Goal: Task Accomplishment & Management: Manage account settings

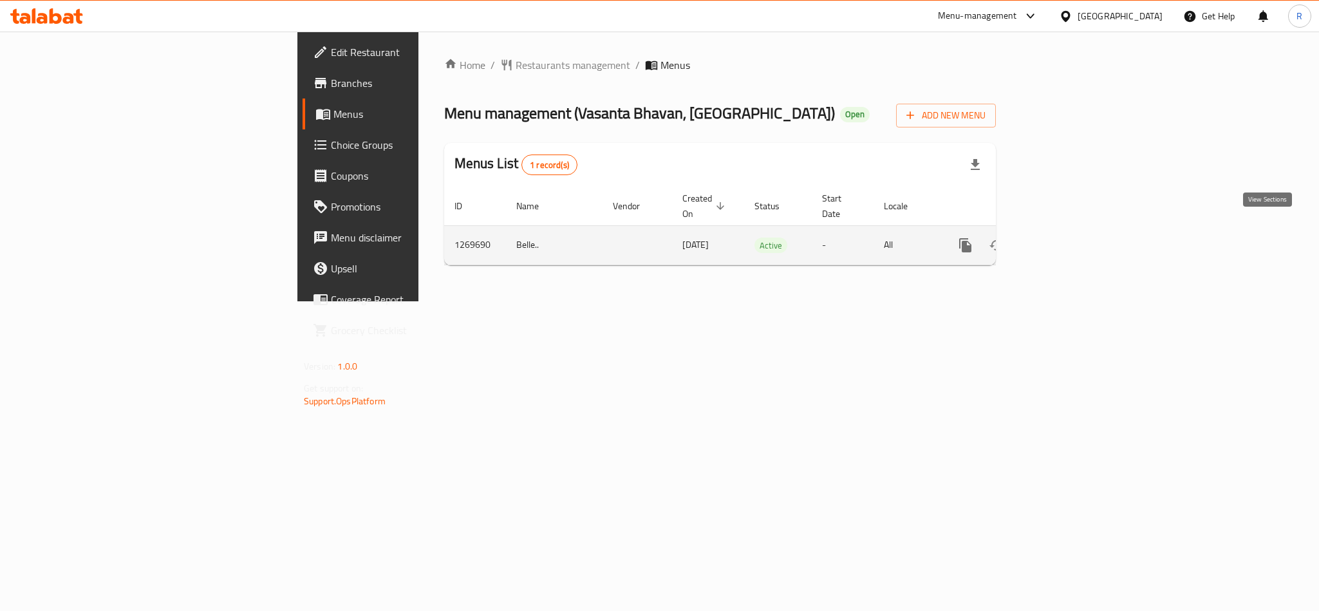
click at [1066, 237] on icon "enhanced table" at bounding box center [1057, 244] width 15 height 15
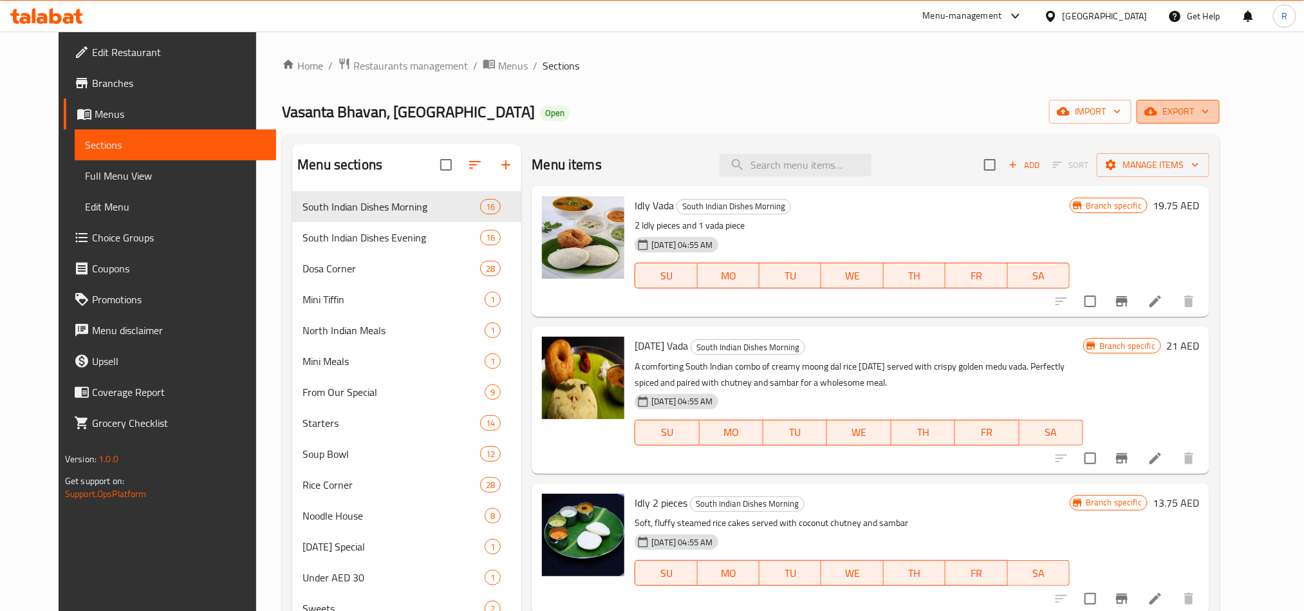
click at [1209, 109] on span "export" at bounding box center [1178, 112] width 62 height 16
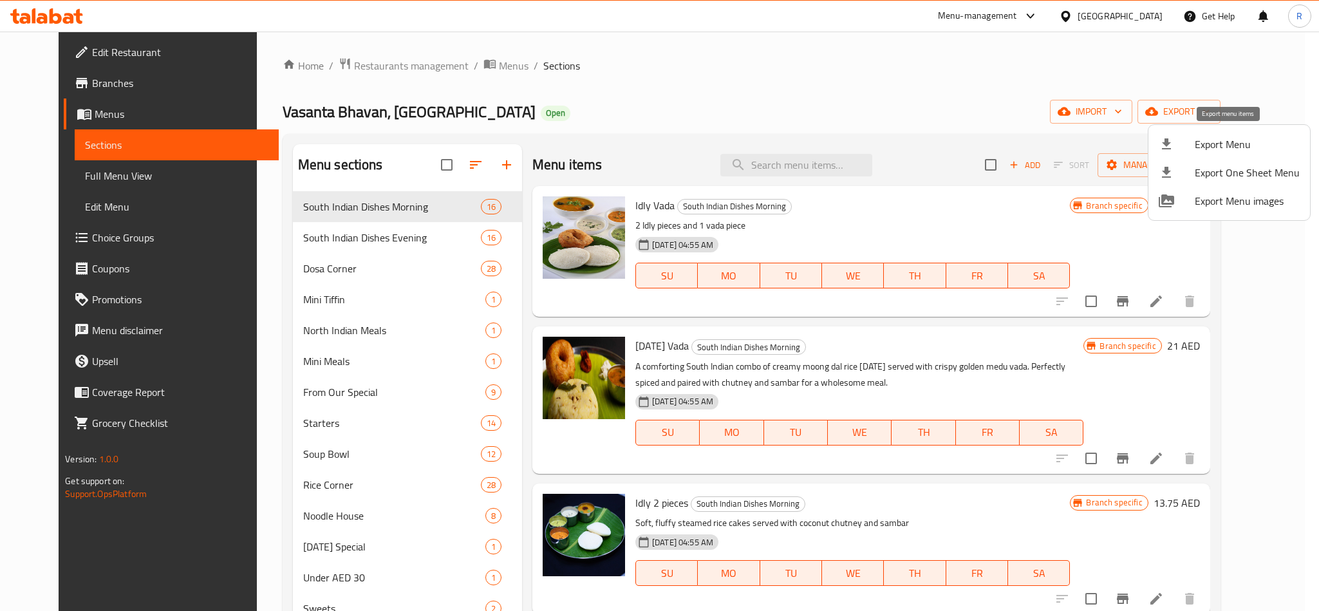
click at [1201, 143] on span "Export Menu" at bounding box center [1246, 143] width 105 height 15
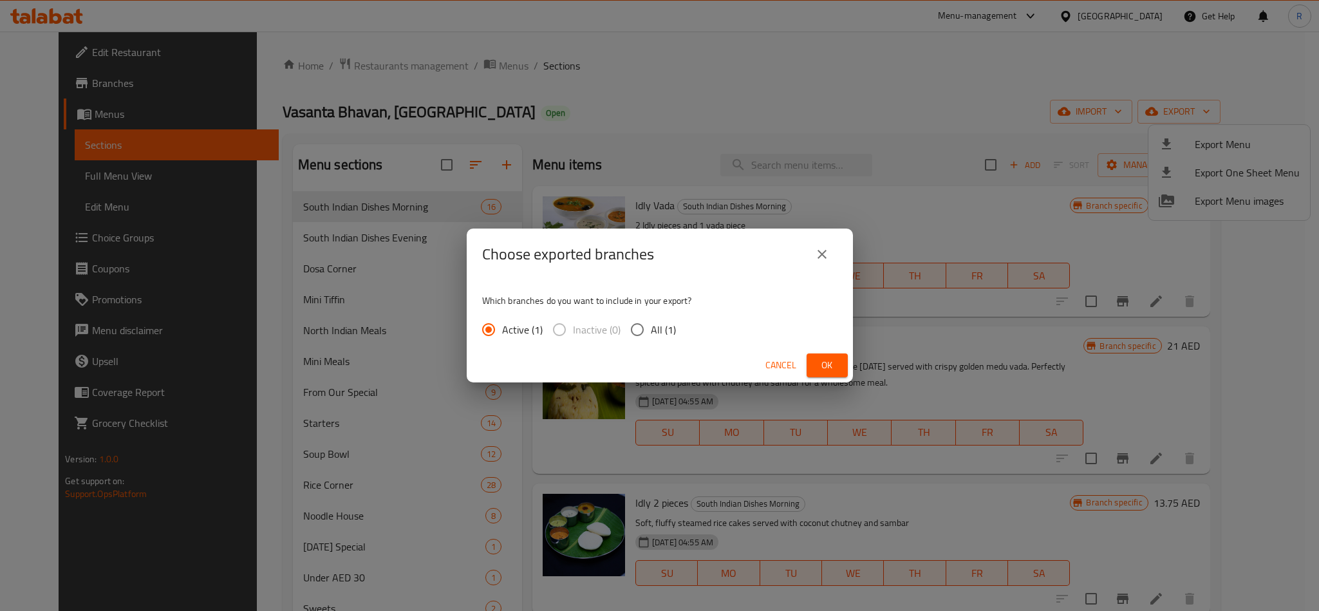
click at [836, 369] on span "Ok" at bounding box center [827, 365] width 21 height 16
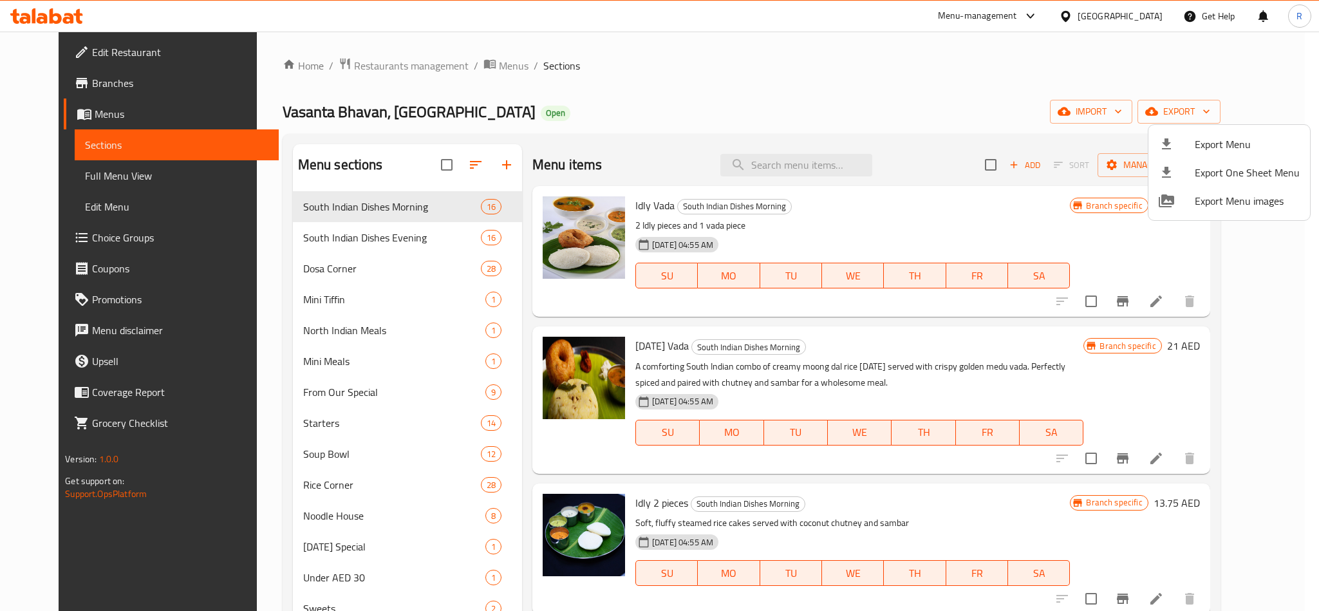
click at [703, 75] on div at bounding box center [659, 305] width 1319 height 611
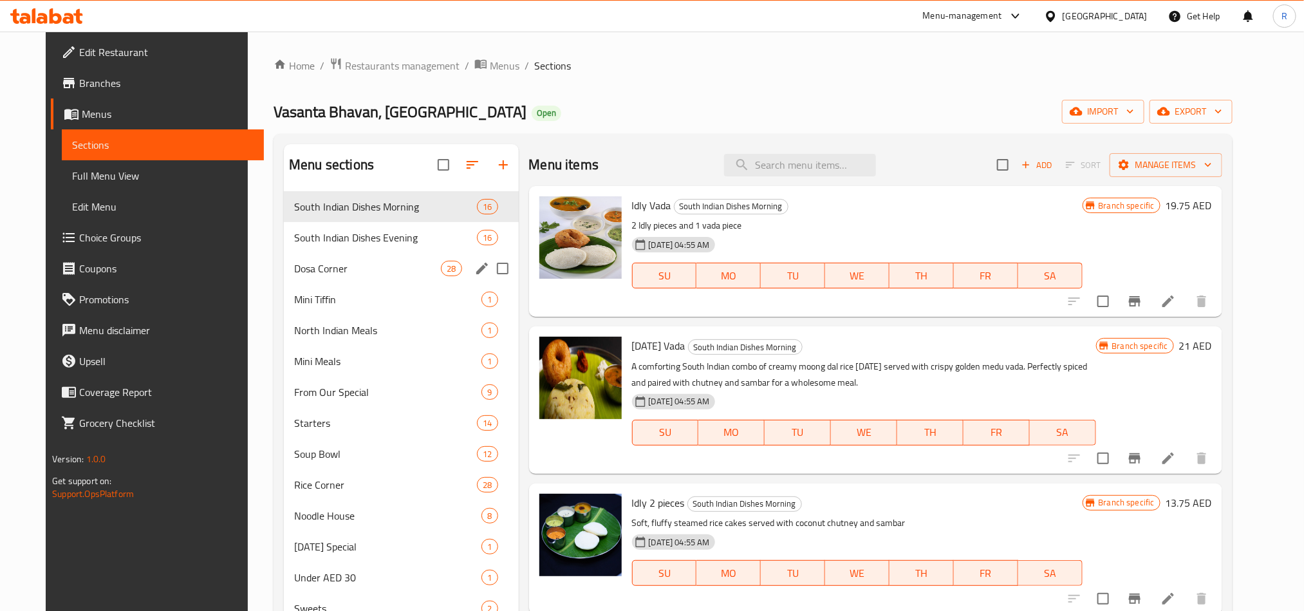
click at [340, 272] on span "Dosa Corner" at bounding box center [367, 268] width 147 height 15
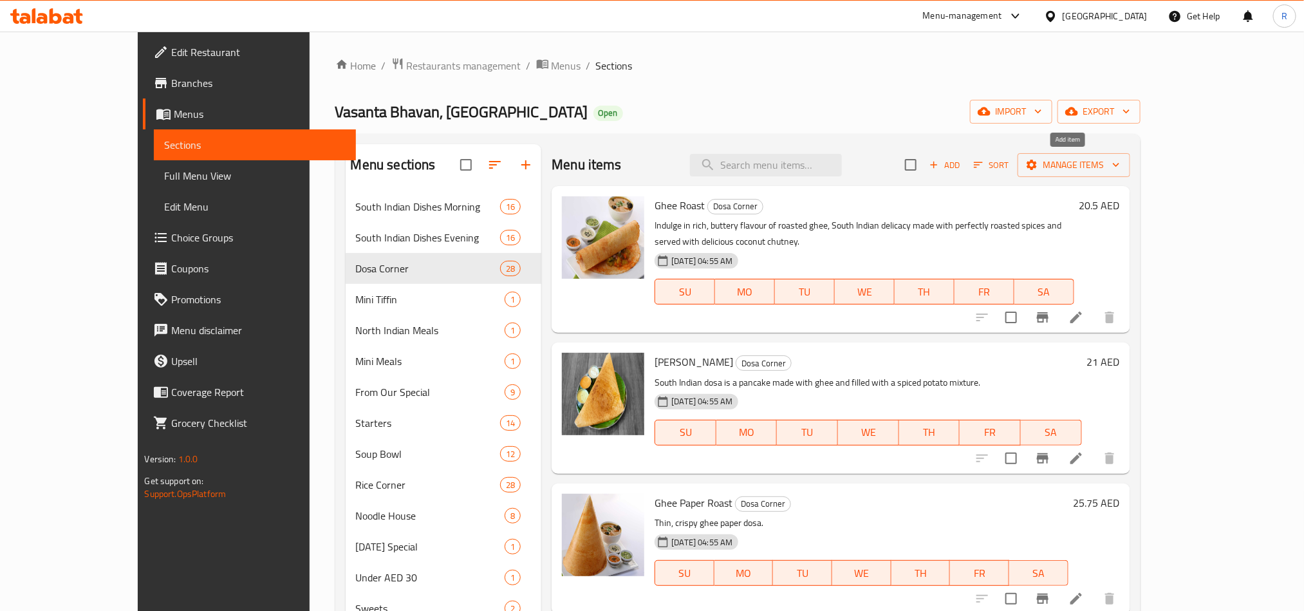
click at [962, 161] on span "Add" at bounding box center [944, 165] width 35 height 15
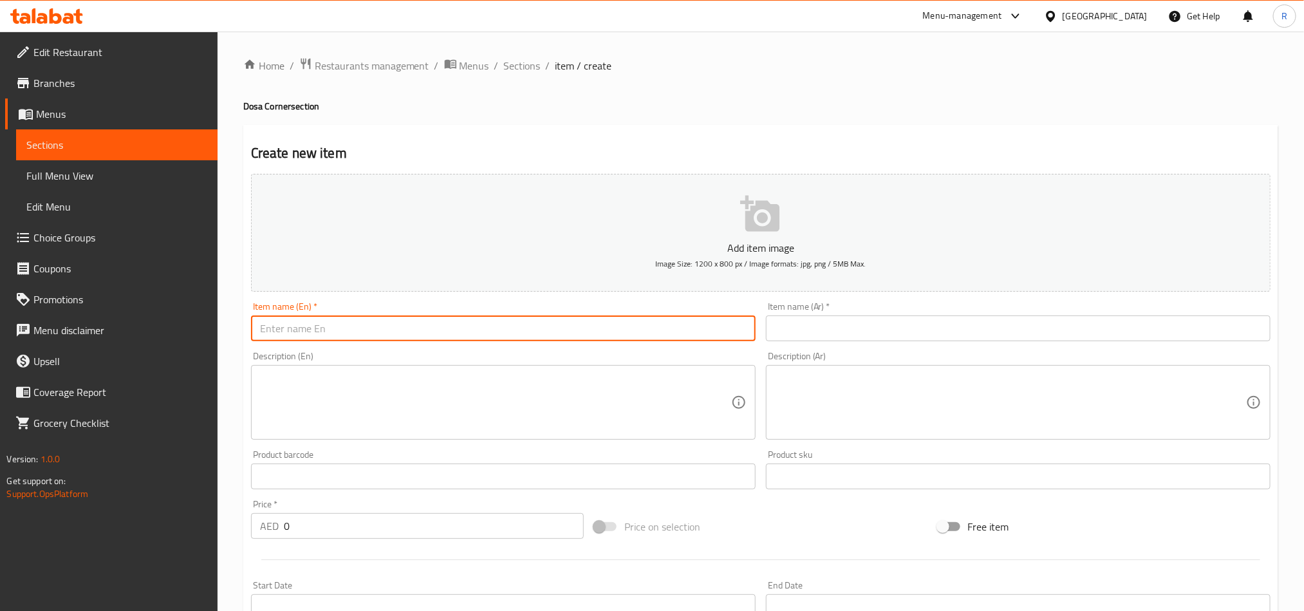
click at [319, 317] on input "text" at bounding box center [503, 328] width 504 height 26
paste input "Cheese Dosa"
type input "Cheese Dosa"
click at [877, 335] on input "text" at bounding box center [1018, 328] width 504 height 26
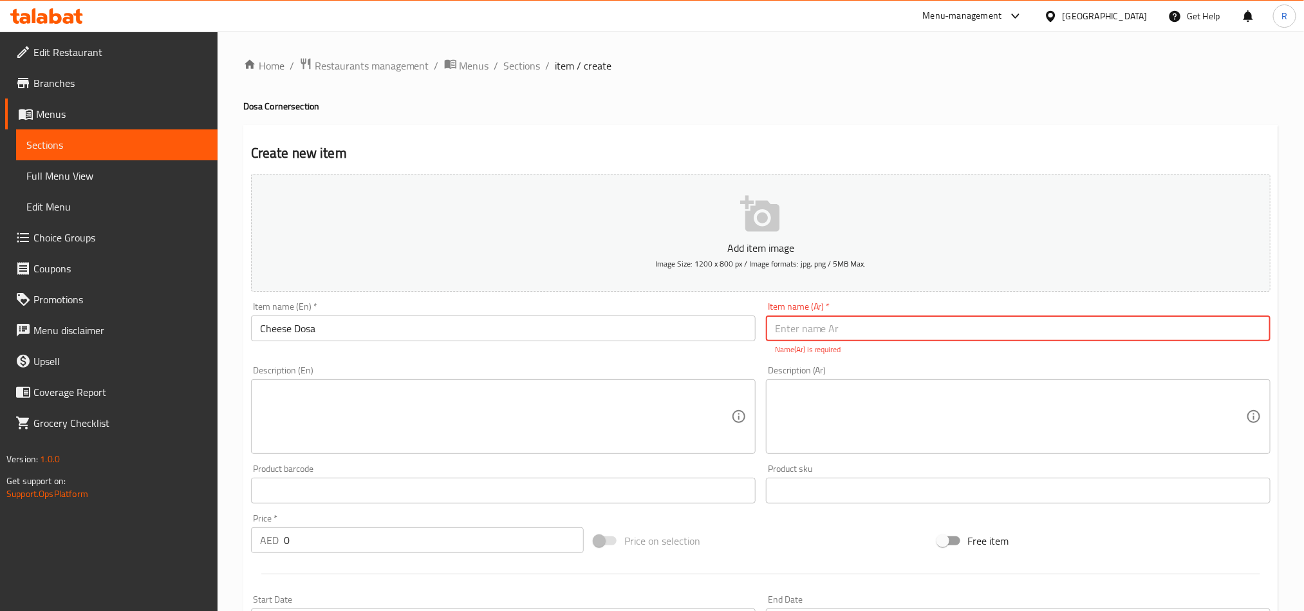
click at [1021, 323] on input "text" at bounding box center [1018, 328] width 504 height 26
paste input "دوسا الجبن"
click at [1230, 331] on input "دوسا الجبن" at bounding box center [1018, 328] width 504 height 26
type input "دوسا جبن"
click at [651, 410] on textarea at bounding box center [495, 416] width 471 height 61
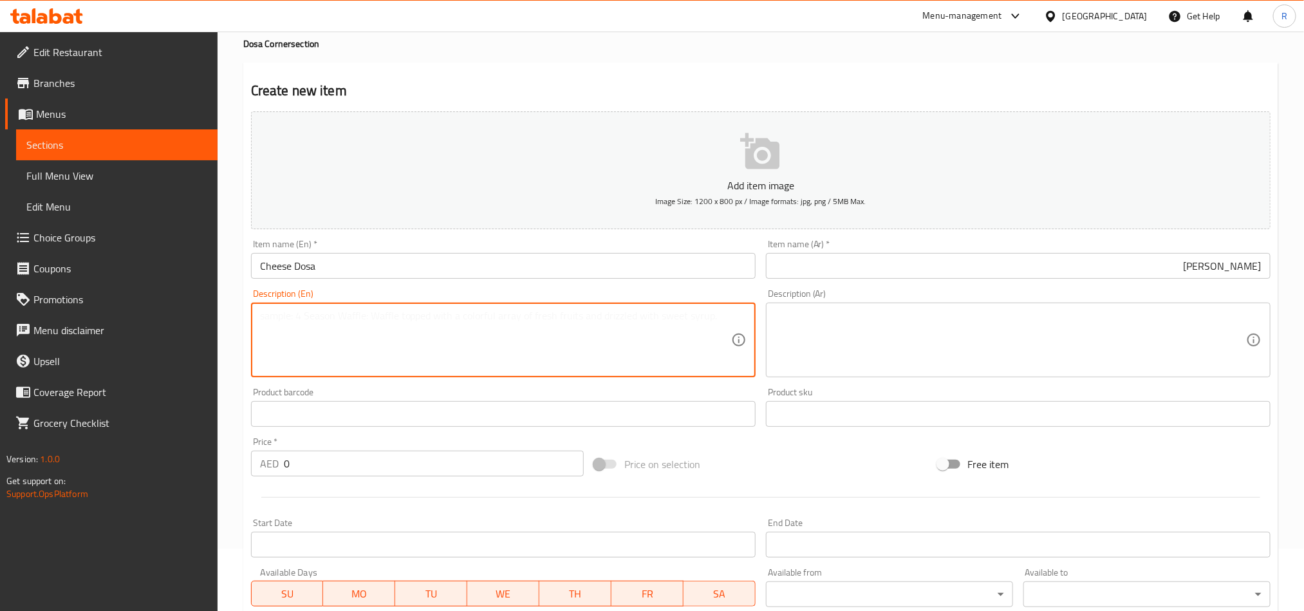
scroll to position [97, 0]
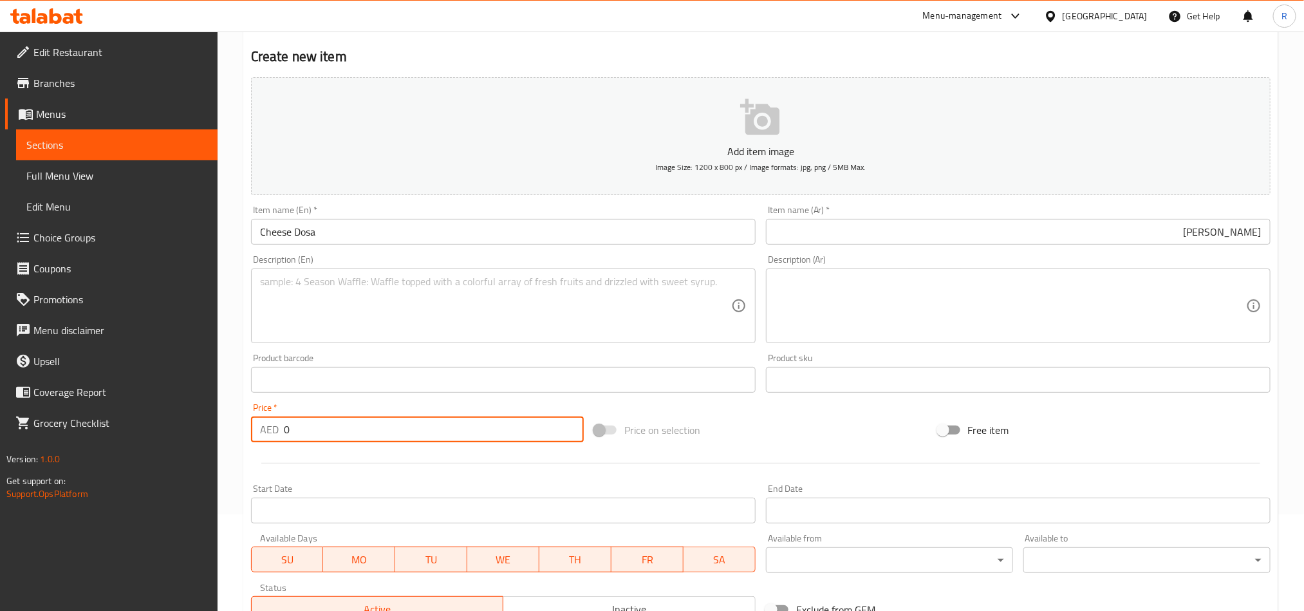
drag, startPoint x: 290, startPoint y: 425, endPoint x: 263, endPoint y: 434, distance: 29.3
click at [263, 434] on div "AED 0 Price *" at bounding box center [417, 429] width 333 height 26
paste input "18.5"
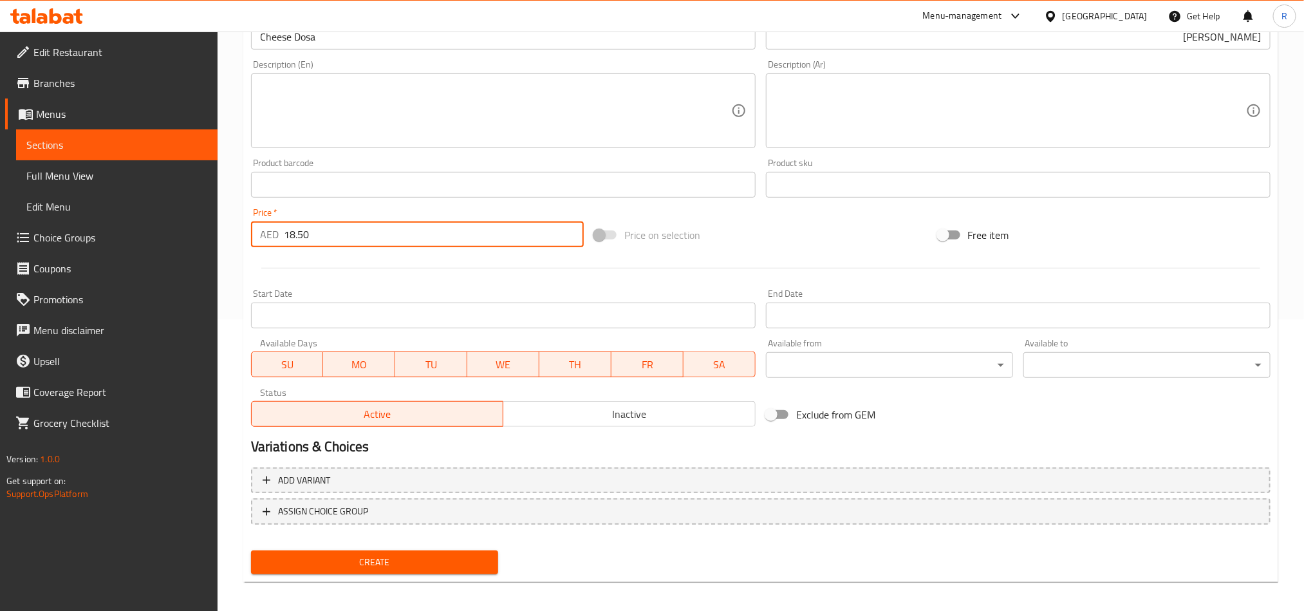
scroll to position [297, 0]
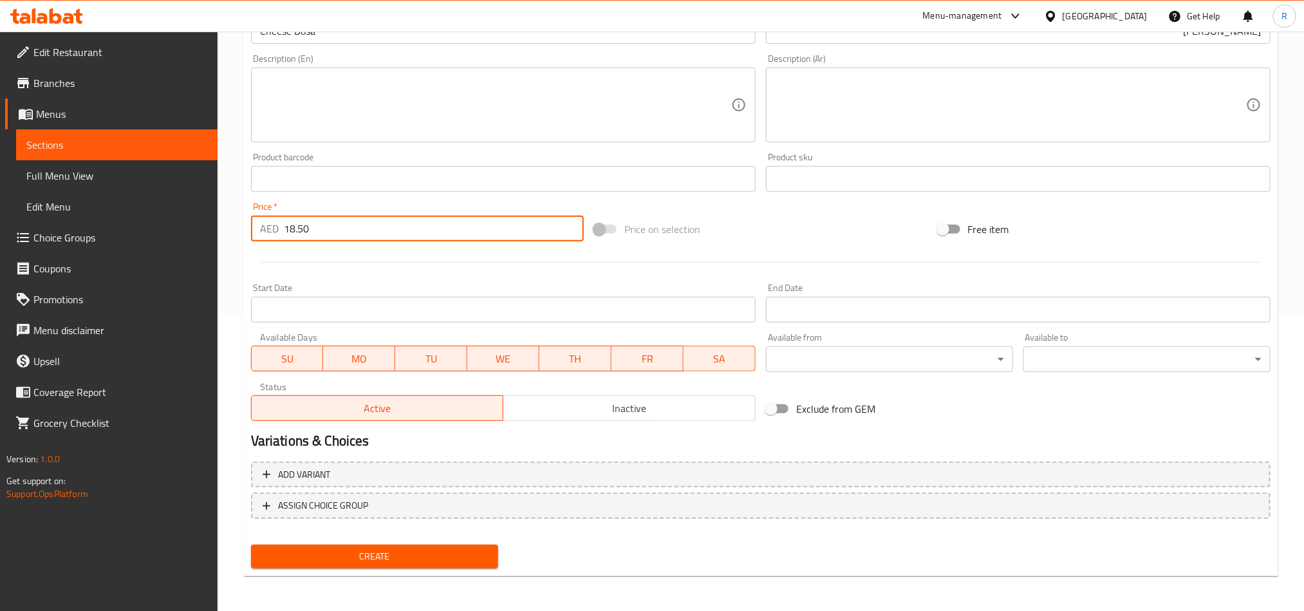
type input "18.50"
click at [382, 548] on span "Create" at bounding box center [374, 556] width 227 height 16
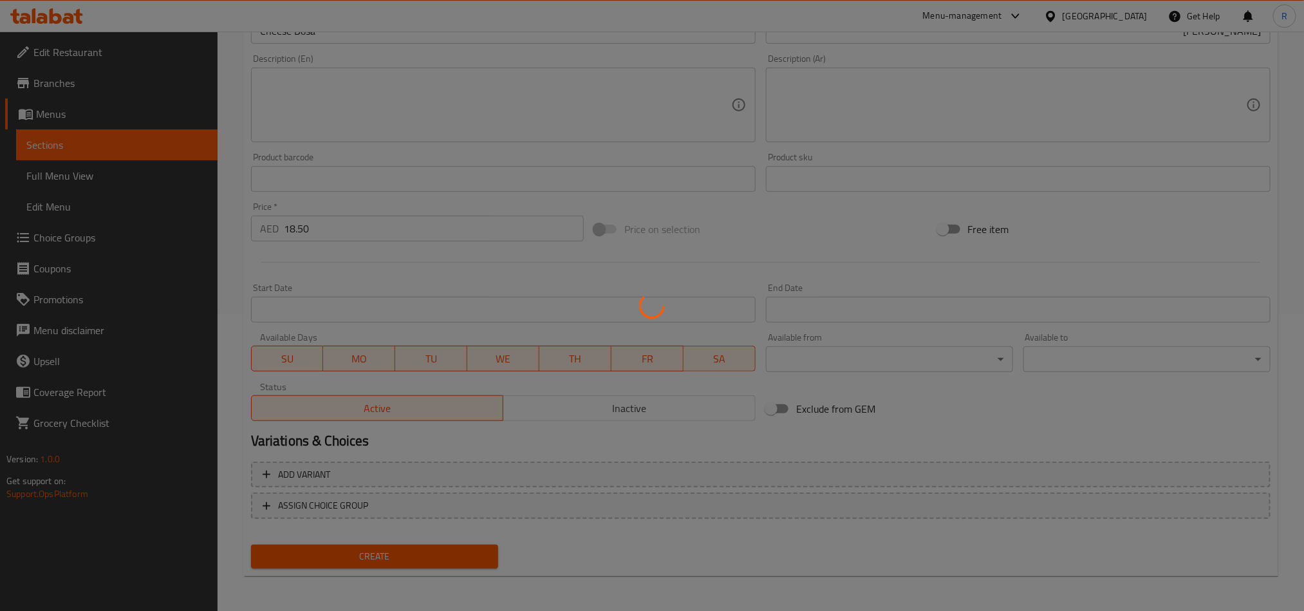
type input "0"
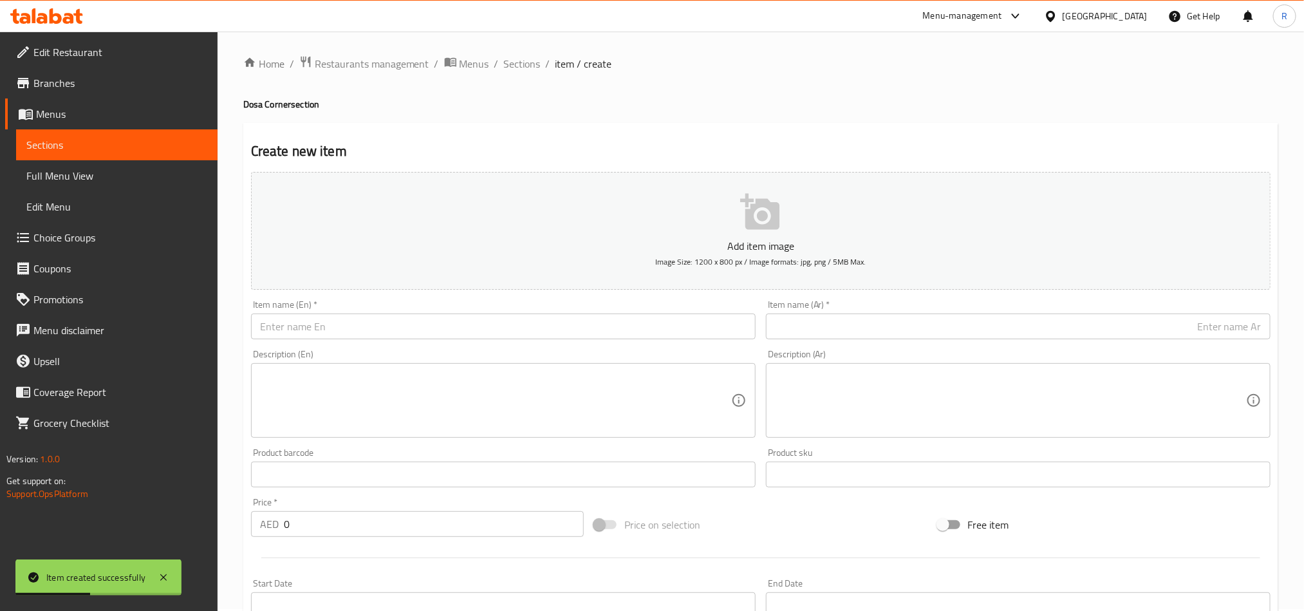
scroll to position [0, 0]
drag, startPoint x: 524, startPoint y: 62, endPoint x: 657, endPoint y: 5, distance: 145.0
click at [524, 62] on span "Sections" at bounding box center [522, 65] width 37 height 15
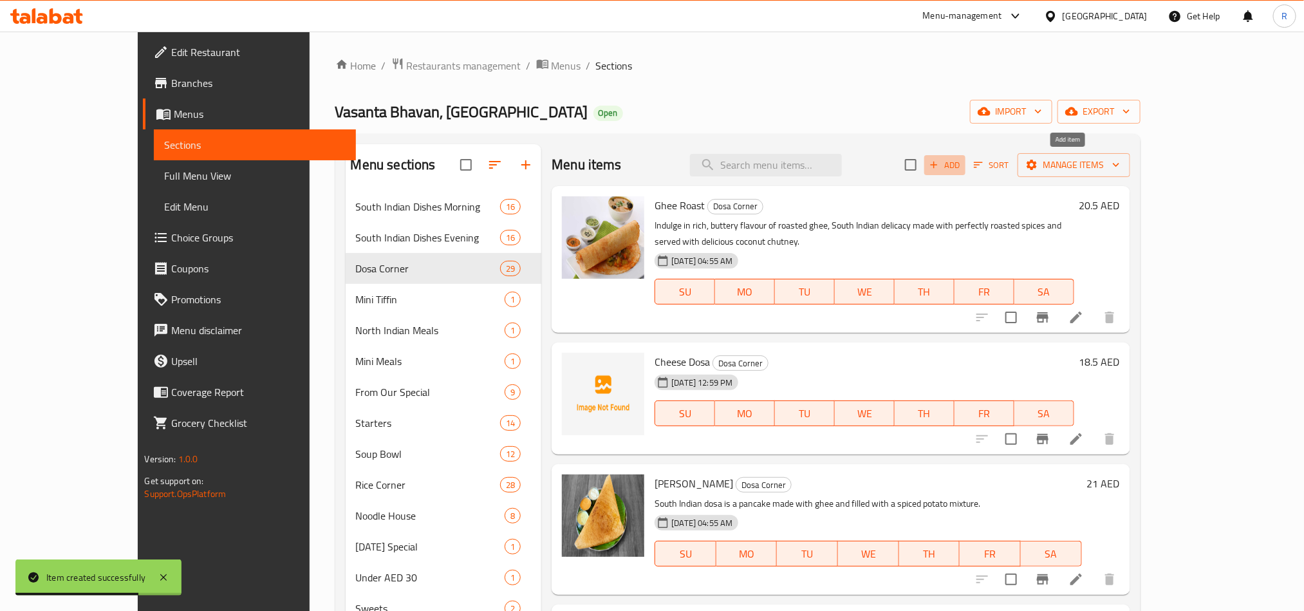
click at [937, 163] on icon "button" at bounding box center [933, 165] width 7 height 7
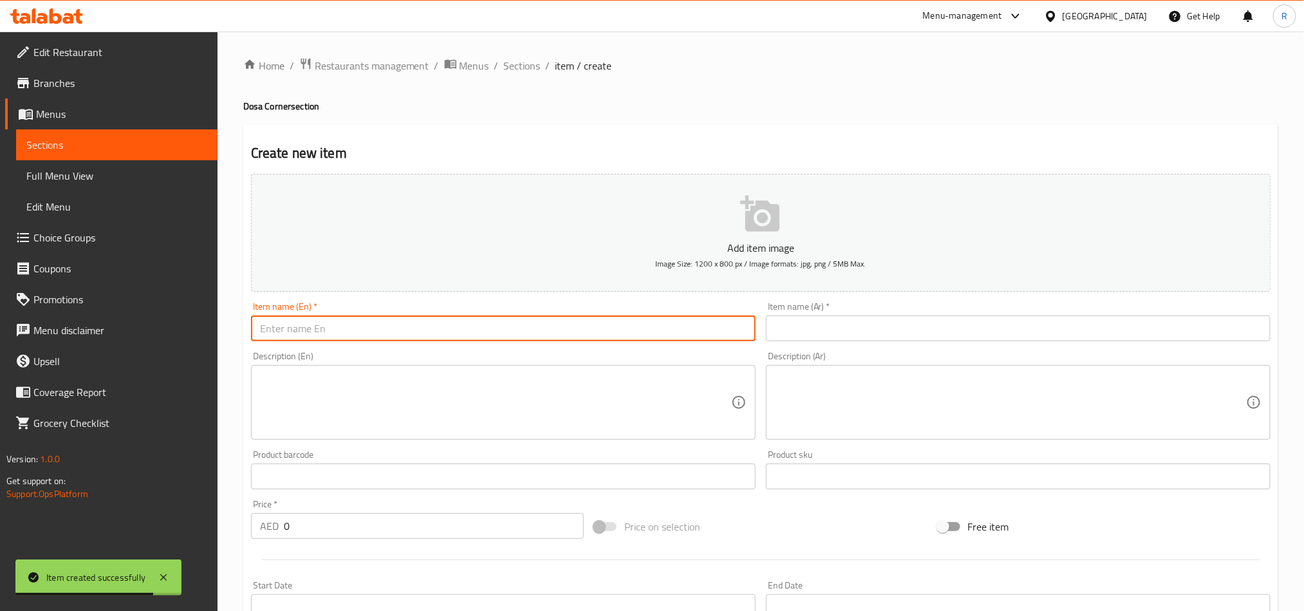
click at [384, 338] on input "text" at bounding box center [503, 328] width 504 height 26
paste input "[PERSON_NAME]"
type input "[PERSON_NAME]"
click at [877, 325] on input "text" at bounding box center [1018, 328] width 504 height 26
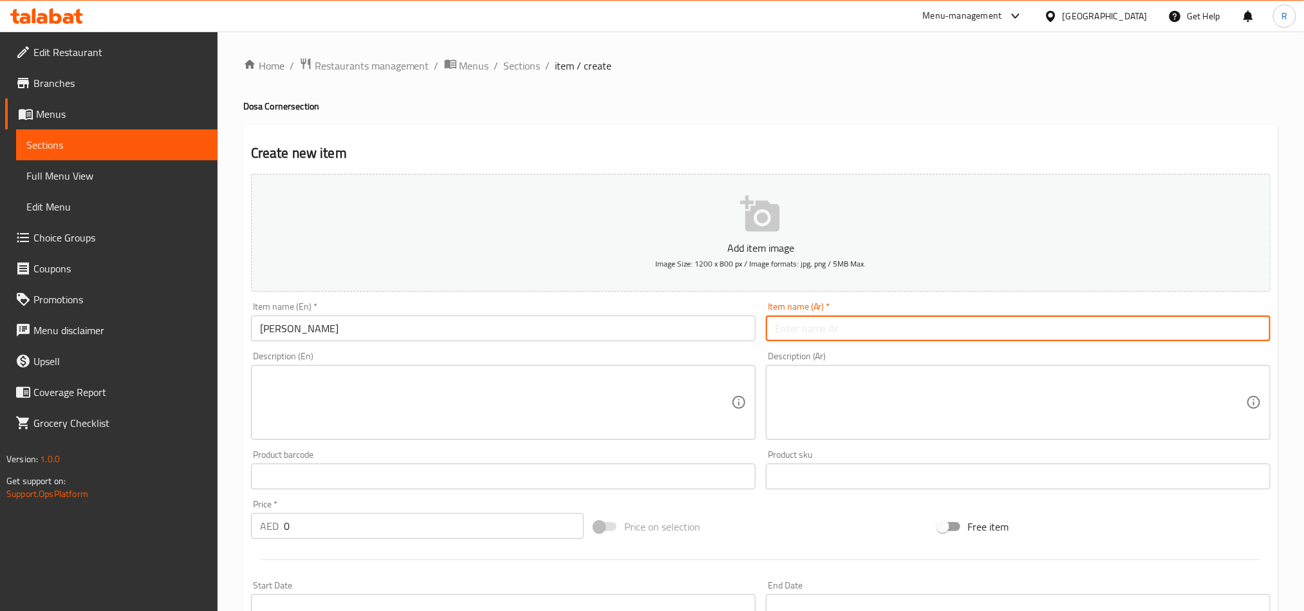
paste input "سمن رافا دوسا"
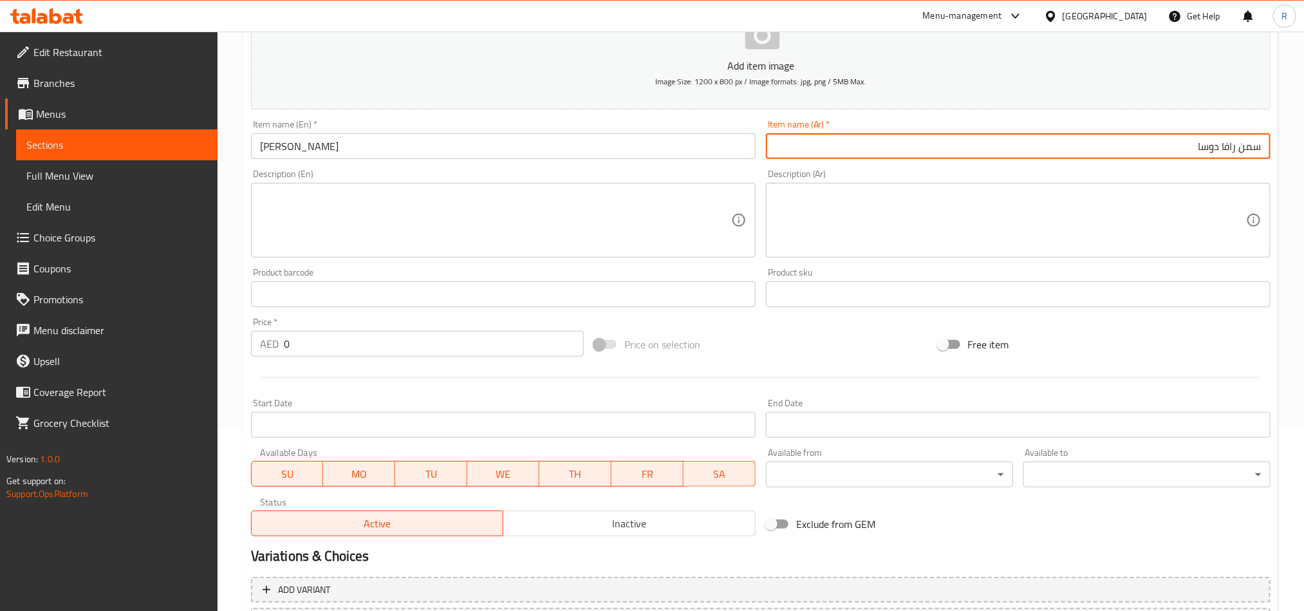
scroll to position [193, 0]
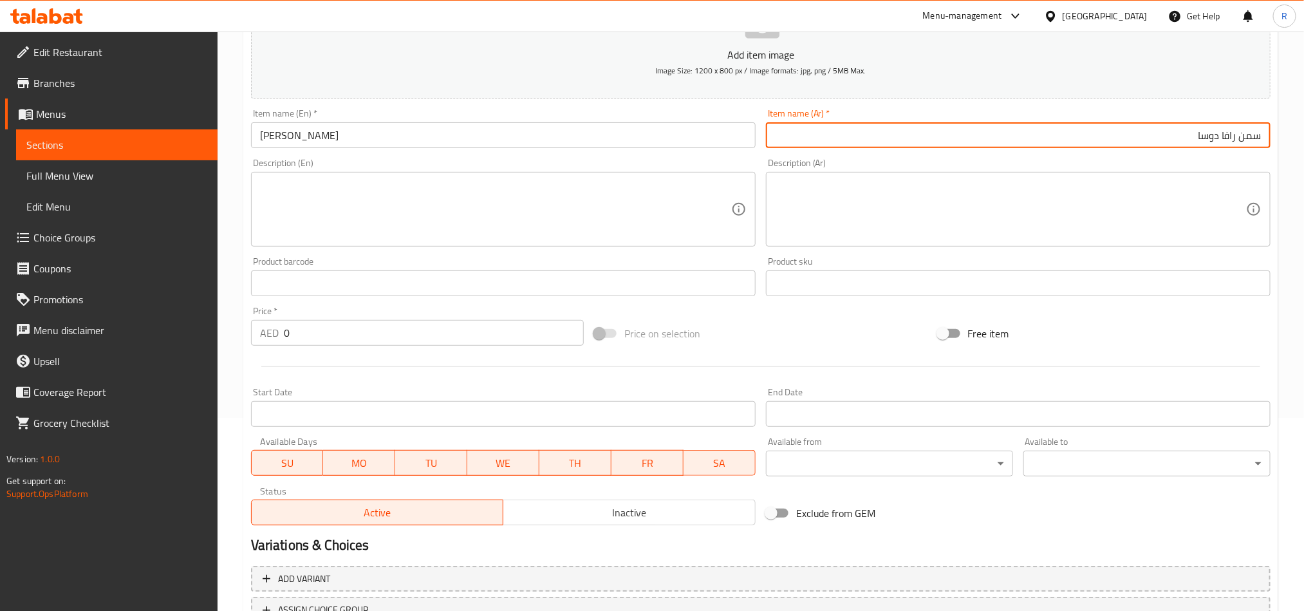
type input "سمن رافا دوسا"
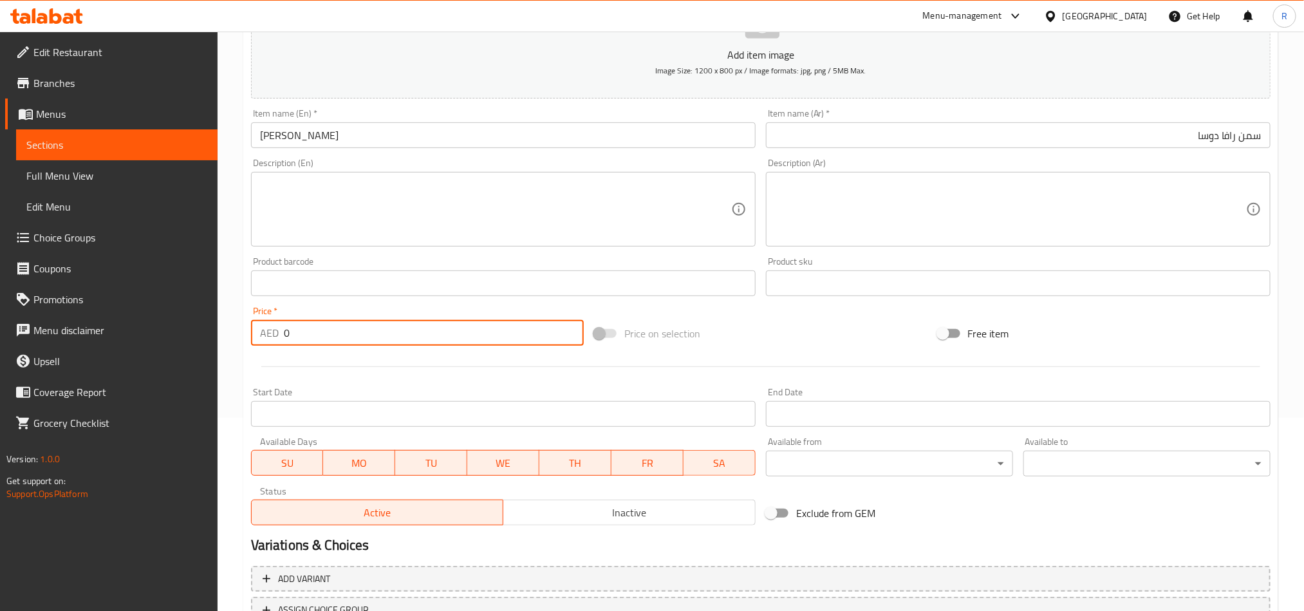
drag, startPoint x: 292, startPoint y: 336, endPoint x: 264, endPoint y: 331, distance: 27.5
click at [264, 331] on div "AED 0 Price *" at bounding box center [417, 333] width 333 height 26
paste input "19.25"
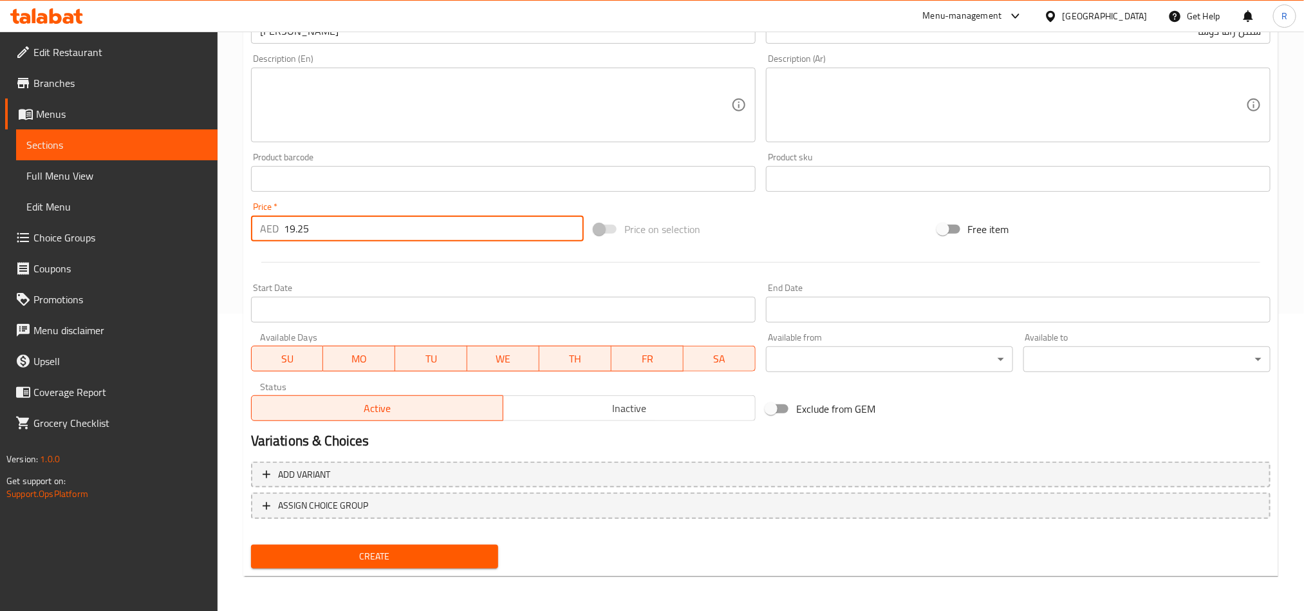
type input "19.25"
click at [400, 562] on span "Create" at bounding box center [374, 556] width 227 height 16
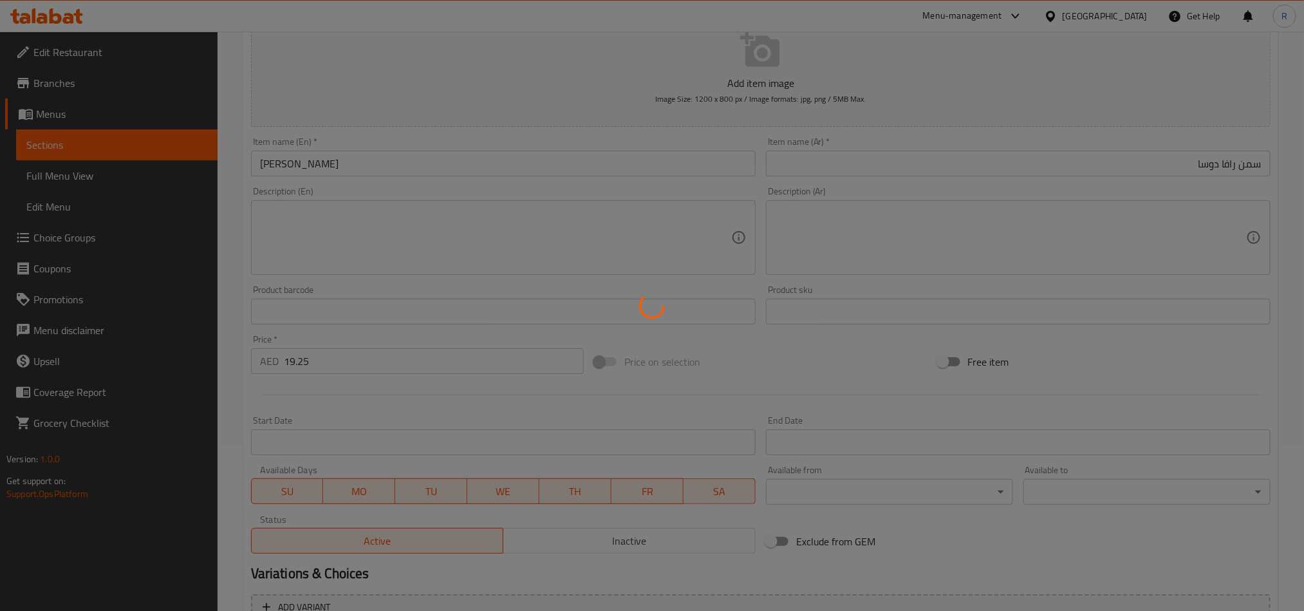
scroll to position [0, 0]
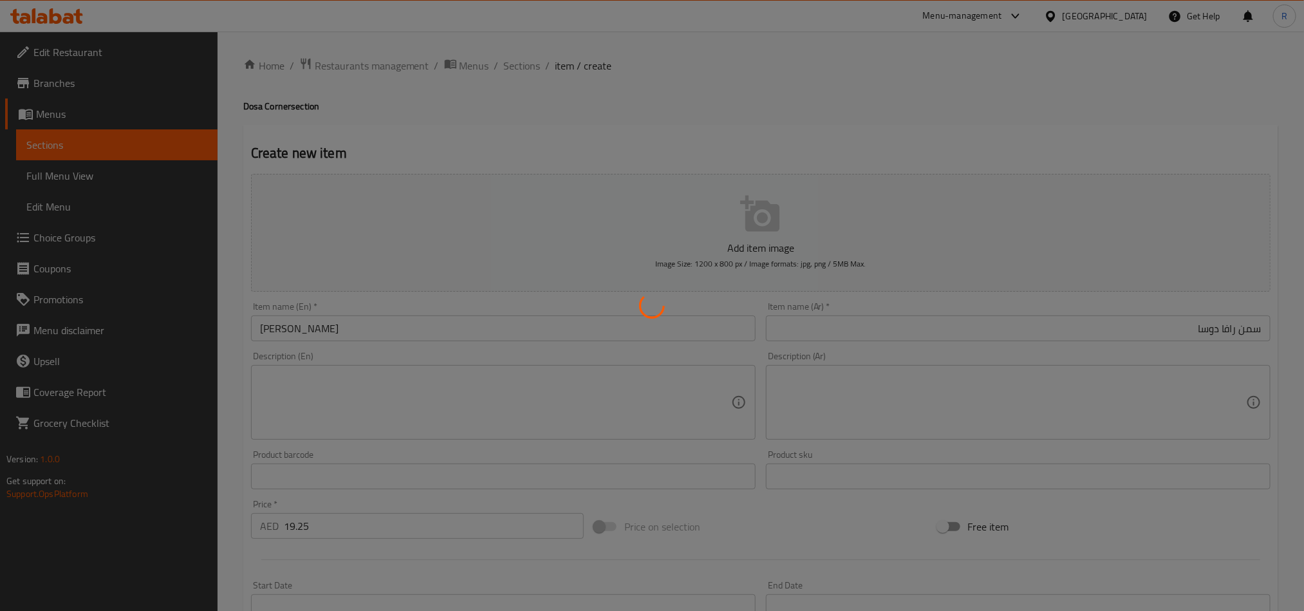
type input "0"
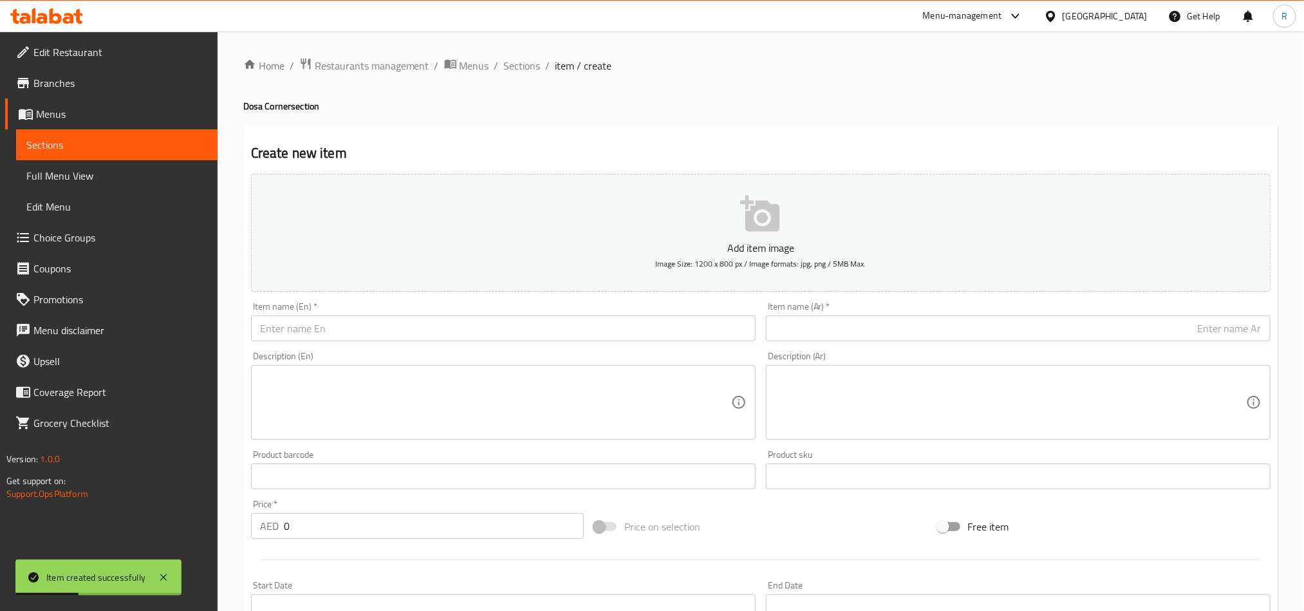
click at [537, 326] on input "text" at bounding box center [503, 328] width 504 height 26
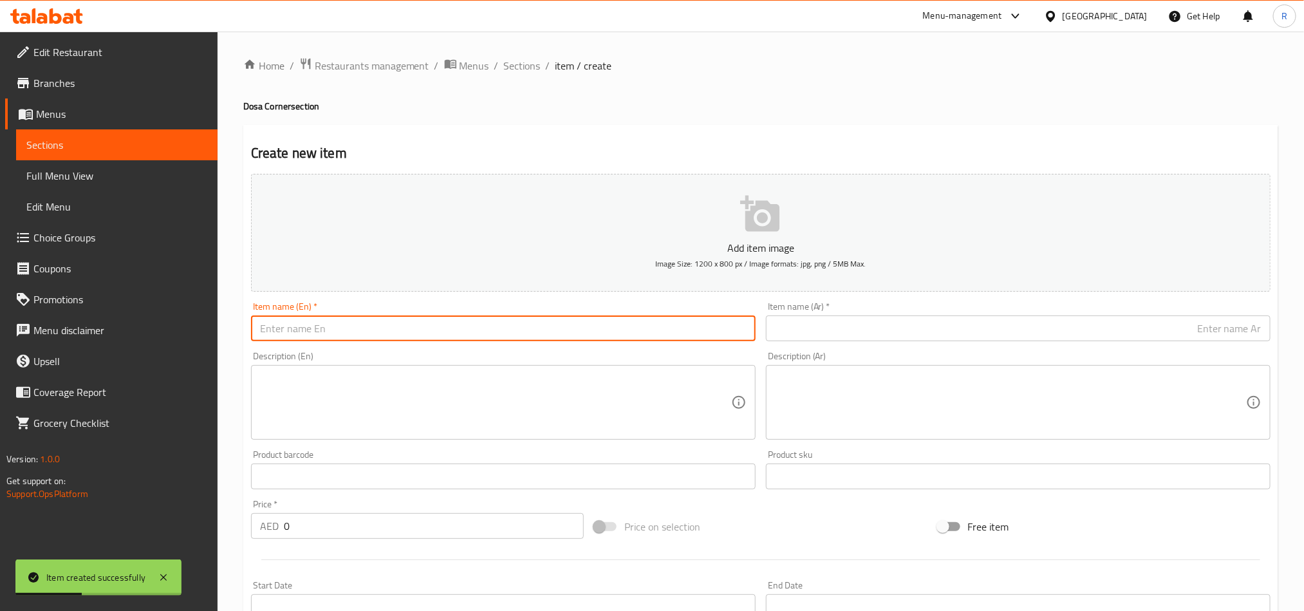
paste input "Podi Oothappam (2 Pcs)"
click at [338, 327] on input "Podi Oothappam (2 Pcs)" at bounding box center [503, 328] width 504 height 26
click at [391, 334] on input "Podi Oothappam 2 Pcs)" at bounding box center [503, 328] width 504 height 26
type input "Podi Oothappam 2 Pcs"
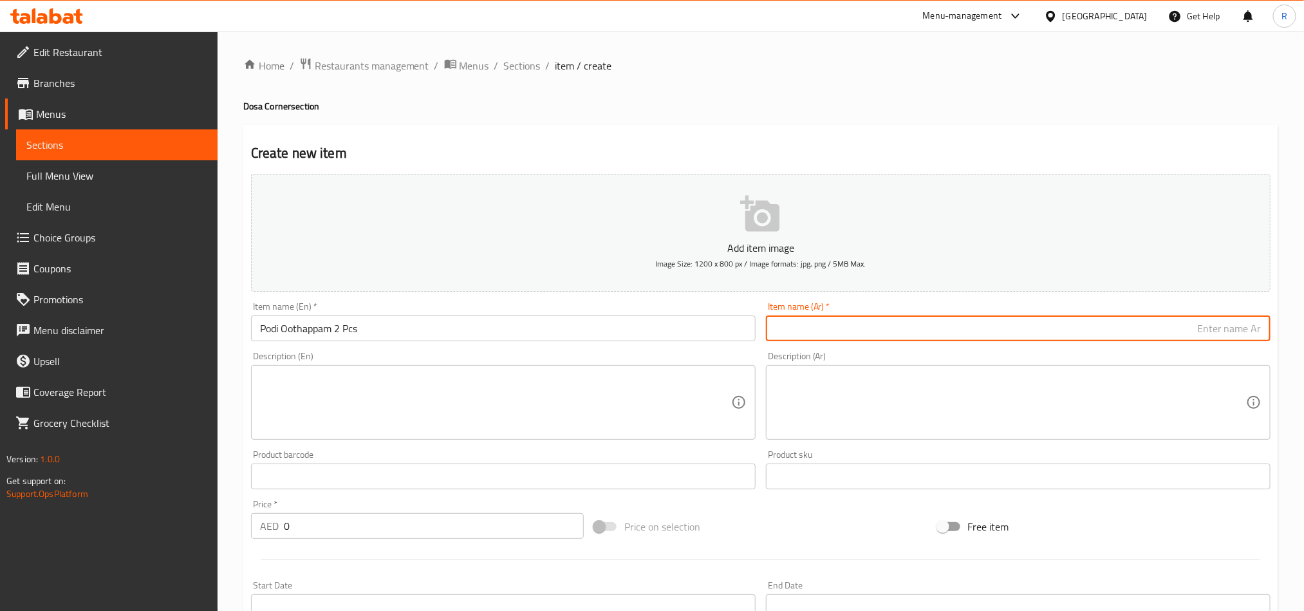
click at [858, 322] on input "text" at bounding box center [1018, 328] width 504 height 26
paste input "بودي أوثابام (قطعتان)"
type input "بودي أوثابام 2 قطعة"
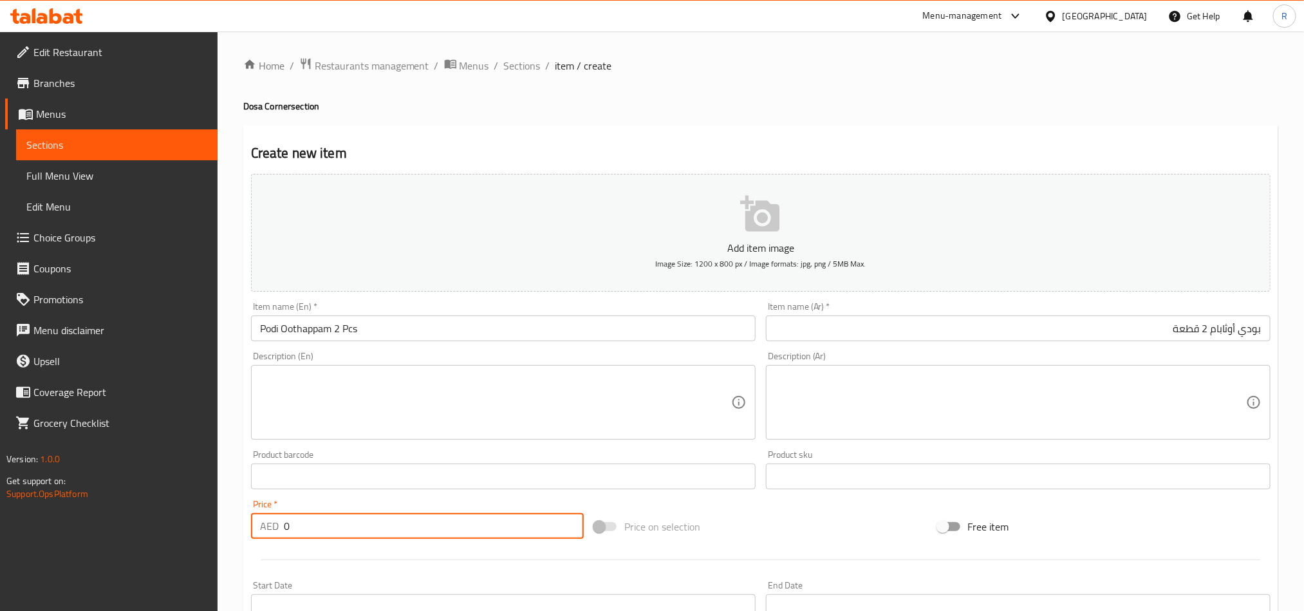
drag, startPoint x: 298, startPoint y: 523, endPoint x: 272, endPoint y: 533, distance: 27.5
click at [272, 533] on div "AED 0 Price *" at bounding box center [417, 526] width 333 height 26
paste input "17.5"
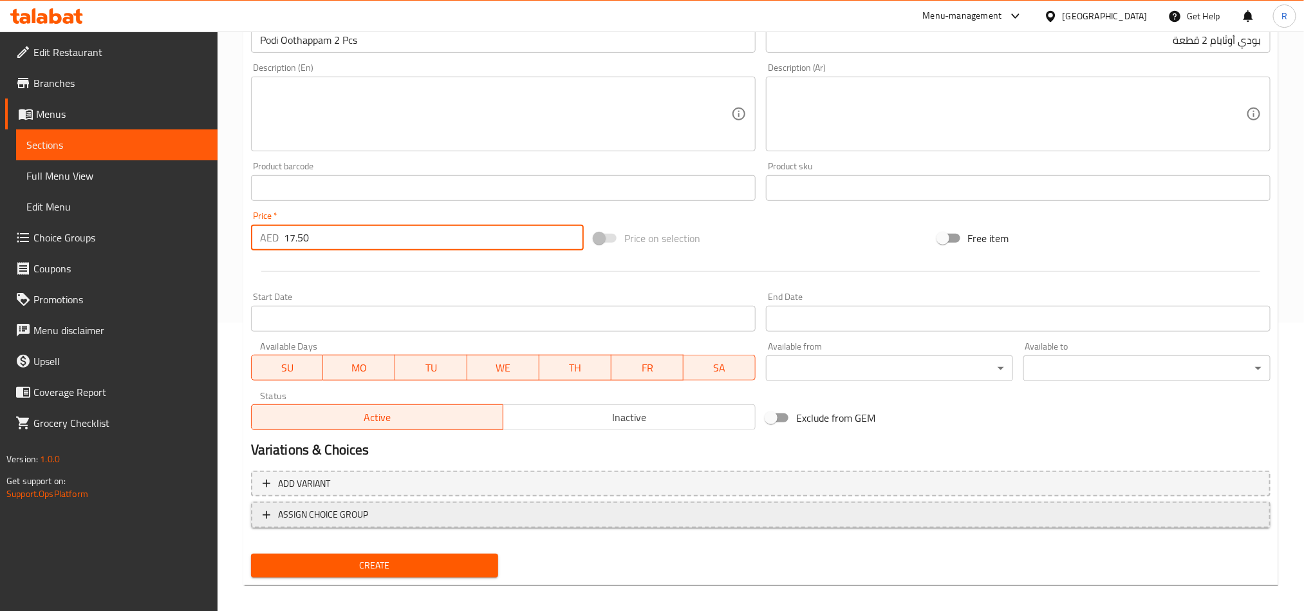
scroll to position [297, 0]
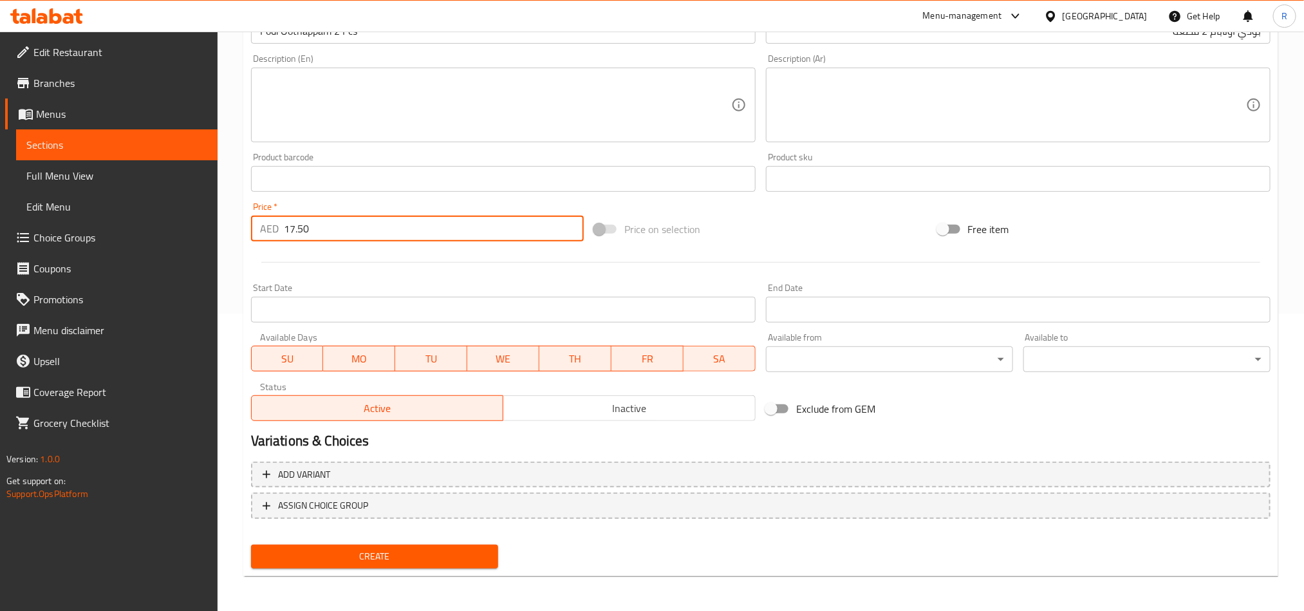
type input "17.50"
click at [373, 557] on span "Create" at bounding box center [374, 556] width 227 height 16
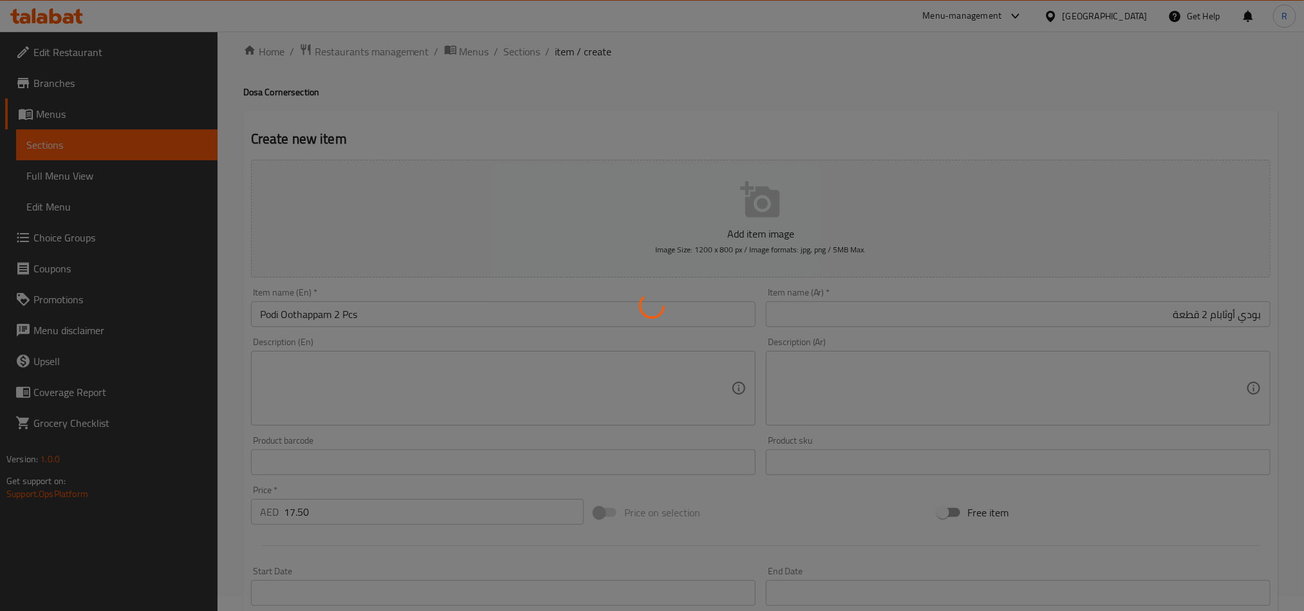
scroll to position [0, 0]
type input "0"
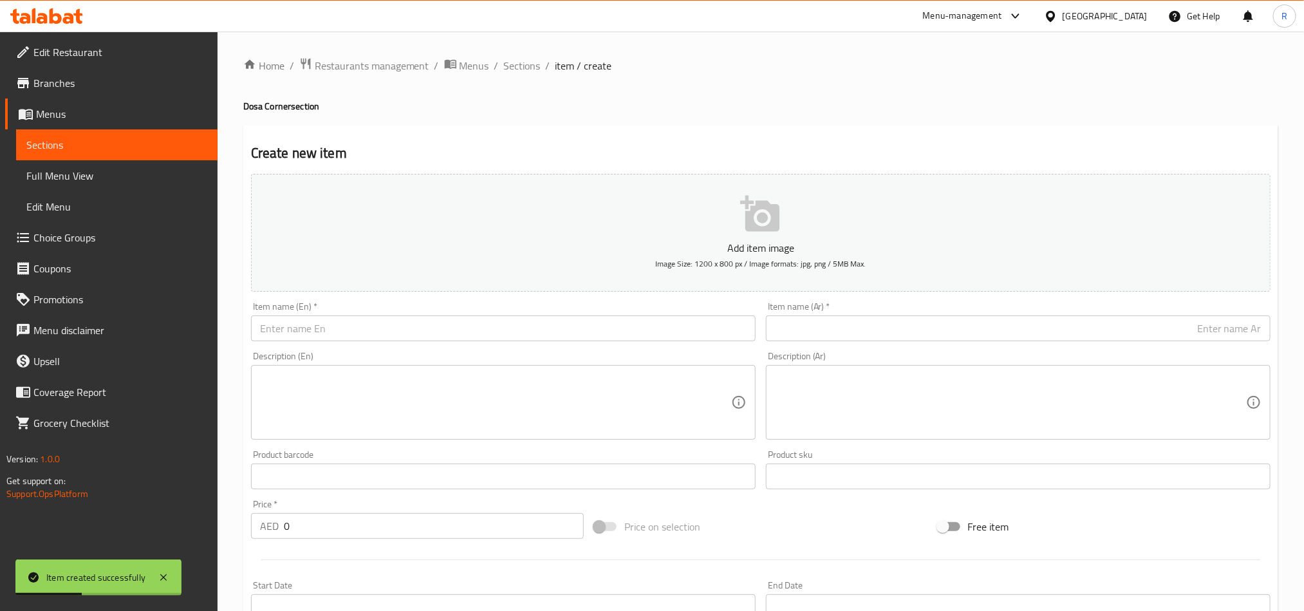
click at [350, 315] on div "Item name (En)   * Item name (En) *" at bounding box center [503, 321] width 504 height 39
click at [353, 329] on input "text" at bounding box center [503, 328] width 504 height 26
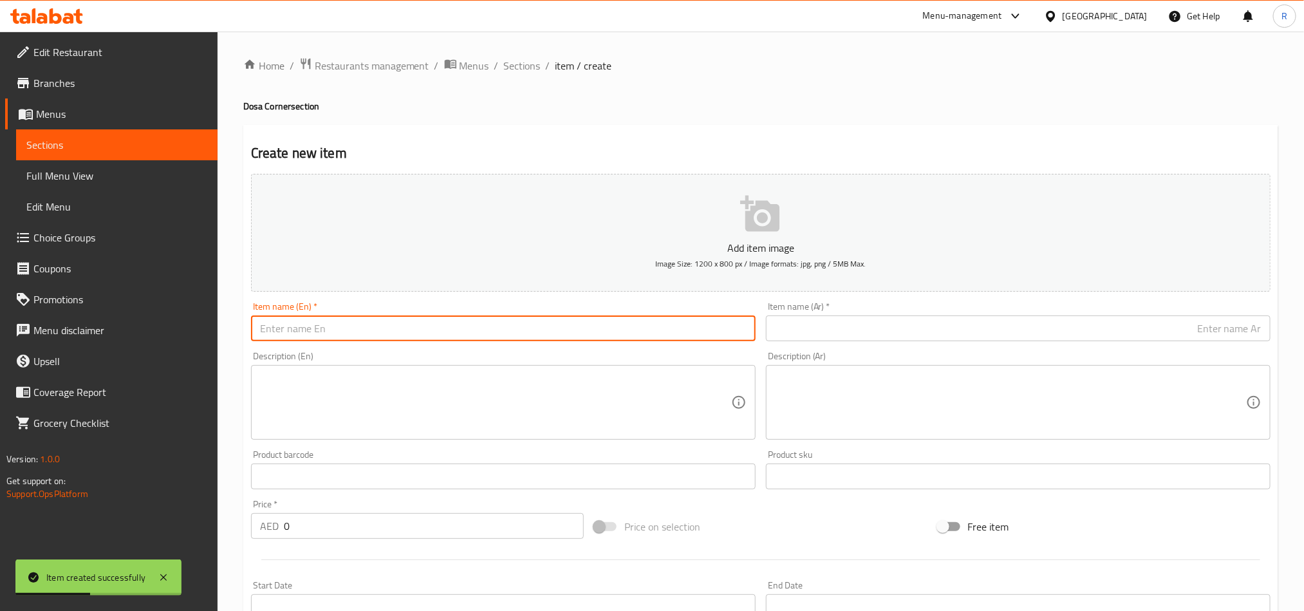
paste input "Onion Podi Oothappam"
type input "Onion Podi Oothappam"
click at [819, 319] on input "text" at bounding box center [1018, 328] width 504 height 26
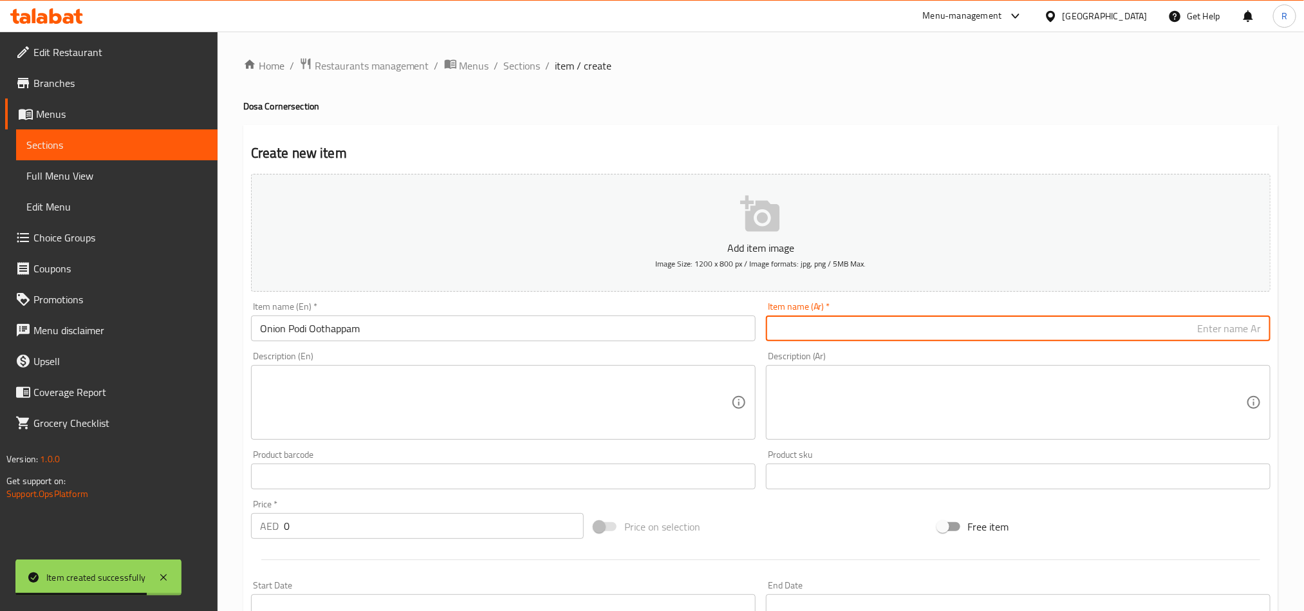
paste input "بصل بودي أوثابام"
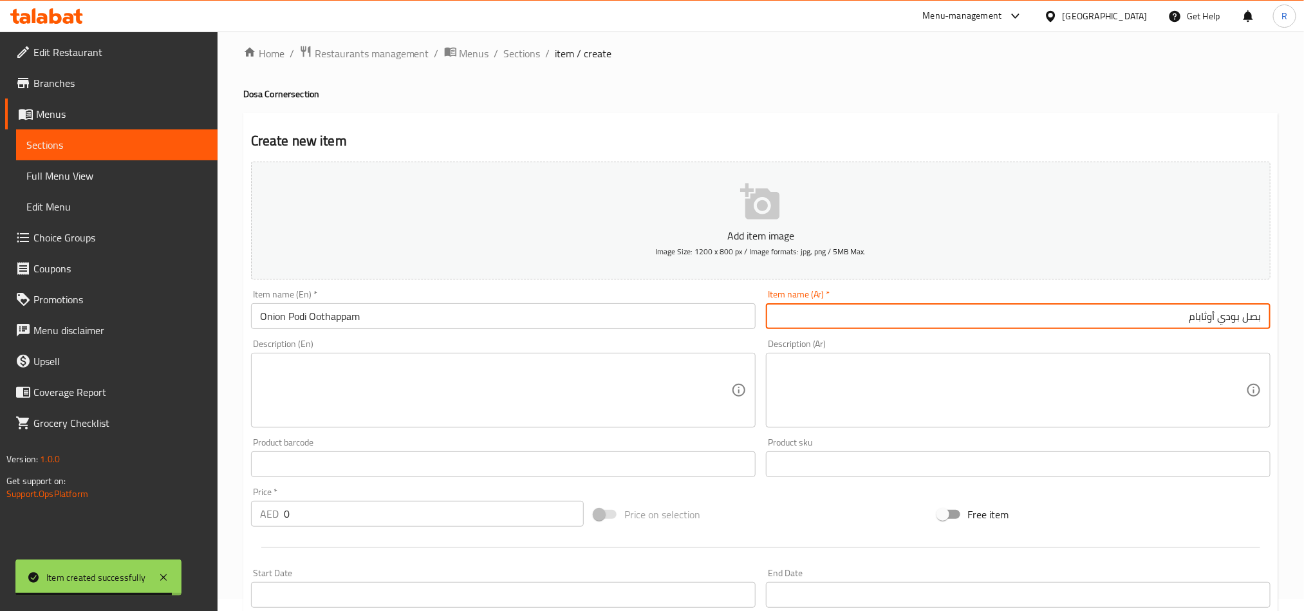
scroll to position [97, 0]
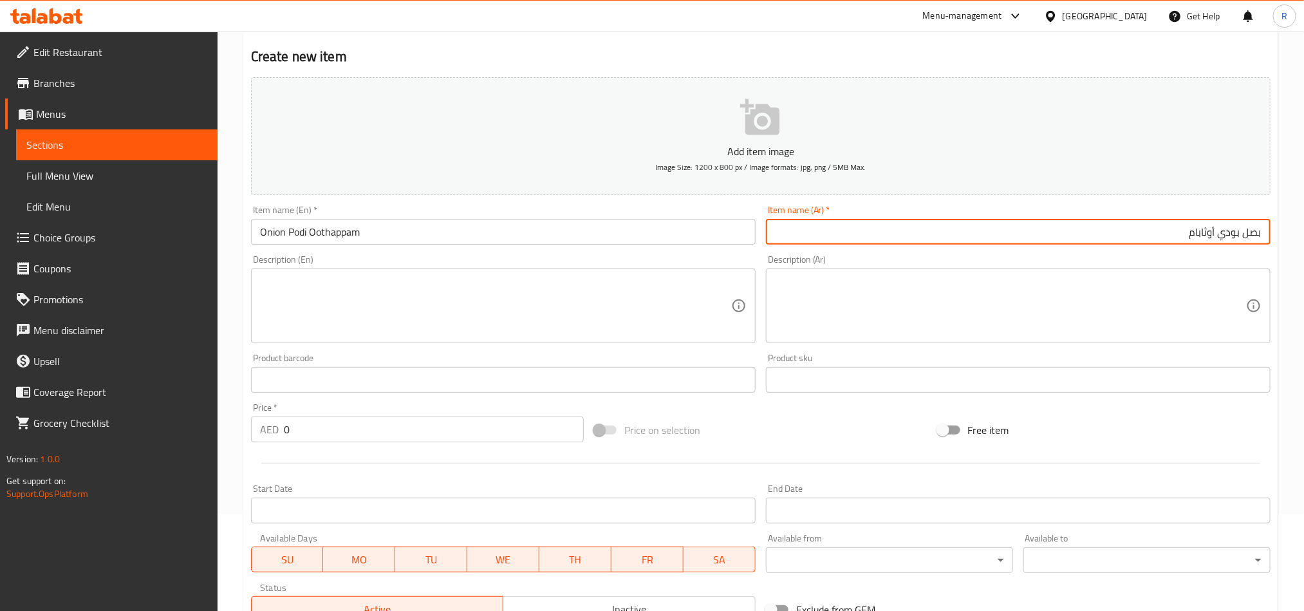
type input "بصل بودي أوثابام"
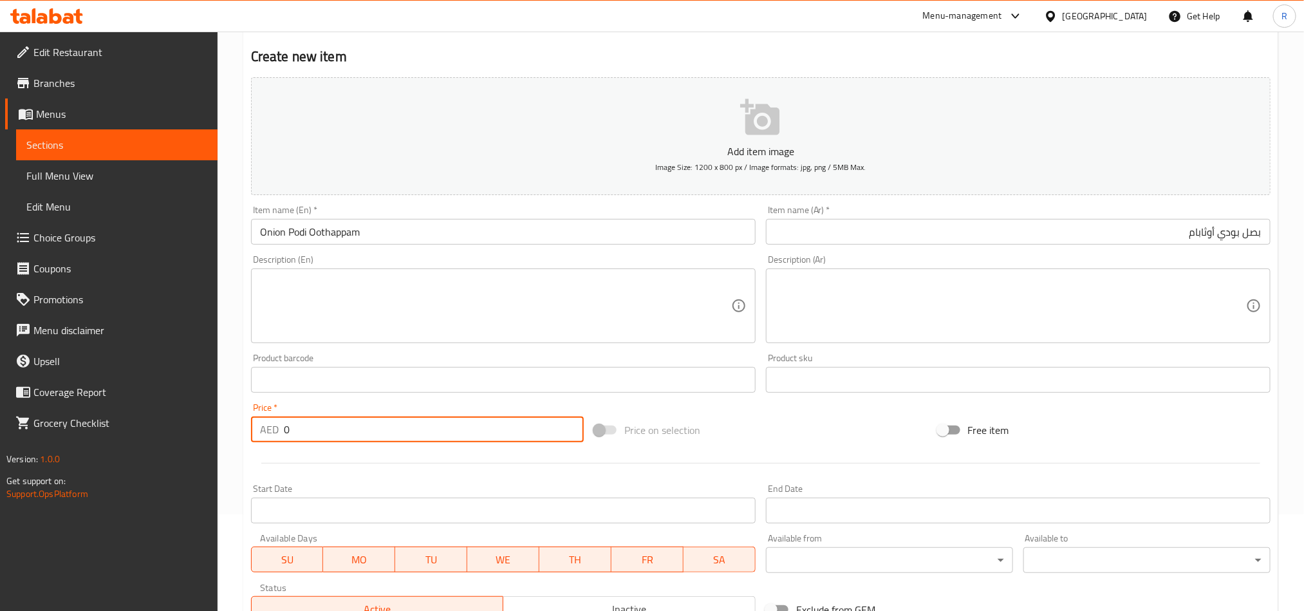
drag, startPoint x: 286, startPoint y: 421, endPoint x: 311, endPoint y: 430, distance: 27.3
click at [311, 430] on input "0" at bounding box center [434, 429] width 300 height 26
paste input "18.5"
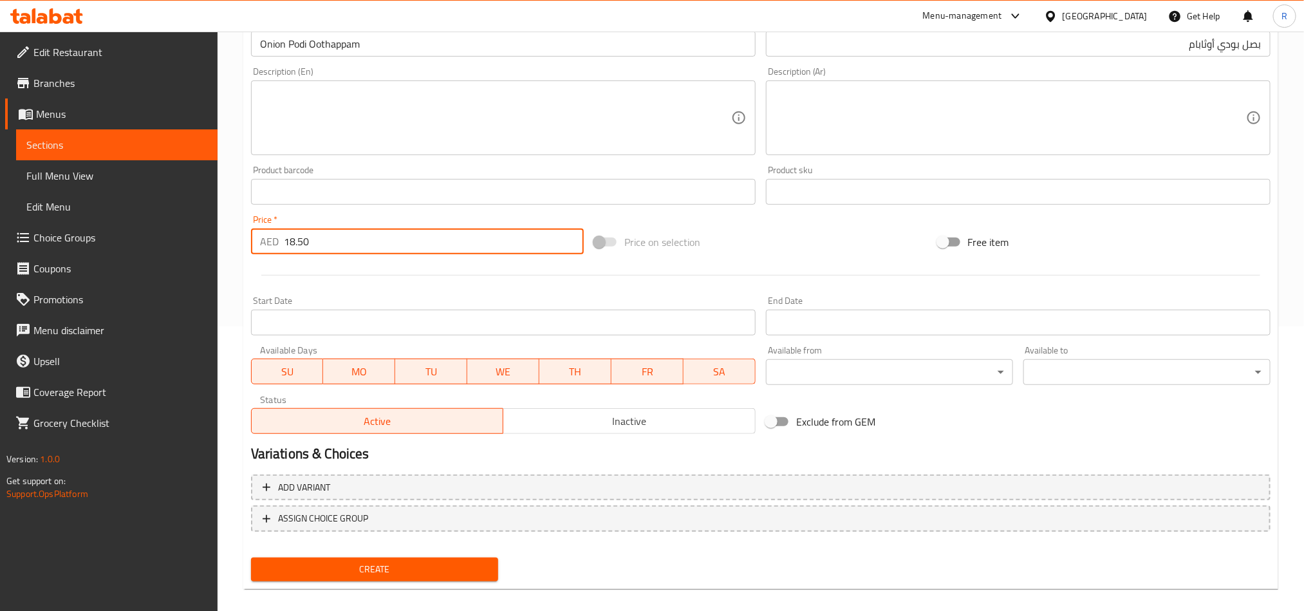
scroll to position [297, 0]
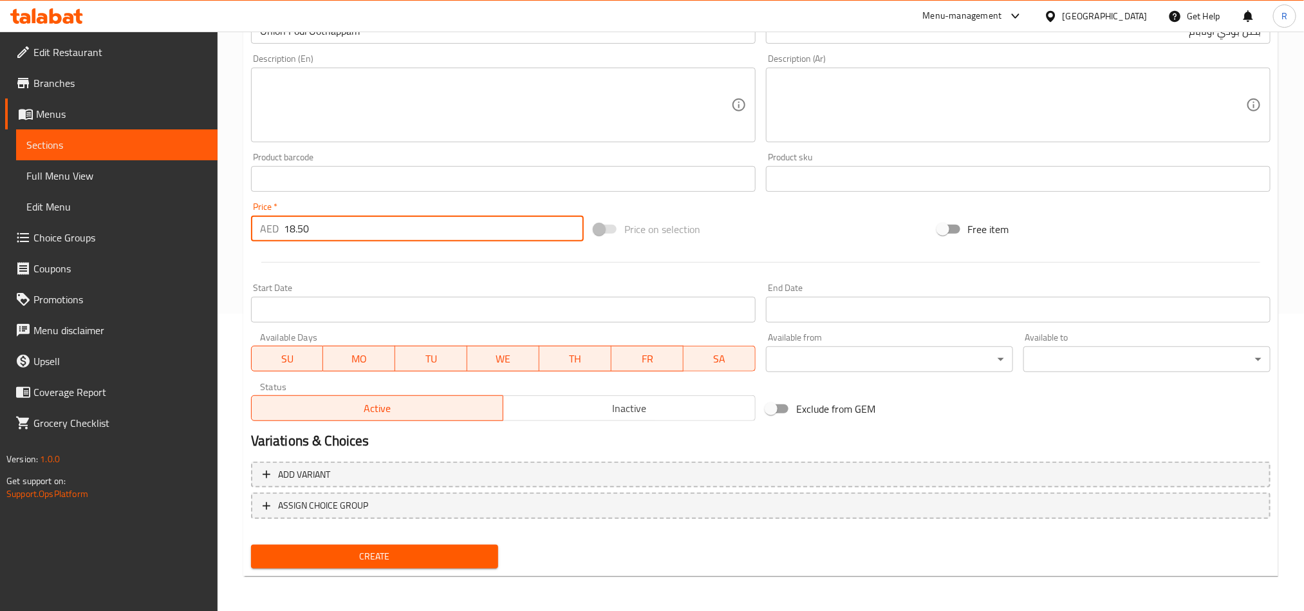
type input "18.50"
click at [450, 552] on span "Create" at bounding box center [374, 556] width 227 height 16
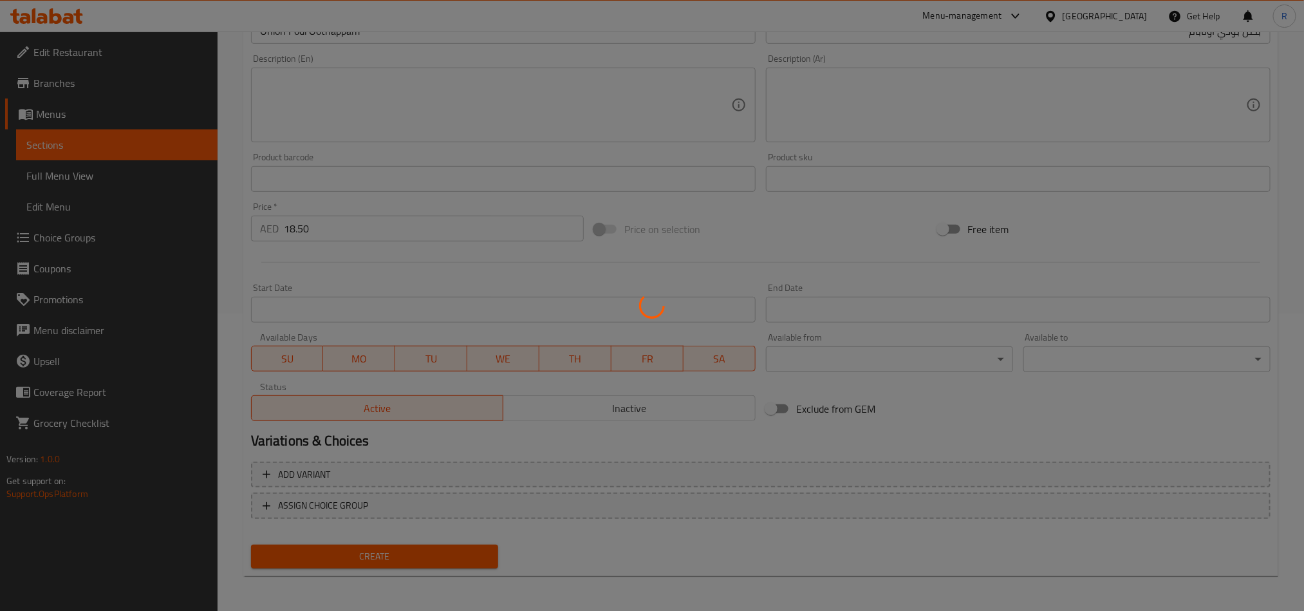
type input "0"
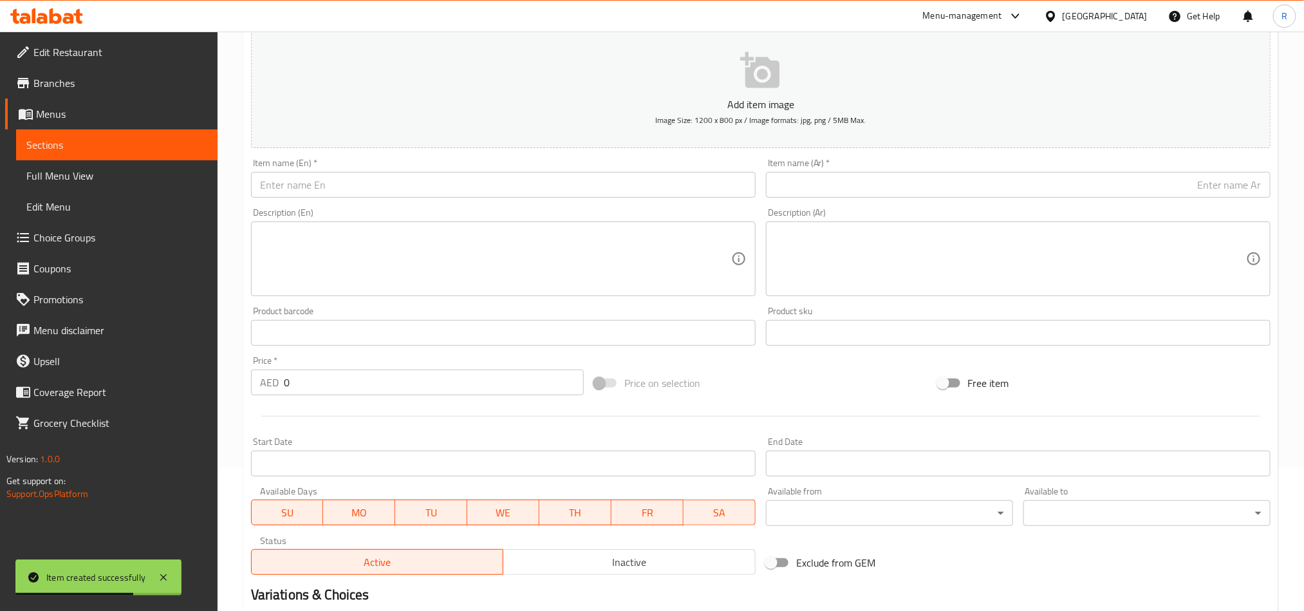
scroll to position [0, 0]
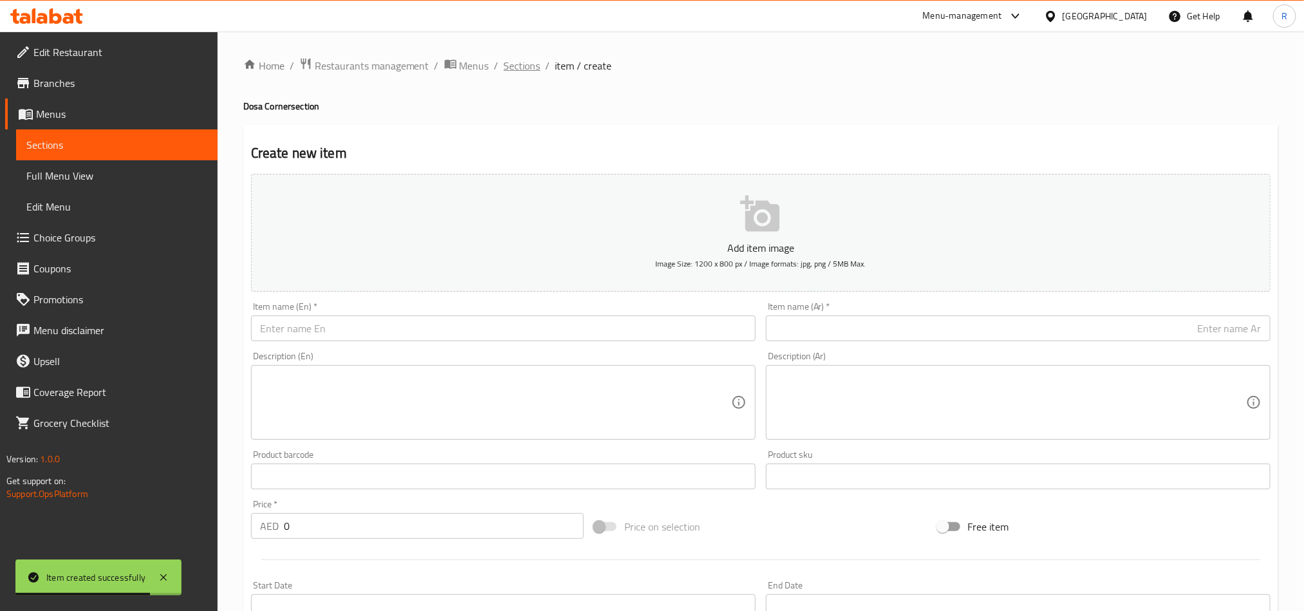
click at [524, 66] on span "Sections" at bounding box center [522, 65] width 37 height 15
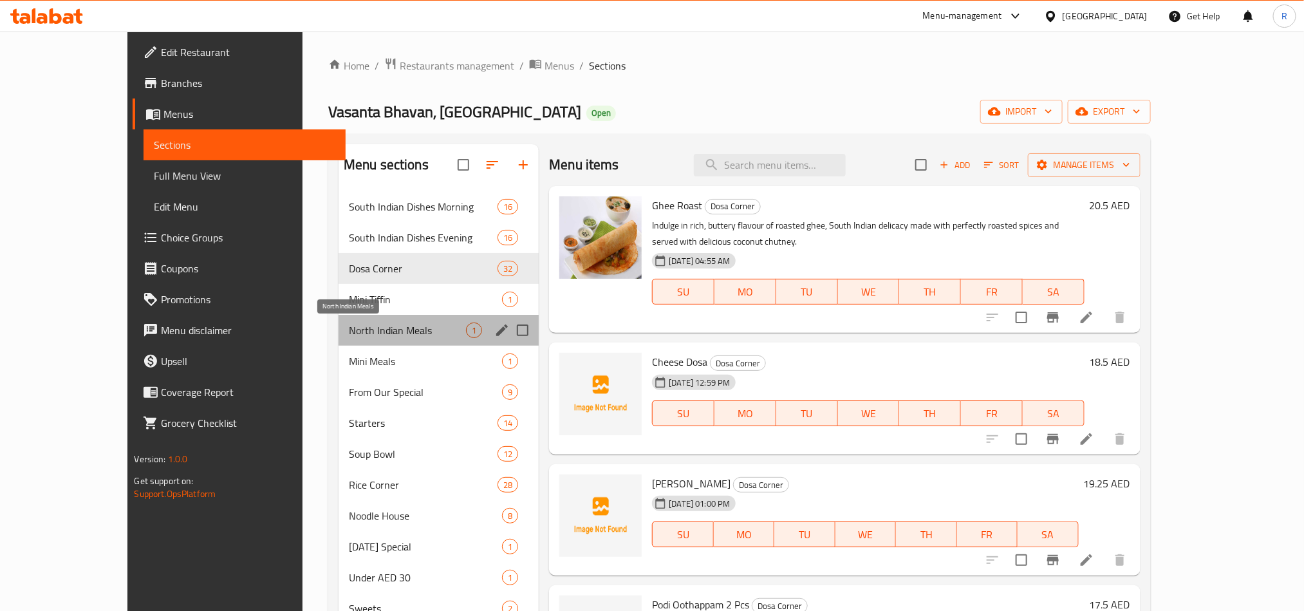
click at [378, 332] on span "North Indian Meals" at bounding box center [407, 329] width 117 height 15
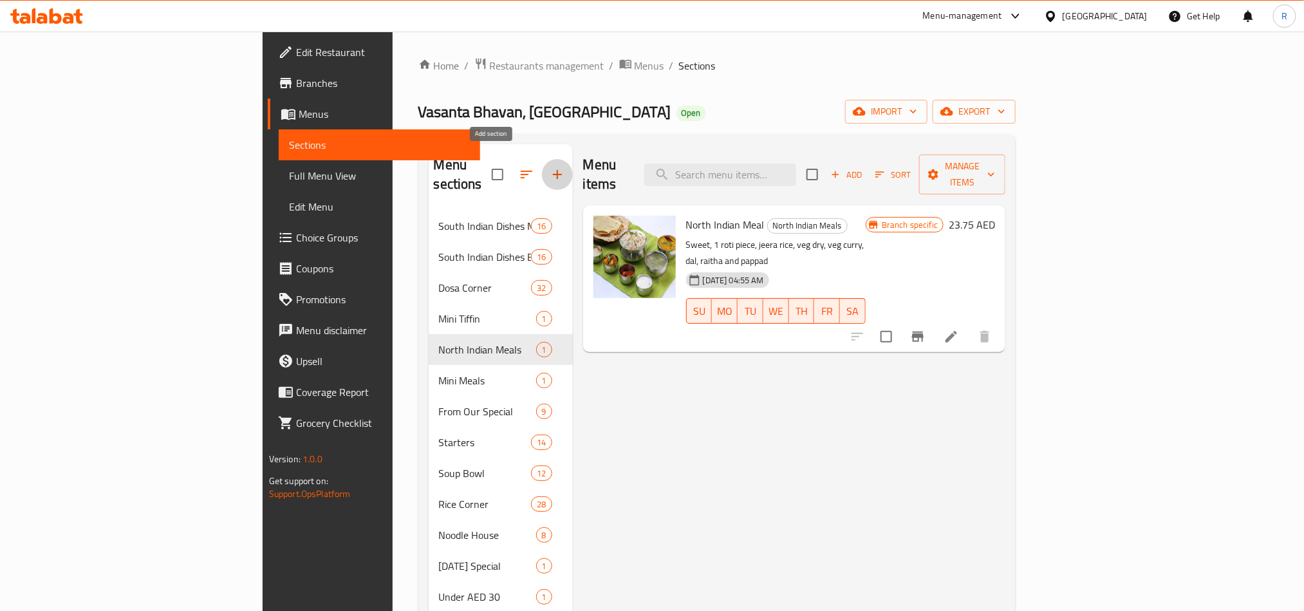
click at [550, 168] on icon "button" at bounding box center [557, 174] width 15 height 15
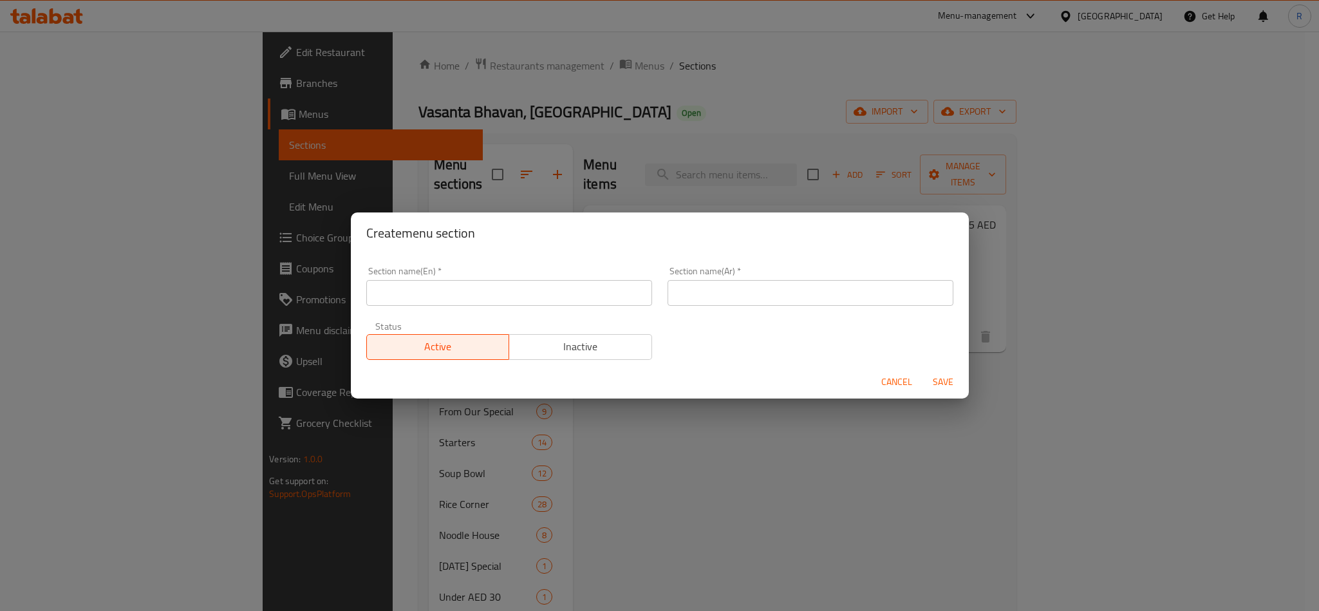
click at [462, 288] on input "text" at bounding box center [509, 293] width 286 height 26
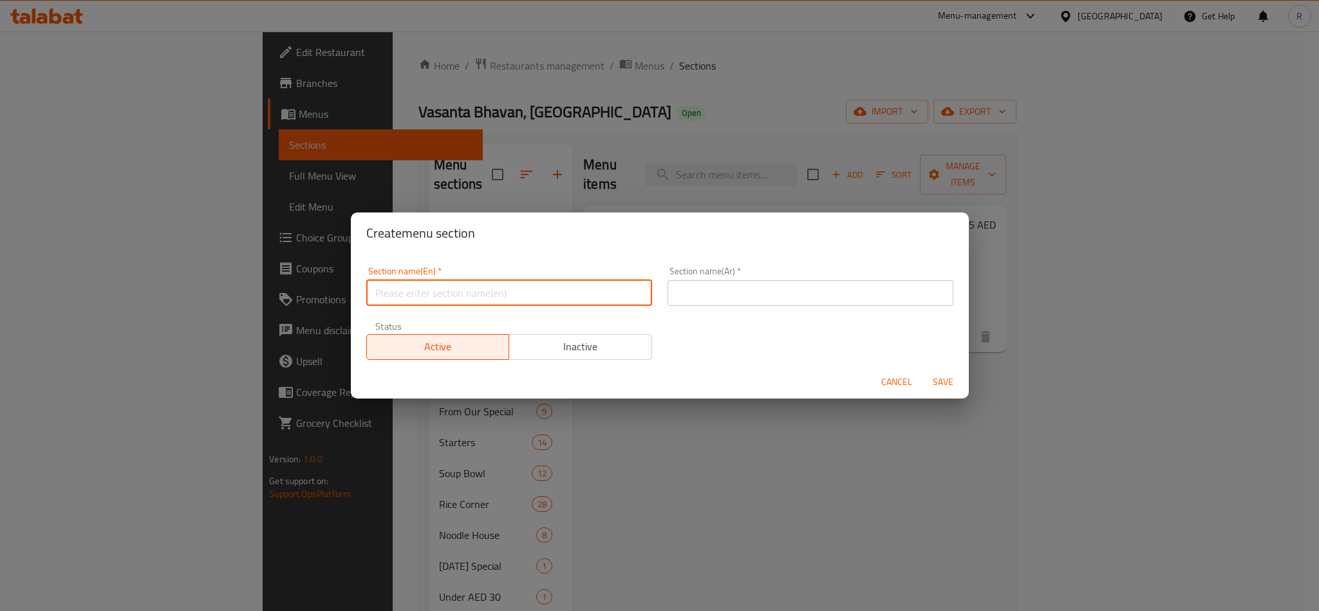
paste input "SOUTH INDIAN MEALS (11.30 AM TO 3.30 PM)"
type input "SOUTH INDIAN MEALS (11.30 AM TO 3.30 PM)"
click at [465, 294] on input "SOUTH INDIAN MEALS (11.30 AM TO 3.30 PM)" at bounding box center [509, 293] width 286 height 26
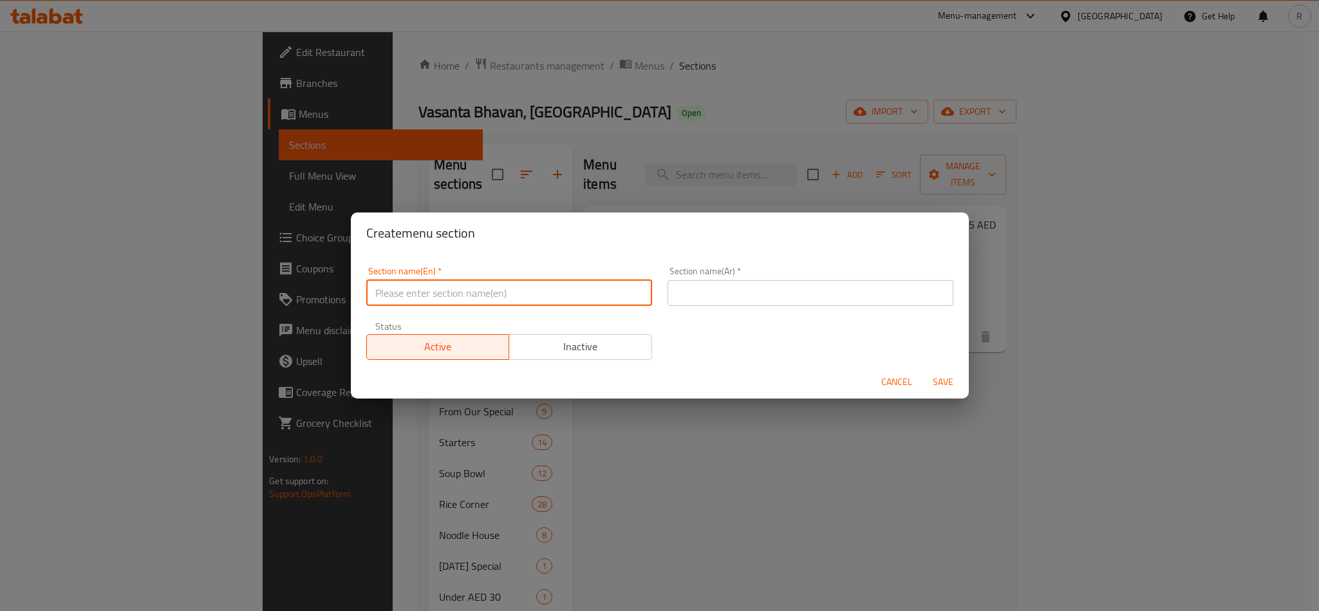
paste input "SOUTH INDIAN MEALS (11.30 AM TO 3.30 PM)"
drag, startPoint x: 475, startPoint y: 294, endPoint x: 588, endPoint y: 302, distance: 112.9
click at [588, 302] on input "SOUTH INDIAN MEALS (11.30 AM TO 3.30 PM)" at bounding box center [509, 293] width 286 height 26
click at [483, 301] on input "SOUTH INDIAN MEALS" at bounding box center [509, 293] width 286 height 26
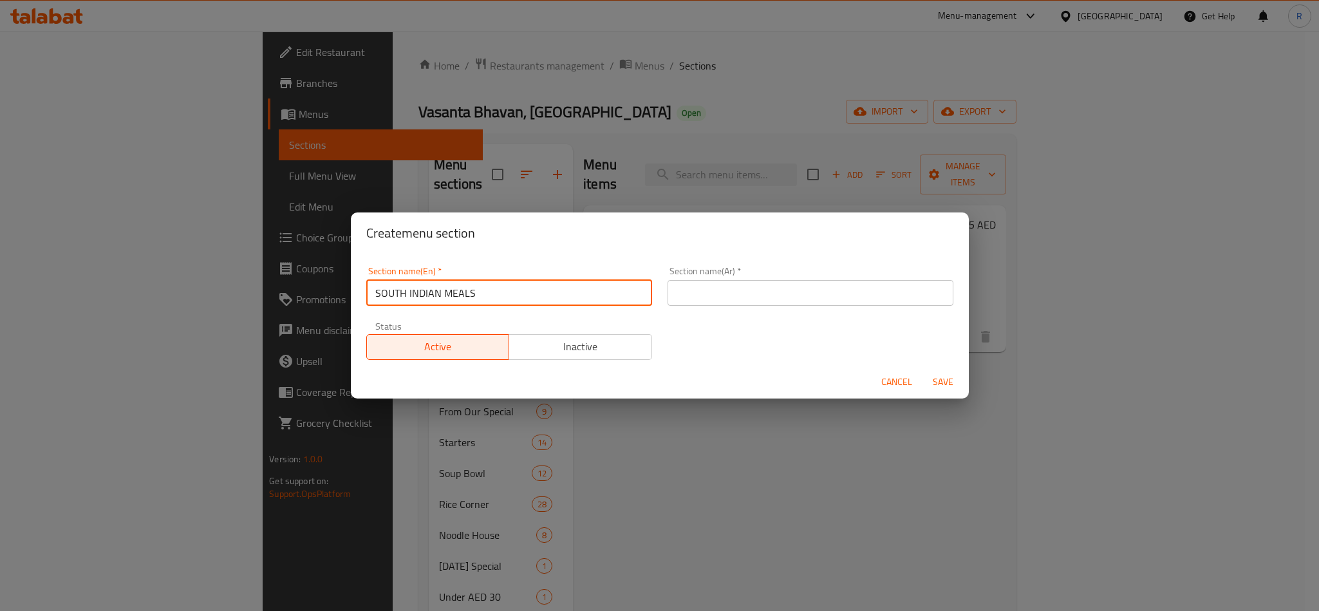
click at [483, 301] on input "SOUTH INDIAN MEALS" at bounding box center [509, 293] width 286 height 26
type input "South Indian Meals"
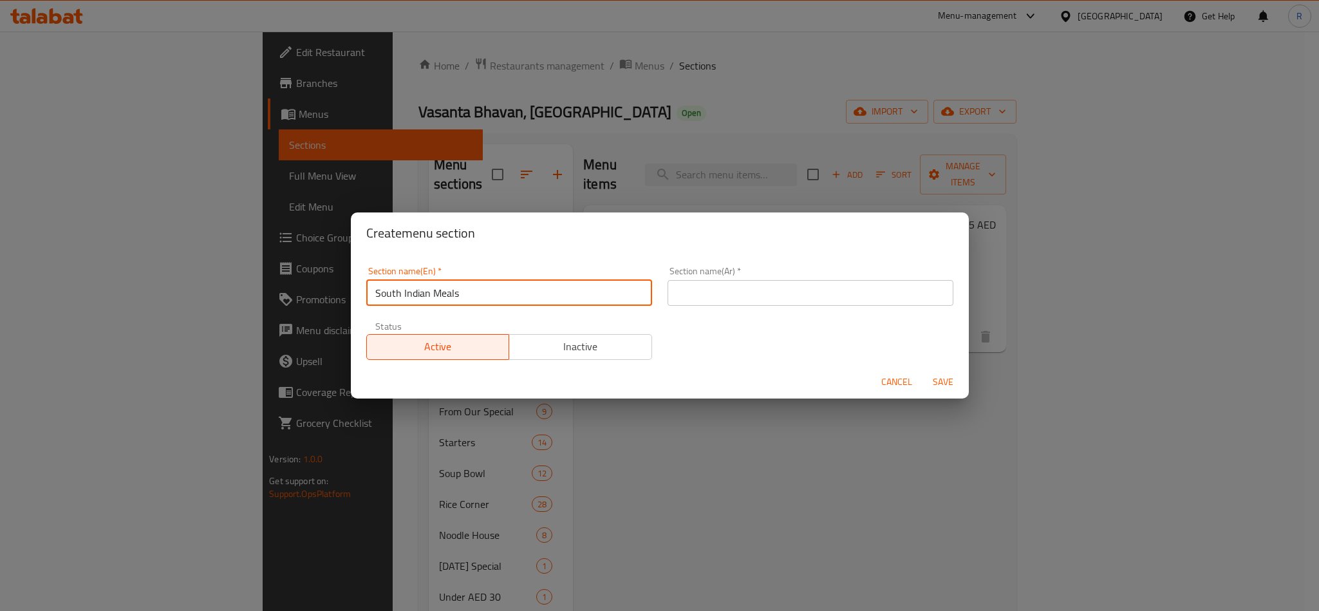
click at [488, 297] on input "South Indian Meals" at bounding box center [509, 293] width 286 height 26
click at [491, 286] on input "South Indian Meals" at bounding box center [509, 293] width 286 height 26
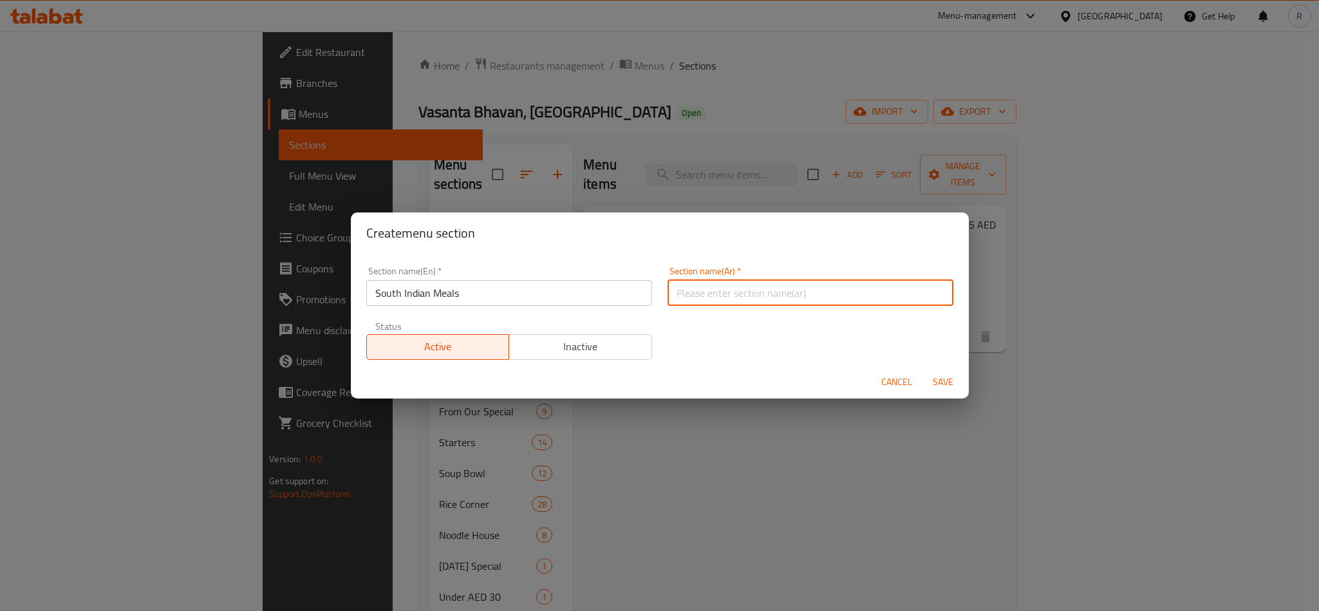
click at [755, 297] on input "text" at bounding box center [810, 293] width 286 height 26
paste input "وجبات جنوب الهند"
type input "وجبات جنوب الهند"
click at [925, 373] on button "Save" at bounding box center [942, 382] width 41 height 24
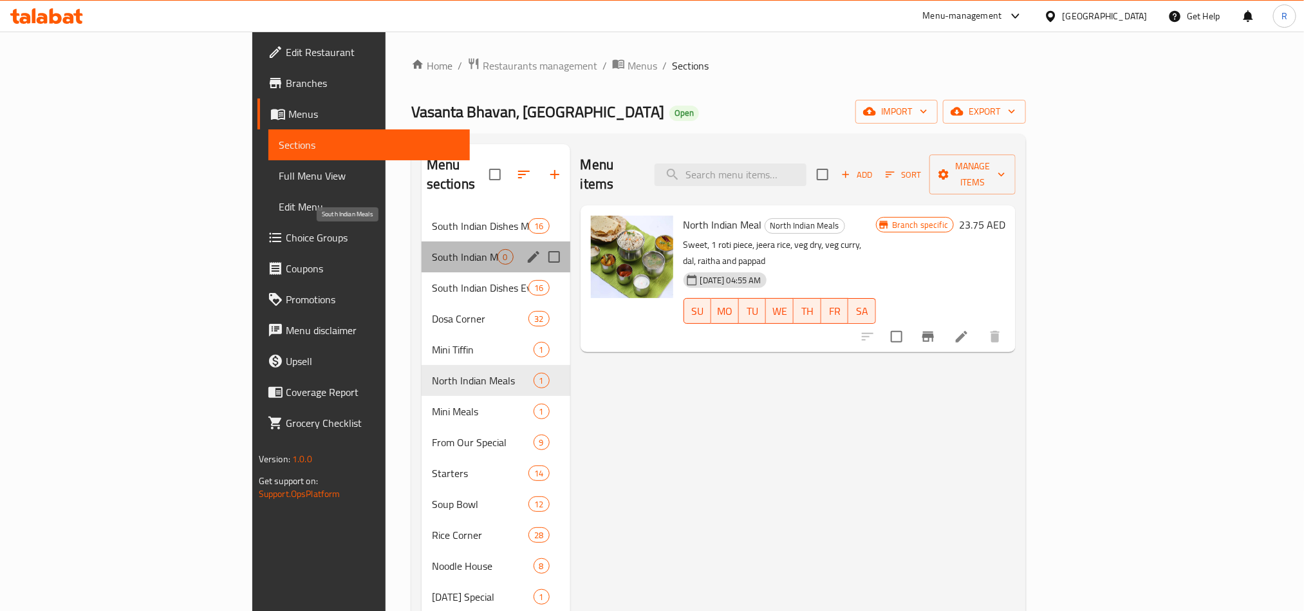
click at [432, 249] on span "South Indian Meals" at bounding box center [465, 256] width 66 height 15
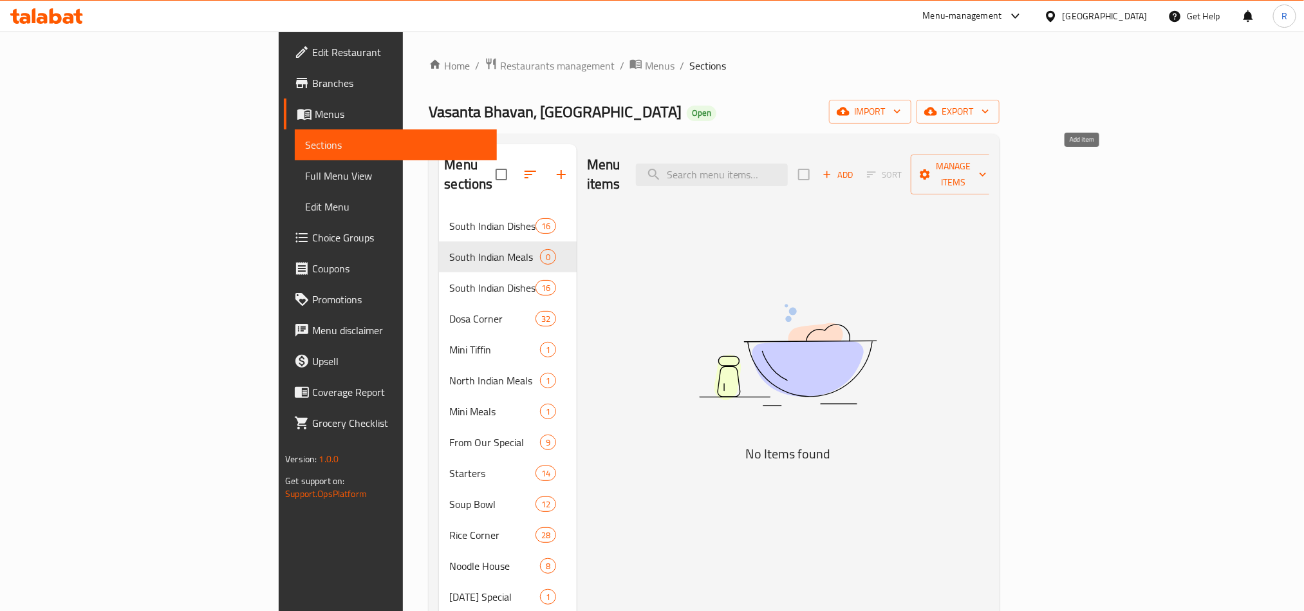
click at [855, 167] on span "Add" at bounding box center [837, 174] width 35 height 15
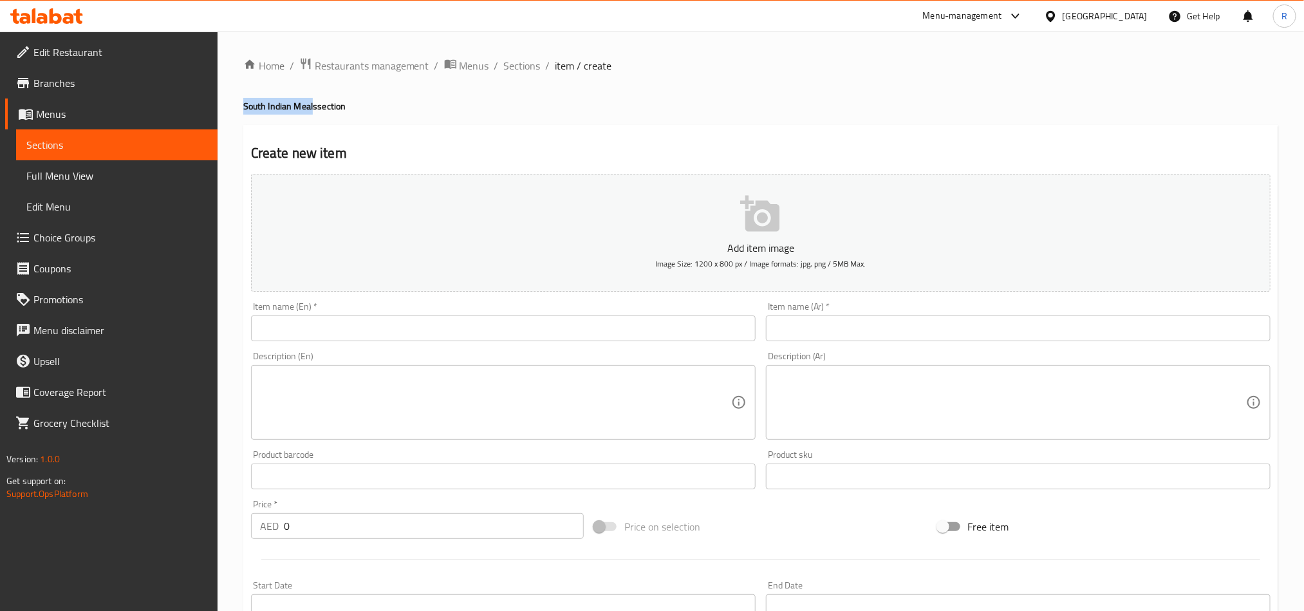
drag, startPoint x: 313, startPoint y: 103, endPoint x: 237, endPoint y: 107, distance: 76.0
click at [237, 107] on div "Home / Restaurants management / Menus / Sections / item / create South Indian M…" at bounding box center [761, 471] width 1086 height 878
copy h4 "South Indian Meal"
click at [400, 337] on input "text" at bounding box center [503, 328] width 504 height 26
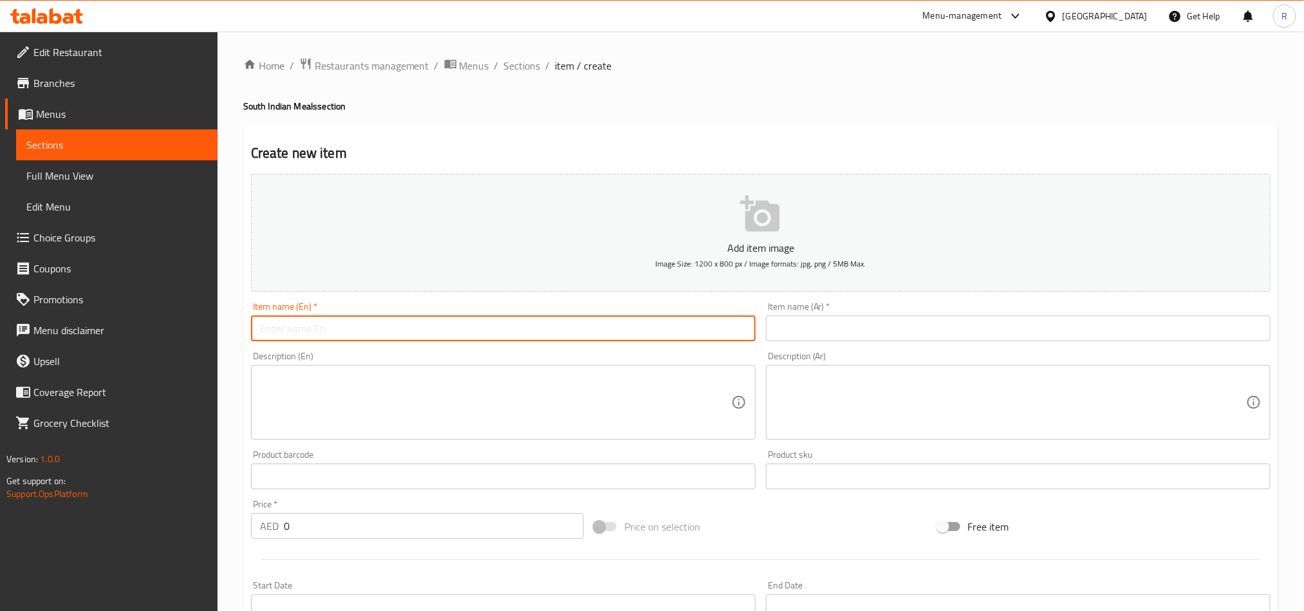
paste input "South Indian Meal"
type input "South Indian Meal"
click at [865, 338] on input "text" at bounding box center [1018, 328] width 504 height 26
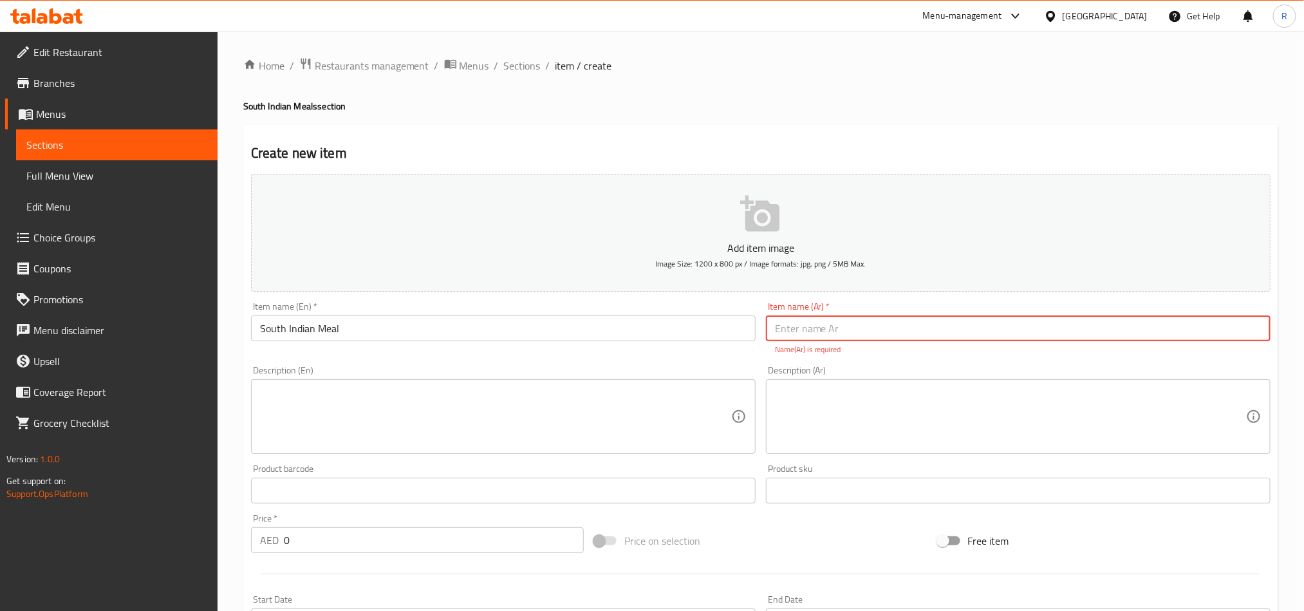
click at [869, 328] on input "text" at bounding box center [1018, 328] width 504 height 26
paste input "وجبات جنوب الهند"
click at [1239, 332] on input "وجبات جنوب الهند" at bounding box center [1018, 328] width 504 height 26
type input "وجبة جنوب [GEOGRAPHIC_DATA]"
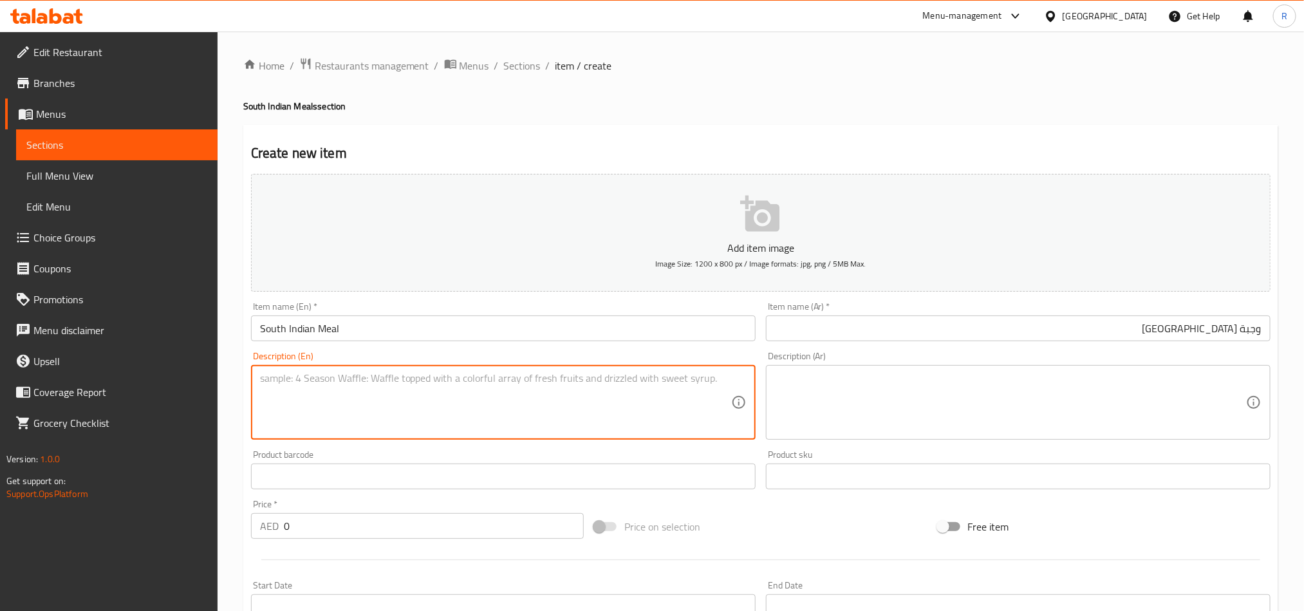
click at [587, 408] on textarea at bounding box center [495, 402] width 471 height 61
click at [458, 386] on textarea at bounding box center [495, 402] width 471 height 61
paste textarea "Sweet, Chappathi (2) or Poori (2), Plain Rice, Sambar, Rasam, Kuruma, Spl Kulam…"
click at [338, 376] on textarea "Sweet, Chappathi (2) or Poori (2), Plain Rice, Sambar, Rasam, Kuruma, Spl Kulam…" at bounding box center [495, 402] width 471 height 61
click at [344, 378] on textarea "Sweet, Chappathi 2) or Poori (2), Plain Rice, Sambar, Rasam, Kuruma, Spl Kulamb…" at bounding box center [495, 402] width 471 height 61
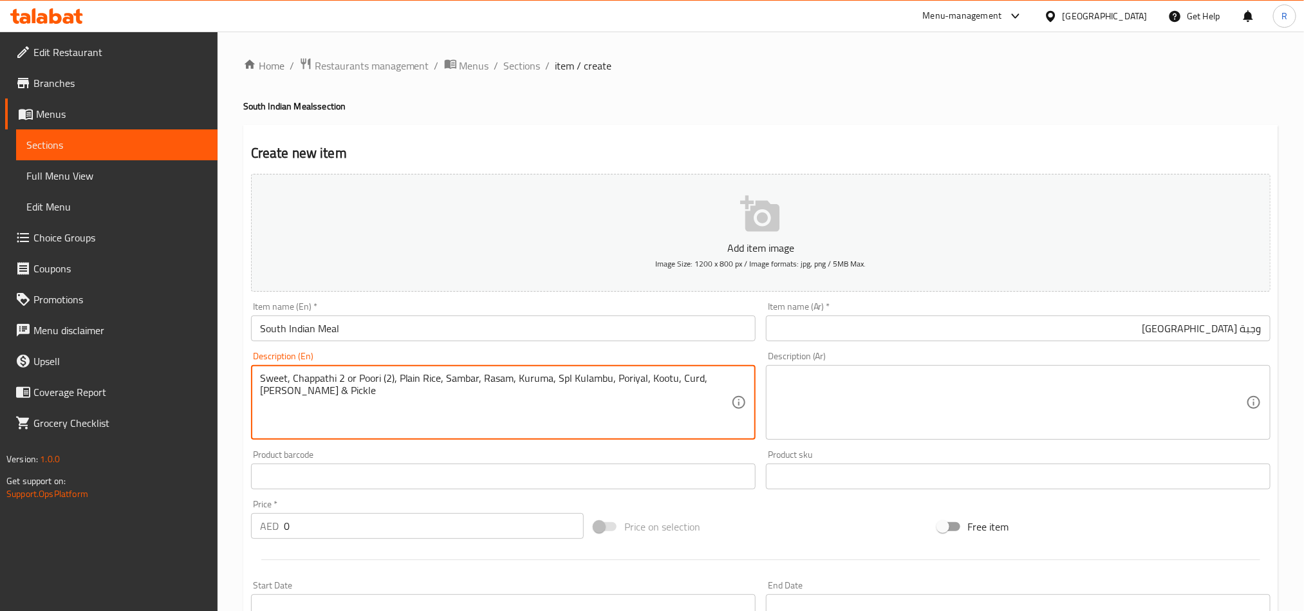
click at [387, 375] on textarea "Sweet, Chappathi 2 or Poori (2), Plain Rice, Sambar, Rasam, Kuruma, Spl Kulambu…" at bounding box center [495, 402] width 471 height 61
click at [389, 377] on textarea "Sweet, Chappathi 2 or Poori 2), Plain Rice, Sambar, Rasam, Kuruma, Spl Kulambu,…" at bounding box center [495, 402] width 471 height 61
click at [304, 393] on textarea "Sweet, Chappathi 2 or Poori 2, Plain Rice, Sambar, Rasam, Kuruma, Spl Kulambu, …" at bounding box center [495, 402] width 471 height 61
click at [404, 388] on textarea "Sweet, Chappathi 2 or Poori 2, Plain Rice, Sambar, Rasam, Kuruma, Spl Kulambu, …" at bounding box center [495, 402] width 471 height 61
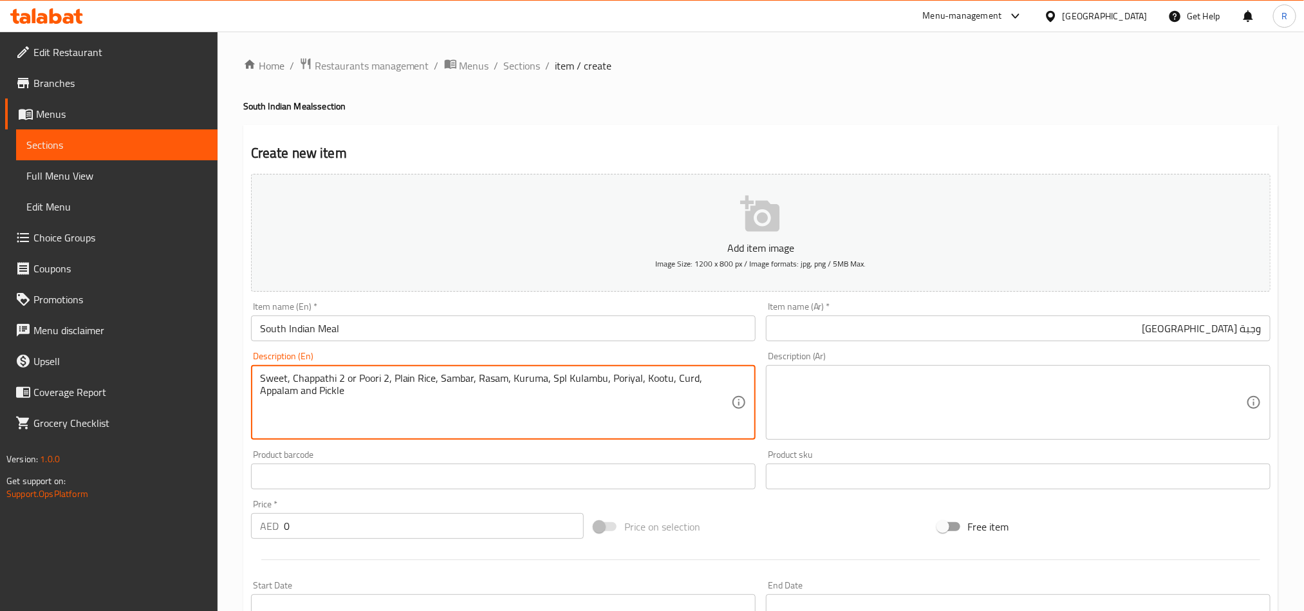
click at [404, 388] on textarea "Sweet, Chappathi 2 or Poori 2, Plain Rice, Sambar, Rasam, Kuruma, Spl Kulambu, …" at bounding box center [495, 402] width 471 height 61
type textarea "Sweet, Chappathi 2 or Poori 2, Plain Rice, Sambar, Rasam, Kuruma, Spl Kulambu, …"
click at [979, 386] on textarea at bounding box center [1010, 402] width 471 height 61
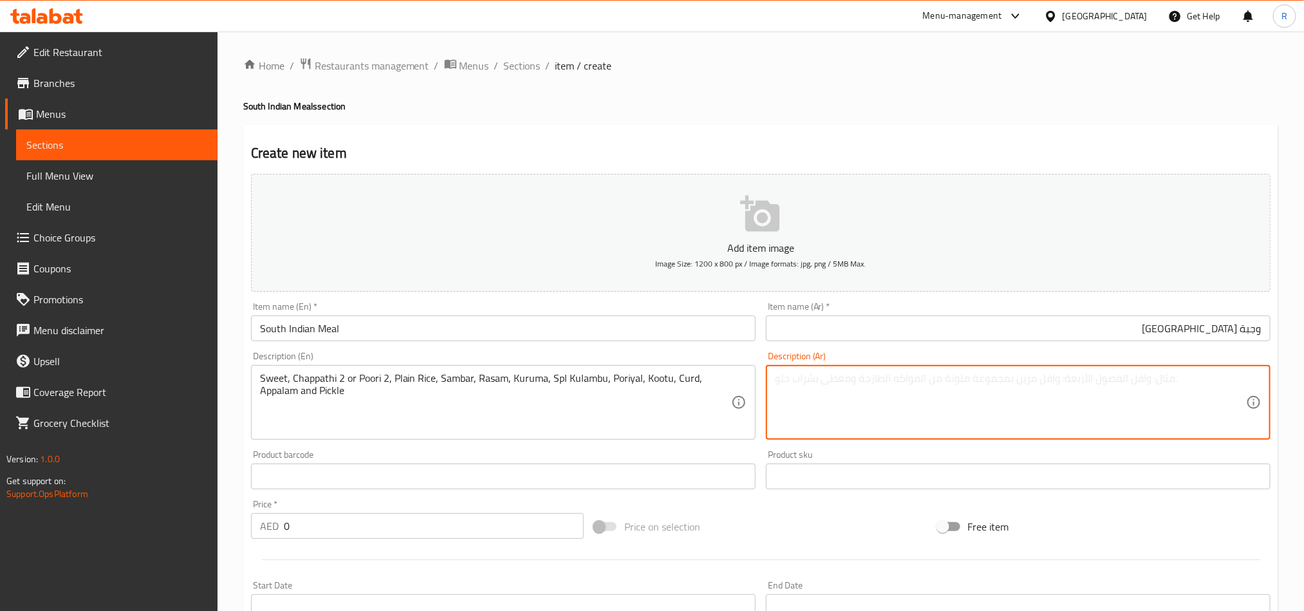
paste textarea "حلو، جباتي 2 أو بوري 2، أرز عادي، سمبر، رسام، كوروما، إس بي إل كولامبو، بوريال،…"
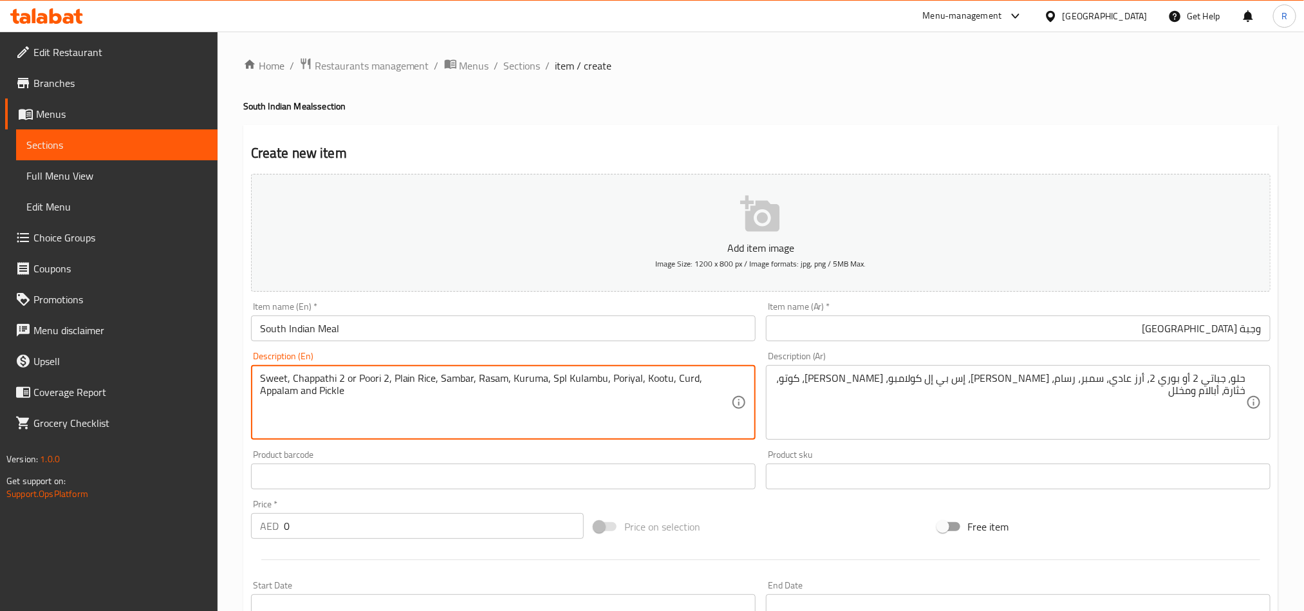
click at [325, 382] on textarea "Sweet, Chappathi 2 or Poori 2, Plain Rice, Sambar, Rasam, Kuruma, Spl Kulambu, …" at bounding box center [495, 402] width 471 height 61
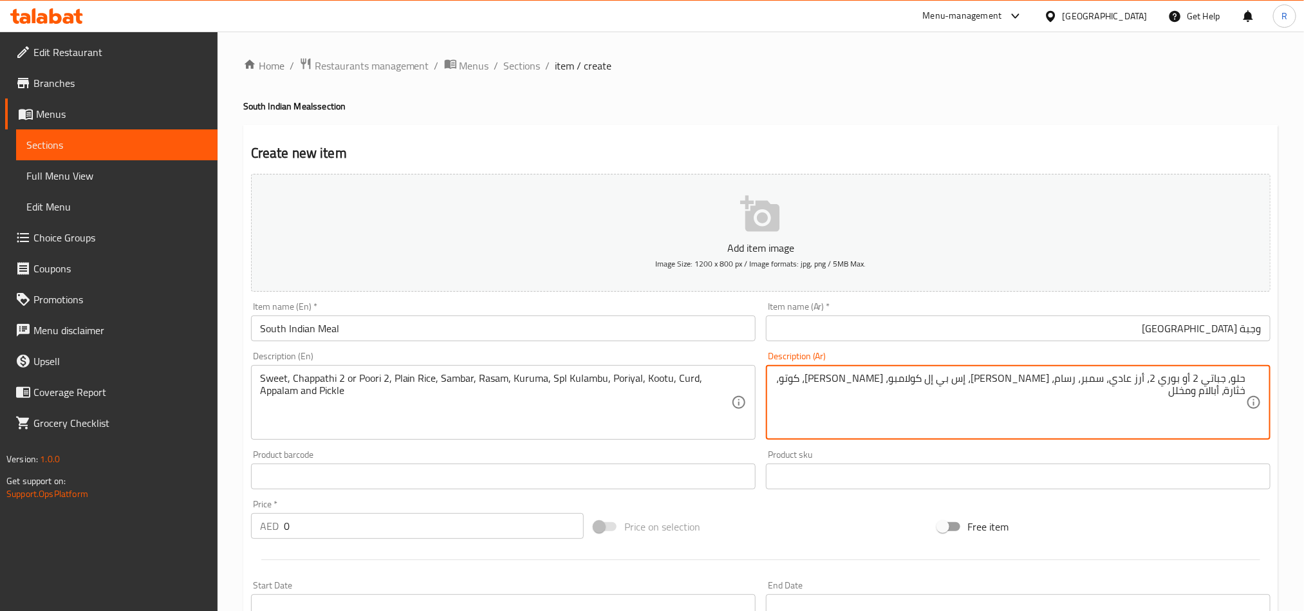
click at [1216, 380] on textarea "حلو، جباتي 2 أو بوري 2، أرز عادي، سمبر، رسام، كوروما، إس بي إل كولامبو، بوريال،…" at bounding box center [1010, 402] width 471 height 61
paste textarea "باتي"
click at [1195, 381] on textarea "حلو، شباتي2 أو بوري 2، أرز عادي، سمبر، رسام، كوروما، إس بي إل كولامبو، بوريال، …" at bounding box center [1010, 402] width 471 height 61
click at [1226, 379] on textarea "حلو، شباتي أو بوري 2، أرز عادي، سمبر، رسام، كوروما، إس بي إل كولامبو، بوريال، ك…" at bounding box center [1010, 402] width 471 height 61
click at [1149, 377] on textarea "حلو، 2 شباتي أو بوري 2، أرز عادي، سمبر، رسام، كوروما، إس بي إل كولامبو، بوريال،…" at bounding box center [1010, 402] width 471 height 61
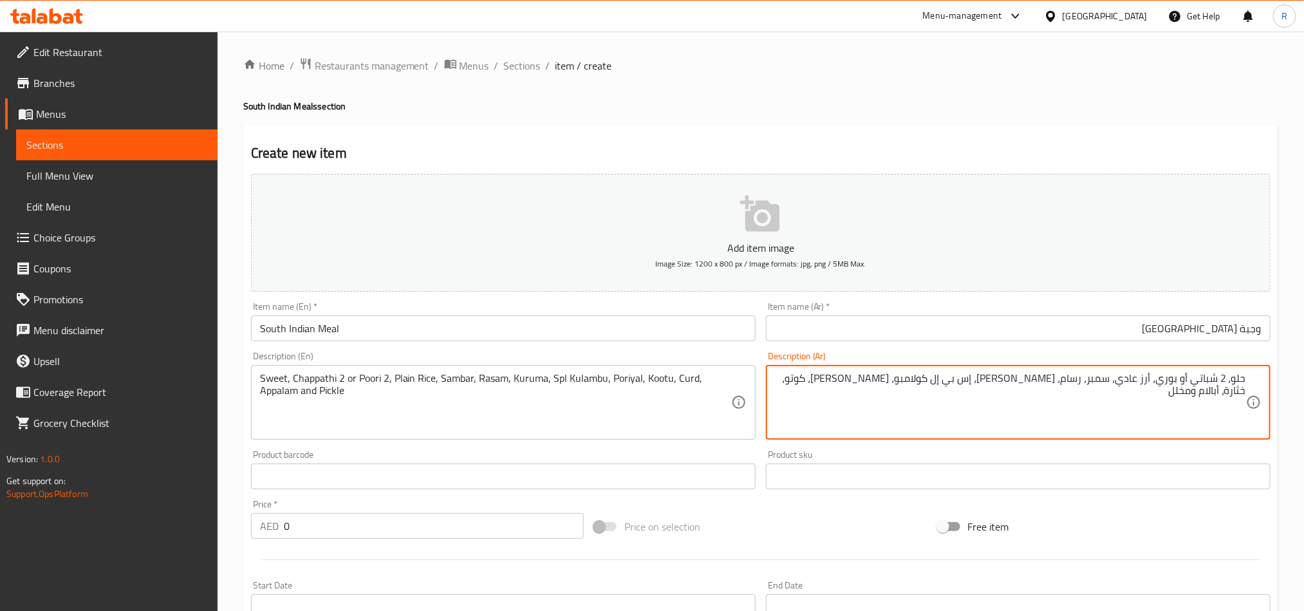
click at [1180, 382] on textarea "حلو، 2 شباتي أو بوري، أرز عادي، سمبر، رسام، كوروما، إس بي إل كولامبو، بوريال، ك…" at bounding box center [1010, 402] width 471 height 61
click at [1128, 383] on textarea "حلو، 2 شباتي أو 2 بوري، أرز عادي، سمبر، رسام، كوروما، إس بي إل كولامبو، بوريال،…" at bounding box center [1010, 402] width 471 height 61
type textarea "حلو، 2 شباتي أو 2 بوري، أرز سادة، سمبر، رسام، كوروما، إس بي إل كولامبو، بوريال،…"
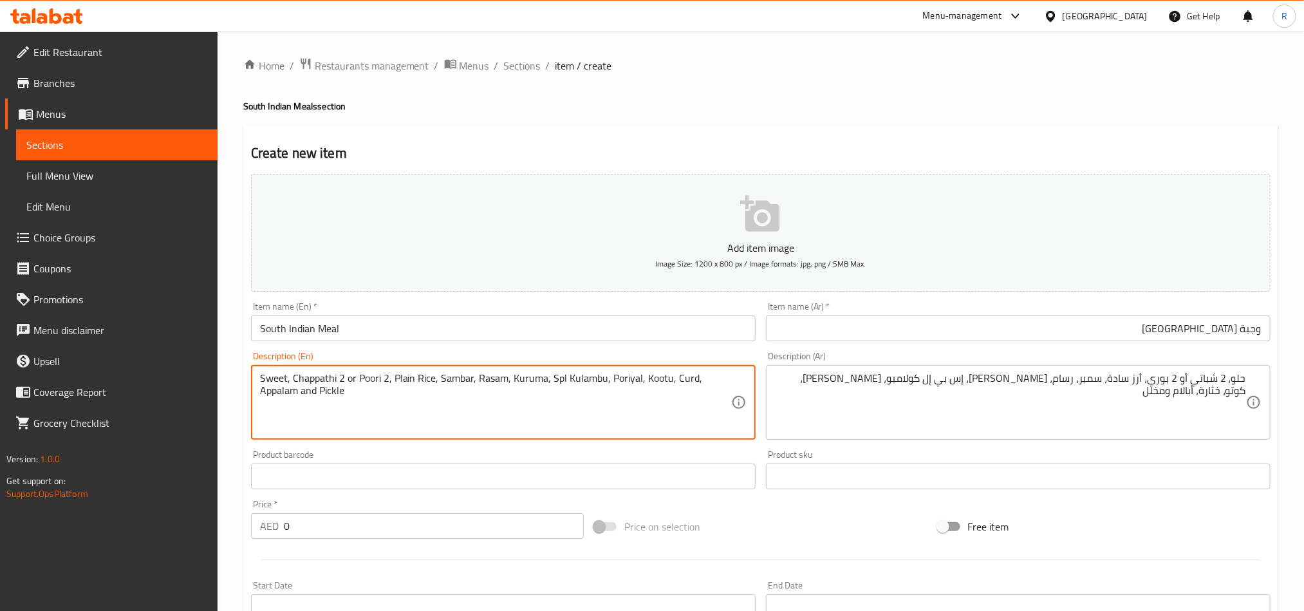
click at [680, 383] on textarea "Sweet, Chappathi 2 or Poori 2, Plain Rice, Sambar, Rasam, Kuruma, Spl Kulambu, …" at bounding box center [495, 402] width 471 height 61
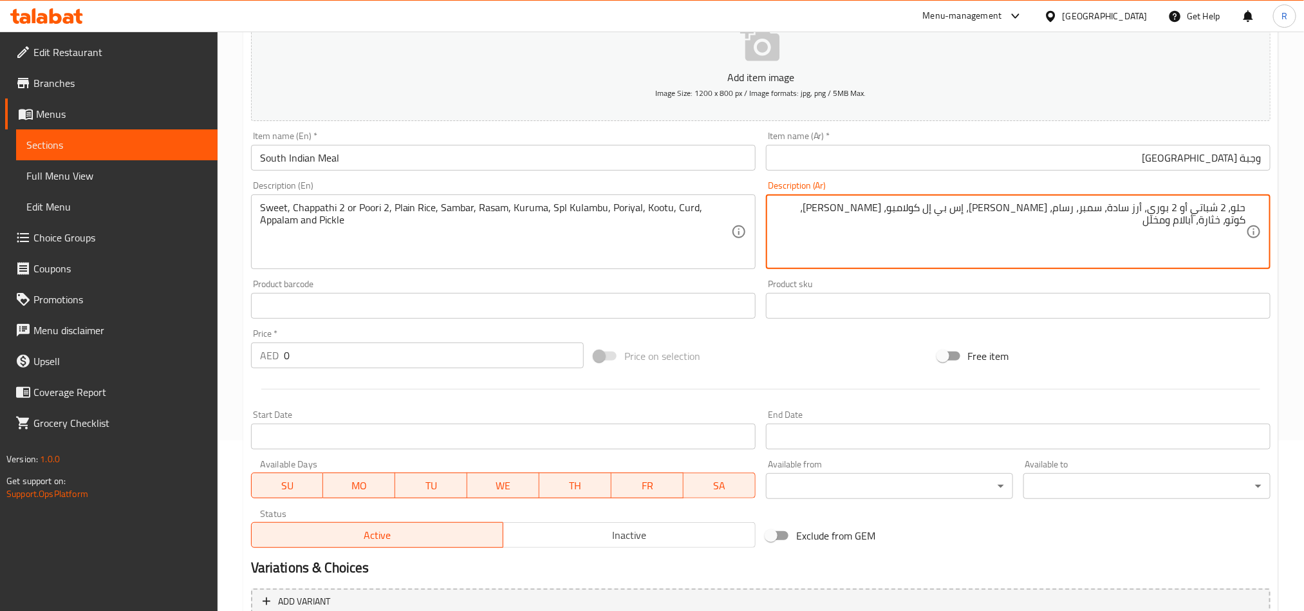
scroll to position [193, 0]
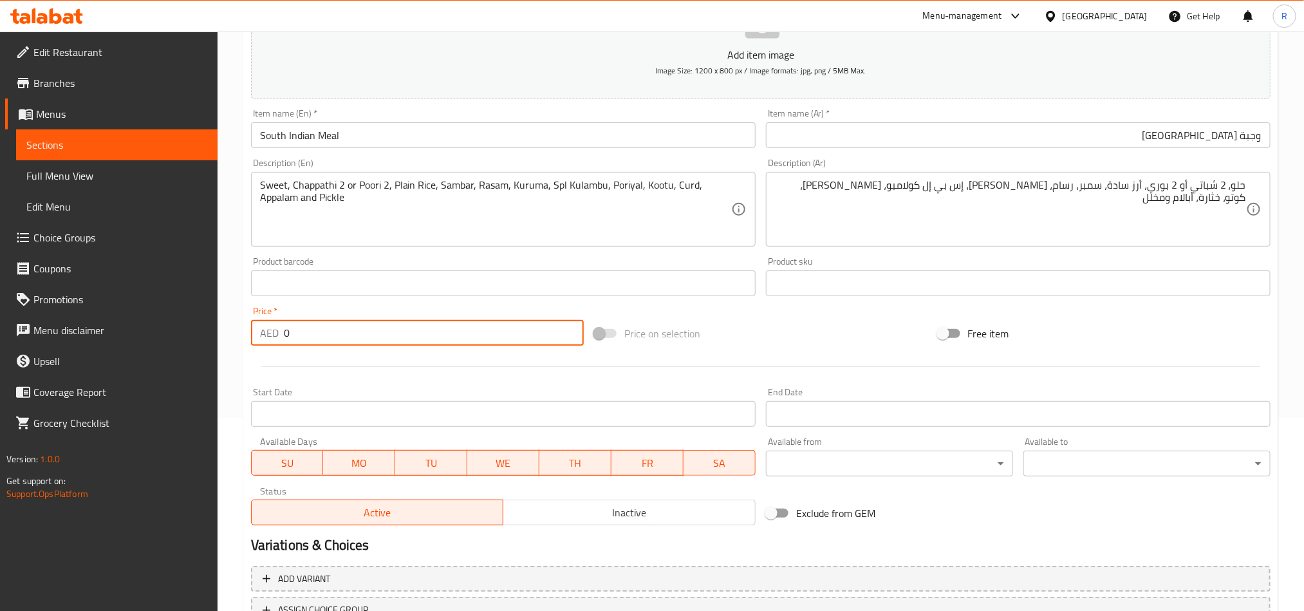
drag, startPoint x: 301, startPoint y: 327, endPoint x: 257, endPoint y: 330, distance: 44.5
click at [257, 330] on div "AED 0 Price *" at bounding box center [417, 333] width 333 height 26
paste input "25.75"
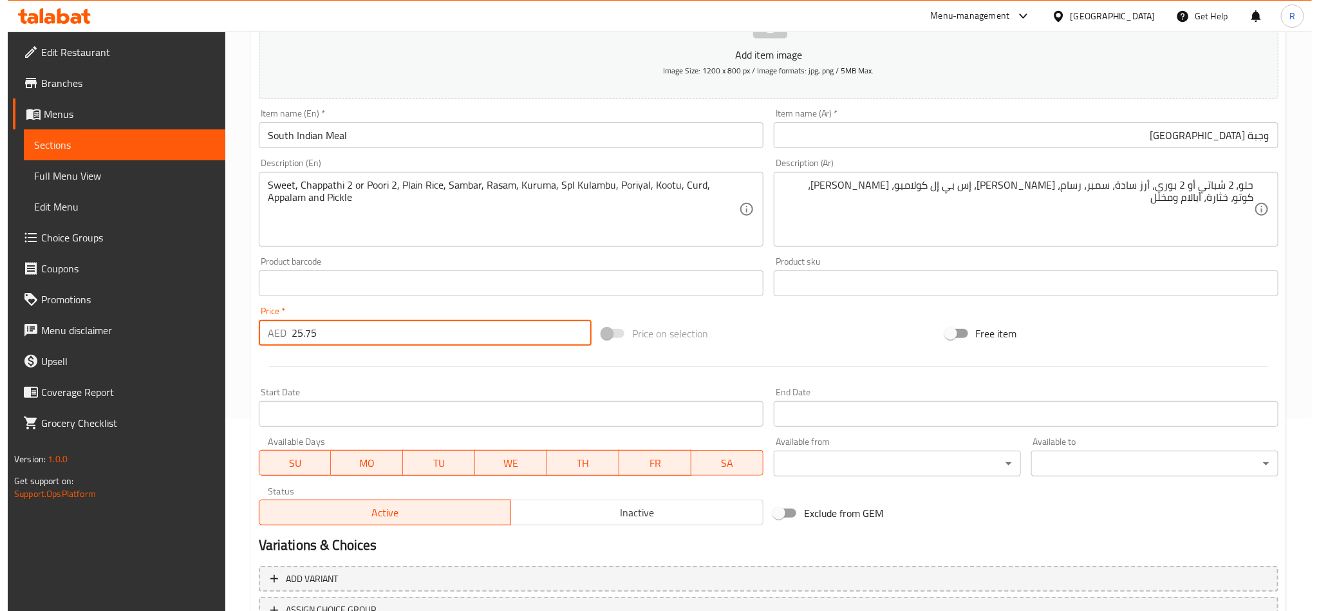
scroll to position [290, 0]
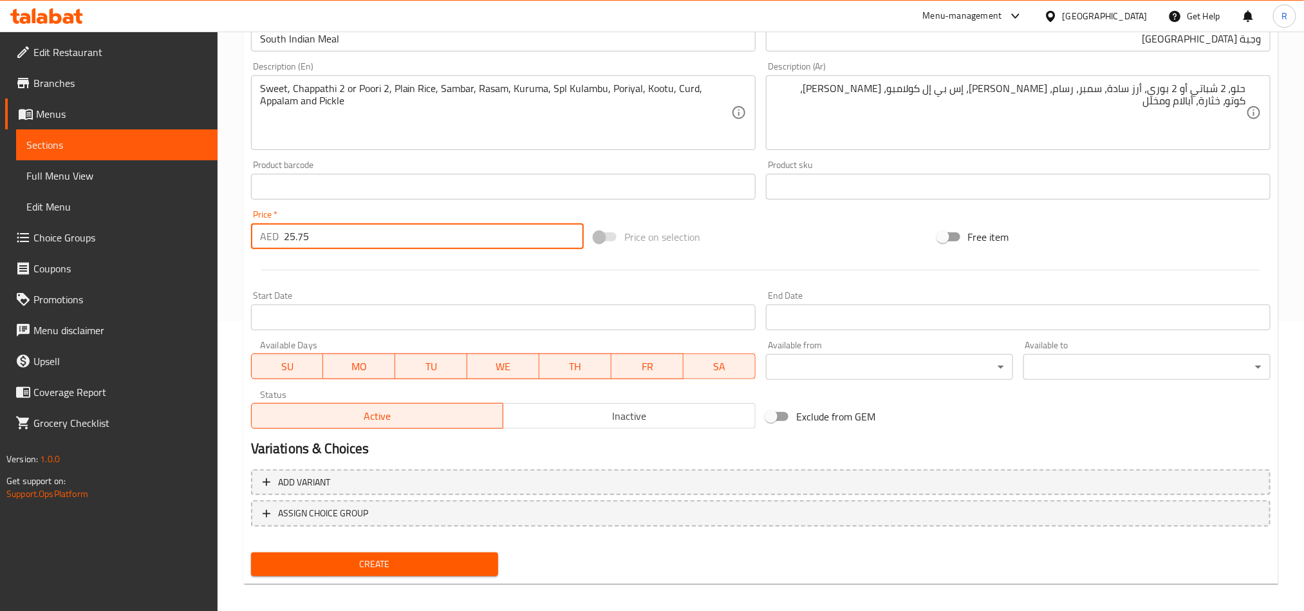
type input "25.75"
click at [825, 321] on body "​ Menu-management United Arab Emirates Get Help R Edit Restaurant Branches Menu…" at bounding box center [652, 31] width 1304 height 579
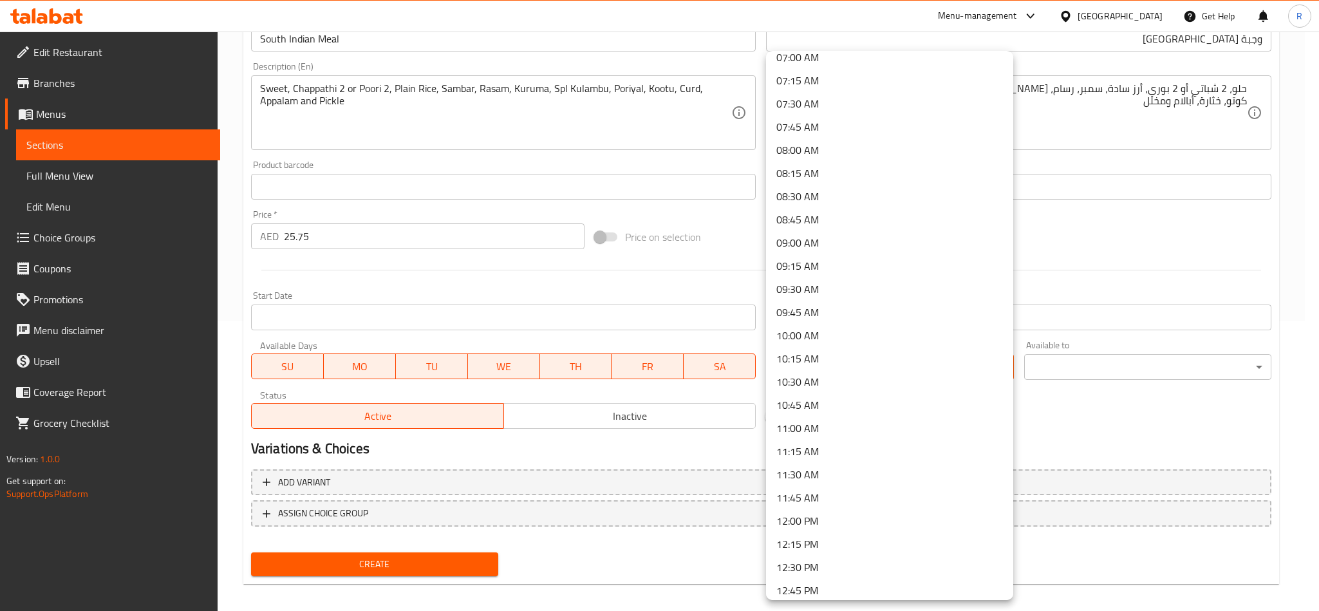
scroll to position [676, 0]
click at [821, 463] on li "11:30 AM" at bounding box center [889, 457] width 247 height 23
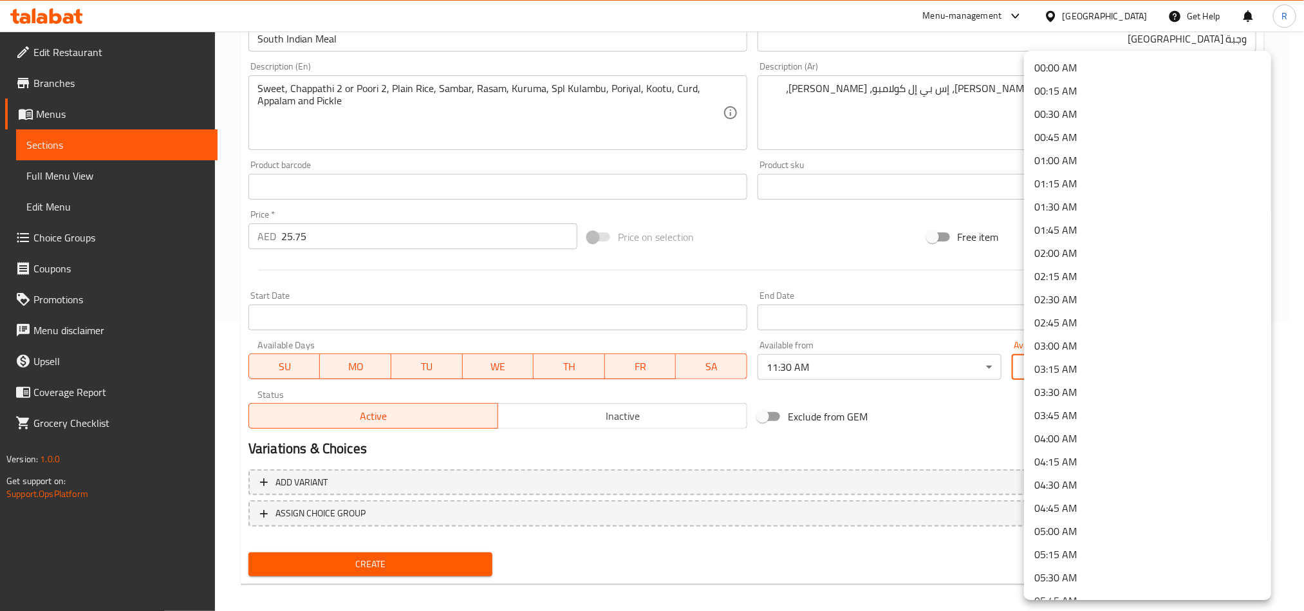
click at [1062, 321] on body "​ Menu-management United Arab Emirates Get Help R Edit Restaurant Branches Menu…" at bounding box center [652, 31] width 1304 height 579
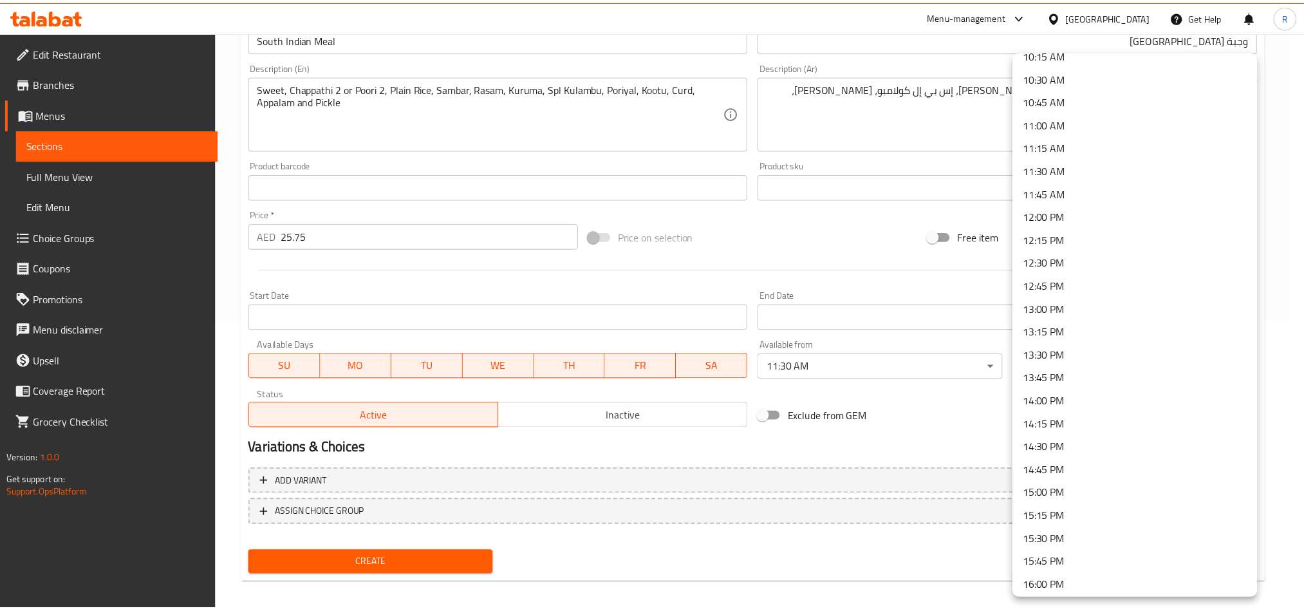
scroll to position [965, 0]
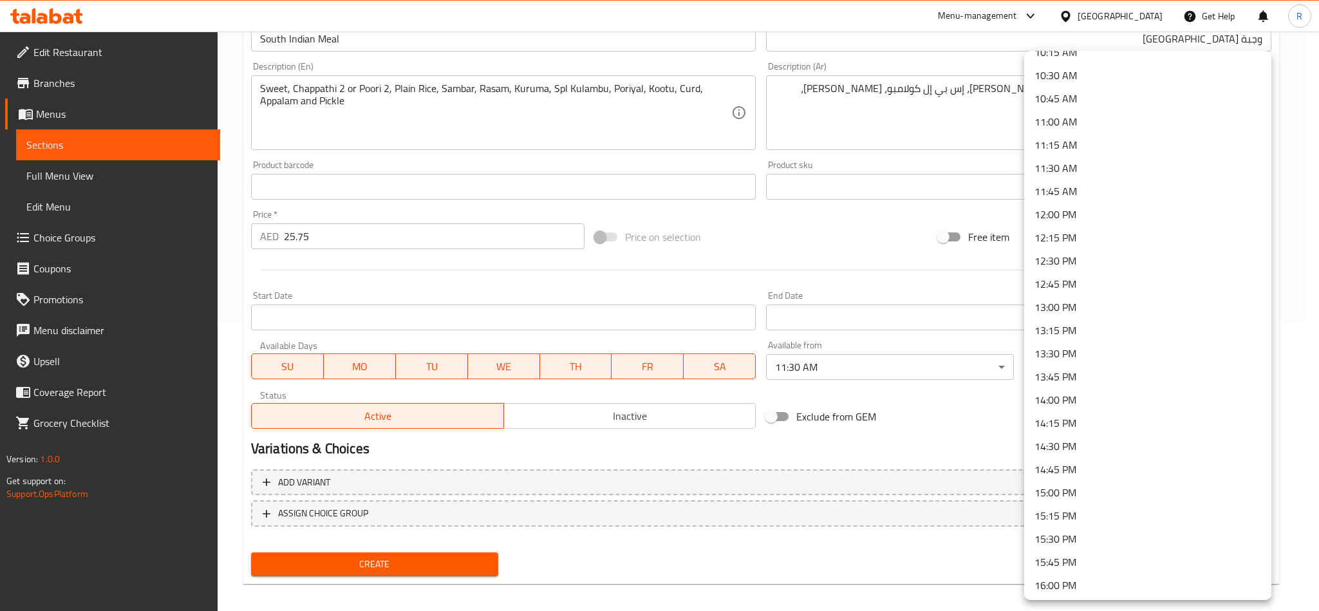
click at [1073, 543] on li "15:30 PM" at bounding box center [1147, 538] width 247 height 23
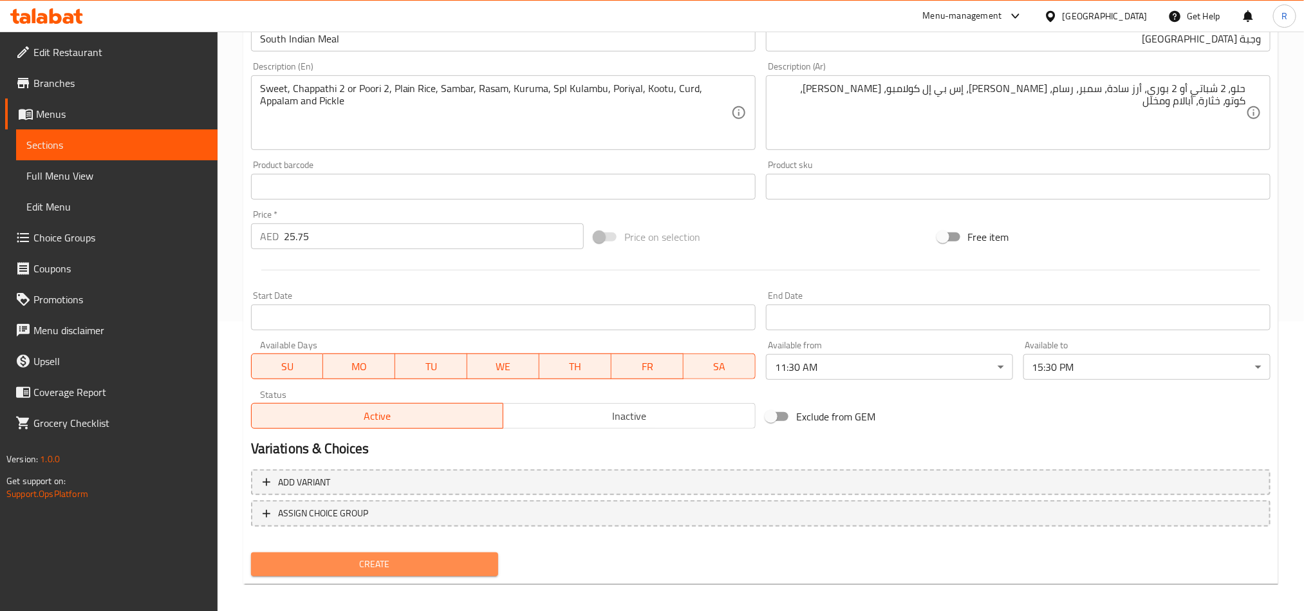
click at [432, 564] on span "Create" at bounding box center [374, 564] width 227 height 16
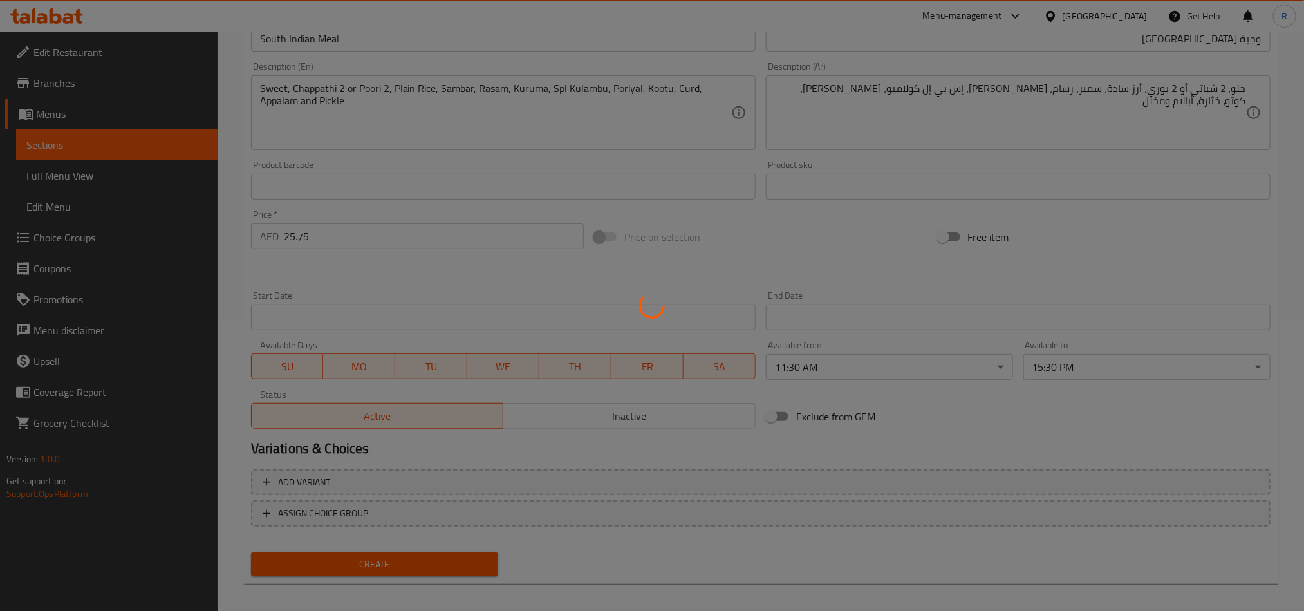
type input "0"
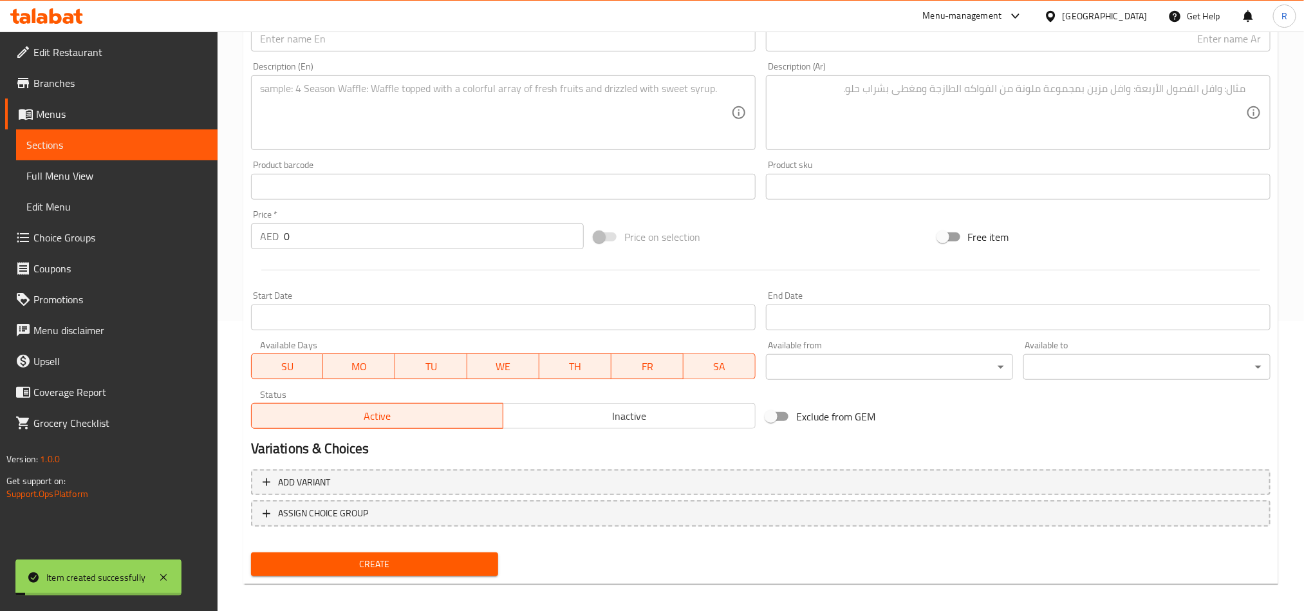
scroll to position [0, 0]
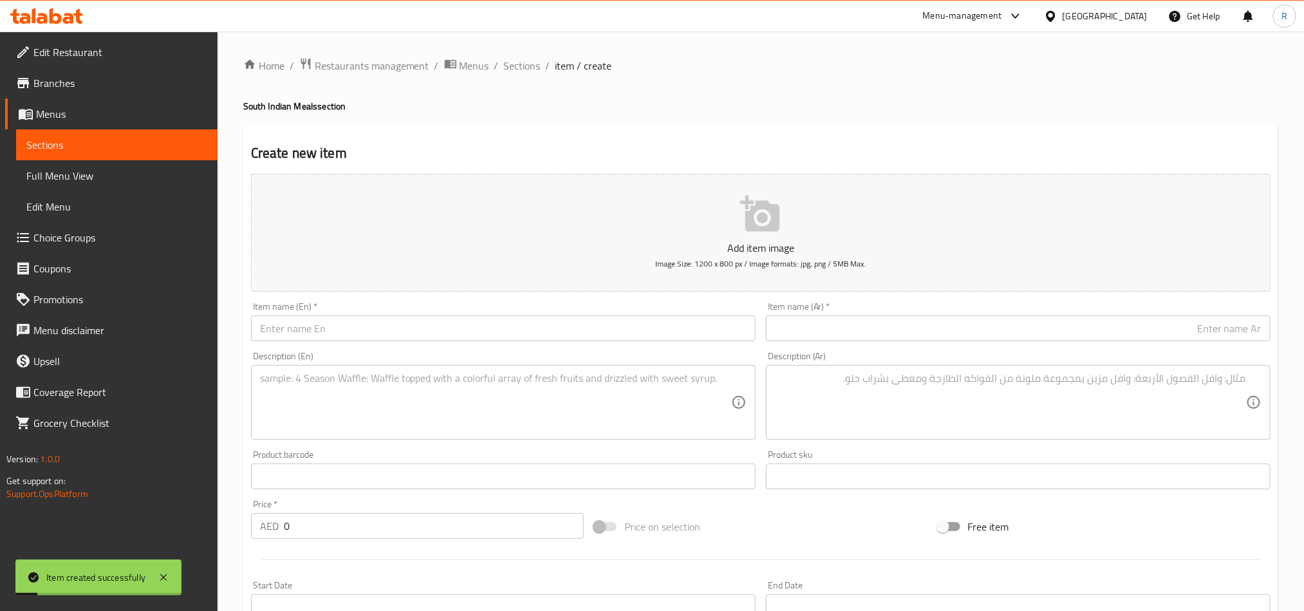
drag, startPoint x: 524, startPoint y: 62, endPoint x: 533, endPoint y: 89, distance: 28.7
click at [524, 62] on span "Sections" at bounding box center [522, 65] width 37 height 15
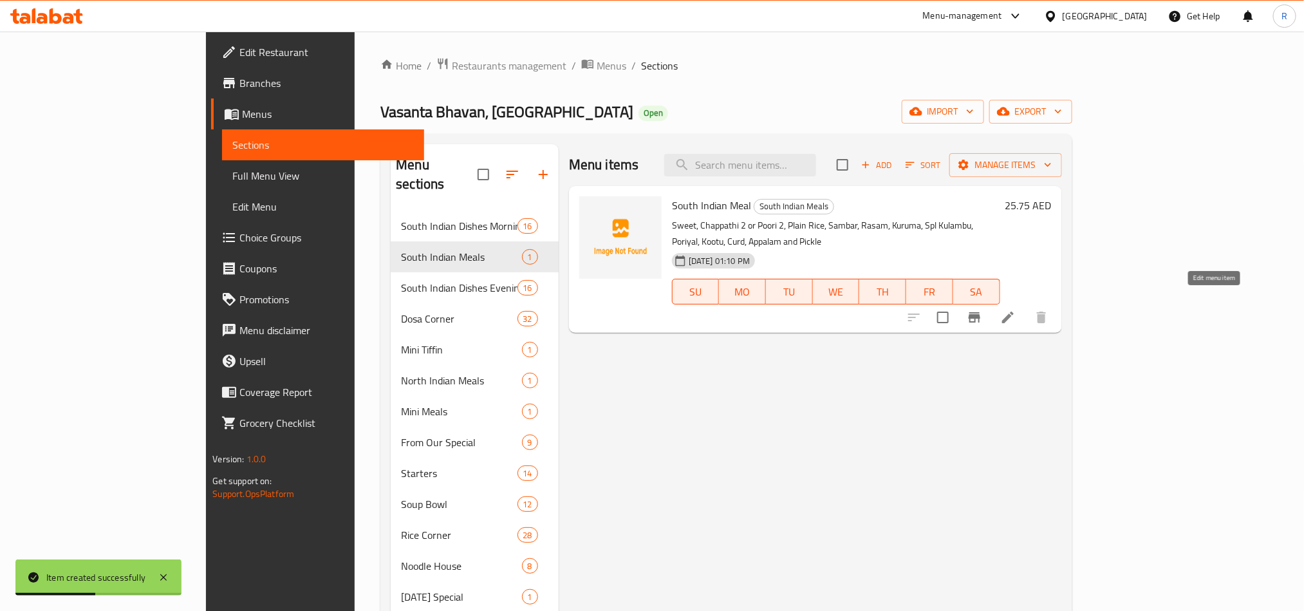
click at [1015, 310] on icon at bounding box center [1007, 317] width 15 height 15
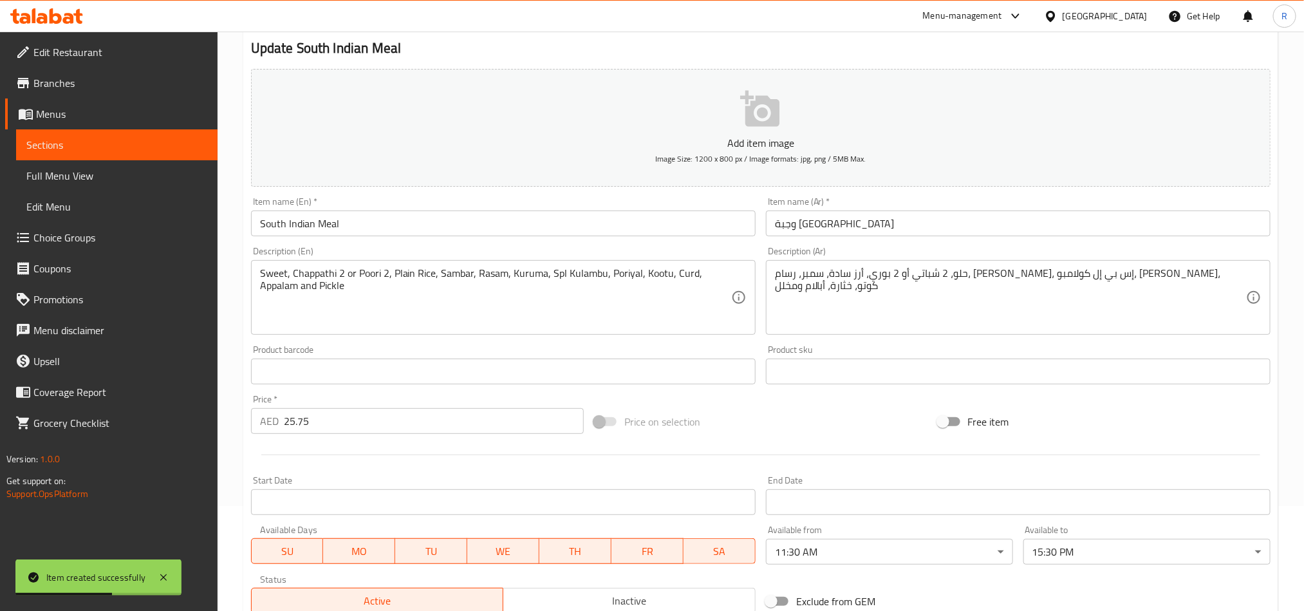
scroll to position [297, 0]
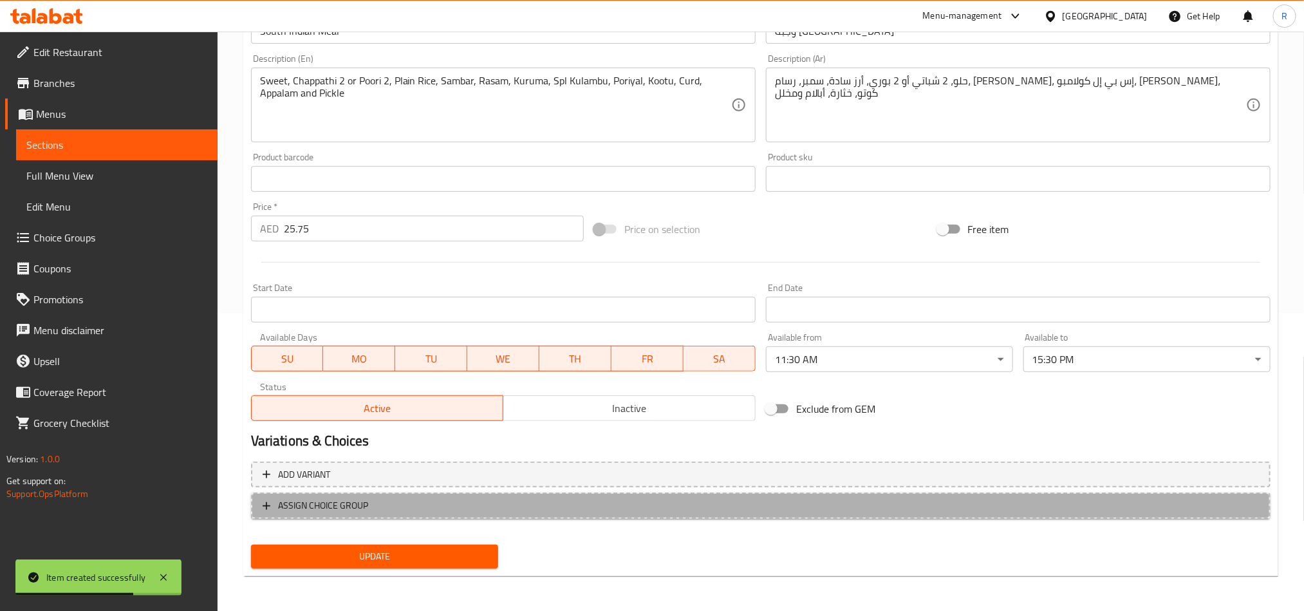
click at [430, 492] on button "ASSIGN CHOICE GROUP" at bounding box center [760, 505] width 1019 height 26
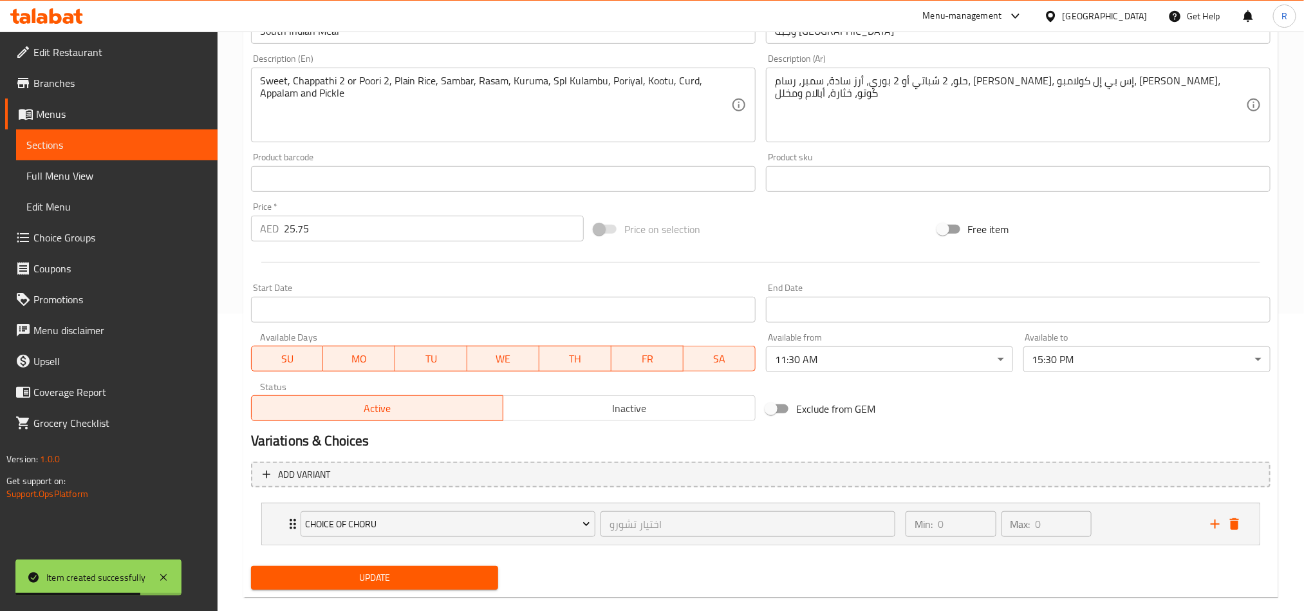
scroll to position [320, 0]
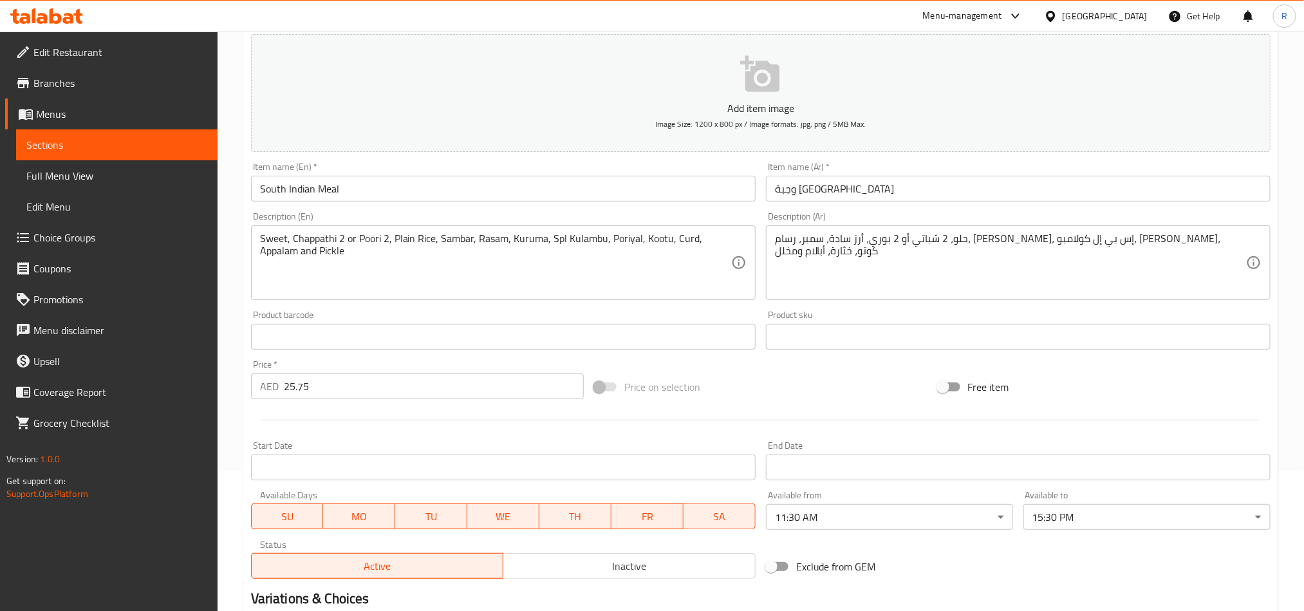
scroll to position [297, 0]
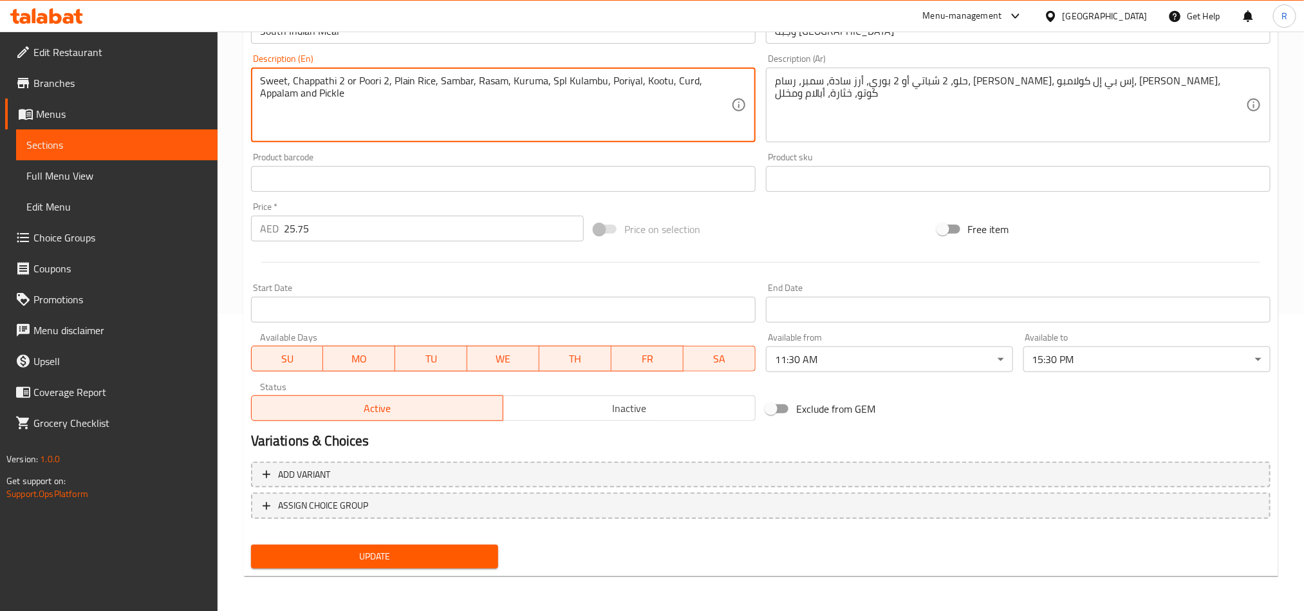
click at [367, 79] on textarea "Sweet, Chappathi 2 or Poori 2, Plain Rice, Sambar, Rasam, Kuruma, Spl Kulambu, …" at bounding box center [495, 105] width 471 height 61
type textarea "Sweet, Chappathi 2 or Poori 2, Plain Rice, Sambar, Rasam, Kuruma, Spl Kulambu, …"
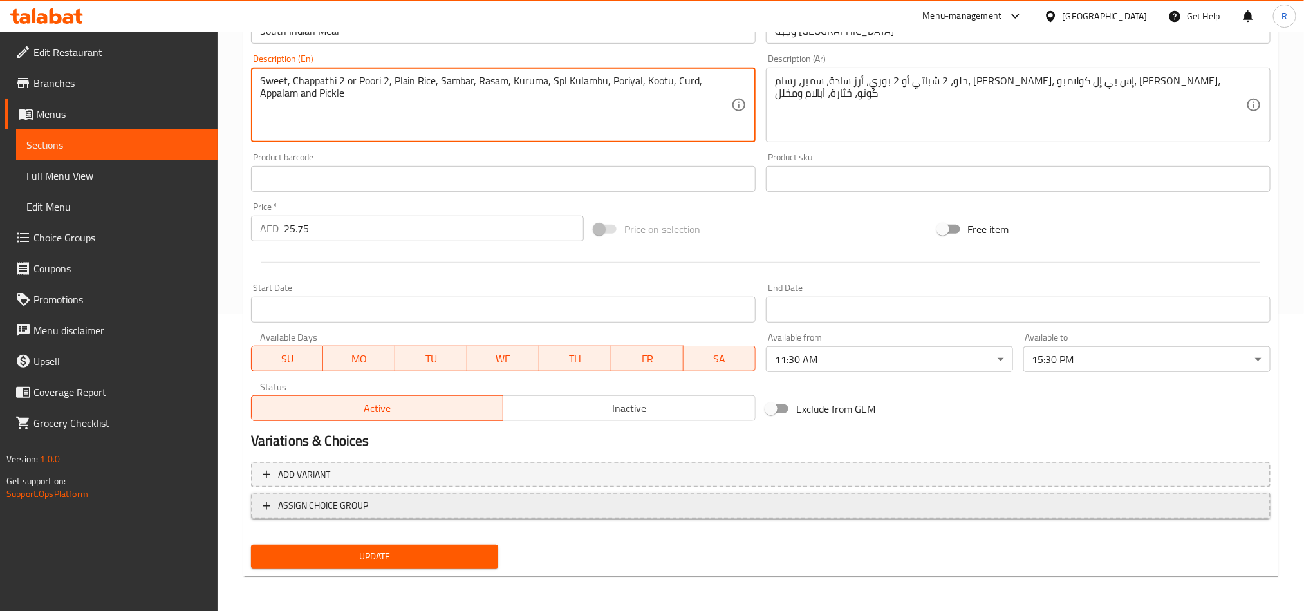
click at [430, 512] on span "ASSIGN CHOICE GROUP" at bounding box center [761, 505] width 996 height 16
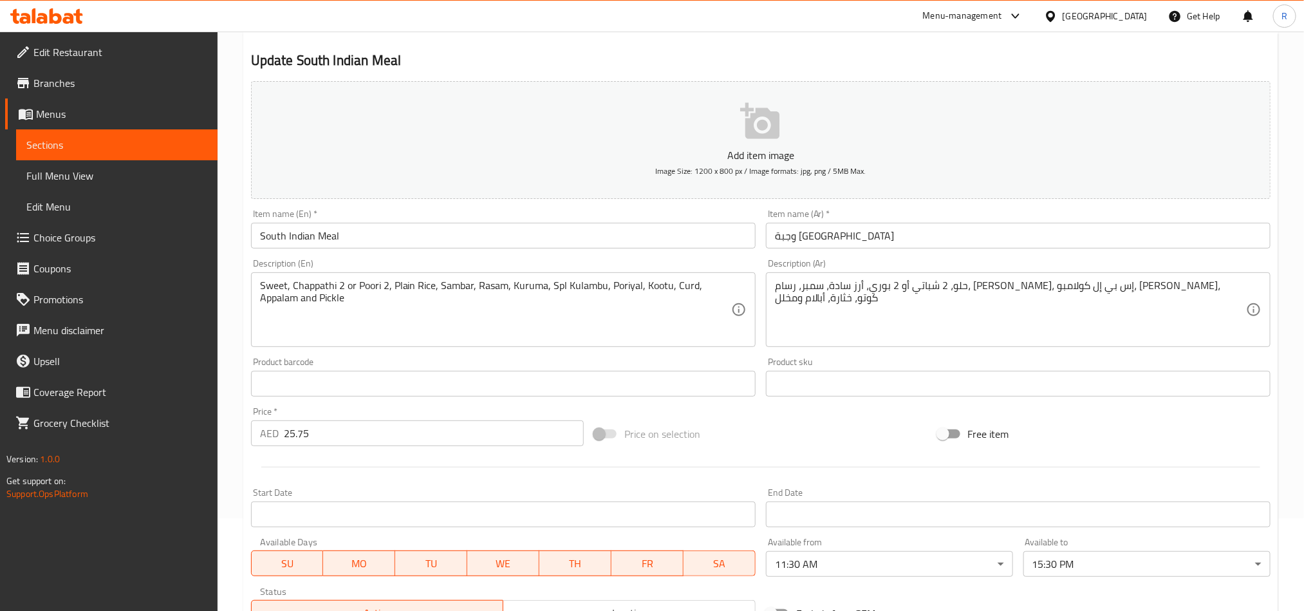
scroll to position [97, 0]
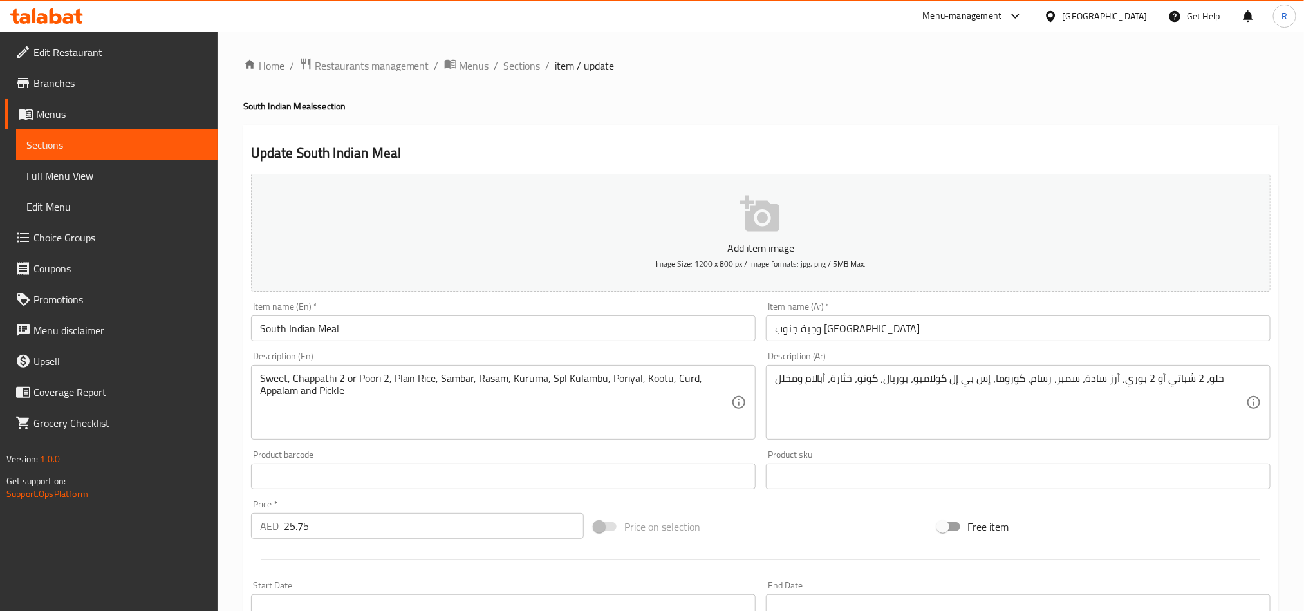
click at [89, 245] on span "Choice Groups" at bounding box center [120, 237] width 174 height 15
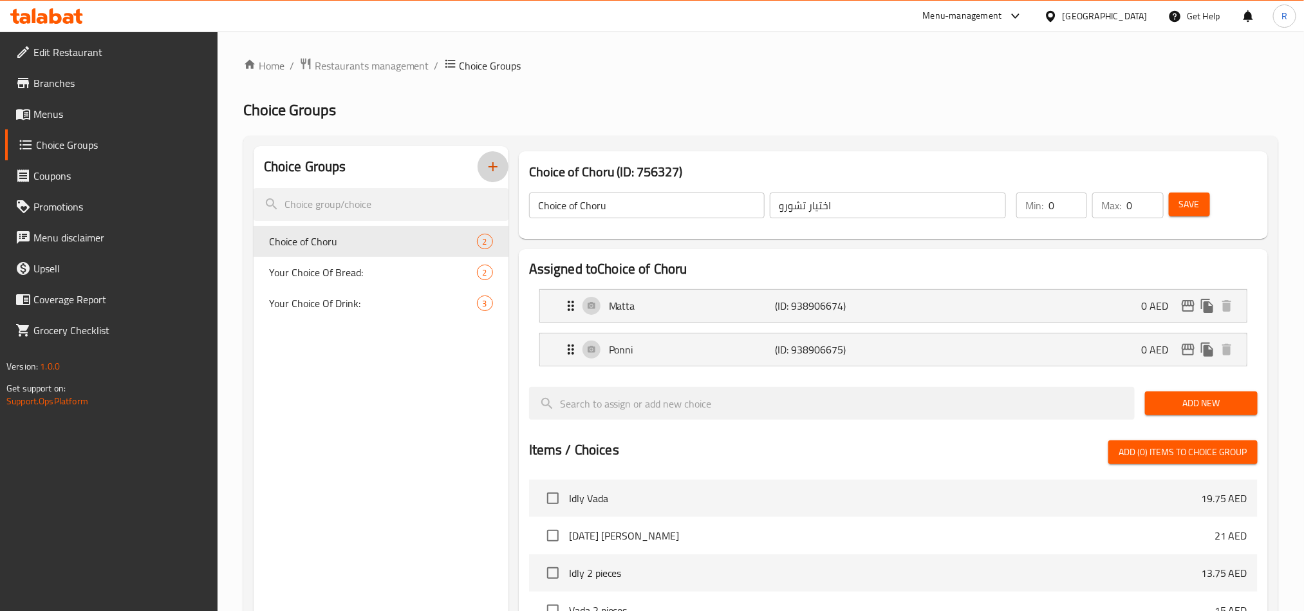
click at [489, 176] on button "button" at bounding box center [492, 166] width 31 height 31
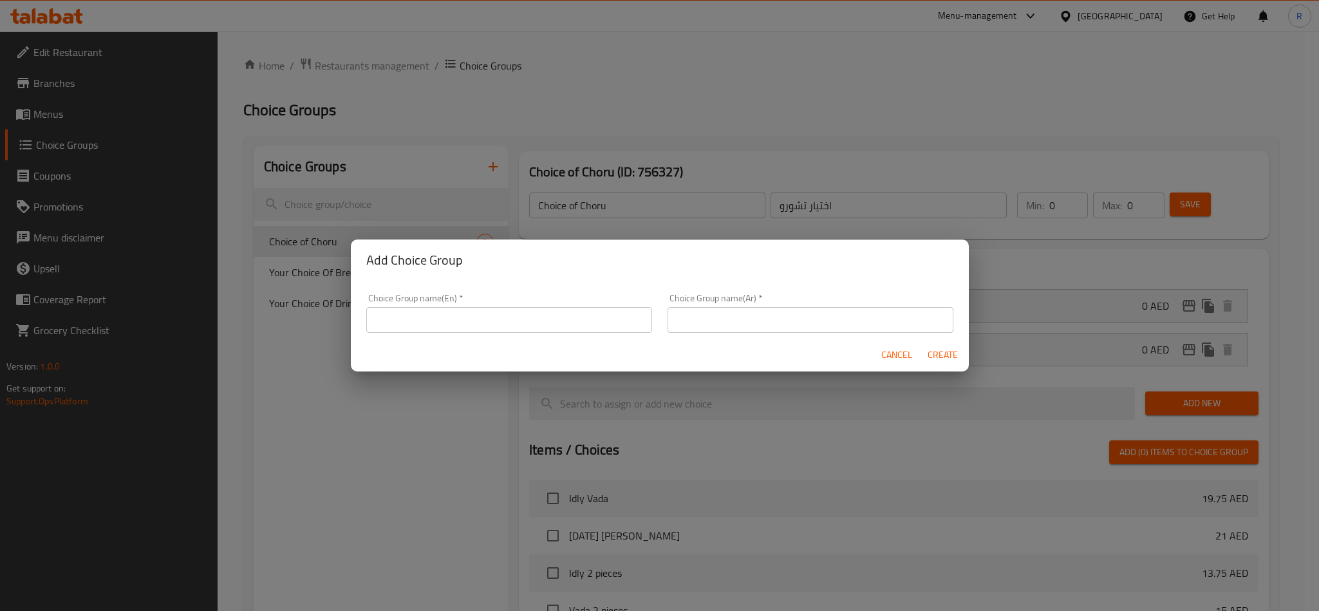
click at [499, 336] on div "Choice Group name(En)   * Choice Group name(En) *" at bounding box center [508, 313] width 301 height 55
click at [501, 326] on input "text" at bounding box center [509, 320] width 286 height 26
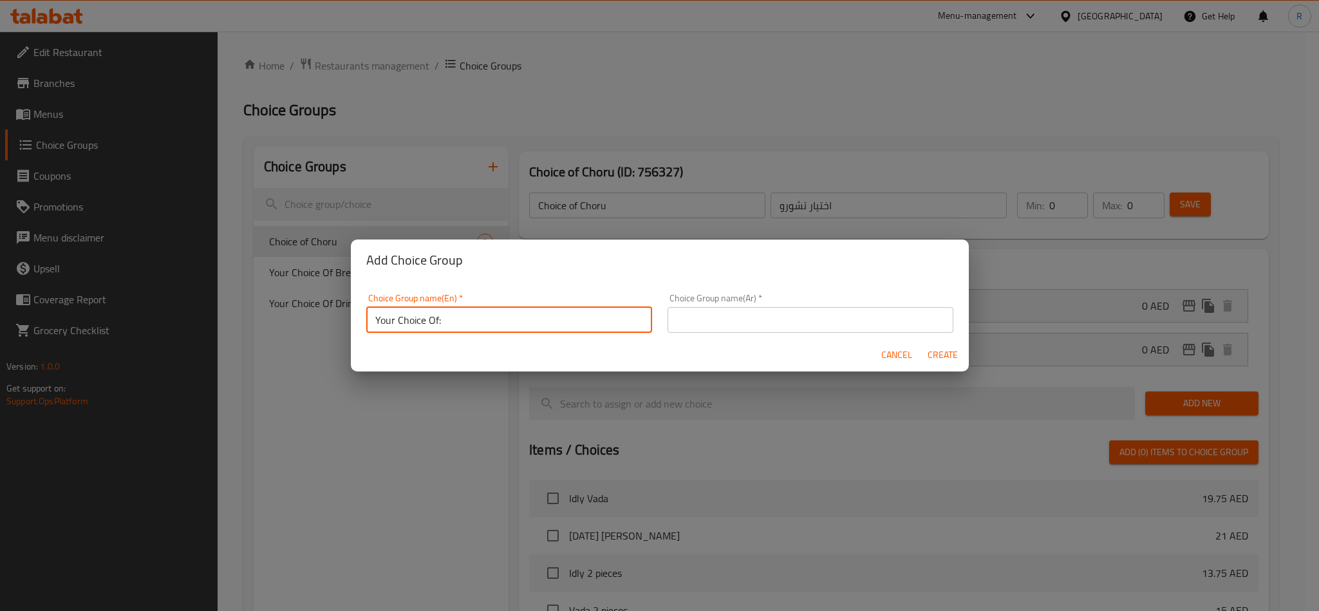
type input "Your Choice Of:"
click at [759, 319] on input "text" at bounding box center [810, 320] width 286 height 26
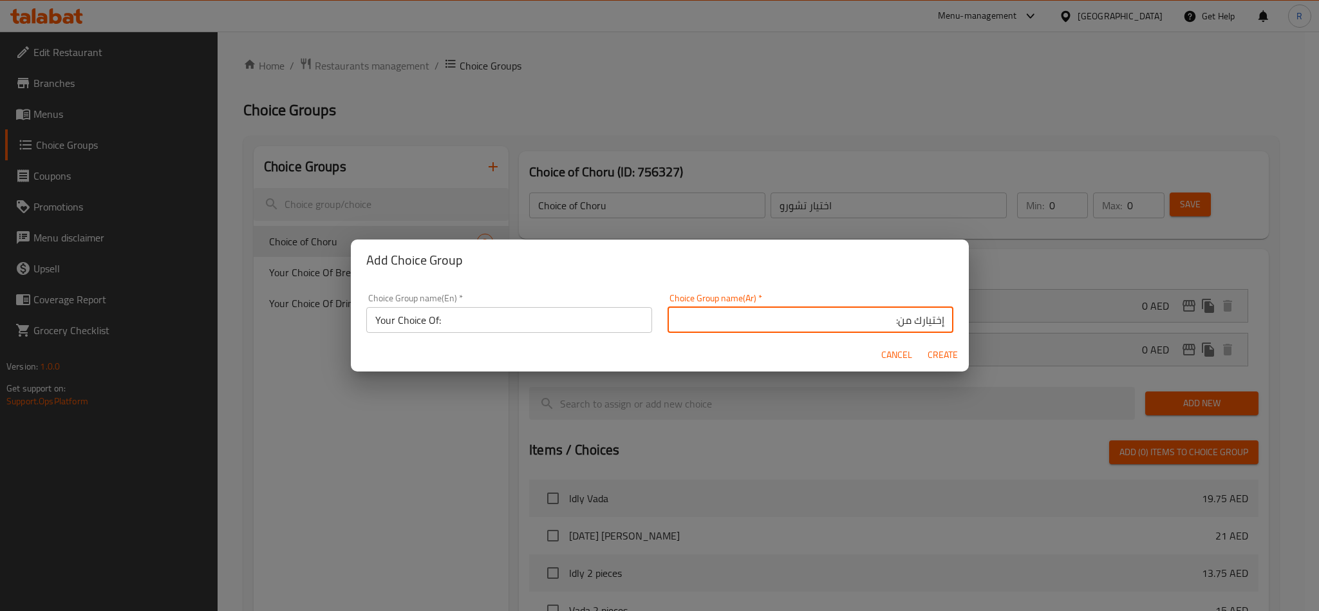
type input "إختيارك من:"
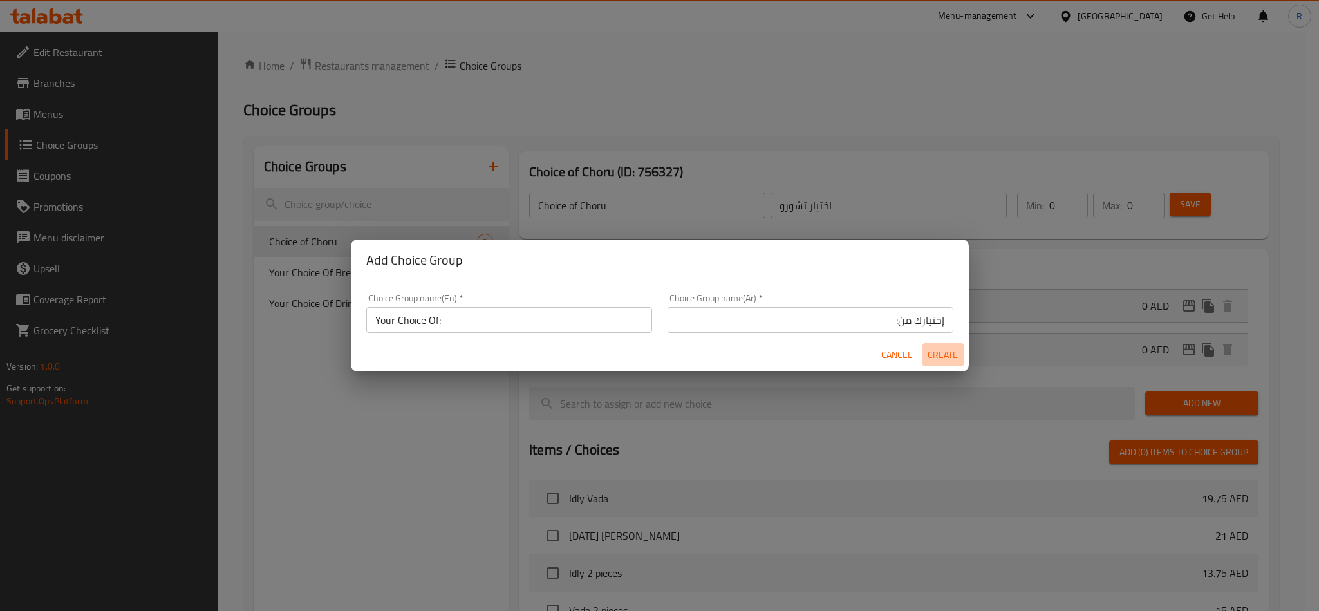
click at [954, 347] on span "Create" at bounding box center [942, 355] width 31 height 16
type input "Your Choice Of:"
type input "إختيارك من:"
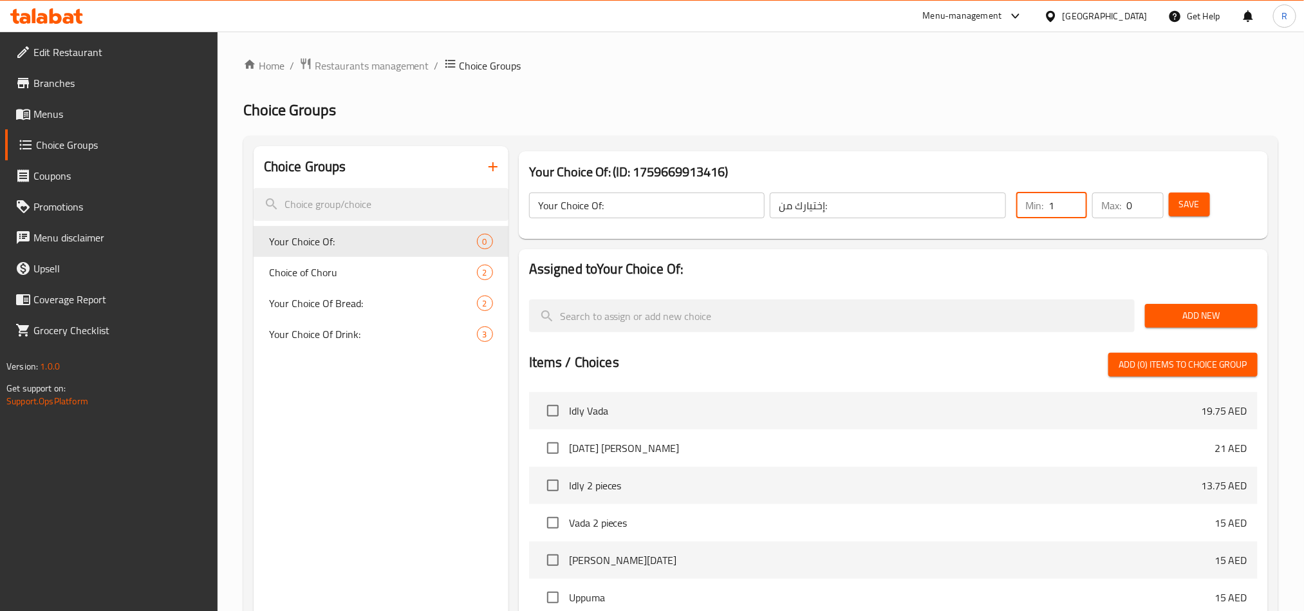
type input "1"
click at [1075, 199] on input "1" at bounding box center [1067, 205] width 39 height 26
type input "1"
click at [1149, 203] on input "1" at bounding box center [1144, 205] width 37 height 26
click at [1192, 308] on span "Add New" at bounding box center [1201, 316] width 92 height 16
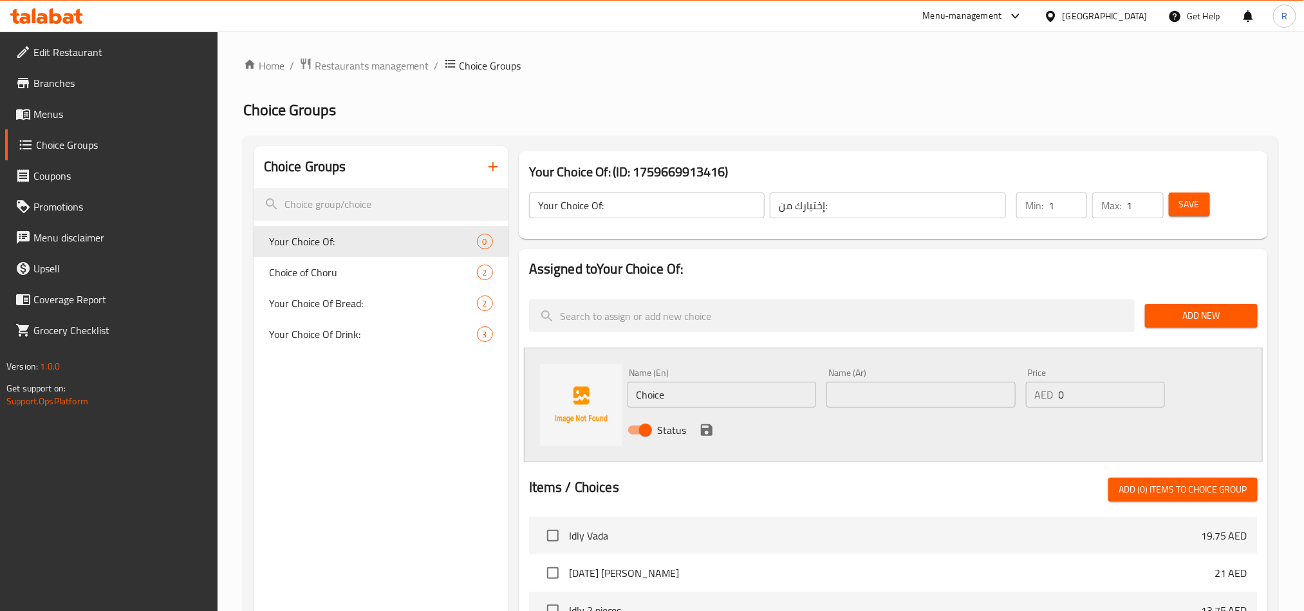
click at [698, 387] on input "Choice" at bounding box center [721, 395] width 189 height 26
paste input "Chapati"
type input "2 Chapati"
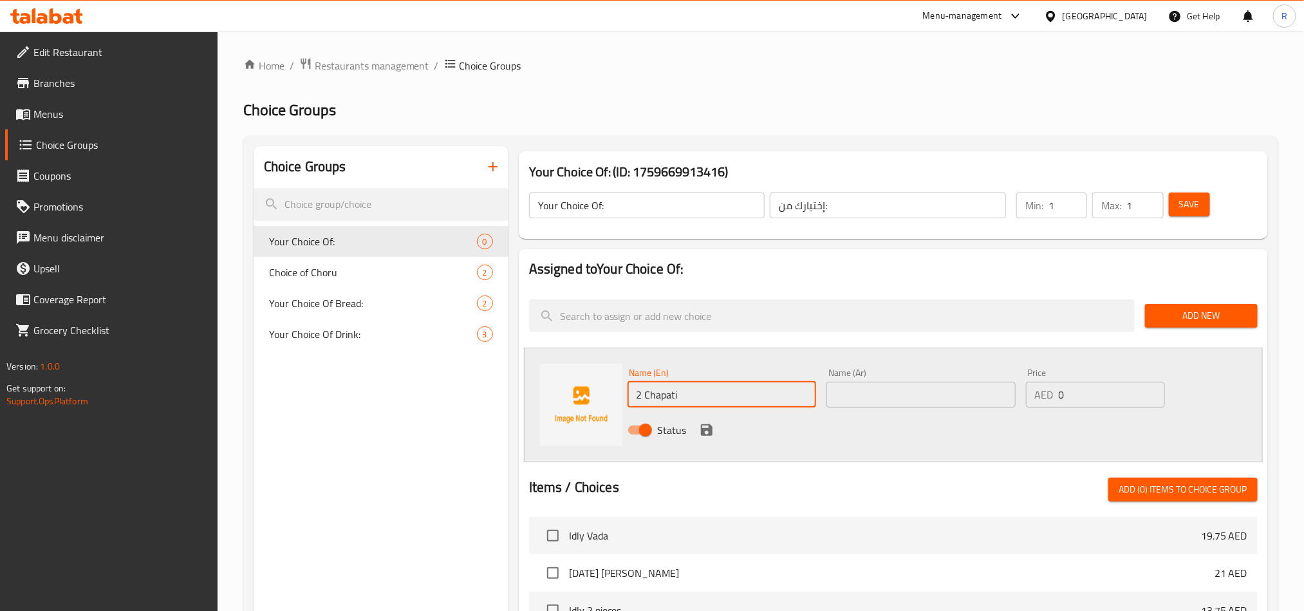
click at [914, 384] on input "text" at bounding box center [920, 395] width 189 height 26
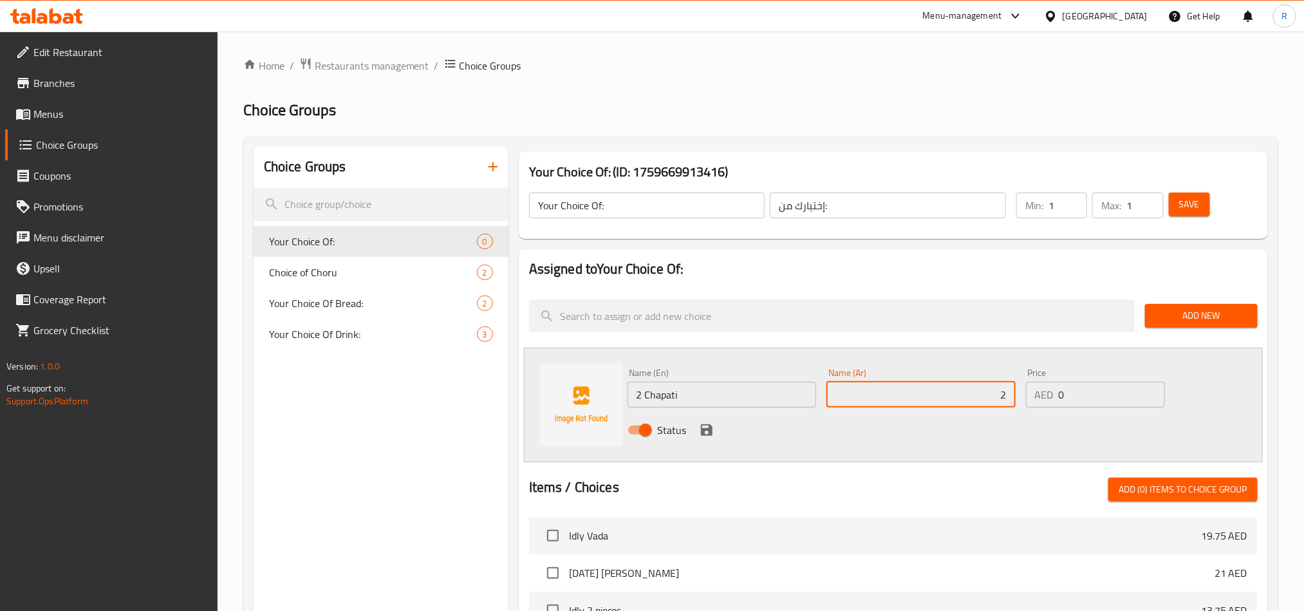
paste input "شباتي"
type input "2 شباتي"
click at [703, 429] on icon "save" at bounding box center [707, 430] width 12 height 12
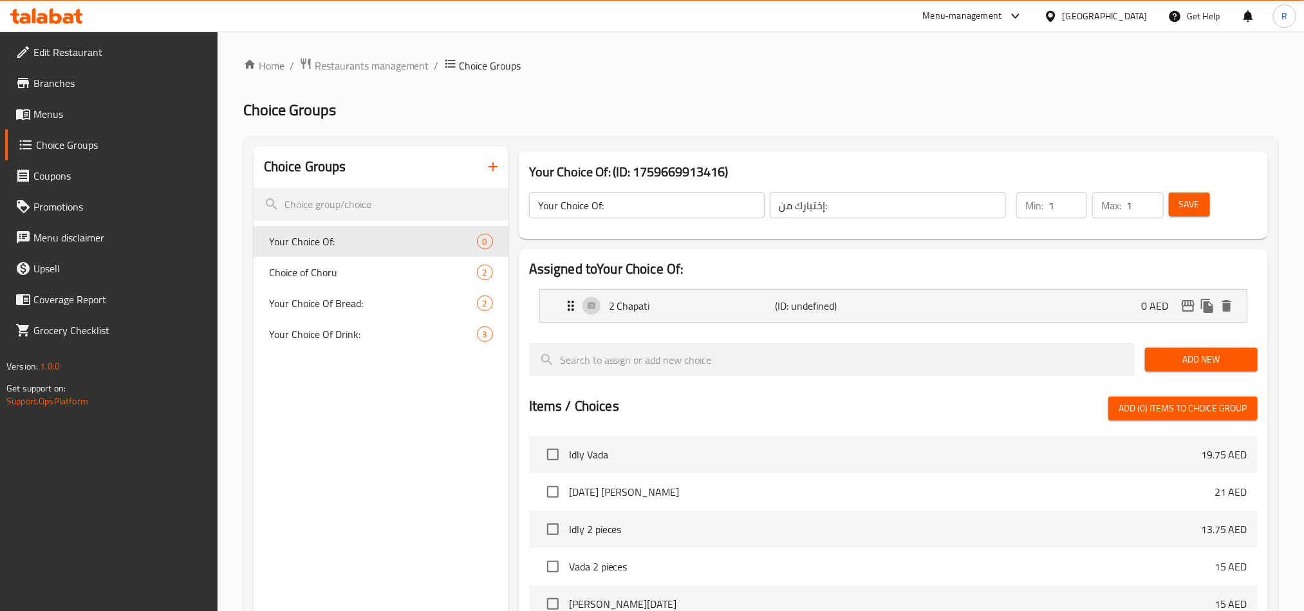
click at [1190, 344] on div "Add New" at bounding box center [1201, 359] width 123 height 43
click at [1164, 362] on span "Add New" at bounding box center [1201, 359] width 92 height 16
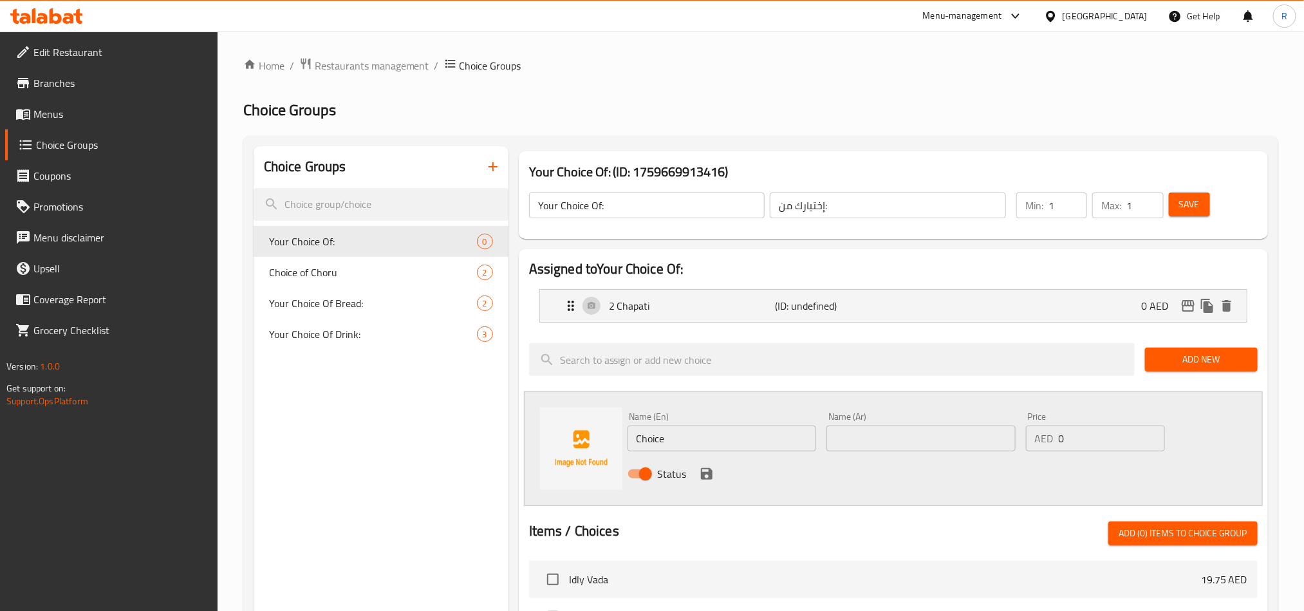
click at [682, 444] on input "Choice" at bounding box center [721, 438] width 189 height 26
paste input "Poori"
type input "2 Poori"
click at [889, 440] on input "text" at bounding box center [920, 438] width 189 height 26
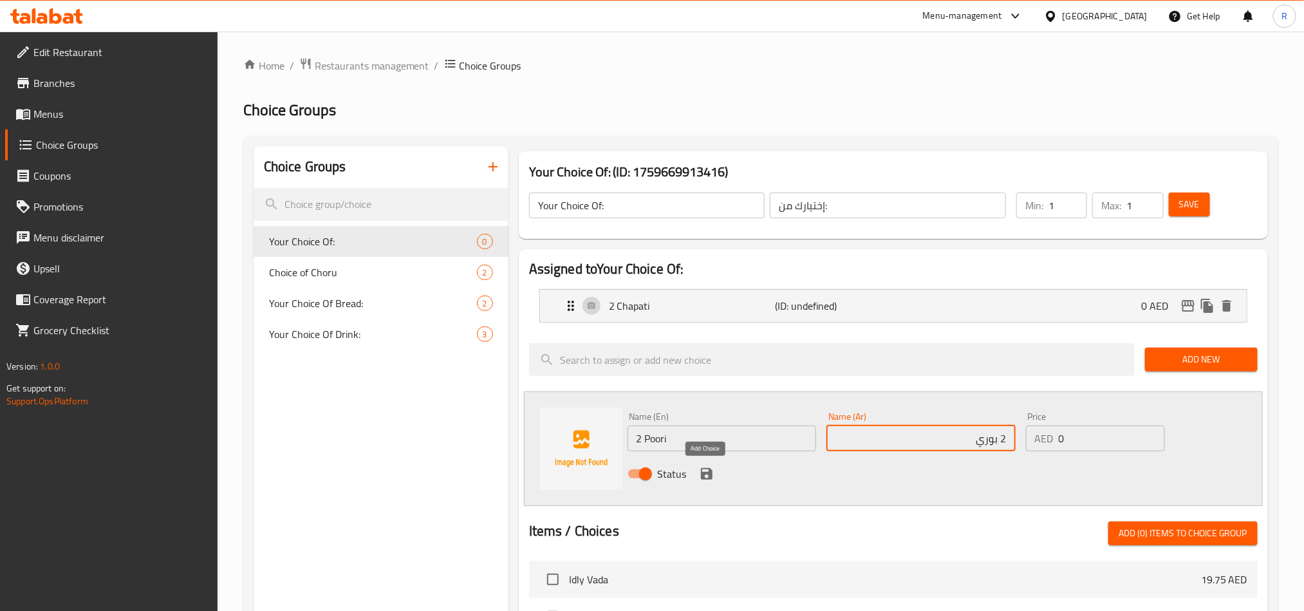
type input "2 بوري"
click at [703, 479] on icon "save" at bounding box center [707, 474] width 12 height 12
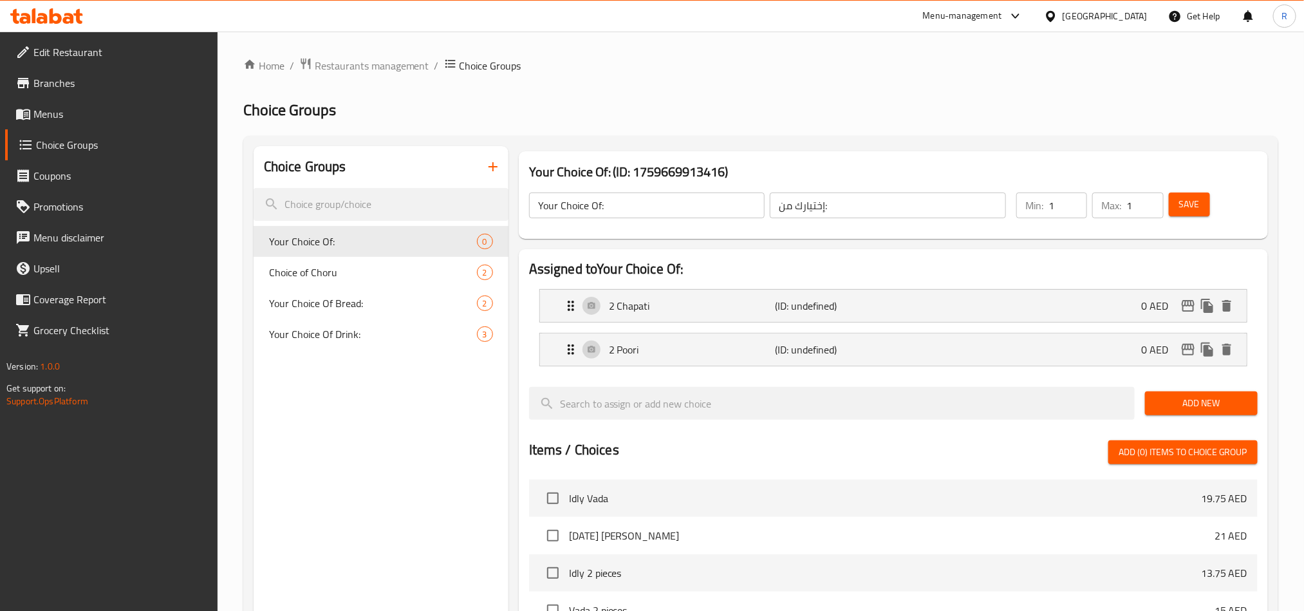
click at [1183, 213] on button "Save" at bounding box center [1189, 204] width 41 height 24
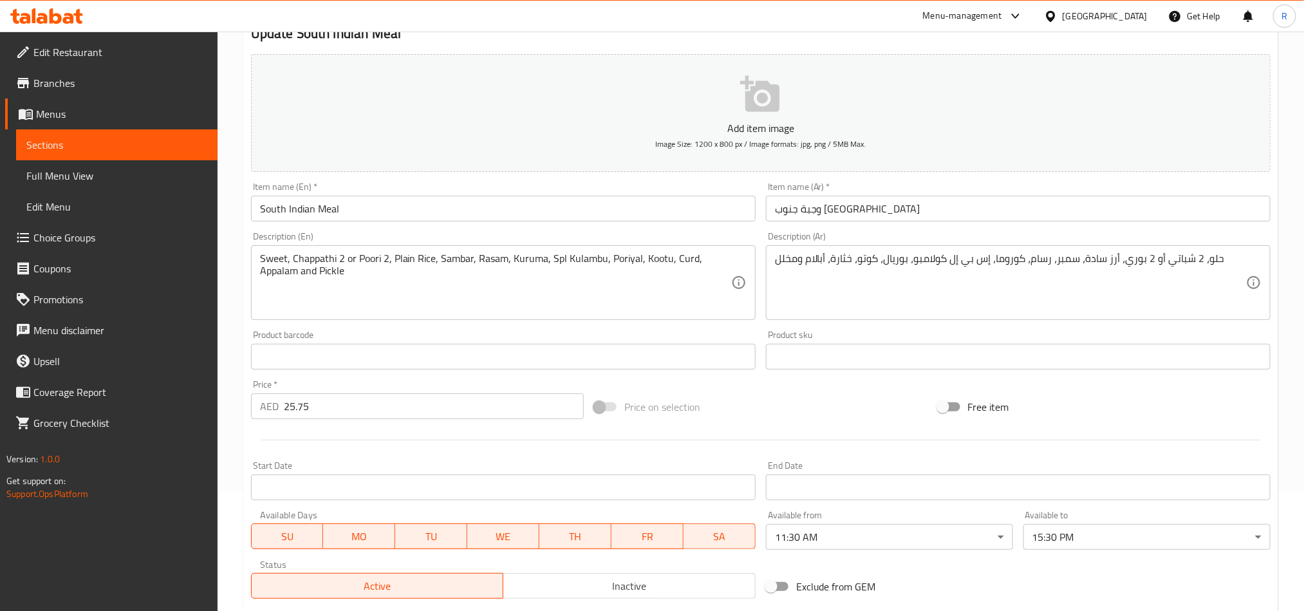
scroll to position [297, 0]
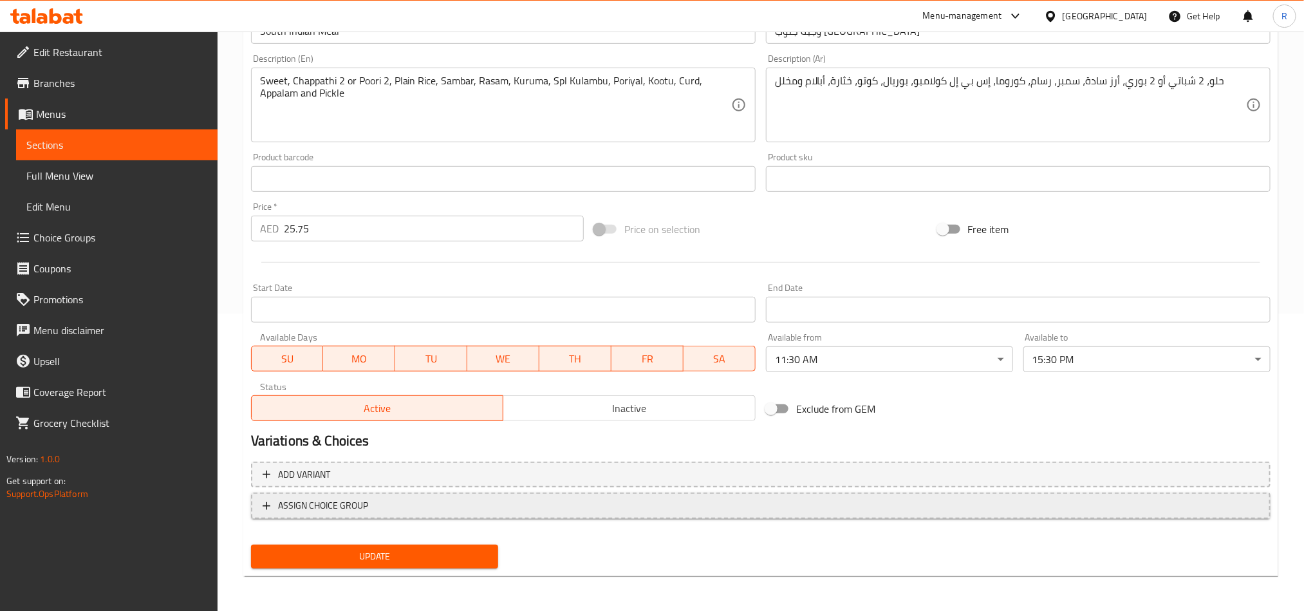
click at [303, 515] on button "ASSIGN CHOICE GROUP" at bounding box center [760, 505] width 1019 height 26
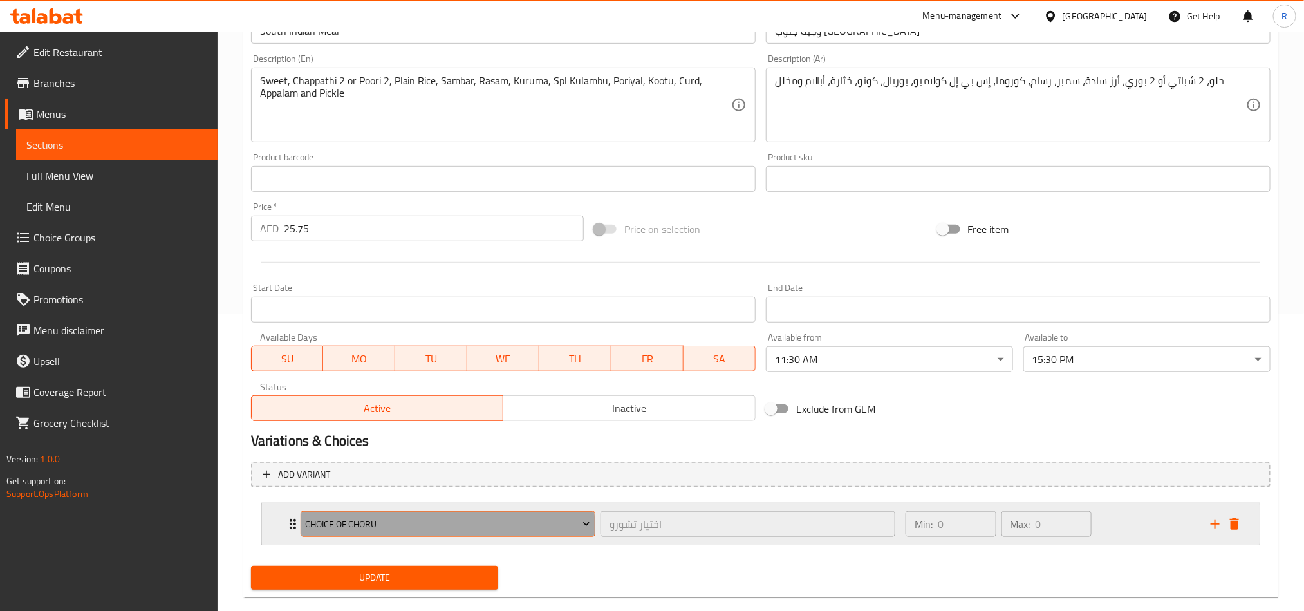
click at [385, 532] on span "Choice of Choru" at bounding box center [447, 524] width 285 height 16
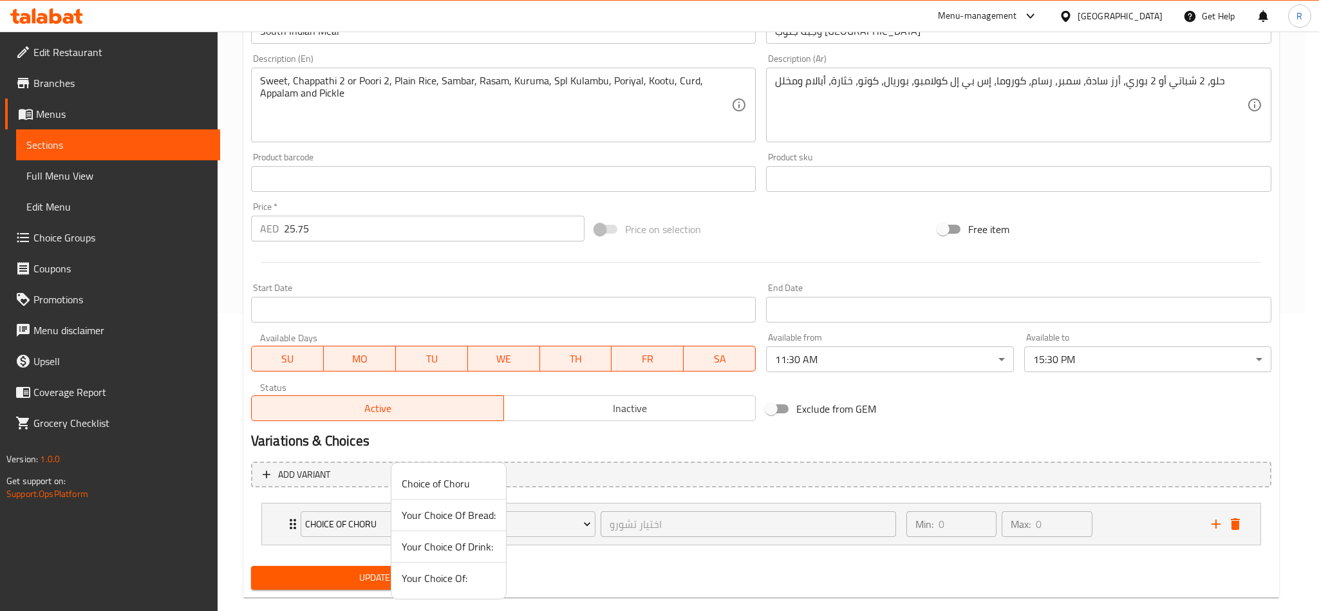
click at [450, 520] on span "Your Choice Of Bread:" at bounding box center [449, 514] width 94 height 15
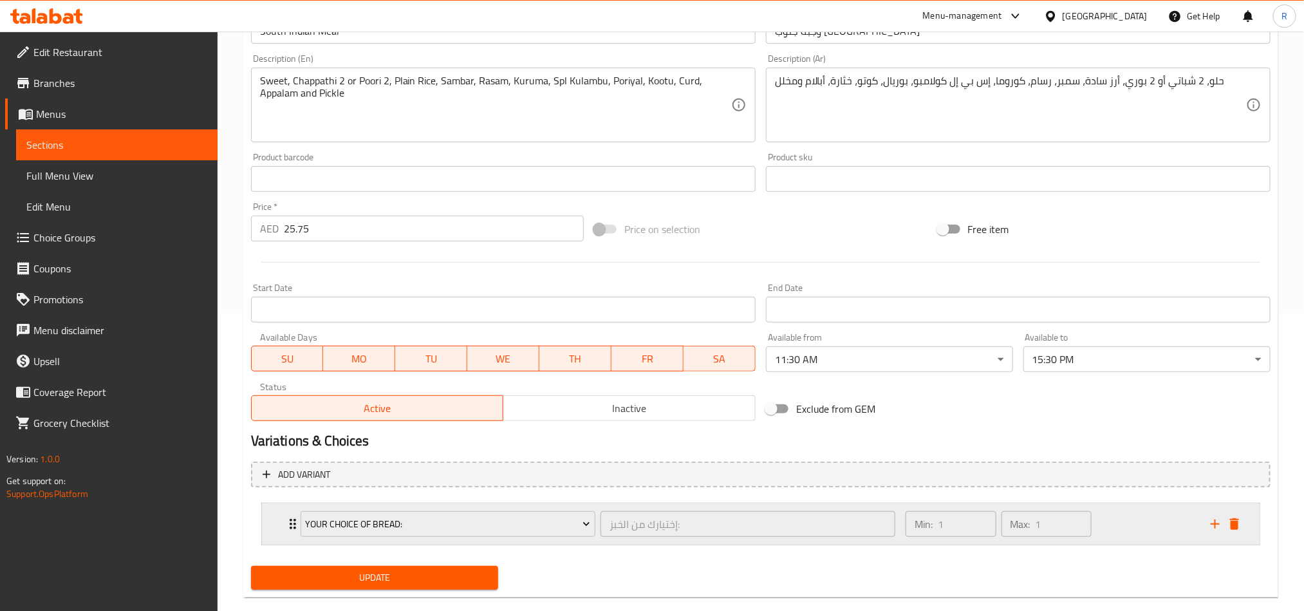
click at [1154, 523] on div "Min: 1 ​ Max: 1 ​" at bounding box center [1050, 523] width 305 height 41
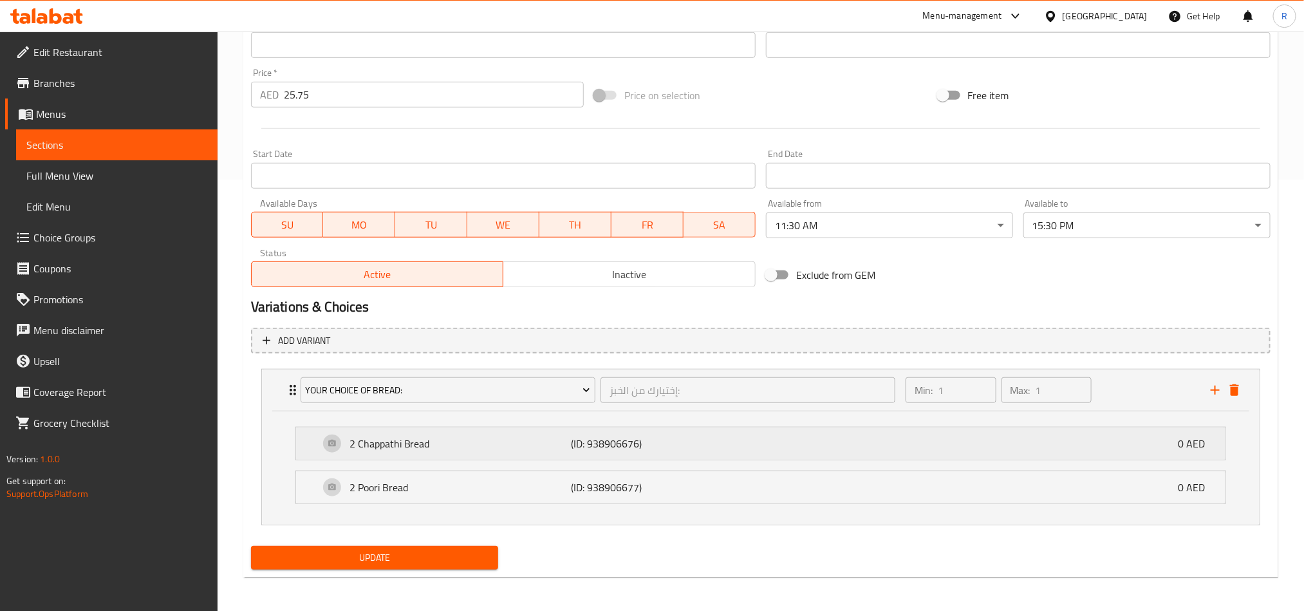
scroll to position [435, 0]
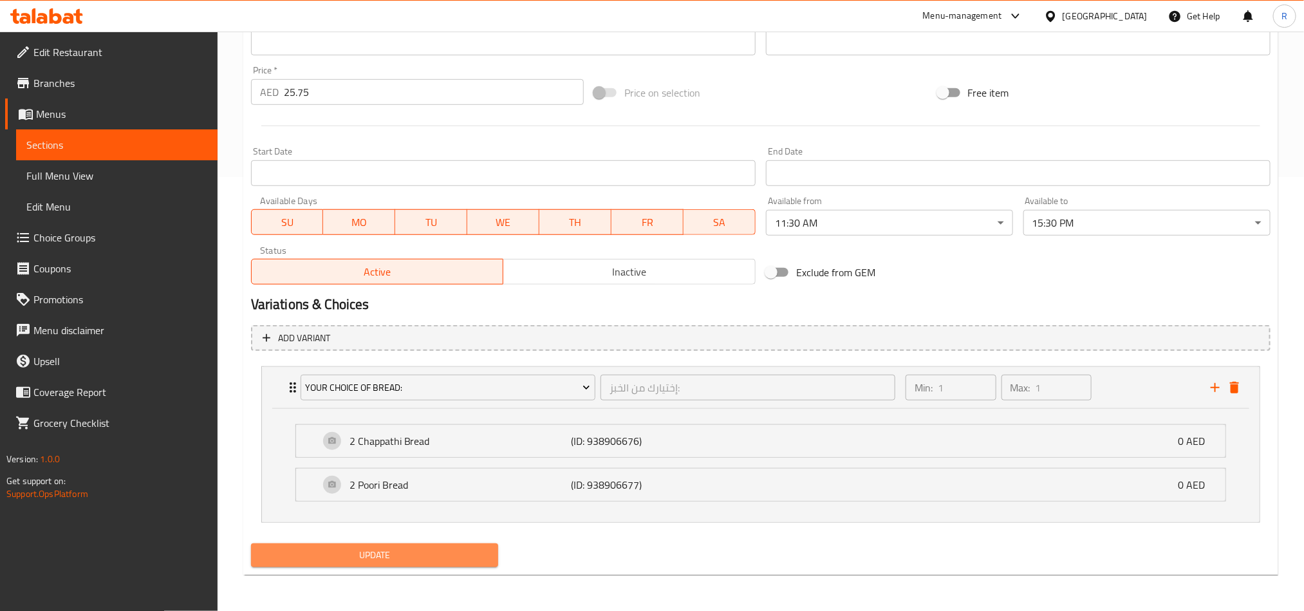
click at [456, 551] on span "Update" at bounding box center [374, 555] width 227 height 16
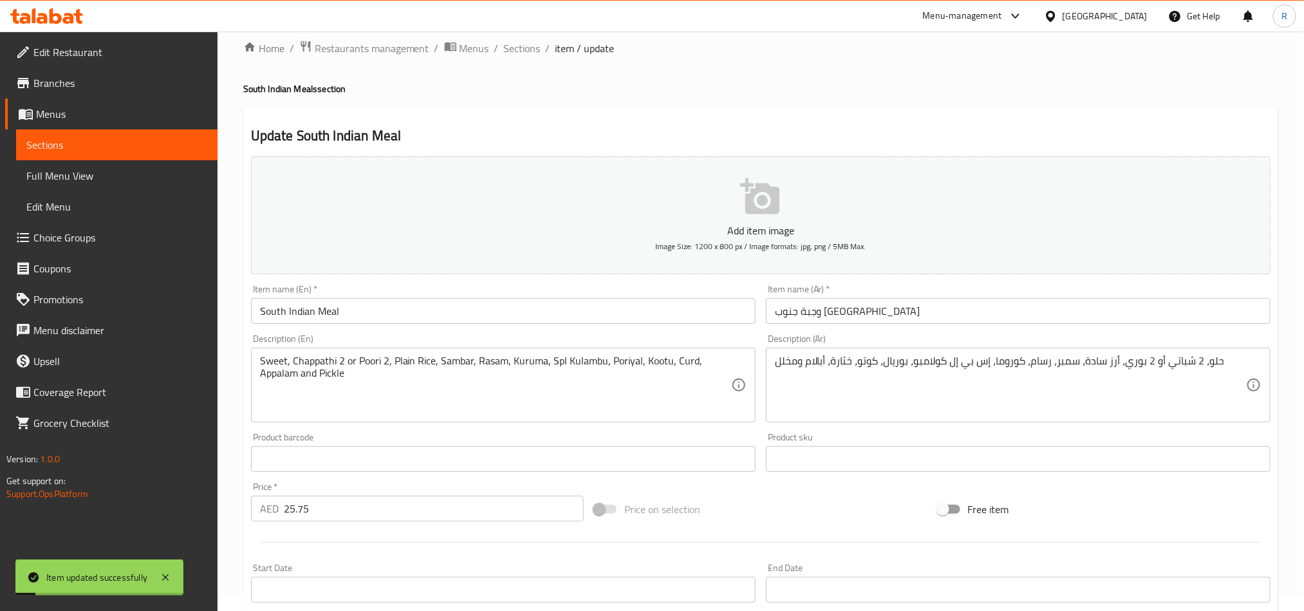
scroll to position [0, 0]
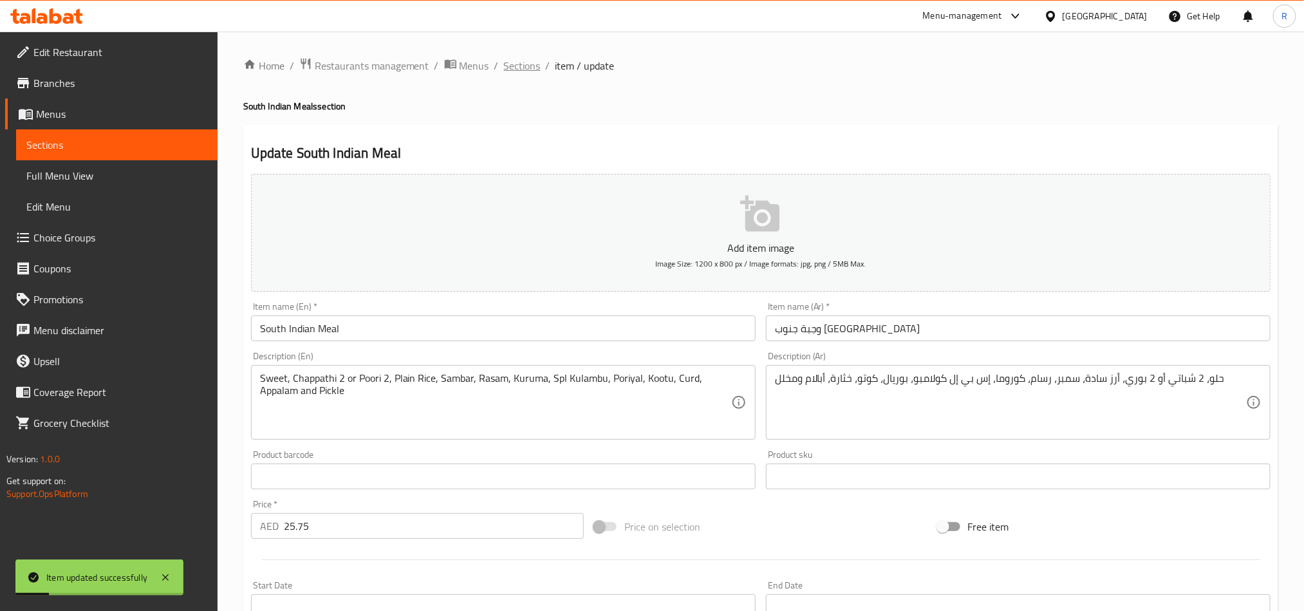
click at [529, 62] on span "Sections" at bounding box center [522, 65] width 37 height 15
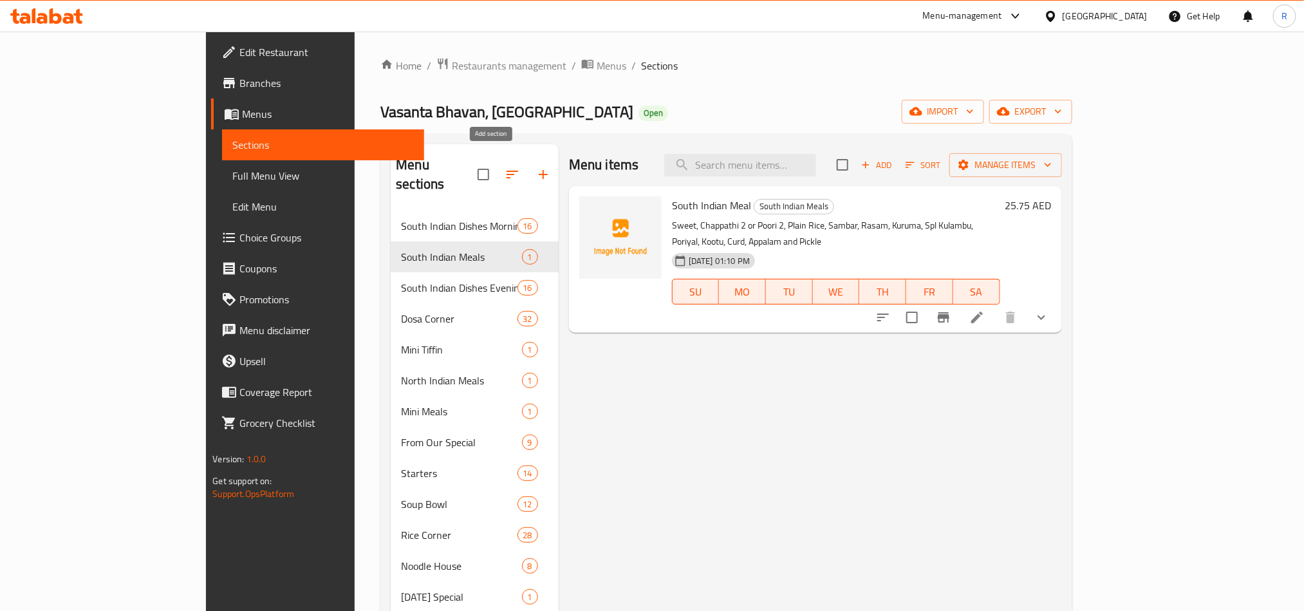
click at [528, 159] on button "button" at bounding box center [543, 174] width 31 height 31
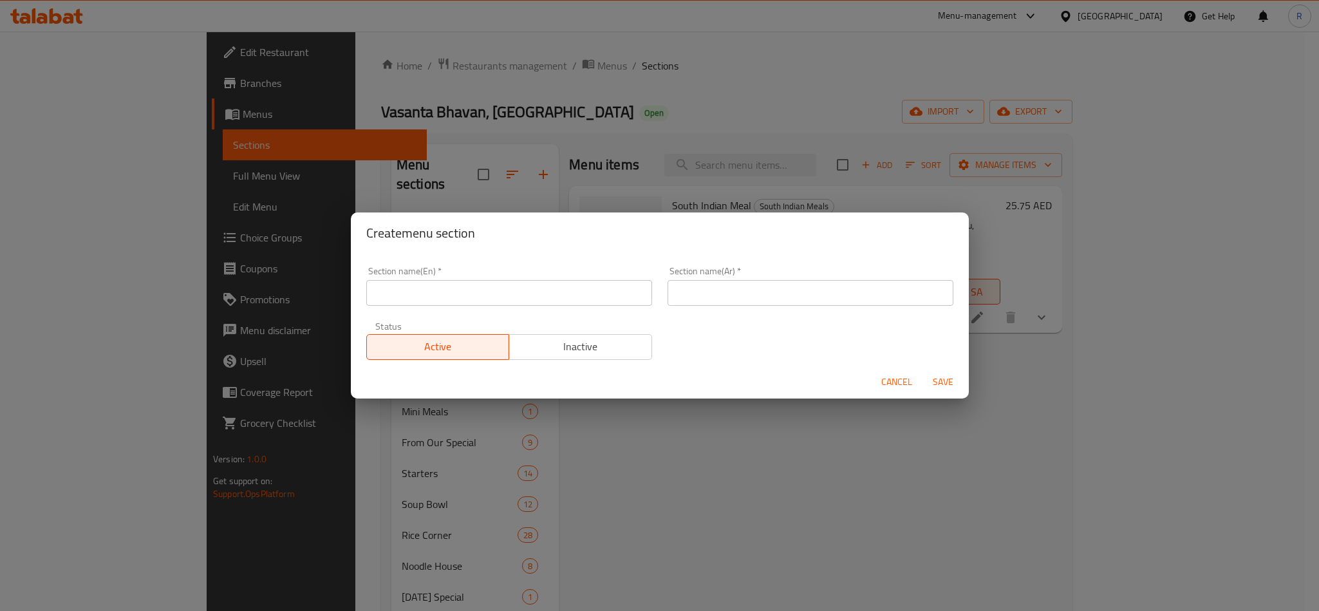
click at [493, 302] on input "text" at bounding box center [509, 293] width 286 height 26
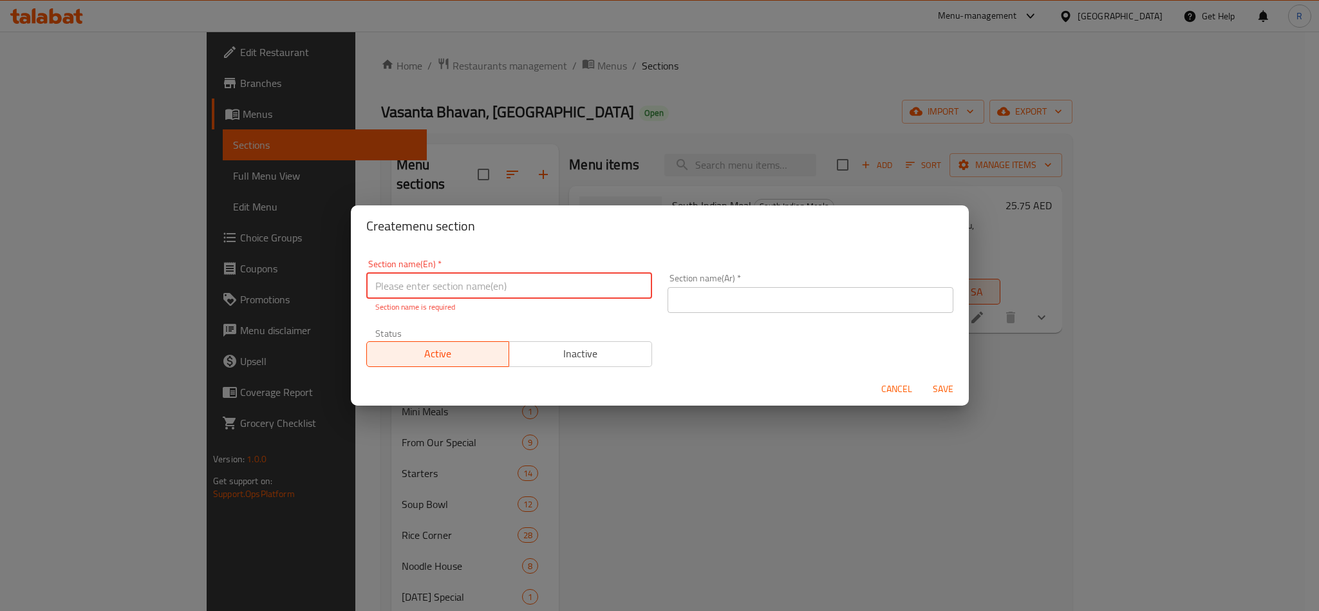
paste input "EVENING BITES"
click at [471, 288] on input "EVENING BITES" at bounding box center [509, 286] width 286 height 26
type input "Evening Bites"
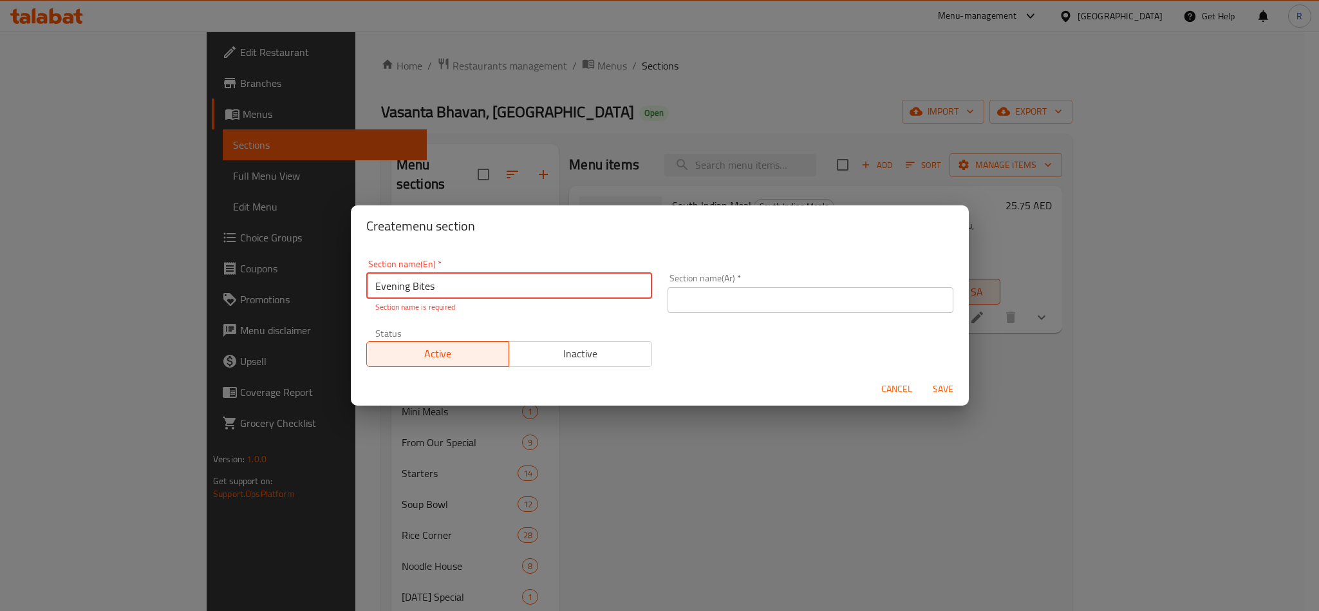
click at [697, 301] on input "text" at bounding box center [810, 300] width 286 height 26
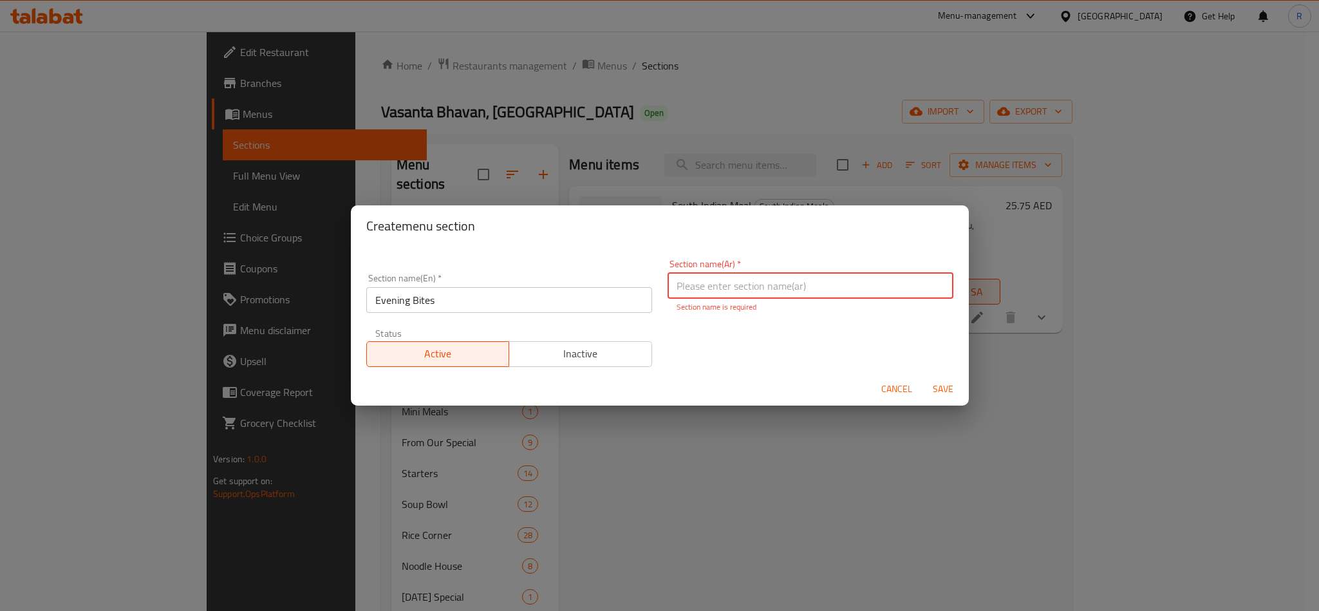
click at [864, 282] on input "text" at bounding box center [810, 286] width 286 height 26
paste input "وجبات المساء"
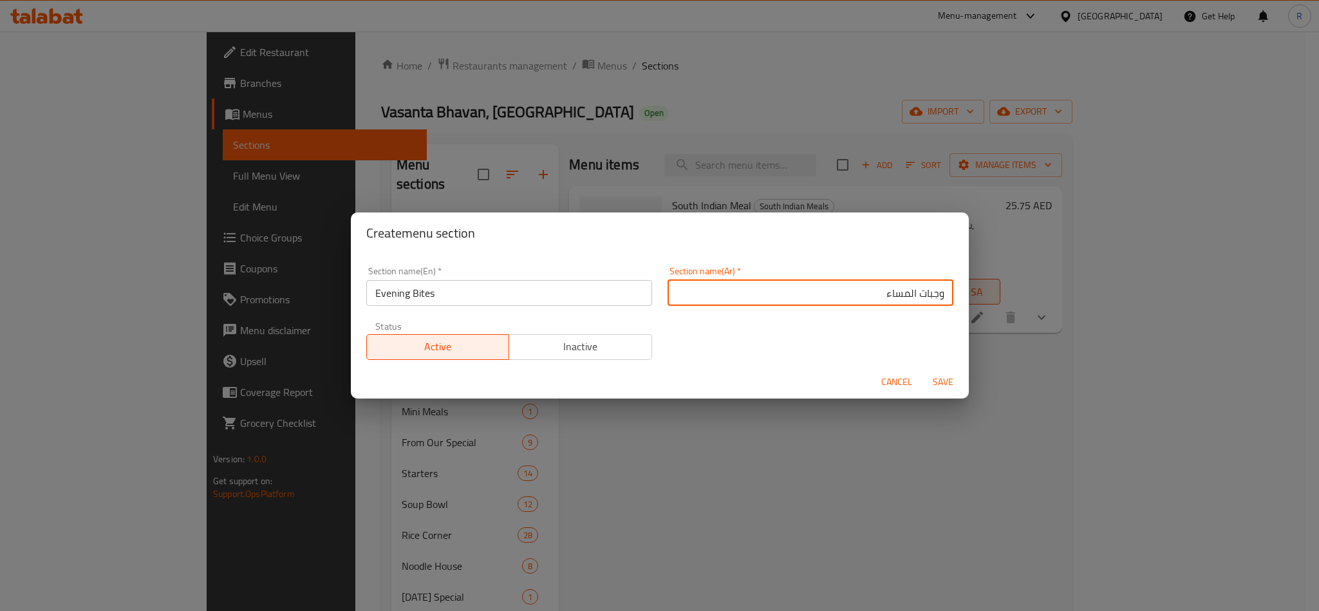
click at [918, 288] on input "وجبات المساء" at bounding box center [810, 293] width 286 height 26
paste input "قيمات"
click at [851, 297] on input "لقيمات المساء" at bounding box center [810, 293] width 286 height 26
type input "لقيمات المساء"
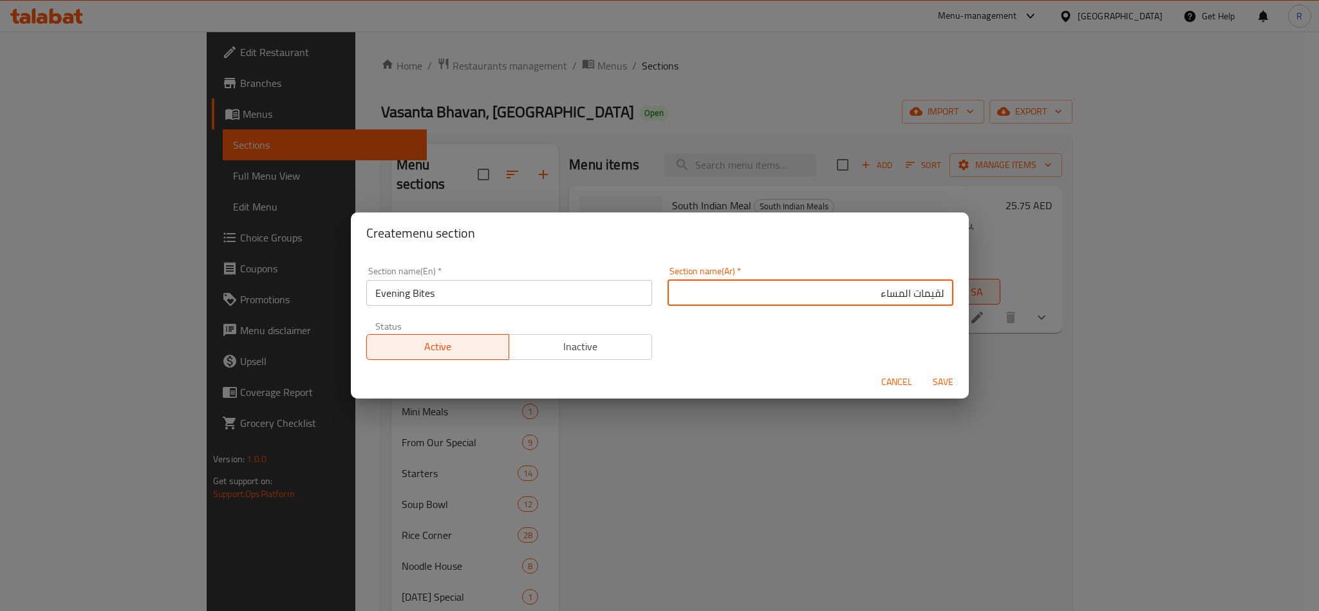
click at [948, 388] on button "Save" at bounding box center [942, 382] width 41 height 24
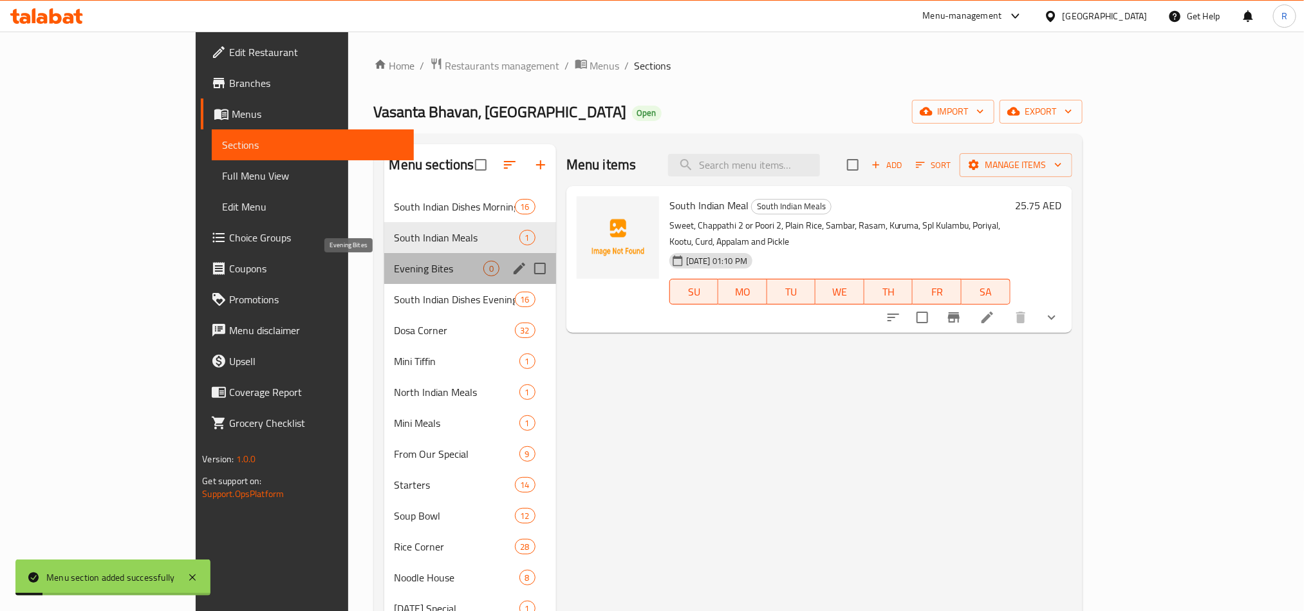
click at [394, 272] on span "Evening Bites" at bounding box center [438, 268] width 89 height 15
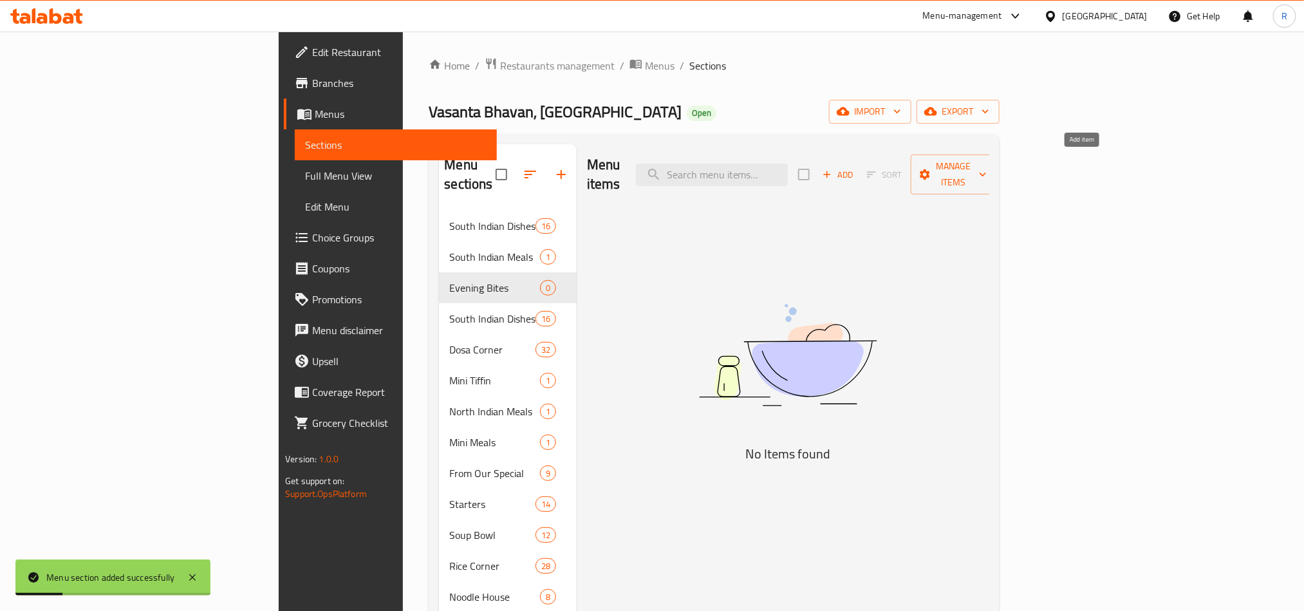
click at [855, 169] on span "Add" at bounding box center [837, 174] width 35 height 15
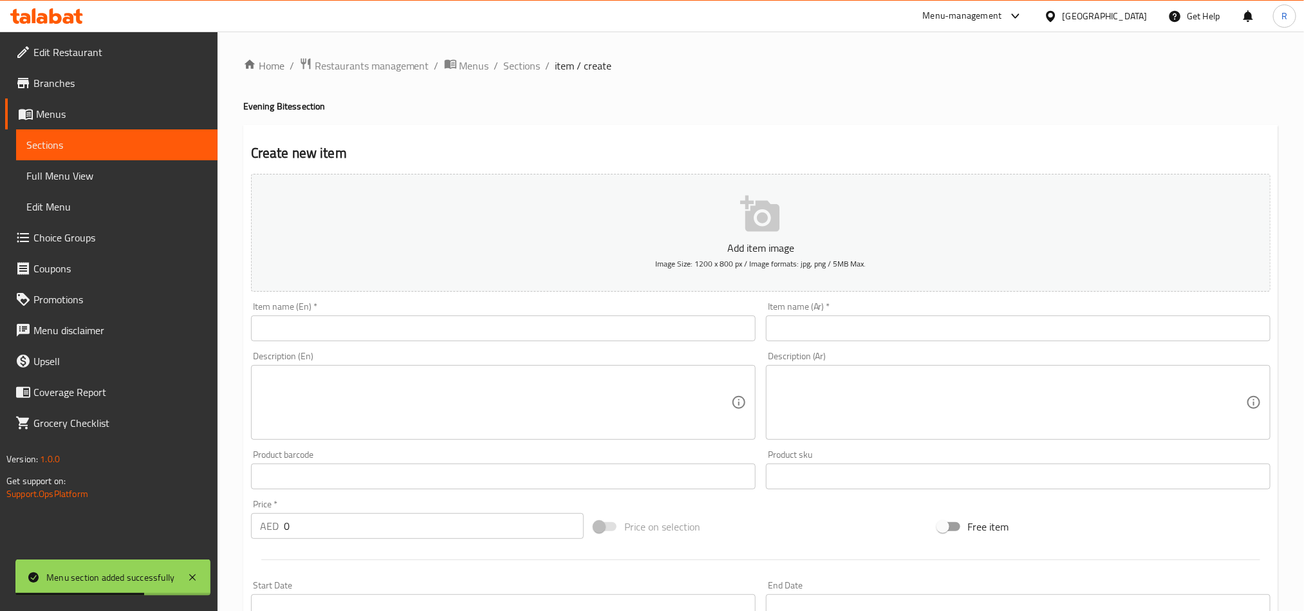
click at [355, 322] on input "text" at bounding box center [503, 328] width 504 height 26
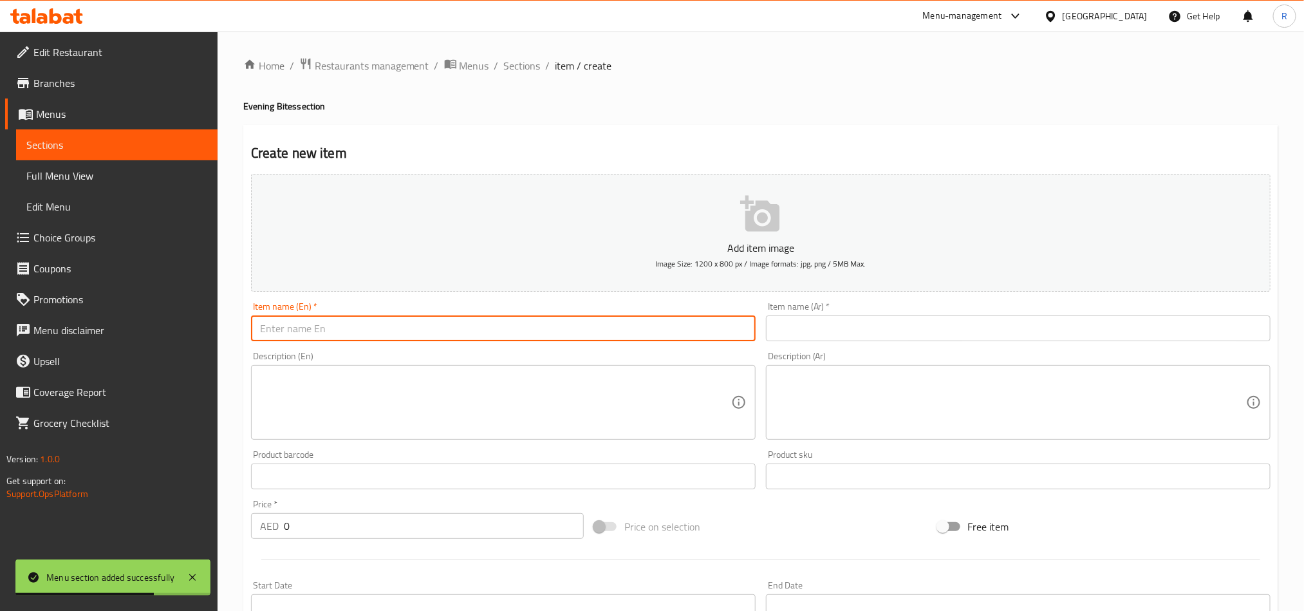
paste input "Onion Bajji (3)"
drag, startPoint x: 307, startPoint y: 326, endPoint x: 347, endPoint y: 327, distance: 40.5
click at [347, 327] on input "Onion Bajji (3)" at bounding box center [503, 328] width 504 height 26
click at [259, 331] on input "Onion Bajji" at bounding box center [503, 328] width 504 height 26
click at [335, 323] on input "3 Onion Bajji" at bounding box center [503, 328] width 504 height 26
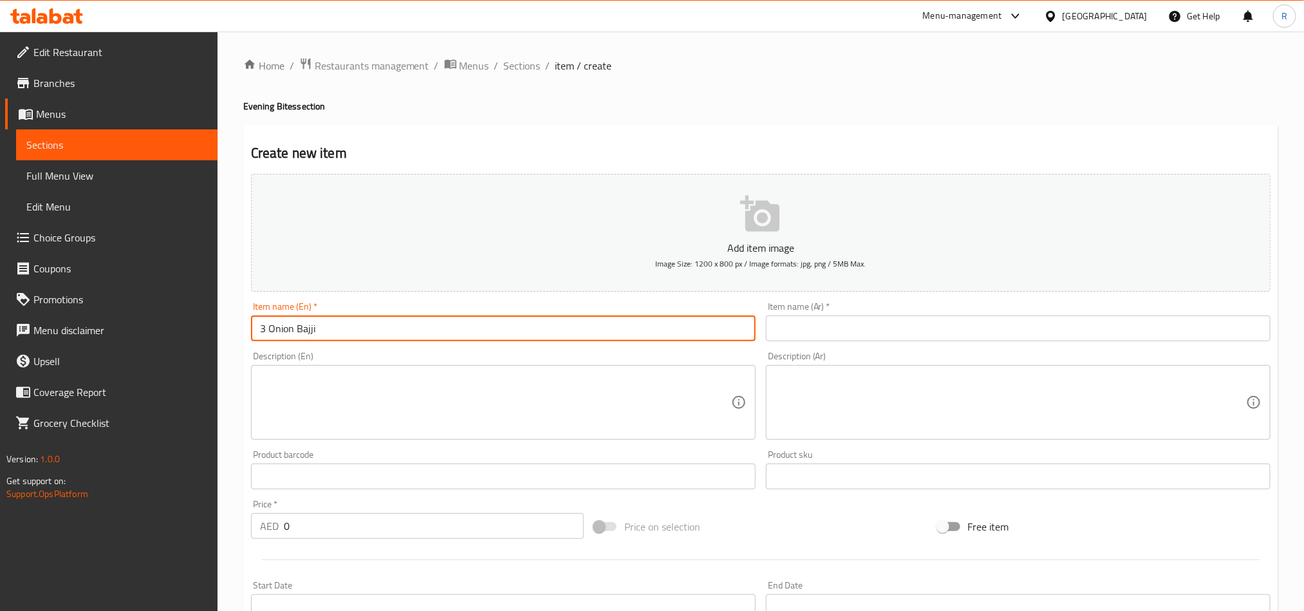
click at [335, 323] on input "3 Onion Bajji" at bounding box center [503, 328] width 504 height 26
type input "3 Onion Bajji"
click at [891, 329] on input "text" at bounding box center [1018, 328] width 504 height 26
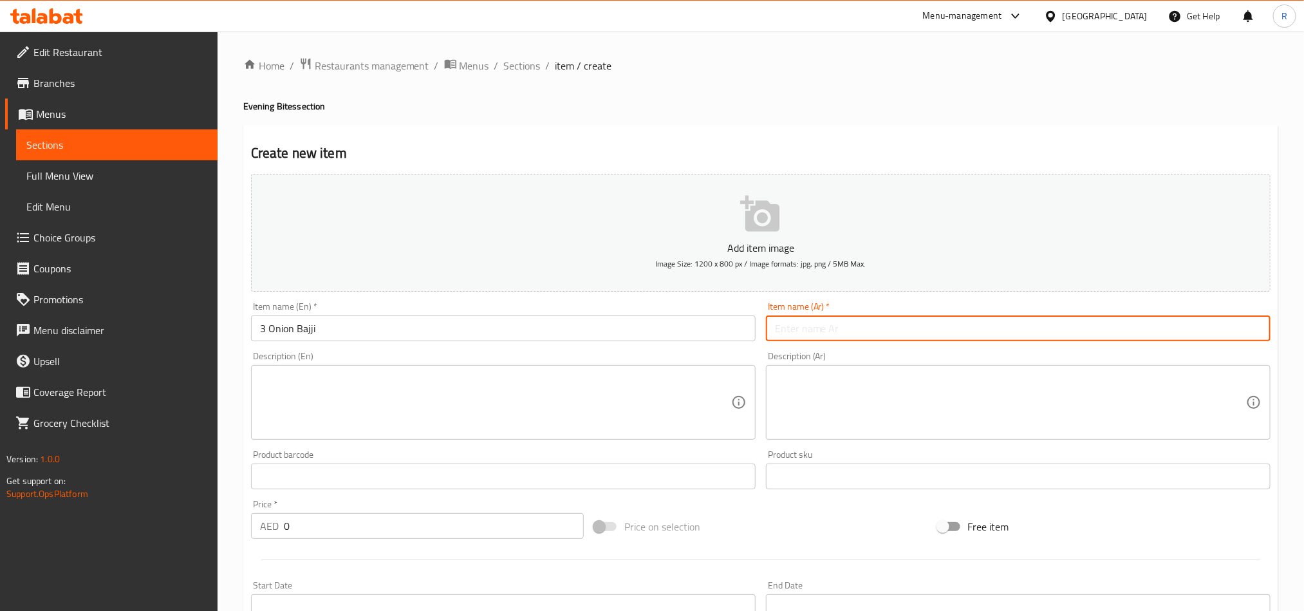
paste input "3 بصل [PERSON_NAME]"
type input "3 بصل [PERSON_NAME]"
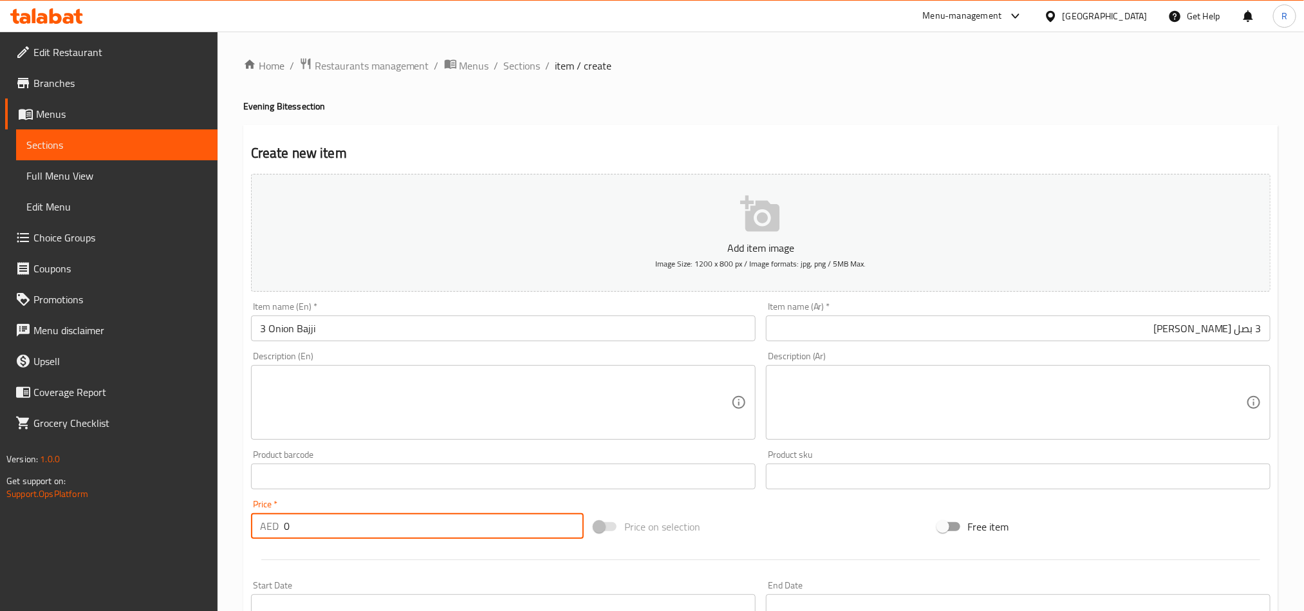
drag, startPoint x: 290, startPoint y: 531, endPoint x: 273, endPoint y: 535, distance: 17.2
click at [273, 535] on div "AED 0 Price *" at bounding box center [417, 526] width 333 height 26
paste input "13.75"
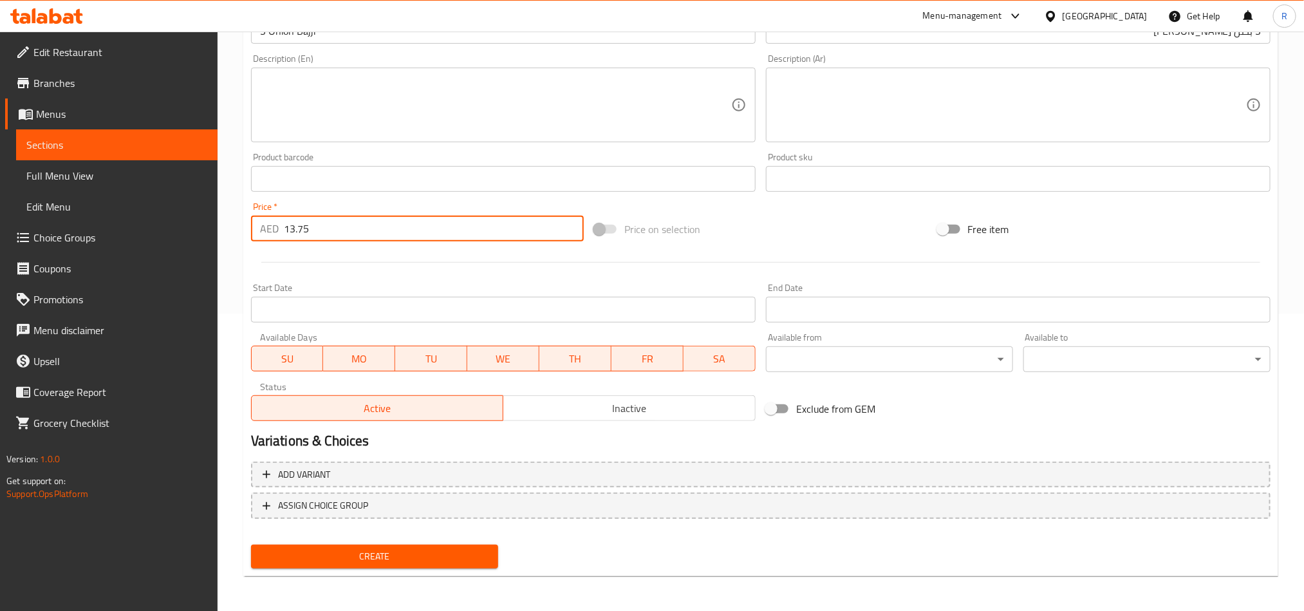
type input "13.75"
click at [411, 552] on span "Create" at bounding box center [374, 556] width 227 height 16
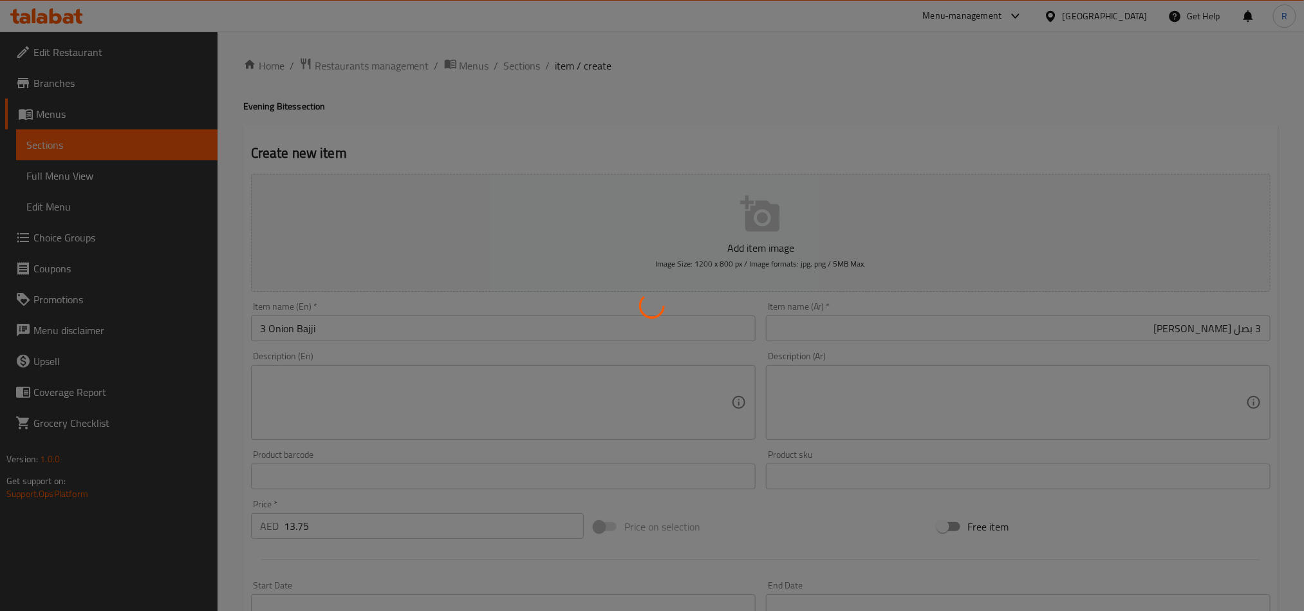
type input "0"
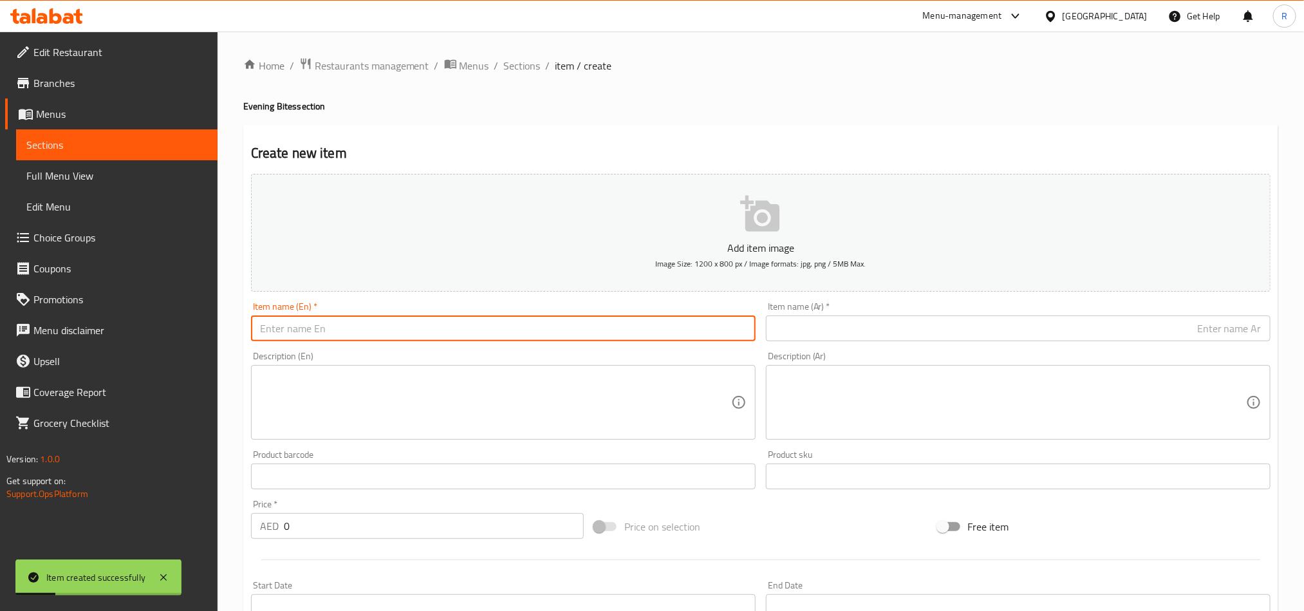
click at [281, 328] on input "text" at bounding box center [503, 328] width 504 height 26
paste input "Valakkai Bajji (3)"
click at [257, 324] on input "Valakkai Bajji (3)" at bounding box center [503, 328] width 504 height 26
drag, startPoint x: 325, startPoint y: 328, endPoint x: 358, endPoint y: 332, distance: 33.0
click at [358, 332] on input "3 Valakkai Bajji (3)" at bounding box center [503, 328] width 504 height 26
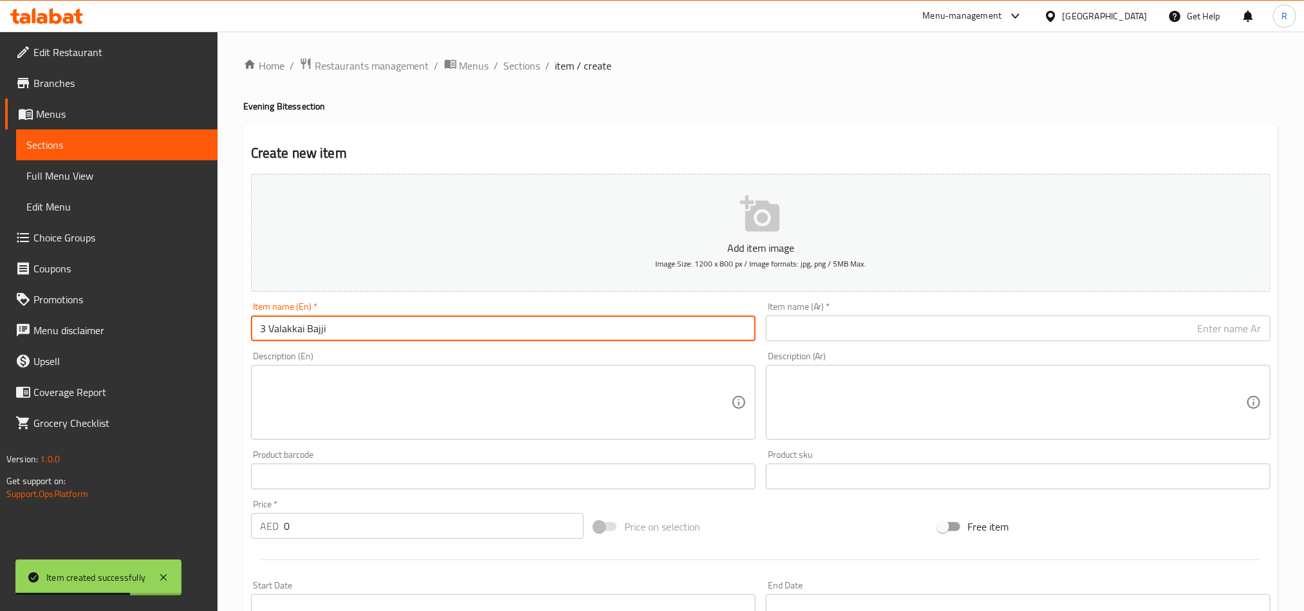
click at [358, 332] on input "3 Valakkai Bajji" at bounding box center [503, 328] width 504 height 26
type input "3 Valakkai Bajji"
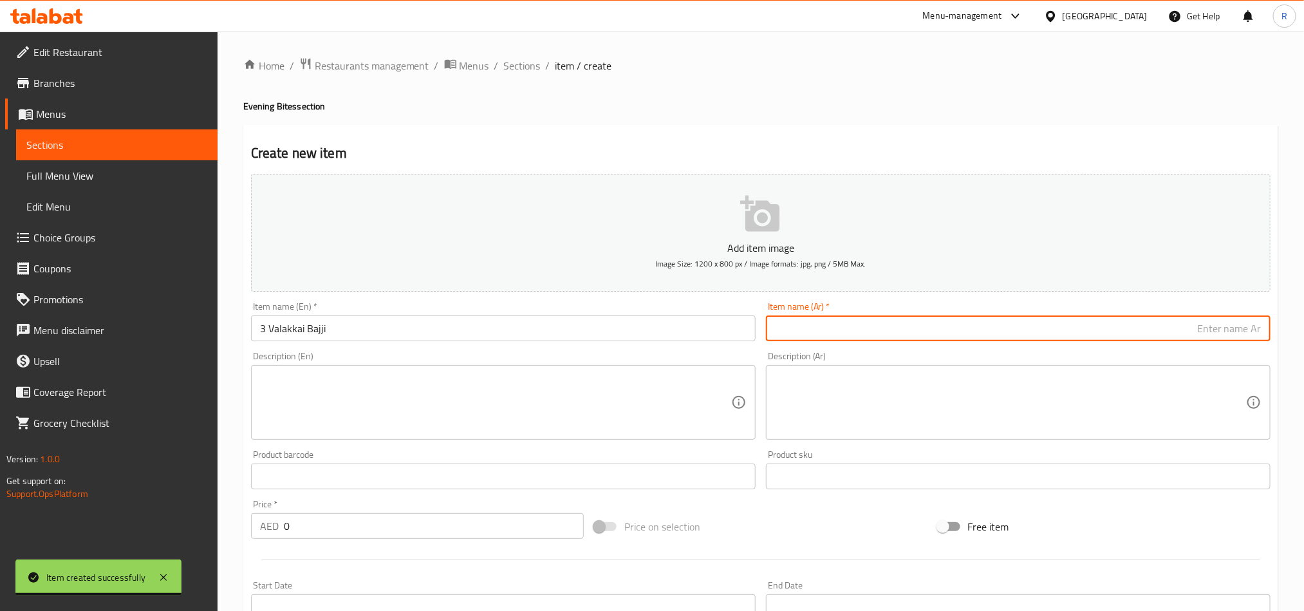
click at [858, 325] on input "text" at bounding box center [1018, 328] width 504 height 26
paste input "3 [PERSON_NAME]"
type input "3 [PERSON_NAME]"
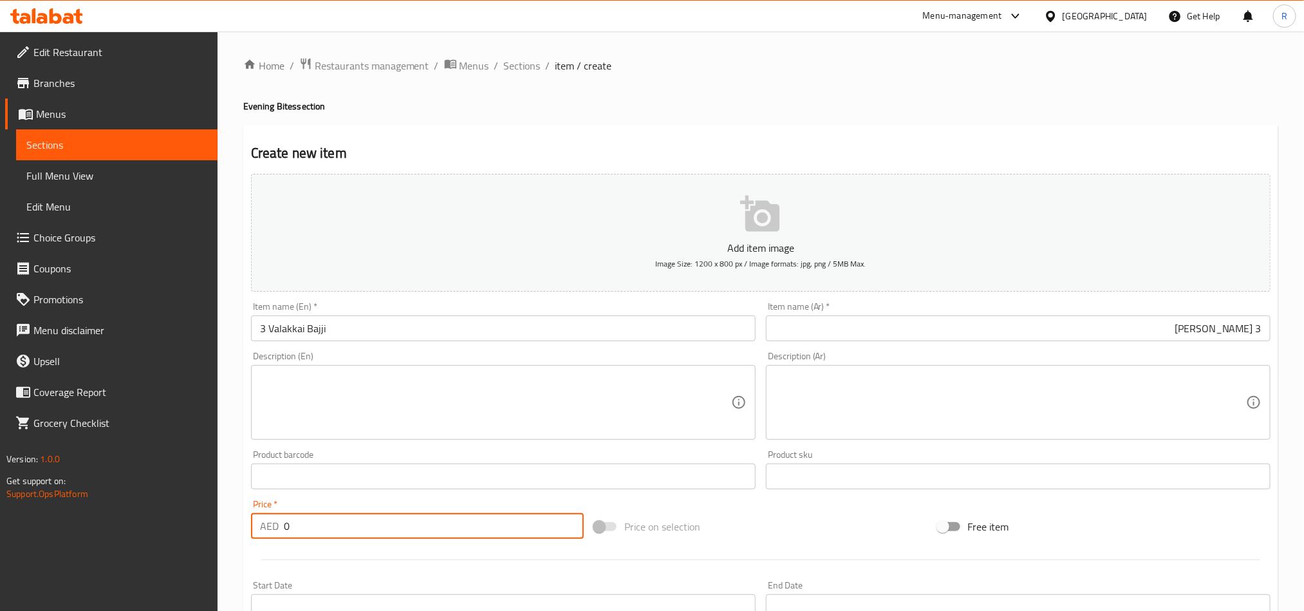
drag, startPoint x: 303, startPoint y: 527, endPoint x: 252, endPoint y: 519, distance: 52.1
click at [252, 519] on div "AED 0 Price *" at bounding box center [417, 526] width 333 height 26
paste input "13.75"
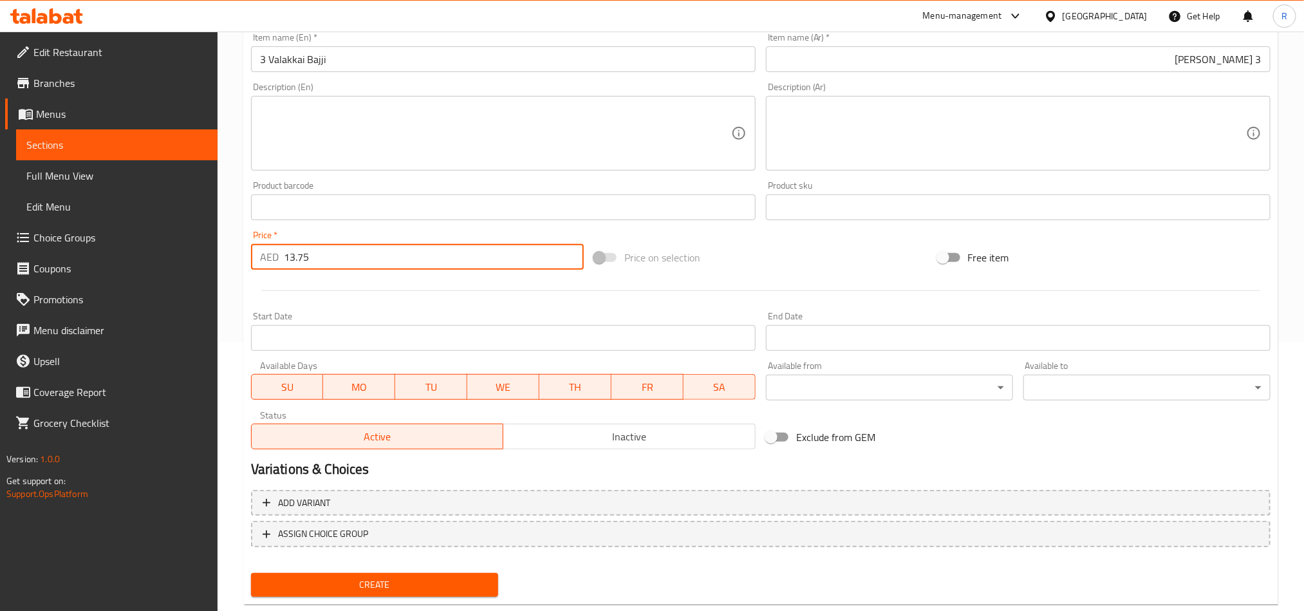
scroll to position [297, 0]
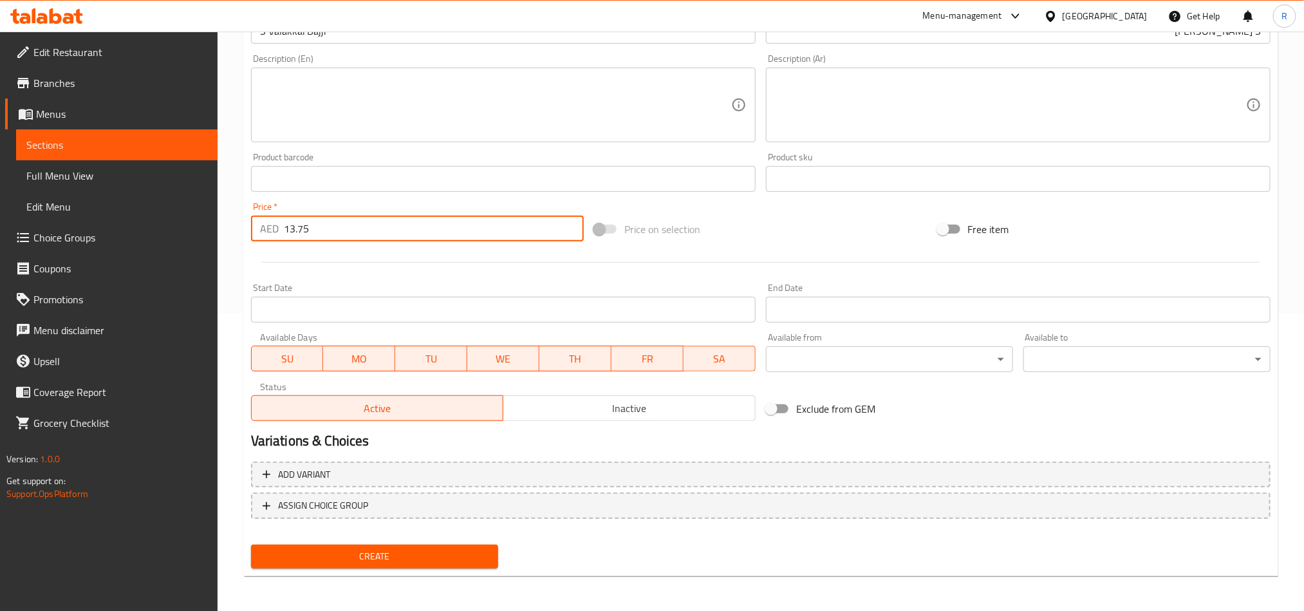
type input "13.75"
click at [423, 541] on div "Create" at bounding box center [374, 556] width 257 height 34
click at [421, 541] on div "Create" at bounding box center [374, 556] width 257 height 34
click at [421, 548] on span "Create" at bounding box center [374, 556] width 227 height 16
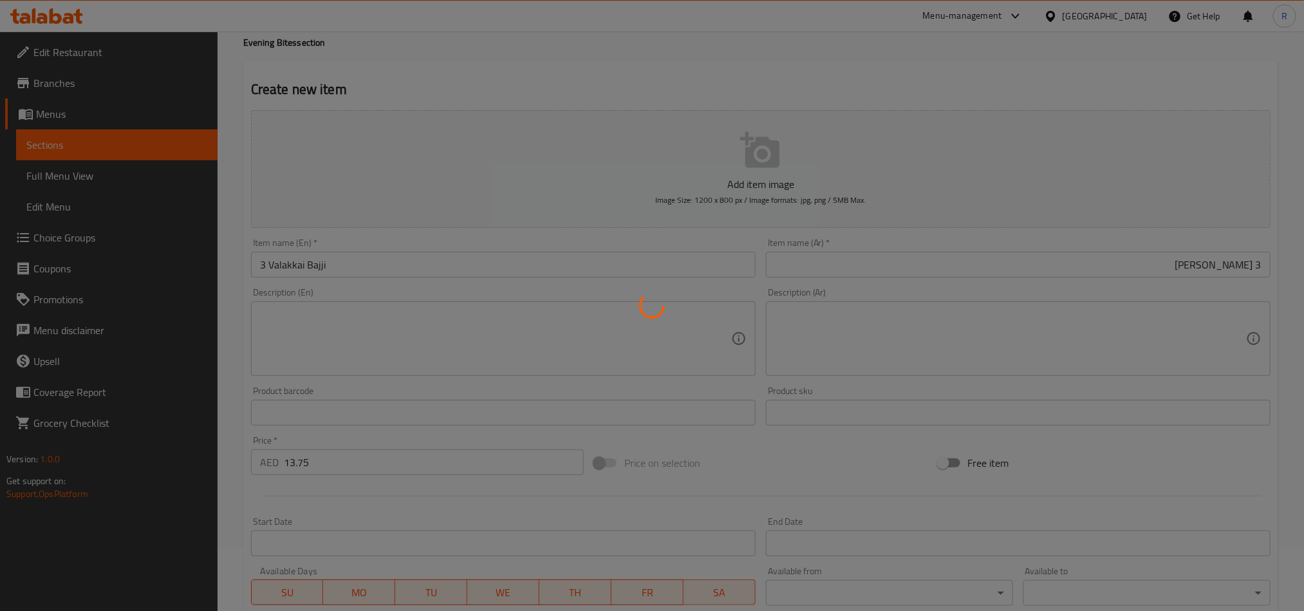
scroll to position [97, 0]
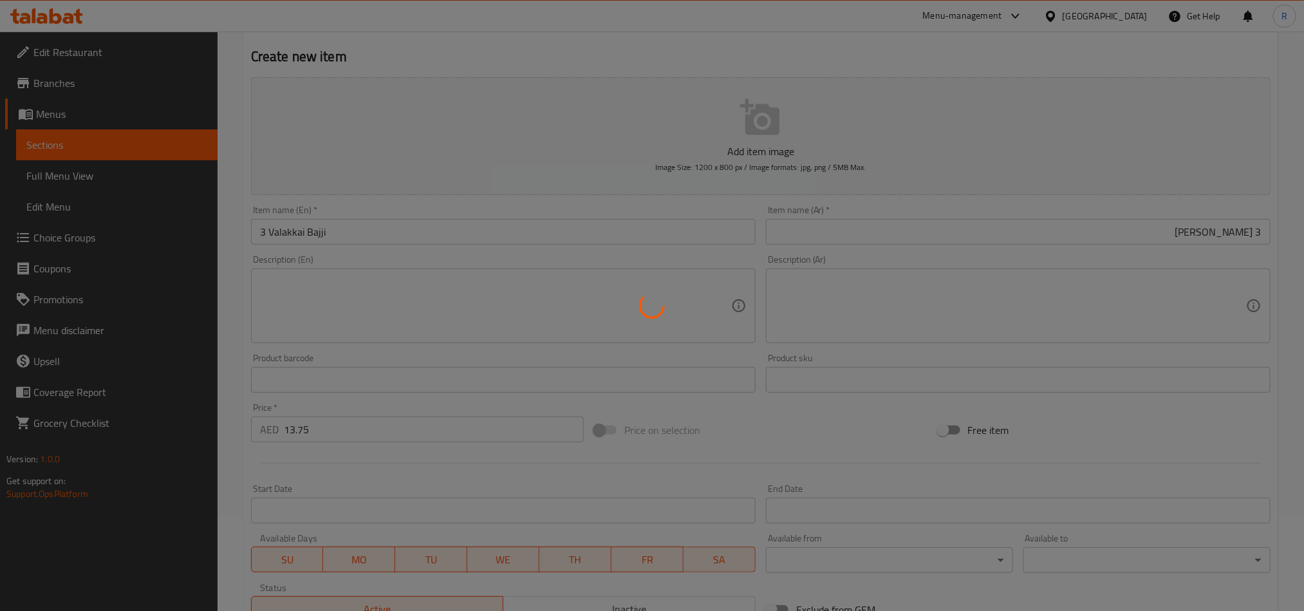
type input "0"
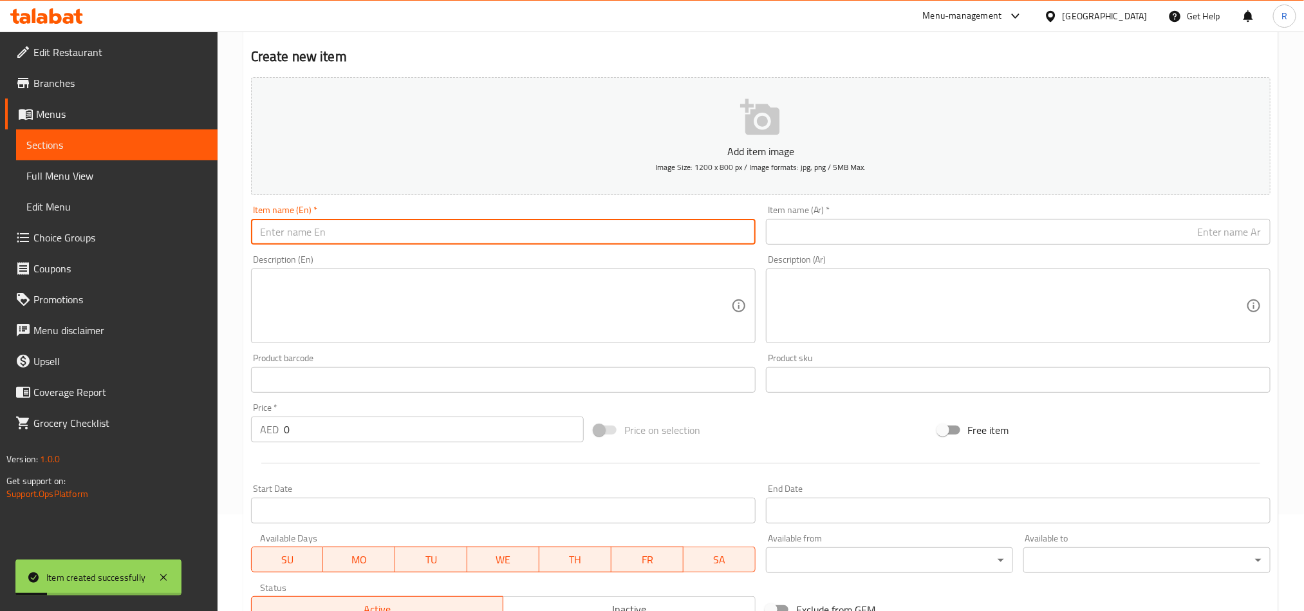
click at [335, 230] on input "text" at bounding box center [503, 232] width 504 height 26
paste input "[PERSON_NAME] (3)"
click at [261, 232] on input "[PERSON_NAME] (3)" at bounding box center [503, 232] width 504 height 26
drag, startPoint x: 324, startPoint y: 232, endPoint x: 371, endPoint y: 237, distance: 47.3
click at [371, 237] on input "3 Milagai Bajji (3)" at bounding box center [503, 232] width 504 height 26
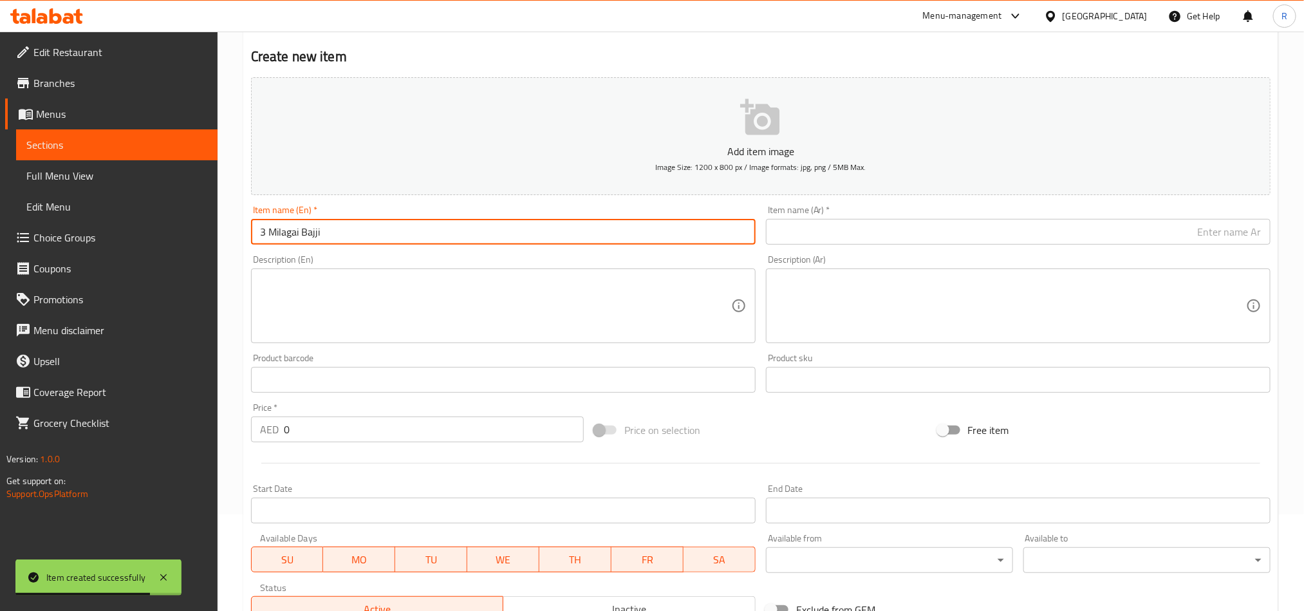
click at [371, 237] on input "3 Milagai Bajji" at bounding box center [503, 232] width 504 height 26
type input "3 Milagai Bajji"
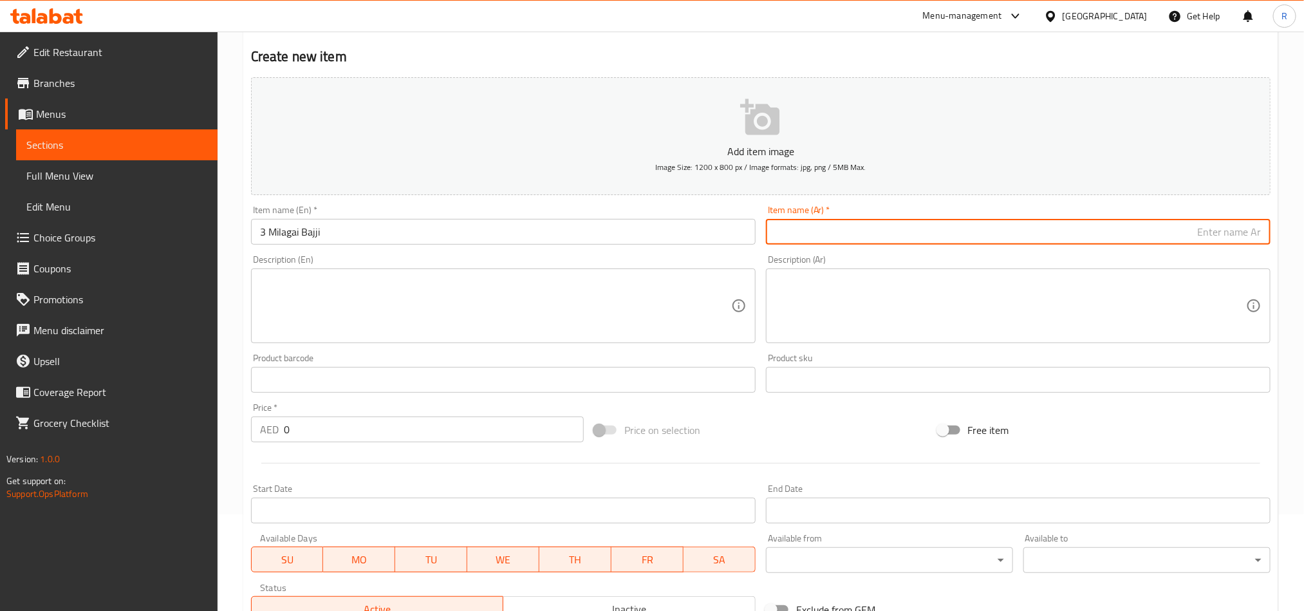
click at [873, 228] on input "text" at bounding box center [1018, 232] width 504 height 26
paste input "3 [PERSON_NAME]"
type input "3 [PERSON_NAME]"
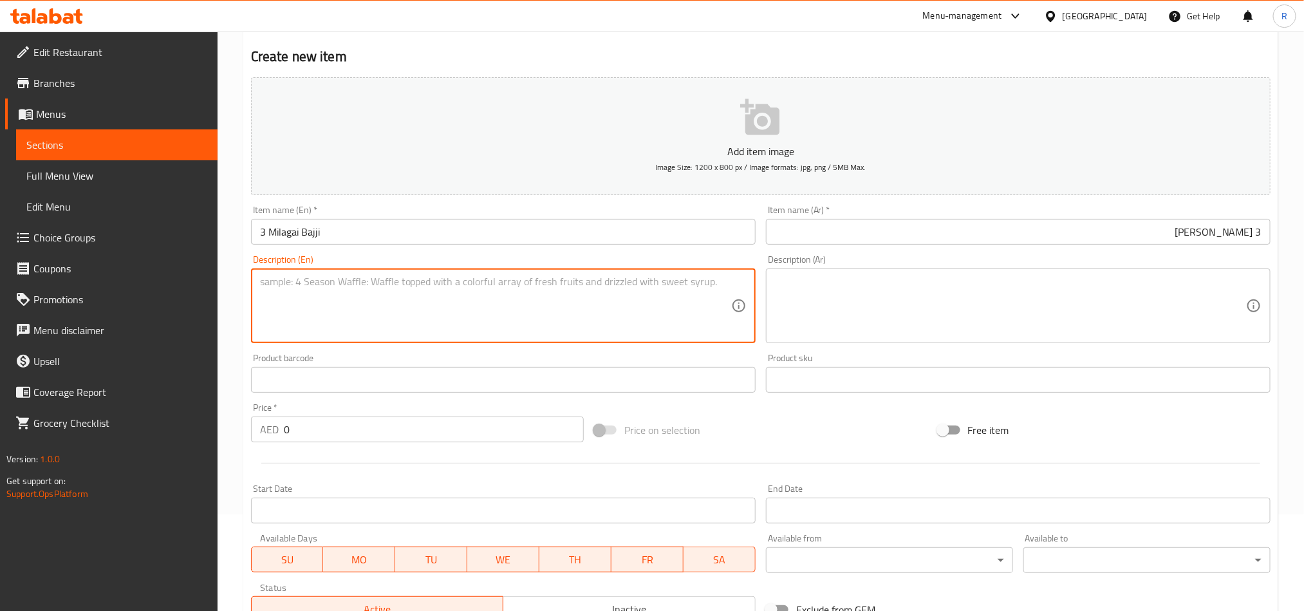
click at [491, 299] on textarea at bounding box center [495, 305] width 471 height 61
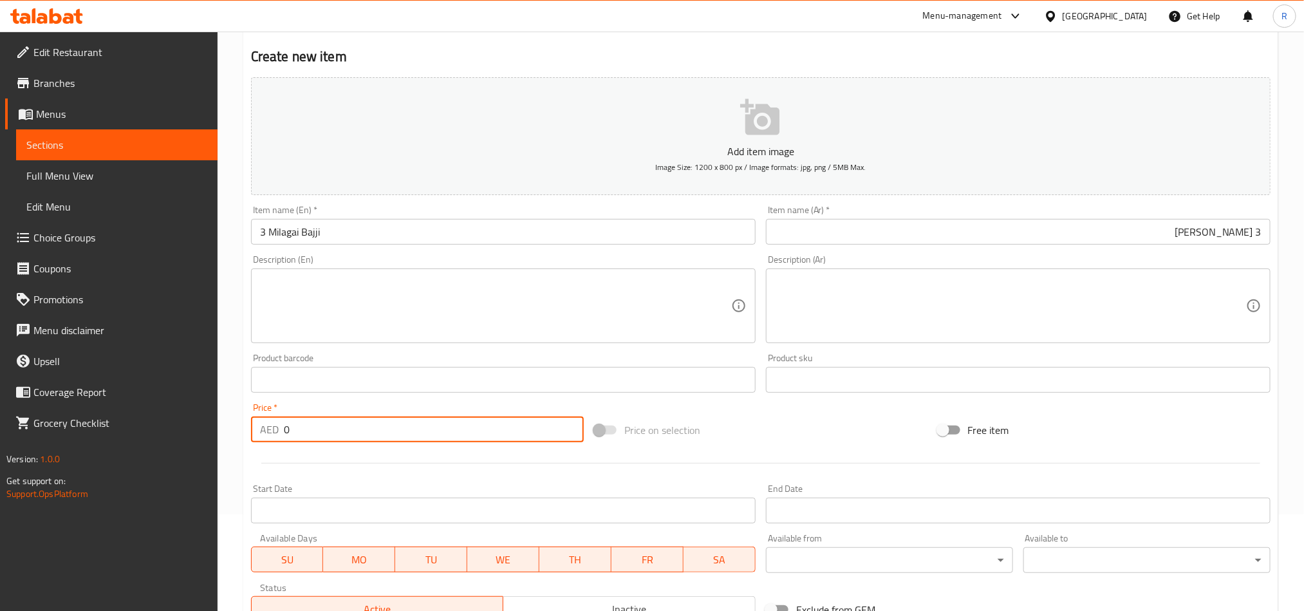
drag, startPoint x: 293, startPoint y: 427, endPoint x: 253, endPoint y: 425, distance: 40.6
click at [253, 425] on div "AED 0 Price *" at bounding box center [417, 429] width 333 height 26
paste input "13.75"
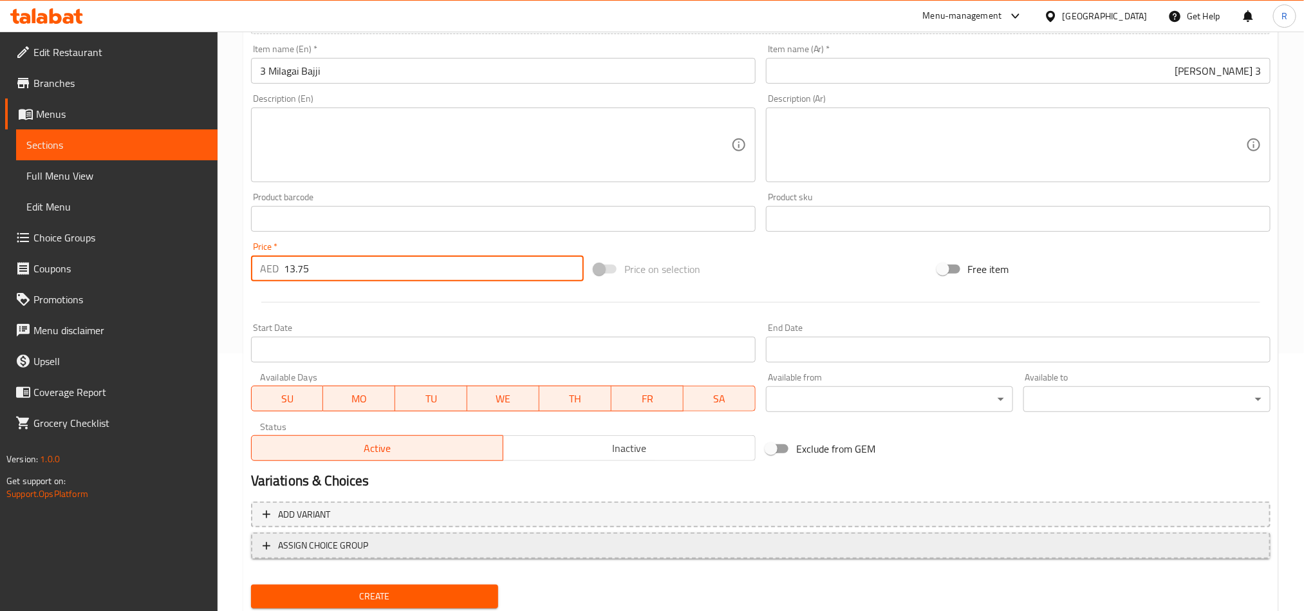
scroll to position [297, 0]
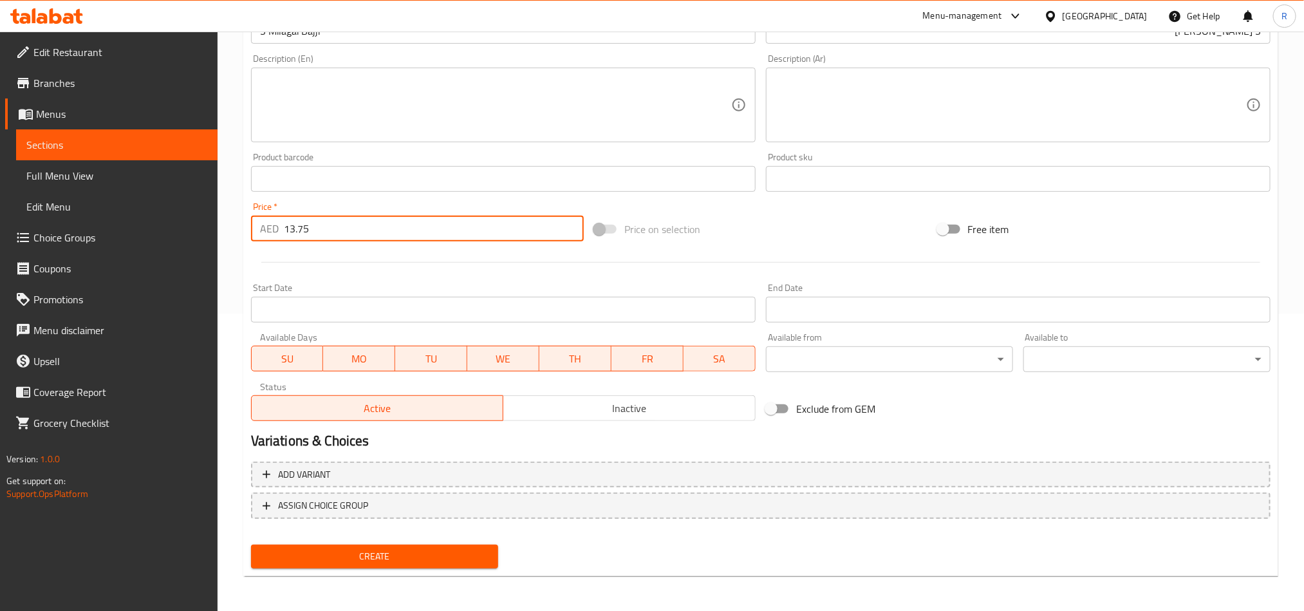
type input "13.75"
click at [413, 564] on button "Create" at bounding box center [374, 556] width 247 height 24
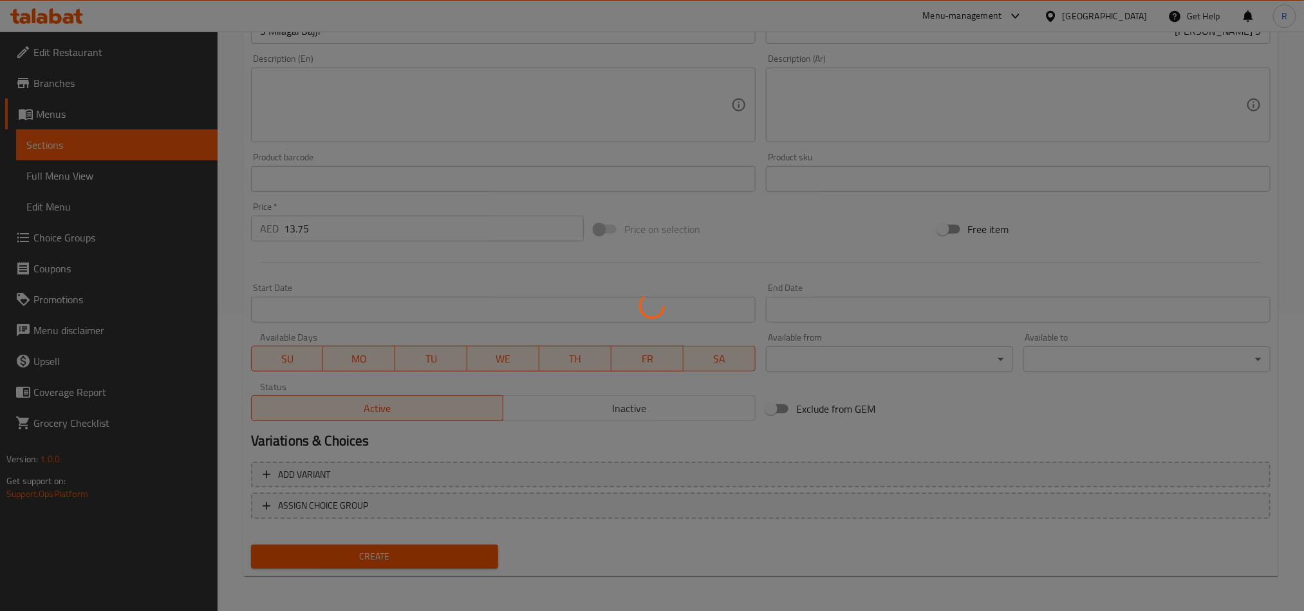
type input "0"
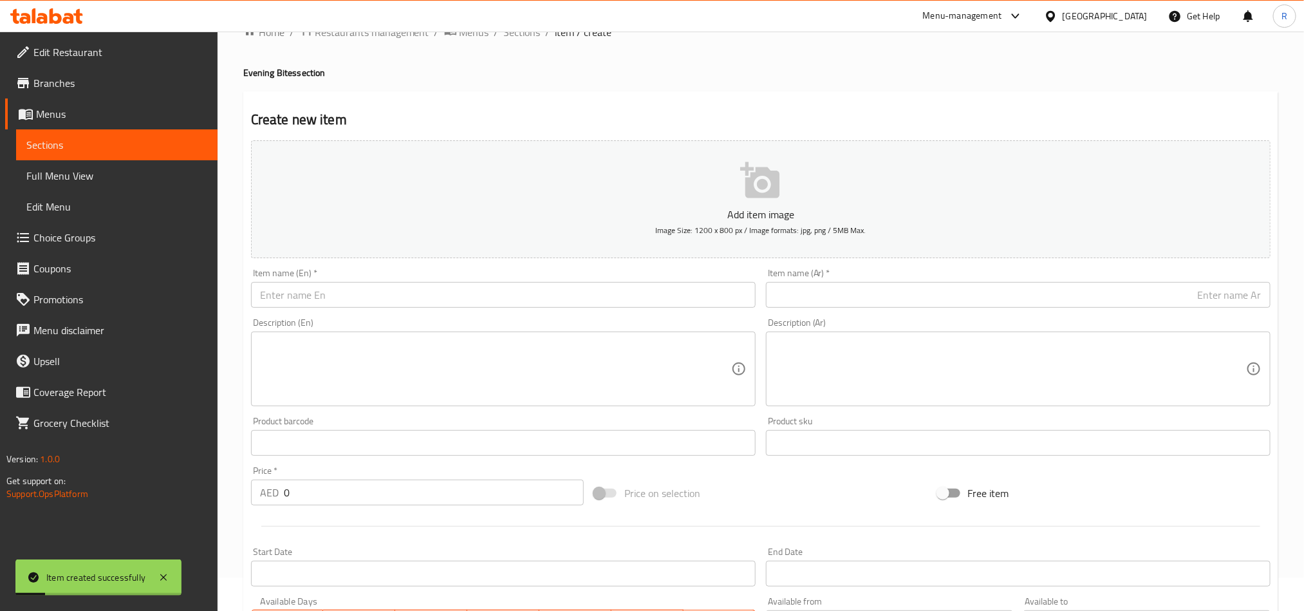
scroll to position [97, 0]
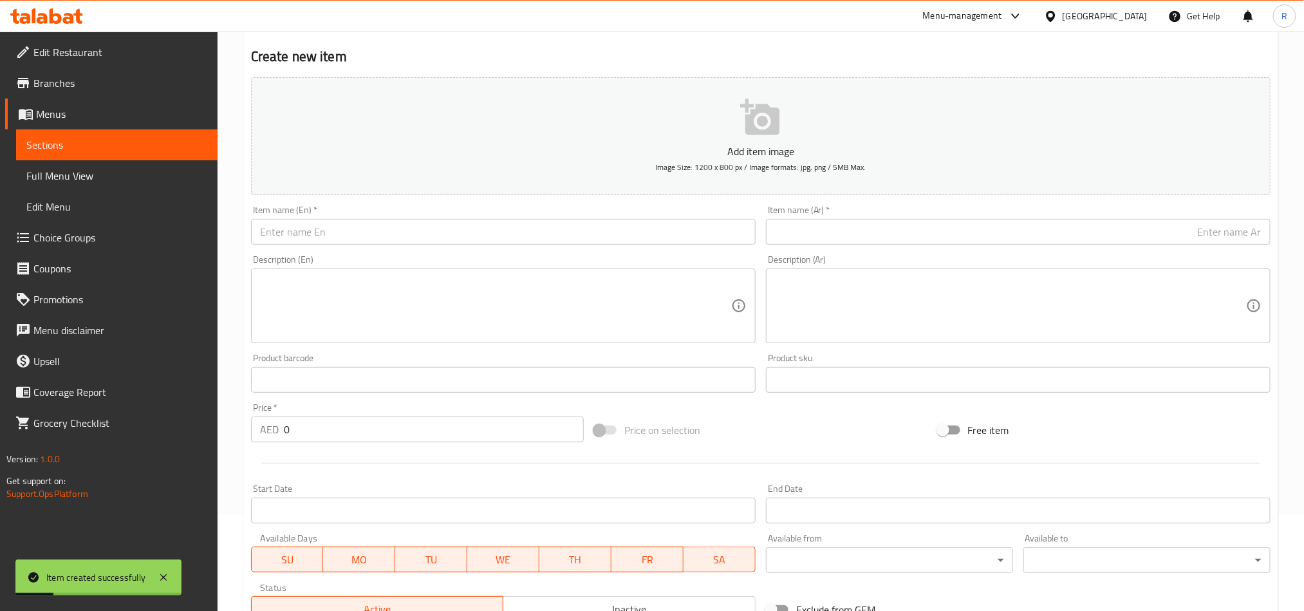
click at [369, 236] on input "text" at bounding box center [503, 232] width 504 height 26
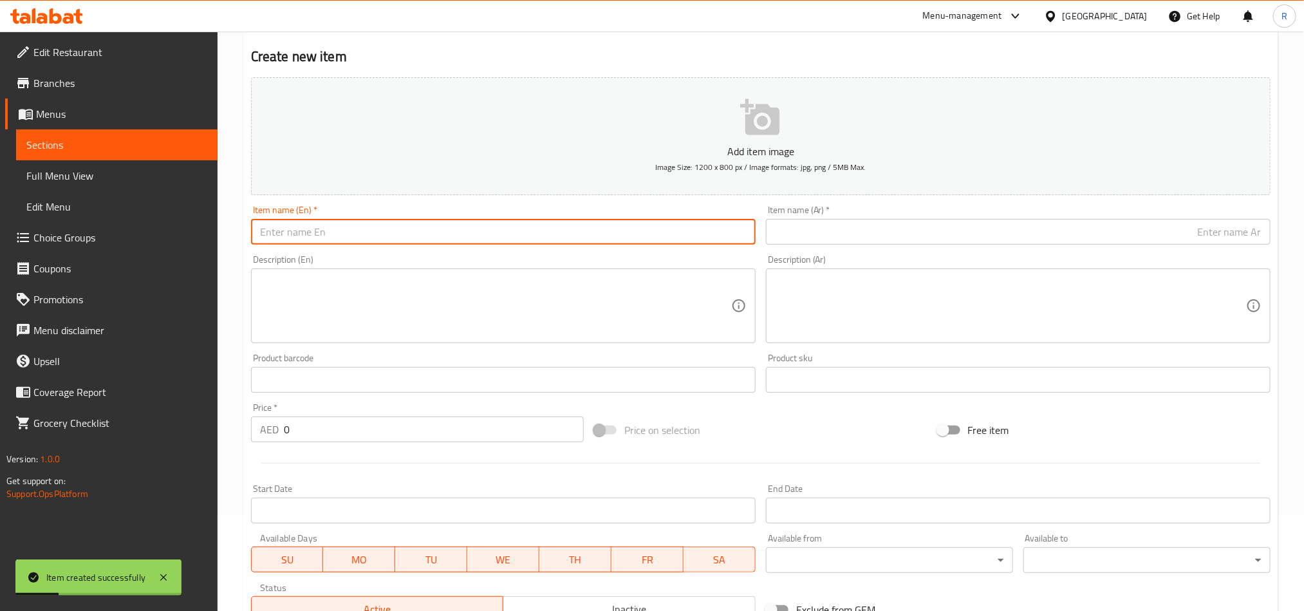
paste input "Mysore Bonda (2)"
click at [259, 234] on input "Mysore Bonda (2)" at bounding box center [503, 232] width 504 height 26
drag, startPoint x: 336, startPoint y: 227, endPoint x: 394, endPoint y: 228, distance: 58.6
click at [394, 228] on input "2 Mysore Bonda (2)" at bounding box center [503, 232] width 504 height 26
type input "2 Mysore Bonda"
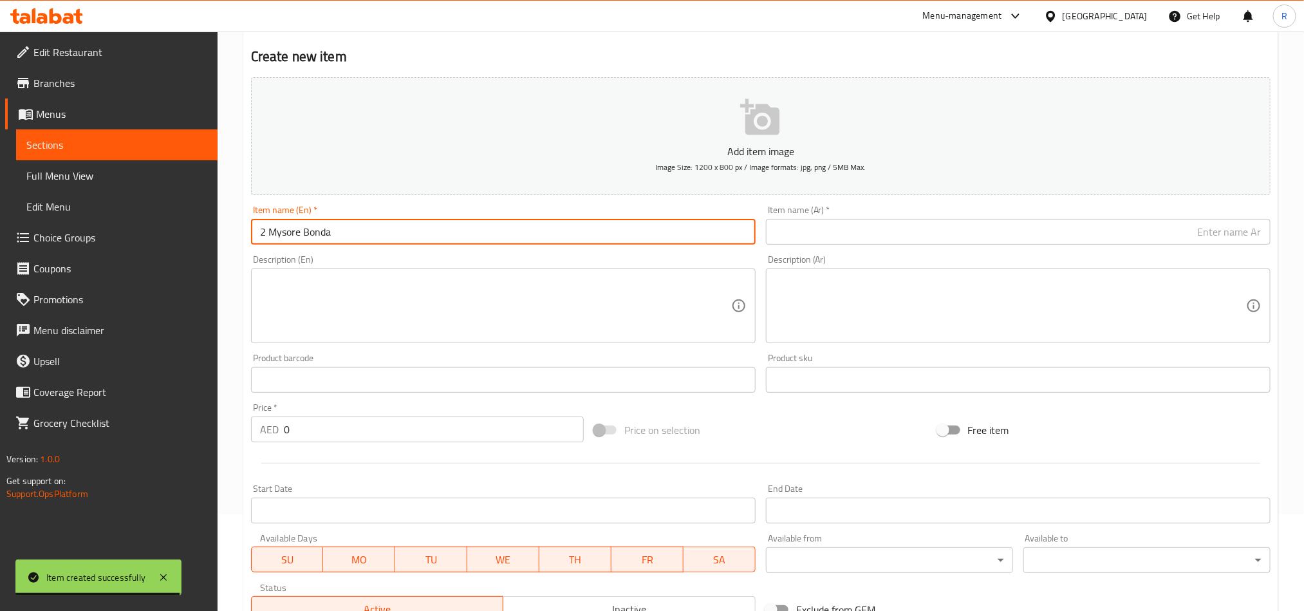
click at [288, 221] on input "2 Mysore Bonda" at bounding box center [503, 232] width 504 height 26
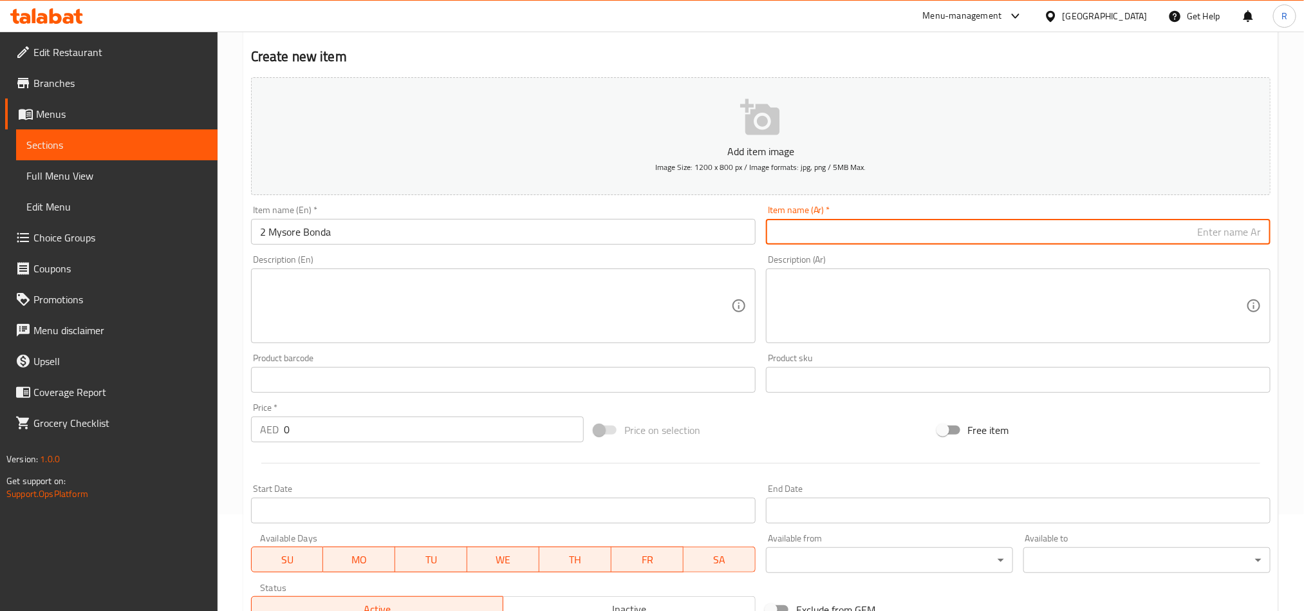
click at [805, 236] on input "text" at bounding box center [1018, 232] width 504 height 26
paste input "2 ميسور [PERSON_NAME]"
type input "2 ميسور [PERSON_NAME]"
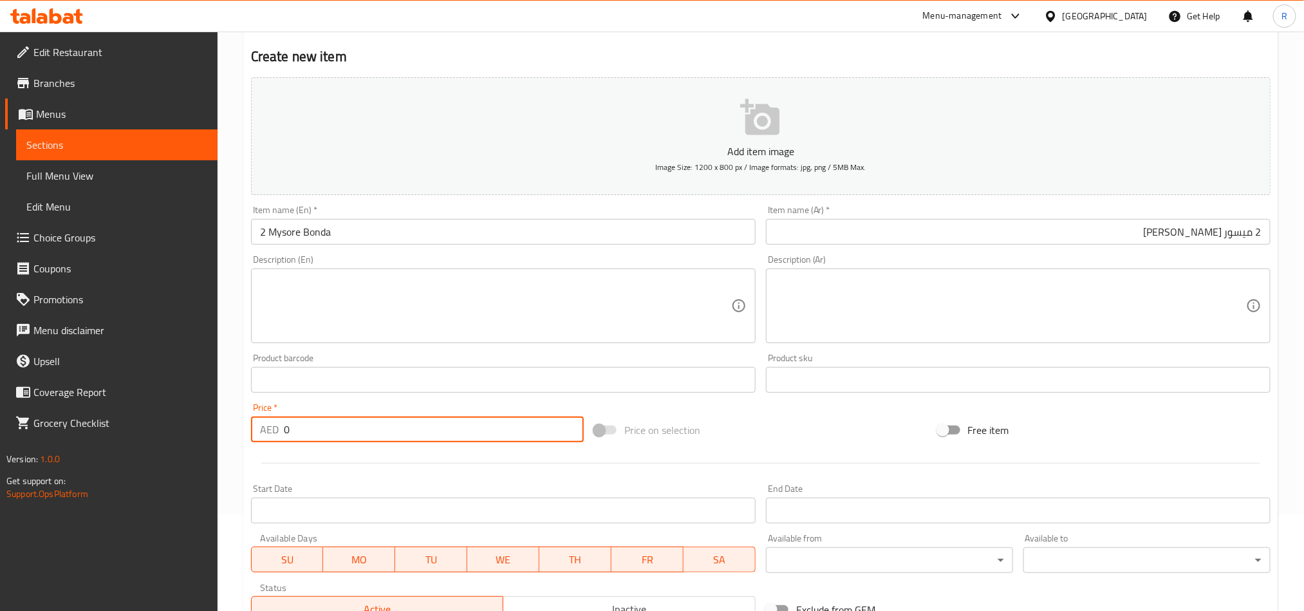
drag, startPoint x: 290, startPoint y: 434, endPoint x: 255, endPoint y: 434, distance: 35.4
click at [255, 434] on div "AED 0 Price *" at bounding box center [417, 429] width 333 height 26
paste input "13.75"
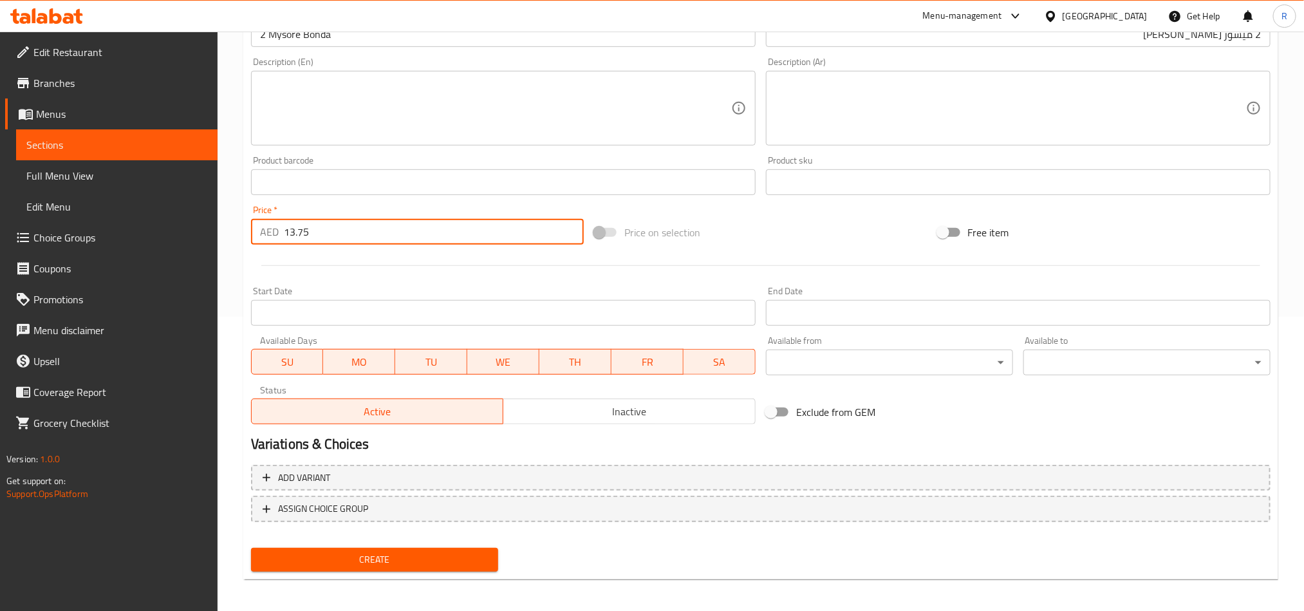
scroll to position [297, 0]
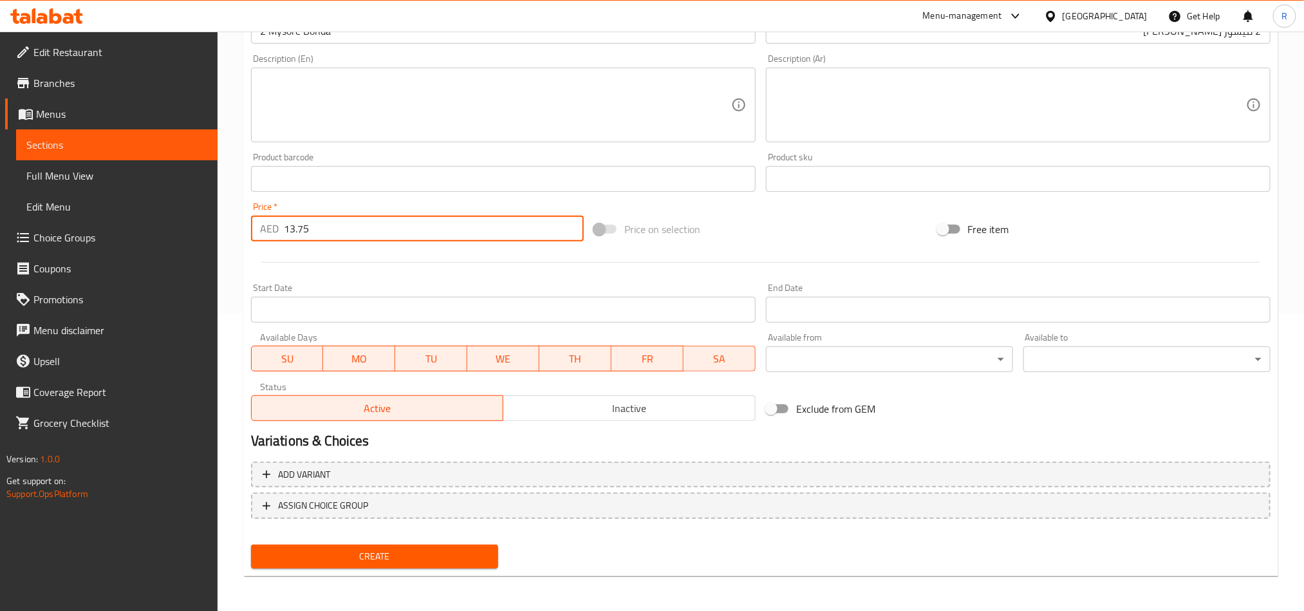
type input "13.75"
click at [420, 564] on button "Create" at bounding box center [374, 556] width 247 height 24
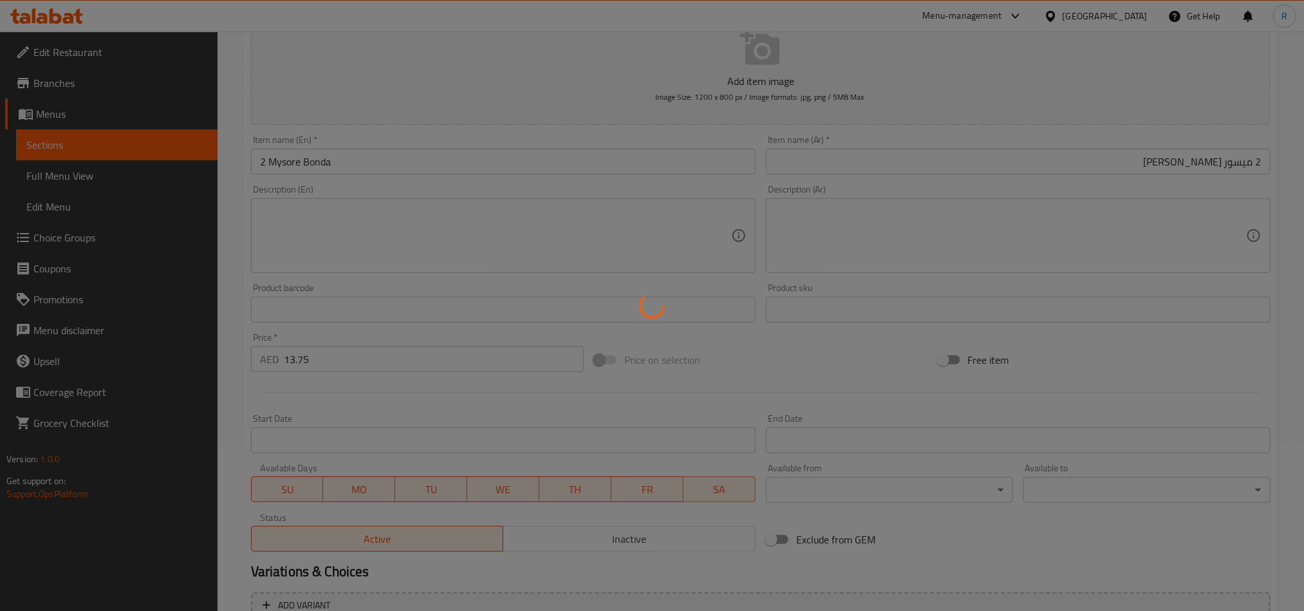
scroll to position [6, 0]
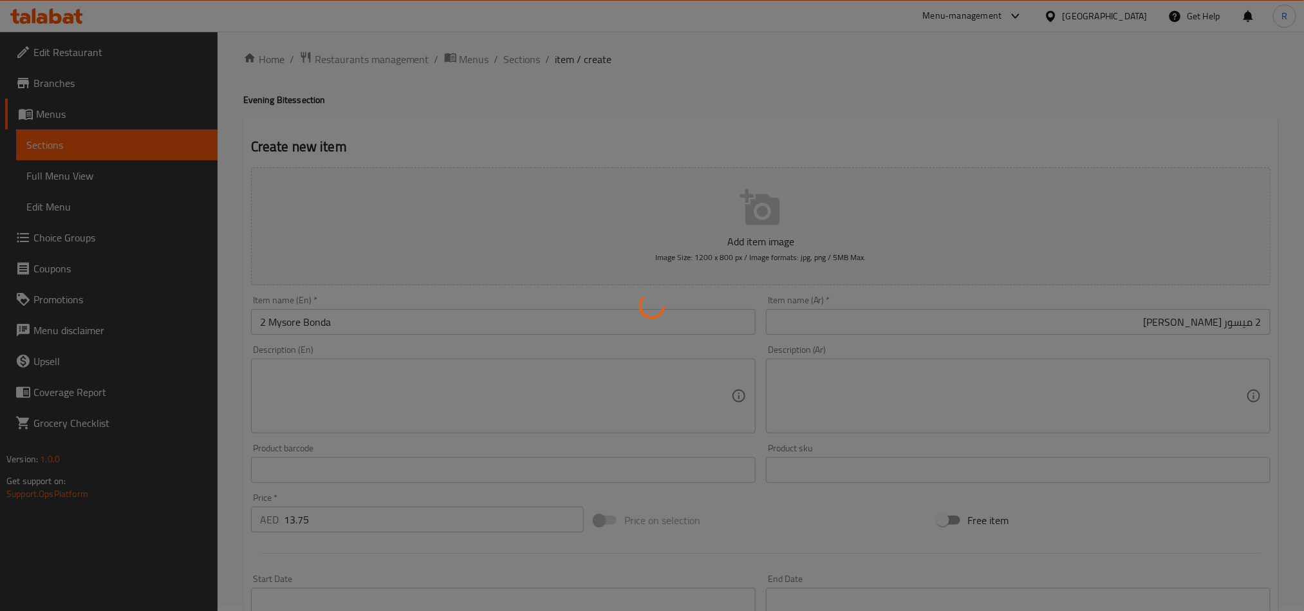
type input "0"
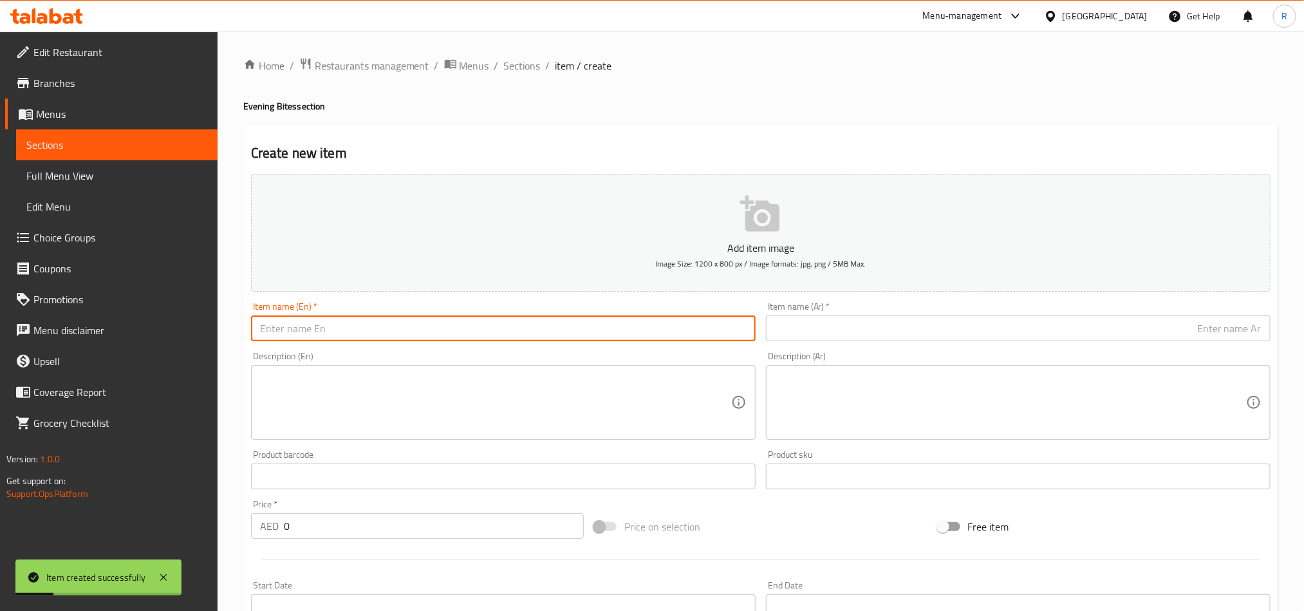
click at [290, 338] on input "text" at bounding box center [503, 328] width 504 height 26
paste input "Aloo Bonda (2)"
click at [255, 327] on input "Aloo Bonda (2)" at bounding box center [503, 328] width 504 height 26
drag, startPoint x: 322, startPoint y: 327, endPoint x: 350, endPoint y: 317, distance: 29.5
click at [350, 317] on input "2 Aloo Bonda (2)" at bounding box center [503, 328] width 504 height 26
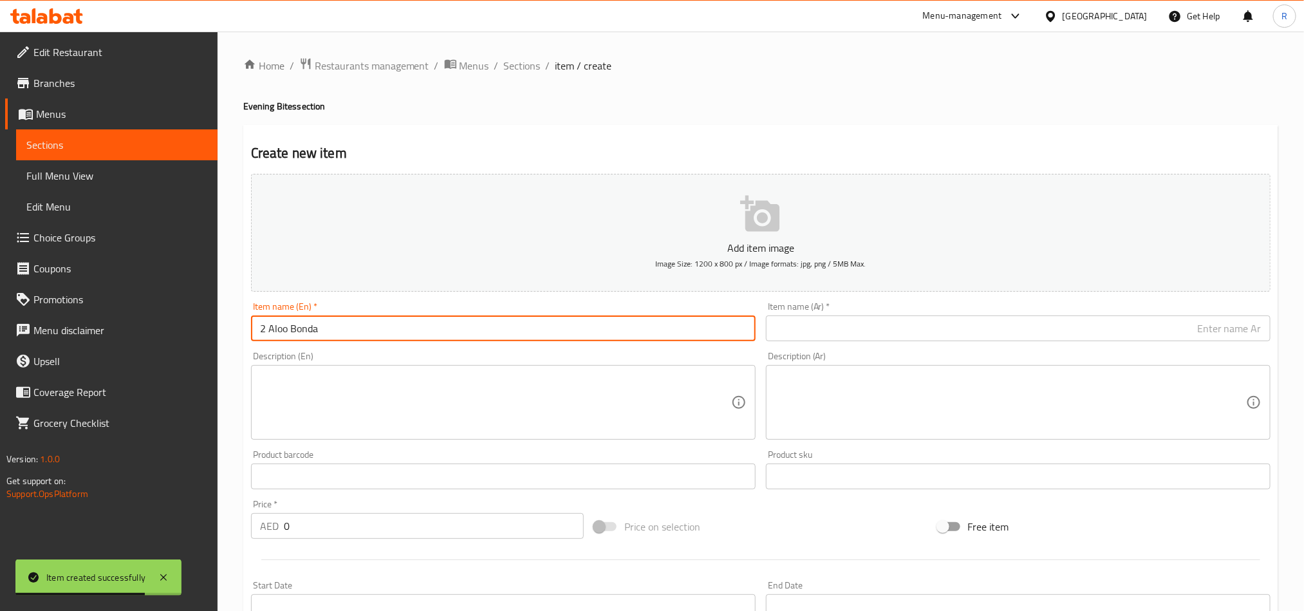
click at [342, 324] on input "2 Aloo Bonda" at bounding box center [503, 328] width 504 height 26
type input "2 Aloo Bonda"
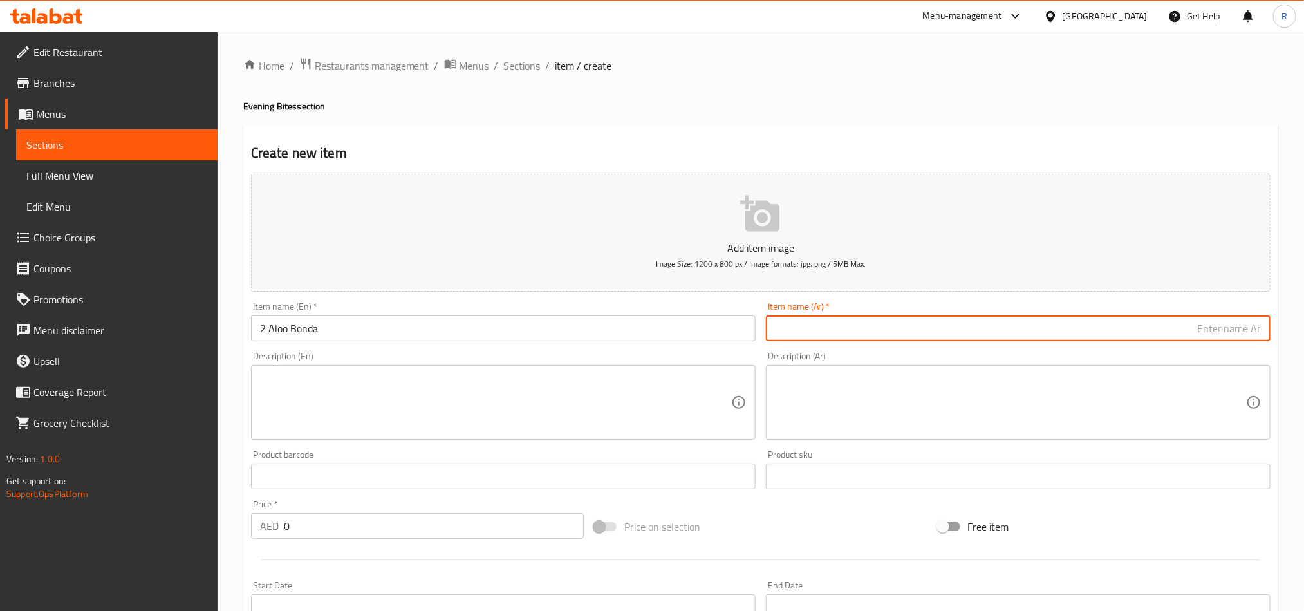
click at [869, 319] on input "text" at bounding box center [1018, 328] width 504 height 26
paste input "2 بطاطس بوندا"
click at [1238, 328] on input "2 بطاطس بوندا" at bounding box center [1018, 328] width 504 height 26
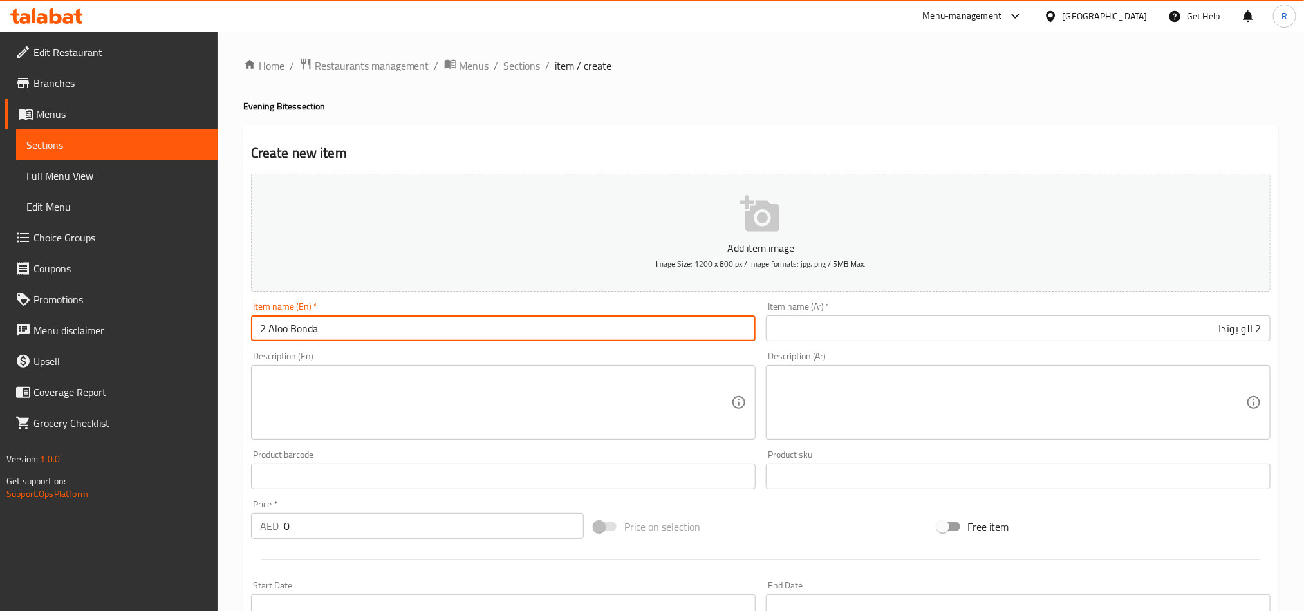
click at [282, 333] on input "2 Aloo Bonda" at bounding box center [503, 328] width 504 height 26
click at [1246, 332] on input "2 الو بوندا" at bounding box center [1018, 328] width 504 height 26
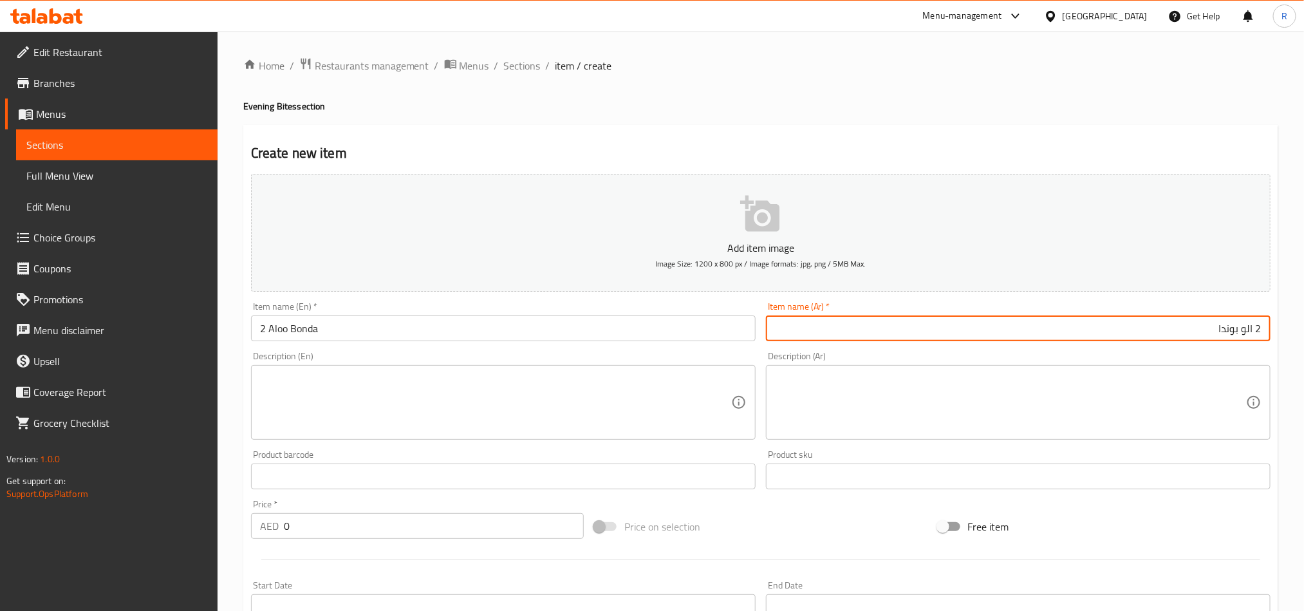
click at [1246, 332] on input "2 الو بوندا" at bounding box center [1018, 328] width 504 height 26
paste input "text"
type input "2 ألو بوندا"
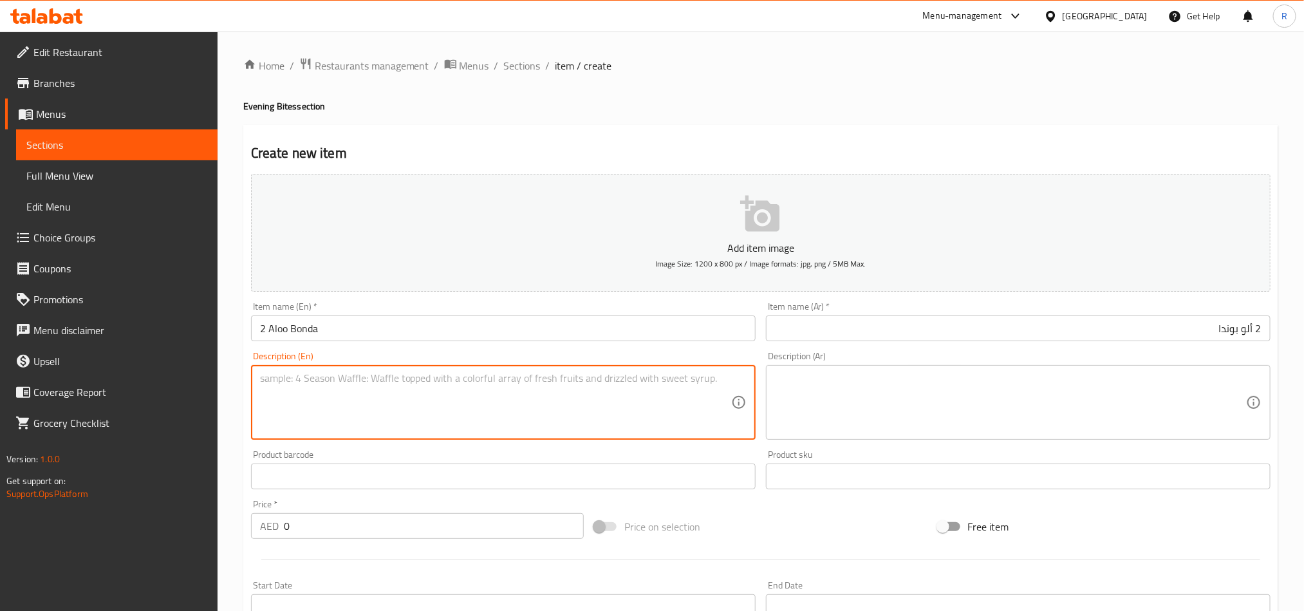
click at [568, 392] on textarea at bounding box center [495, 402] width 471 height 61
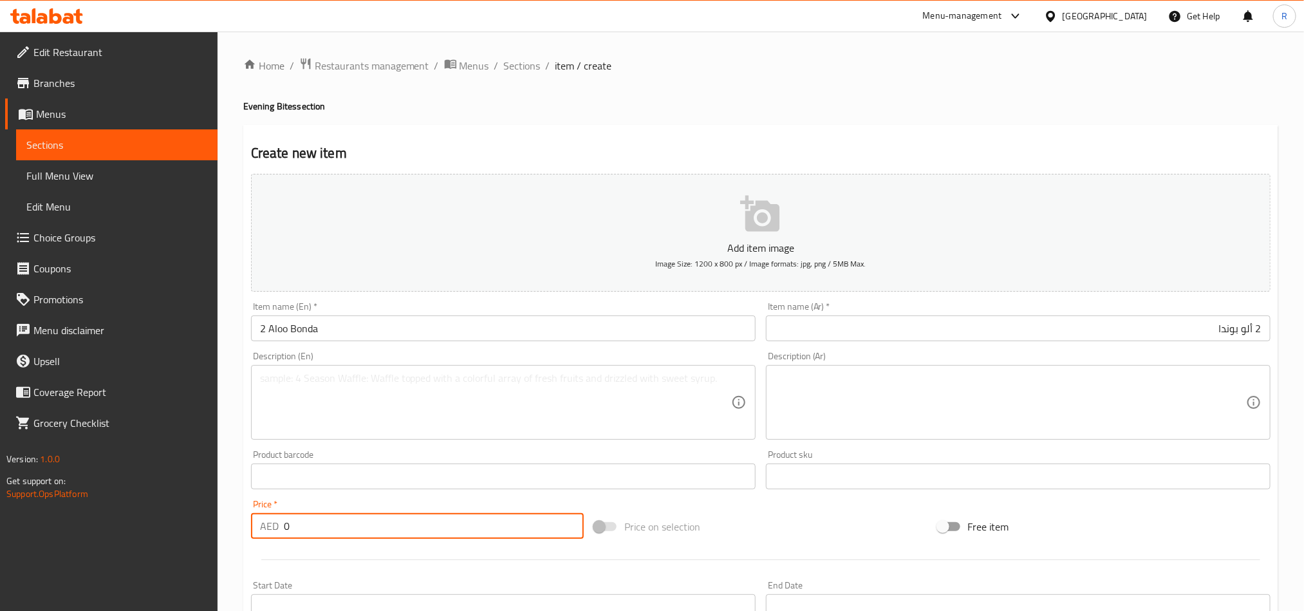
drag, startPoint x: 294, startPoint y: 520, endPoint x: 268, endPoint y: 526, distance: 26.4
click at [268, 526] on div "AED 0 Price *" at bounding box center [417, 526] width 333 height 26
paste input "13.75"
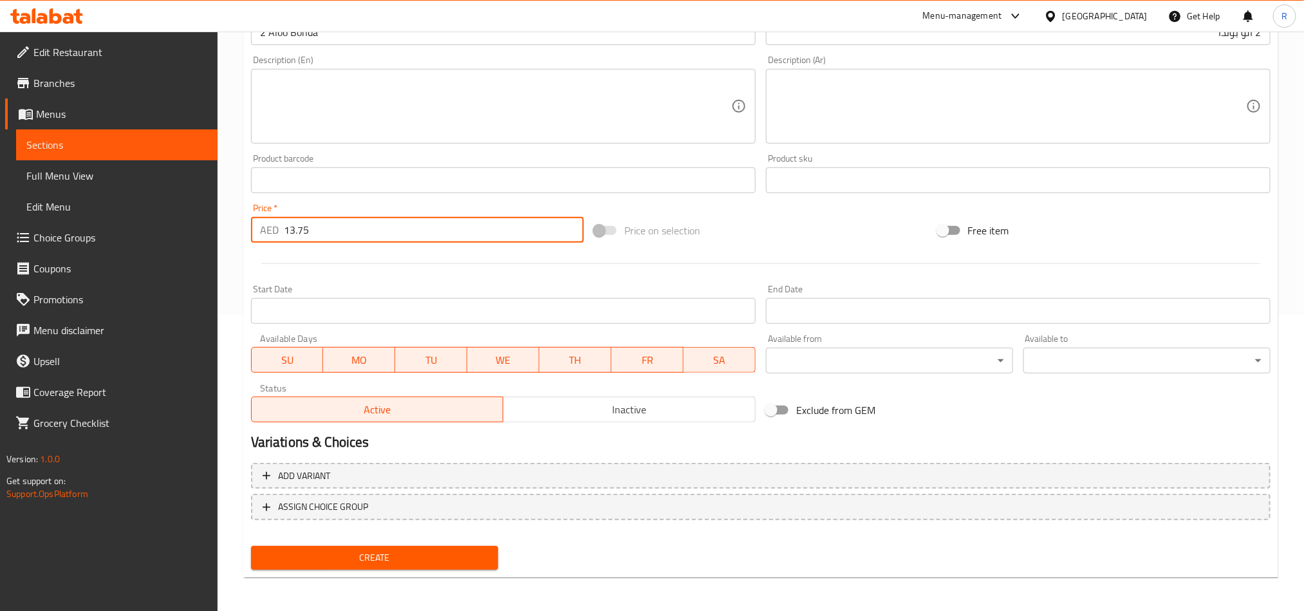
scroll to position [297, 0]
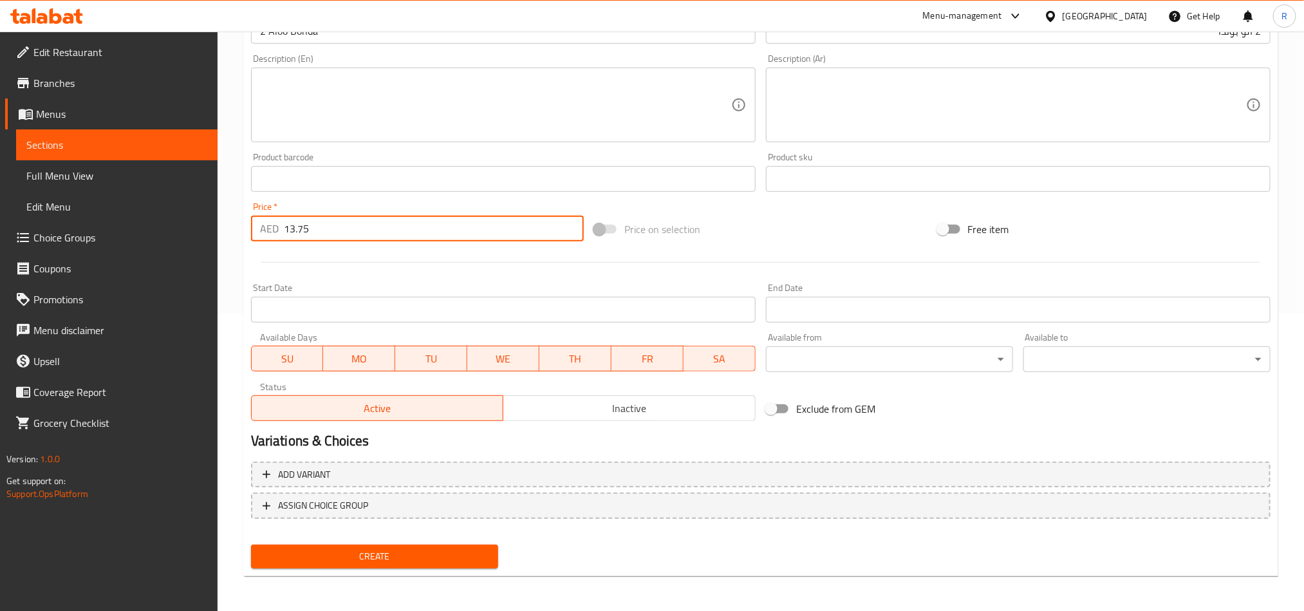
type input "13.75"
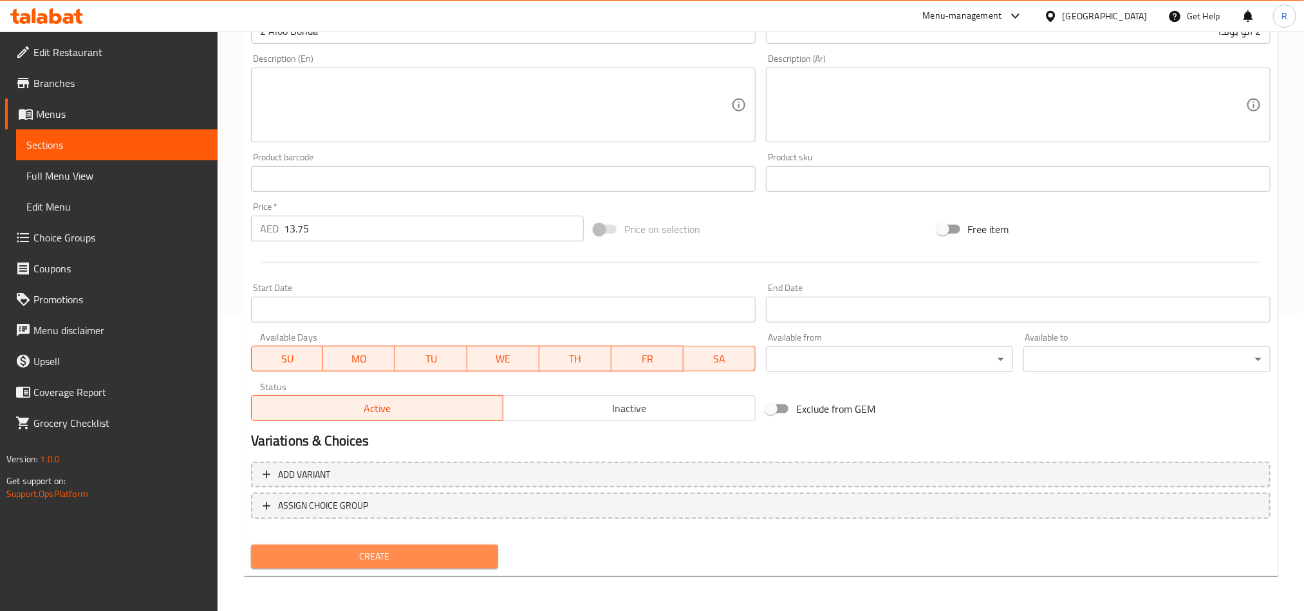
click at [454, 544] on button "Create" at bounding box center [374, 556] width 247 height 24
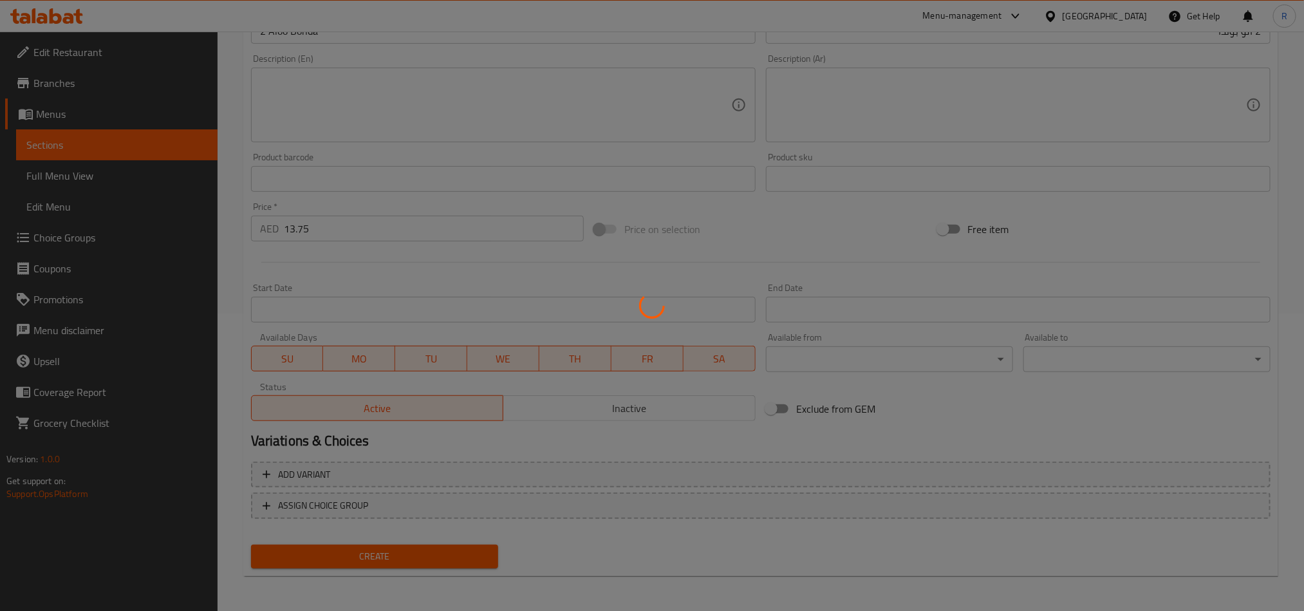
type input "0"
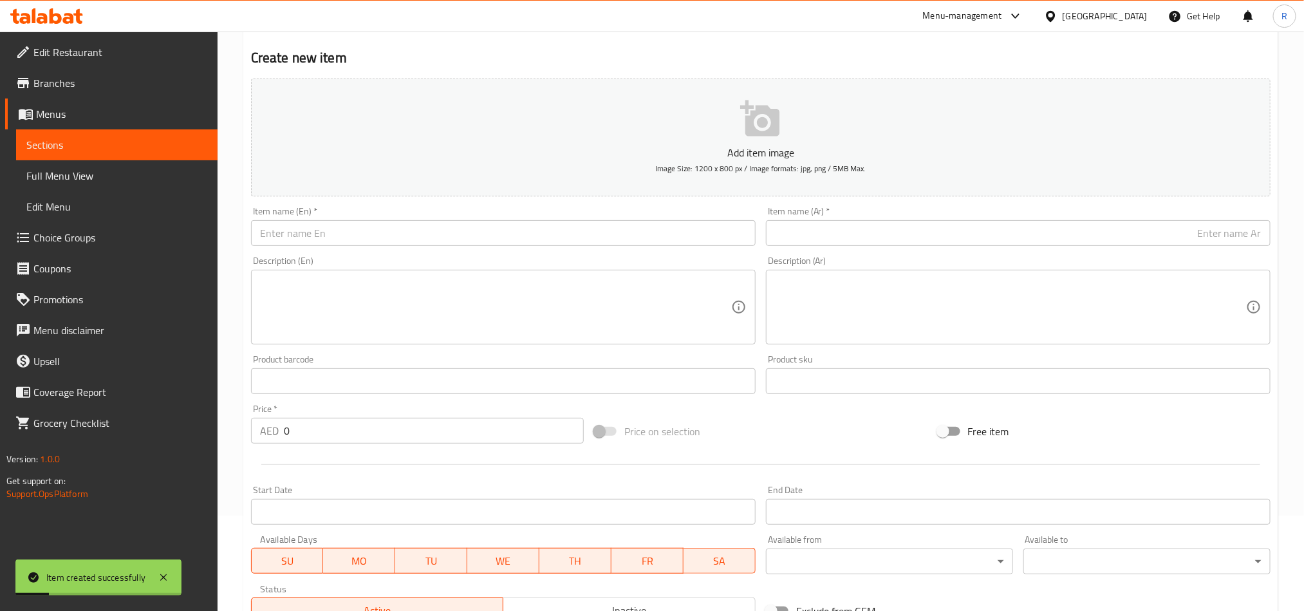
scroll to position [97, 0]
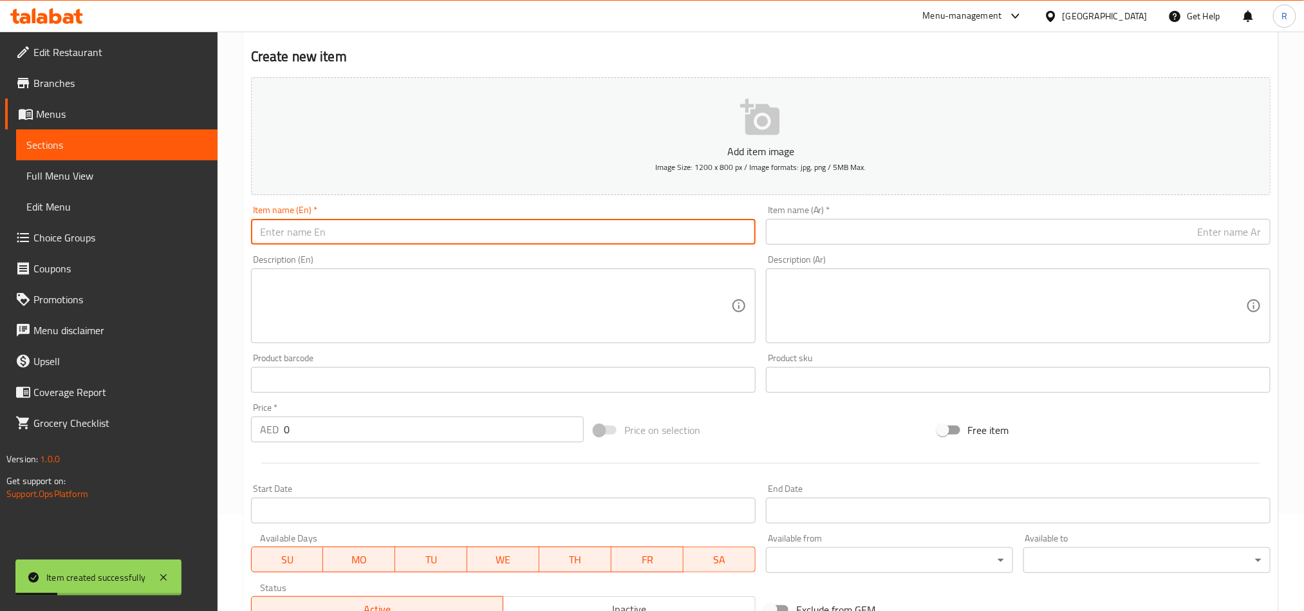
click at [394, 236] on input "text" at bounding box center [503, 232] width 504 height 26
paste input "Mix Veg Bonda (2)"
drag, startPoint x: 329, startPoint y: 234, endPoint x: 366, endPoint y: 232, distance: 36.7
click at [366, 232] on input "Mix Veg Bonda (2)" at bounding box center [503, 232] width 504 height 26
click at [264, 230] on input "Mix Veg Bonda" at bounding box center [503, 232] width 504 height 26
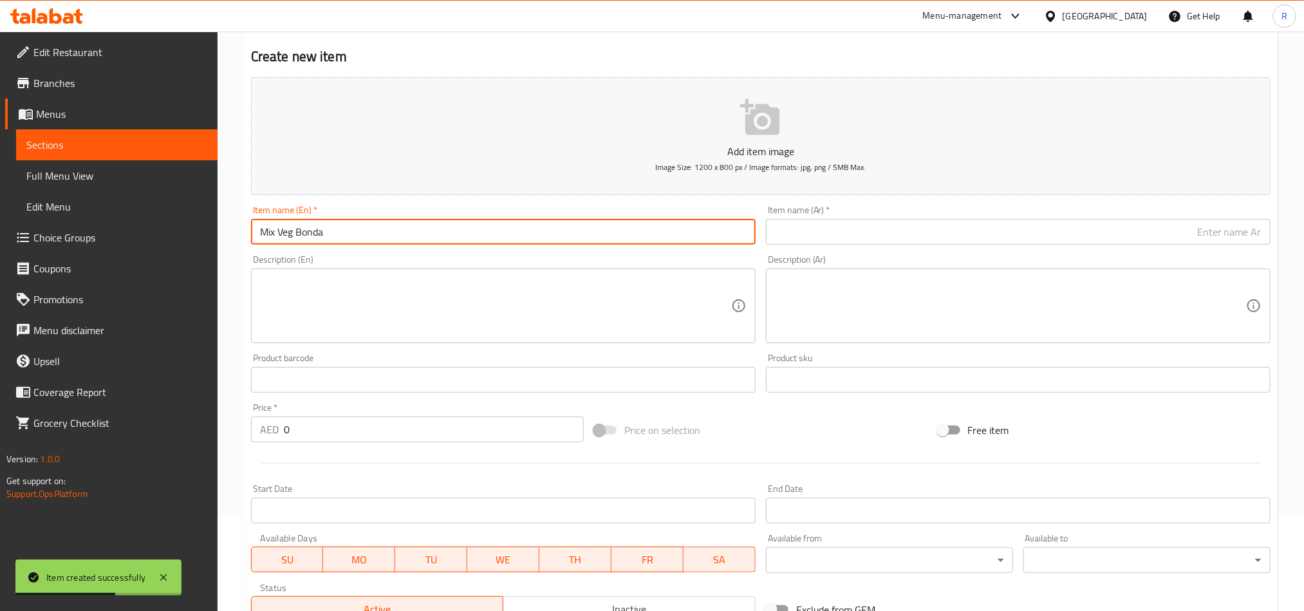
click at [261, 230] on input "Mix Veg Bonda" at bounding box center [503, 232] width 504 height 26
click at [357, 240] on input "2 Mix Veg Bonda" at bounding box center [503, 232] width 504 height 26
click at [357, 239] on input "2 Mix Veg Bonda" at bounding box center [503, 232] width 504 height 26
type input "2 Mix Veg Bonda"
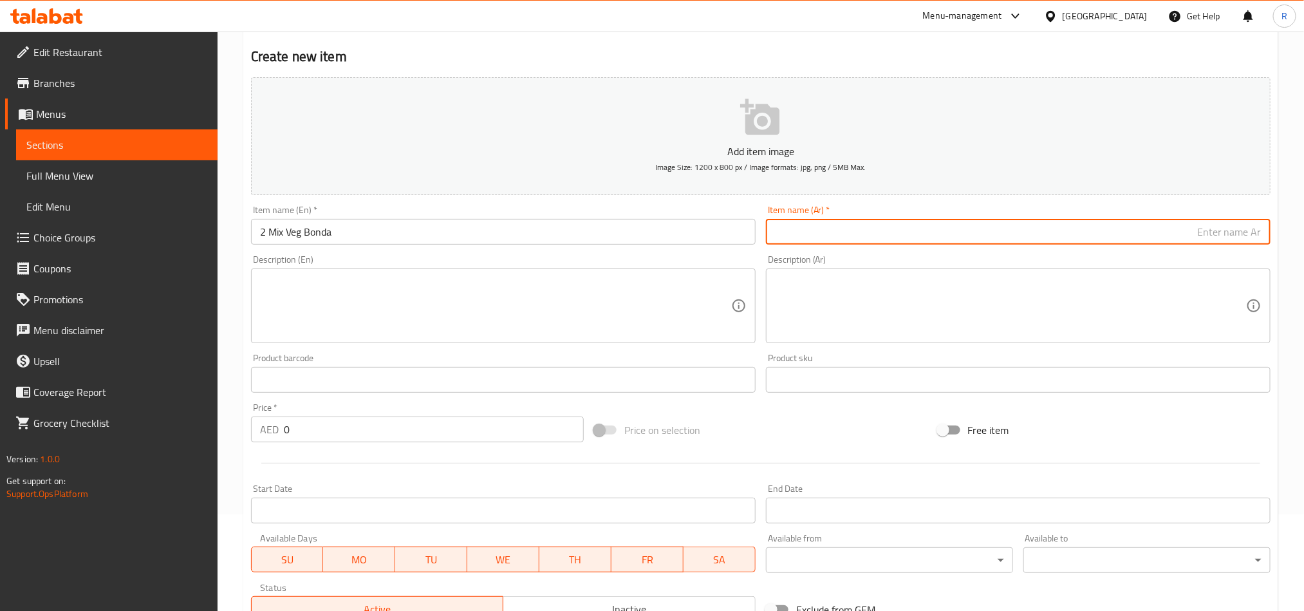
click at [876, 228] on input "text" at bounding box center [1018, 232] width 504 height 26
paste input "2 مزيج الخضار بوندا"
click at [269, 232] on input "2 Mix Veg Bonda" at bounding box center [503, 232] width 504 height 26
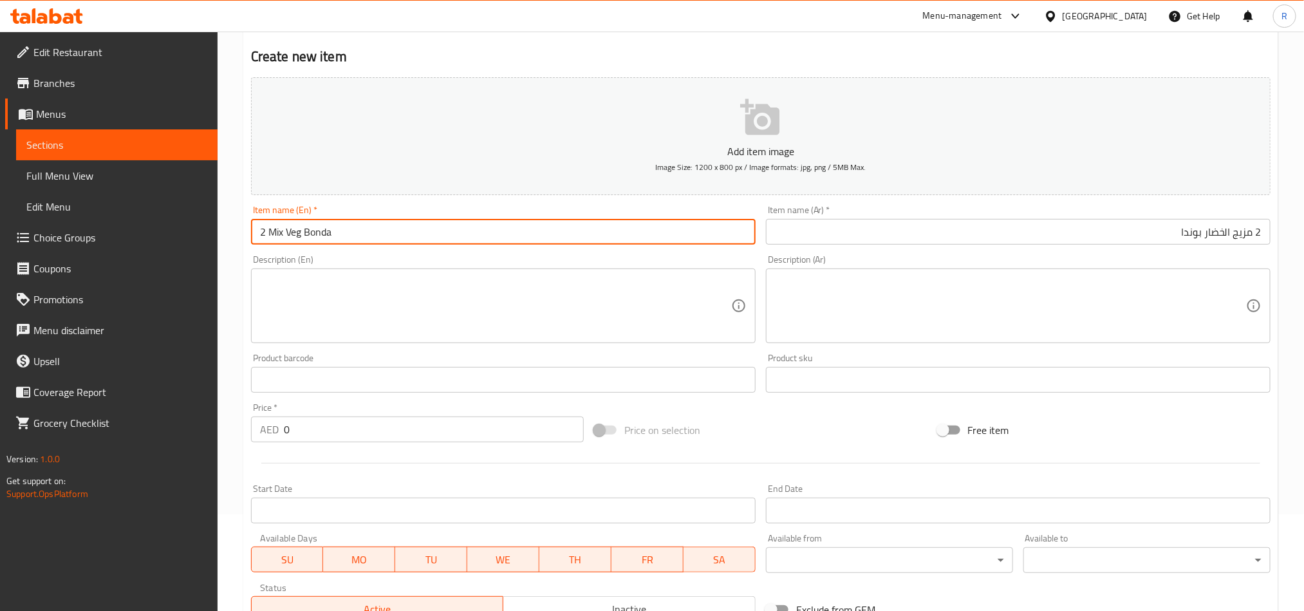
click at [269, 232] on input "2 Mix Veg Bonda" at bounding box center [503, 232] width 504 height 26
click at [1241, 234] on input "2 مزيج الخضار بوندا" at bounding box center [1018, 232] width 504 height 26
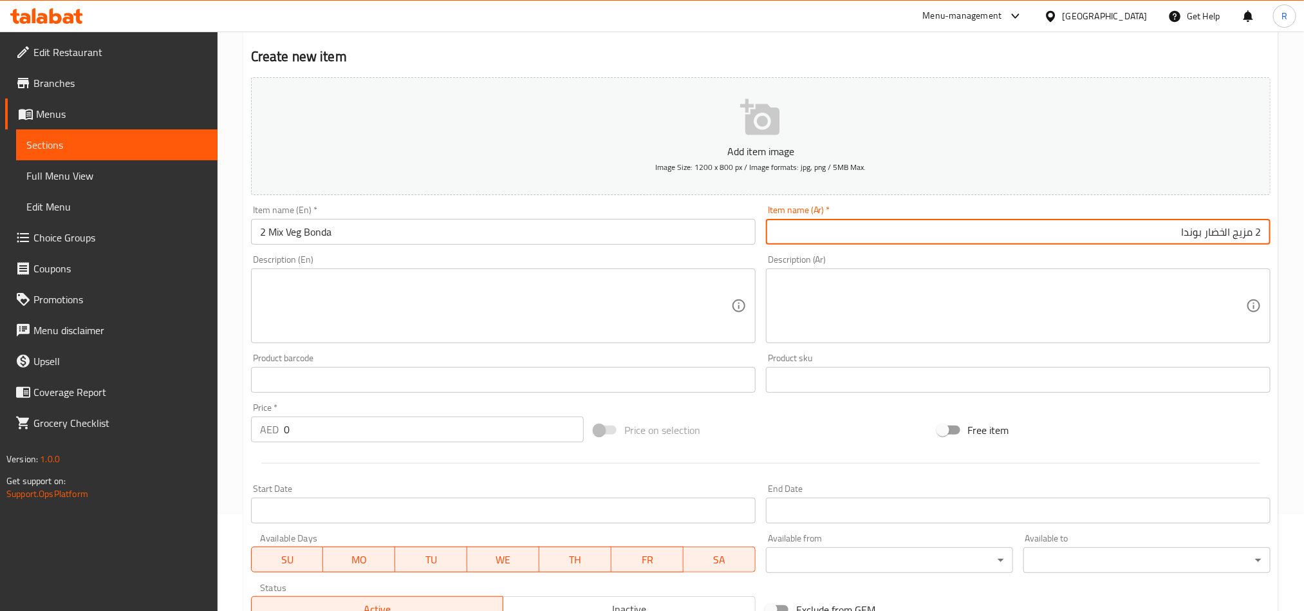
click at [1241, 234] on input "2 مزيج الخضار بوندا" at bounding box center [1018, 232] width 504 height 26
click at [1246, 232] on input "2 الخضار بوندا" at bounding box center [1018, 232] width 504 height 26
click at [1196, 234] on input "2 خضار بوندا" at bounding box center [1018, 232] width 504 height 26
paste input "مشكلة"
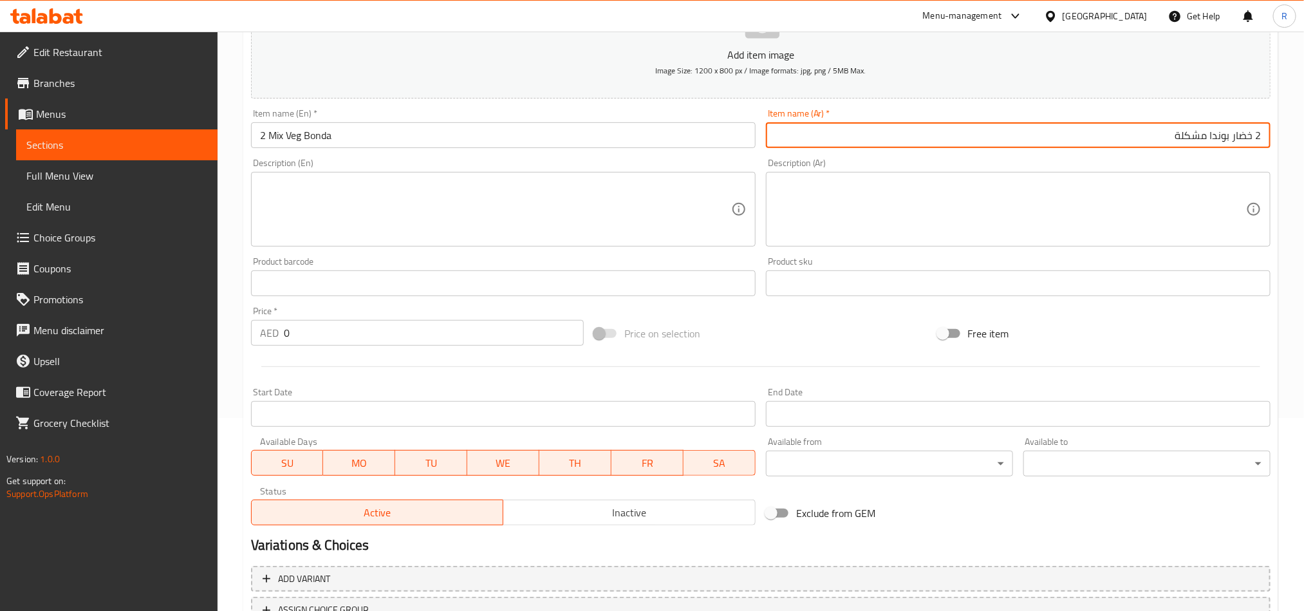
type input "2 خضار بوندا مشكلة"
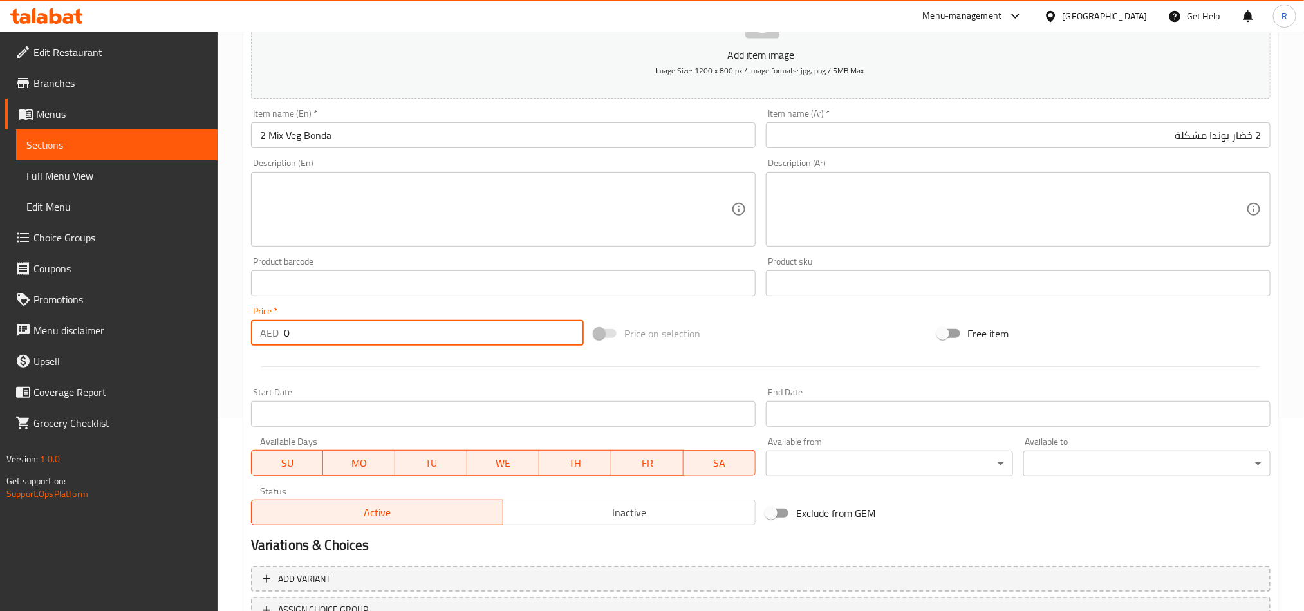
drag, startPoint x: 288, startPoint y: 340, endPoint x: 272, endPoint y: 340, distance: 16.1
click at [272, 340] on div "AED 0 Price *" at bounding box center [417, 333] width 333 height 26
paste input "13.75"
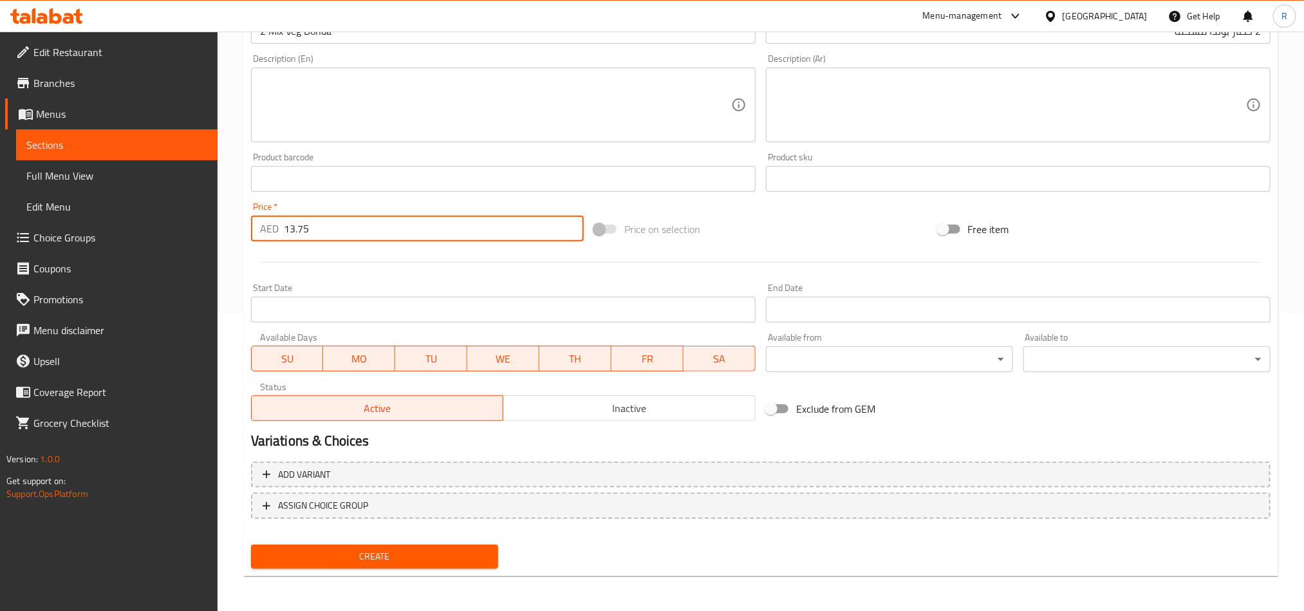
type input "13.75"
click at [357, 553] on span "Create" at bounding box center [374, 556] width 227 height 16
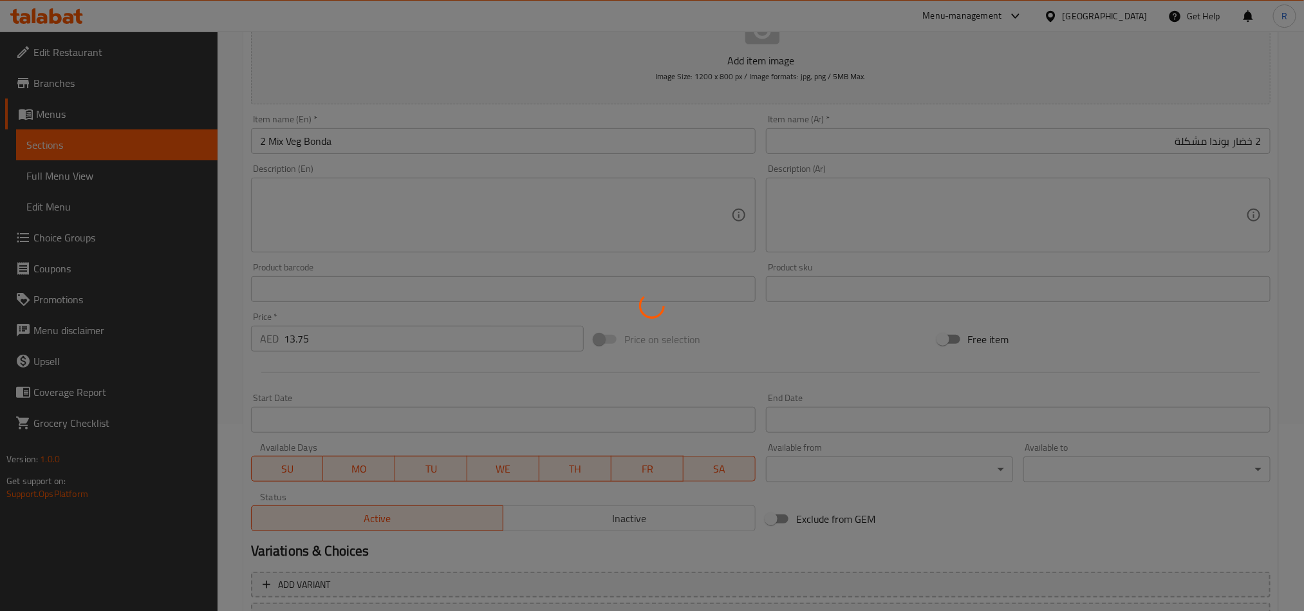
scroll to position [19, 0]
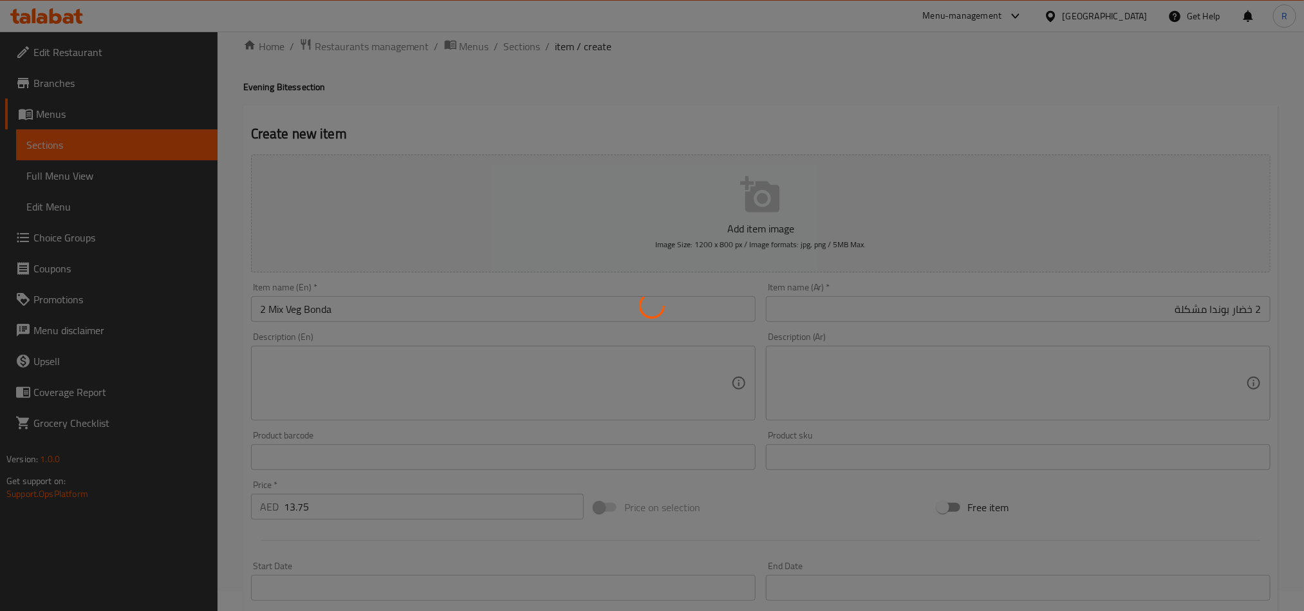
type input "0"
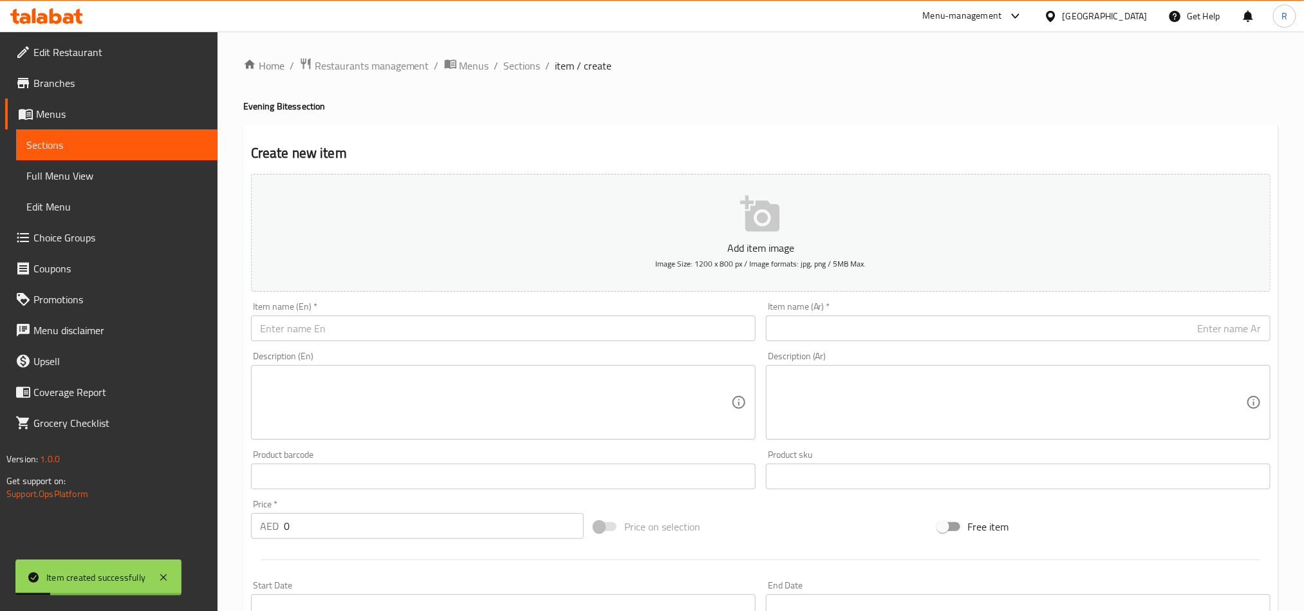
click at [351, 338] on input "text" at bounding box center [503, 328] width 504 height 26
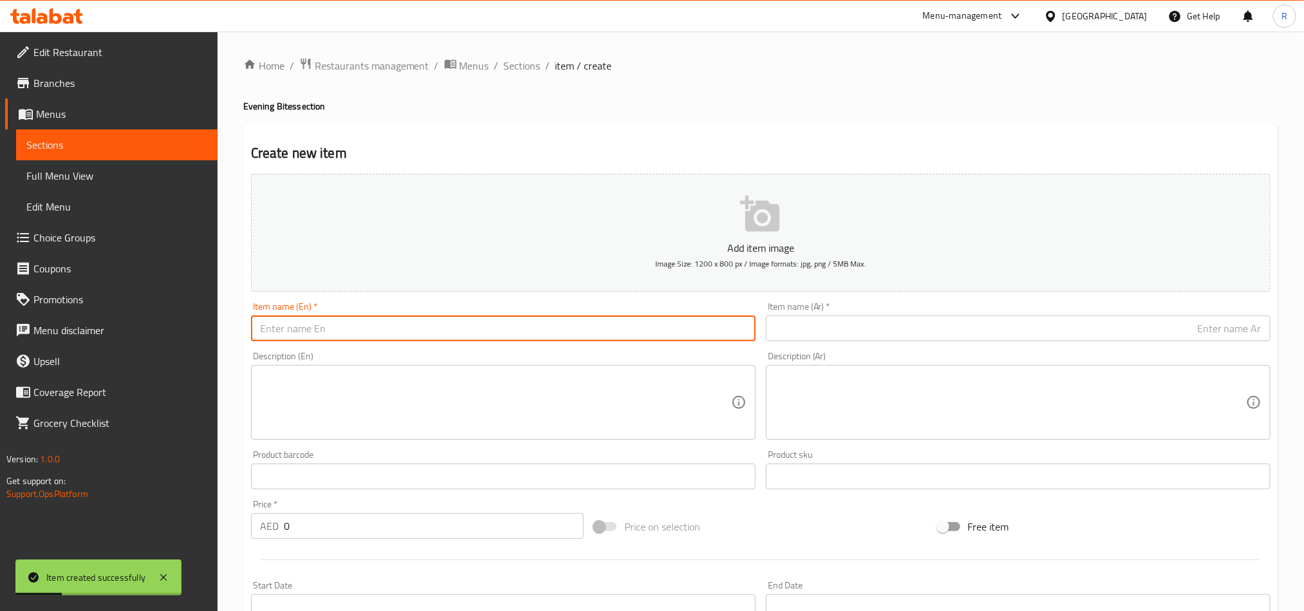
paste input "[PERSON_NAME] (2)"
drag, startPoint x: 317, startPoint y: 330, endPoint x: 369, endPoint y: 327, distance: 52.2
click at [369, 327] on input "[PERSON_NAME] (2)" at bounding box center [503, 328] width 504 height 26
click at [263, 331] on input "[PERSON_NAME]" at bounding box center [503, 328] width 504 height 26
type input "2 [PERSON_NAME]"
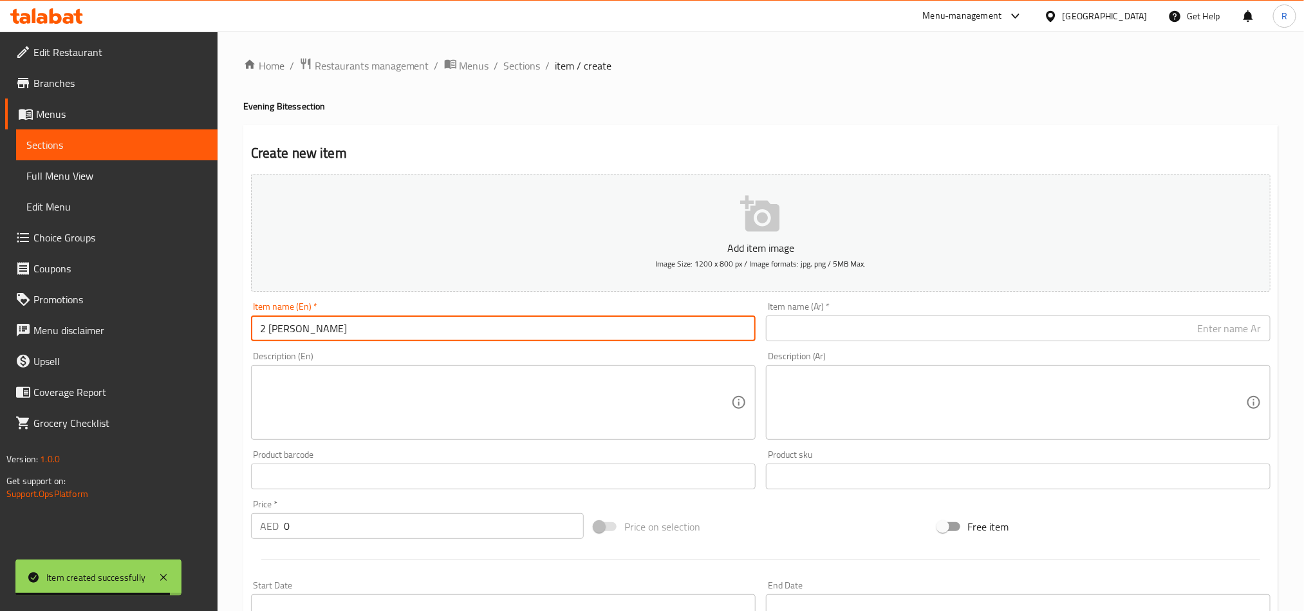
click at [337, 333] on input "2 [PERSON_NAME]" at bounding box center [503, 328] width 504 height 26
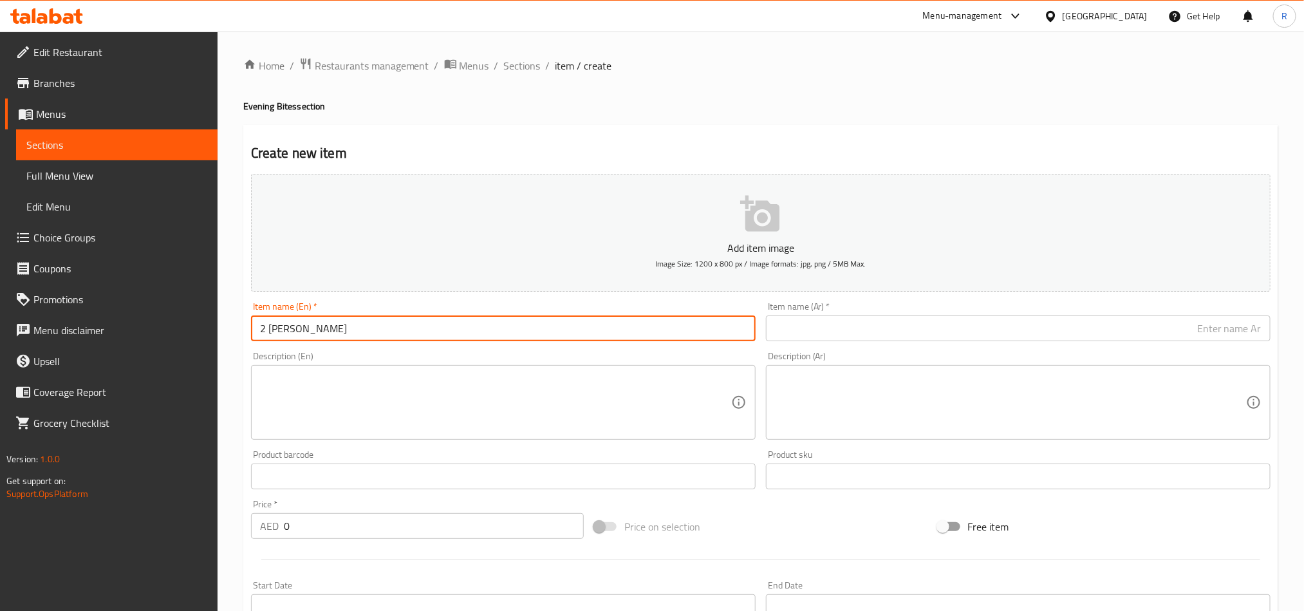
click at [837, 338] on input "text" at bounding box center [1018, 328] width 504 height 26
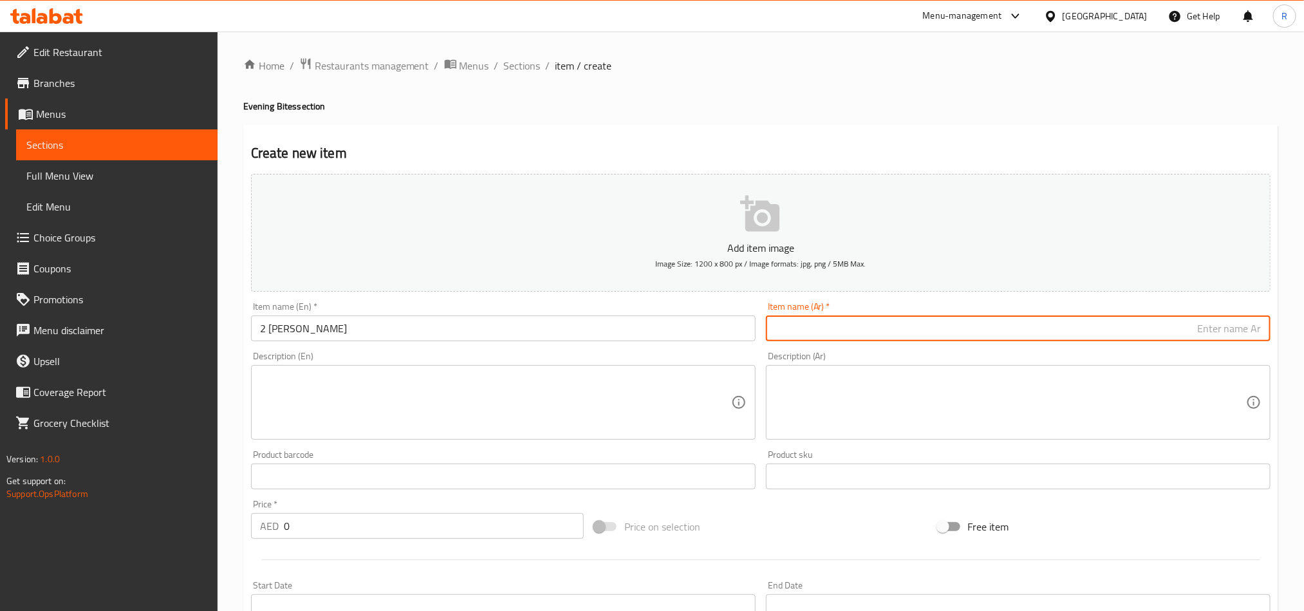
paste input "2 ماسالا فاداي"
type input "2 ماسالا فاداي"
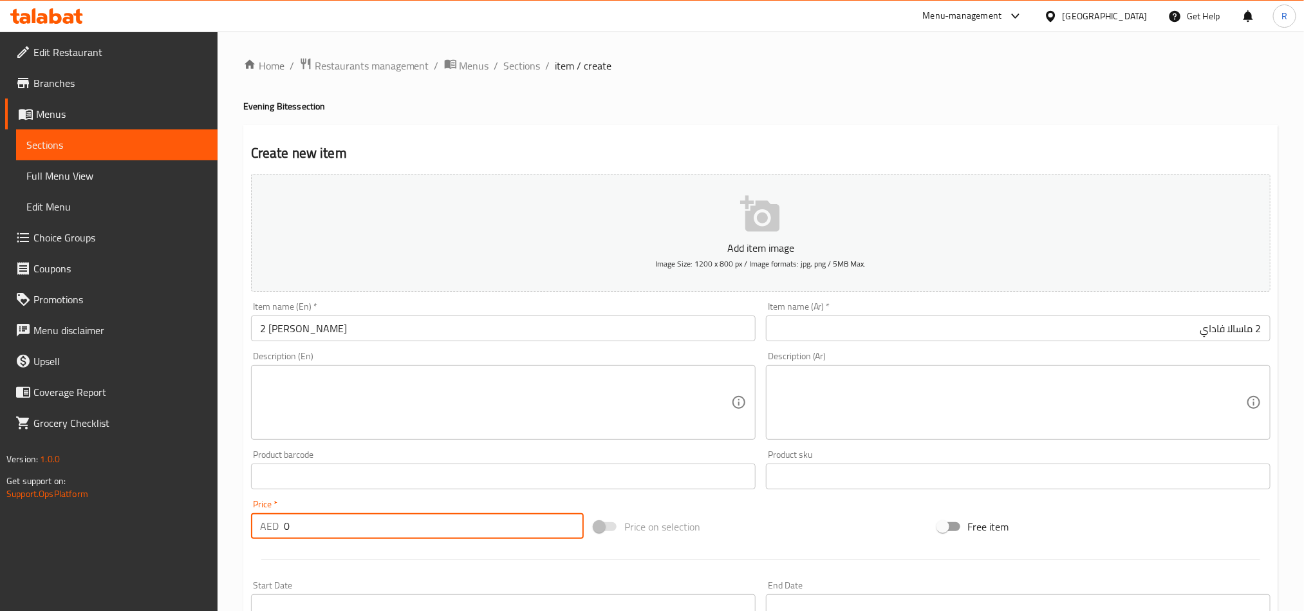
drag, startPoint x: 296, startPoint y: 522, endPoint x: 281, endPoint y: 523, distance: 15.5
click at [281, 523] on div "AED 0 Price *" at bounding box center [417, 526] width 333 height 26
paste input "13.75"
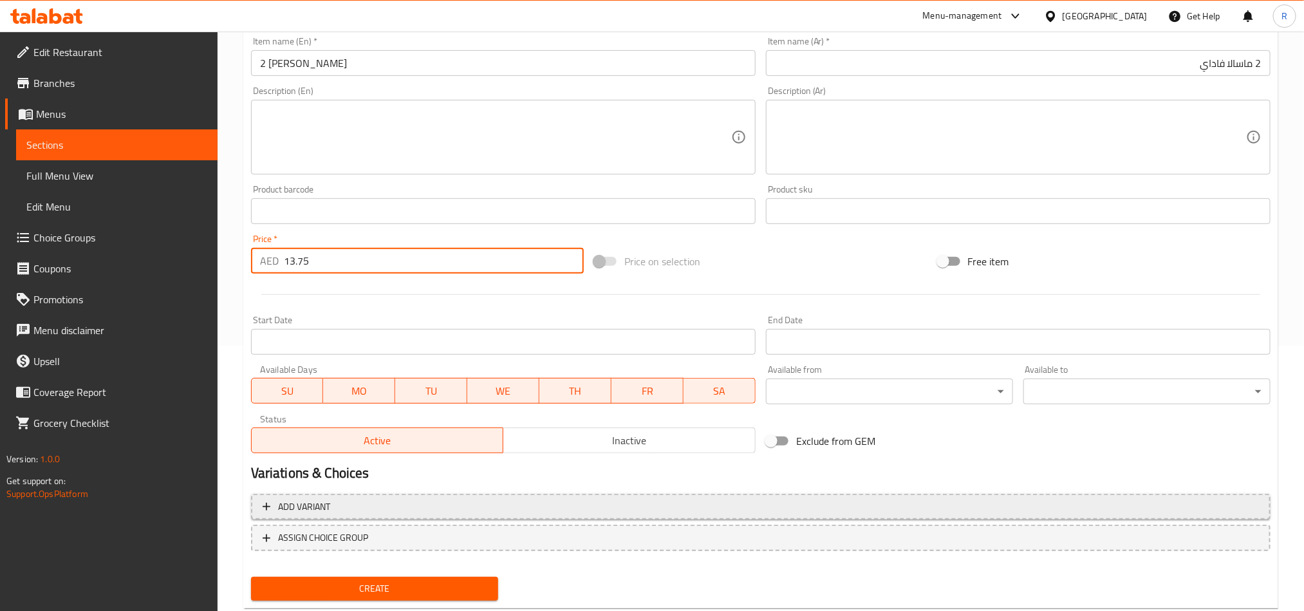
scroll to position [297, 0]
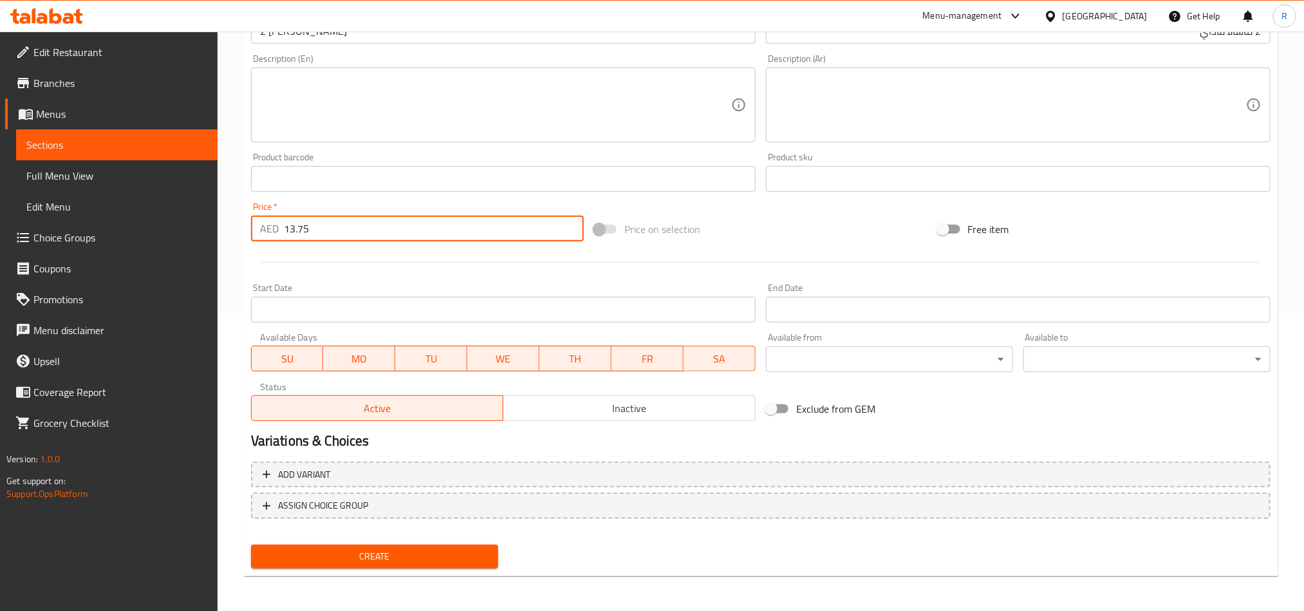
type input "13.75"
drag, startPoint x: 398, startPoint y: 549, endPoint x: 429, endPoint y: 510, distance: 49.9
click at [398, 549] on span "Create" at bounding box center [374, 556] width 227 height 16
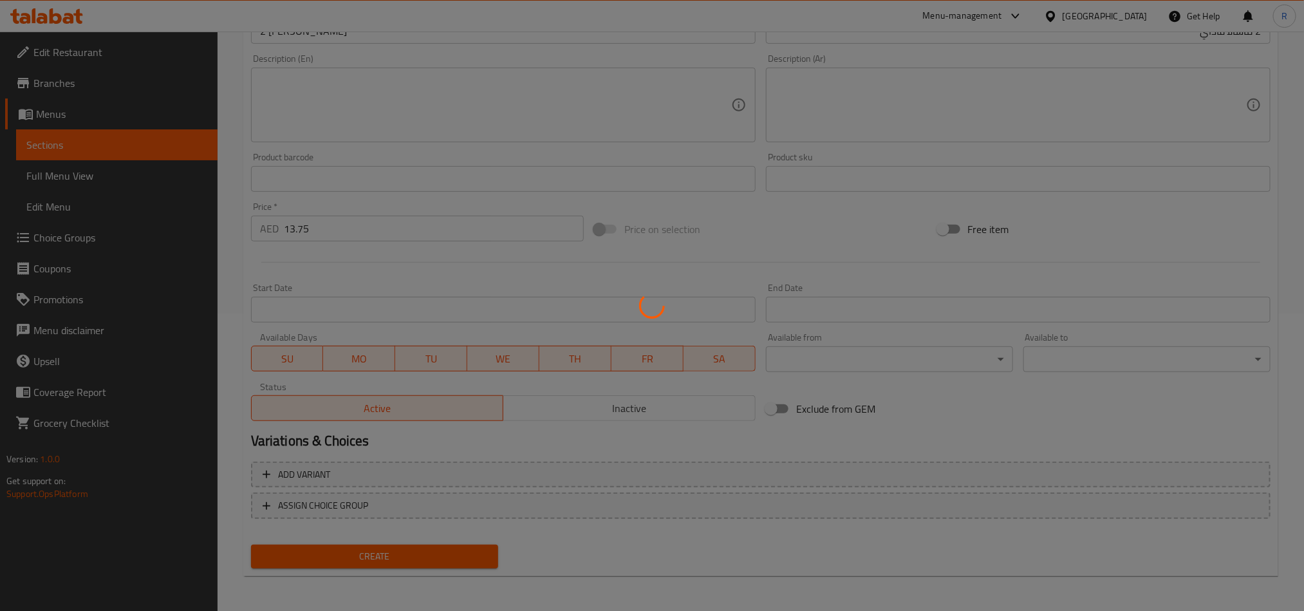
type input "0"
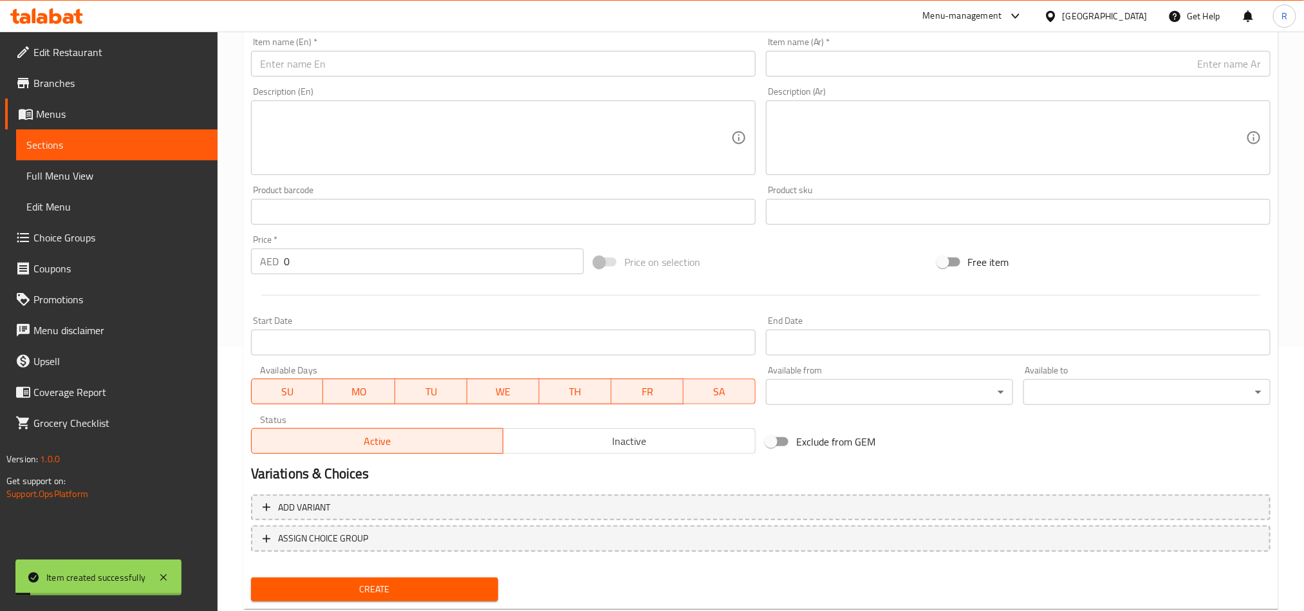
scroll to position [8, 0]
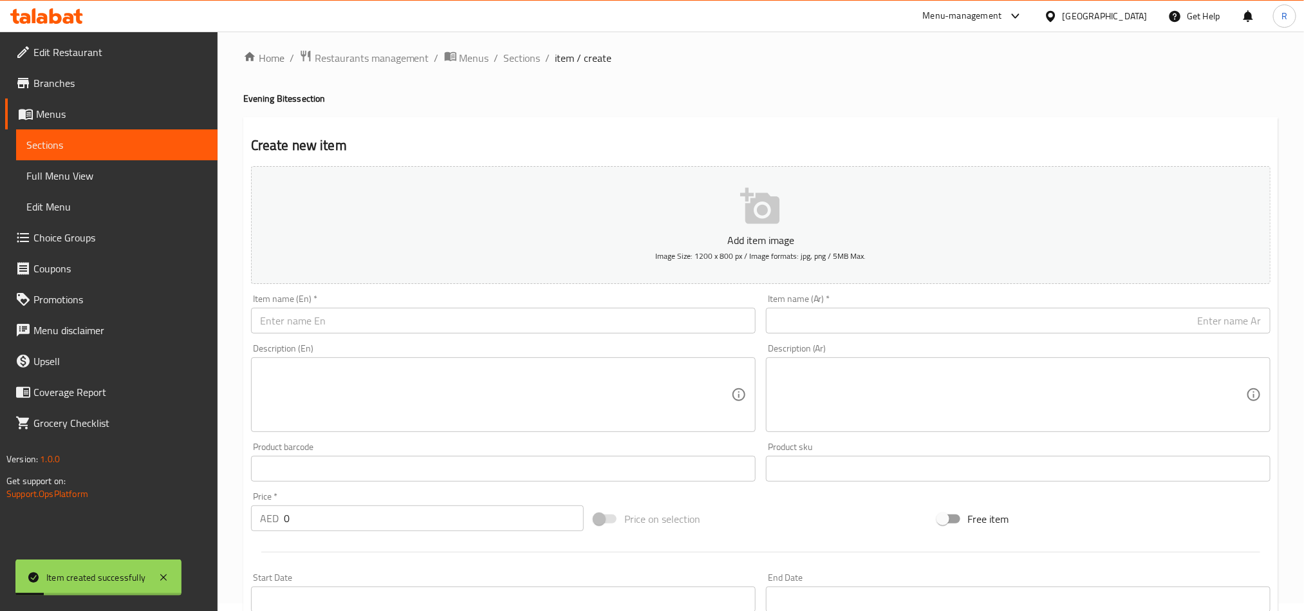
click at [409, 321] on input "text" at bounding box center [503, 321] width 504 height 26
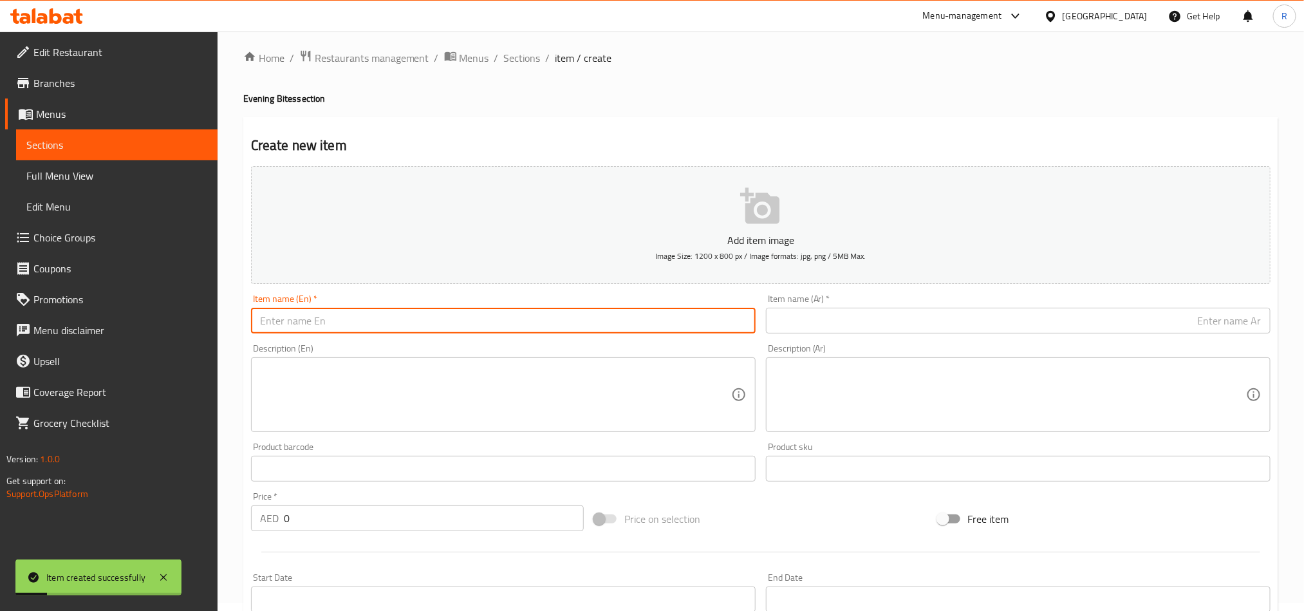
paste input "[PERSON_NAME] (2)"
drag, startPoint x: 331, startPoint y: 319, endPoint x: 364, endPoint y: 324, distance: 33.2
click at [364, 324] on input "[PERSON_NAME] (2)" at bounding box center [503, 321] width 504 height 26
click at [257, 320] on input "Chettinad Vadai" at bounding box center [503, 321] width 504 height 26
click at [330, 317] on input "2 Chettinad Vadai" at bounding box center [503, 321] width 504 height 26
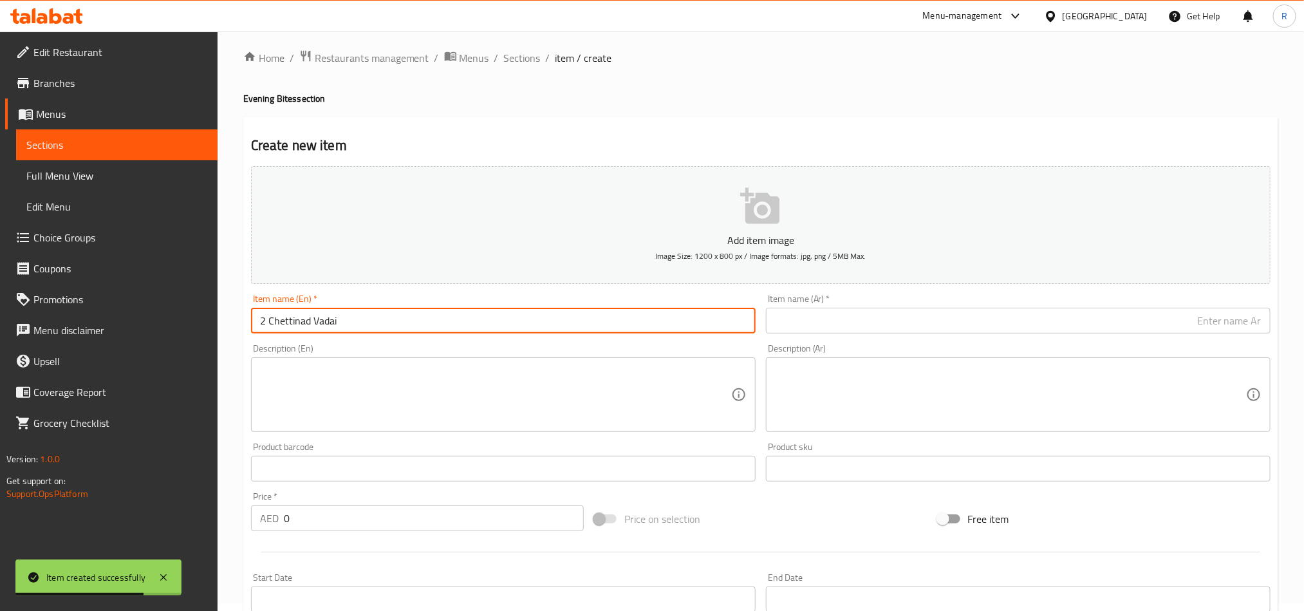
click at [330, 317] on input "2 Chettinad Vadai" at bounding box center [503, 321] width 504 height 26
type input "2 Chettinad Vadai"
click at [946, 327] on input "text" at bounding box center [1018, 321] width 504 height 26
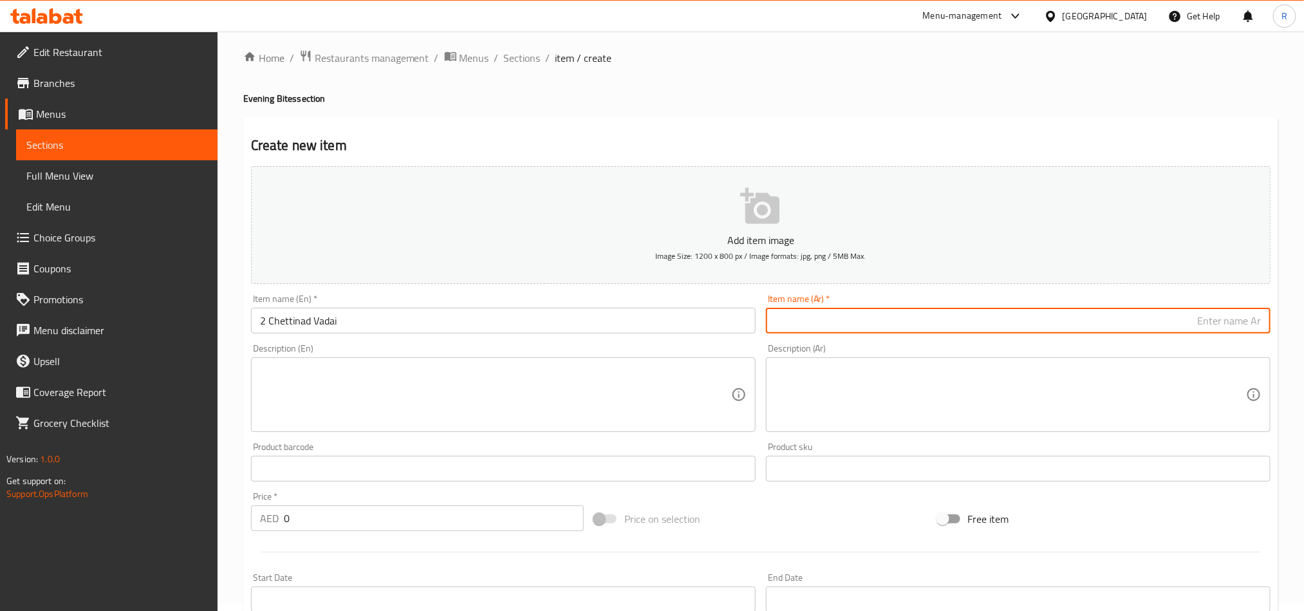
paste input "2 تشيتيناد فاداي"
type input "2 تشيتيناد فاداي"
click at [405, 398] on textarea at bounding box center [495, 394] width 471 height 61
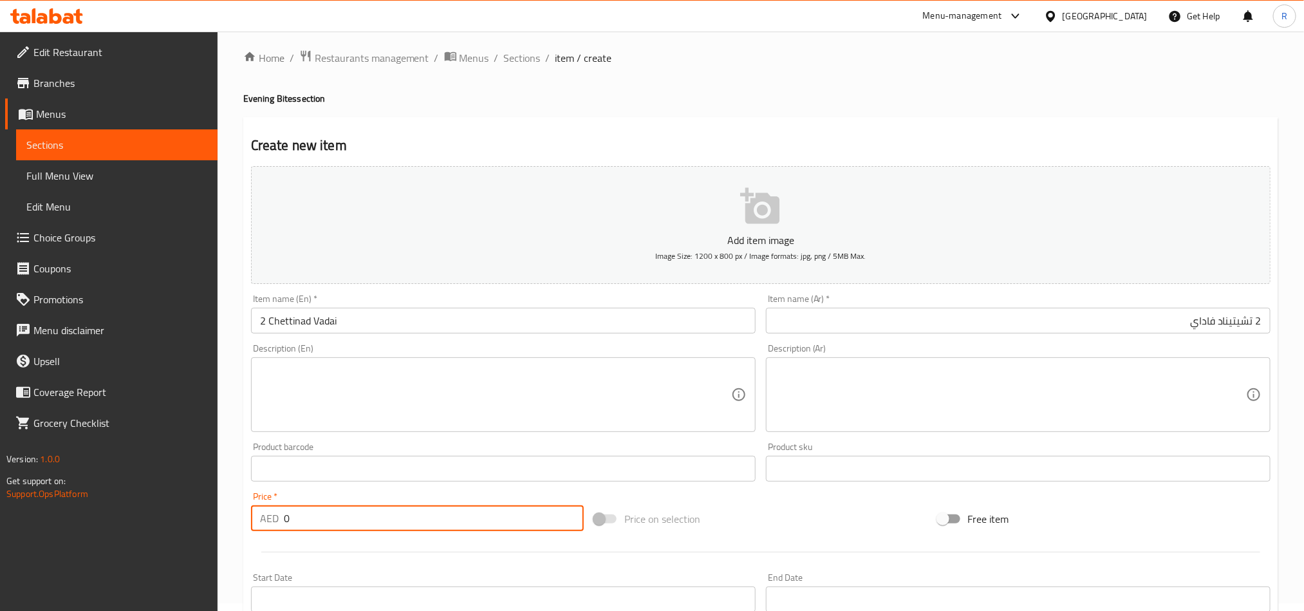
drag, startPoint x: 296, startPoint y: 521, endPoint x: 271, endPoint y: 521, distance: 25.1
click at [271, 521] on div "AED 0 Price *" at bounding box center [417, 518] width 333 height 26
paste input "13.75"
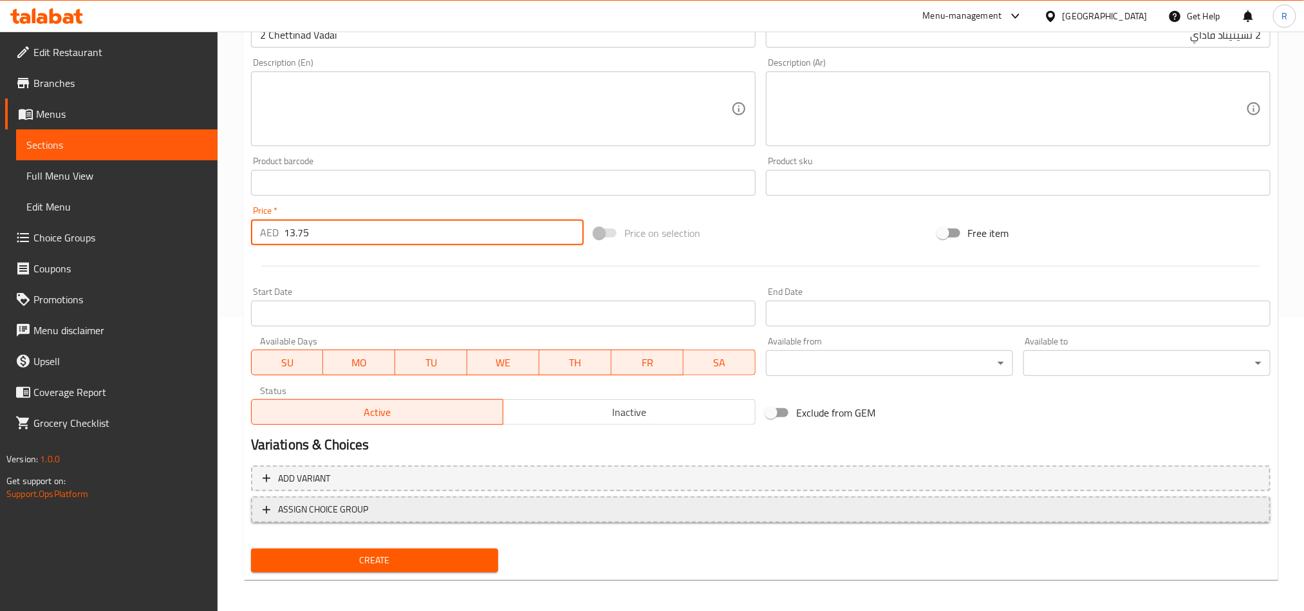
scroll to position [297, 0]
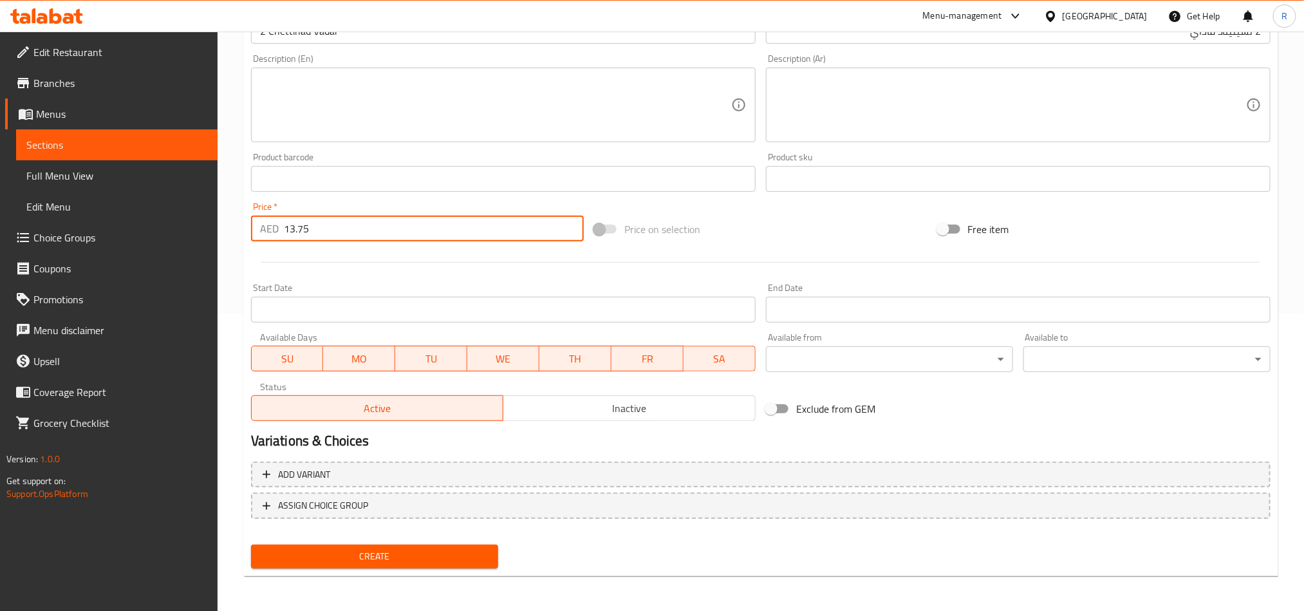
type input "13.75"
click at [398, 551] on span "Create" at bounding box center [374, 556] width 227 height 16
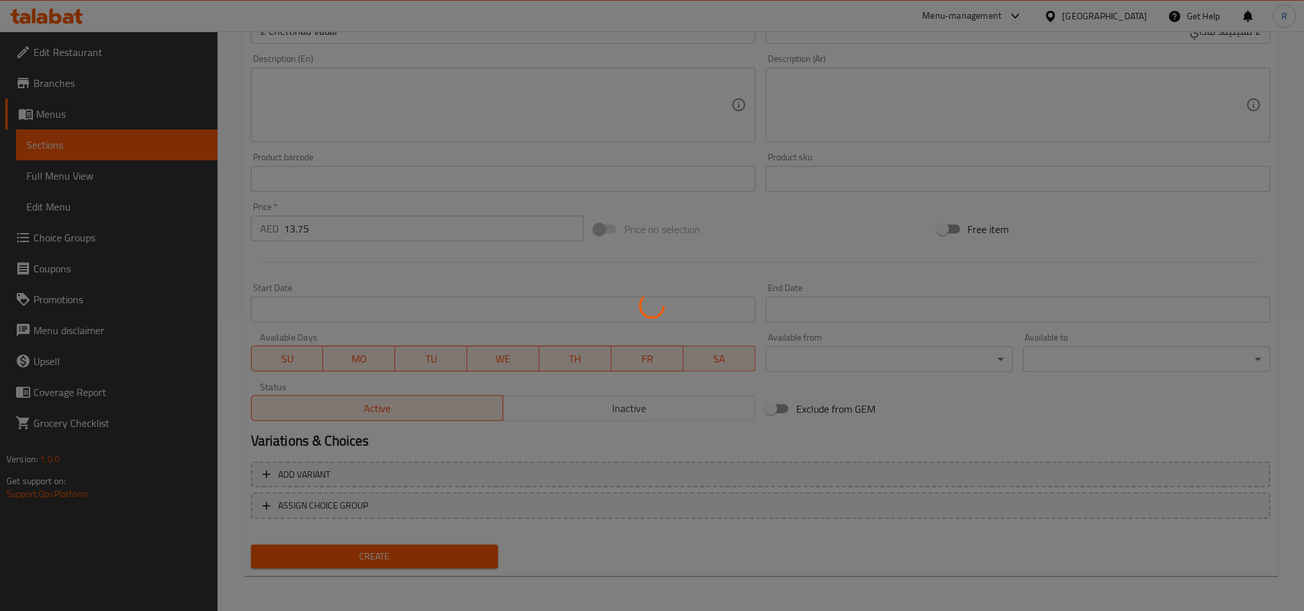
type input "0"
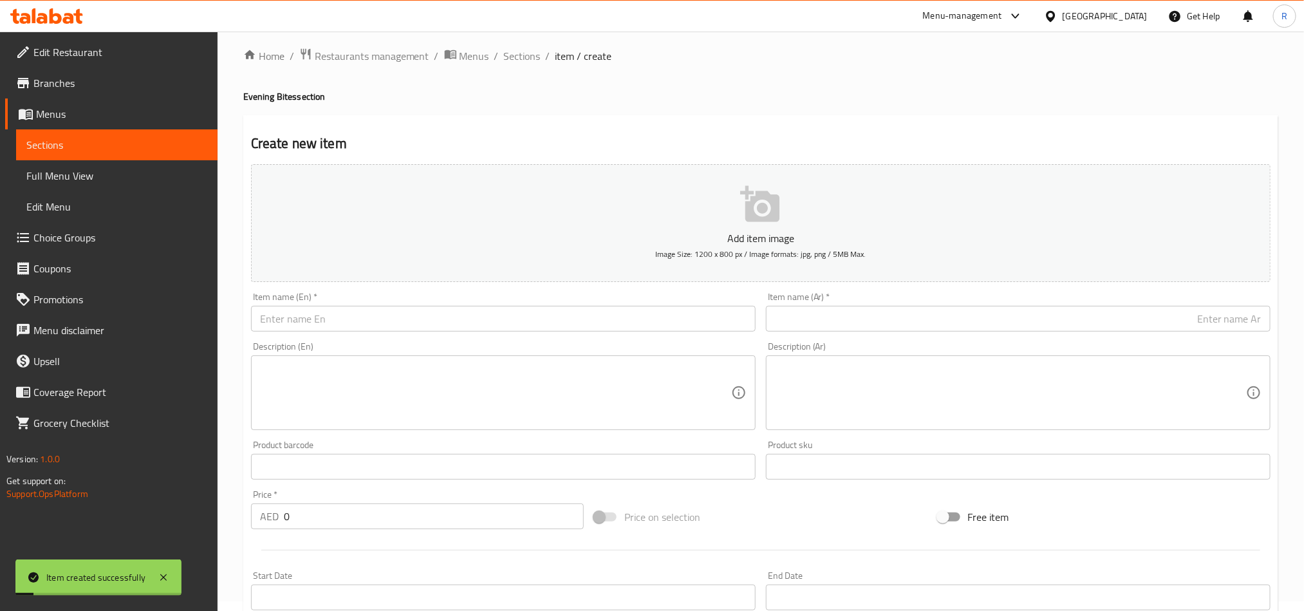
scroll to position [8, 0]
click at [365, 328] on input "text" at bounding box center [503, 321] width 504 height 26
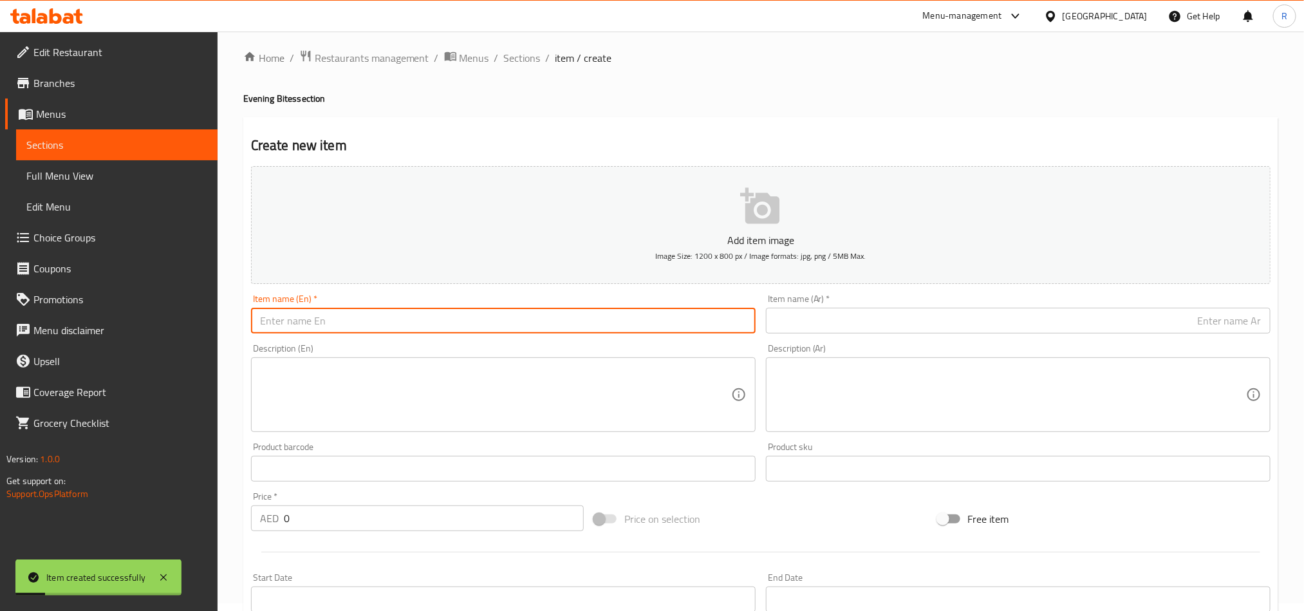
paste input "Veg Samosa"
type input "Veg Samosa"
click at [842, 317] on input "text" at bounding box center [1018, 321] width 504 height 26
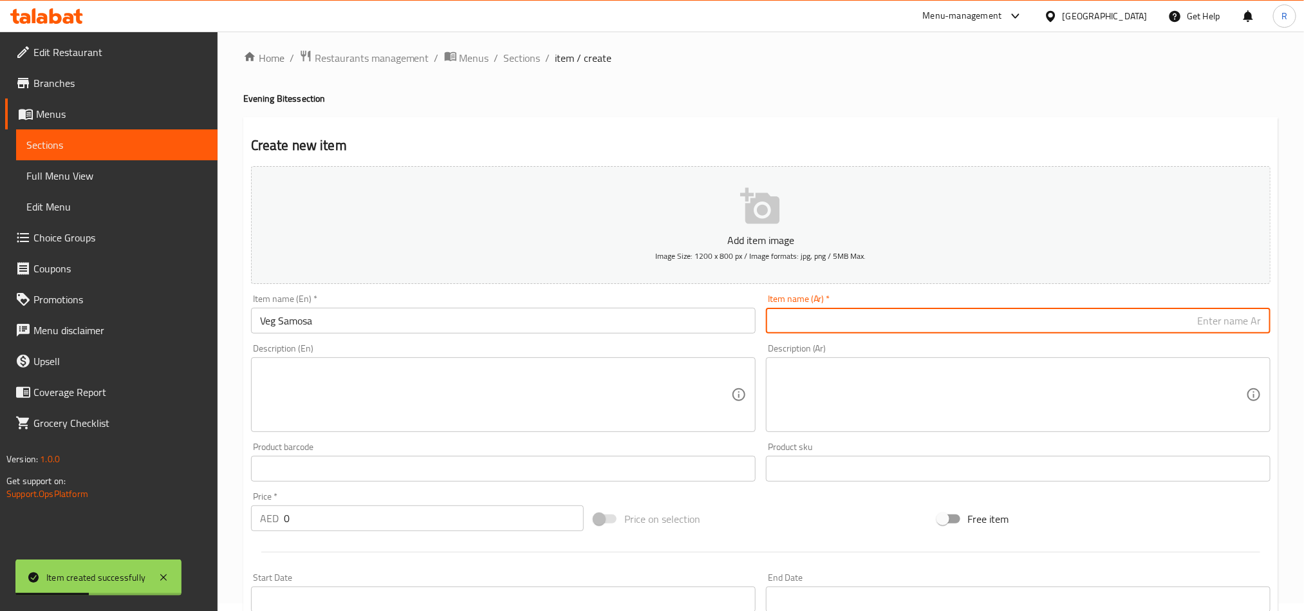
paste input "سمبوسة نباتية"
type input "سمبوسة نباتية"
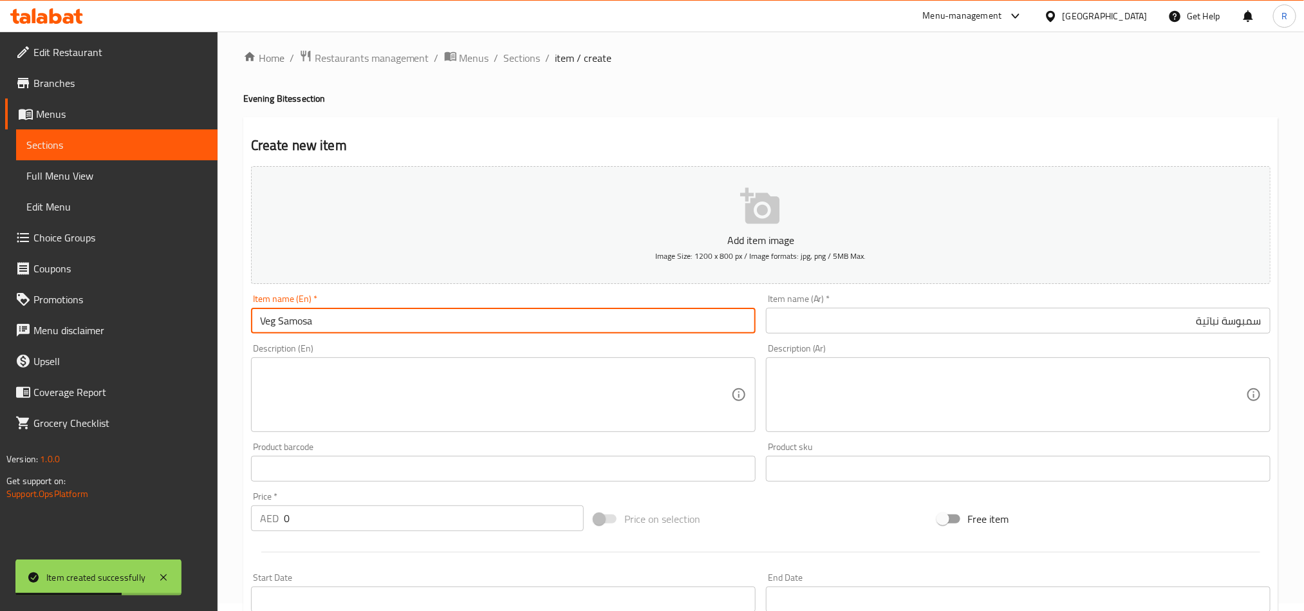
click at [292, 322] on input "Veg Samosa" at bounding box center [503, 321] width 504 height 26
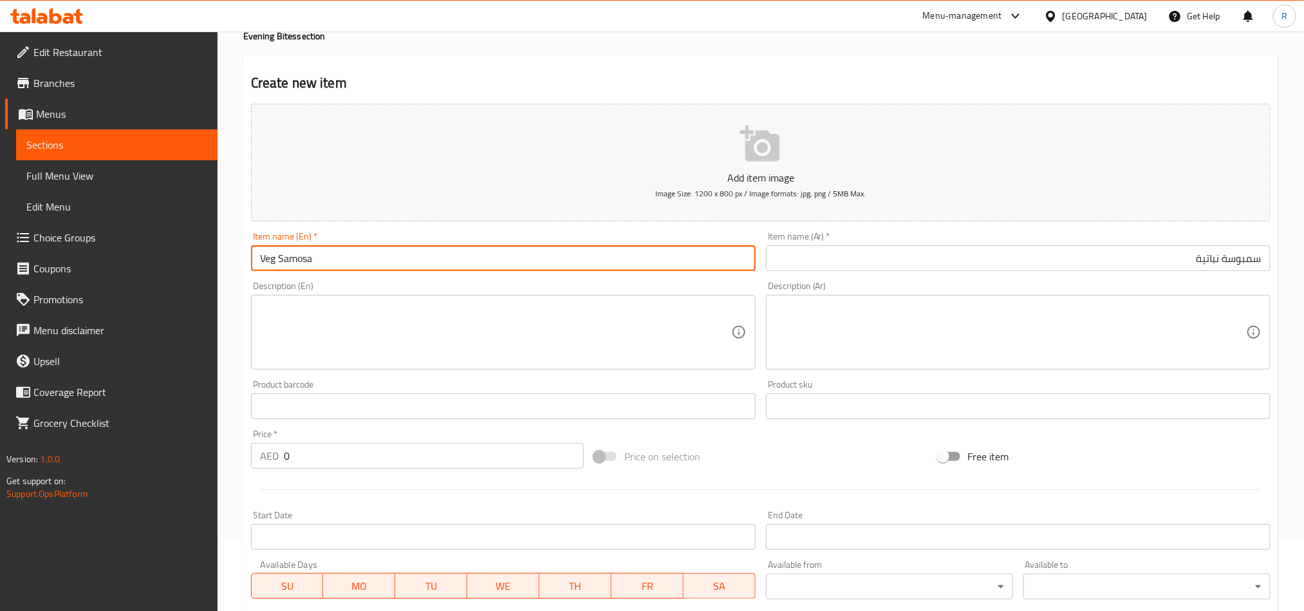
scroll to position [104, 0]
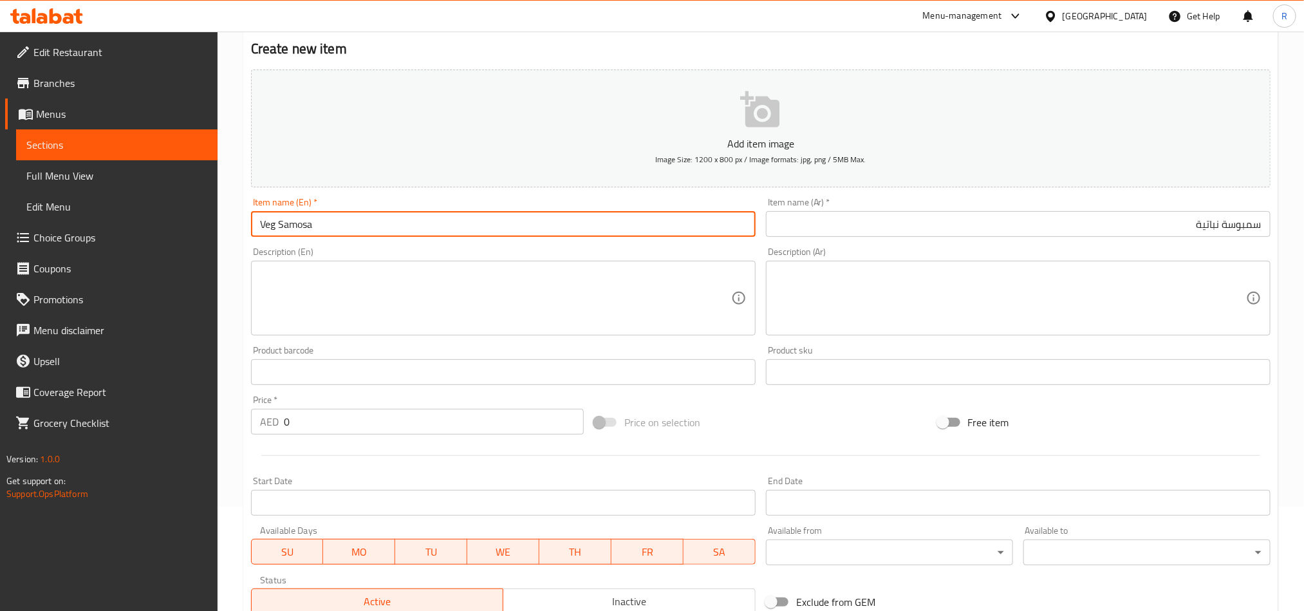
click at [508, 274] on textarea at bounding box center [495, 298] width 471 height 61
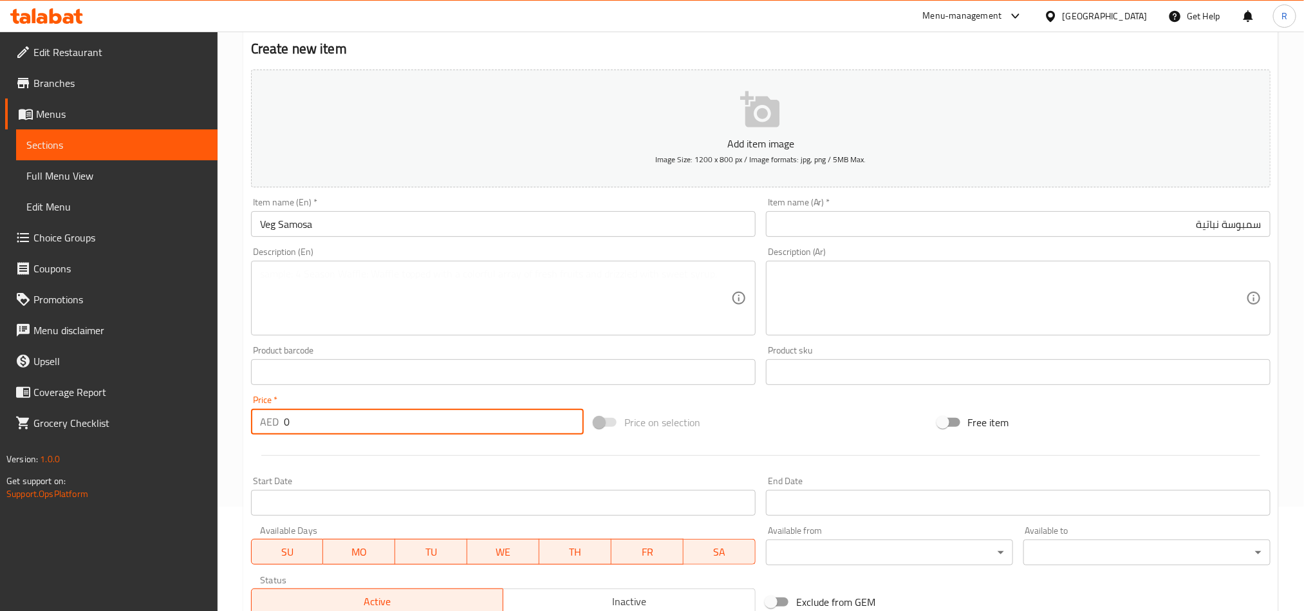
drag, startPoint x: 302, startPoint y: 419, endPoint x: 259, endPoint y: 423, distance: 43.3
click at [259, 423] on div "AED 0 Price *" at bounding box center [417, 422] width 333 height 26
paste input "11.5"
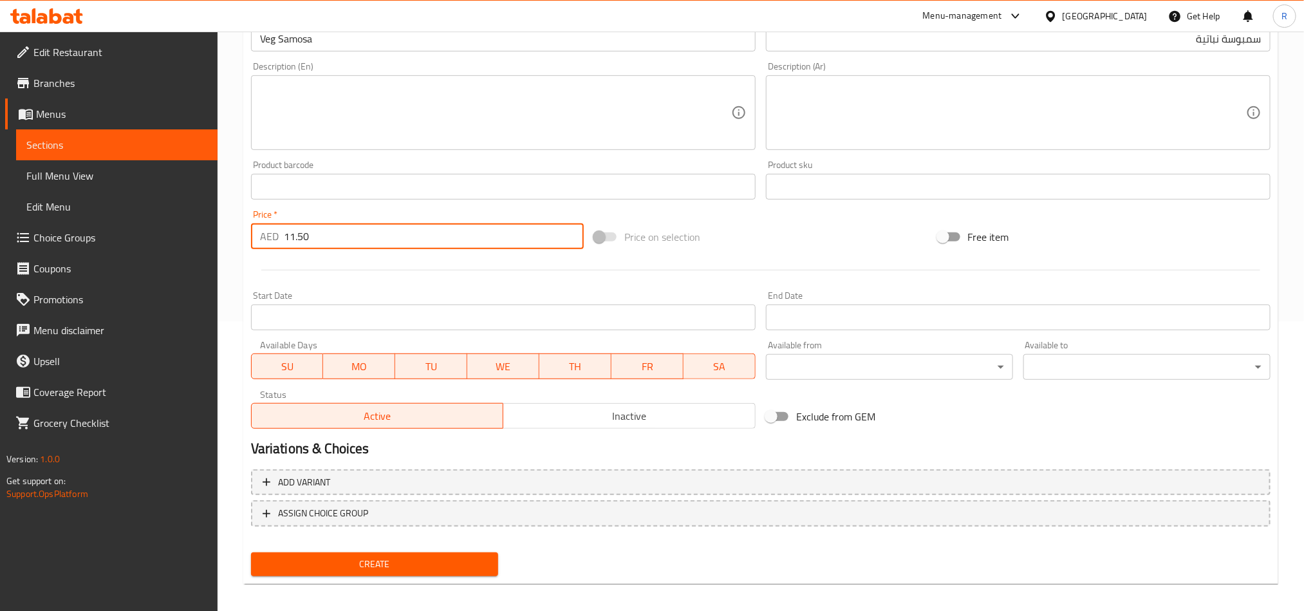
scroll to position [297, 0]
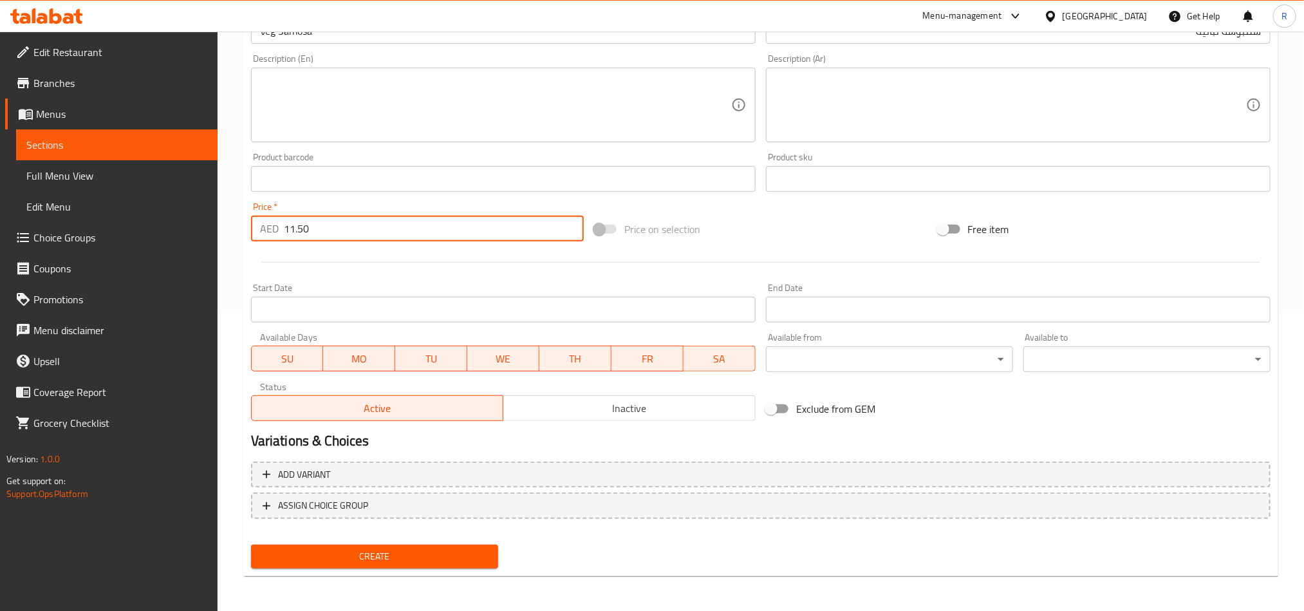
type input "11.50"
click at [441, 544] on button "Create" at bounding box center [374, 556] width 247 height 24
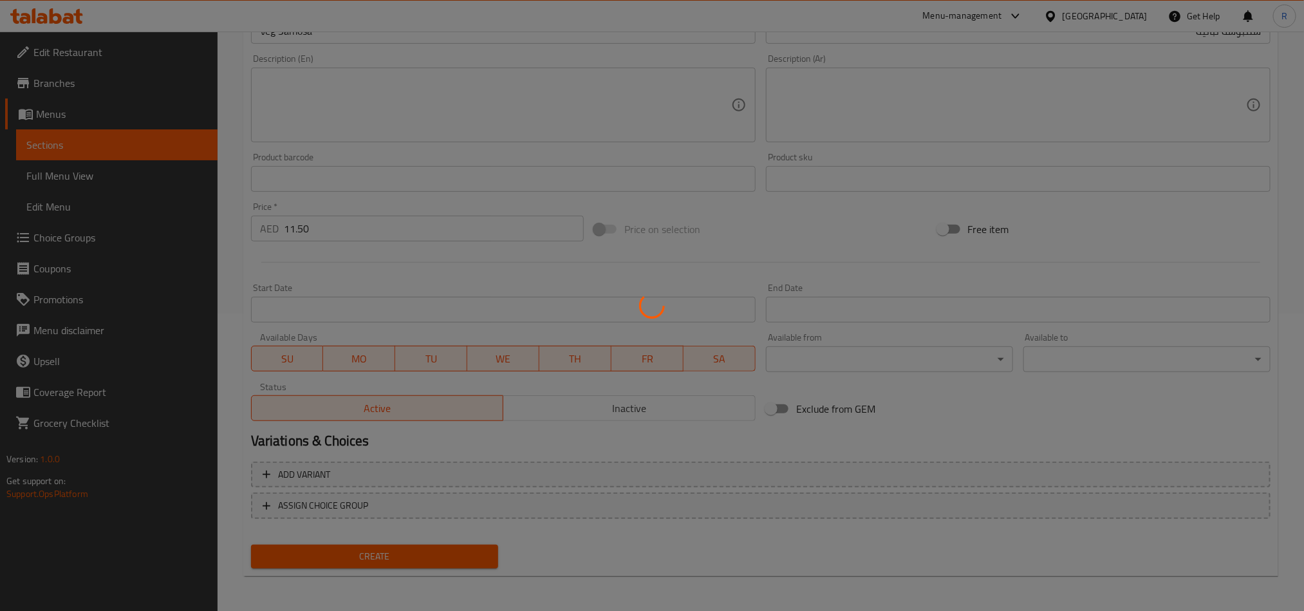
scroll to position [8, 0]
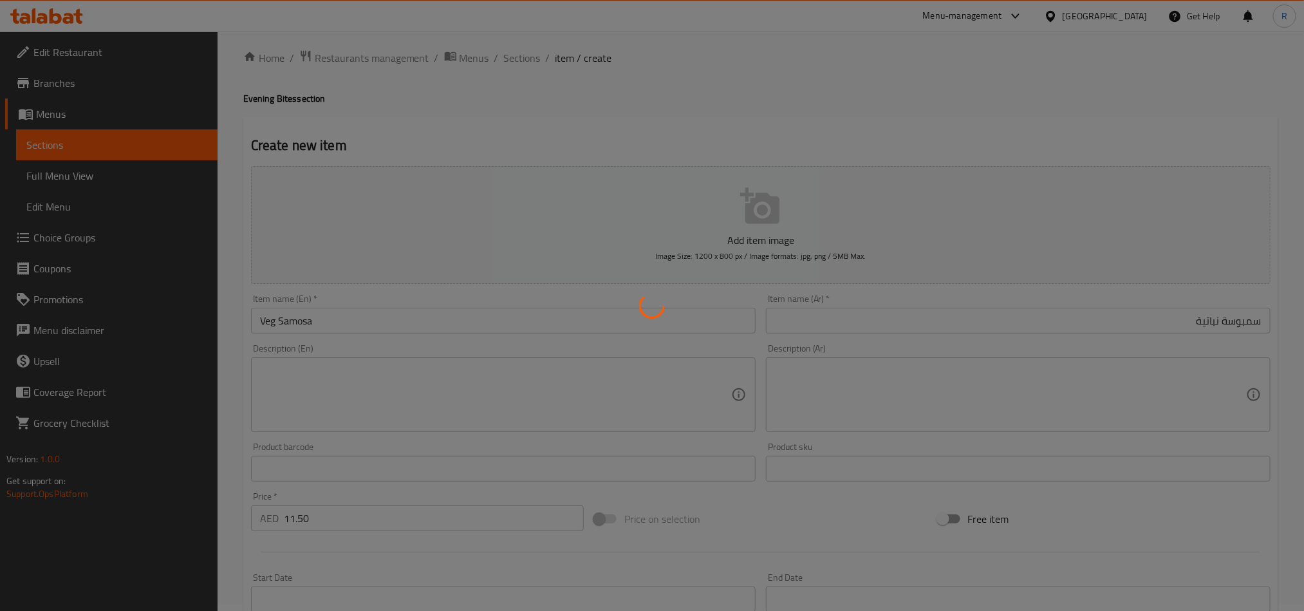
type input "0"
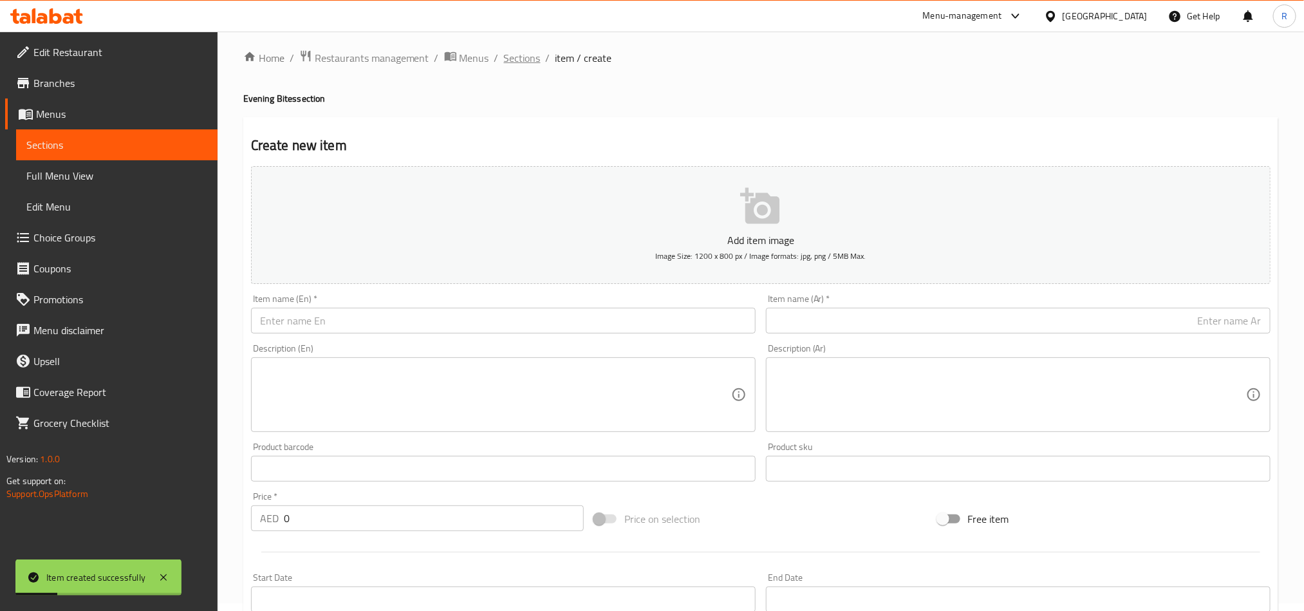
click at [524, 57] on span "Sections" at bounding box center [522, 57] width 37 height 15
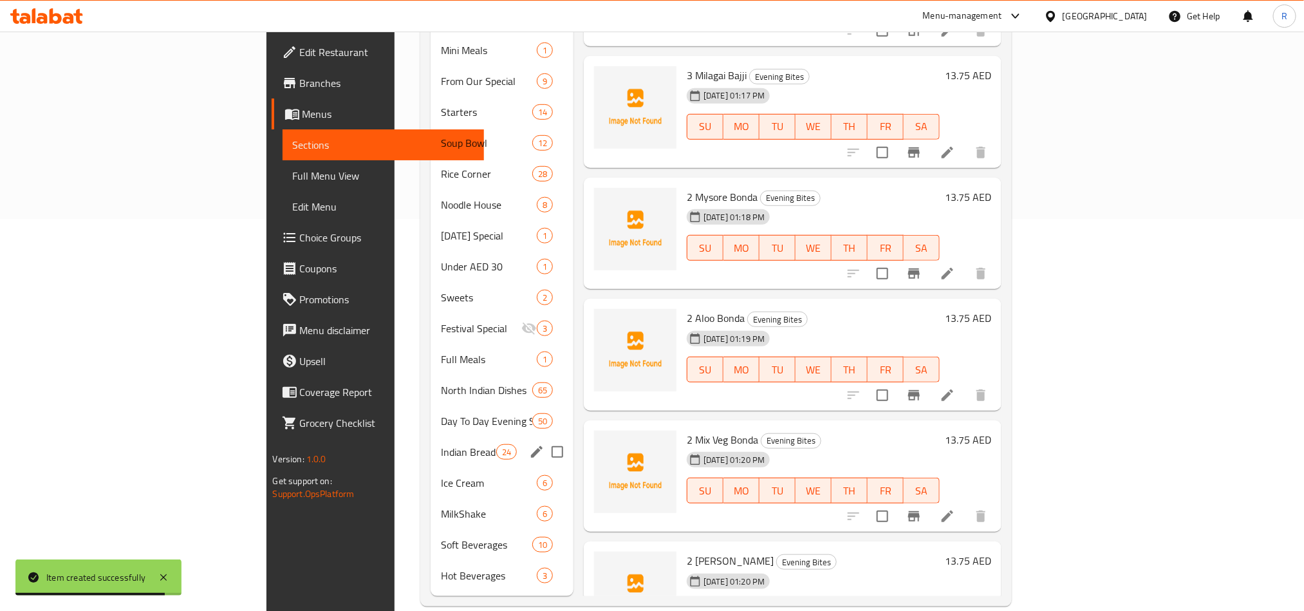
scroll to position [393, 0]
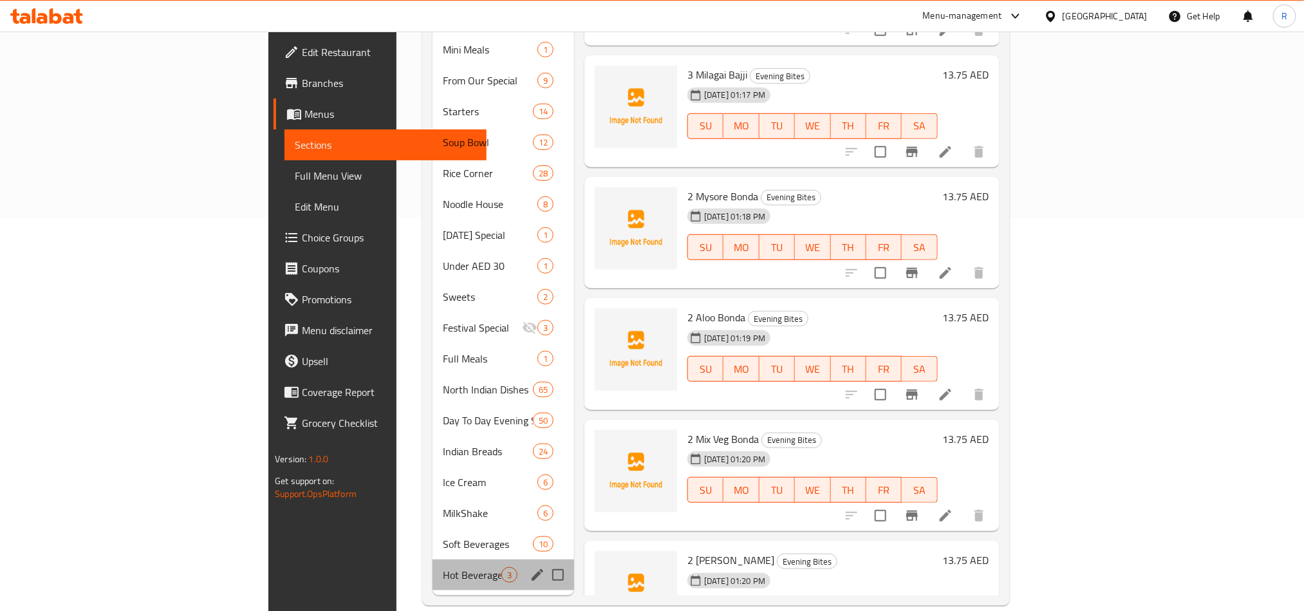
click at [432, 566] on div "Hot Beverages 3" at bounding box center [503, 574] width 142 height 31
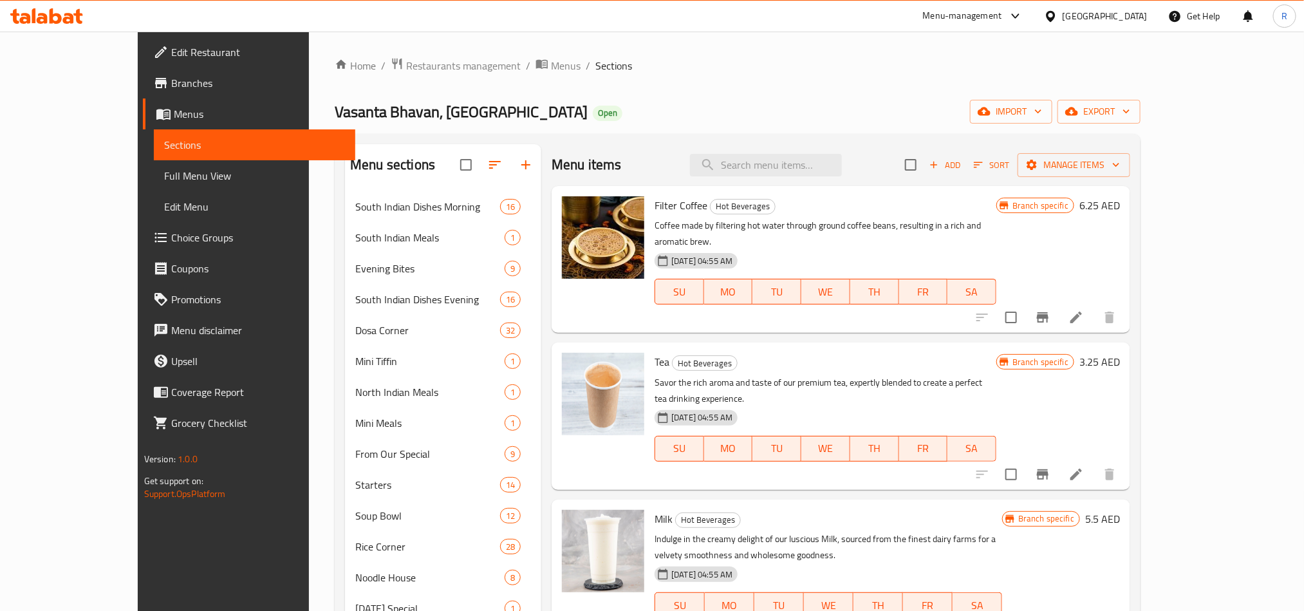
click at [962, 172] on span "Add" at bounding box center [944, 165] width 35 height 15
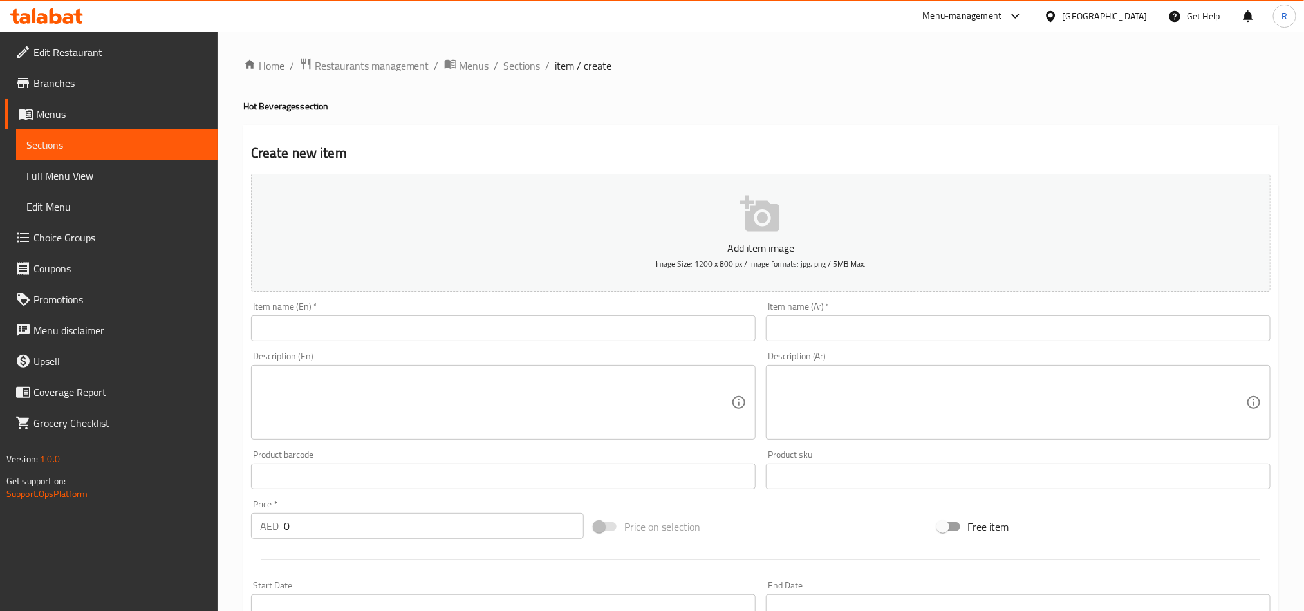
click at [517, 338] on input "text" at bounding box center [503, 328] width 504 height 26
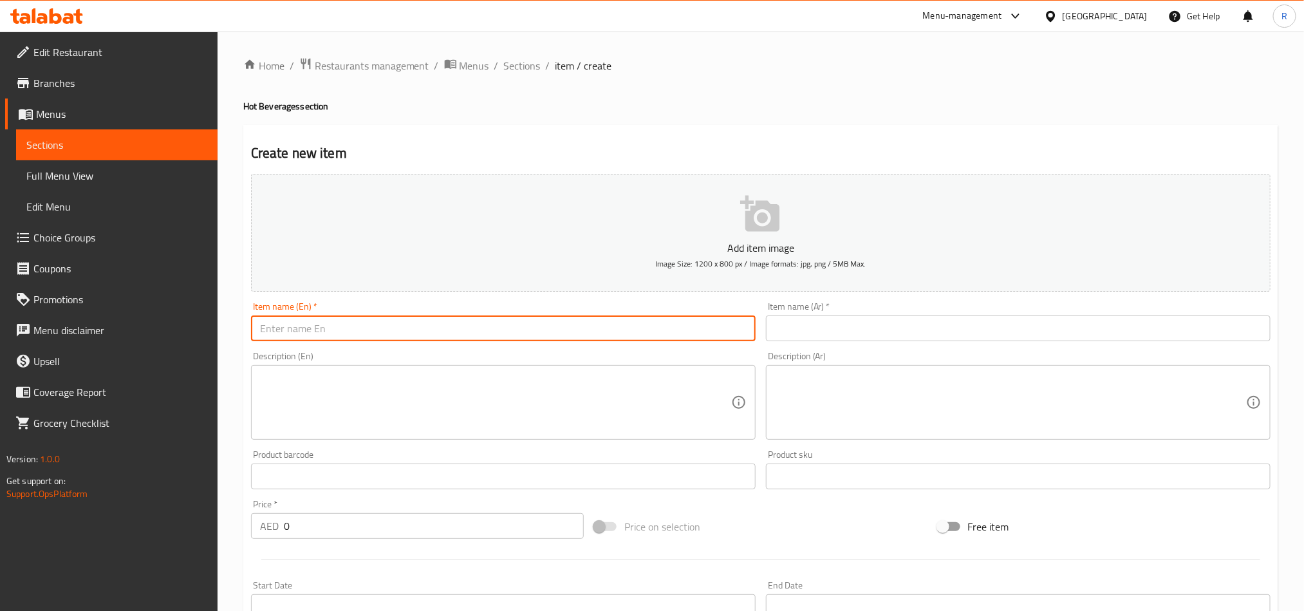
paste input "Masala Tea"
type input "Masala Tea"
click at [861, 328] on input "text" at bounding box center [1018, 328] width 504 height 26
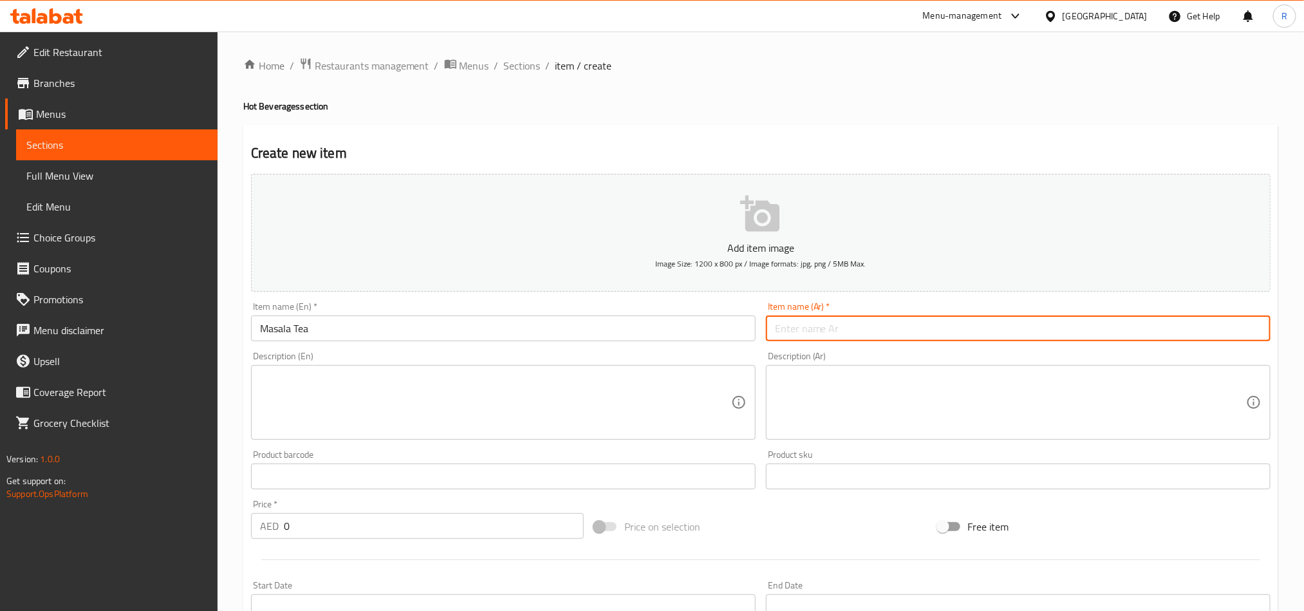
paste input "شاي ماسالا"
type input "شاي ماسالا"
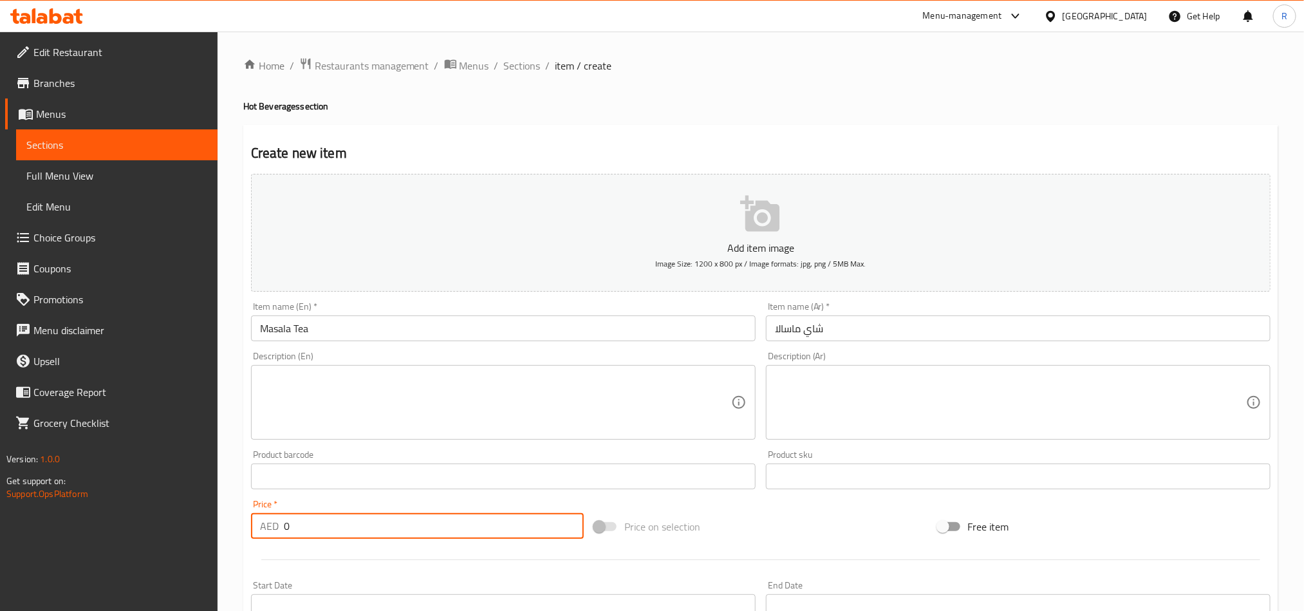
drag, startPoint x: 298, startPoint y: 522, endPoint x: 274, endPoint y: 528, distance: 24.5
click at [274, 528] on div "AED 0 Price *" at bounding box center [417, 526] width 333 height 26
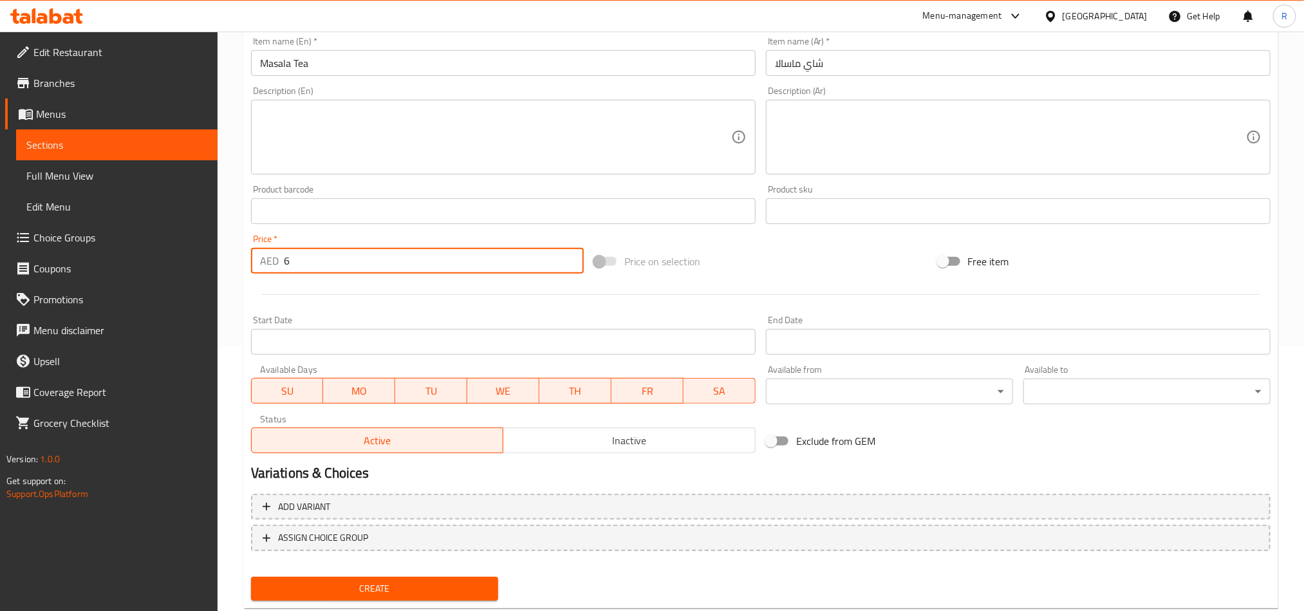
scroll to position [297, 0]
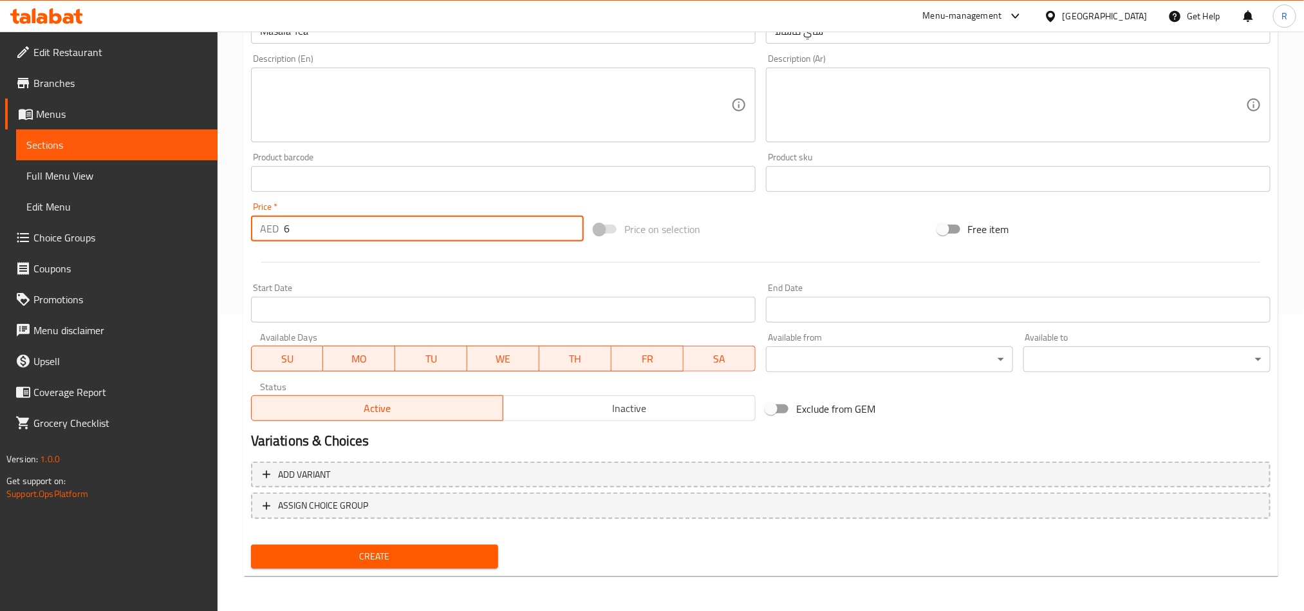
type input "6"
click at [369, 548] on span "Create" at bounding box center [374, 556] width 227 height 16
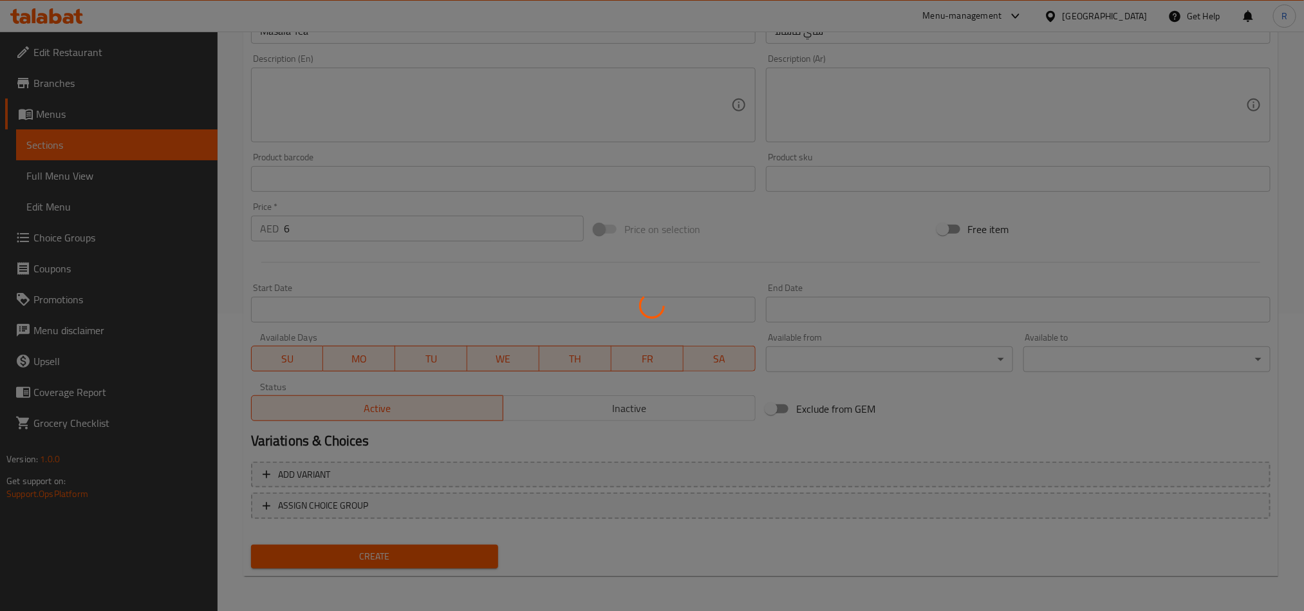
type input "0"
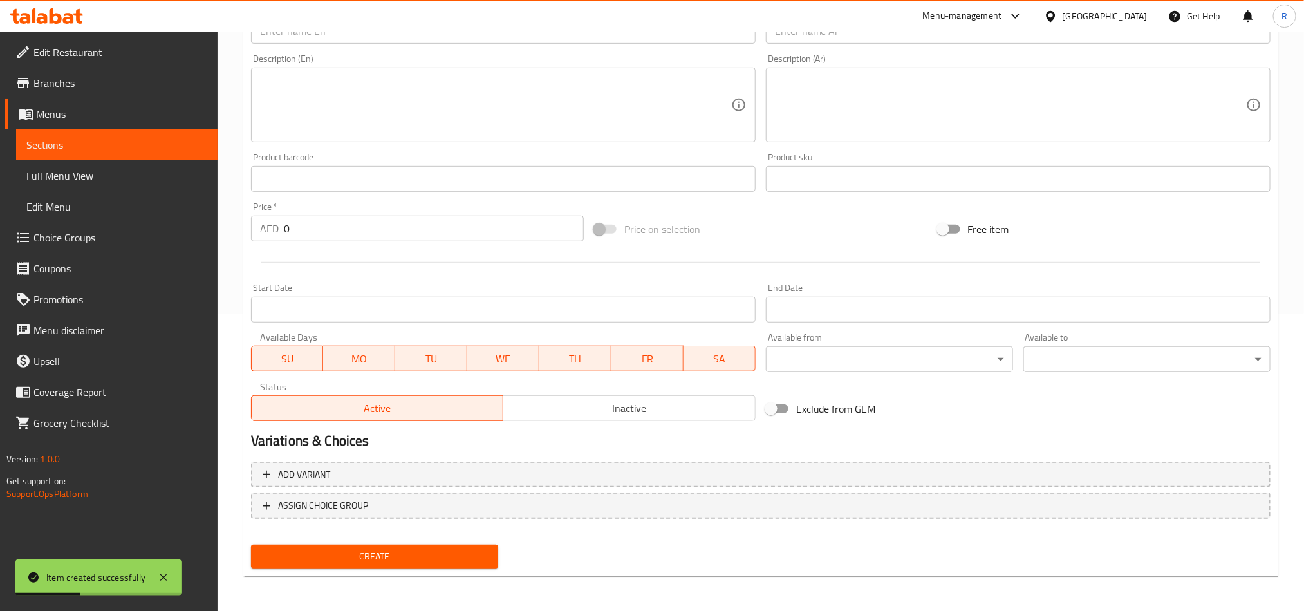
scroll to position [0, 0]
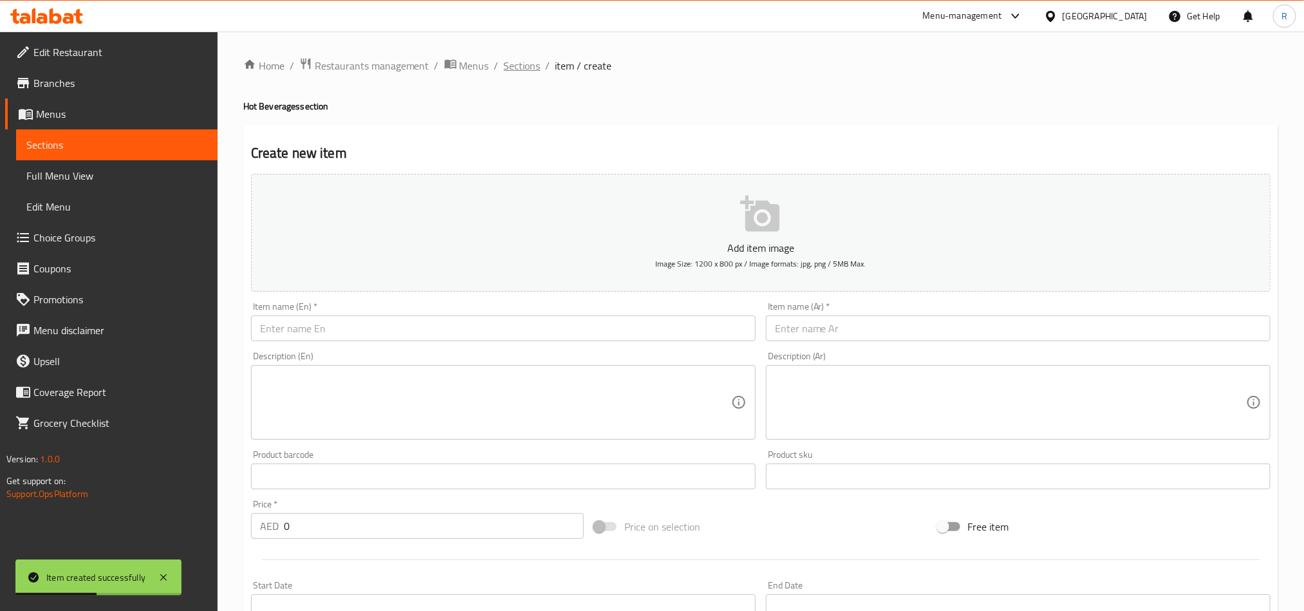
click at [527, 60] on span "Sections" at bounding box center [522, 65] width 37 height 15
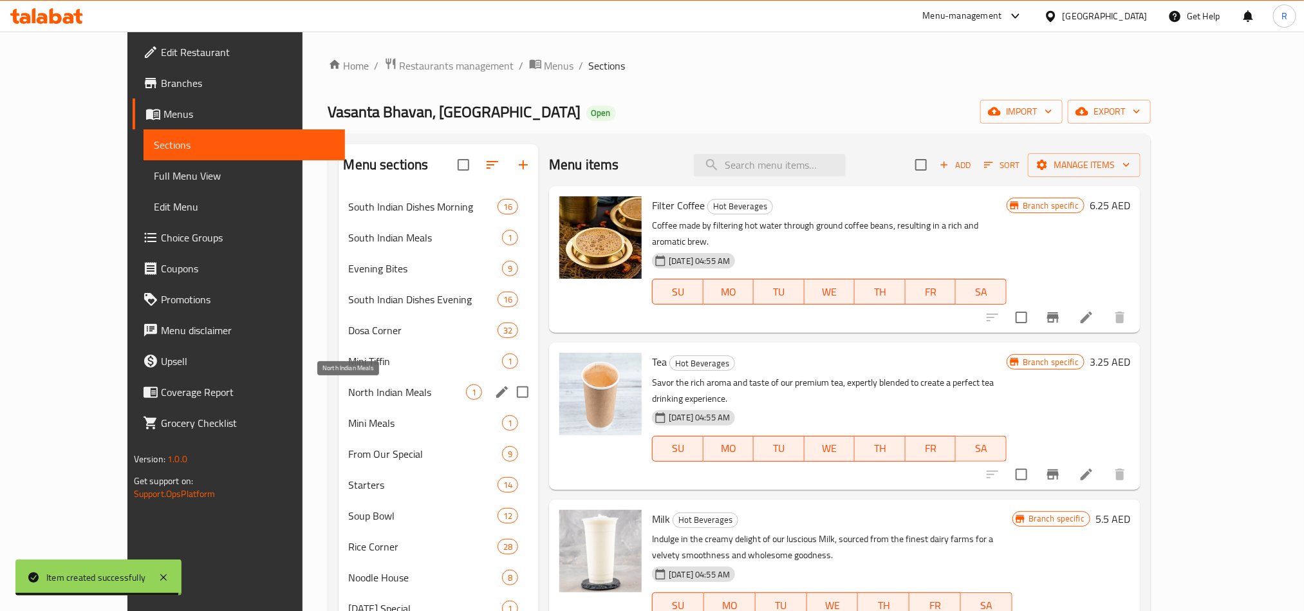
click at [350, 388] on span "North Indian Meals" at bounding box center [408, 391] width 118 height 15
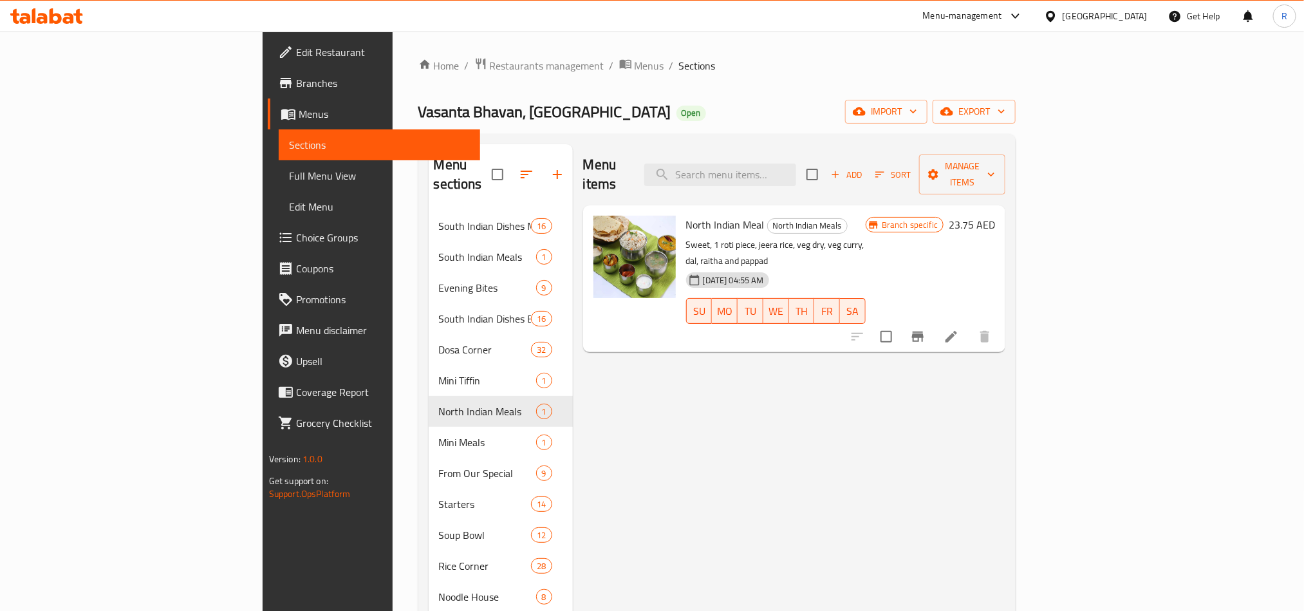
click at [864, 172] on span "Add" at bounding box center [846, 174] width 35 height 15
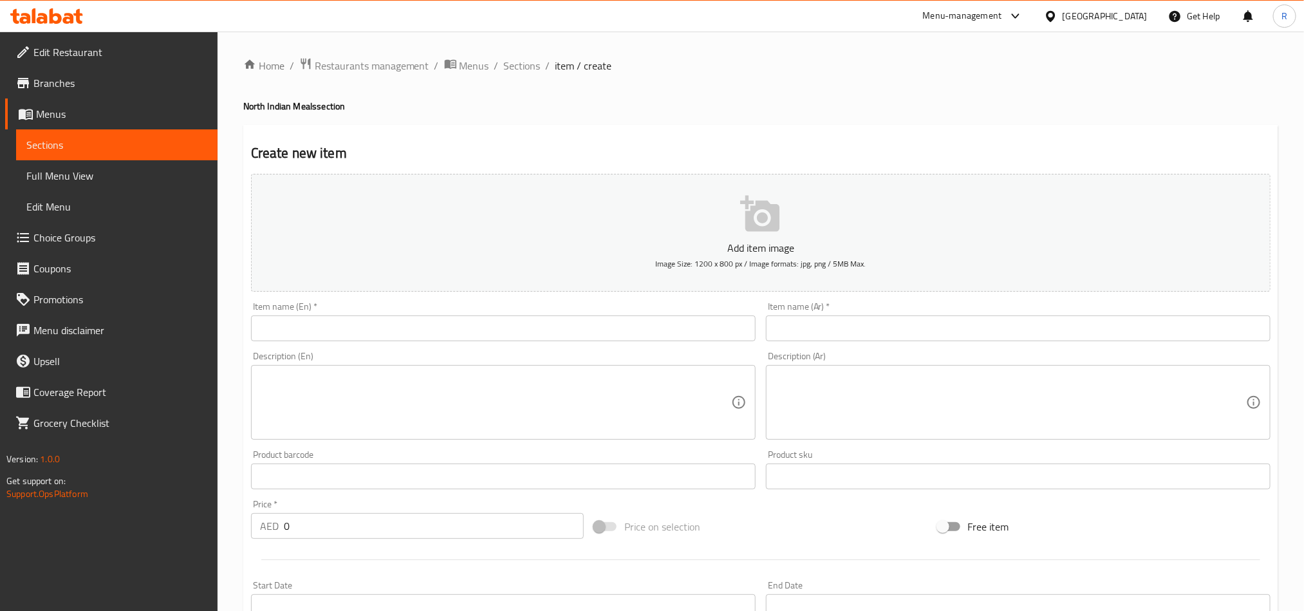
click at [537, 344] on div "Item name (En)   * Item name (En) *" at bounding box center [503, 322] width 515 height 50
click at [543, 317] on input "text" at bounding box center [503, 328] width 504 height 26
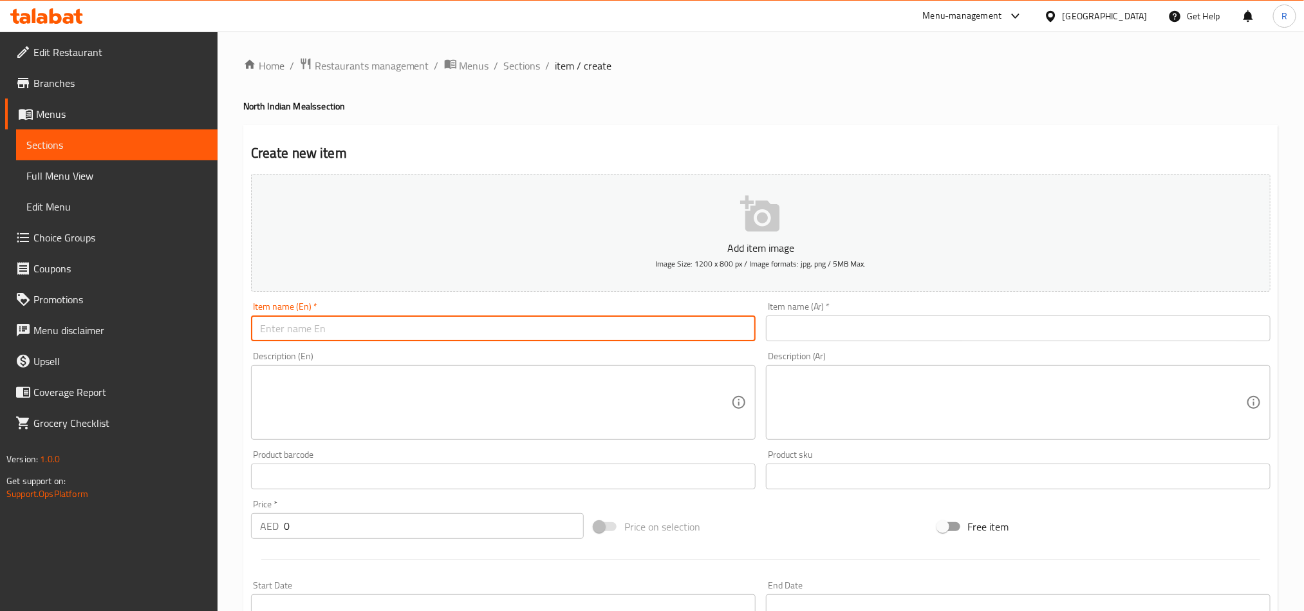
paste input "[PERSON_NAME] with Butter"
type input "[PERSON_NAME] with Butter"
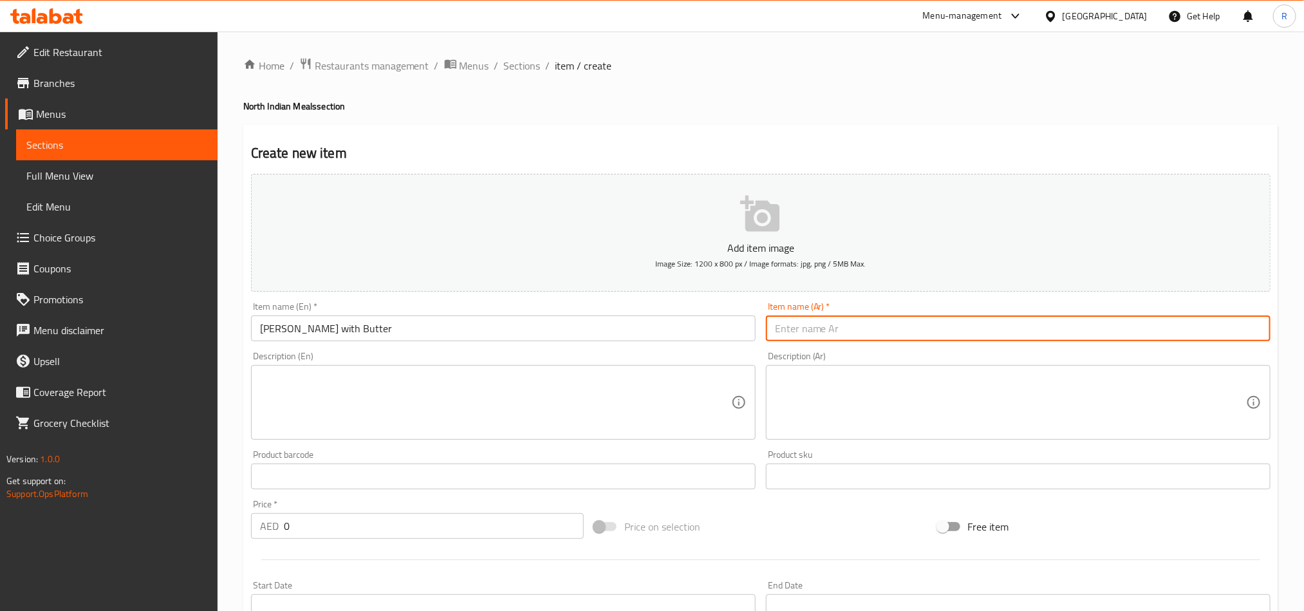
click at [896, 325] on input "text" at bounding box center [1018, 328] width 504 height 26
paste input "بانير ماخاني بالزبدة"
type input "بانير ماخاني بالزبدة"
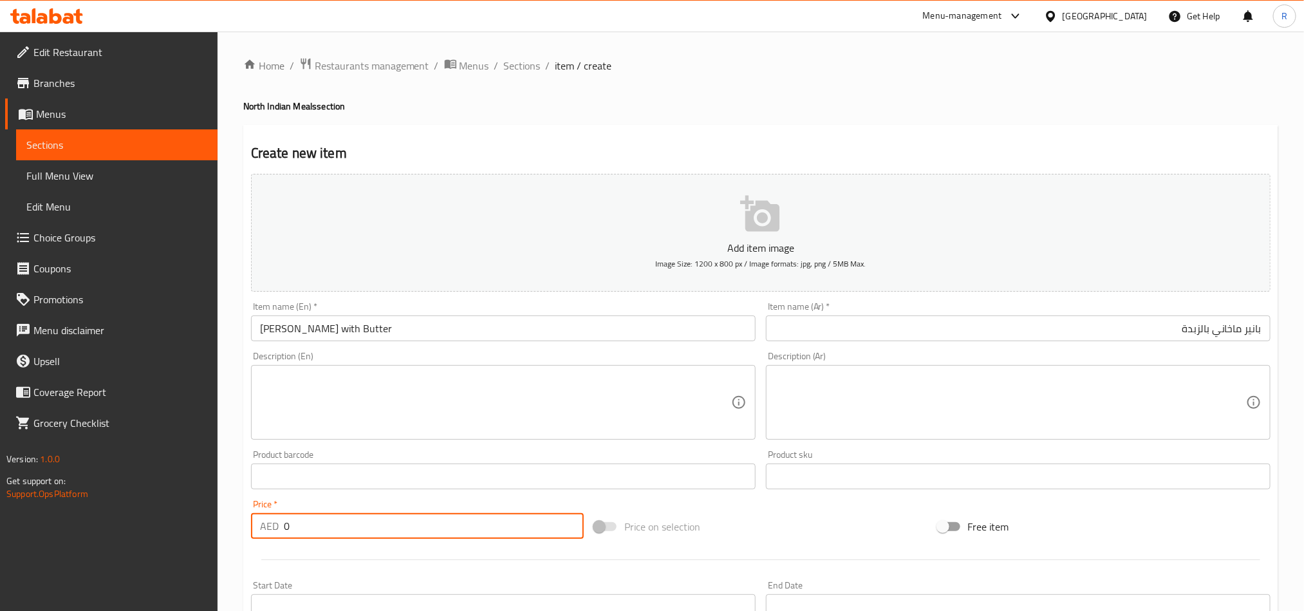
drag, startPoint x: 293, startPoint y: 529, endPoint x: 263, endPoint y: 517, distance: 32.4
click at [263, 517] on div "AED 0 Price *" at bounding box center [417, 526] width 333 height 26
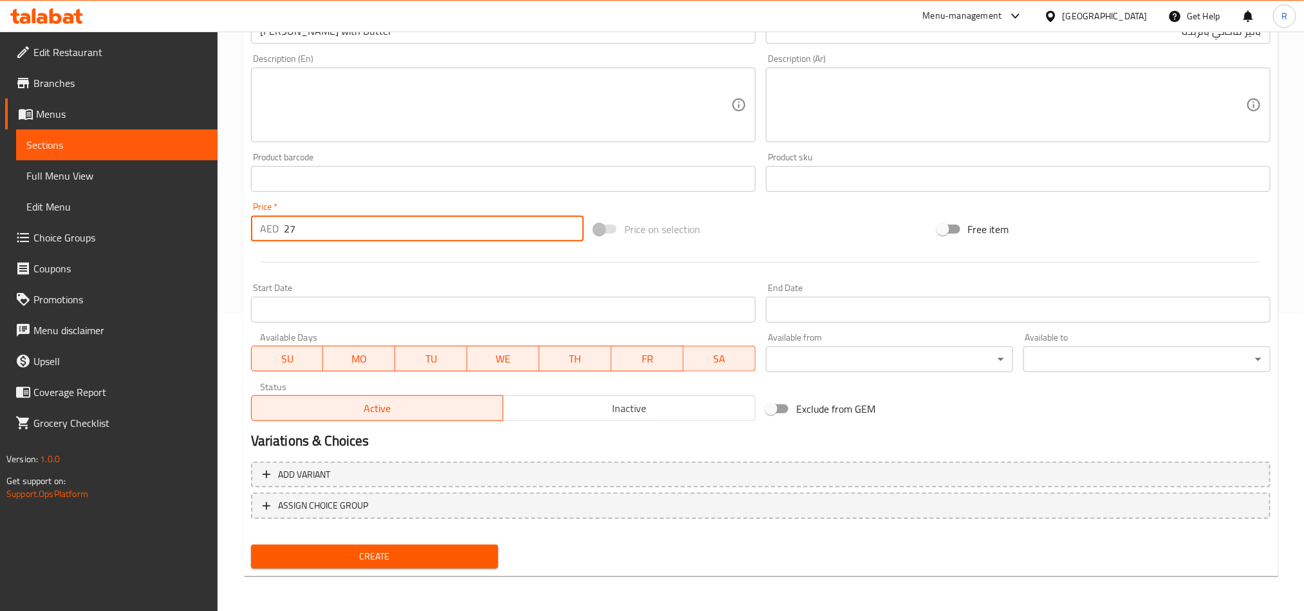
type input "27"
click at [443, 548] on span "Create" at bounding box center [374, 556] width 227 height 16
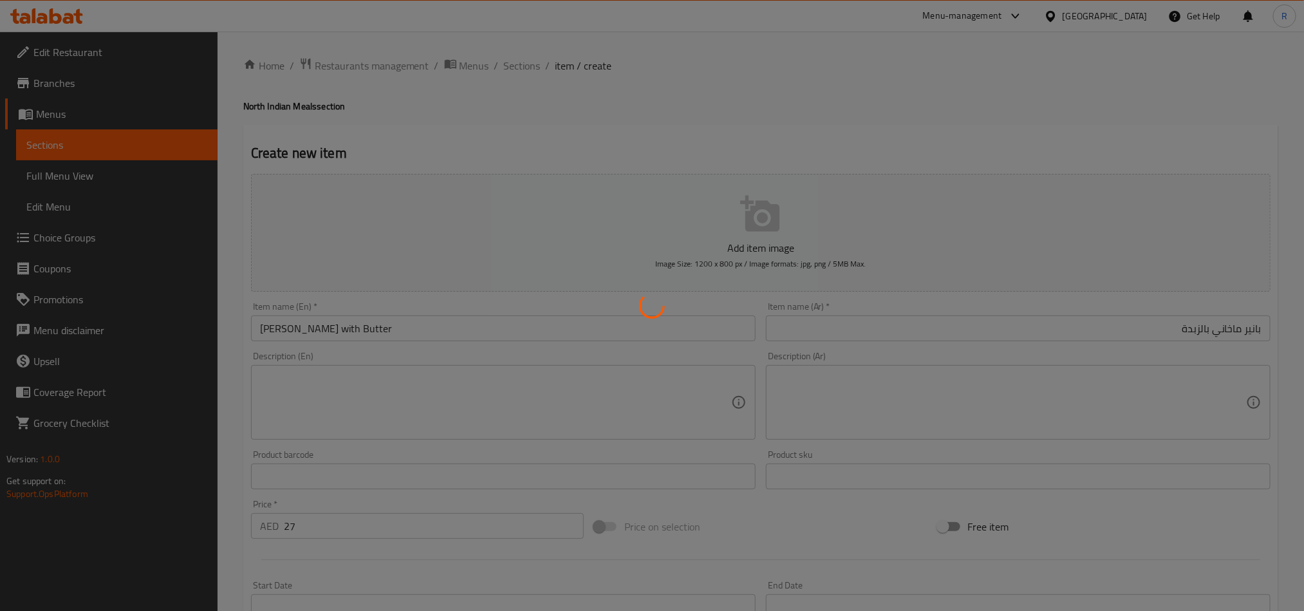
type input "0"
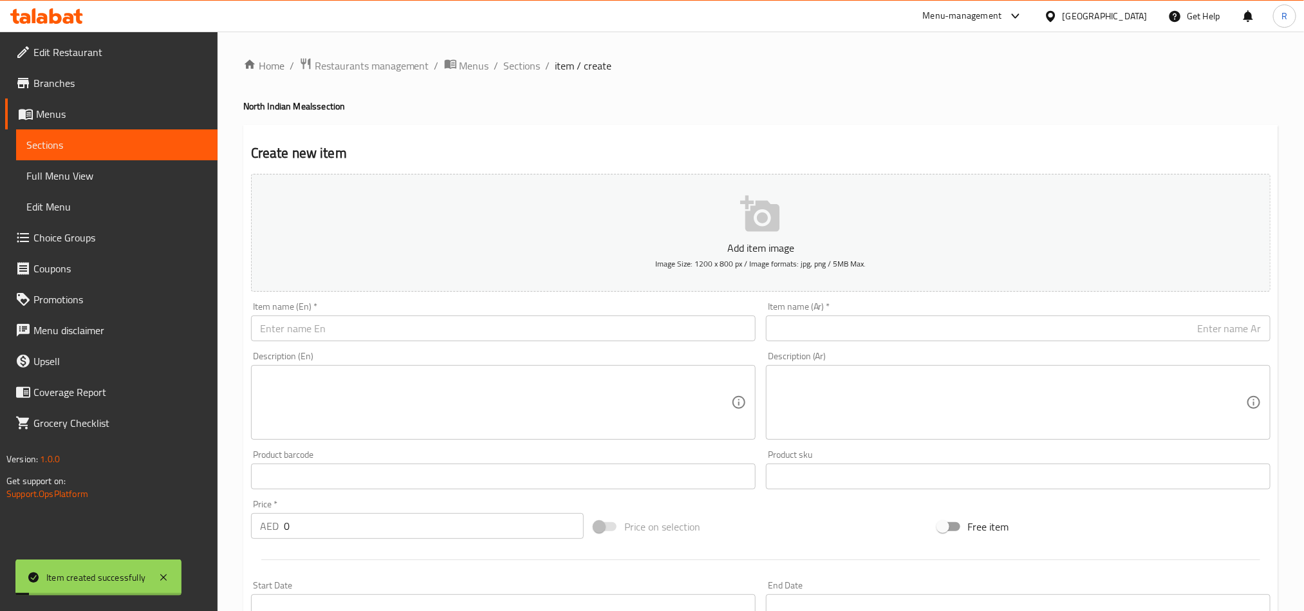
drag, startPoint x: 512, startPoint y: 58, endPoint x: 547, endPoint y: 87, distance: 45.7
click at [512, 58] on span "Sections" at bounding box center [522, 65] width 37 height 15
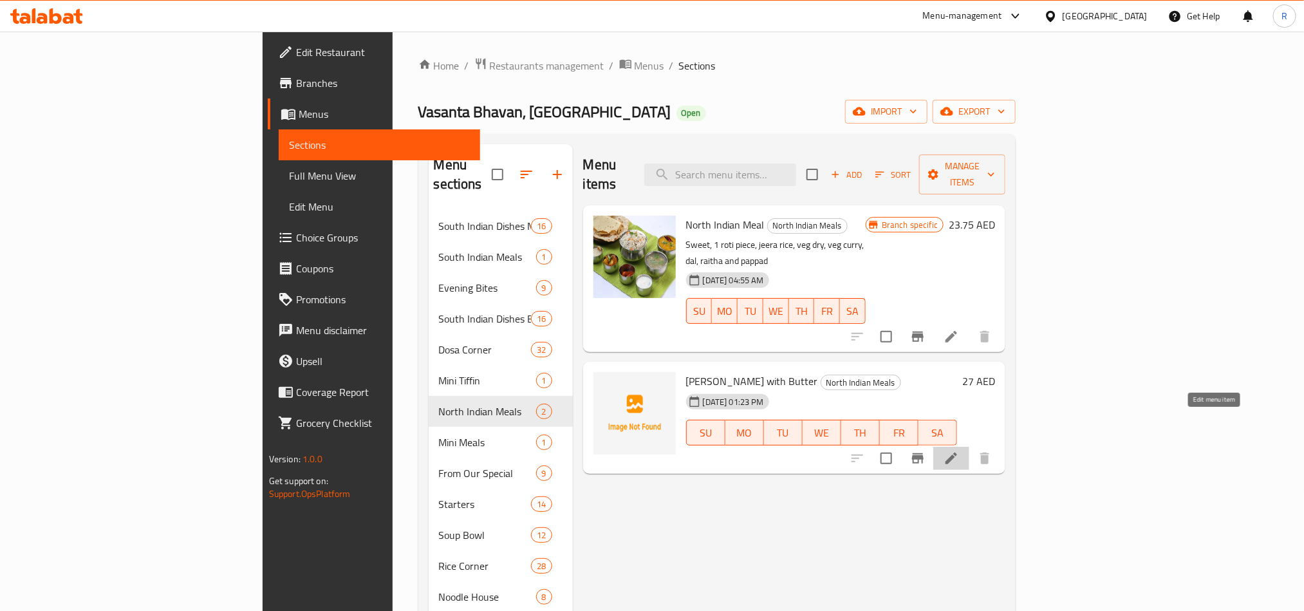
click at [957, 452] on icon at bounding box center [951, 458] width 12 height 12
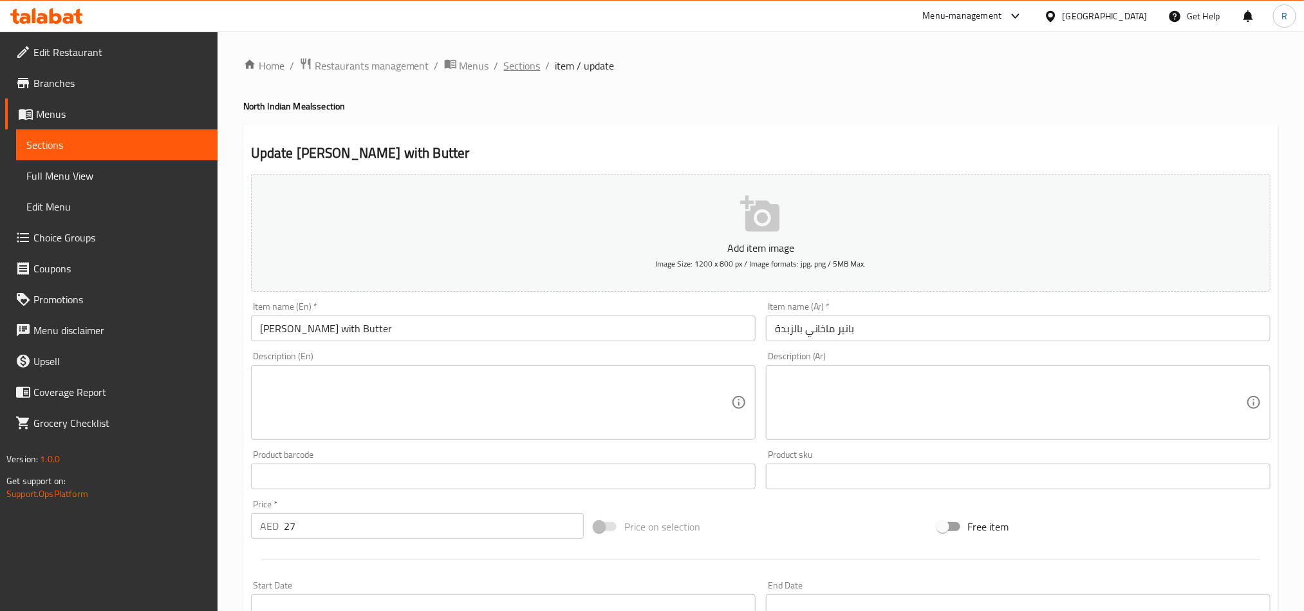
click at [515, 60] on span "Sections" at bounding box center [522, 65] width 37 height 15
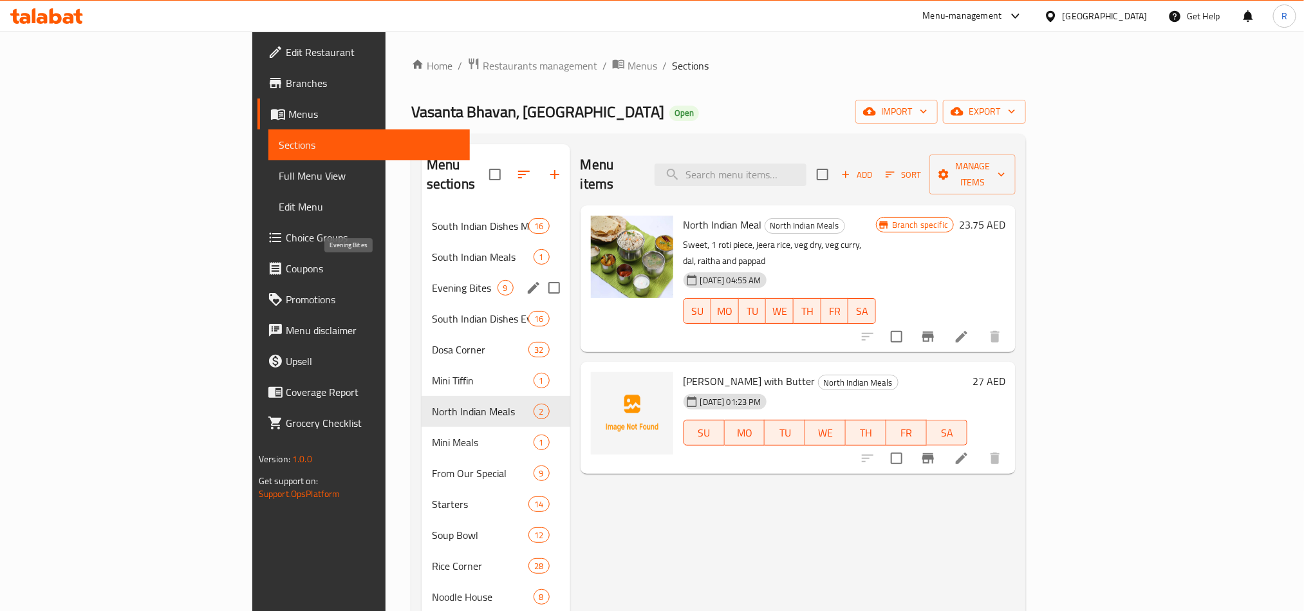
click at [432, 280] on span "Evening Bites" at bounding box center [465, 287] width 66 height 15
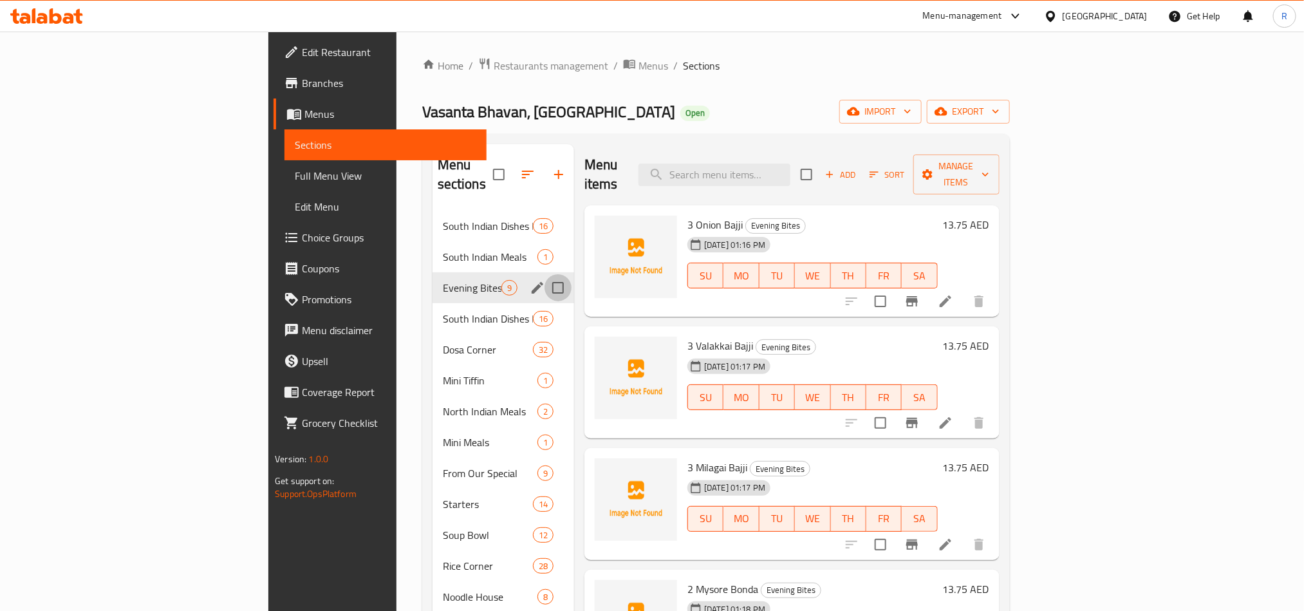
click at [544, 274] on input "Menu sections" at bounding box center [557, 287] width 27 height 27
checkbox input "true"
click at [513, 167] on icon "button" at bounding box center [520, 174] width 15 height 15
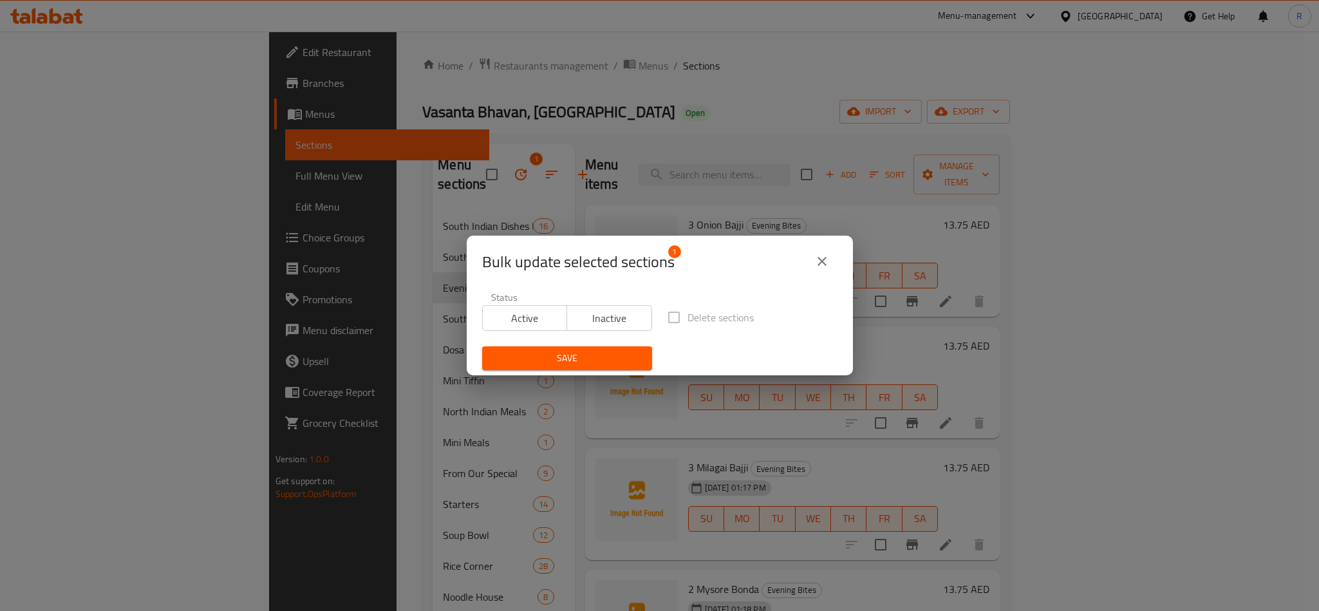
click at [825, 257] on icon "close" at bounding box center [821, 261] width 15 height 15
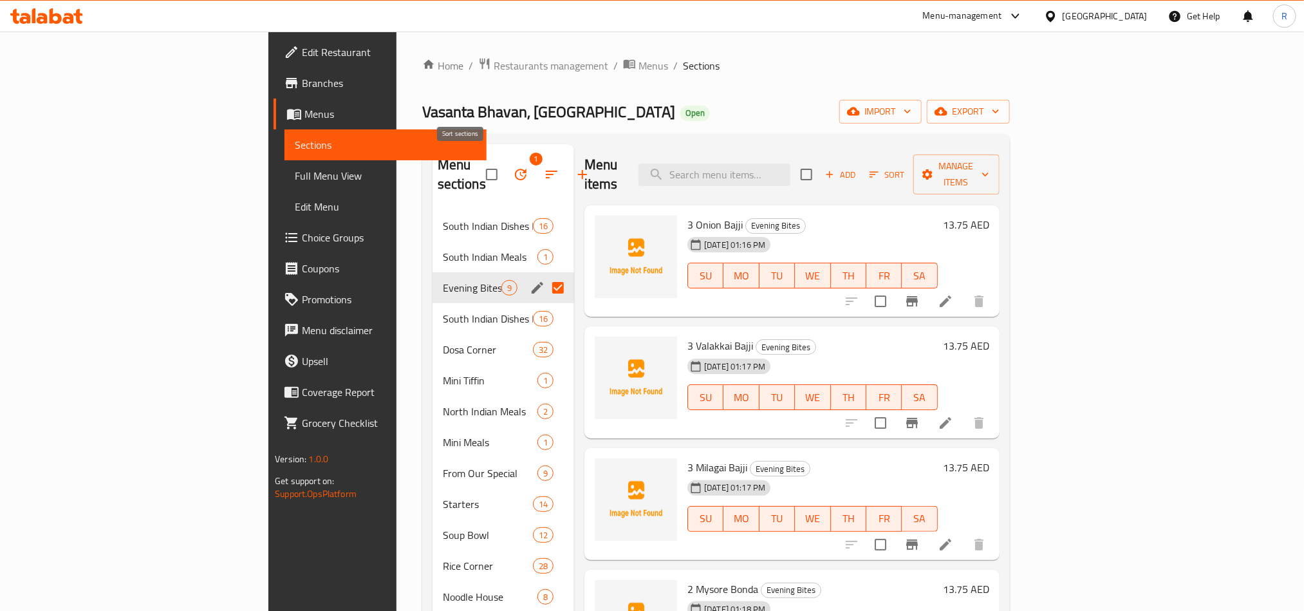
click at [544, 168] on icon "button" at bounding box center [551, 174] width 15 height 15
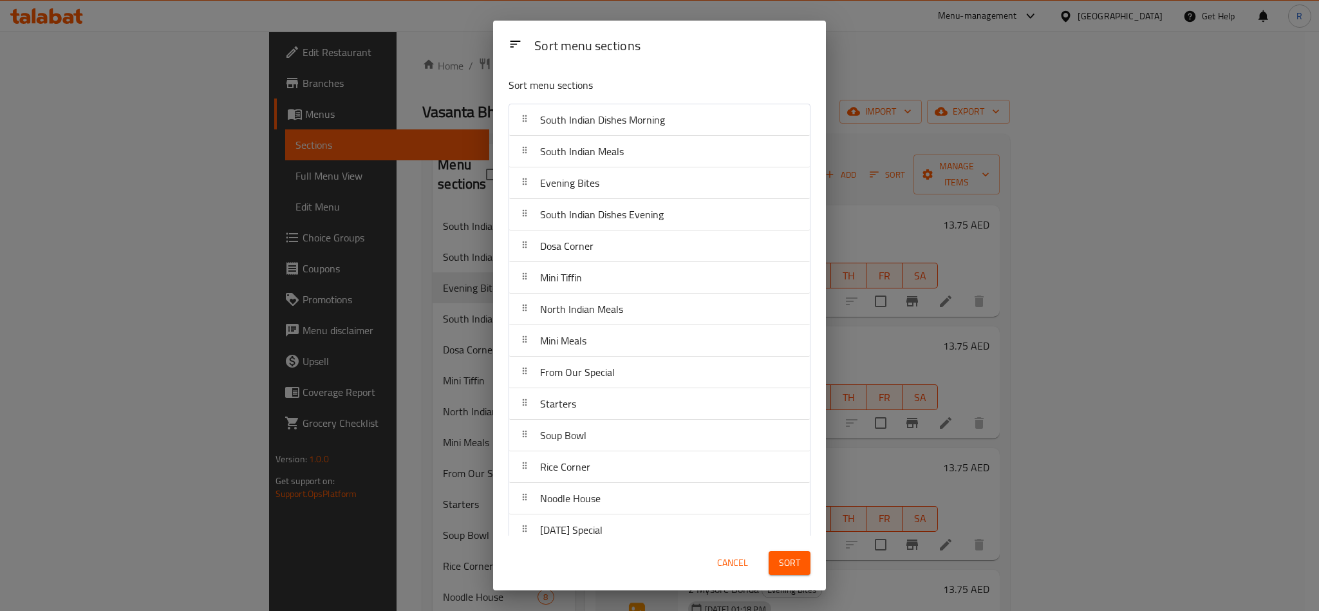
click at [712, 560] on button "Cancel" at bounding box center [732, 563] width 41 height 24
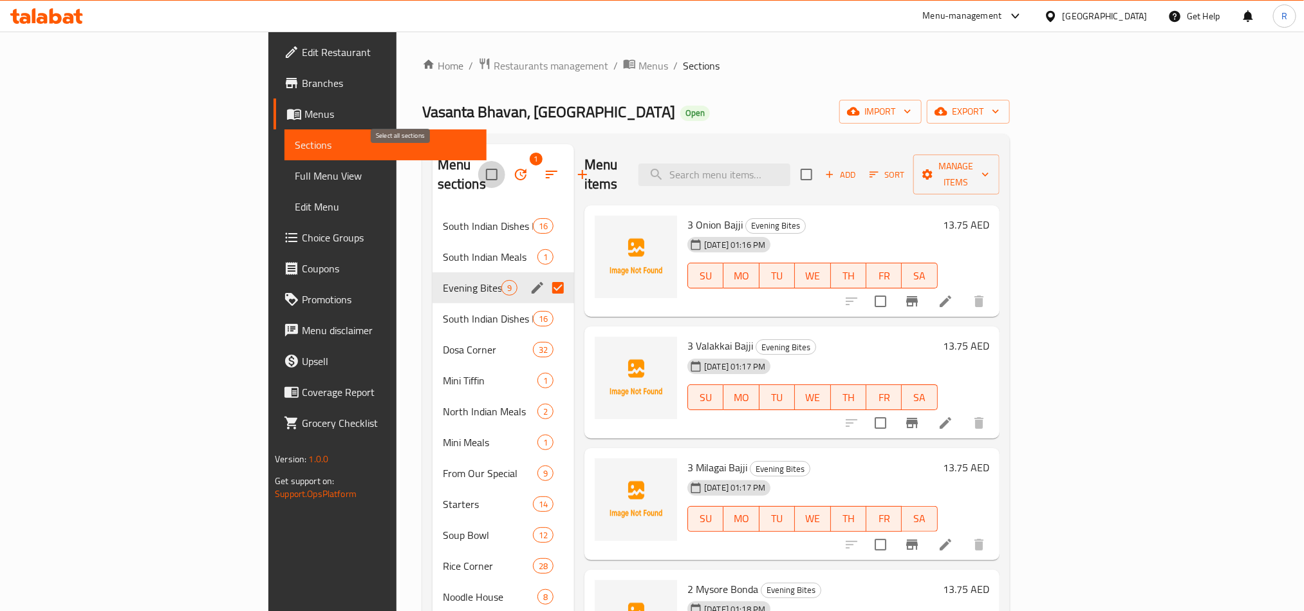
click at [478, 166] on input "checkbox" at bounding box center [491, 174] width 27 height 27
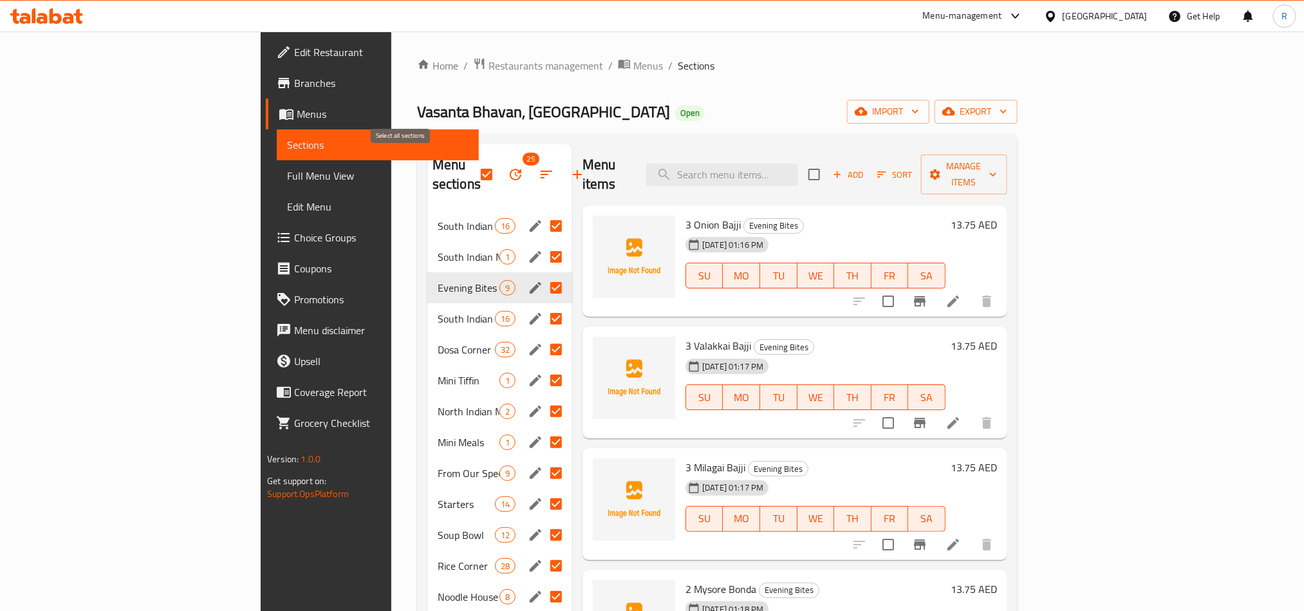
click at [473, 166] on input "checkbox" at bounding box center [486, 174] width 27 height 27
checkbox input "false"
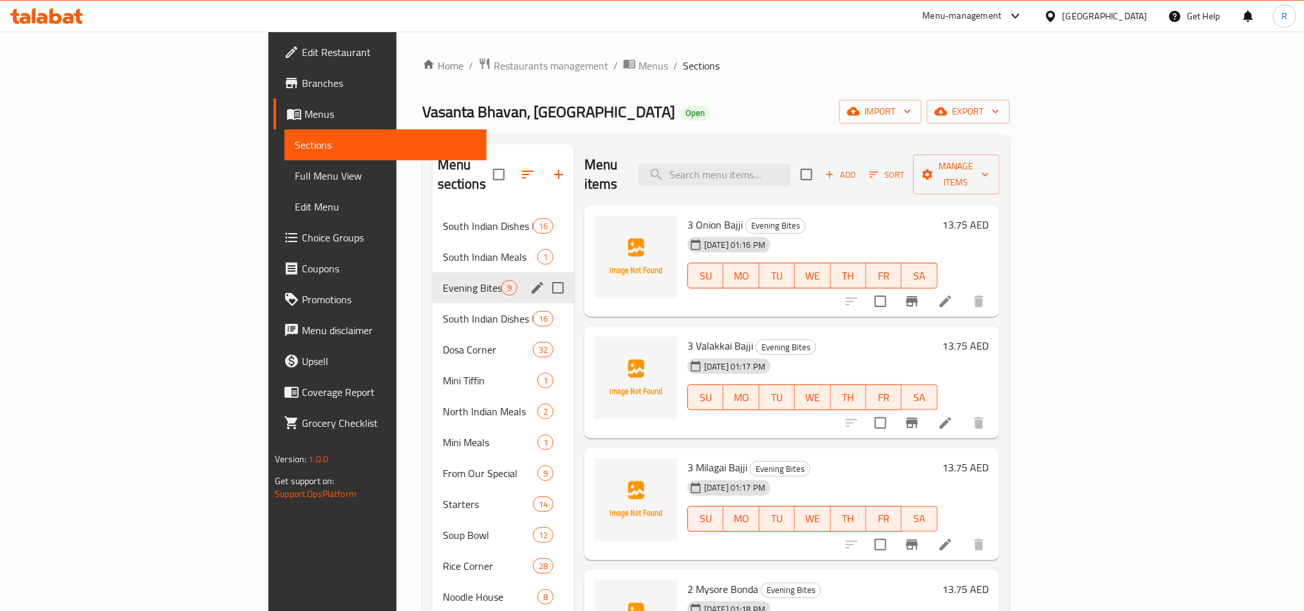
click at [544, 274] on input "Menu sections" at bounding box center [557, 287] width 27 height 27
click at [989, 171] on span "Manage items" at bounding box center [956, 174] width 66 height 32
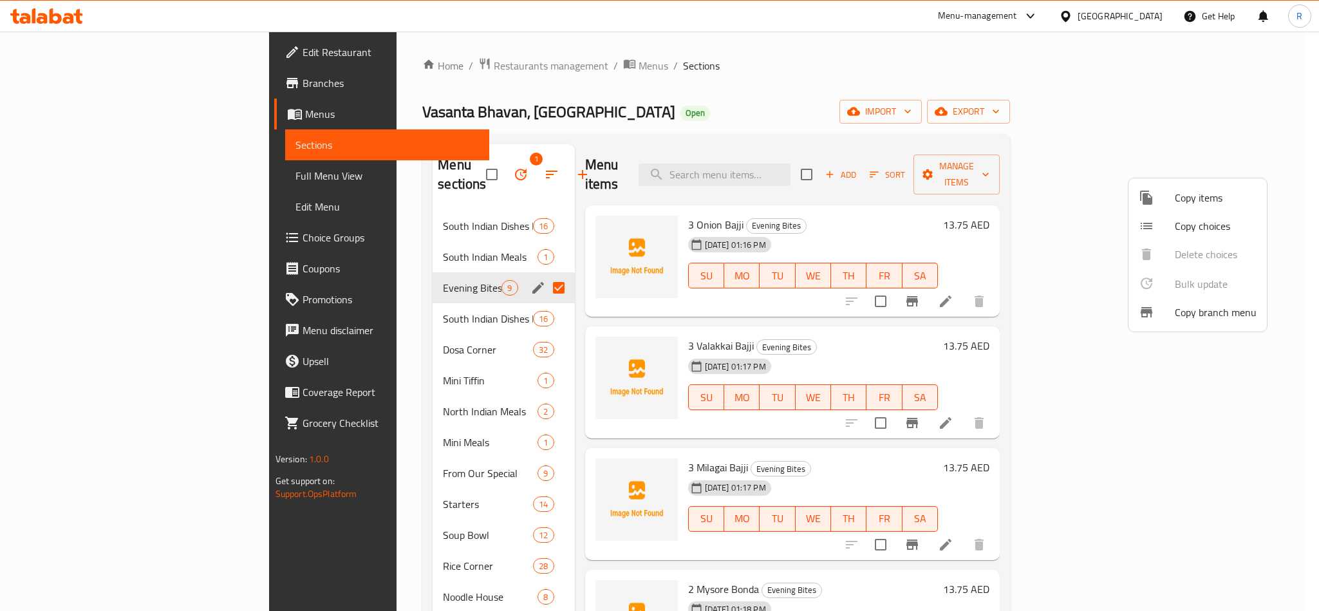
click at [798, 91] on div at bounding box center [659, 305] width 1319 height 611
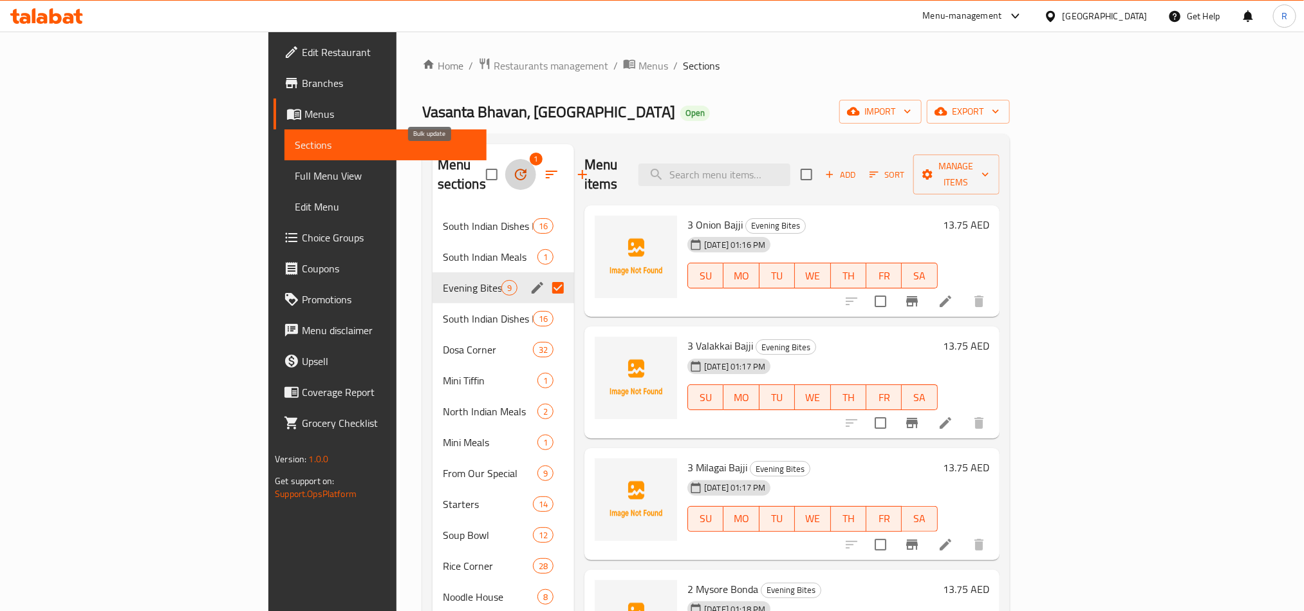
click at [515, 169] on icon "button" at bounding box center [521, 175] width 12 height 12
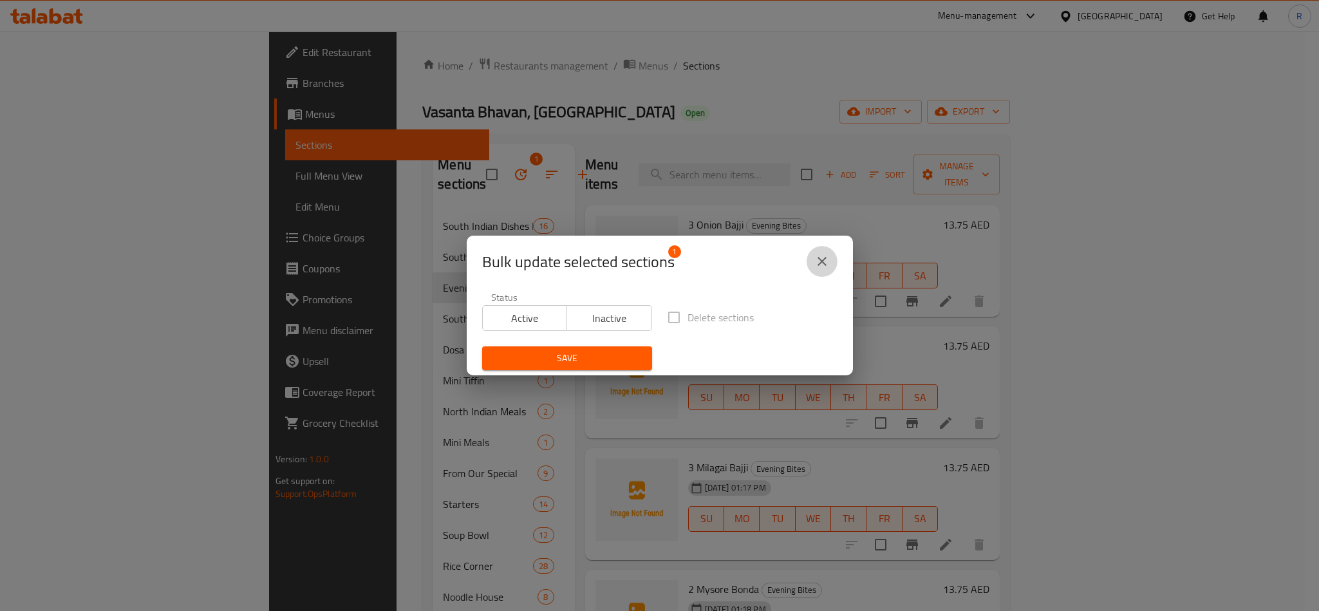
click at [813, 257] on button "close" at bounding box center [821, 261] width 31 height 31
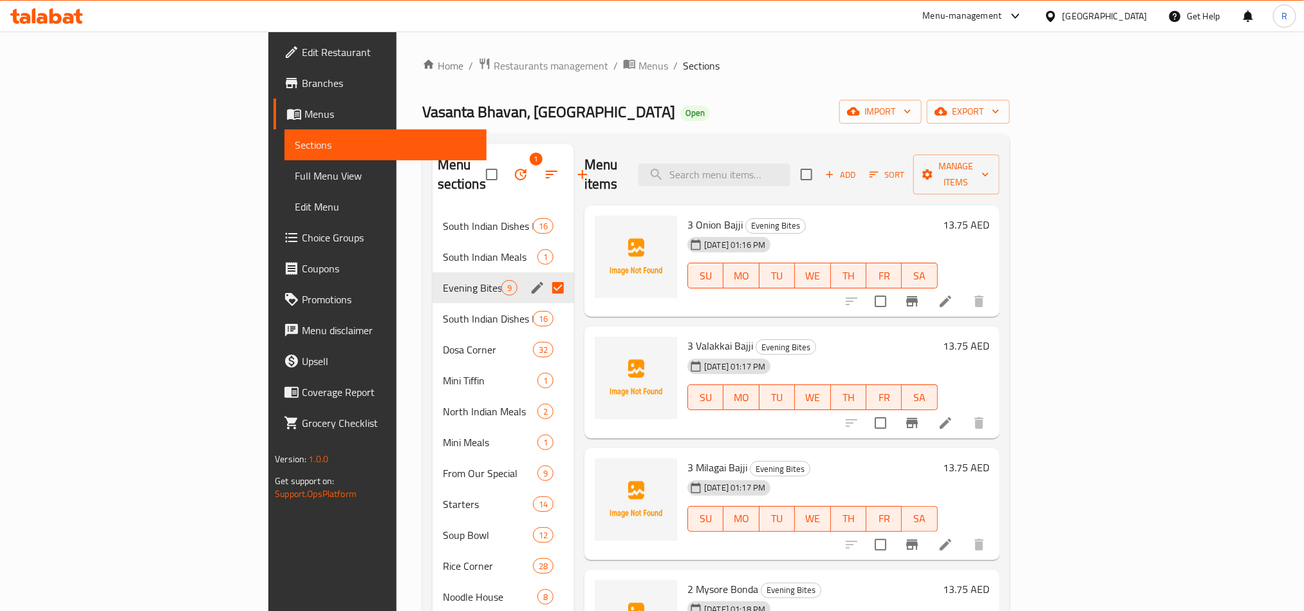
click at [544, 274] on input "Menu sections" at bounding box center [557, 287] width 27 height 27
checkbox input "false"
click at [443, 280] on span "Evening Bites" at bounding box center [472, 287] width 59 height 15
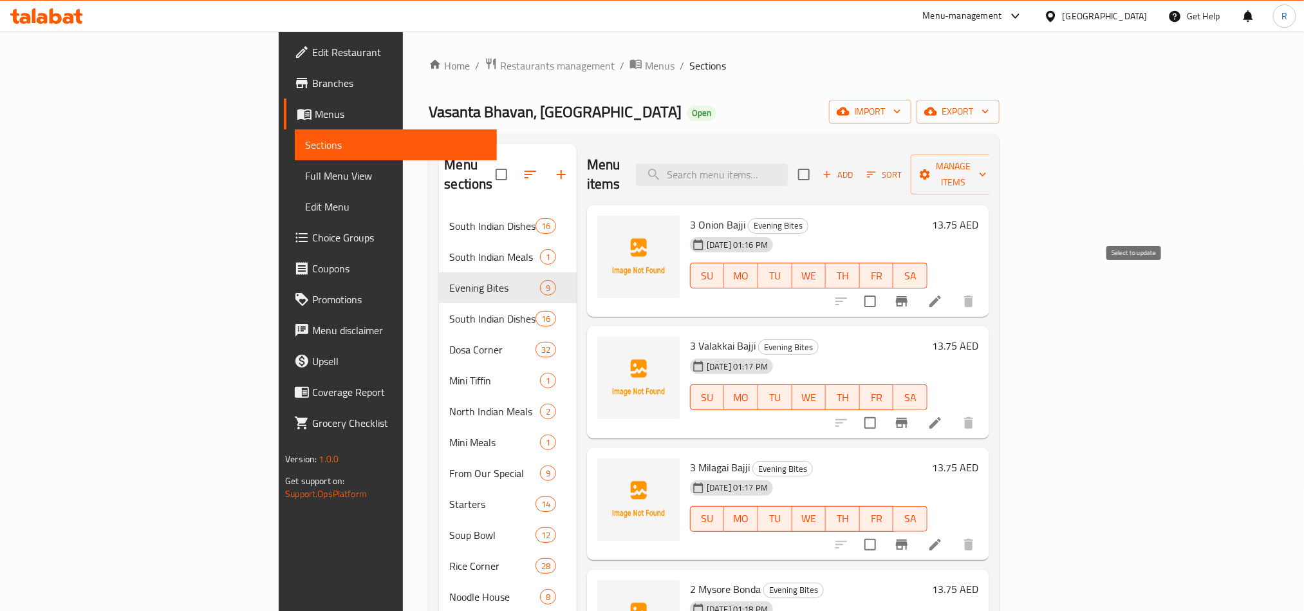
click at [884, 288] on input "checkbox" at bounding box center [869, 301] width 27 height 27
checkbox input "true"
click at [884, 409] on input "checkbox" at bounding box center [869, 422] width 27 height 27
checkbox input "true"
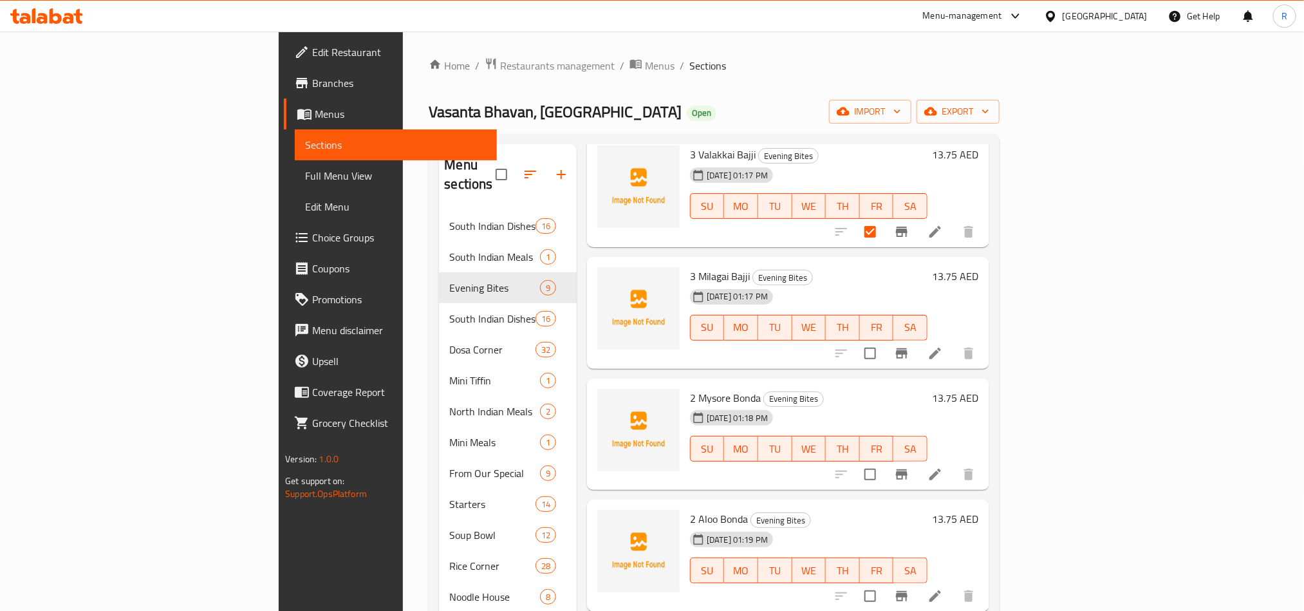
scroll to position [193, 0]
click at [884, 338] on input "checkbox" at bounding box center [869, 351] width 27 height 27
checkbox input "true"
click at [884, 459] on input "checkbox" at bounding box center [869, 472] width 27 height 27
checkbox input "true"
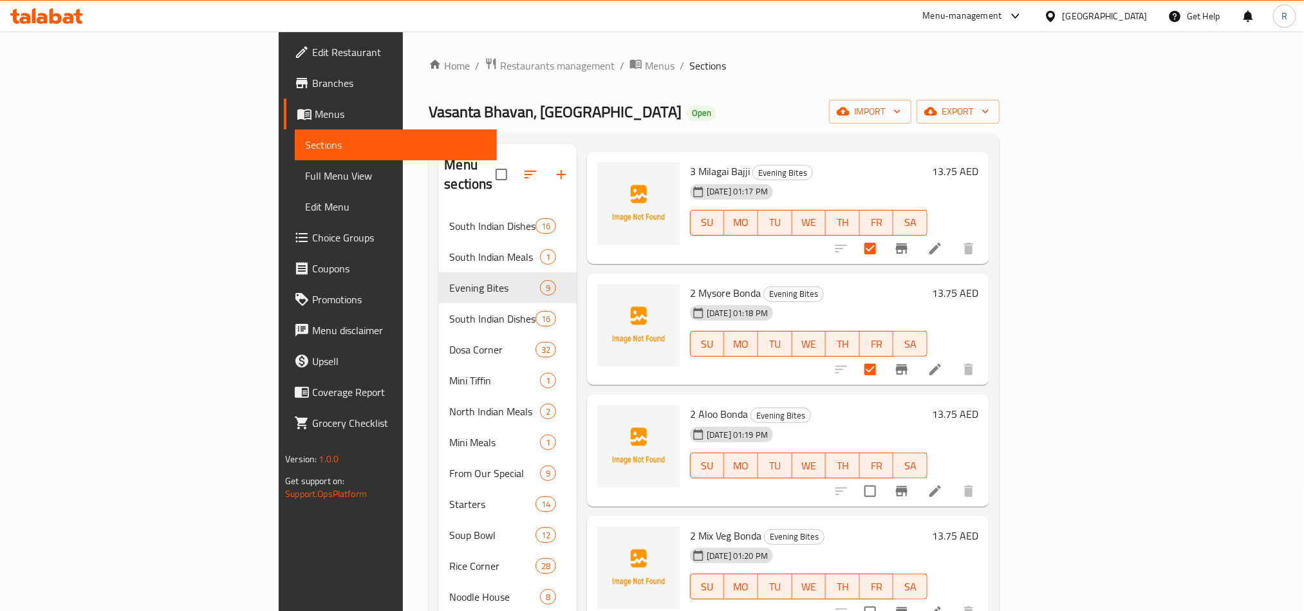
scroll to position [300, 0]
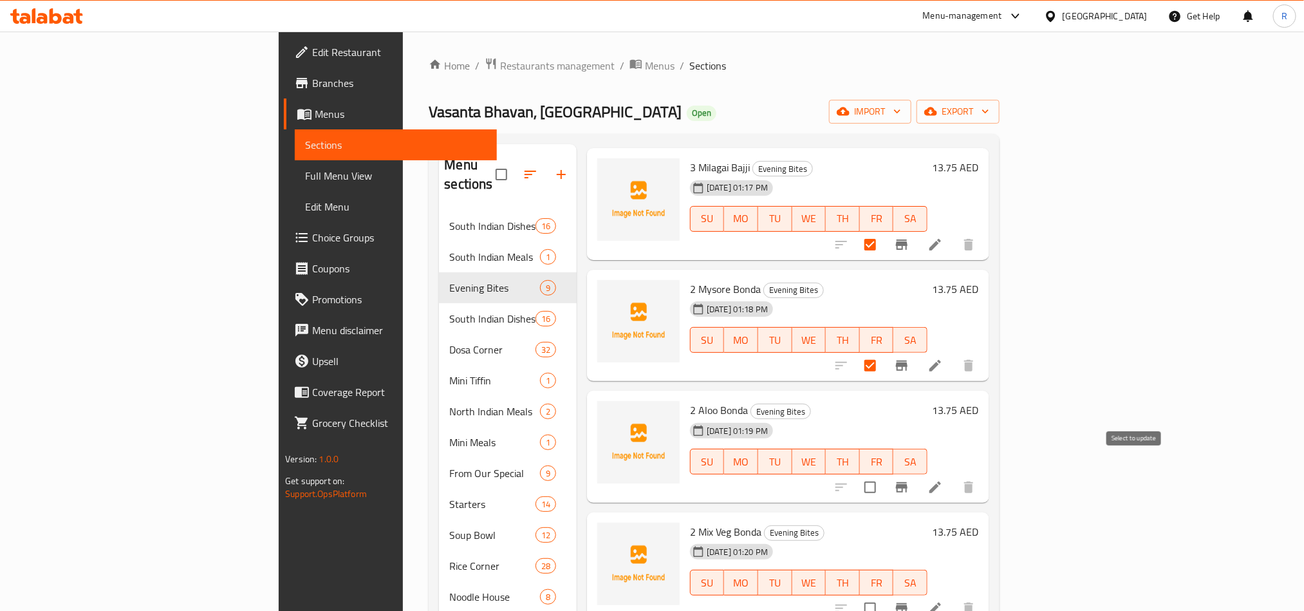
click at [884, 481] on input "checkbox" at bounding box center [869, 487] width 27 height 27
checkbox input "true"
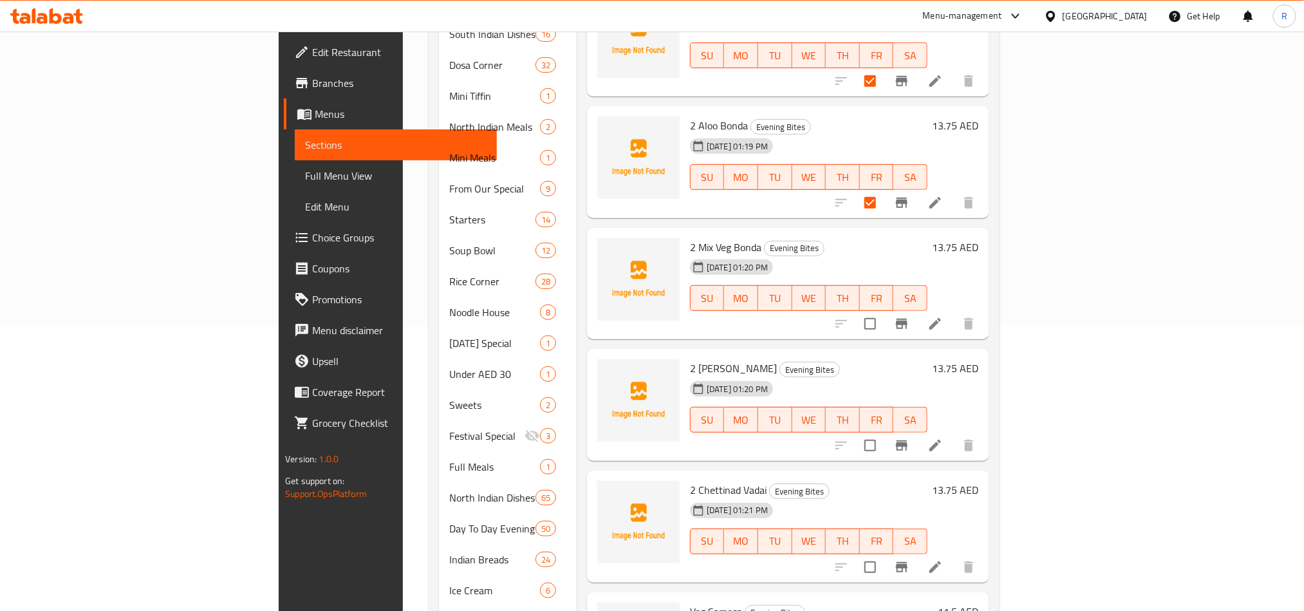
scroll to position [290, 0]
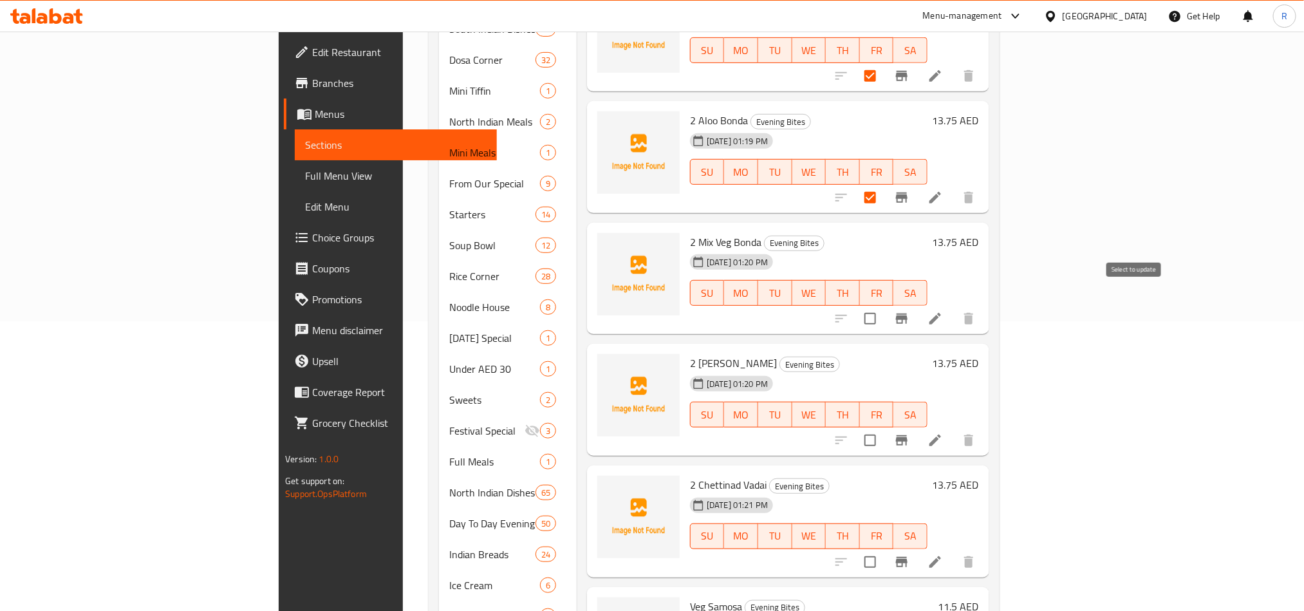
click at [884, 305] on input "checkbox" at bounding box center [869, 318] width 27 height 27
checkbox input "true"
click at [884, 427] on input "checkbox" at bounding box center [869, 440] width 27 height 27
checkbox input "true"
click at [884, 548] on input "checkbox" at bounding box center [869, 561] width 27 height 27
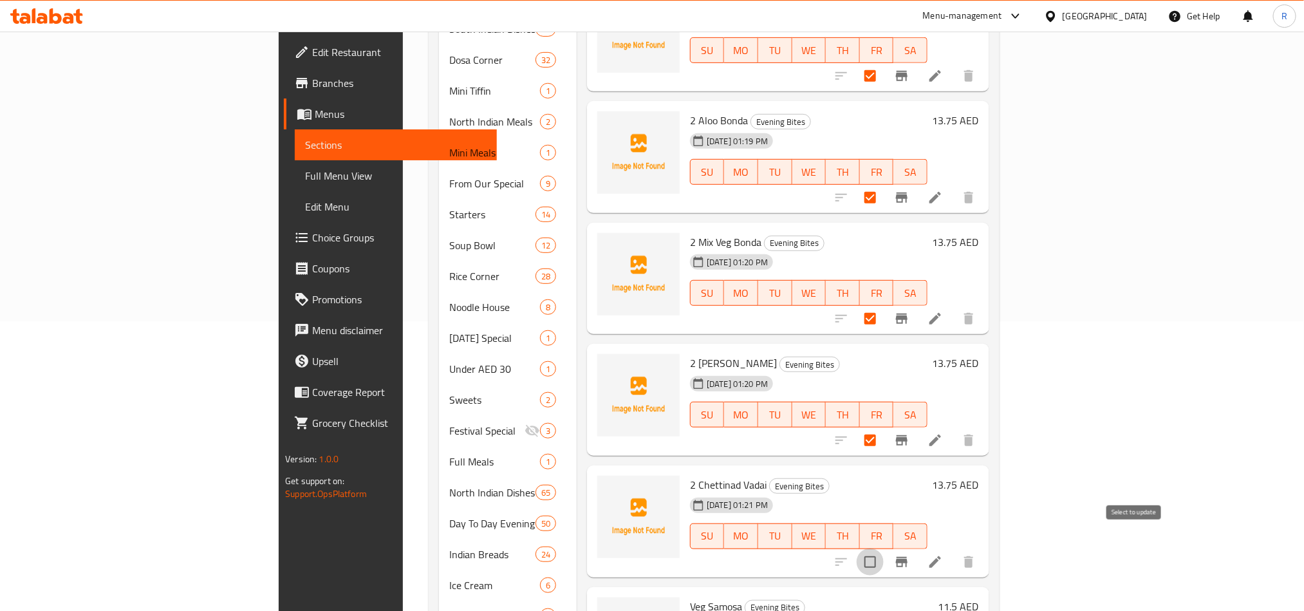
checkbox input "true"
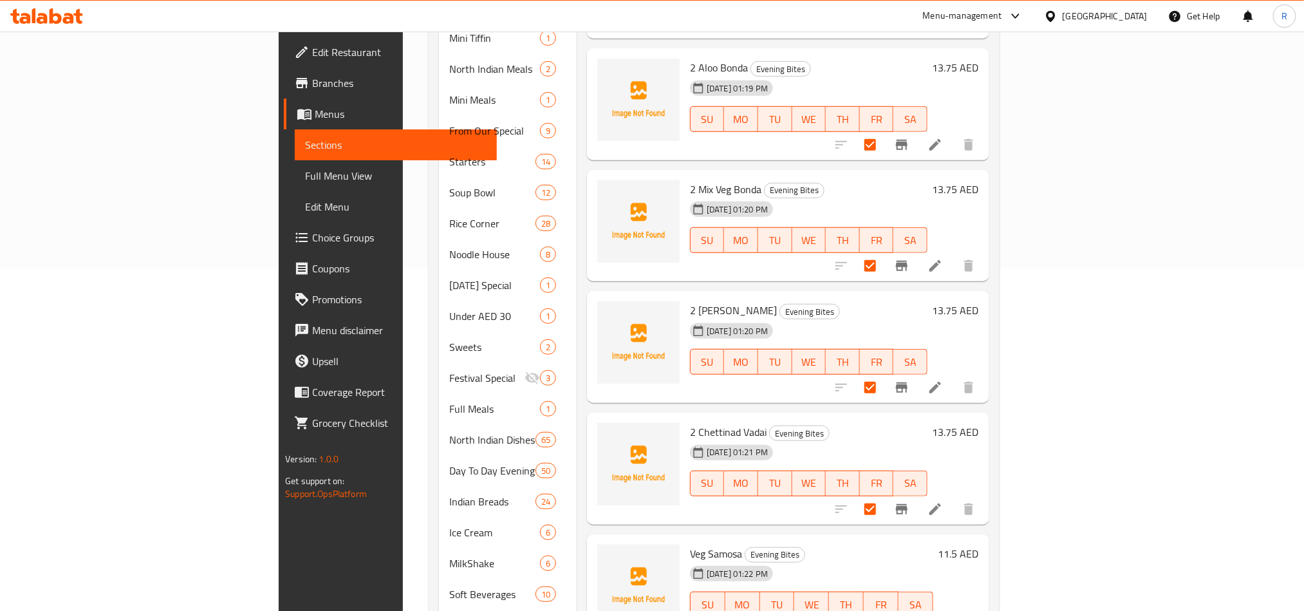
scroll to position [393, 0]
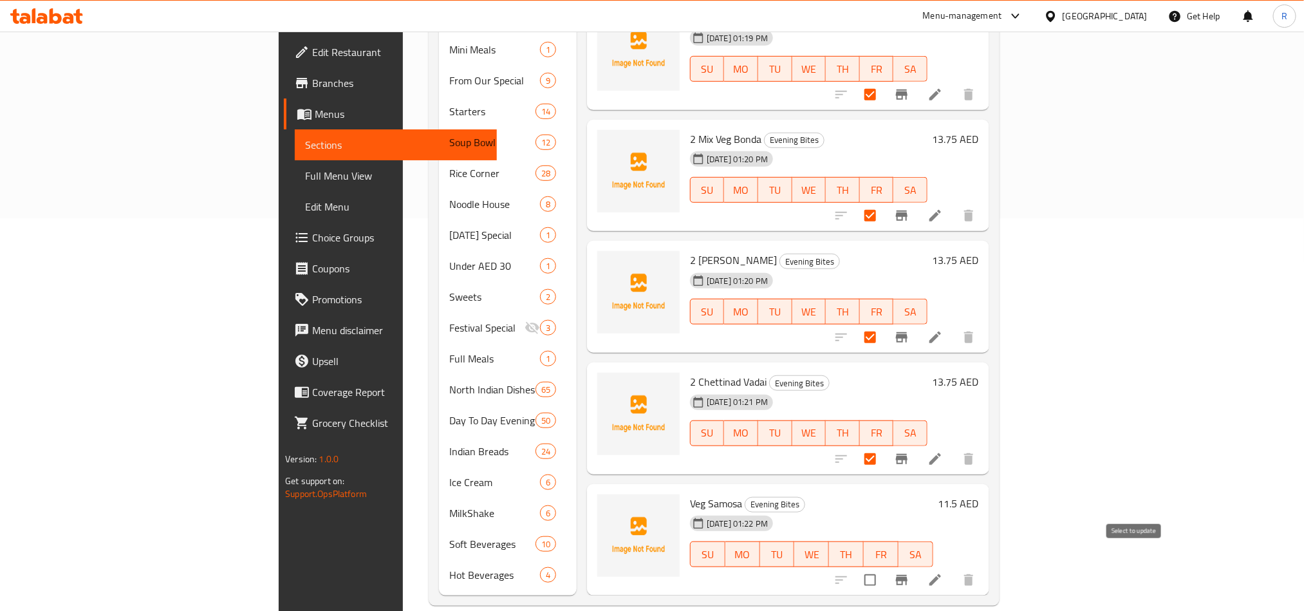
click at [884, 568] on input "checkbox" at bounding box center [869, 579] width 27 height 27
checkbox input "true"
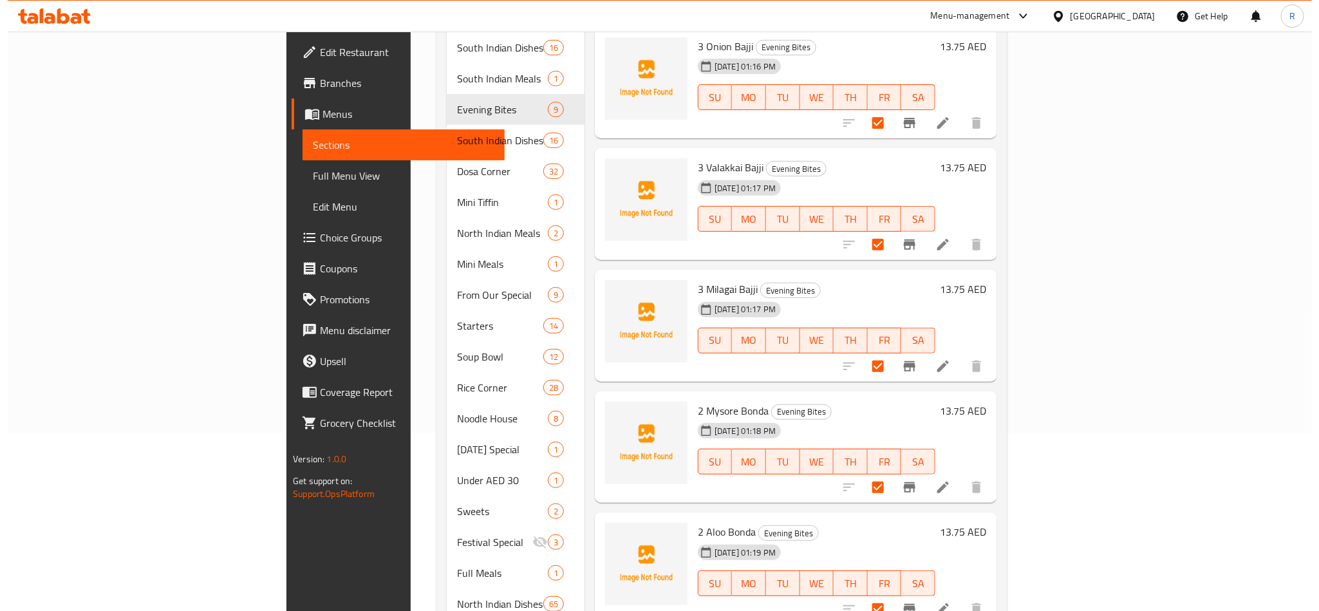
scroll to position [0, 0]
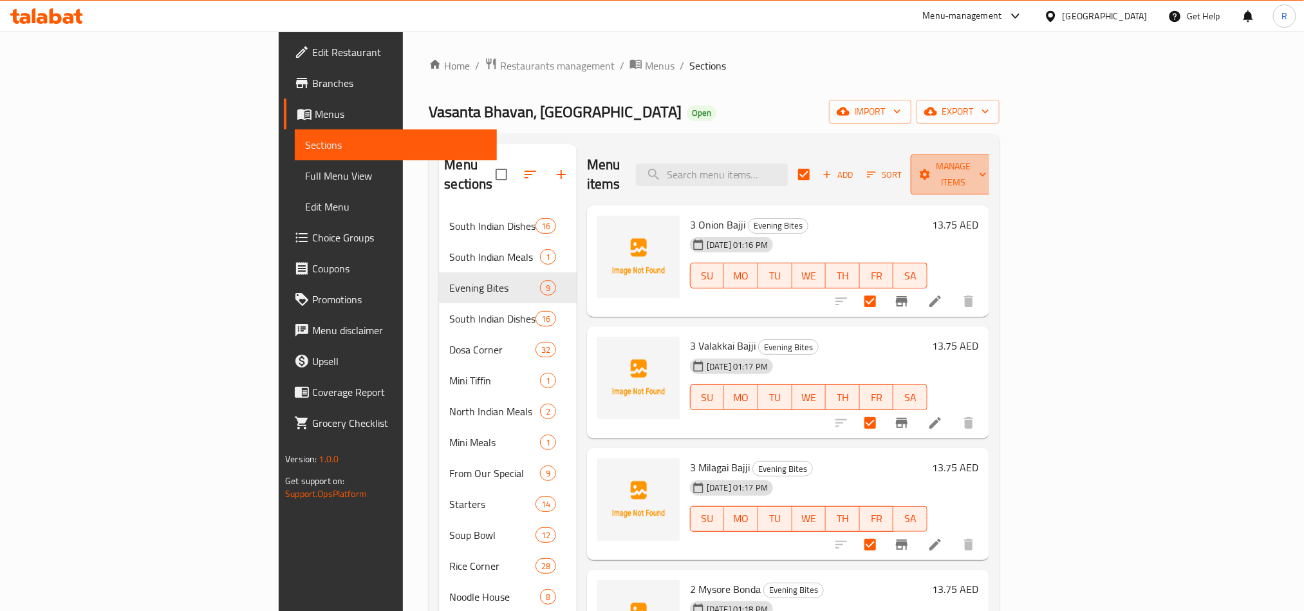
click at [986, 172] on span "Manage items" at bounding box center [954, 174] width 66 height 32
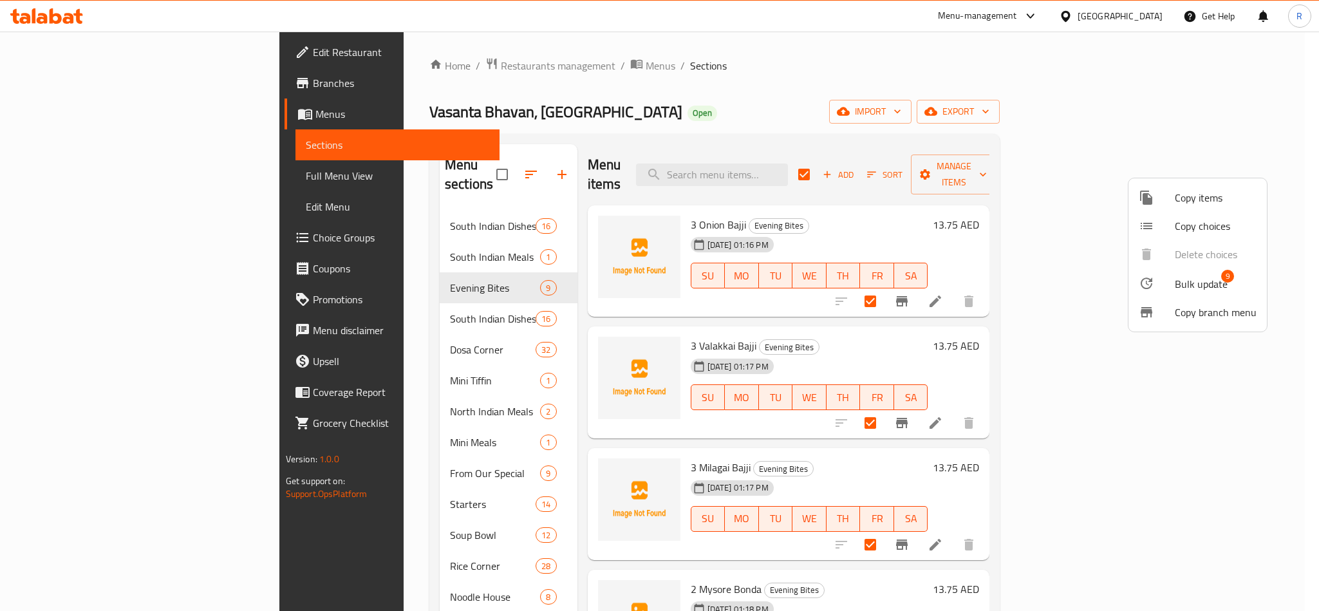
click at [1198, 264] on ul "Copy items Copy choices Delete choices Bulk update 9 Copy branch menu" at bounding box center [1197, 254] width 138 height 153
click at [1199, 279] on span "Bulk update" at bounding box center [1200, 283] width 53 height 15
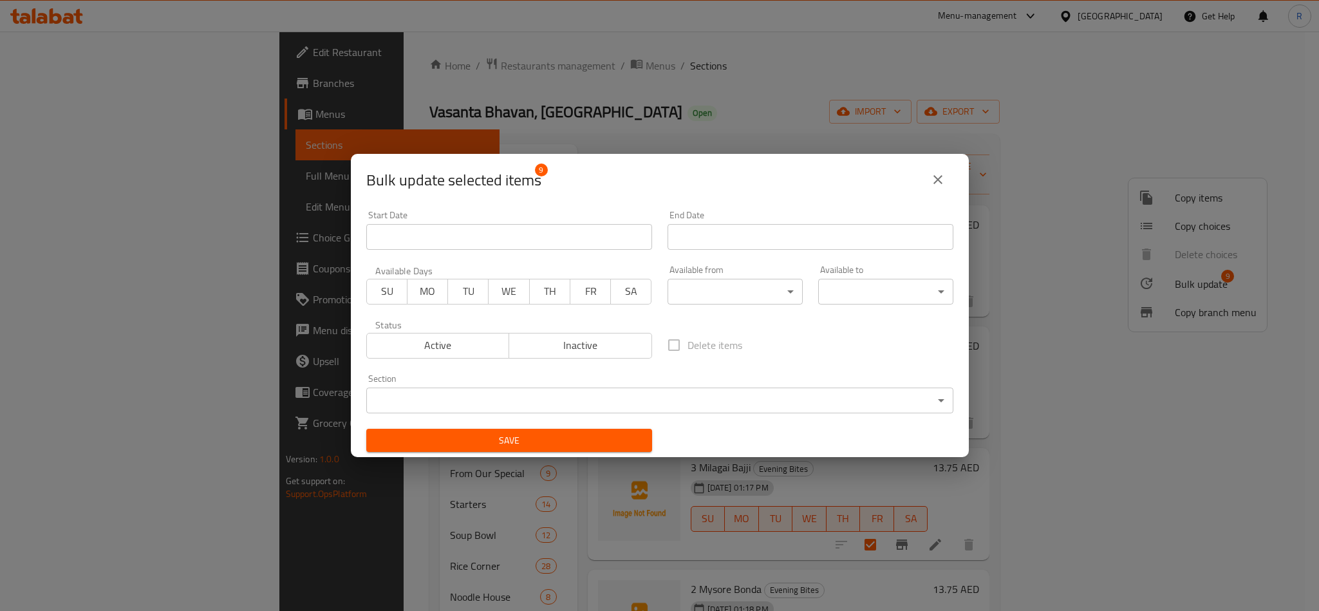
click at [699, 286] on body "​ Menu-management [GEOGRAPHIC_DATA] Get Help R Edit Restaurant Branches Menus S…" at bounding box center [659, 321] width 1319 height 579
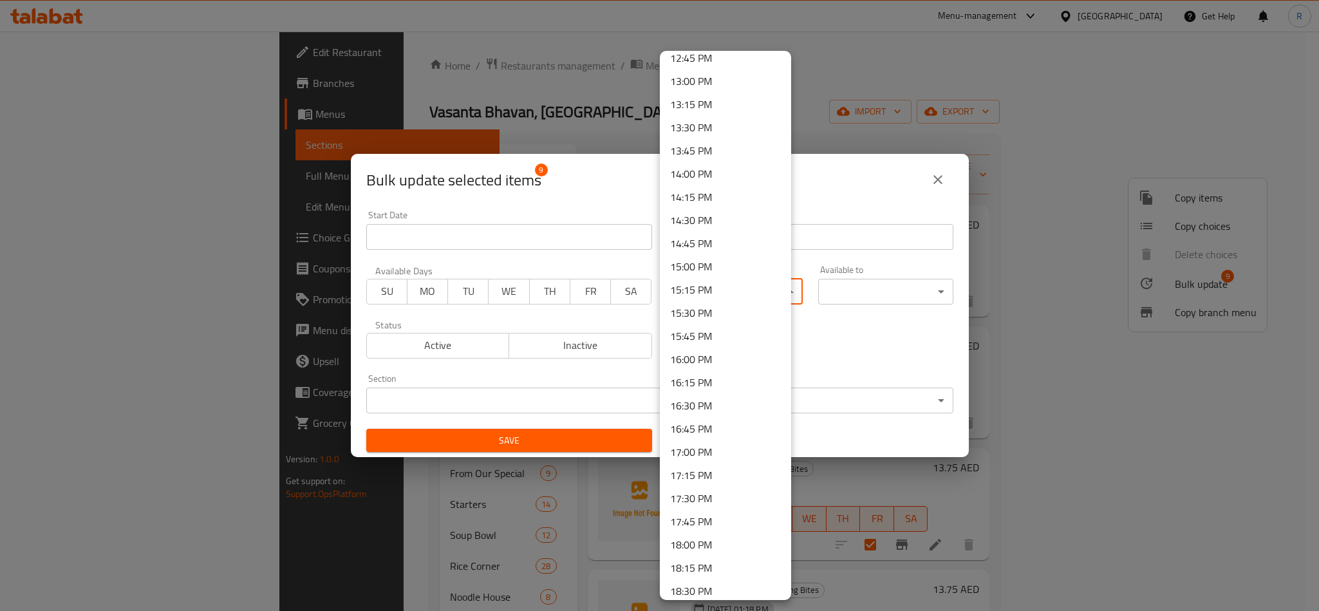
scroll to position [1448, 0]
click at [691, 246] on li "17:30 PM" at bounding box center [725, 241] width 131 height 23
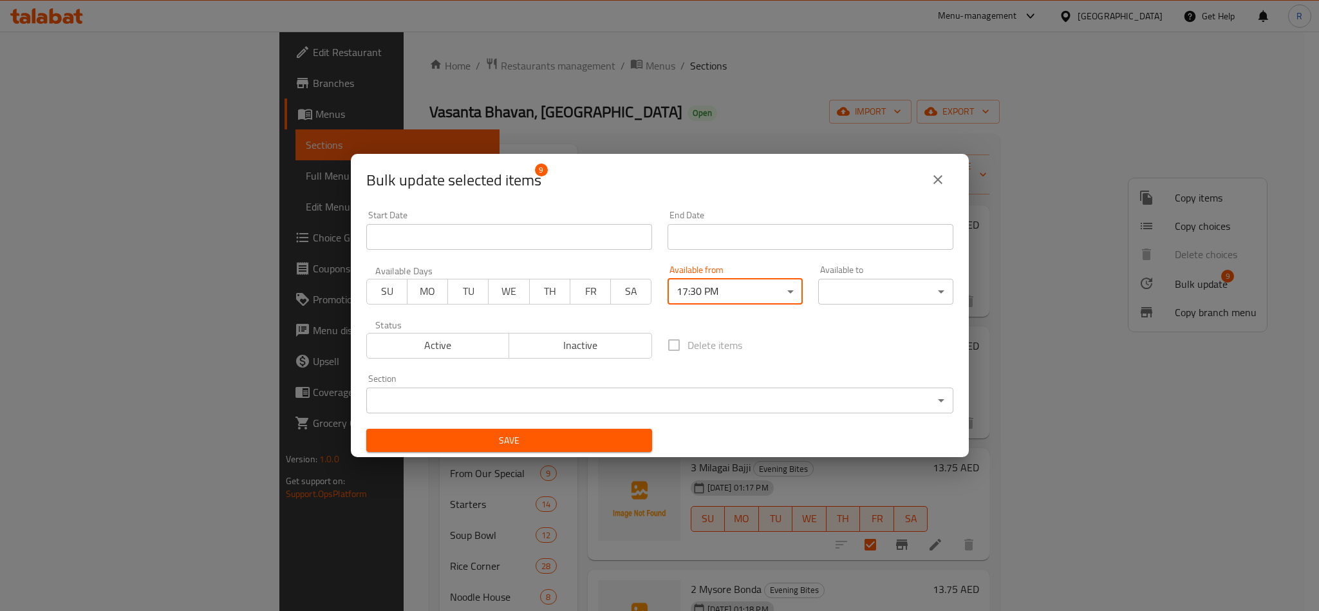
click at [853, 292] on body "​ Menu-management [GEOGRAPHIC_DATA] Get Help R Edit Restaurant Branches Menus S…" at bounding box center [659, 321] width 1319 height 579
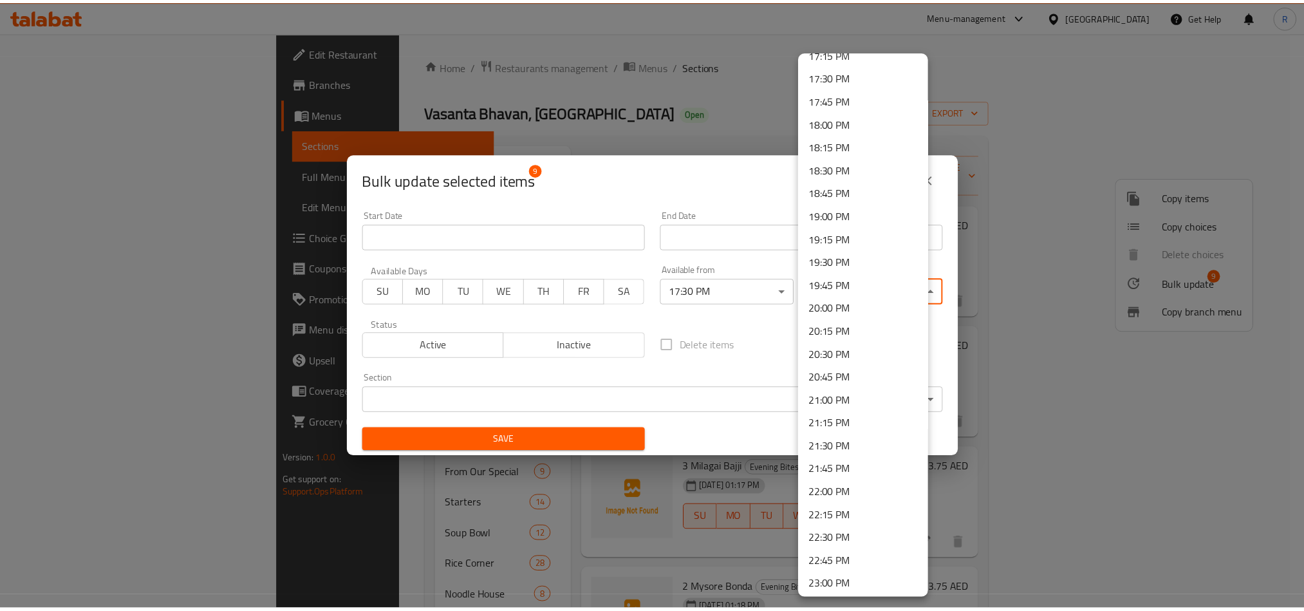
scroll to position [1641, 0]
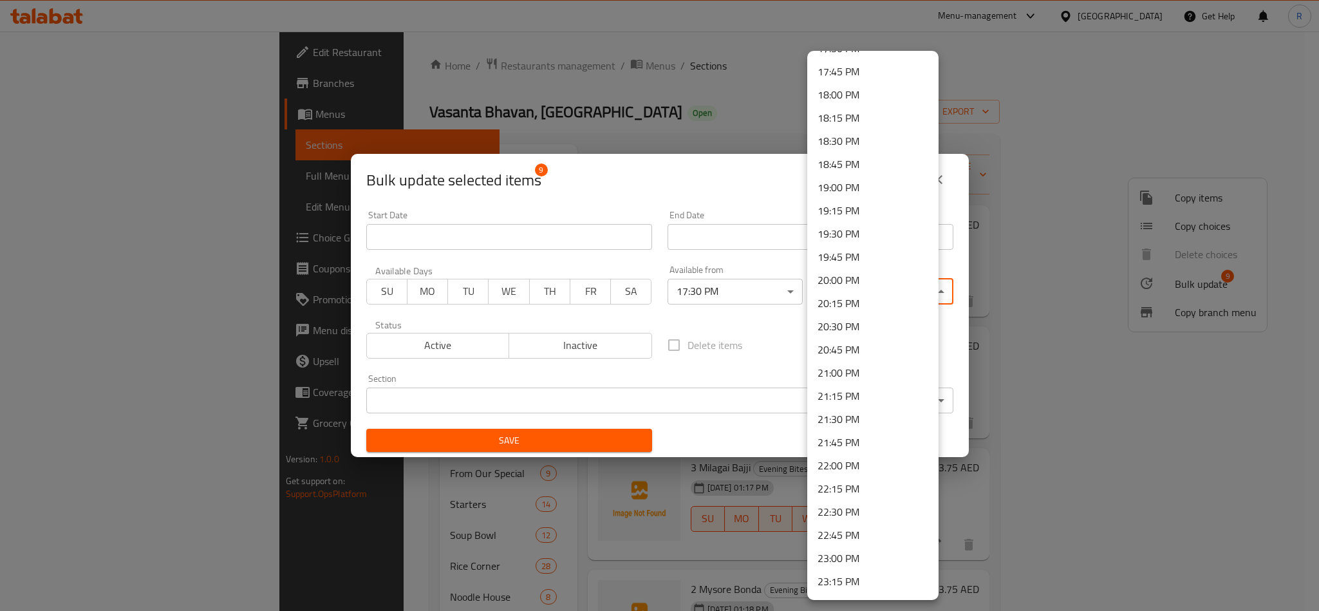
click at [852, 468] on li "22:00 PM" at bounding box center [872, 465] width 131 height 23
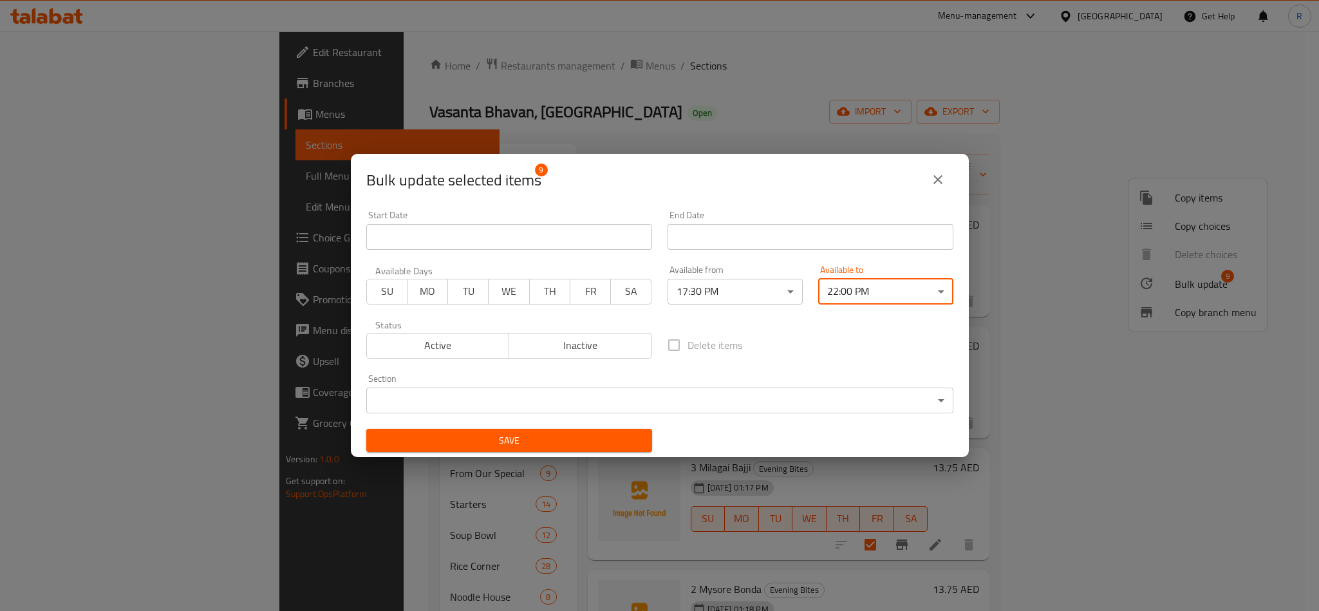
click at [559, 445] on span "Save" at bounding box center [508, 440] width 265 height 16
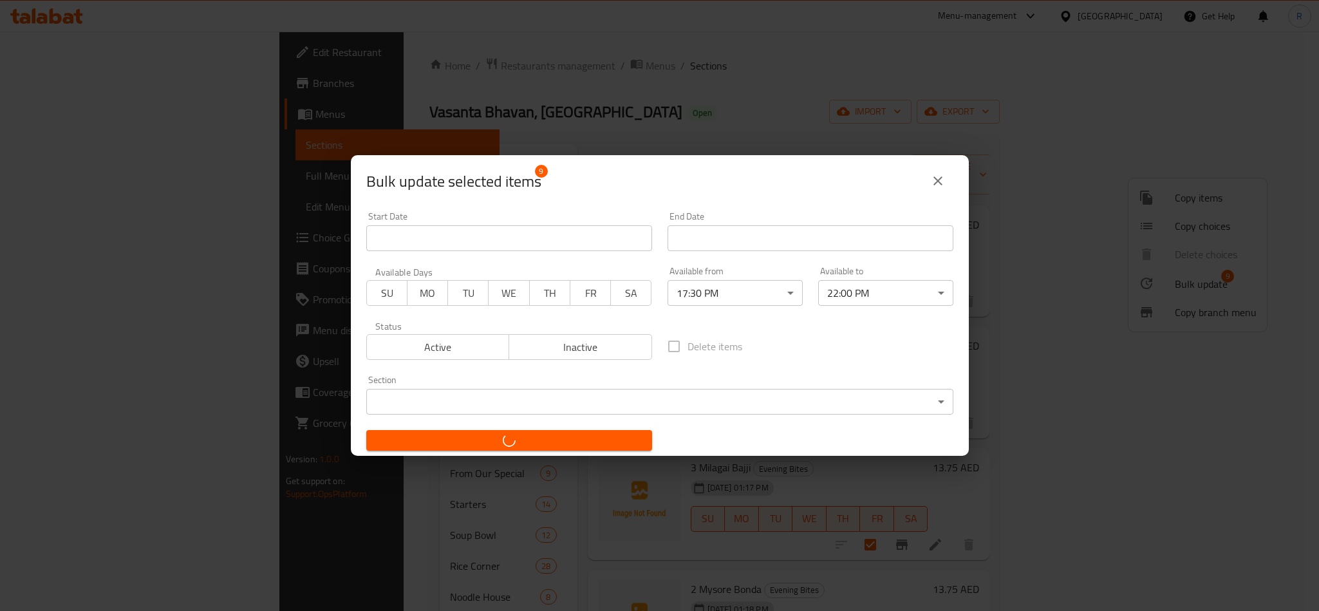
checkbox input "false"
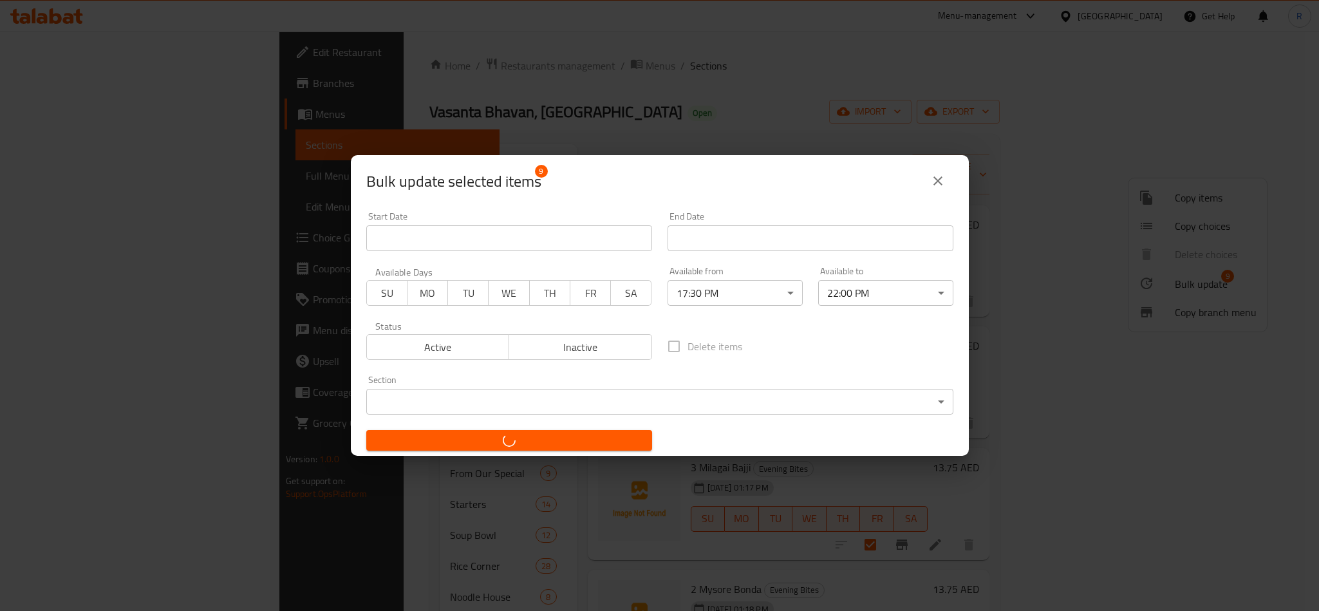
checkbox input "false"
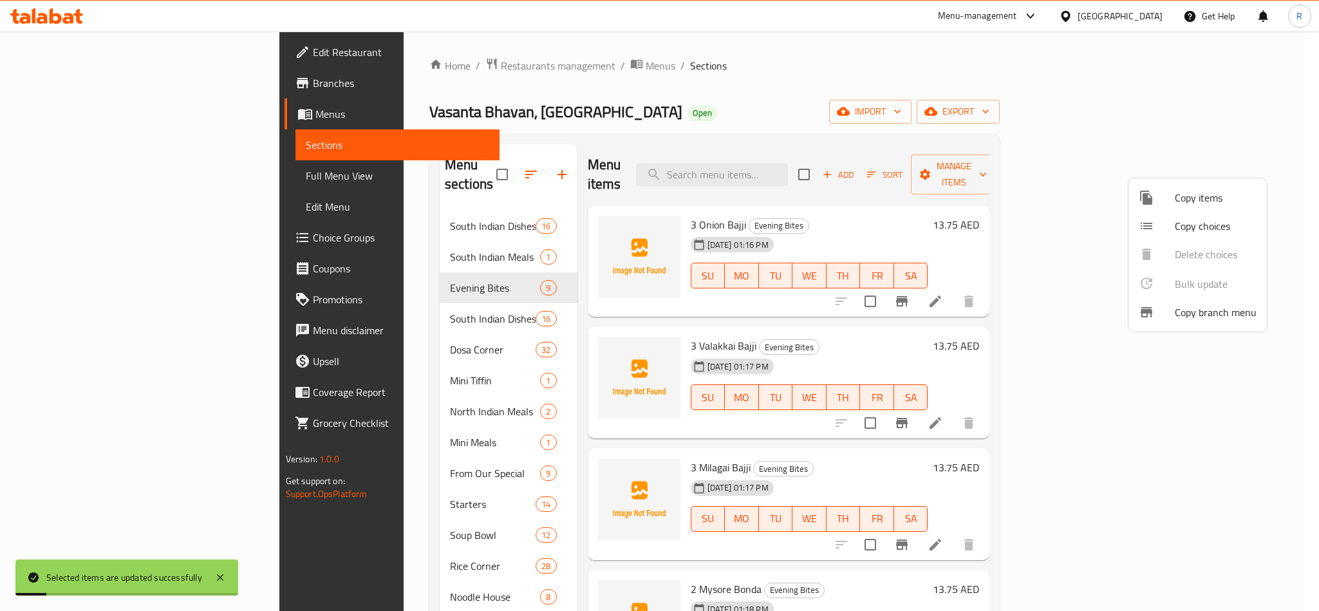
click at [985, 328] on div at bounding box center [659, 305] width 1319 height 611
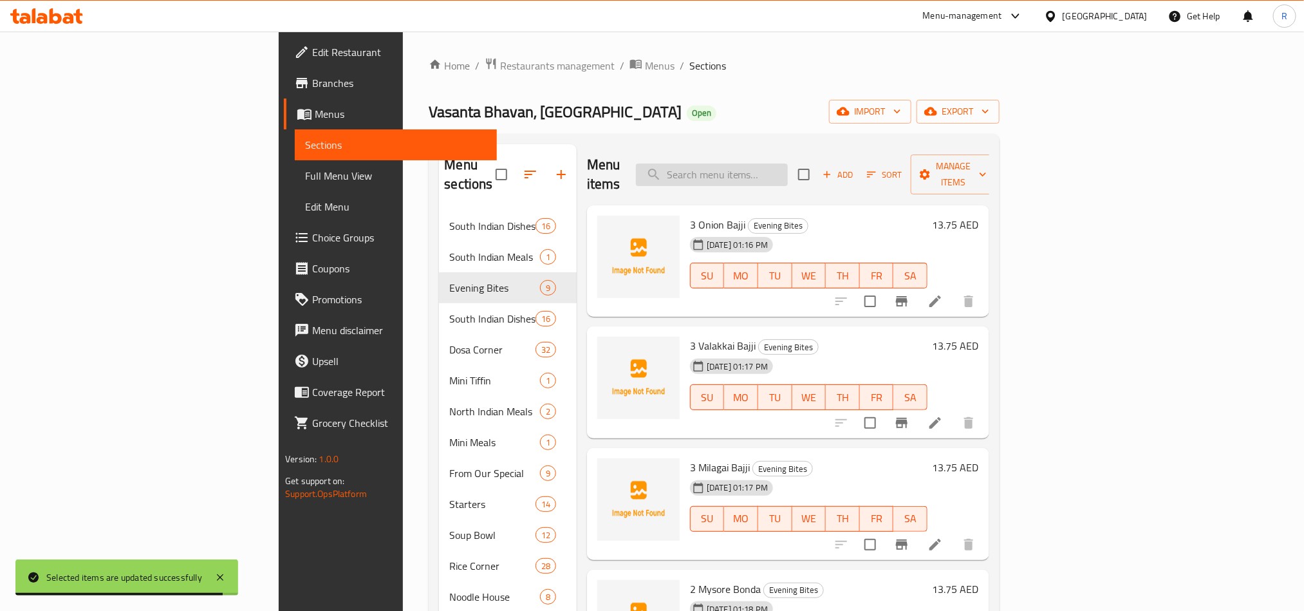
click at [788, 163] on input "search" at bounding box center [712, 174] width 152 height 23
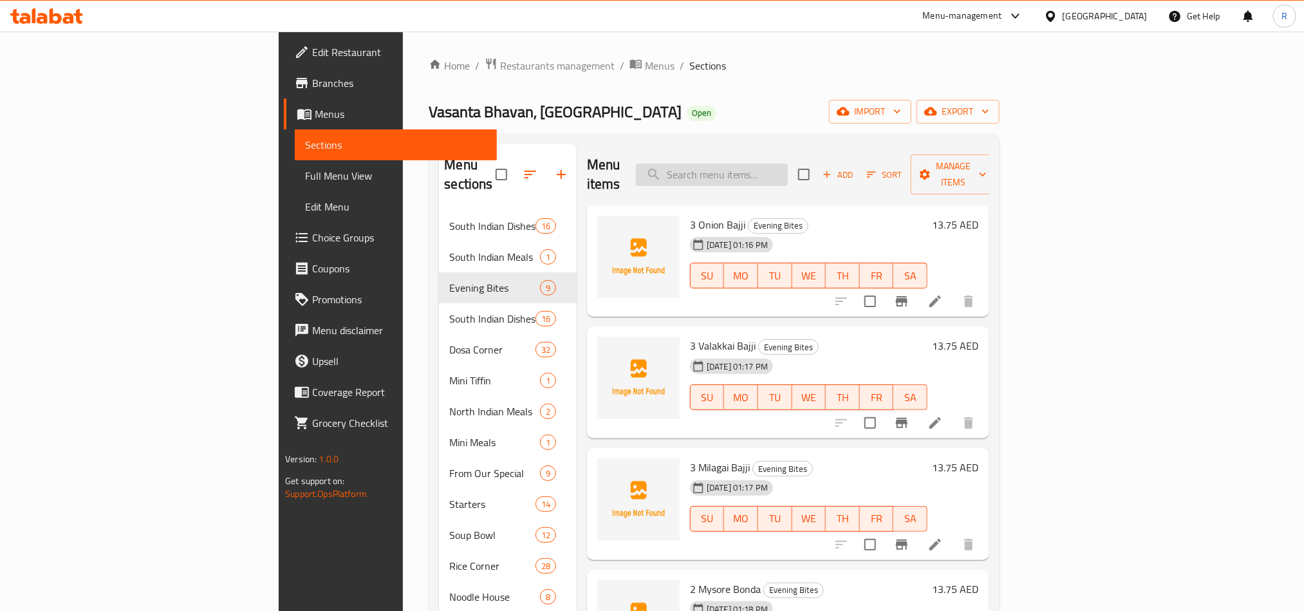
click at [769, 165] on input "search" at bounding box center [712, 174] width 152 height 23
type input "ى"
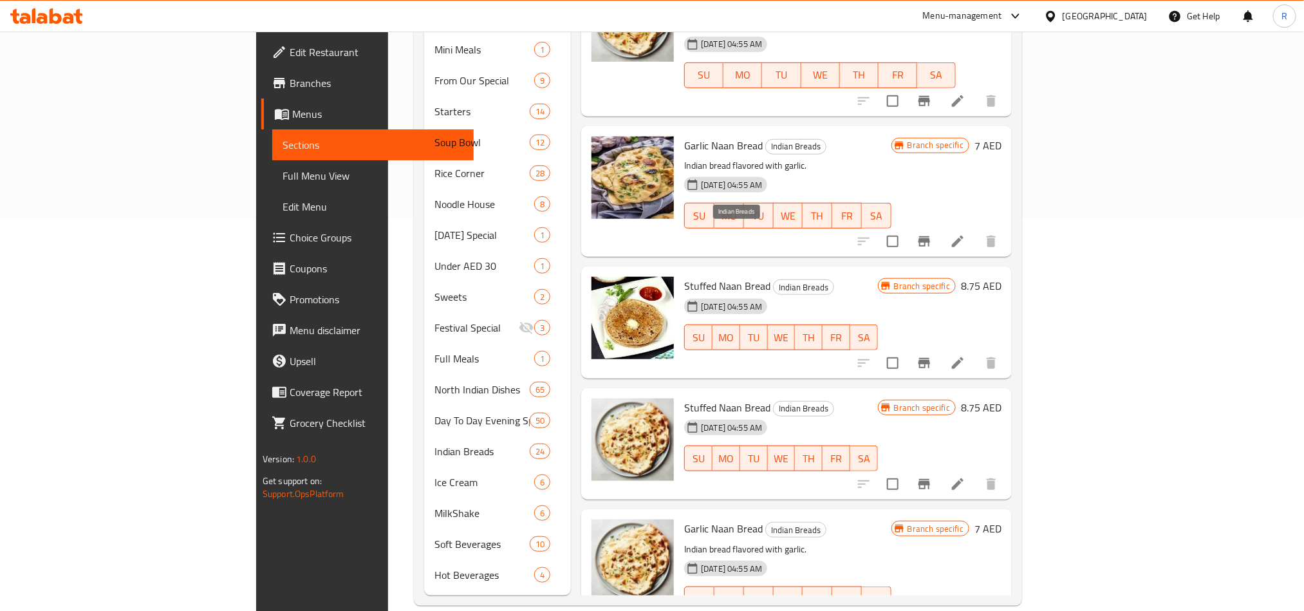
scroll to position [0, 0]
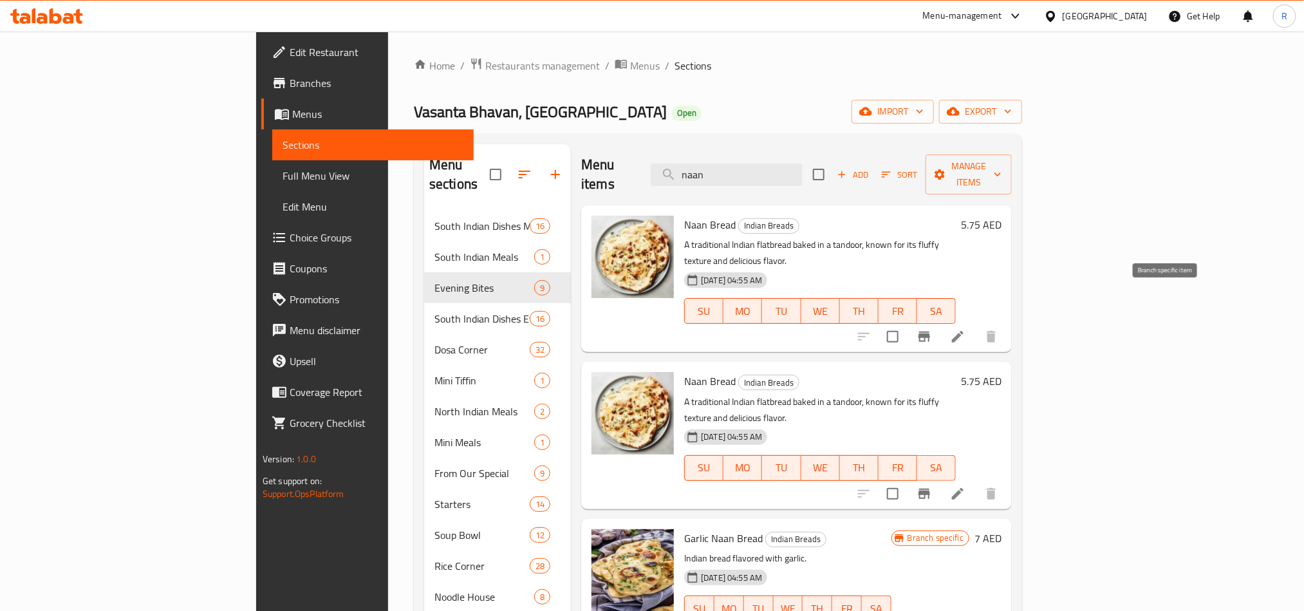
type input "naan"
click at [940, 321] on button "Branch-specific-item" at bounding box center [924, 336] width 31 height 31
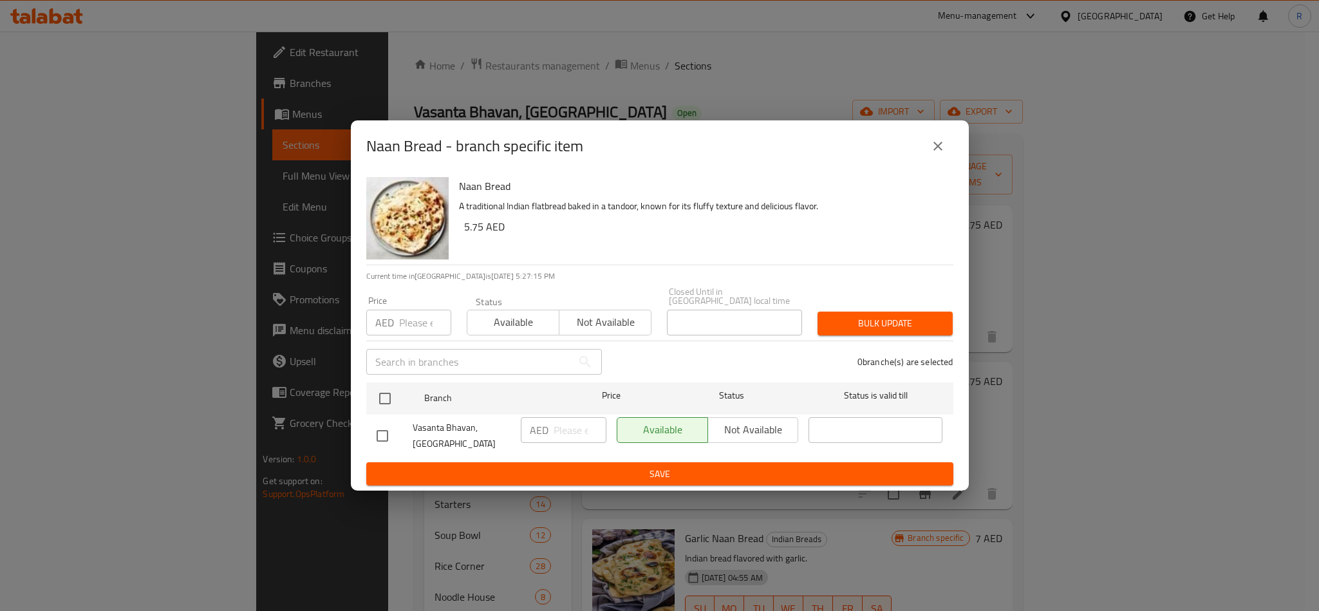
click at [944, 154] on button "close" at bounding box center [937, 146] width 31 height 31
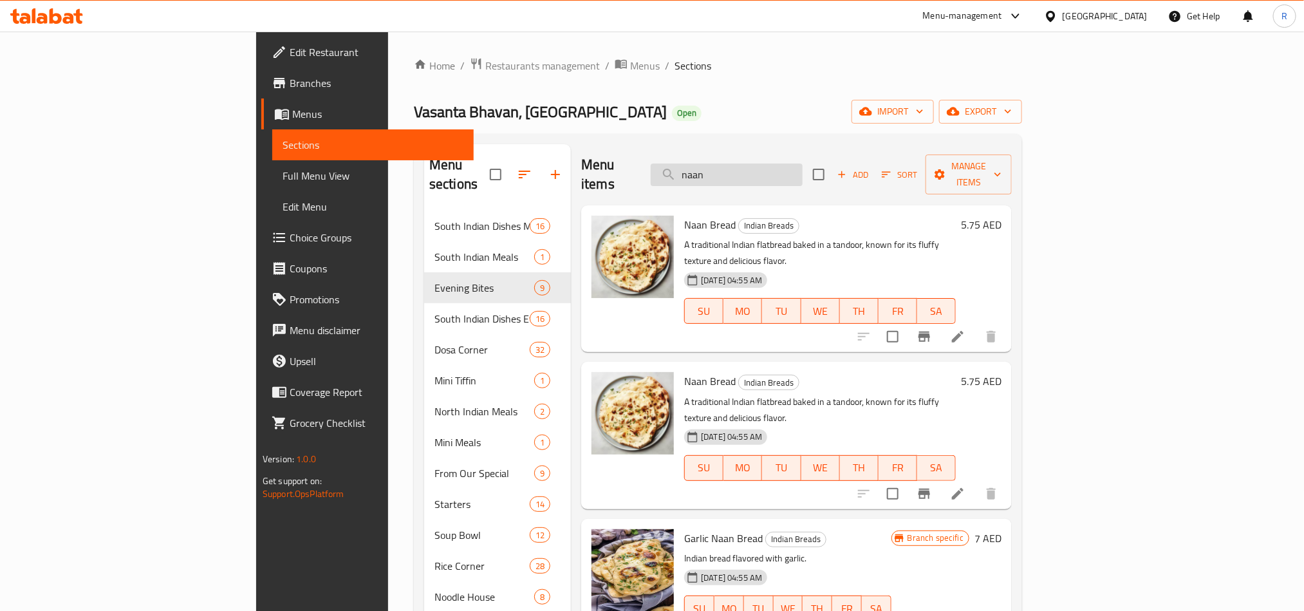
click at [781, 170] on input "naan" at bounding box center [727, 174] width 152 height 23
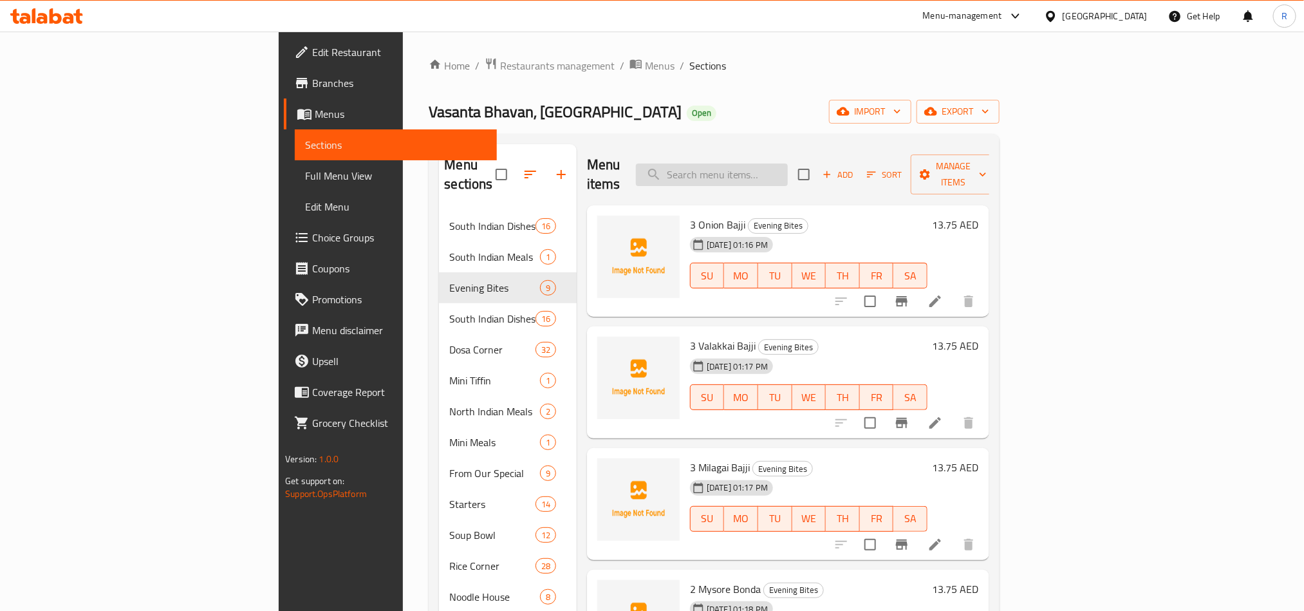
click at [788, 168] on input "search" at bounding box center [712, 174] width 152 height 23
paste input "[PERSON_NAME]"
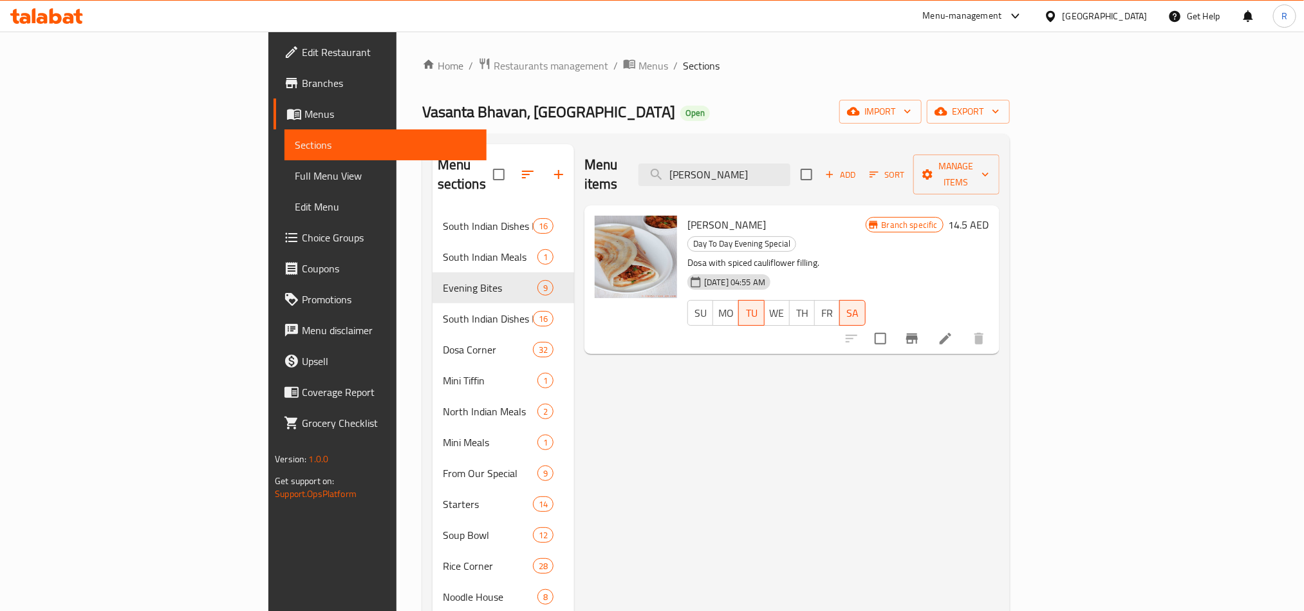
type input "[PERSON_NAME]"
click at [920, 331] on icon "Branch-specific-item" at bounding box center [911, 338] width 15 height 15
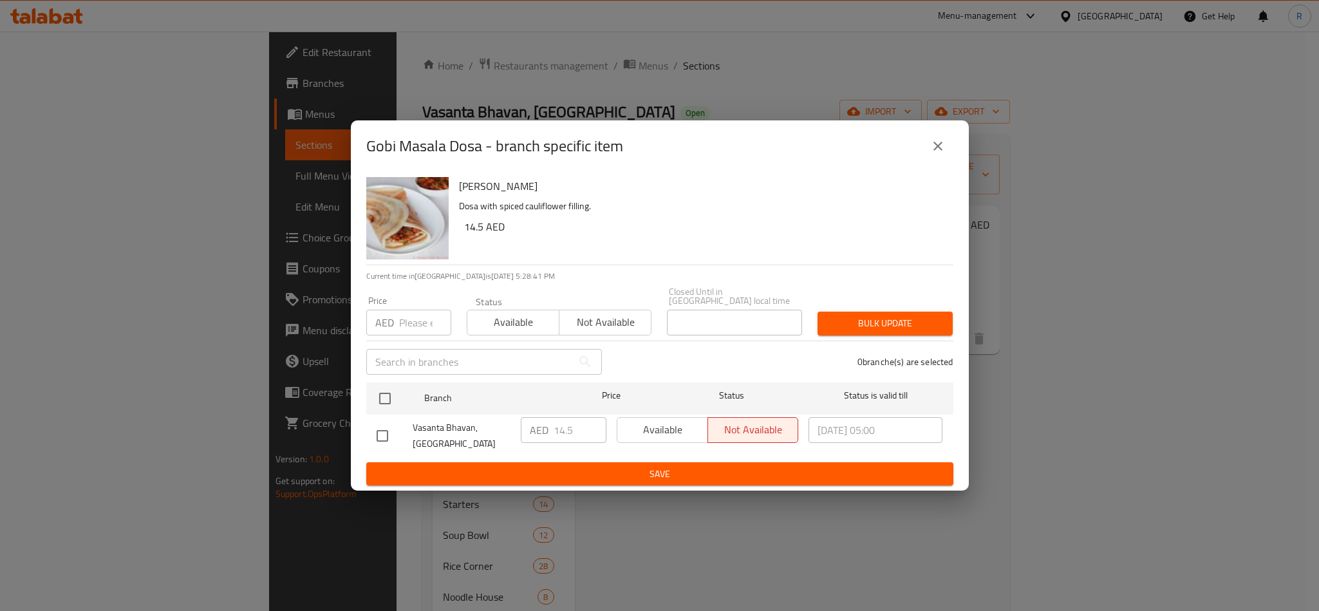
click at [938, 162] on div "Gobi Masala Dosa - branch specific item" at bounding box center [660, 145] width 618 height 51
click at [935, 147] on icon "close" at bounding box center [937, 146] width 9 height 9
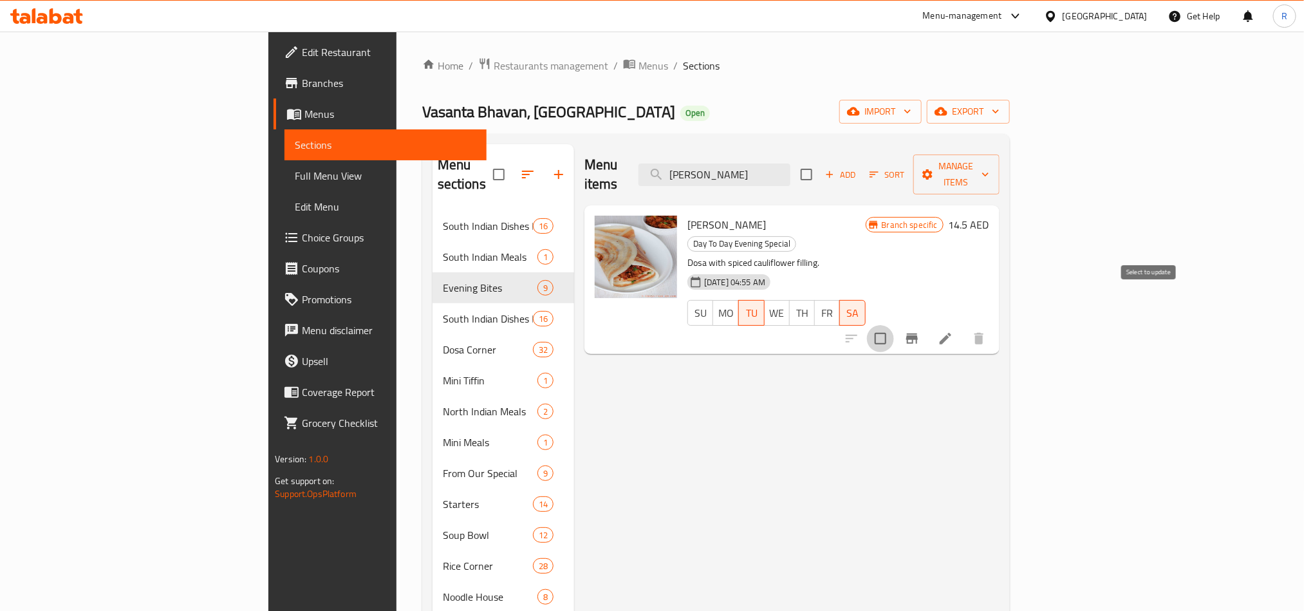
click at [894, 325] on input "checkbox" at bounding box center [880, 338] width 27 height 27
checkbox input "true"
click at [894, 325] on input "checkbox" at bounding box center [880, 338] width 27 height 27
checkbox input "false"
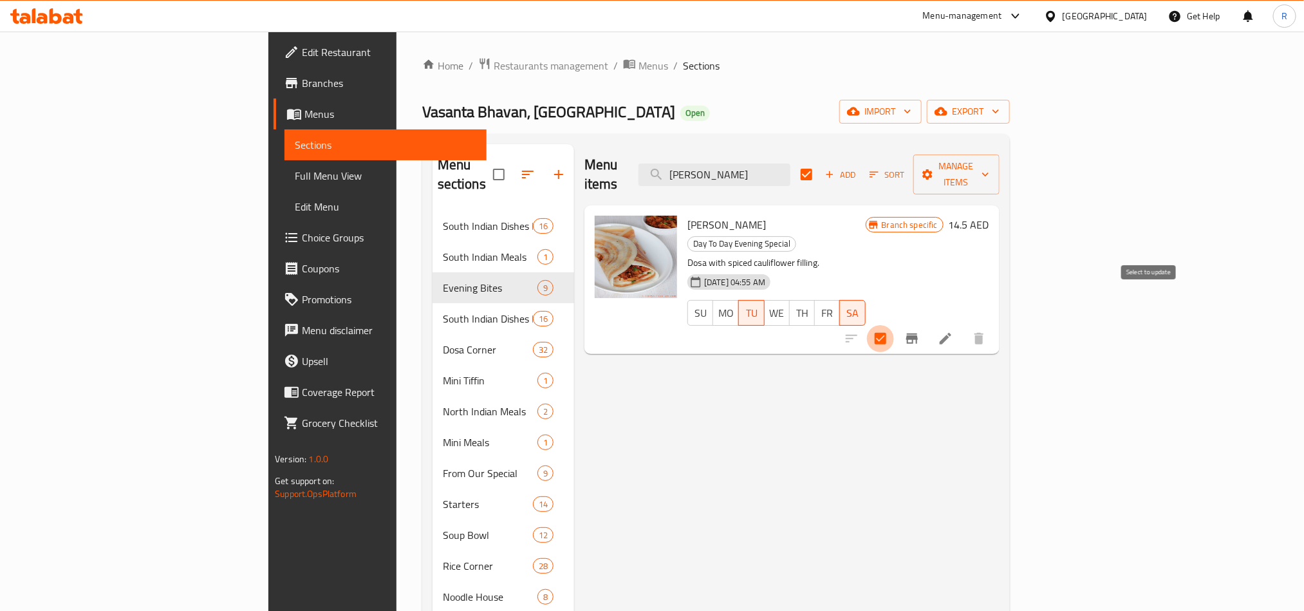
checkbox input "false"
click at [920, 331] on icon "Branch-specific-item" at bounding box center [911, 338] width 15 height 15
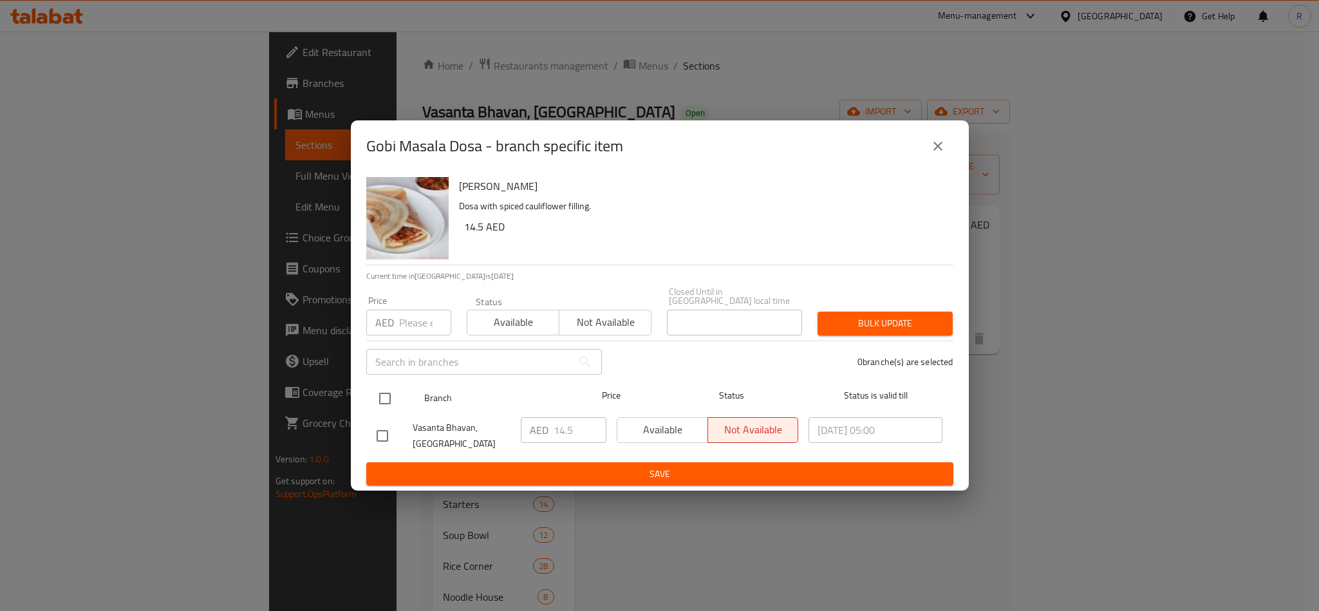
click at [385, 405] on input "checkbox" at bounding box center [384, 398] width 27 height 27
checkbox input "true"
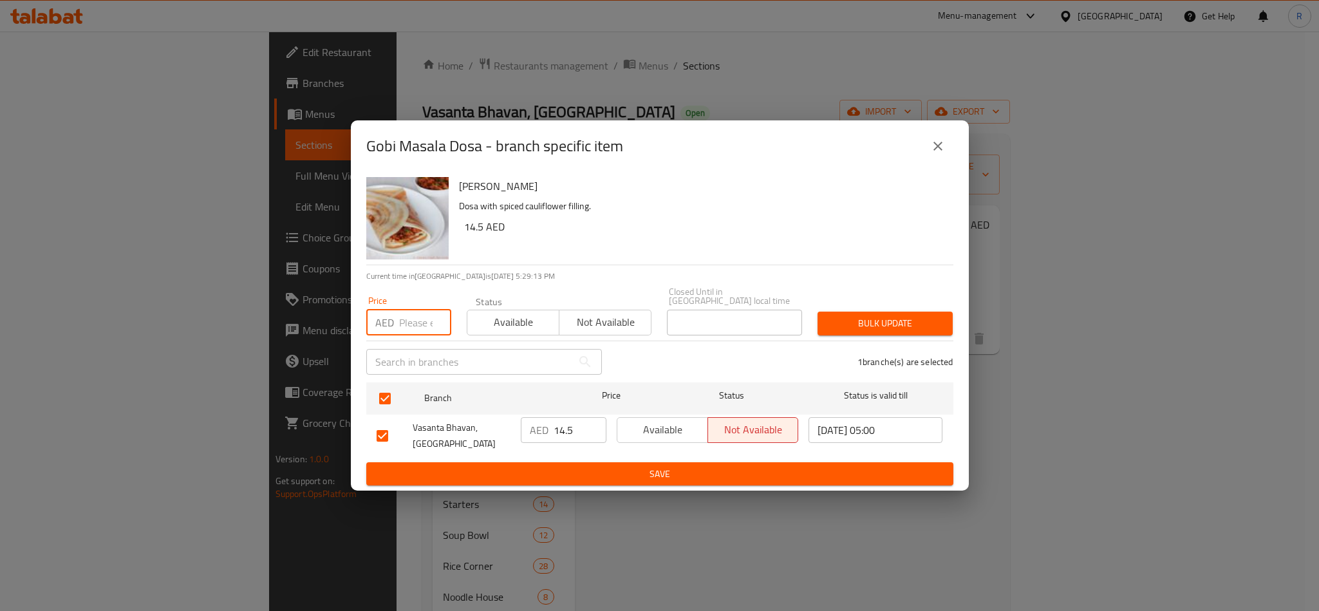
click at [403, 323] on input "number" at bounding box center [425, 323] width 52 height 26
paste input "18.00"
type input "18"
click at [884, 315] on span "Bulk update" at bounding box center [885, 323] width 115 height 16
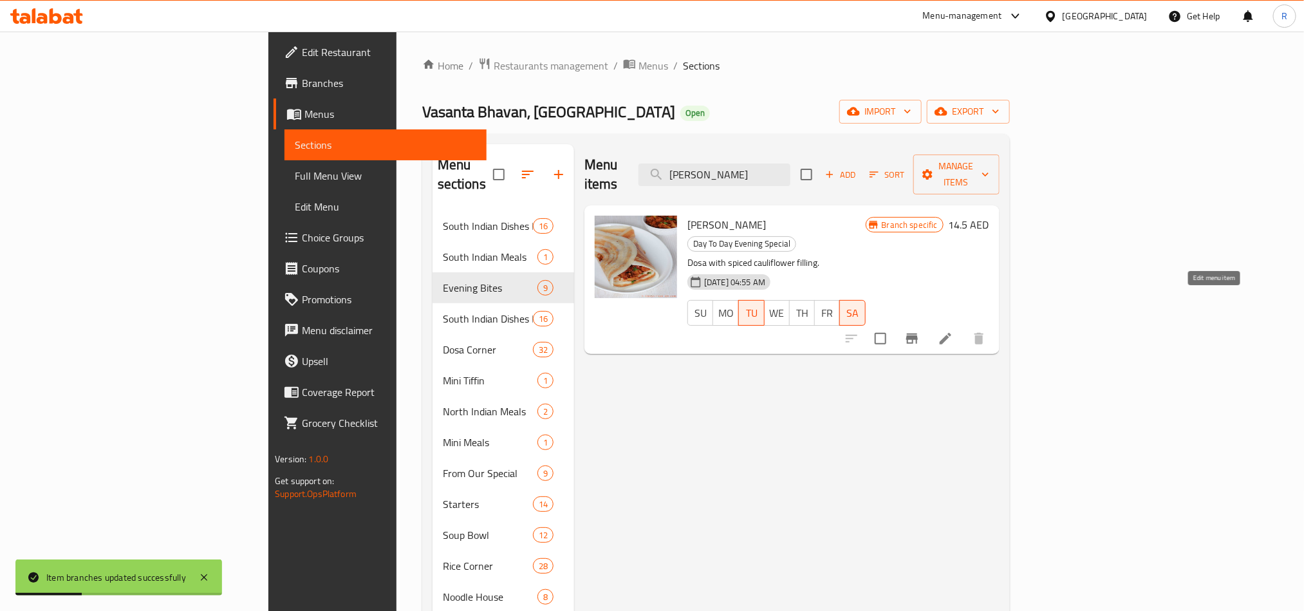
click at [953, 331] on icon at bounding box center [945, 338] width 15 height 15
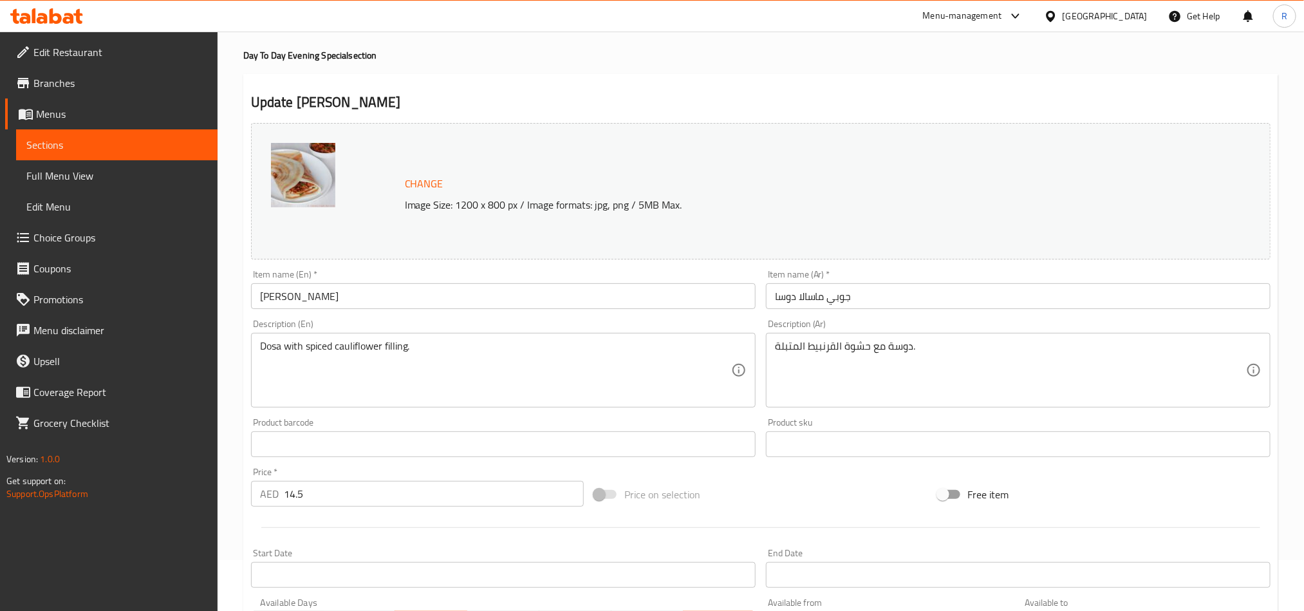
scroll to position [26, 0]
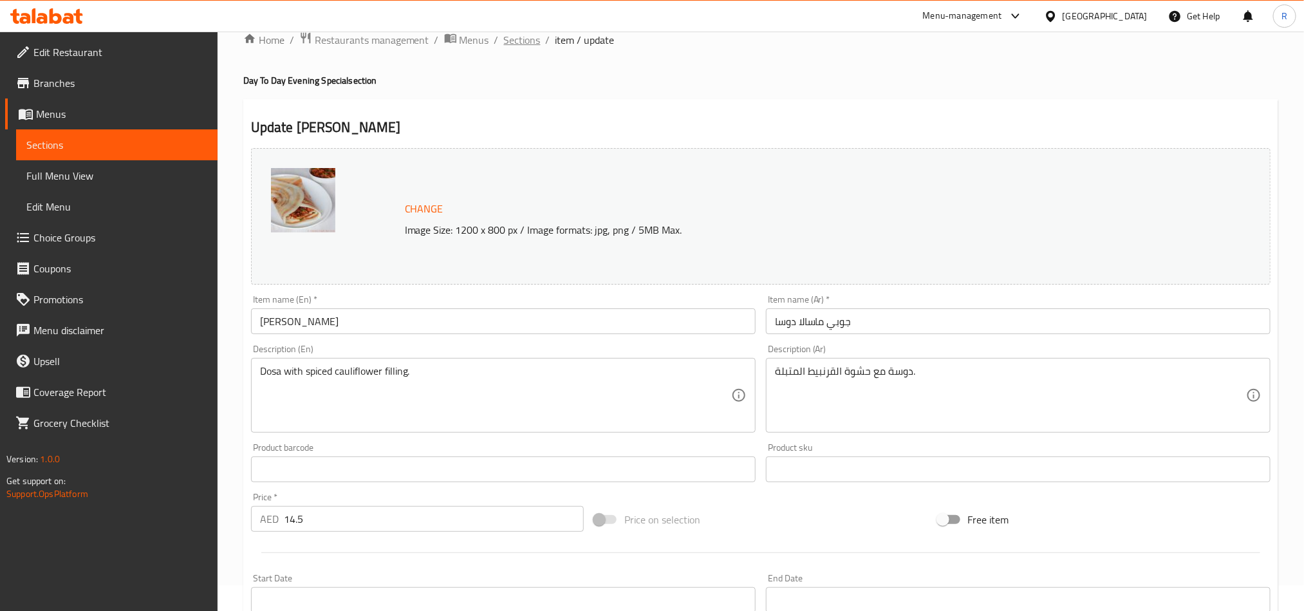
click at [533, 47] on span "Sections" at bounding box center [522, 39] width 37 height 15
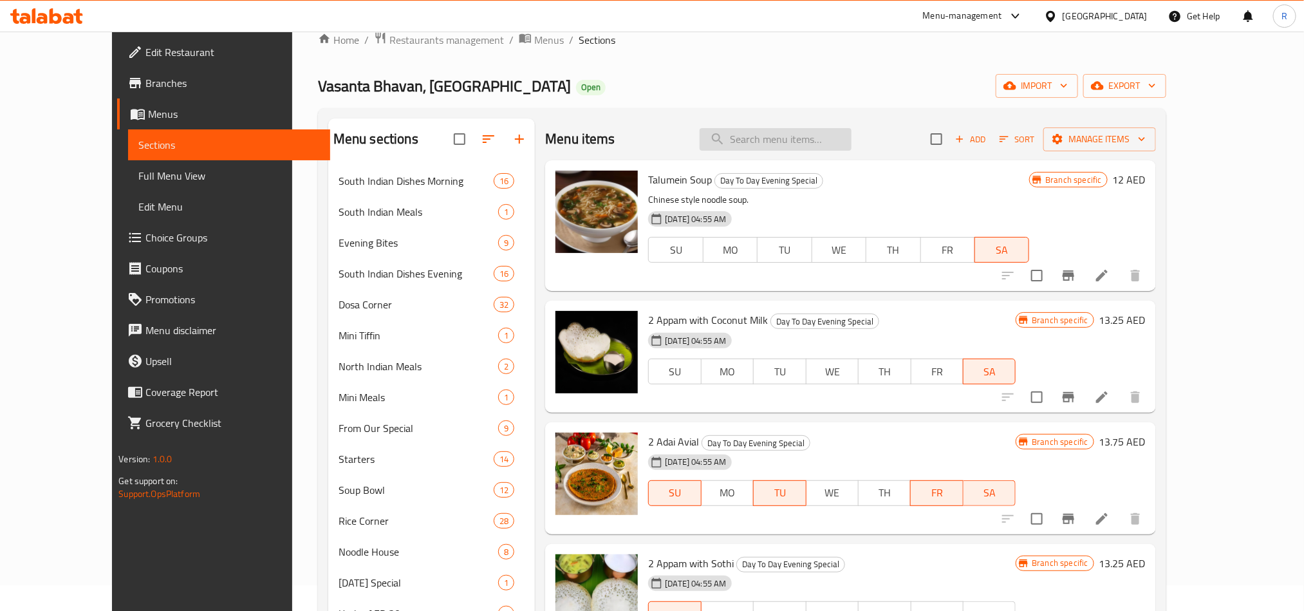
click at [836, 135] on input "search" at bounding box center [775, 139] width 152 height 23
paste input "[PERSON_NAME]"
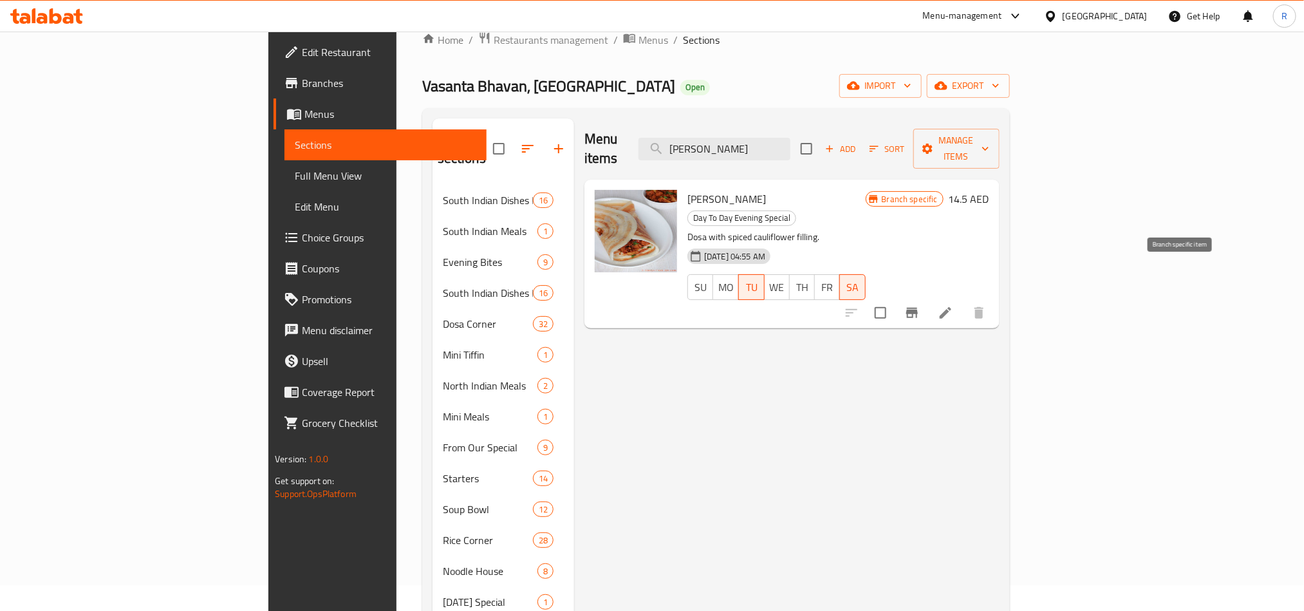
click at [920, 305] on icon "Branch-specific-item" at bounding box center [911, 312] width 15 height 15
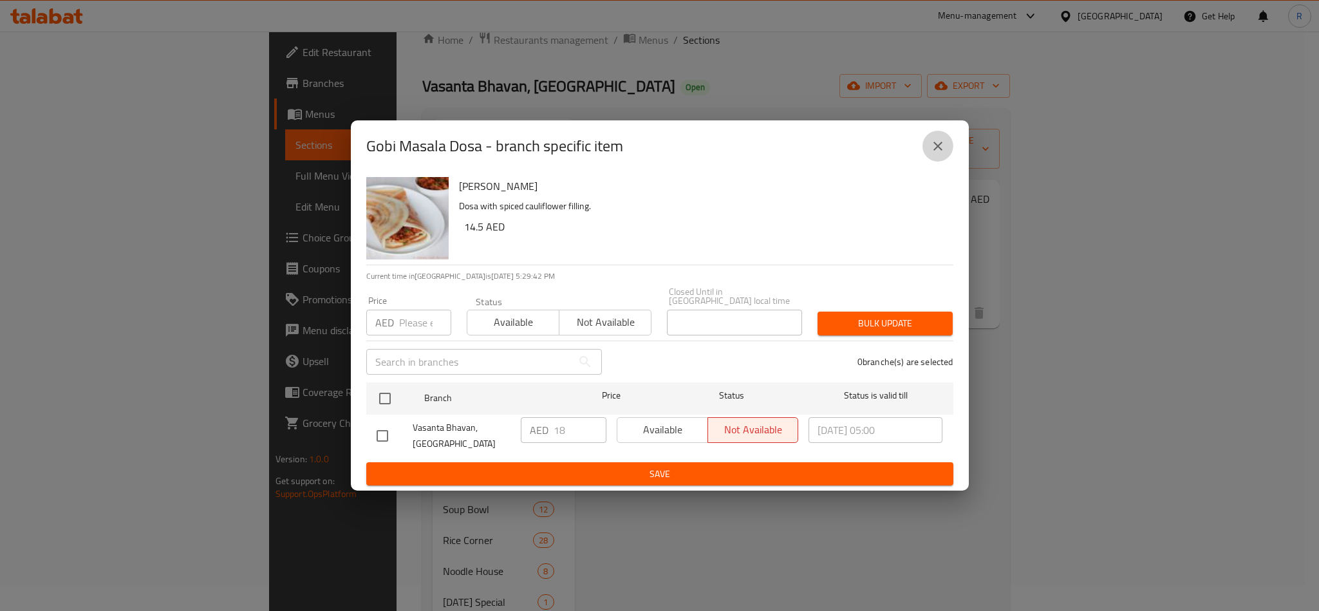
click at [938, 142] on icon "close" at bounding box center [937, 145] width 15 height 15
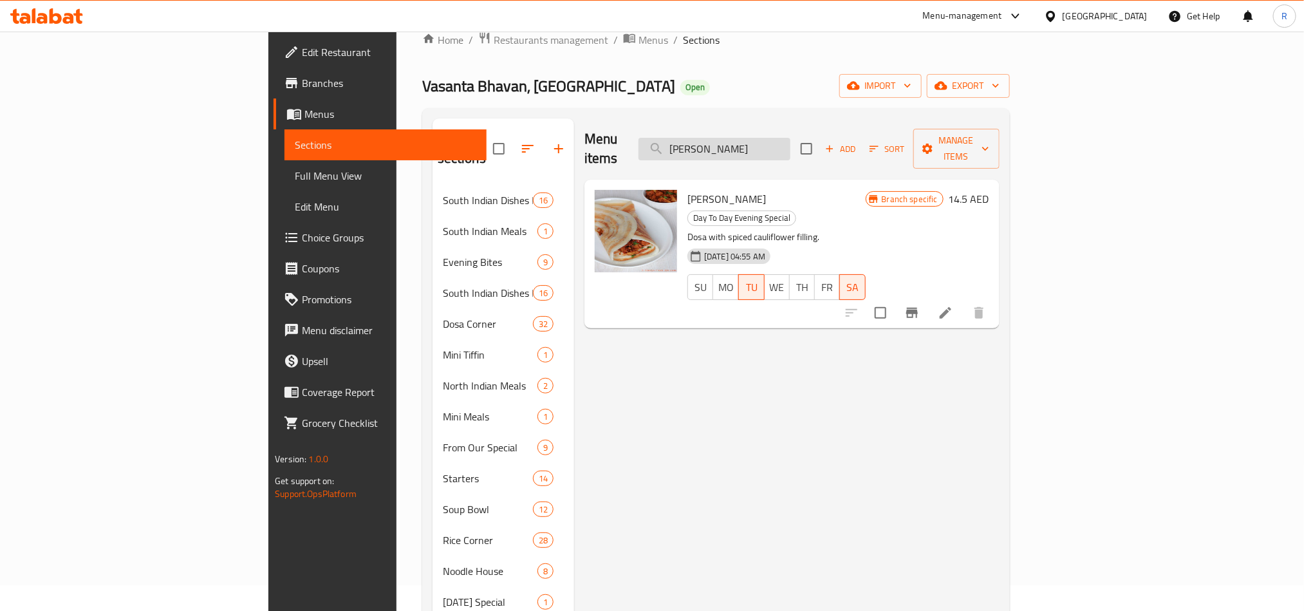
click at [790, 143] on input "[PERSON_NAME]" at bounding box center [714, 149] width 152 height 23
paste input "Stuffed Paneer"
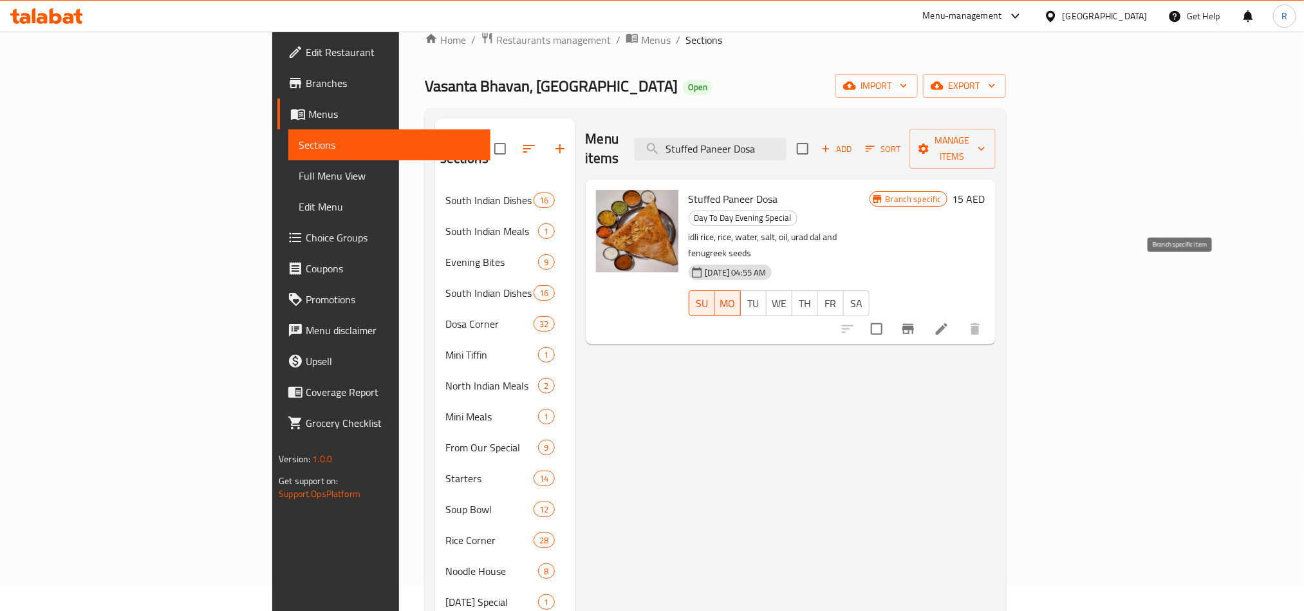
type input "Stuffed Paneer Dosa"
click at [914, 324] on icon "Branch-specific-item" at bounding box center [908, 329] width 12 height 10
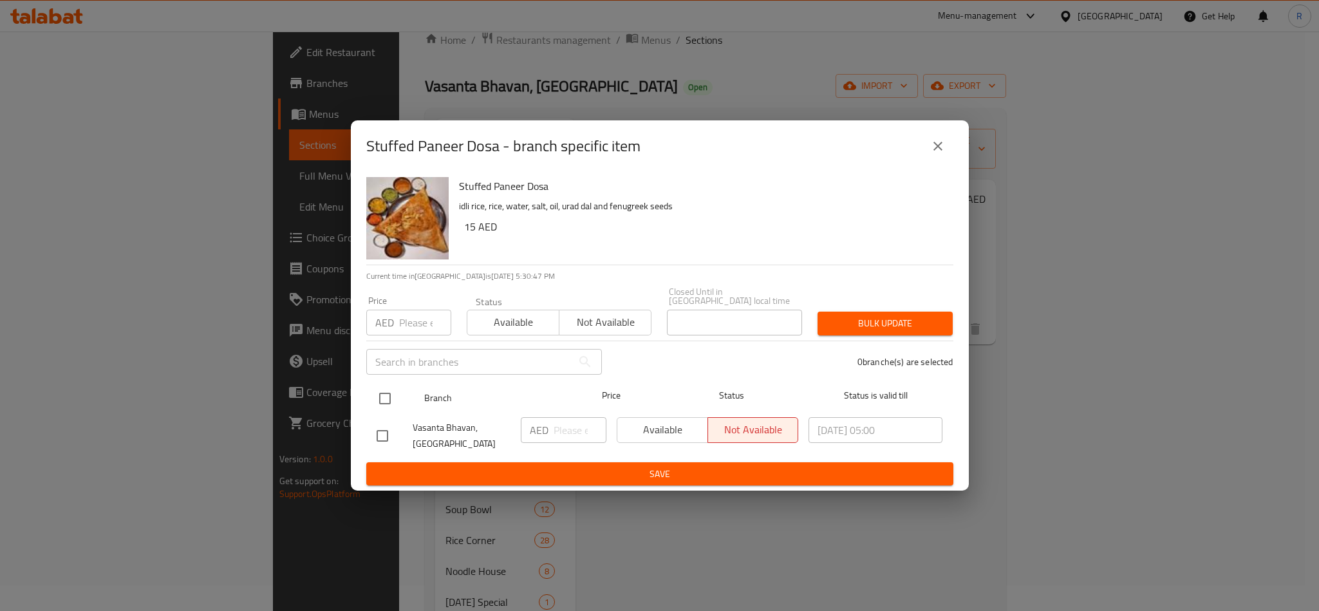
click at [391, 400] on input "checkbox" at bounding box center [384, 398] width 27 height 27
checkbox input "true"
click at [415, 329] on input "number" at bounding box center [425, 323] width 52 height 26
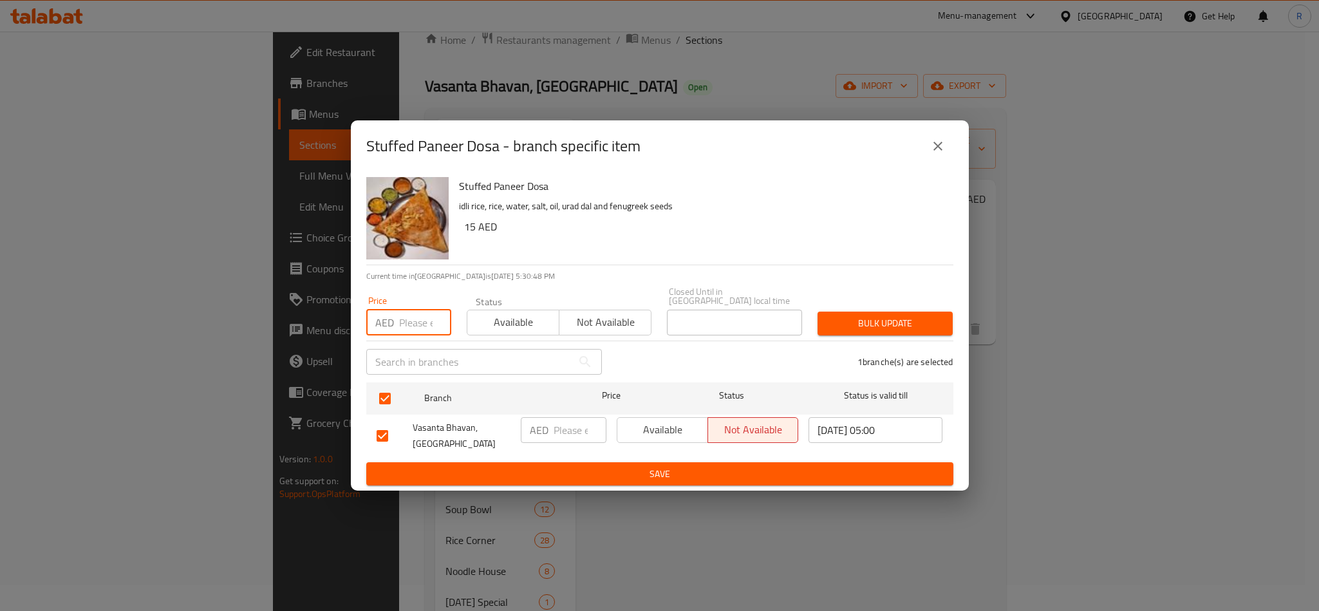
paste input "19.75"
type input "19.75"
click at [898, 313] on button "Bulk update" at bounding box center [884, 323] width 135 height 24
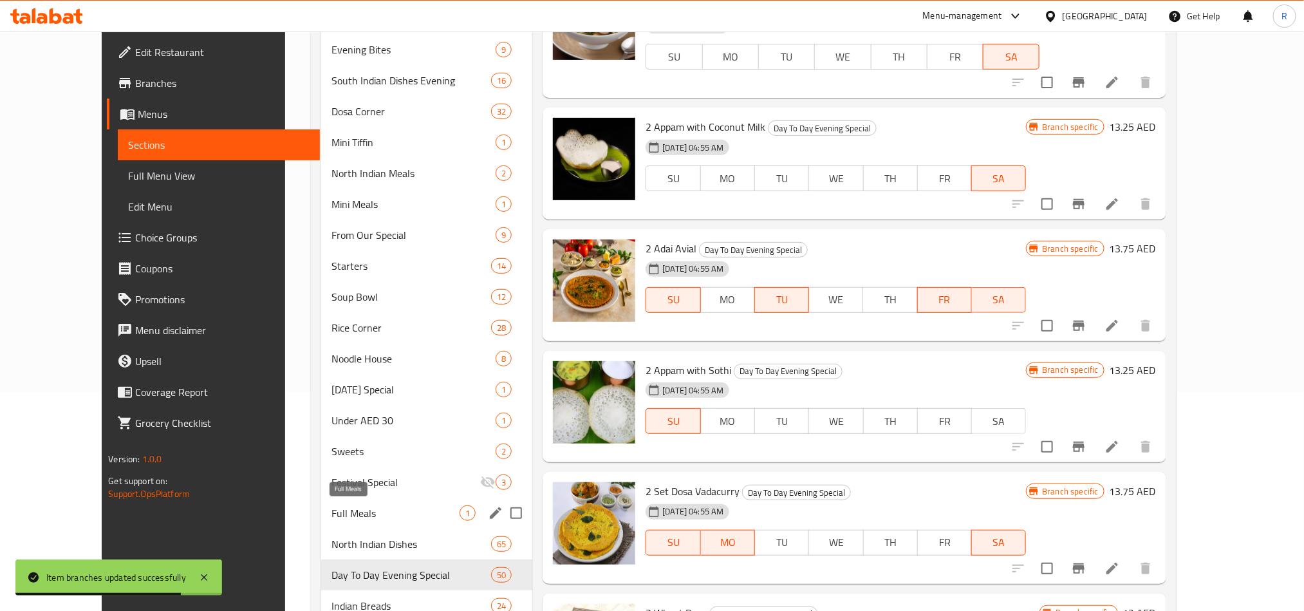
scroll to position [393, 0]
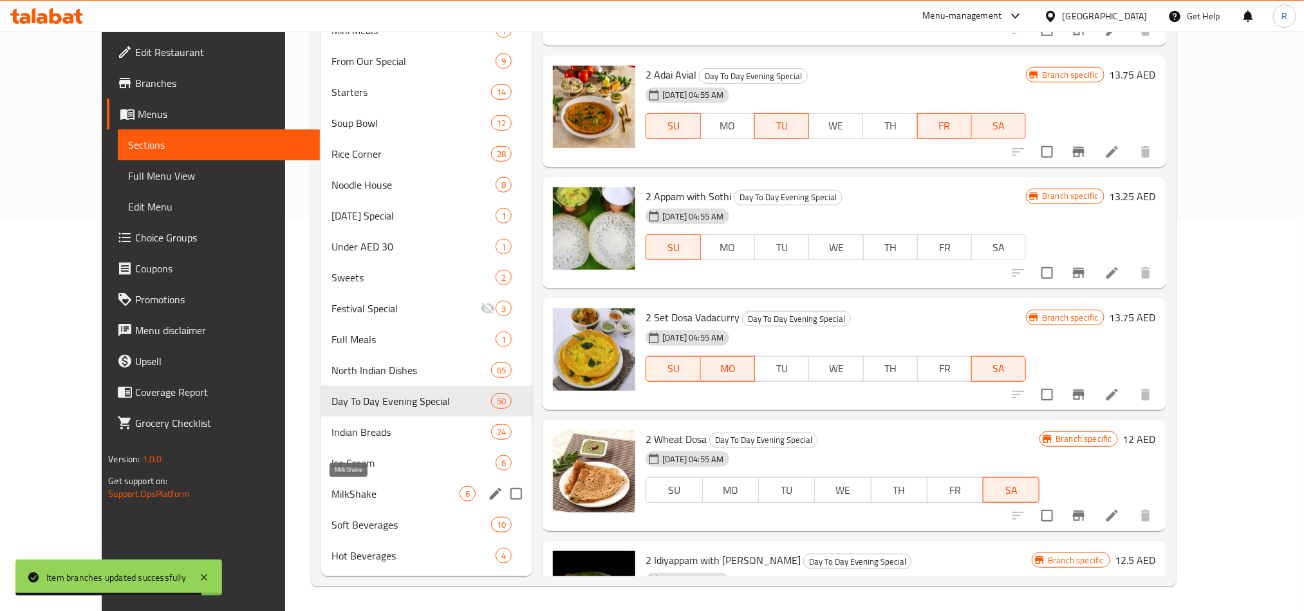
click at [331, 496] on span "MilkShake" at bounding box center [395, 493] width 128 height 15
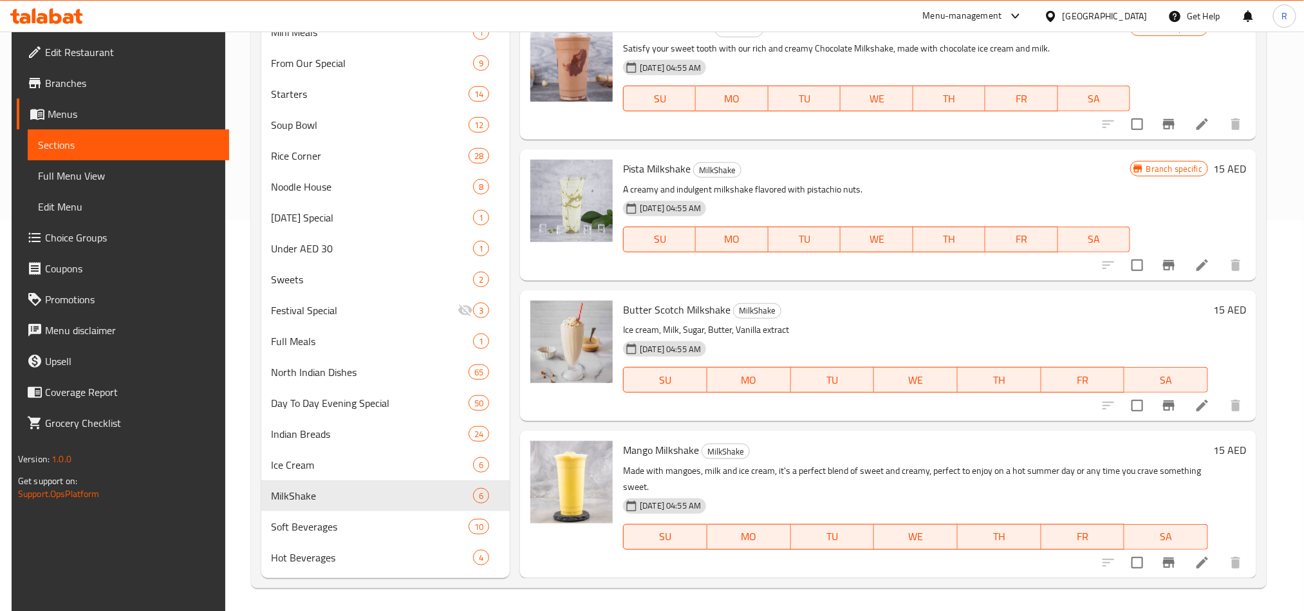
scroll to position [393, 0]
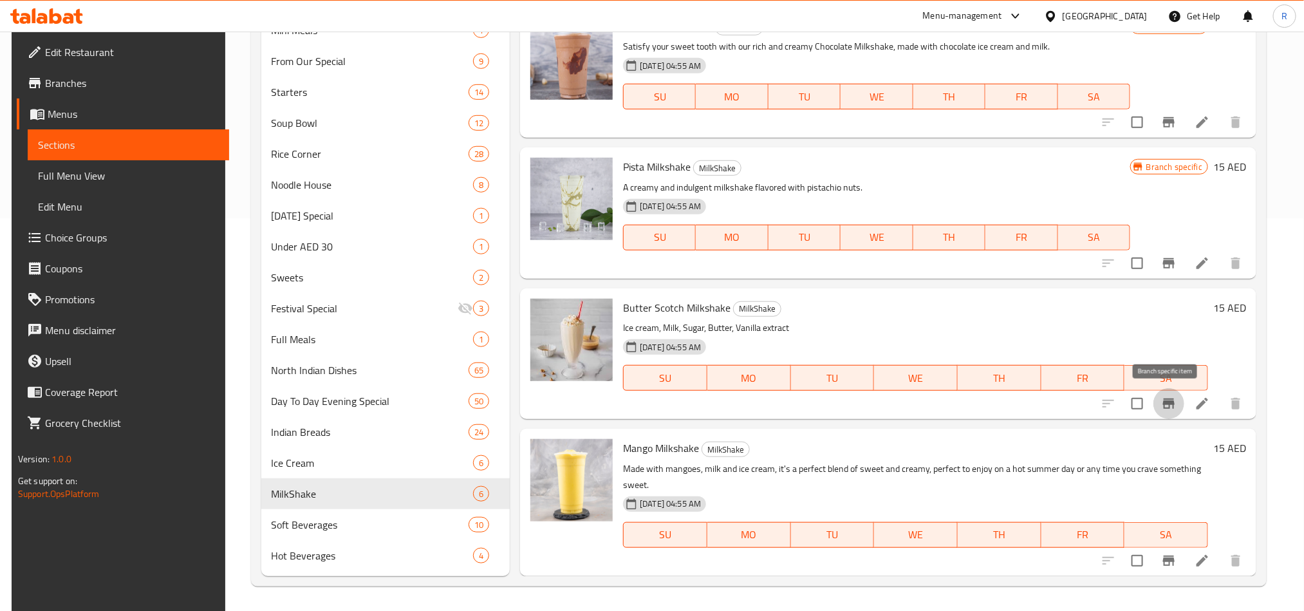
click at [1172, 402] on icon "Branch-specific-item" at bounding box center [1168, 403] width 15 height 15
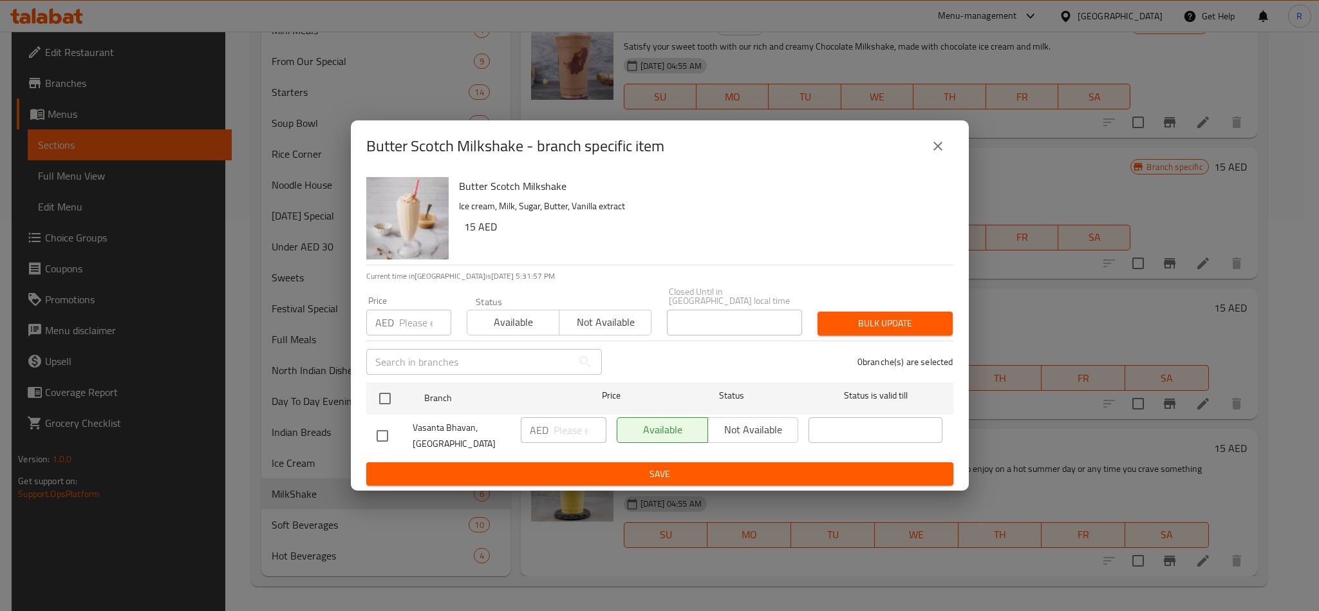
click at [940, 149] on icon "close" at bounding box center [937, 146] width 9 height 9
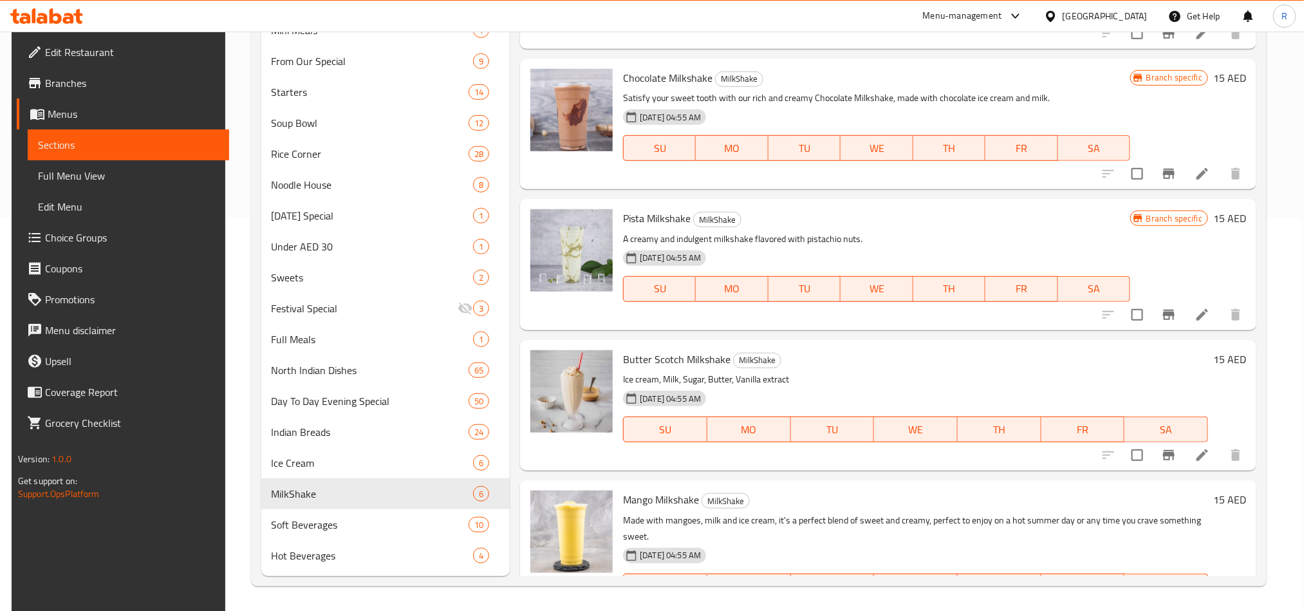
scroll to position [0, 0]
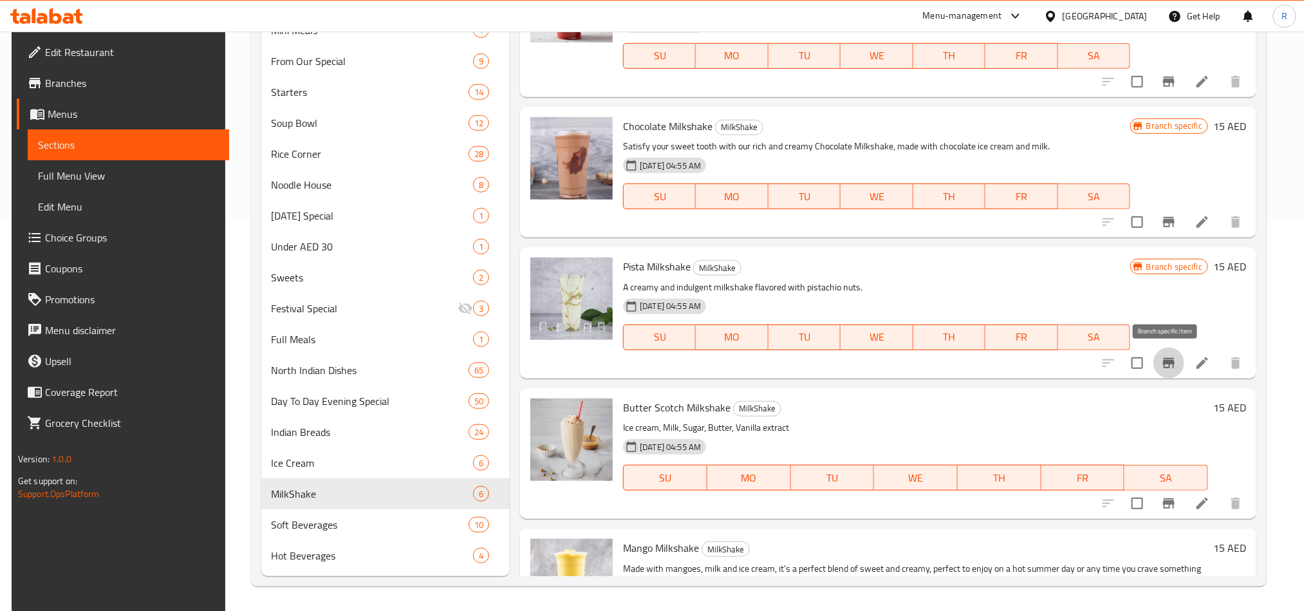
click at [1163, 362] on icon "Branch-specific-item" at bounding box center [1169, 363] width 12 height 10
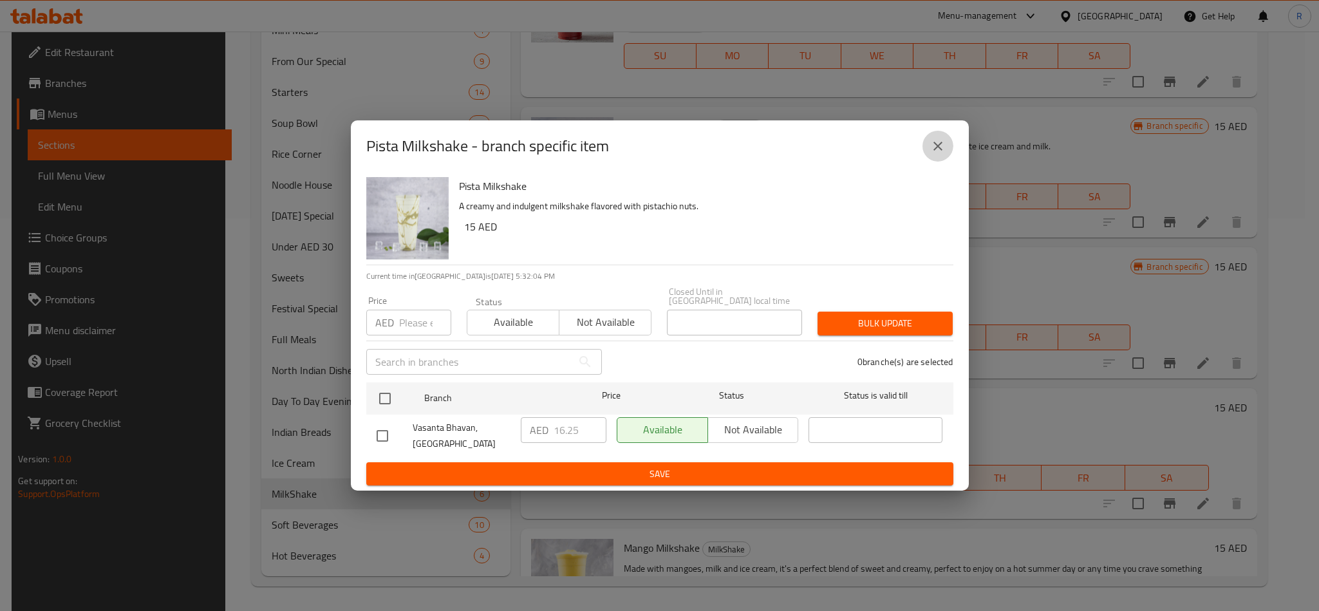
click at [931, 149] on icon "close" at bounding box center [937, 145] width 15 height 15
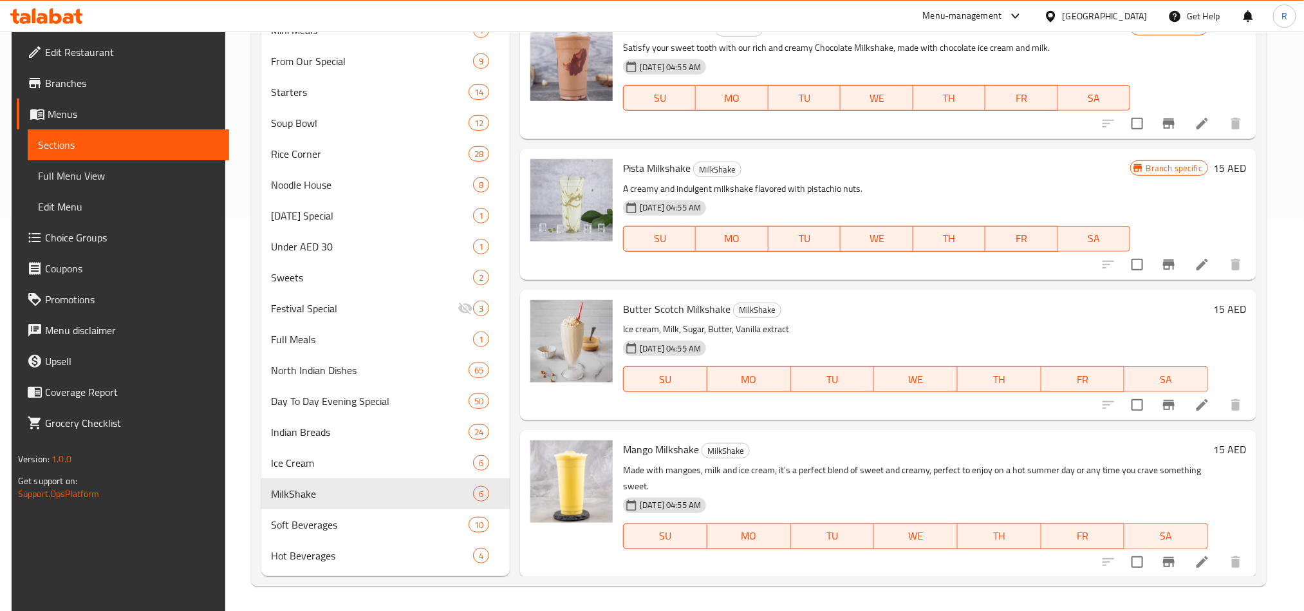
scroll to position [100, 0]
click at [1167, 407] on icon "Branch-specific-item" at bounding box center [1169, 403] width 12 height 10
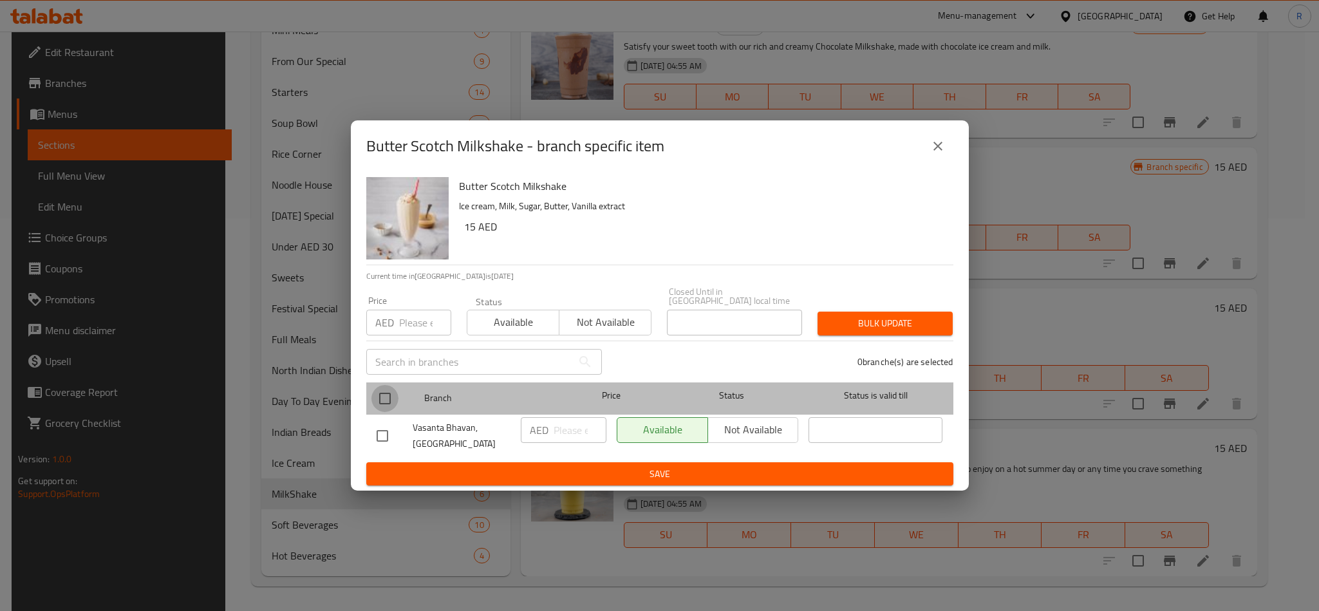
click at [384, 394] on input "checkbox" at bounding box center [384, 398] width 27 height 27
checkbox input "true"
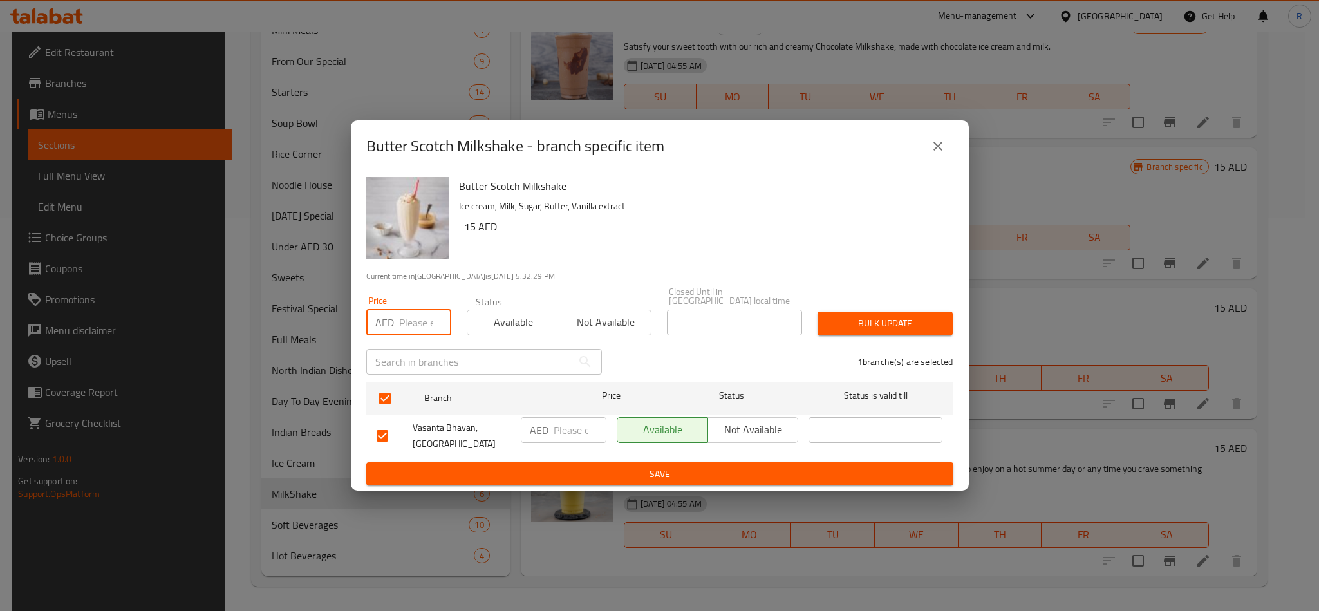
click at [405, 319] on input "number" at bounding box center [425, 323] width 52 height 26
type input "9"
click at [907, 330] on span "Bulk update" at bounding box center [885, 323] width 115 height 16
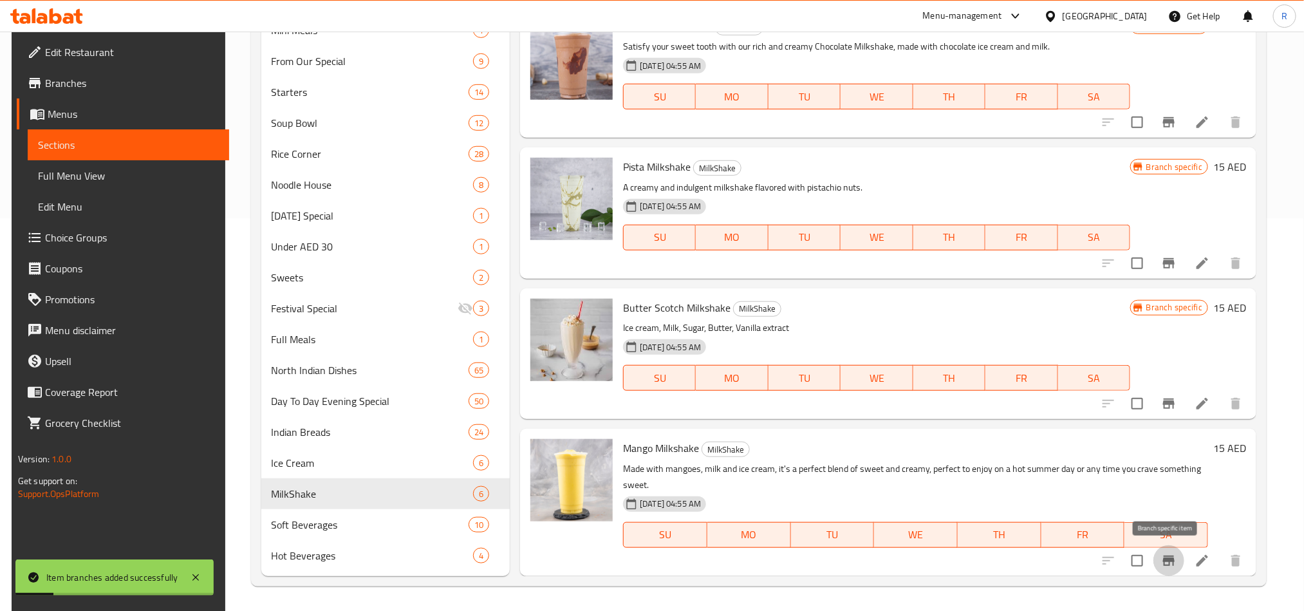
click at [1172, 557] on icon "Branch-specific-item" at bounding box center [1168, 560] width 15 height 15
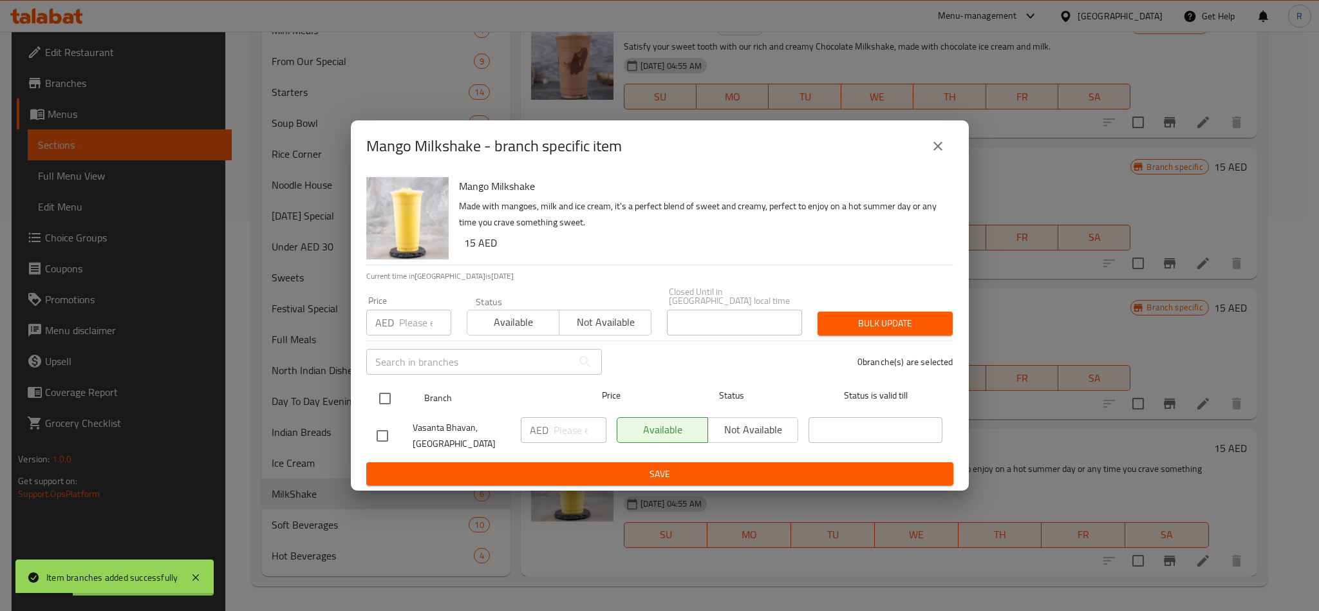
click at [379, 394] on input "checkbox" at bounding box center [384, 398] width 27 height 27
checkbox input "true"
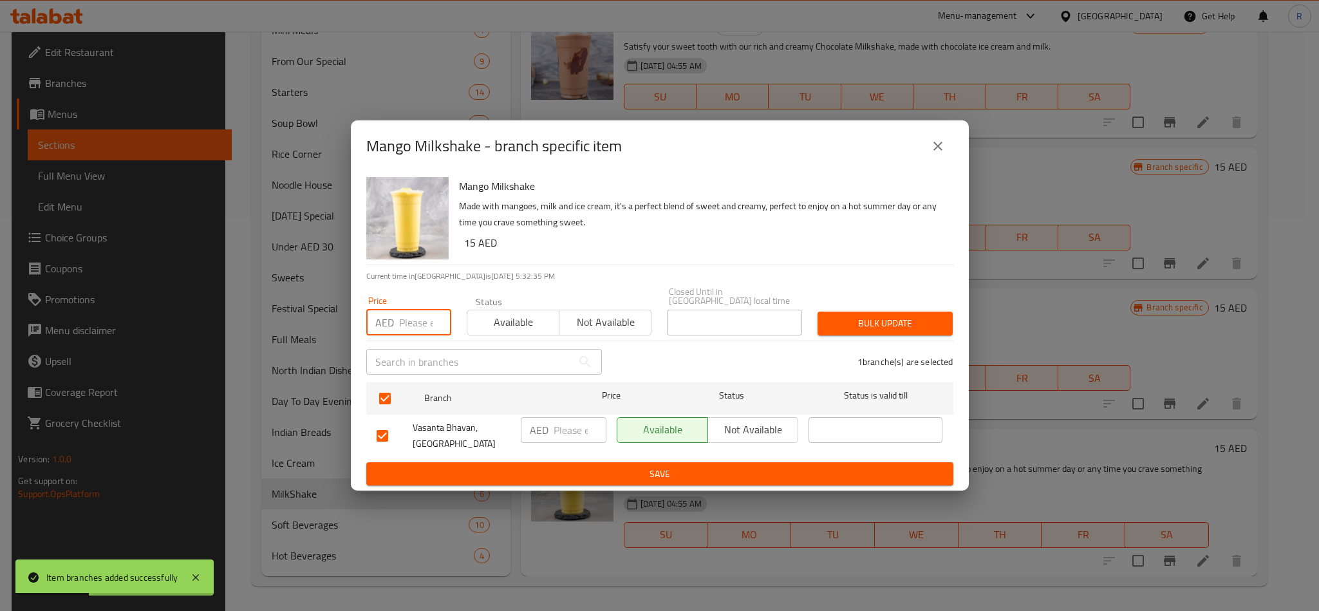
click at [413, 324] on input "number" at bounding box center [425, 323] width 52 height 26
type input "9"
click at [896, 328] on span "Bulk update" at bounding box center [885, 323] width 115 height 16
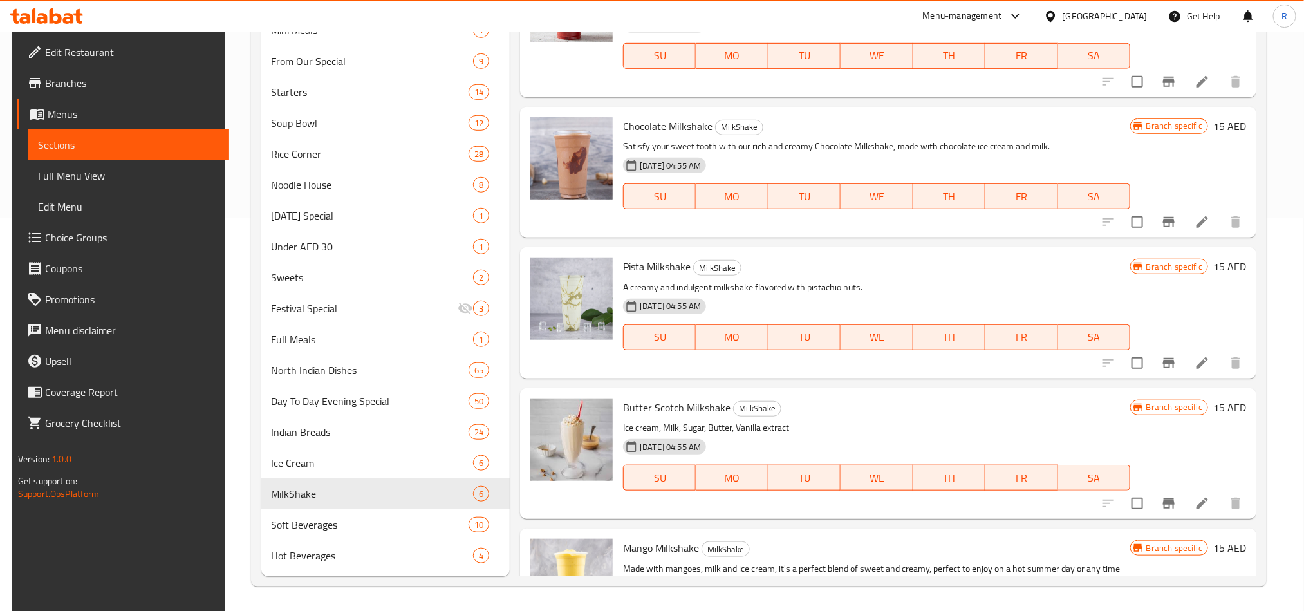
scroll to position [0, 0]
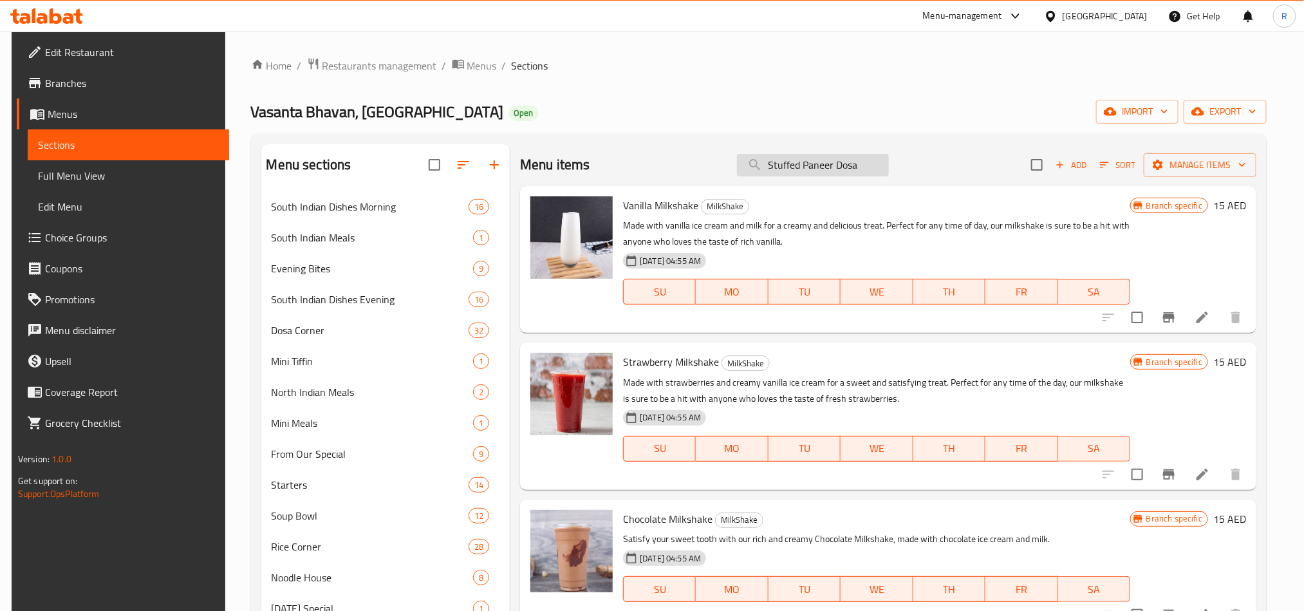
click at [807, 176] on input "Stuffed Paneer Dosa" at bounding box center [813, 165] width 152 height 23
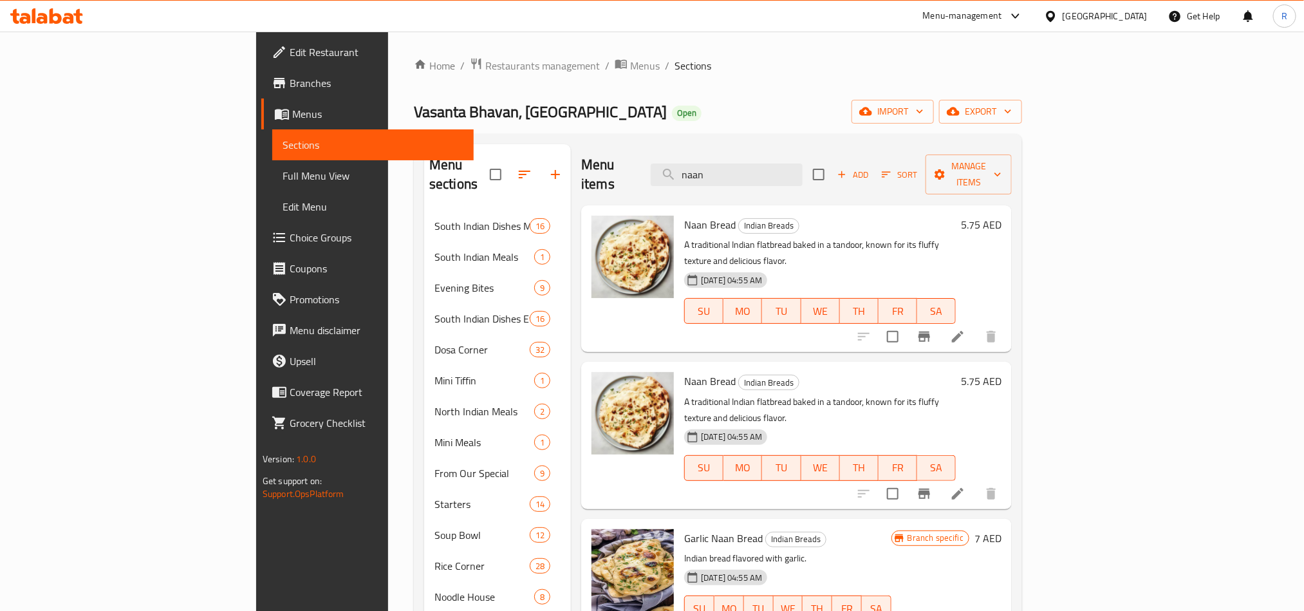
type input "naan"
click at [930, 331] on icon "Branch-specific-item" at bounding box center [924, 336] width 12 height 10
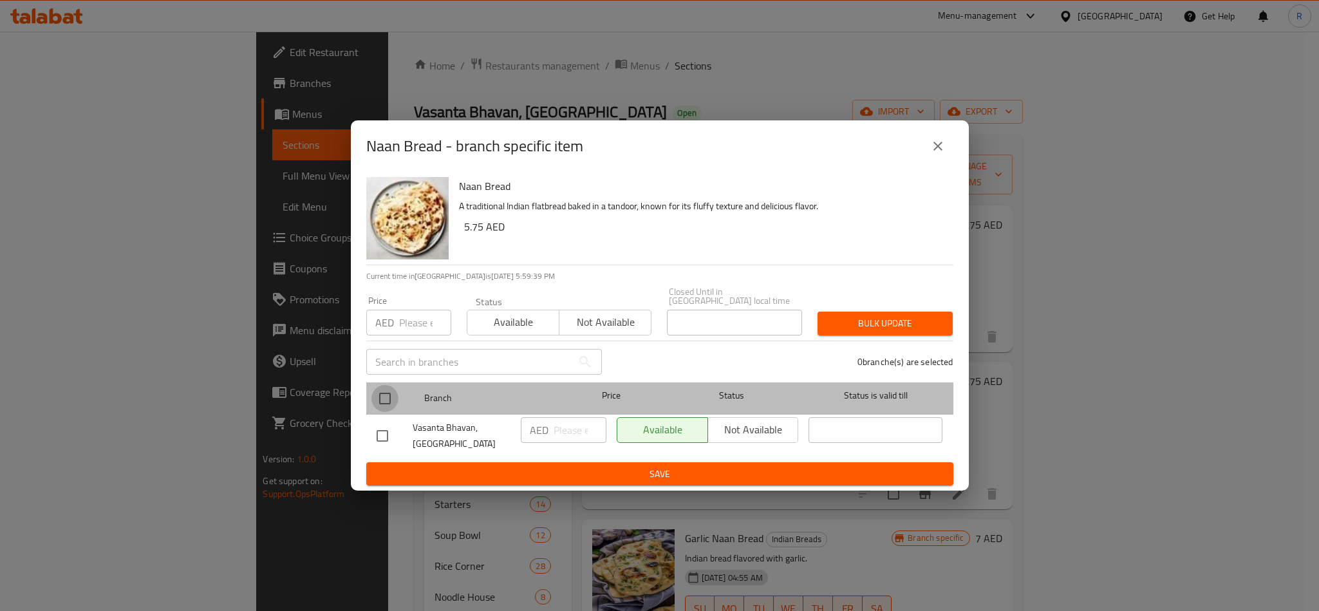
click at [379, 396] on input "checkbox" at bounding box center [384, 398] width 27 height 27
checkbox input "true"
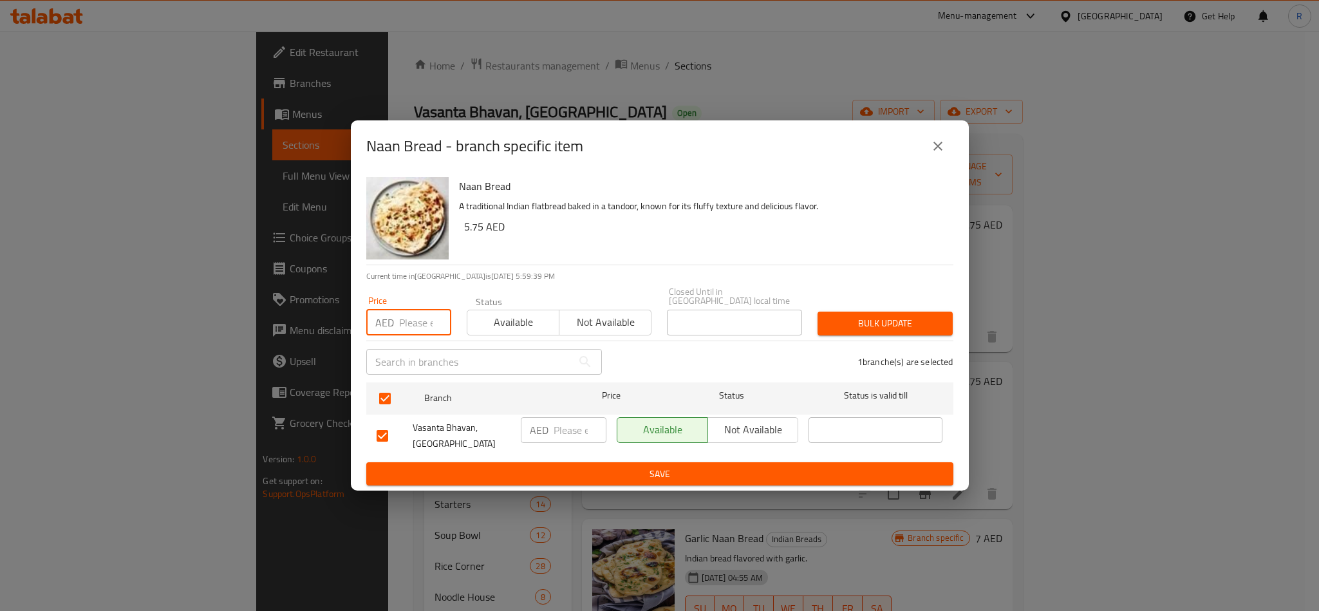
click at [402, 315] on input "number" at bounding box center [425, 323] width 52 height 26
paste input "8.50"
type input "8.50"
click at [893, 331] on span "Bulk update" at bounding box center [885, 323] width 115 height 16
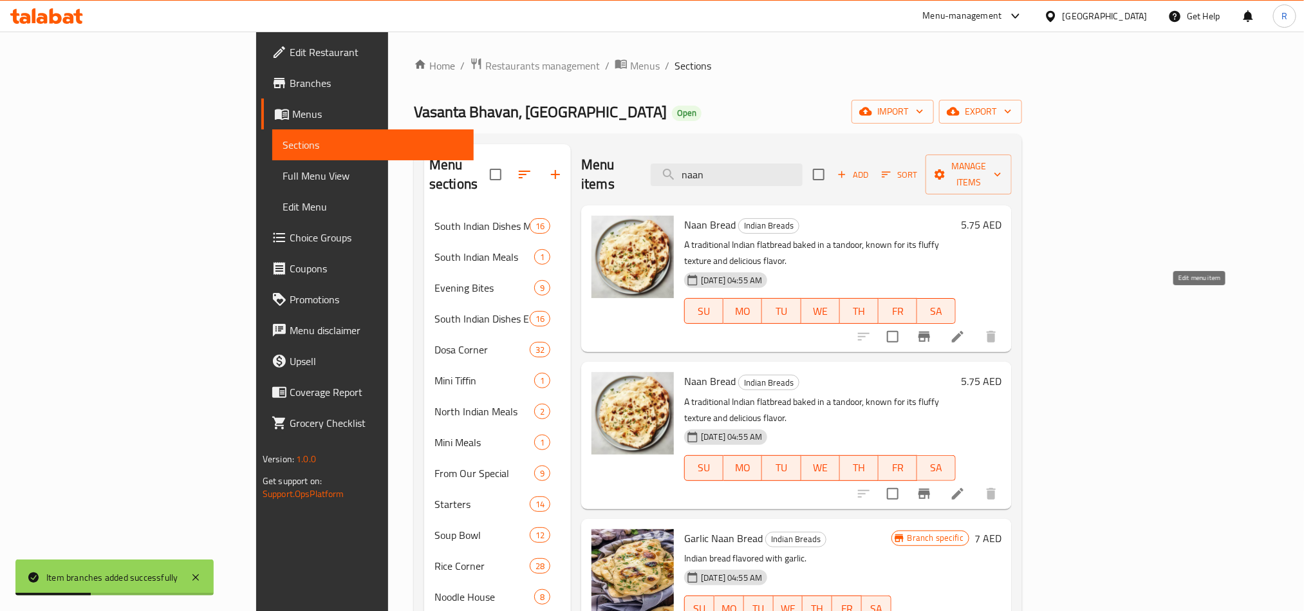
click at [965, 329] on icon at bounding box center [957, 336] width 15 height 15
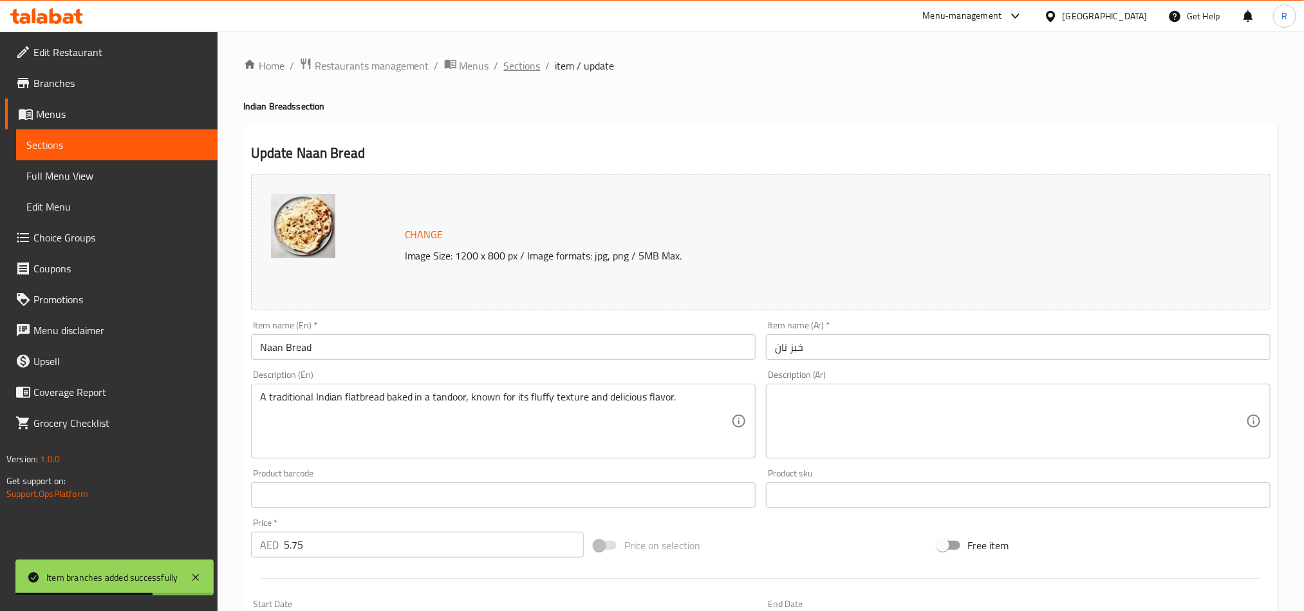
click at [530, 64] on span "Sections" at bounding box center [522, 65] width 37 height 15
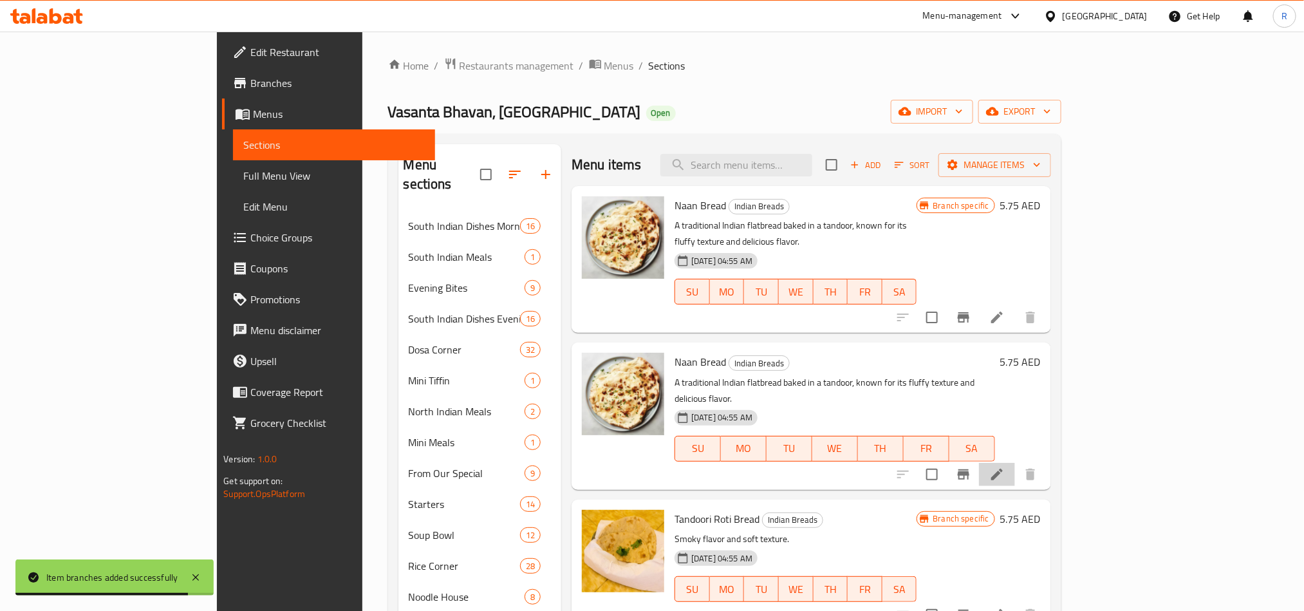
click at [1015, 463] on li at bounding box center [997, 474] width 36 height 23
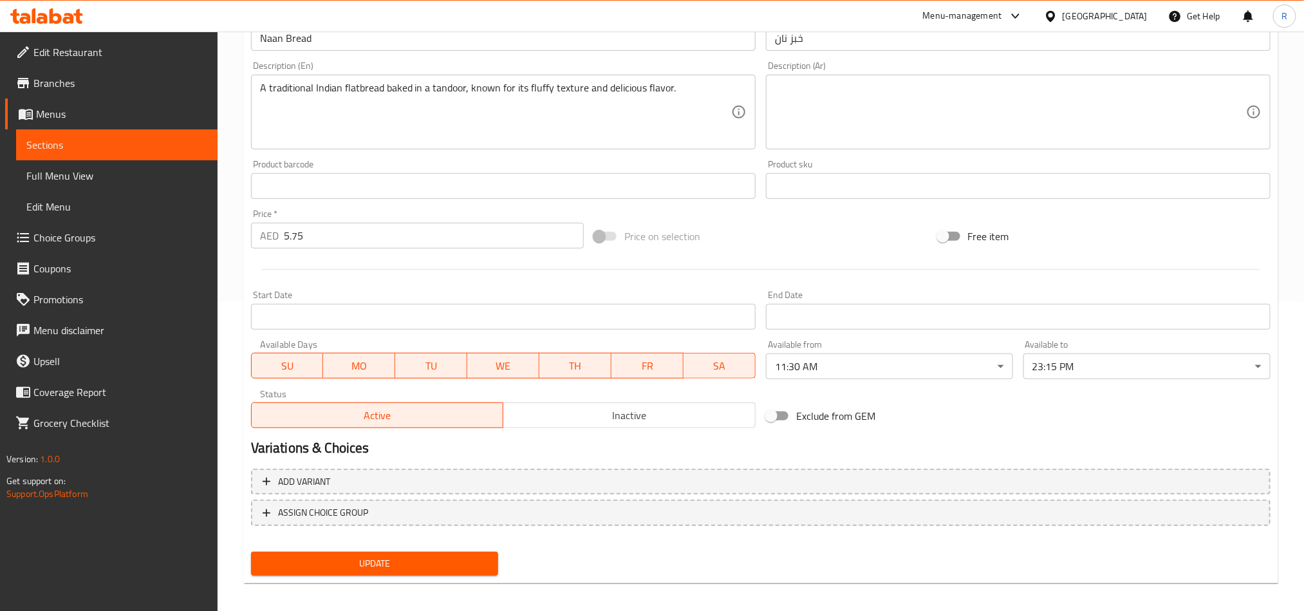
scroll to position [315, 0]
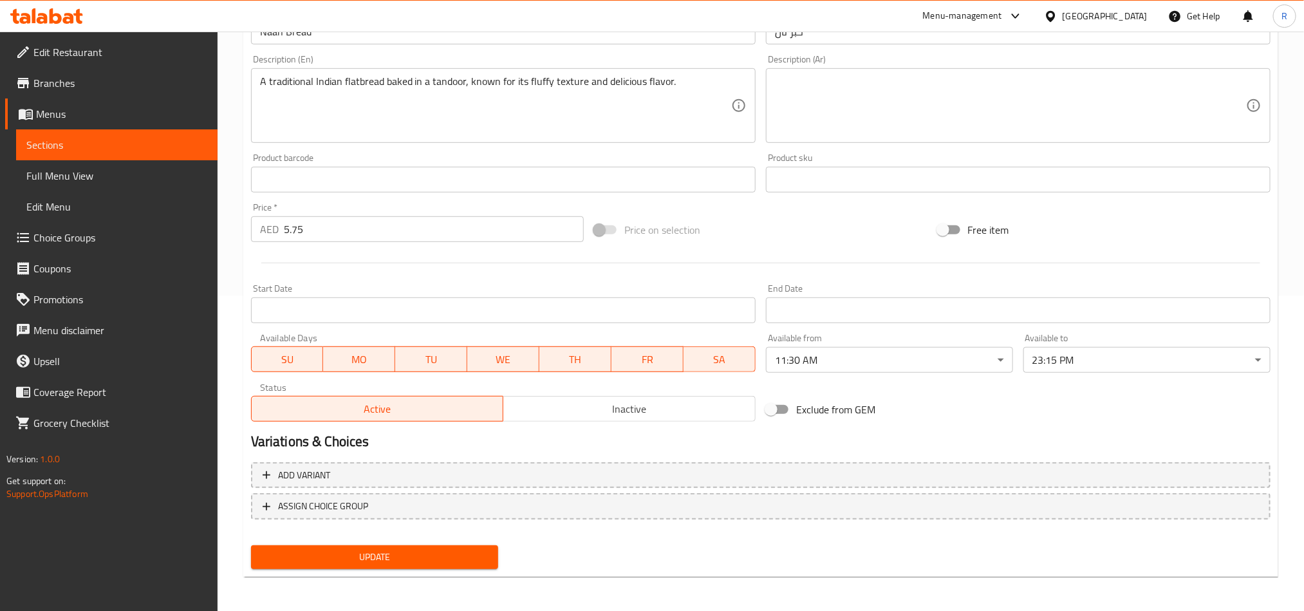
click at [647, 415] on span "Inactive" at bounding box center [629, 409] width 242 height 19
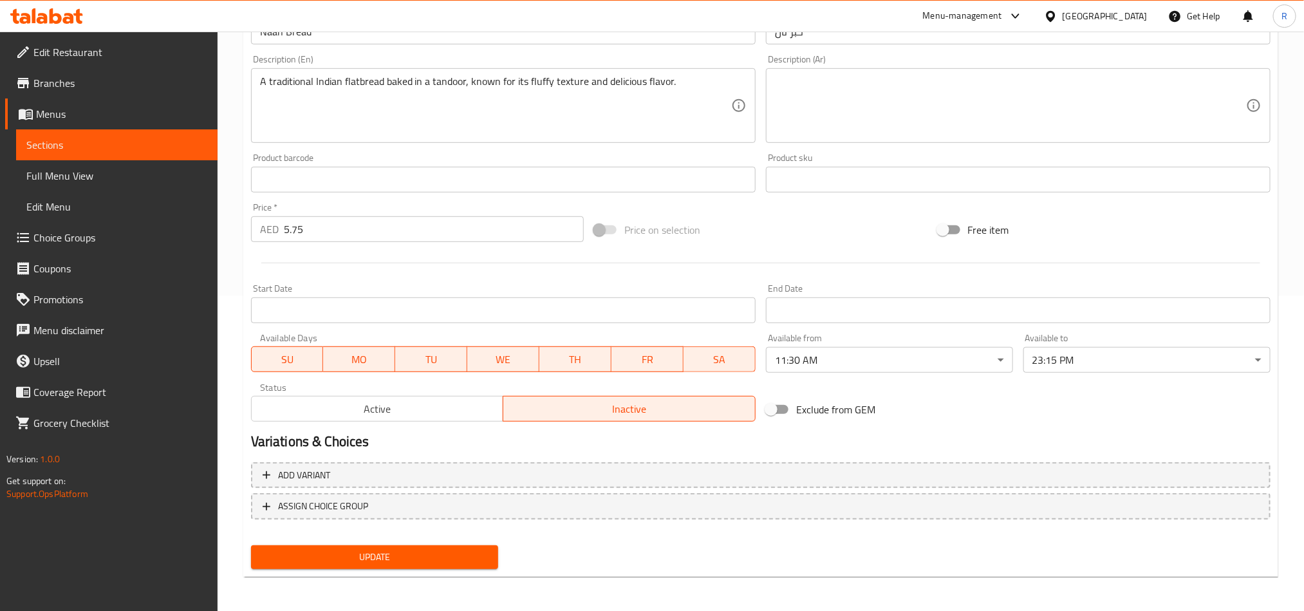
click at [454, 554] on span "Update" at bounding box center [374, 557] width 227 height 16
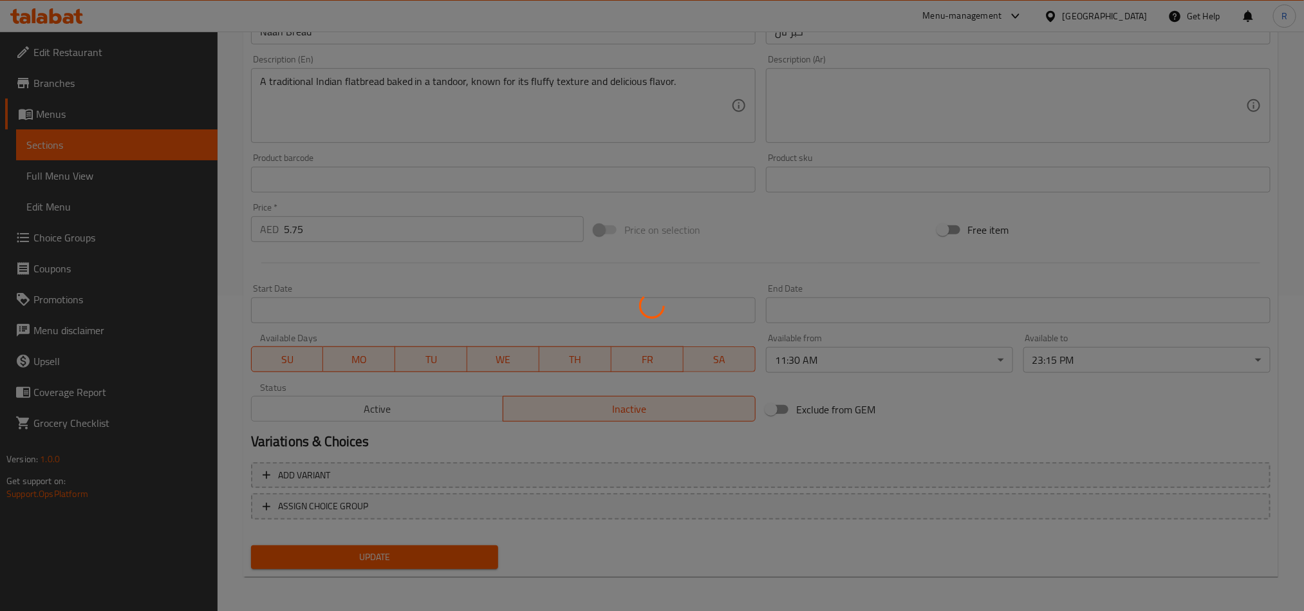
scroll to position [0, 0]
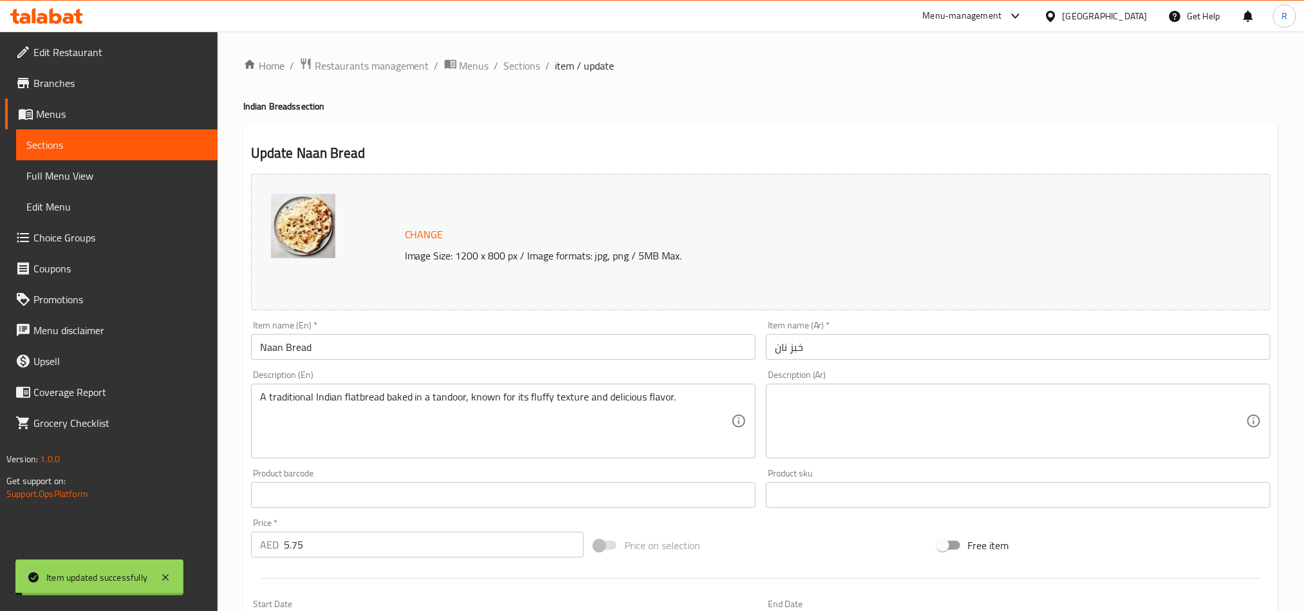
click at [539, 69] on ol "Home / Restaurants management / Menus / Sections / item / update" at bounding box center [760, 65] width 1035 height 17
click at [537, 66] on span "Sections" at bounding box center [522, 65] width 37 height 15
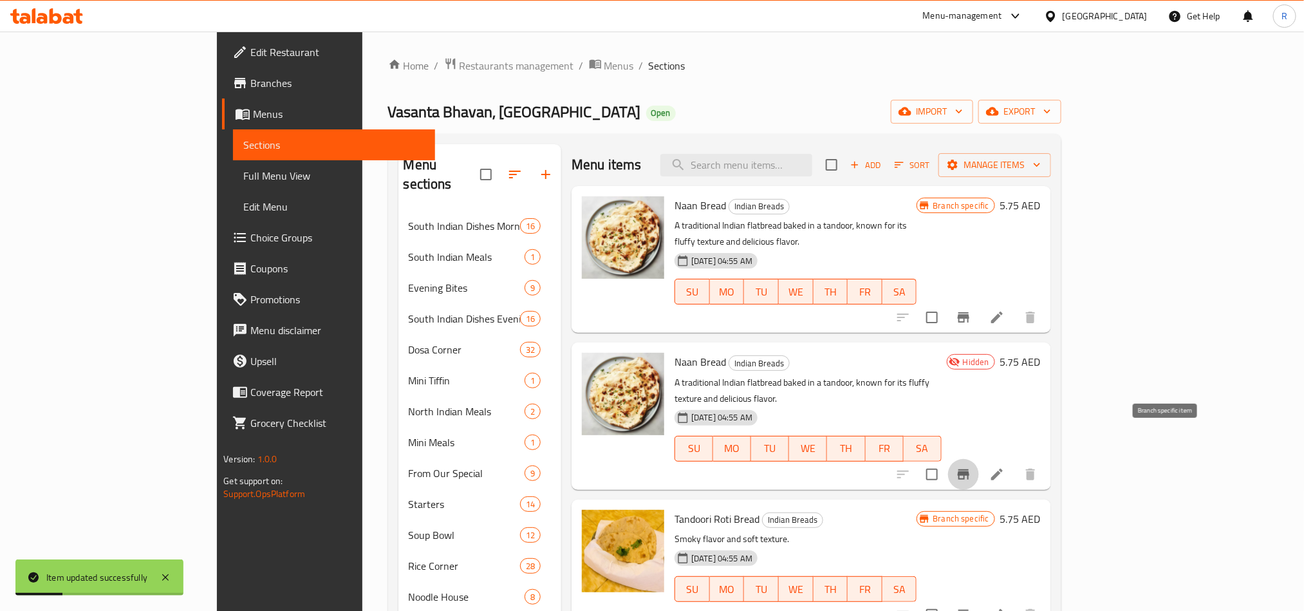
click at [971, 467] on icon "Branch-specific-item" at bounding box center [963, 474] width 15 height 15
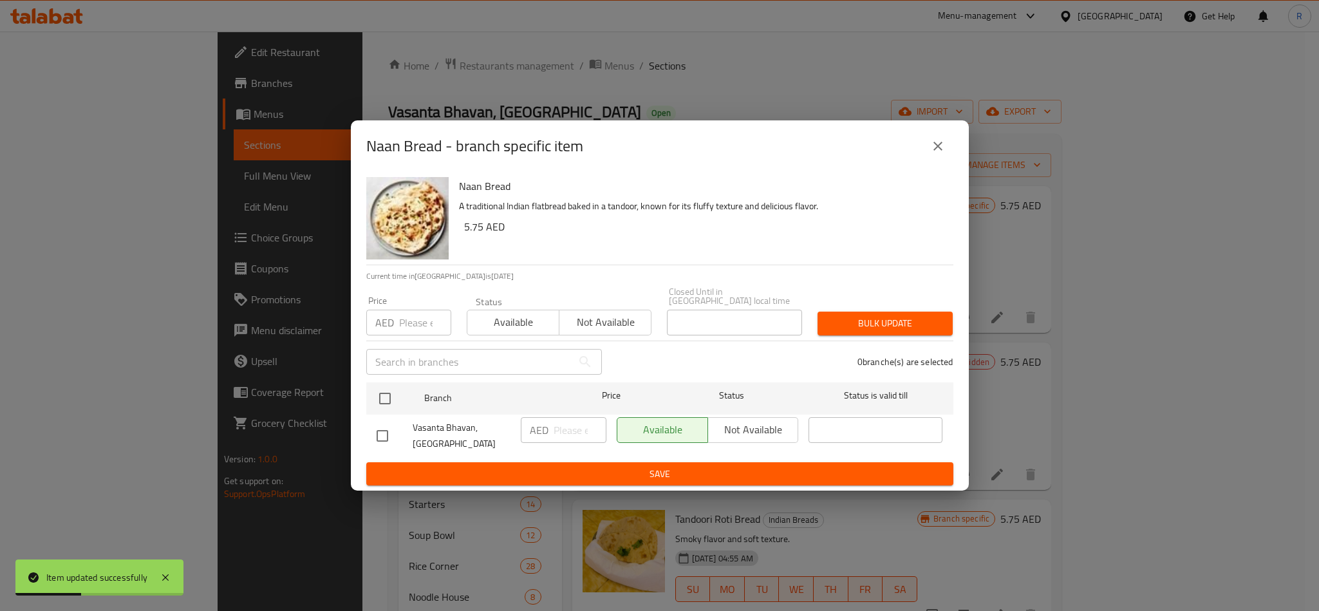
click at [1062, 371] on div "Naan Bread - branch specific item Naan Bread A traditional Indian flatbread bak…" at bounding box center [659, 305] width 1319 height 611
click at [939, 135] on button "close" at bounding box center [937, 146] width 31 height 31
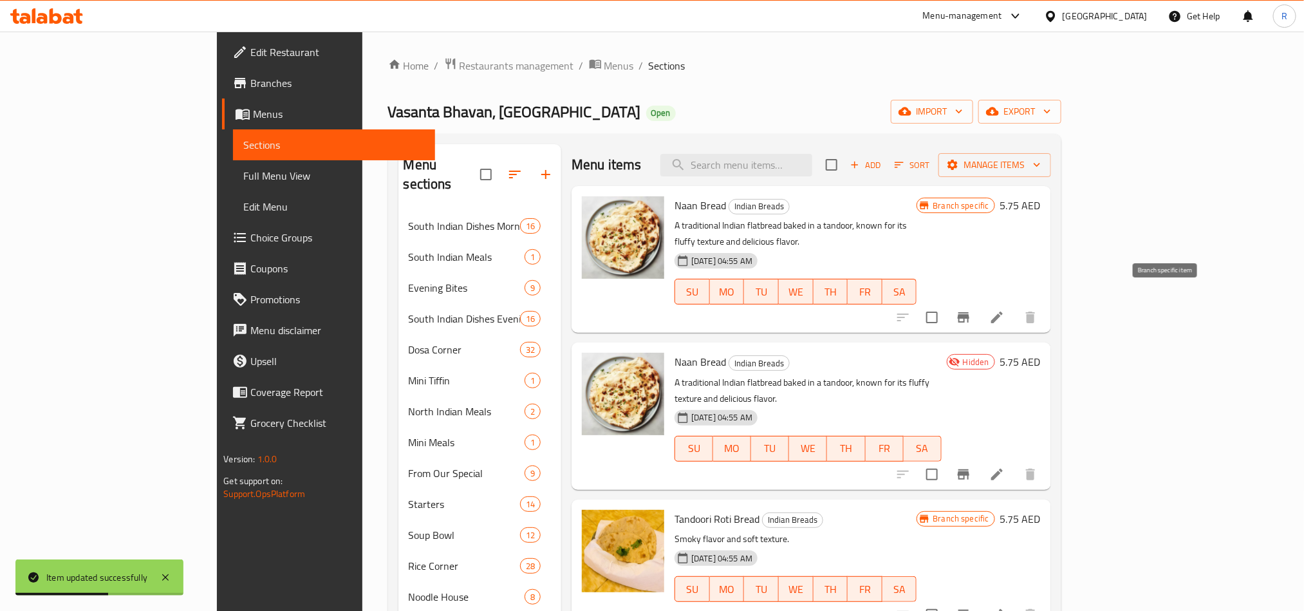
click at [979, 302] on button "Branch-specific-item" at bounding box center [963, 317] width 31 height 31
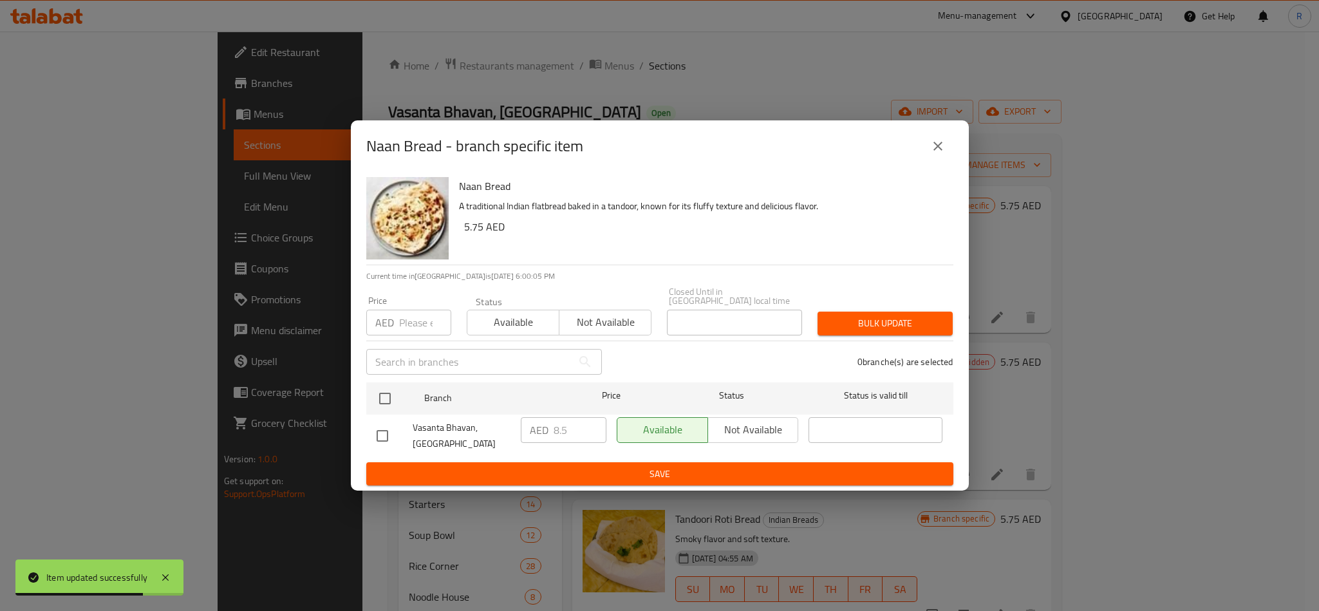
click at [930, 145] on icon "close" at bounding box center [937, 145] width 15 height 15
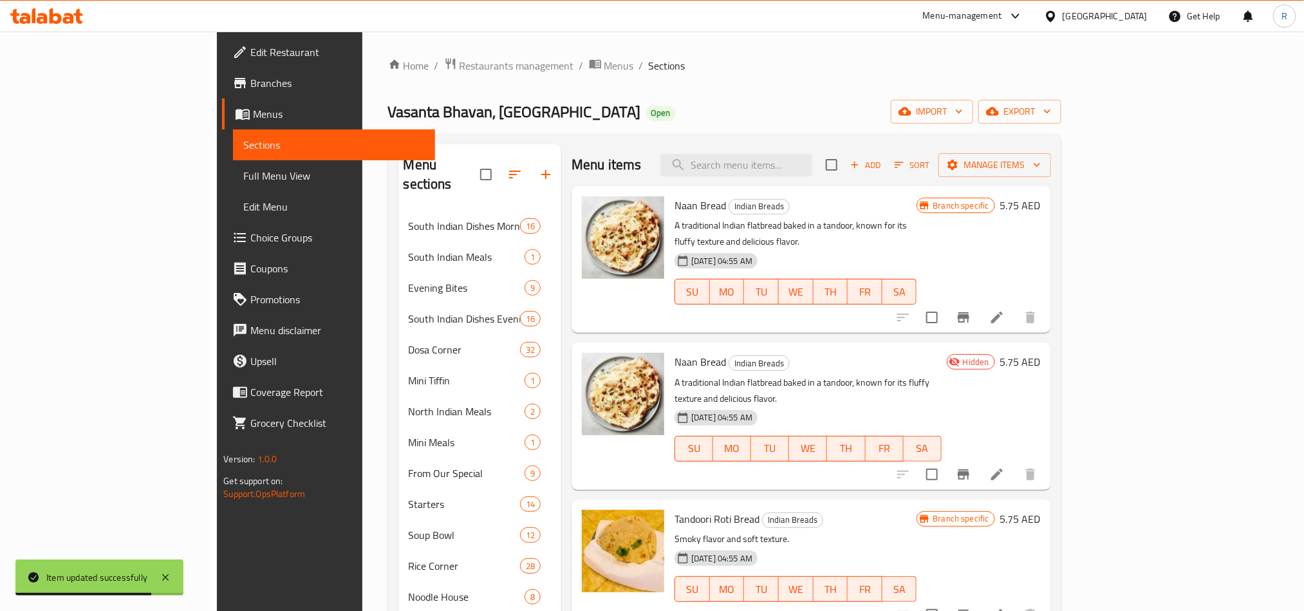
click at [969, 469] on icon "Branch-specific-item" at bounding box center [964, 474] width 12 height 10
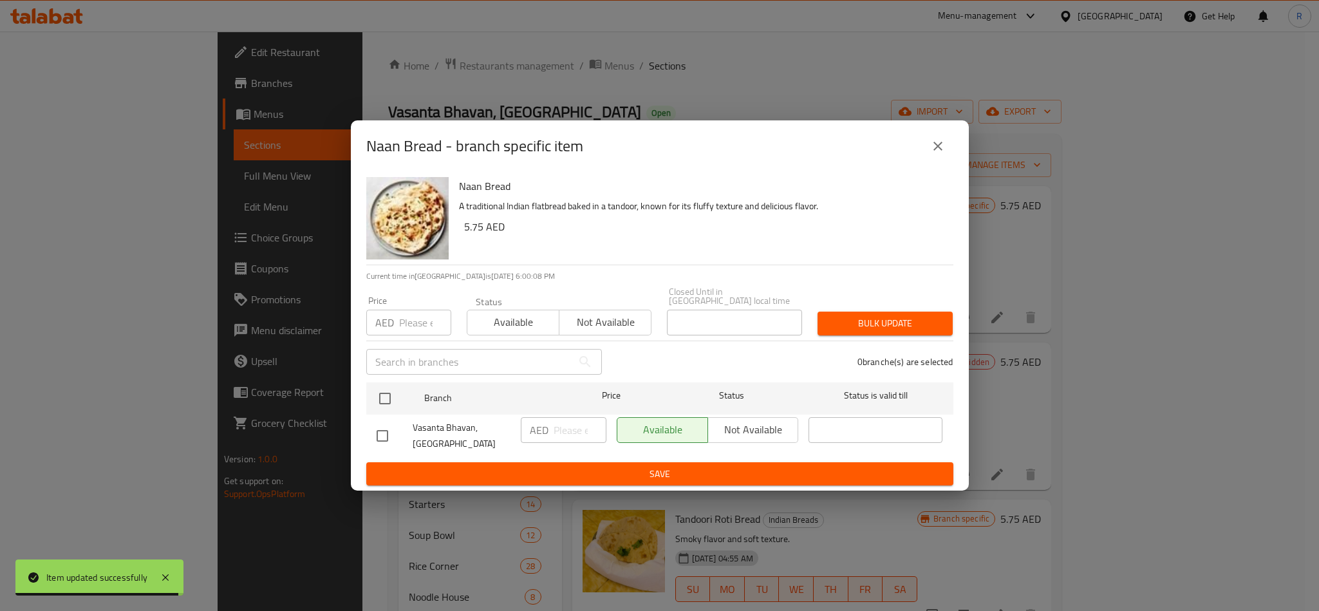
click at [933, 149] on icon "close" at bounding box center [937, 145] width 15 height 15
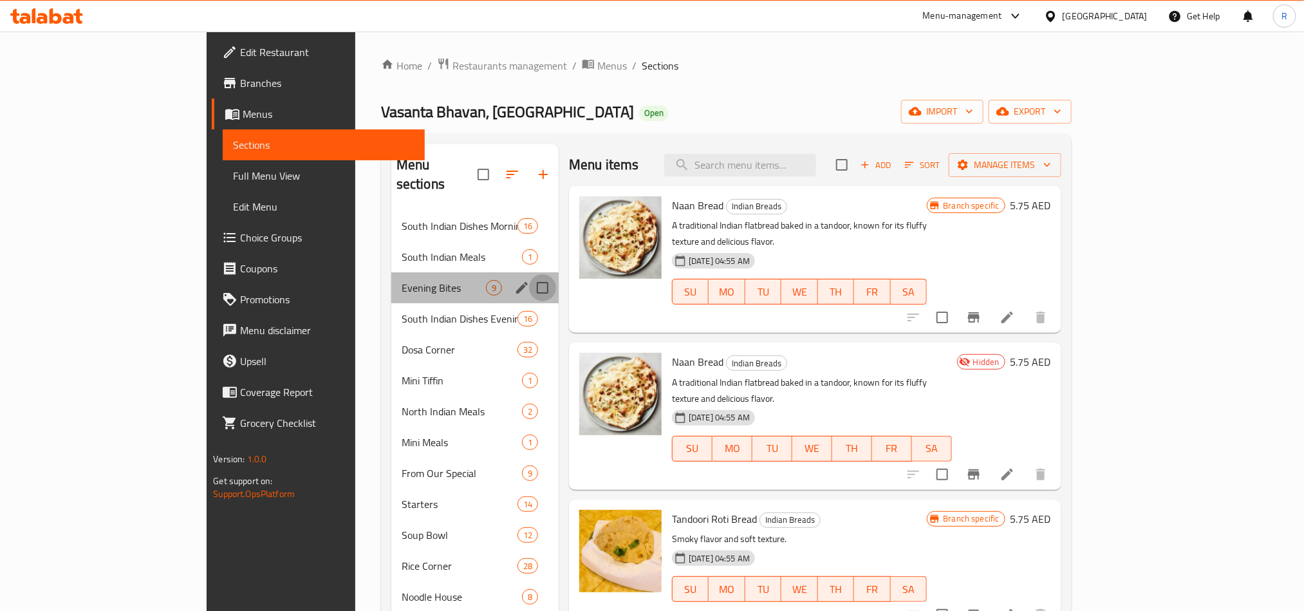
click at [529, 274] on input "Menu sections" at bounding box center [542, 287] width 27 height 27
checkbox input "true"
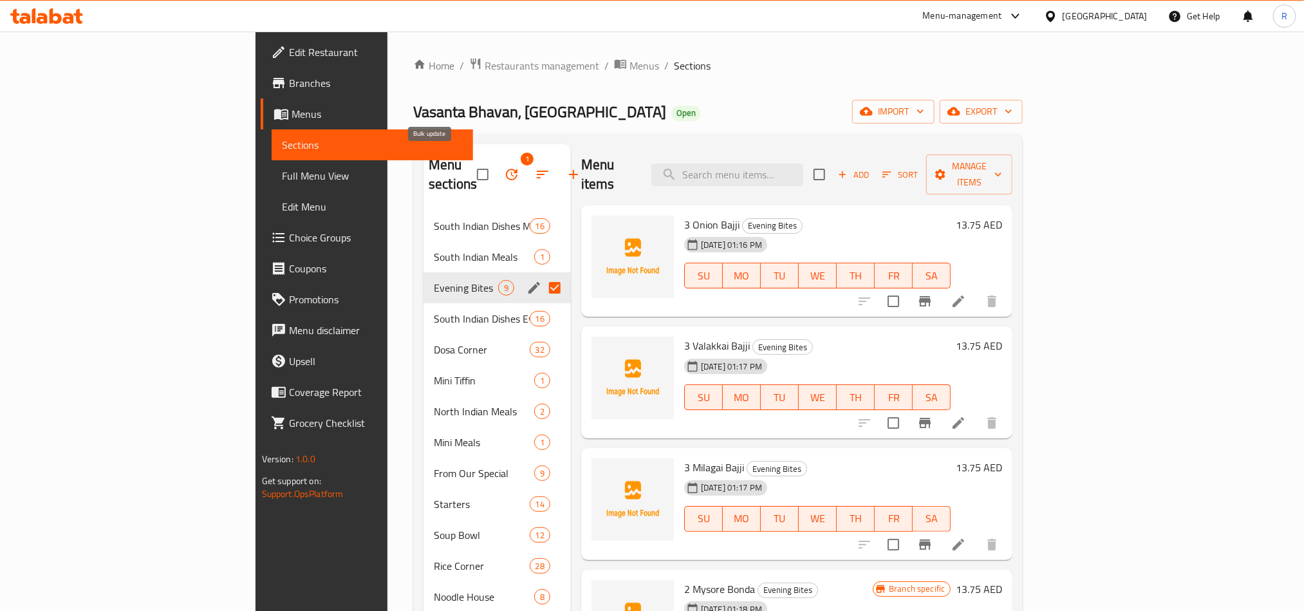
click at [504, 167] on icon "button" at bounding box center [511, 174] width 15 height 15
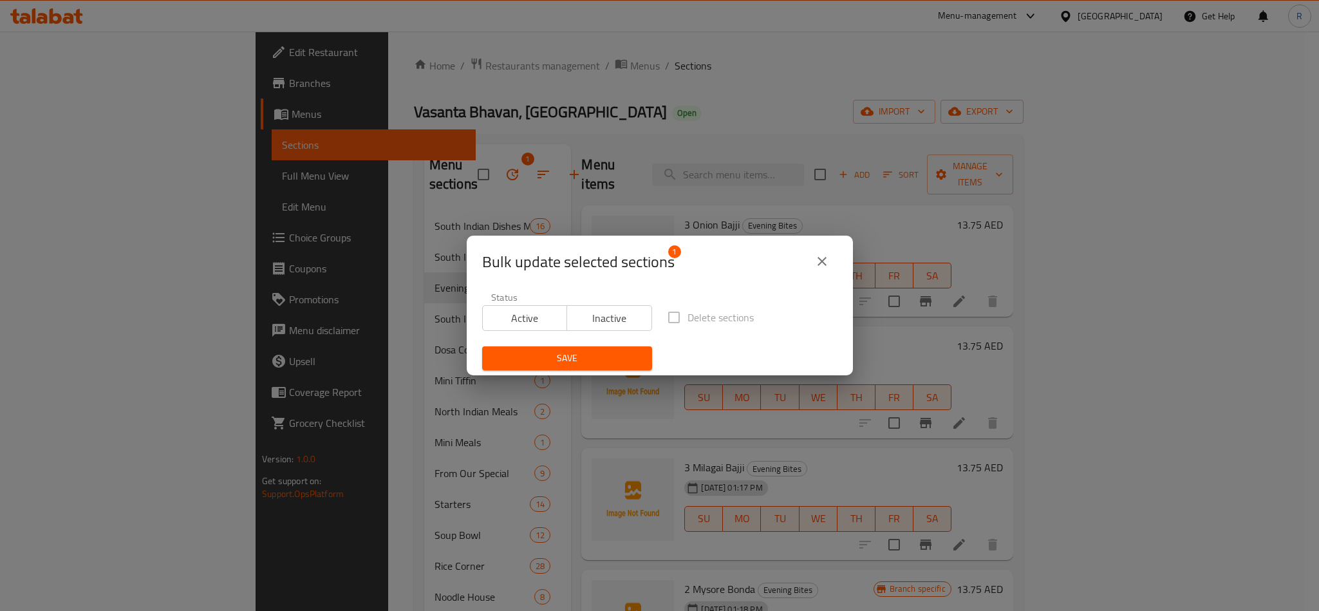
click at [585, 322] on span "Inactive" at bounding box center [609, 318] width 75 height 19
click at [584, 348] on button "Save" at bounding box center [567, 358] width 170 height 24
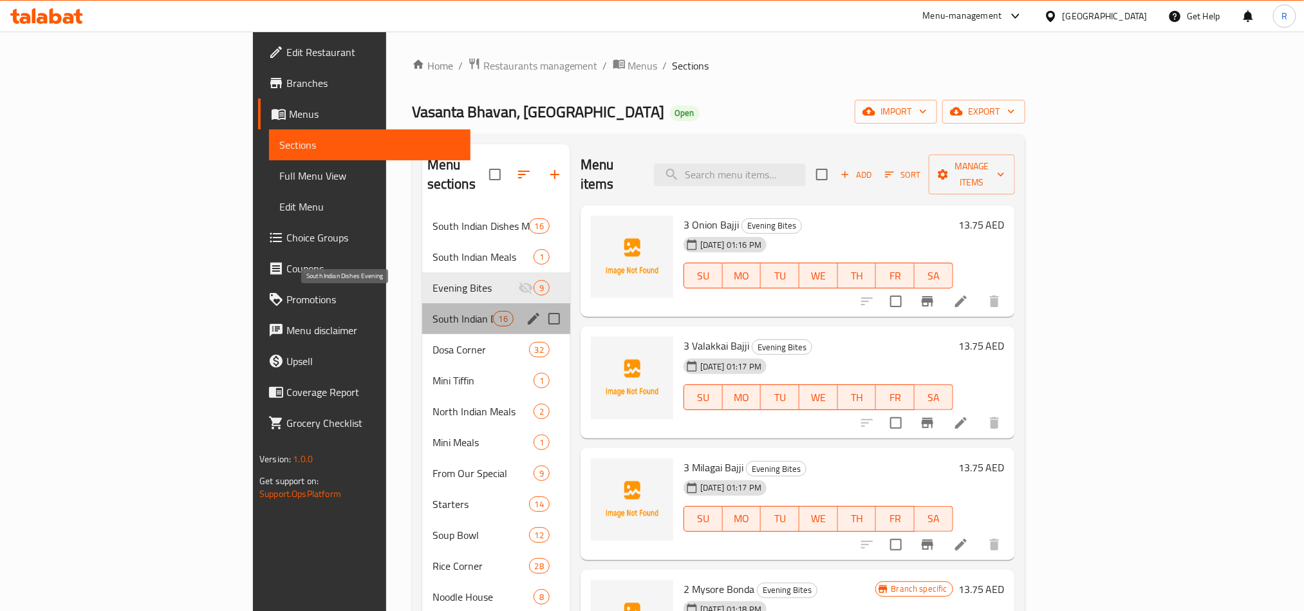
click at [432, 311] on span "South Indian Dishes Evening" at bounding box center [462, 318] width 60 height 15
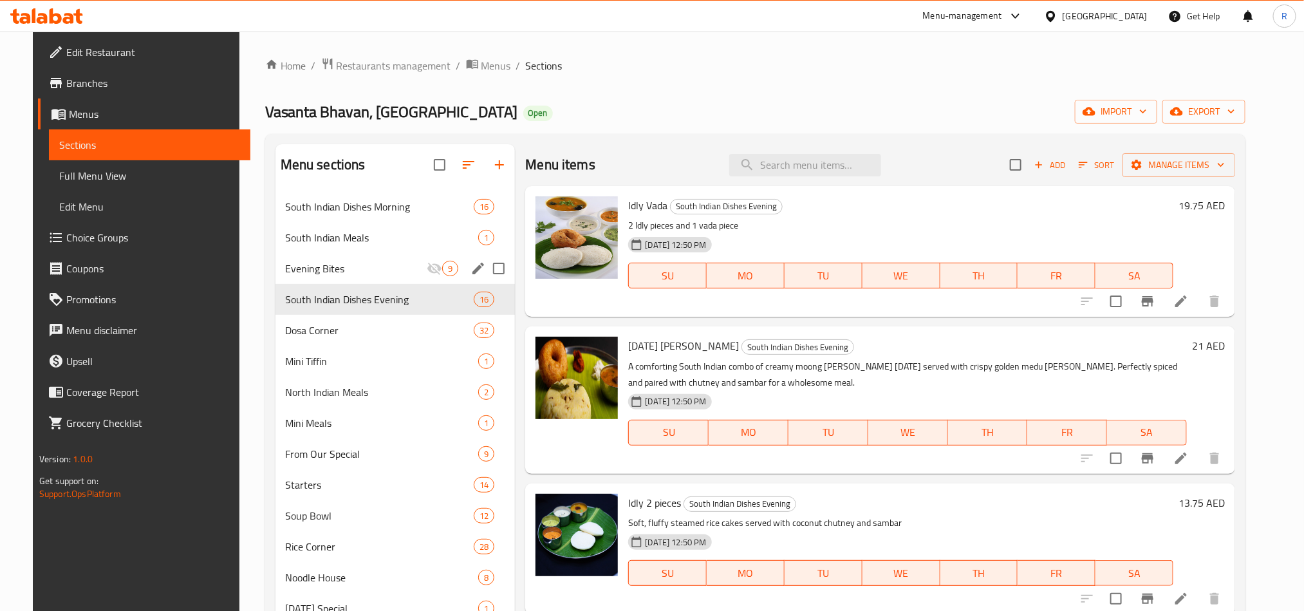
click at [494, 270] on input "Menu sections" at bounding box center [498, 268] width 27 height 27
checkbox input "true"
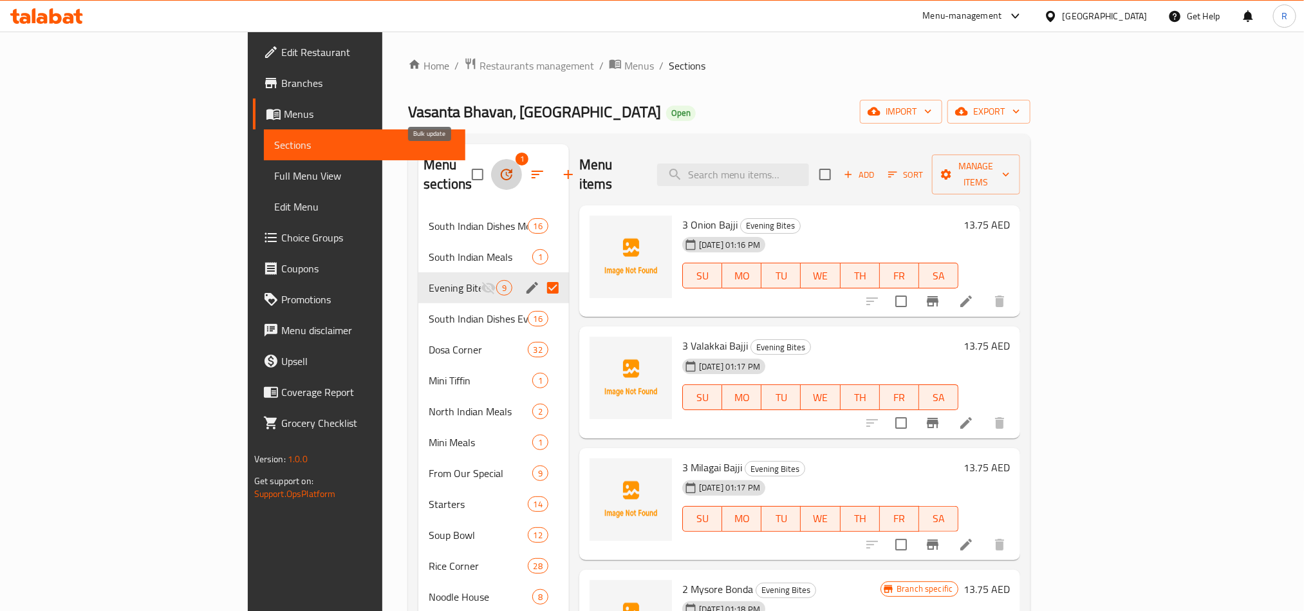
click at [499, 167] on icon "button" at bounding box center [506, 174] width 15 height 15
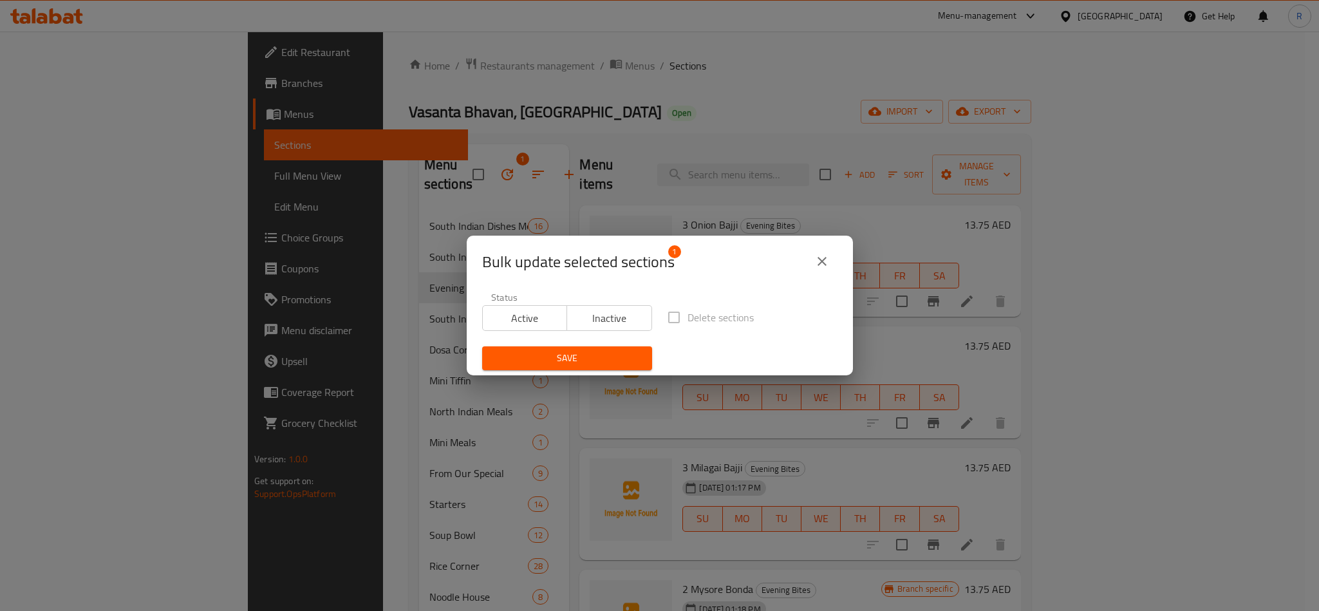
click at [541, 311] on span "Active" at bounding box center [525, 318] width 75 height 19
click at [557, 347] on button "Save" at bounding box center [567, 358] width 170 height 24
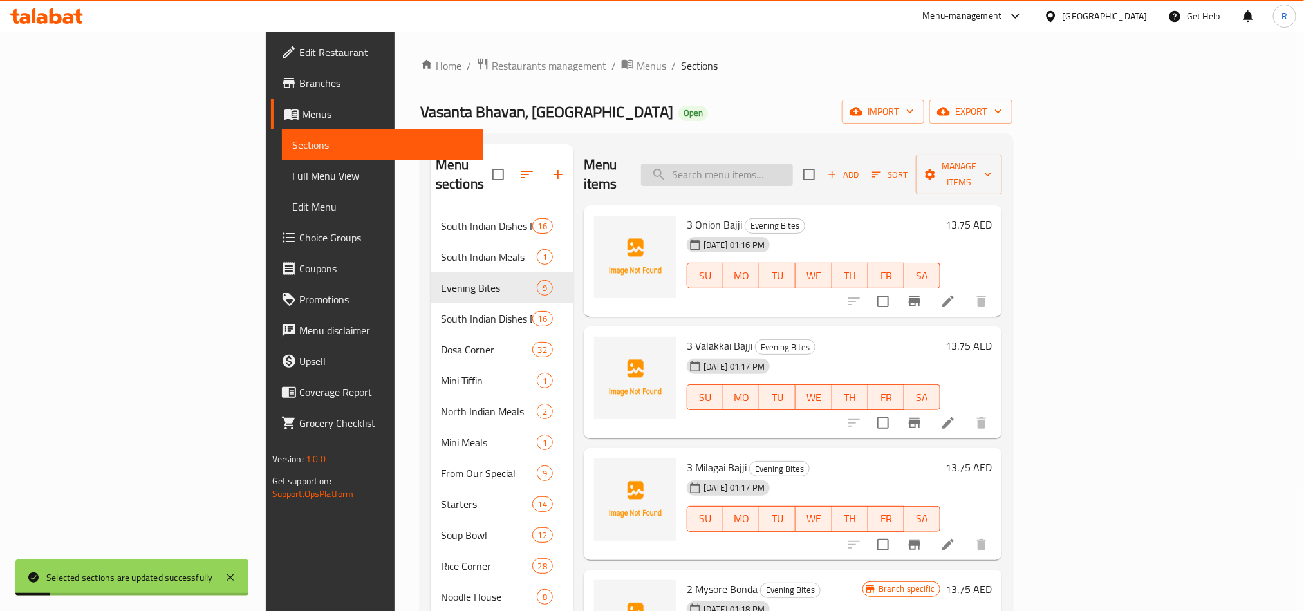
click at [757, 168] on input "search" at bounding box center [717, 174] width 152 height 23
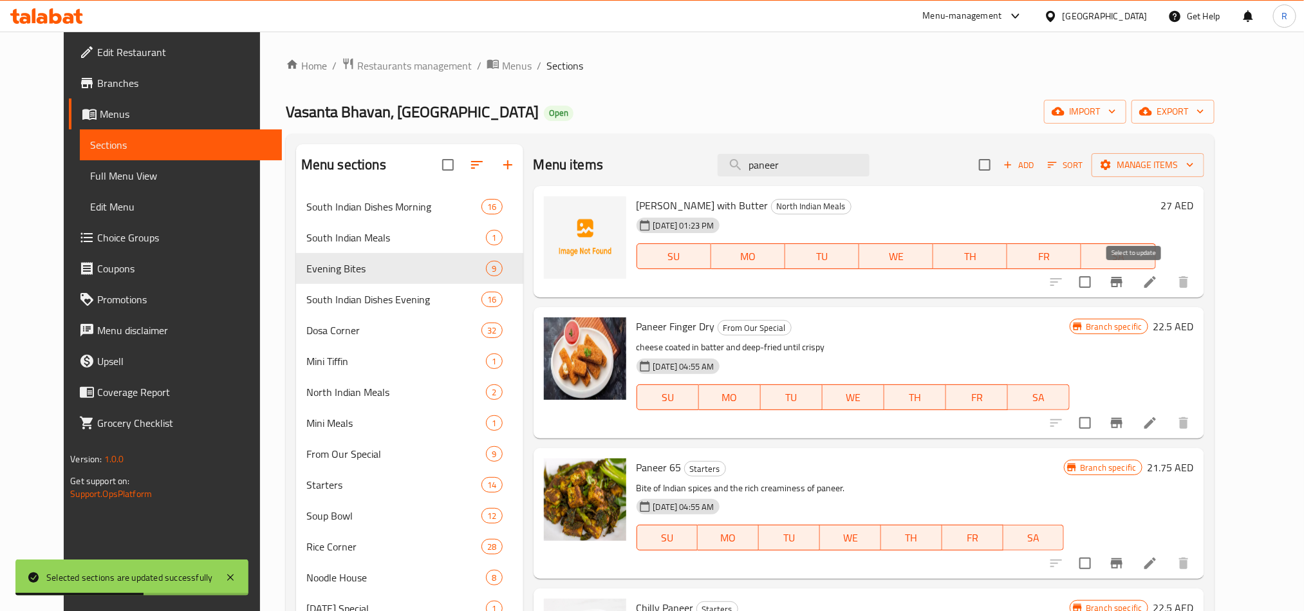
type input "paneer"
click at [1098, 282] on input "checkbox" at bounding box center [1084, 281] width 27 height 27
click at [1203, 153] on button "Manage items" at bounding box center [1147, 165] width 113 height 24
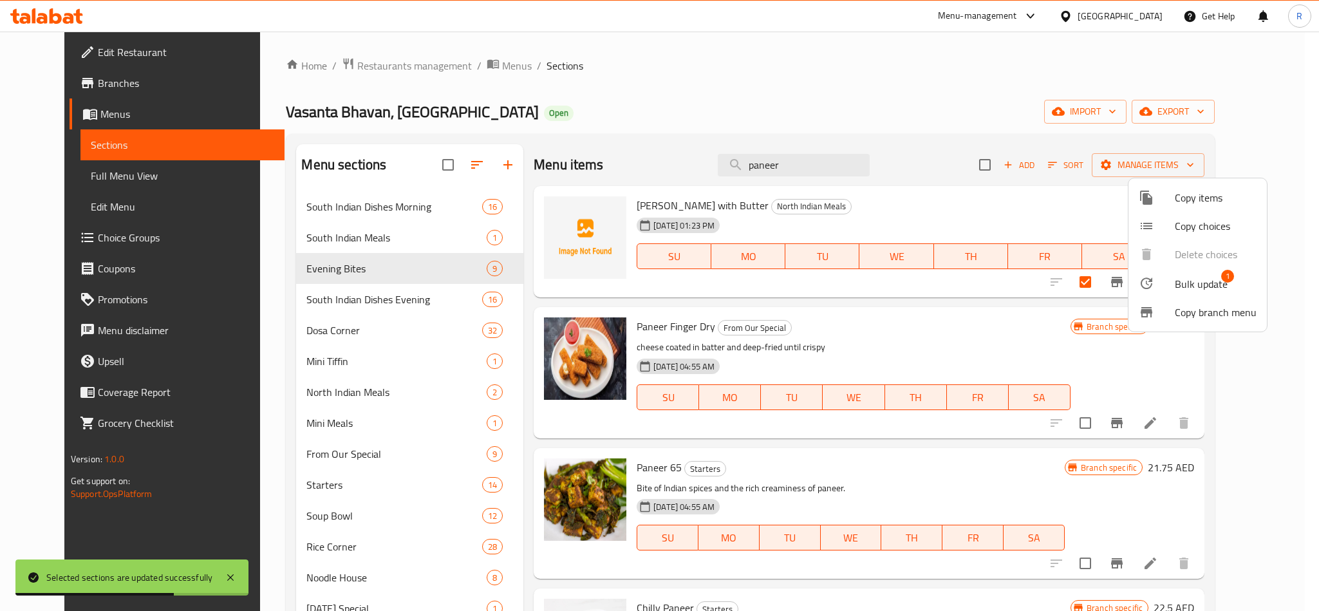
click at [1176, 286] on span "Bulk update" at bounding box center [1200, 283] width 53 height 15
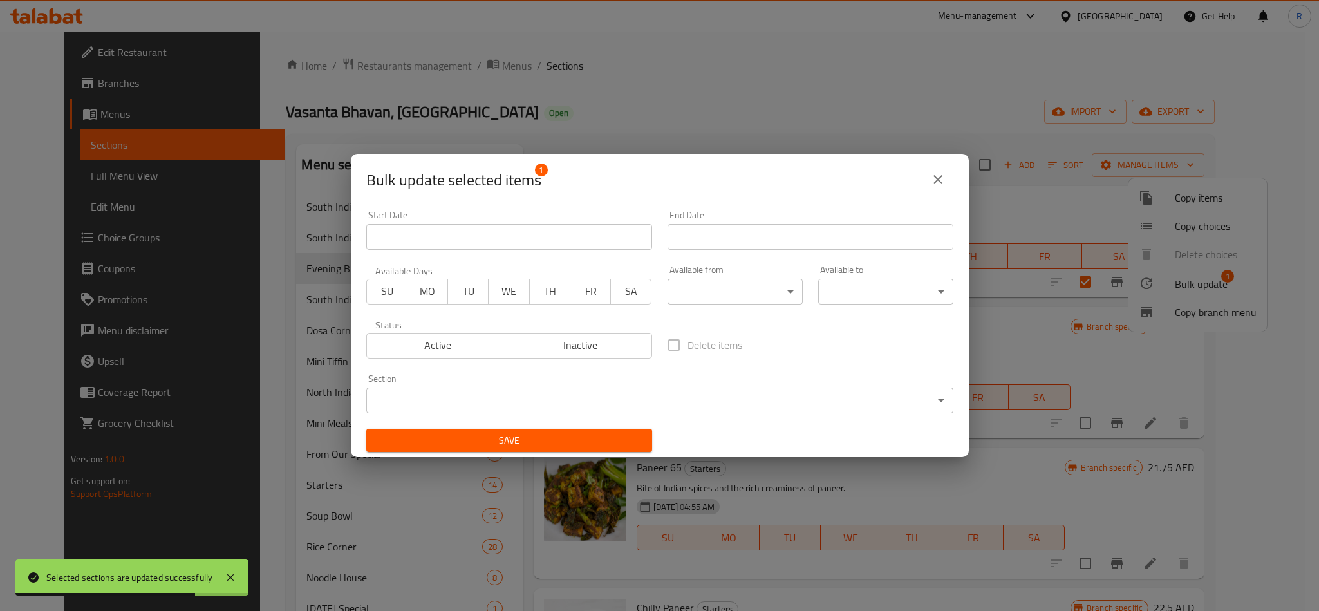
click at [557, 356] on button "Inactive" at bounding box center [579, 346] width 143 height 26
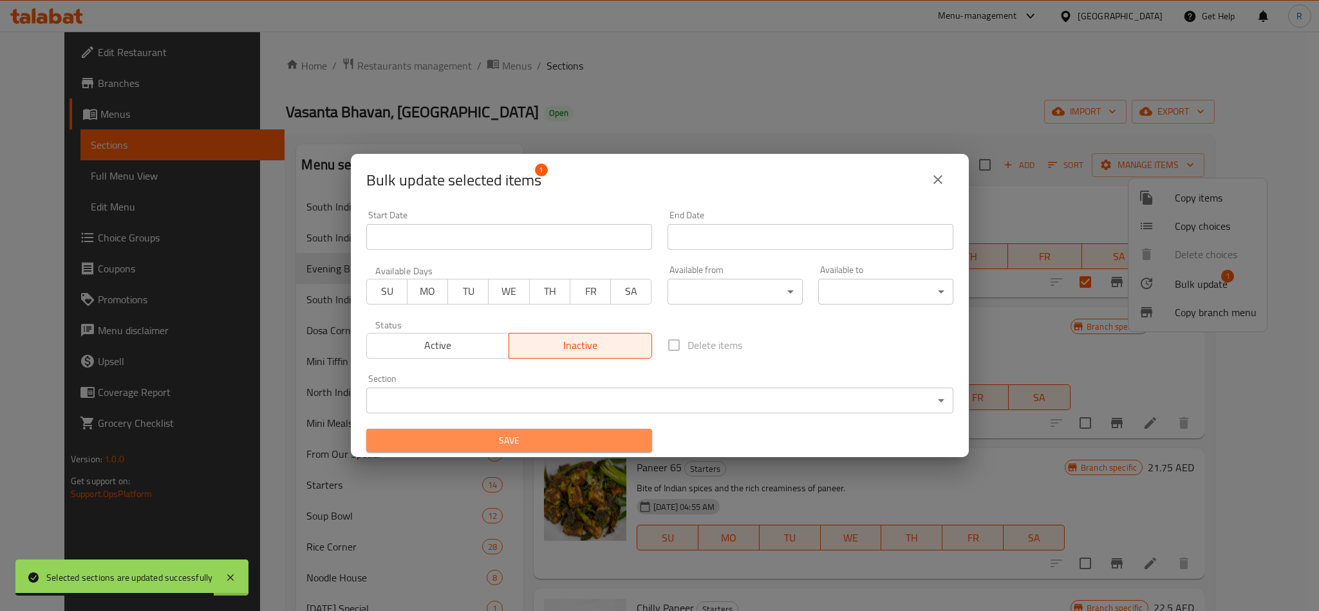
click at [581, 450] on button "Save" at bounding box center [509, 441] width 286 height 24
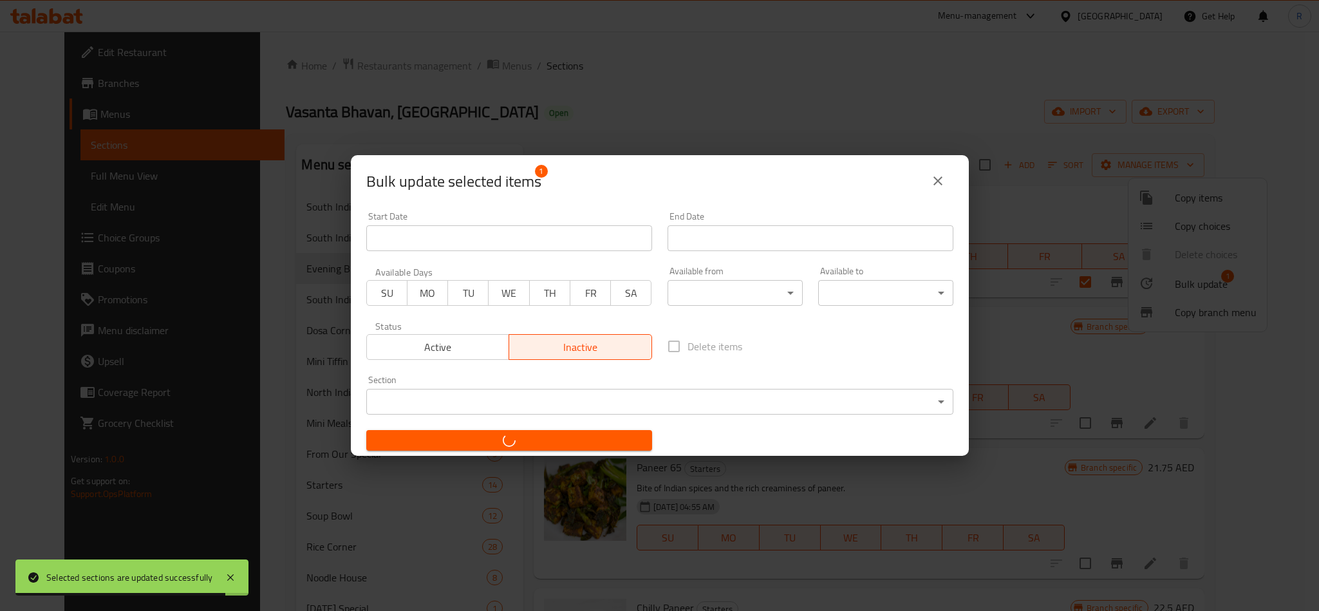
checkbox input "false"
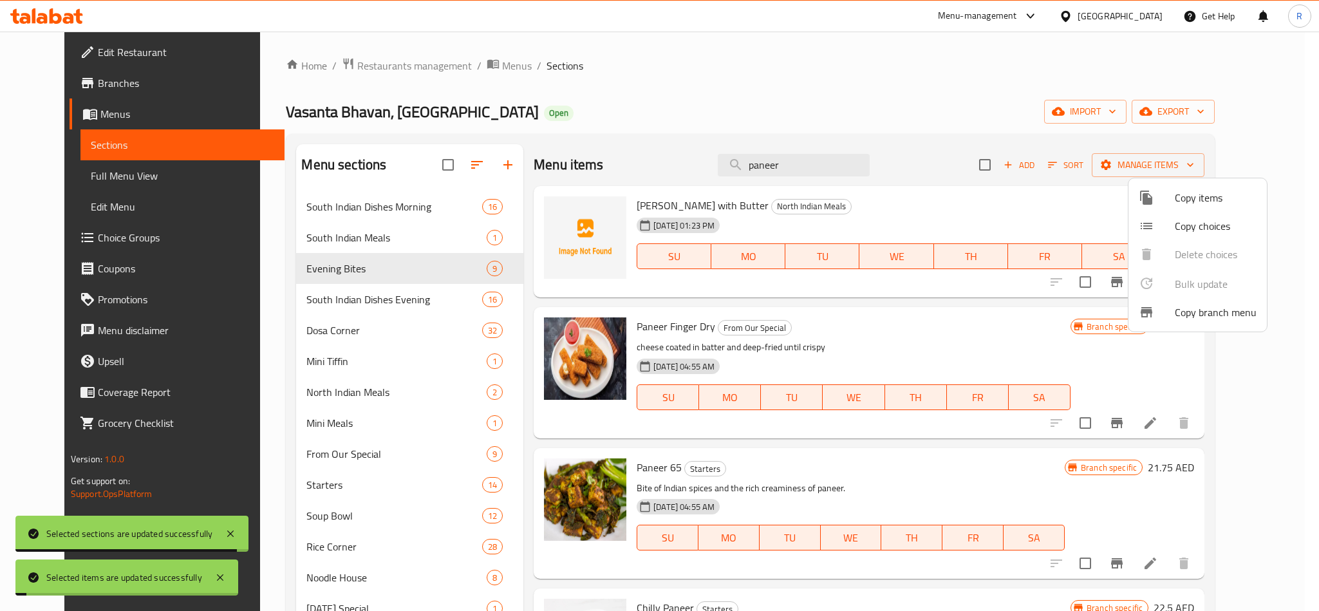
click at [907, 111] on div at bounding box center [659, 305] width 1319 height 611
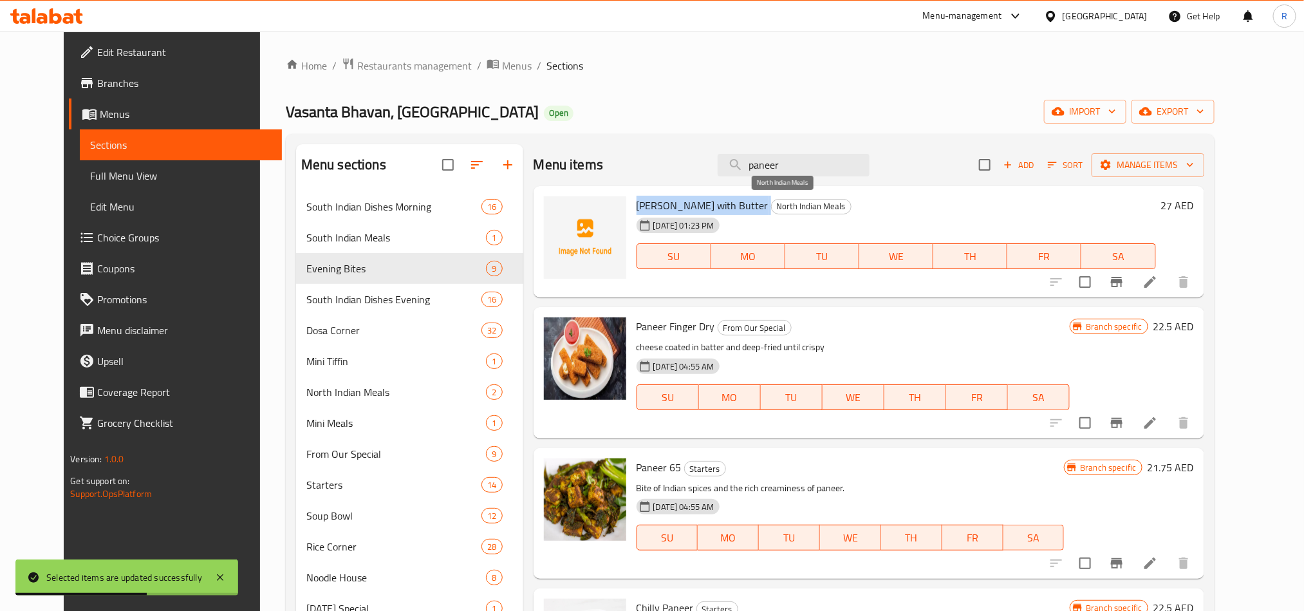
drag, startPoint x: 618, startPoint y: 201, endPoint x: 748, endPoint y: 203, distance: 130.0
click at [748, 203] on div "[PERSON_NAME] with Butter North Indian Meals [DATE] 01:23 PM SU MO TU WE TH FR …" at bounding box center [896, 242] width 530 height 102
copy h6 "[PERSON_NAME] with Butter"
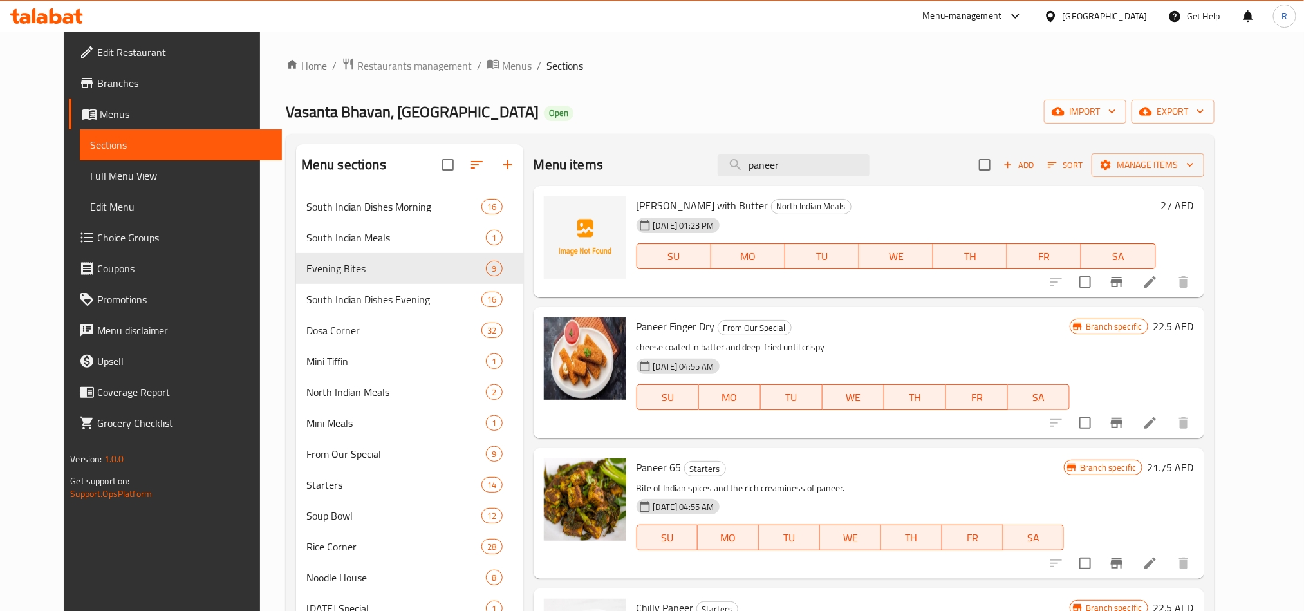
click at [894, 232] on div "[DATE] 01:23 PM SU MO TU WE TH FR SA" at bounding box center [896, 246] width 530 height 69
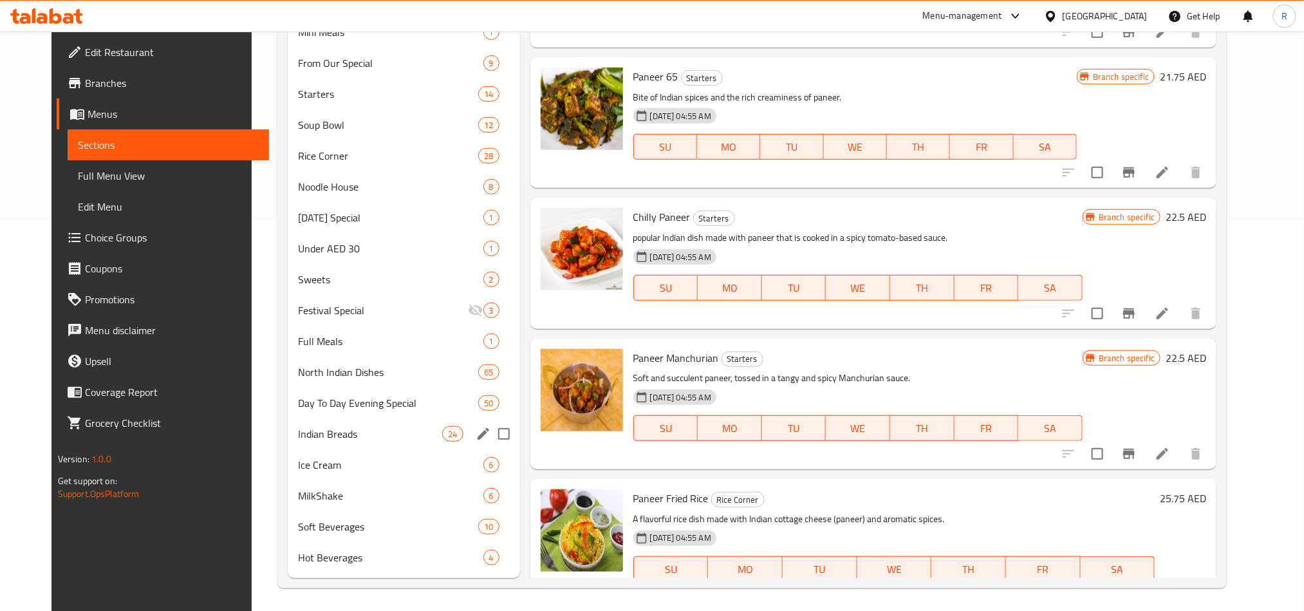
scroll to position [393, 0]
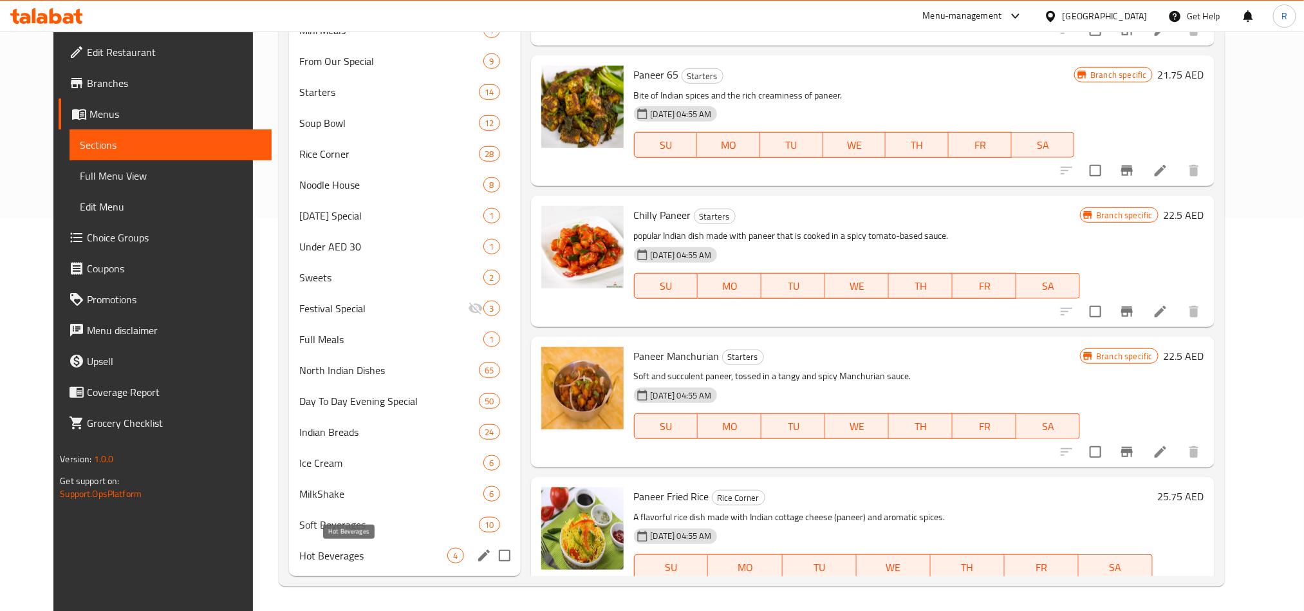
click at [299, 553] on span "Hot Beverages" at bounding box center [373, 555] width 148 height 15
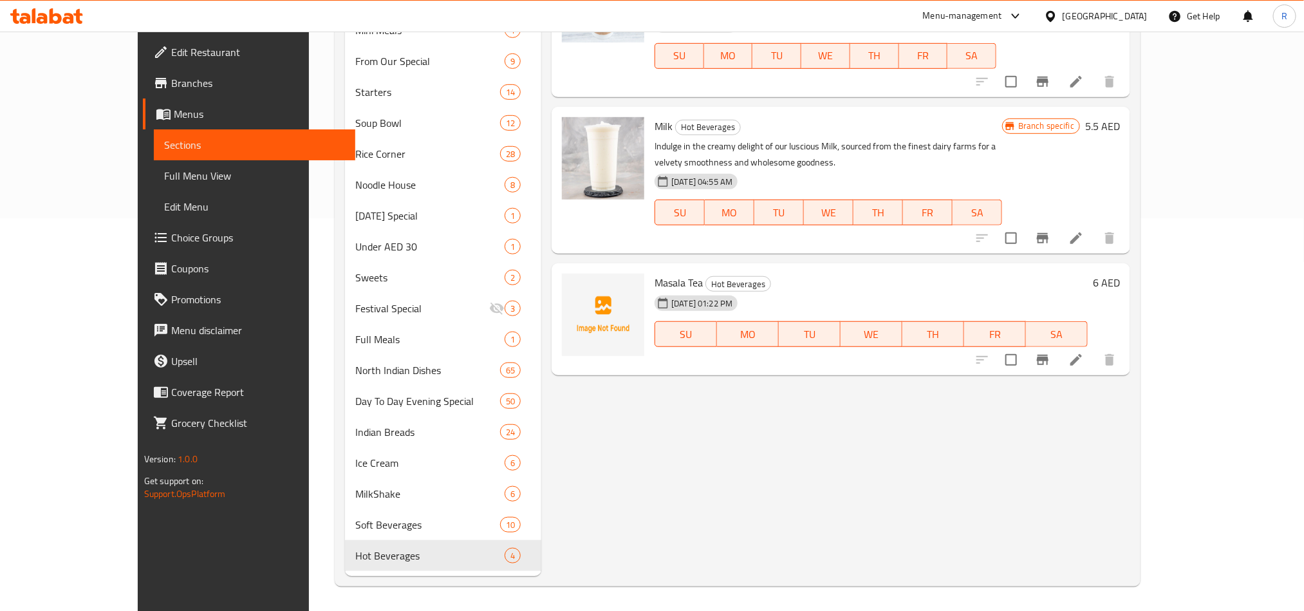
click at [1084, 352] on icon at bounding box center [1075, 359] width 15 height 15
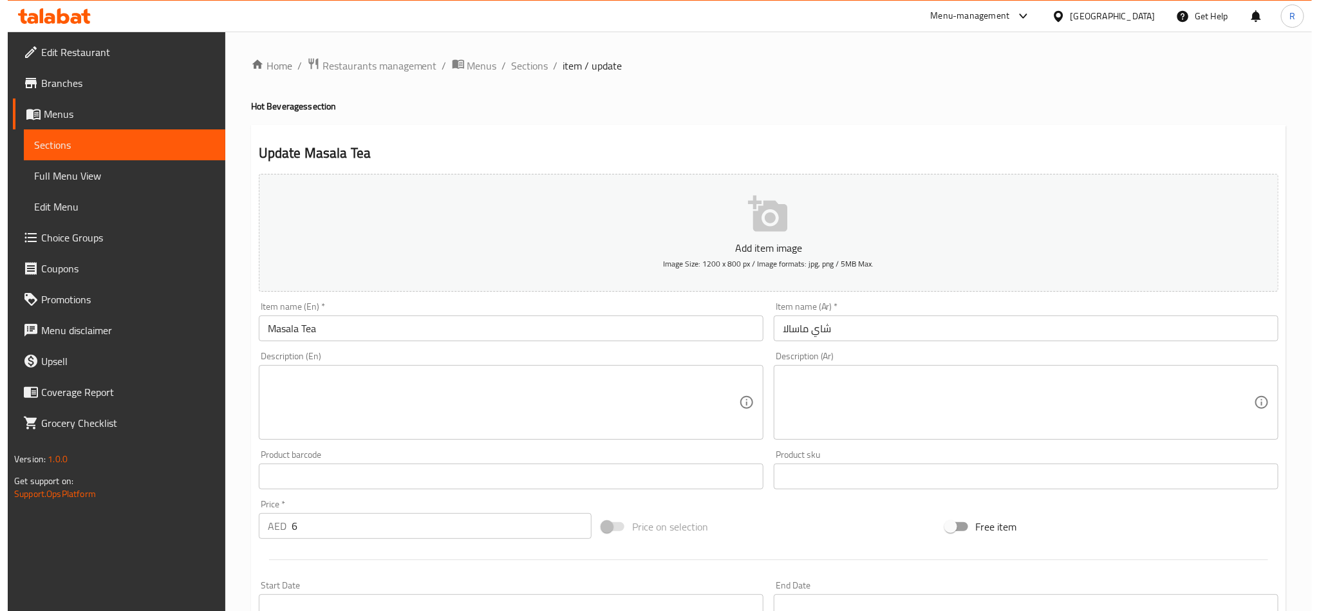
scroll to position [290, 0]
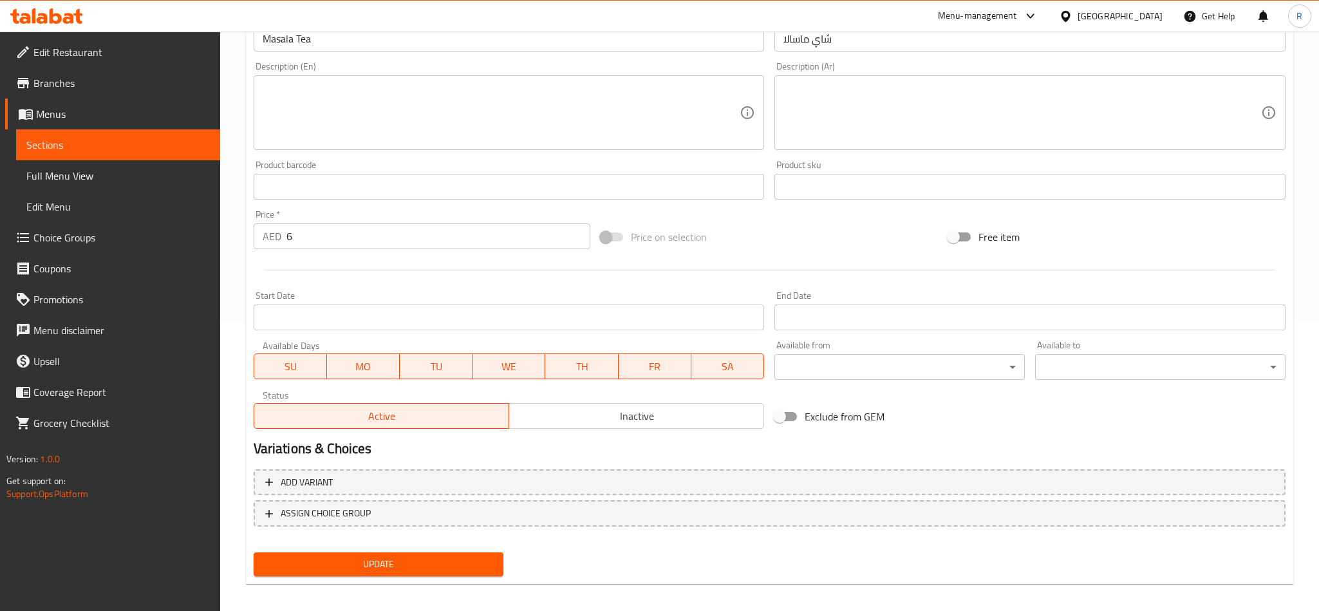
click at [819, 321] on body "​ Menu-management [GEOGRAPHIC_DATA] Get Help R Edit Restaurant Branches Menus S…" at bounding box center [659, 31] width 1319 height 579
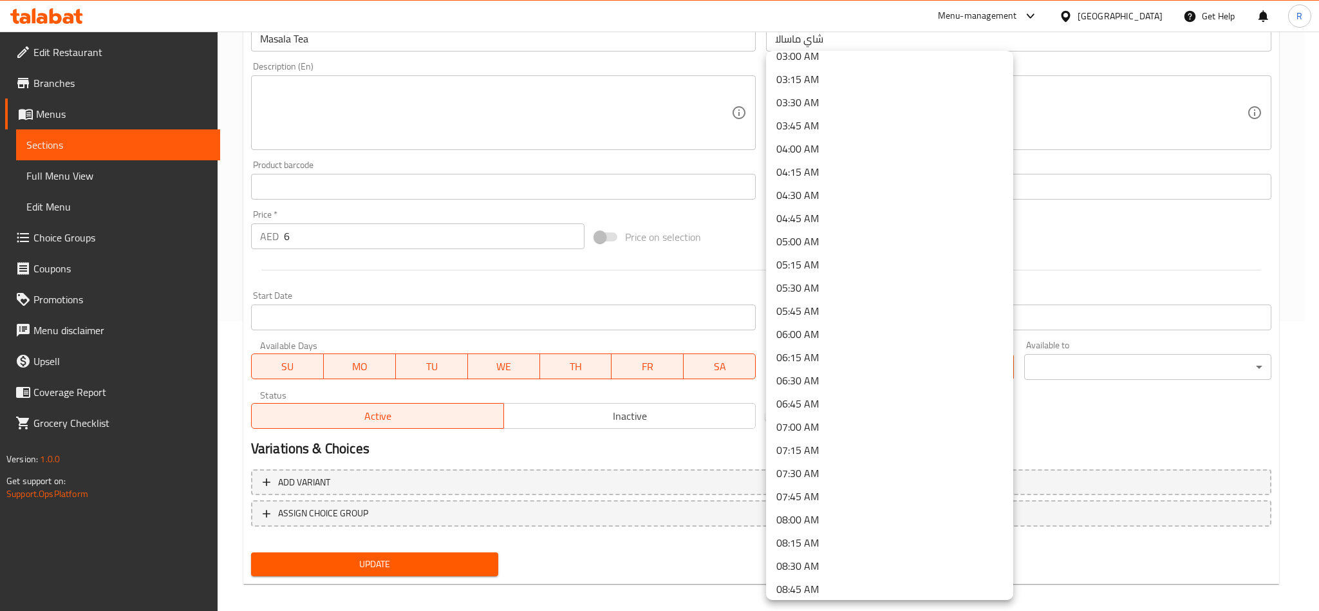
click at [803, 471] on li "07:30 AM" at bounding box center [889, 472] width 247 height 23
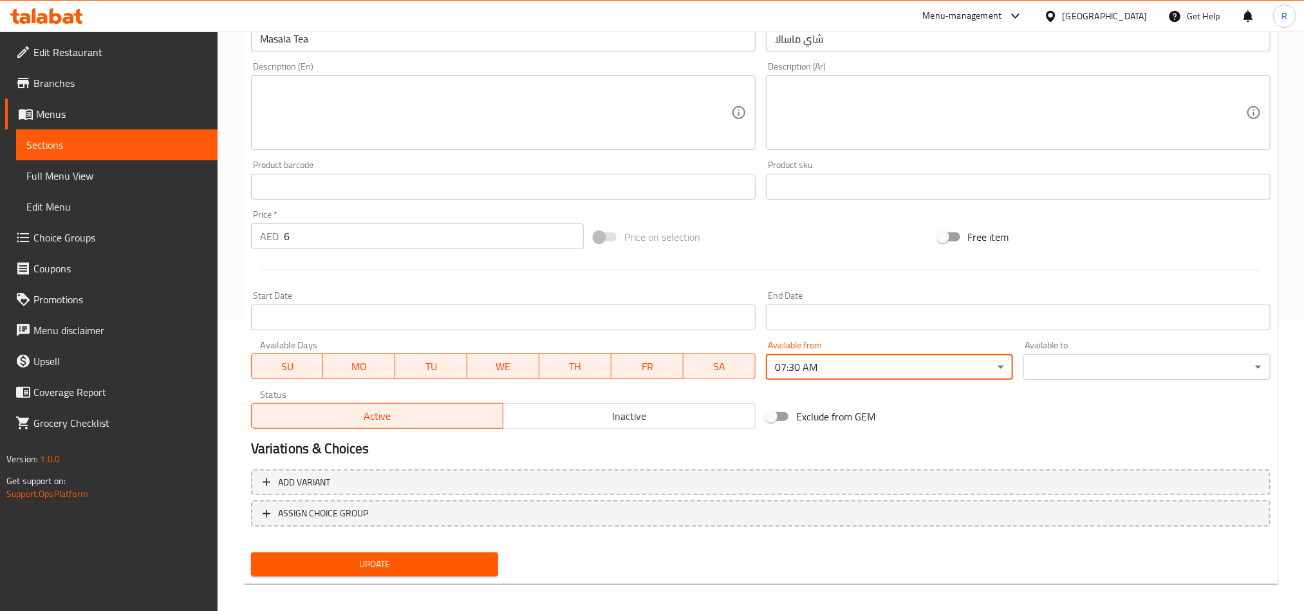
click at [1048, 321] on body "​ Menu-management [GEOGRAPHIC_DATA] Get Help R Edit Restaurant Branches Menus S…" at bounding box center [652, 31] width 1304 height 579
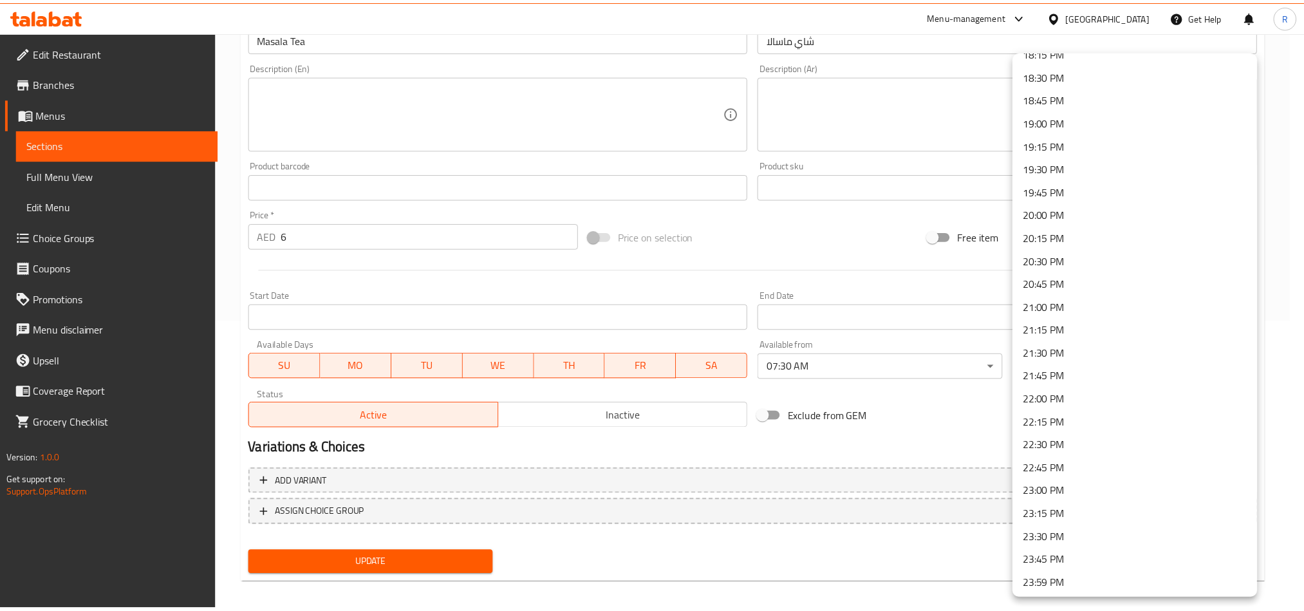
scroll to position [1707, 0]
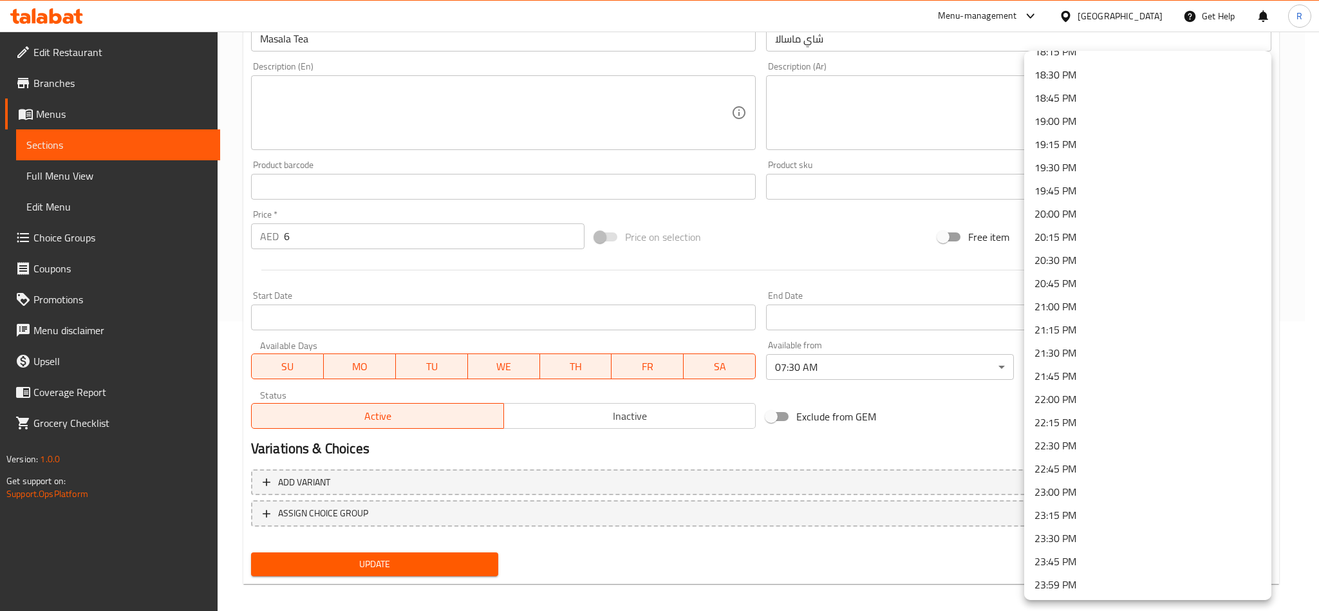
click at [1048, 494] on li "23:00 PM" at bounding box center [1147, 491] width 247 height 23
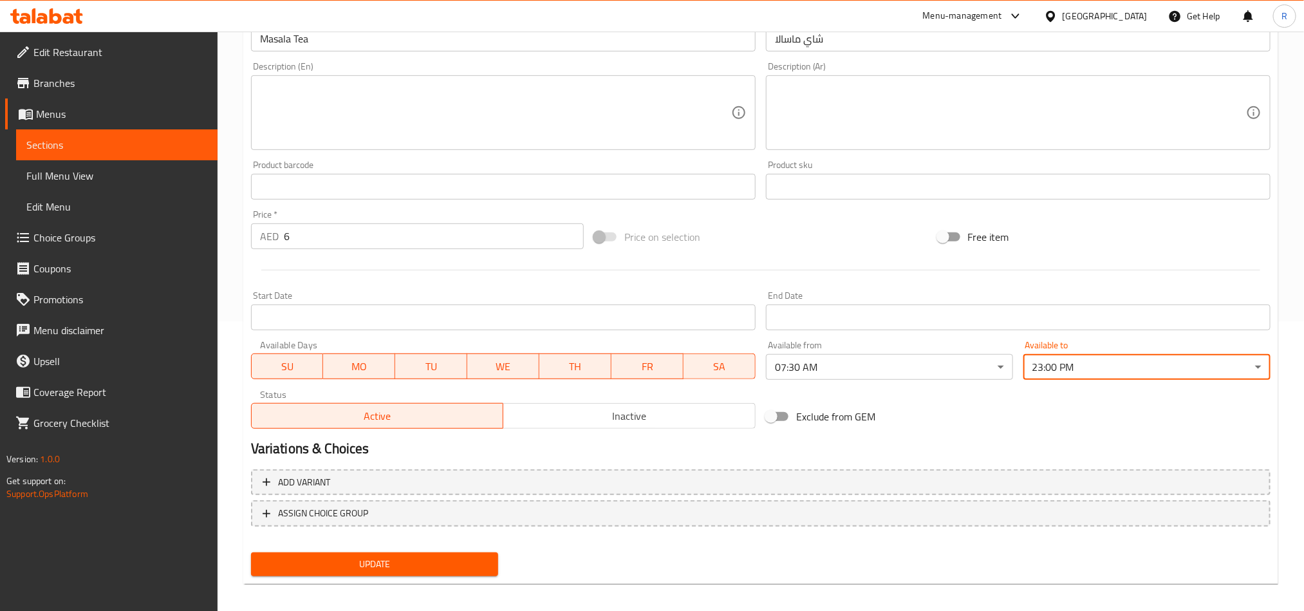
click at [466, 562] on span "Update" at bounding box center [374, 564] width 227 height 16
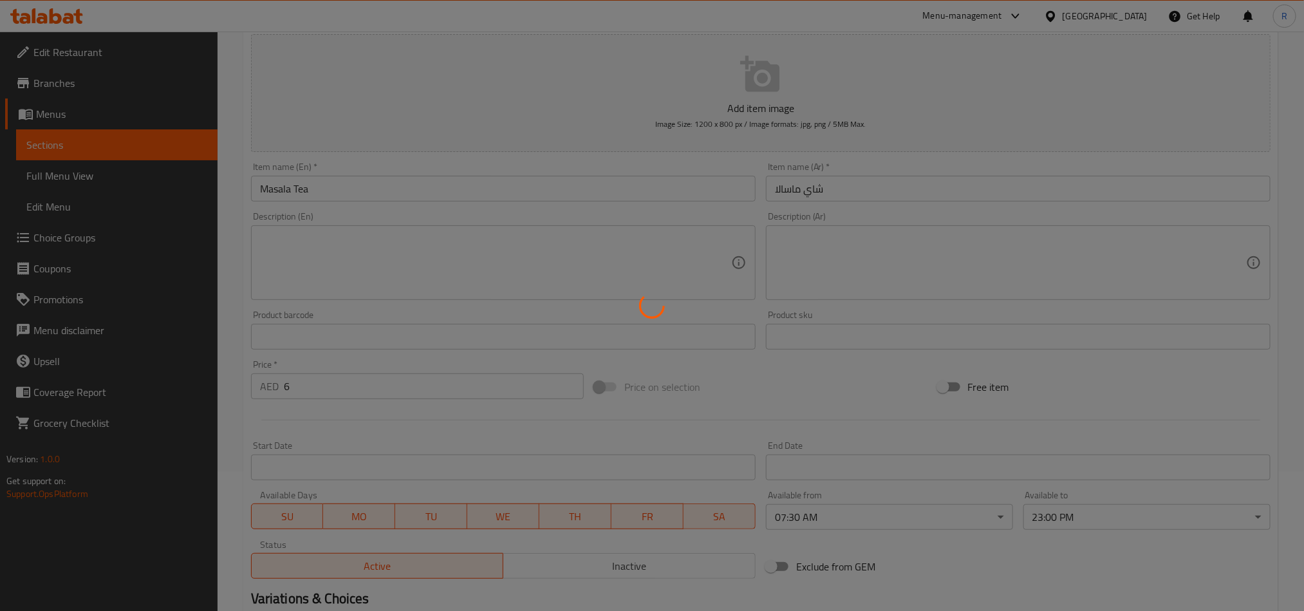
scroll to position [0, 0]
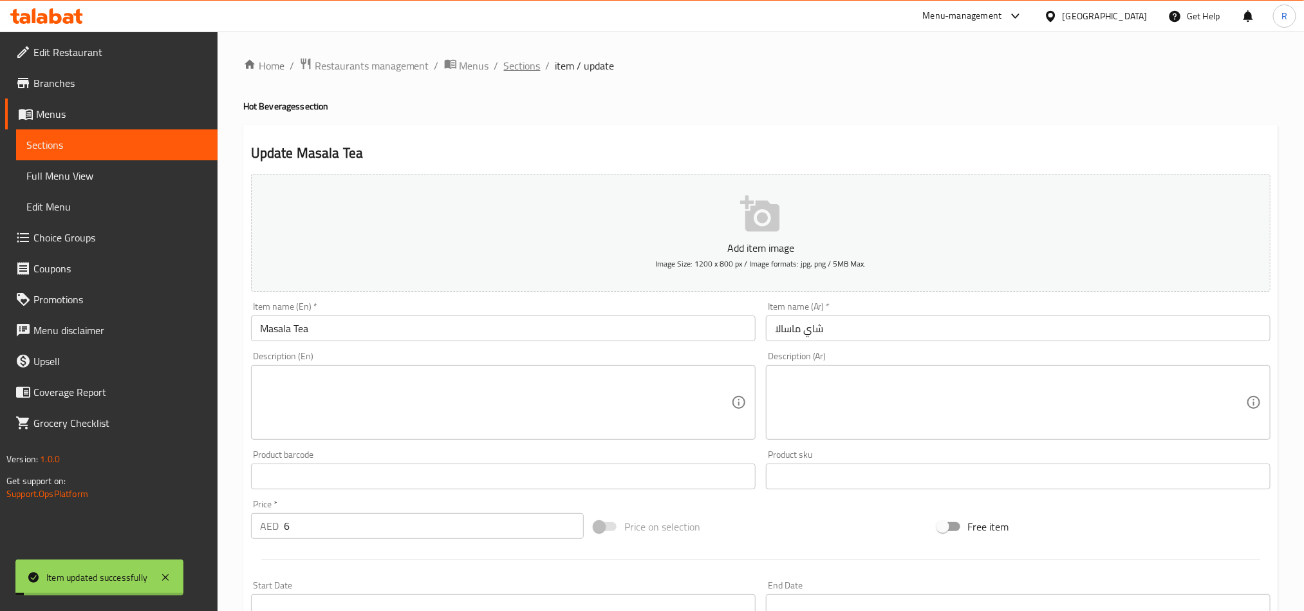
click at [521, 76] on div "Home / Restaurants management / Menus / Sections / item / update Hot Beverages …" at bounding box center [760, 470] width 1035 height 826
click at [522, 58] on span "Sections" at bounding box center [522, 65] width 37 height 15
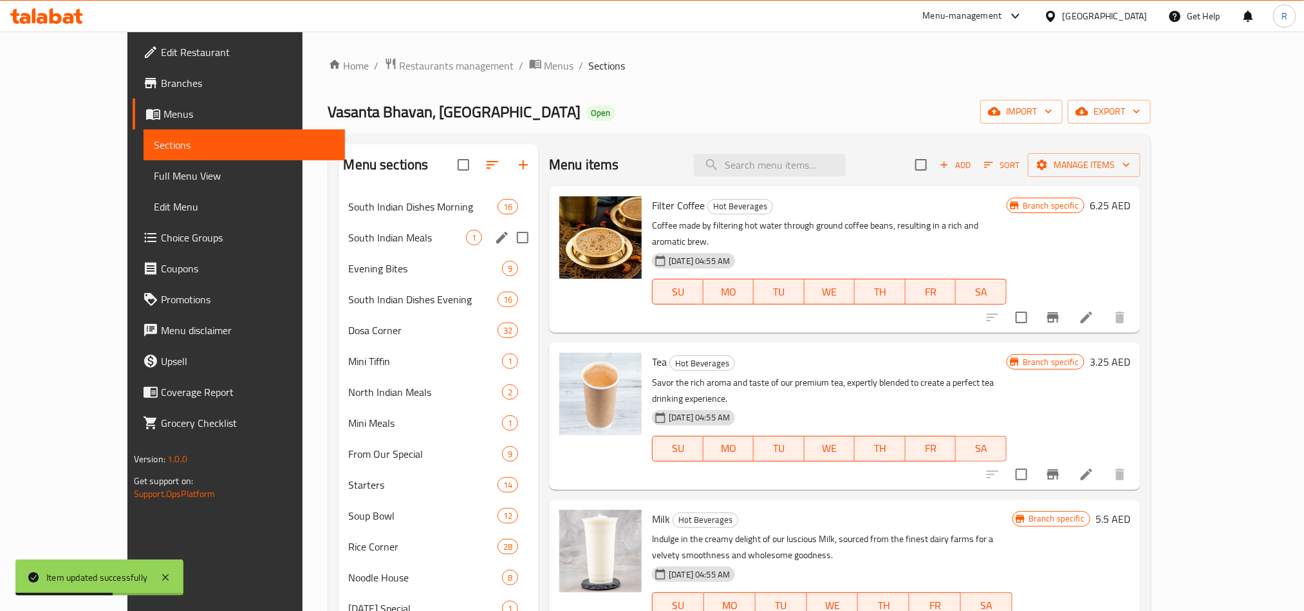
click at [338, 247] on div "South Indian Meals 1" at bounding box center [438, 237] width 201 height 31
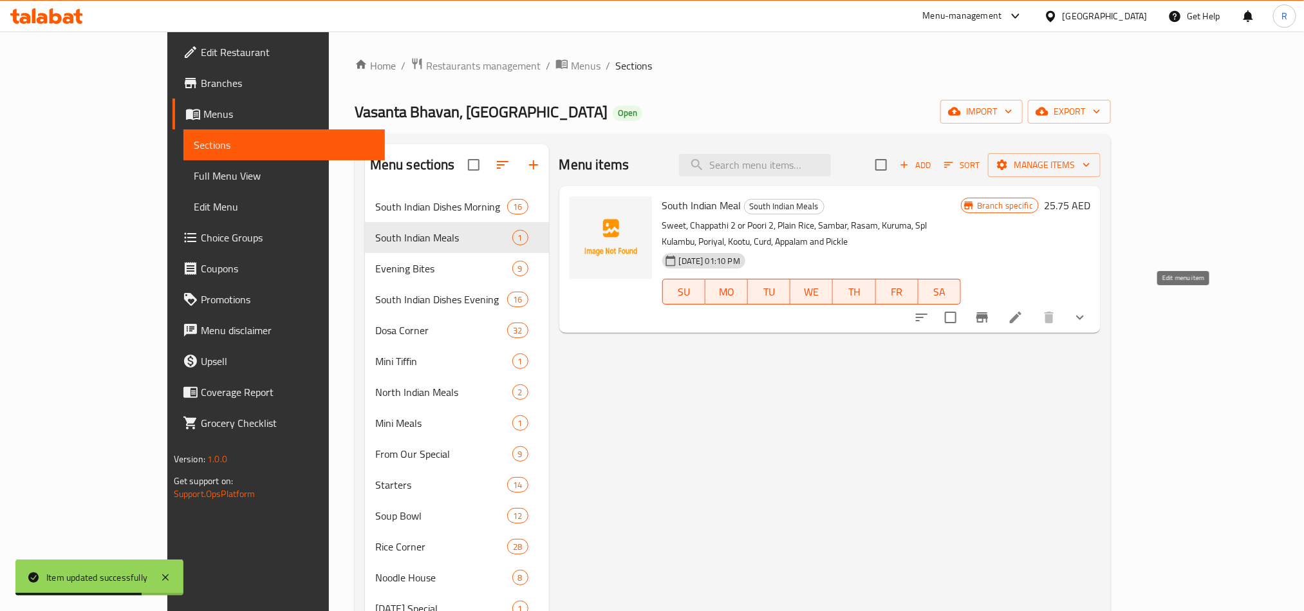
click at [1023, 310] on icon at bounding box center [1015, 317] width 15 height 15
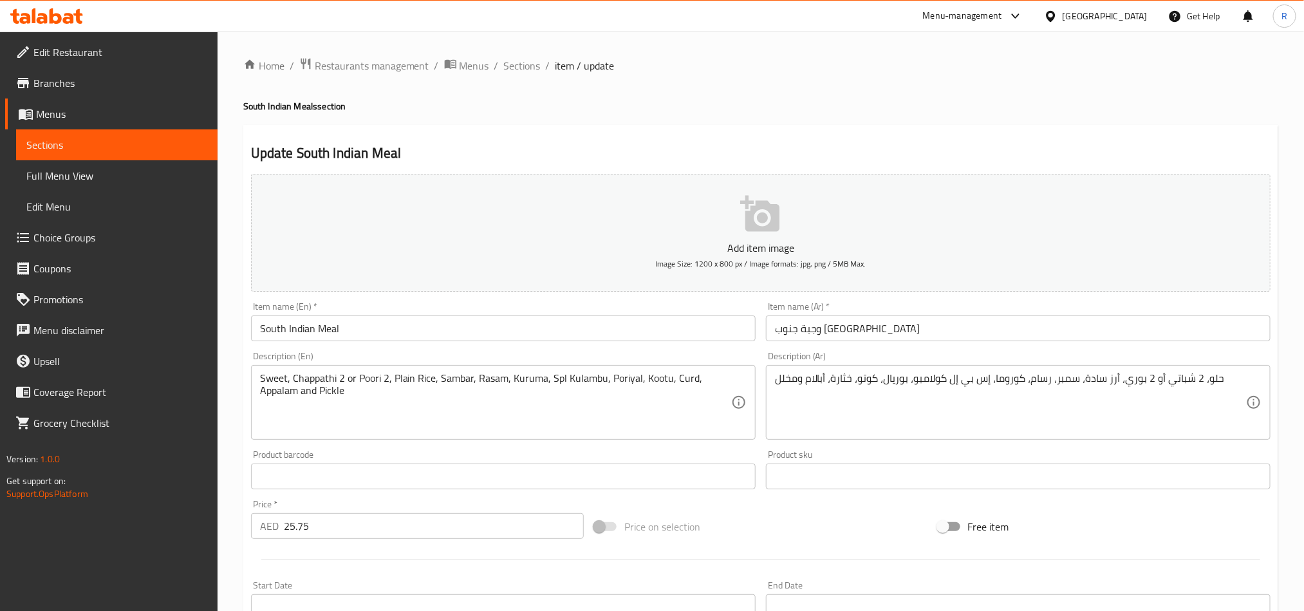
click at [519, 77] on div "Home / Restaurants management / Menus / Sections / item / update South Indian M…" at bounding box center [760, 480] width 1035 height 847
click at [512, 60] on span "Sections" at bounding box center [522, 65] width 37 height 15
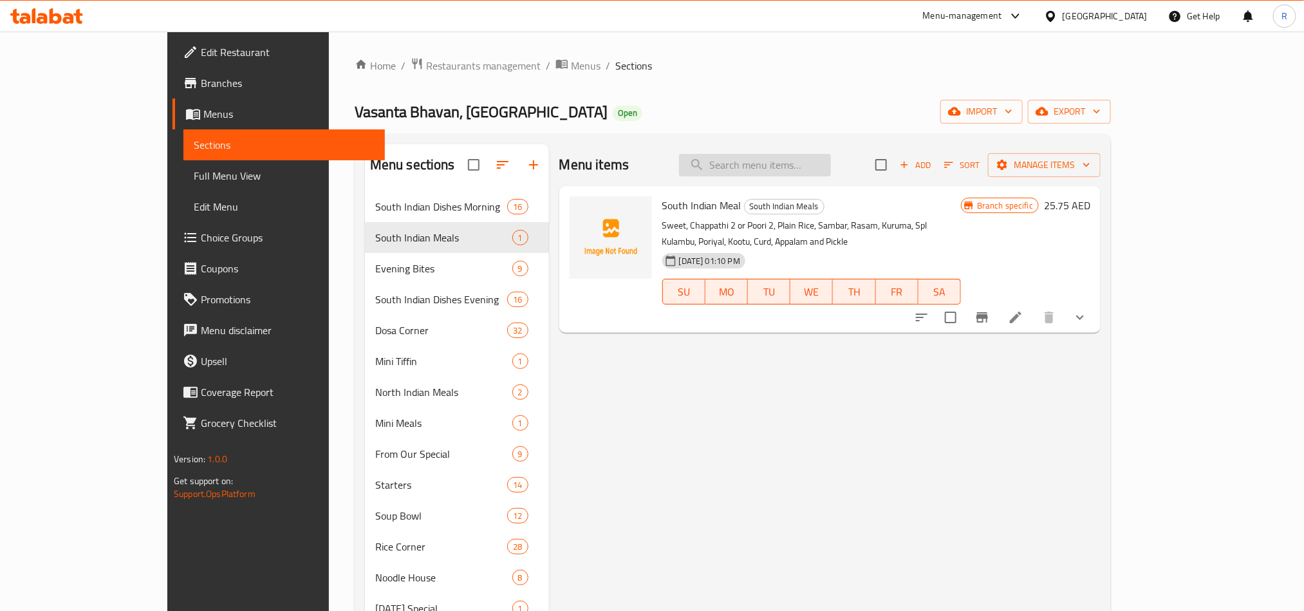
click at [788, 168] on input "search" at bounding box center [755, 165] width 152 height 23
paste input "Onion Podi Oothappam"
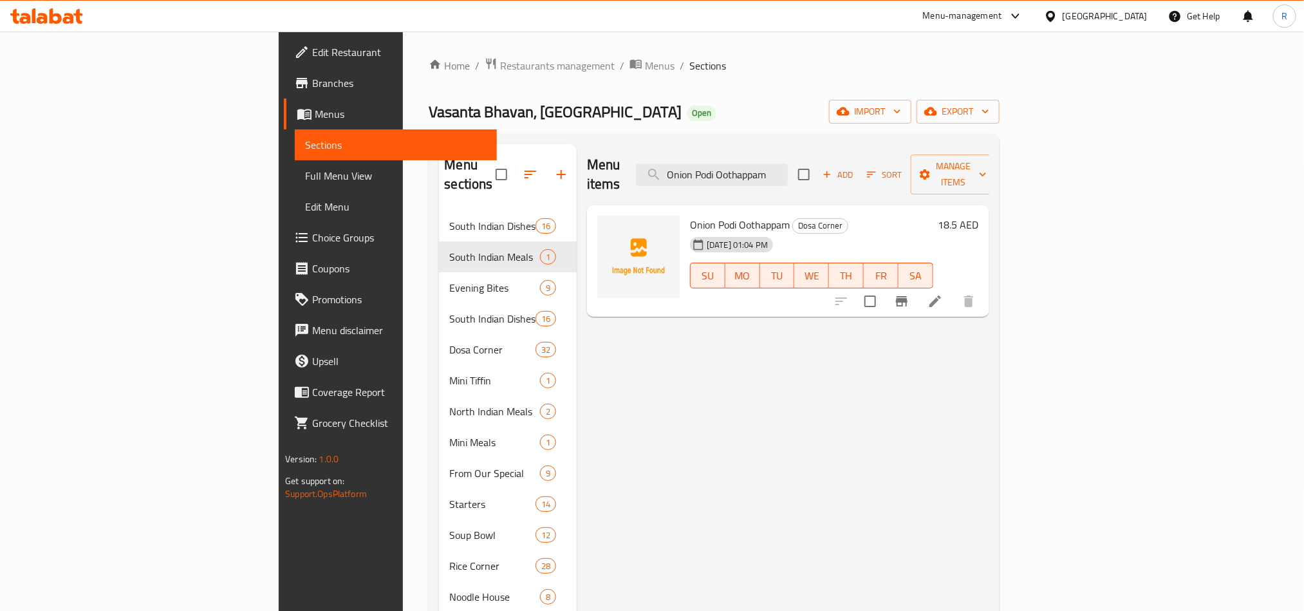
type input "Onion Podi Oothappam"
click at [941, 295] on icon at bounding box center [935, 301] width 12 height 12
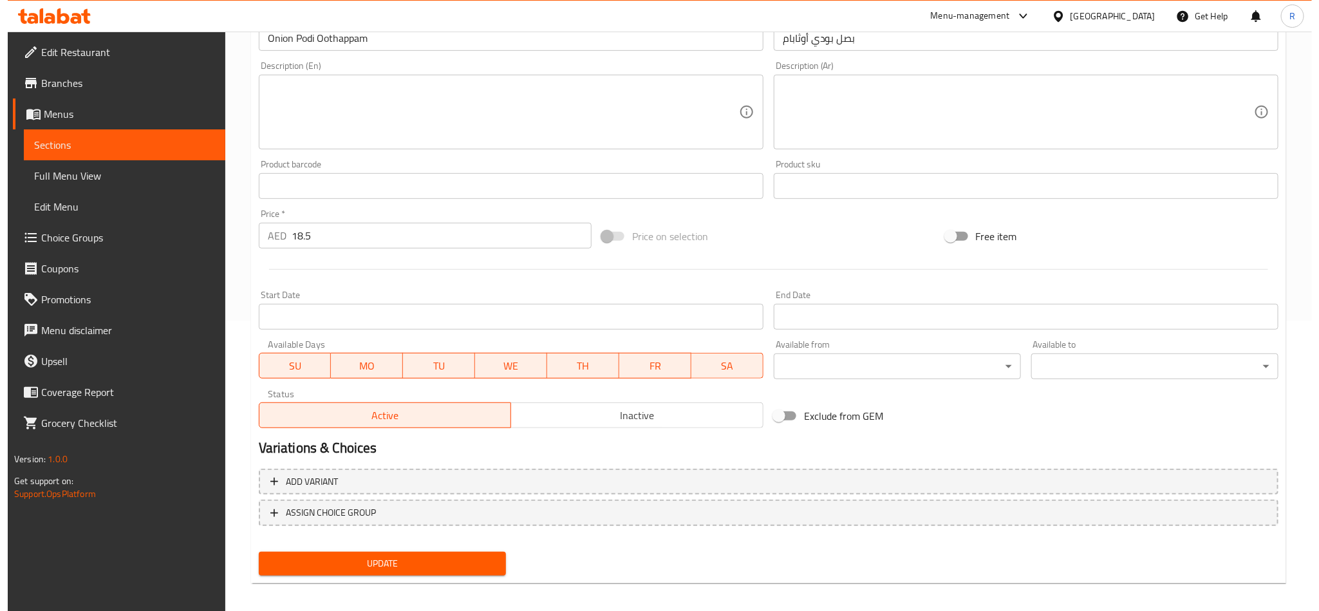
scroll to position [297, 0]
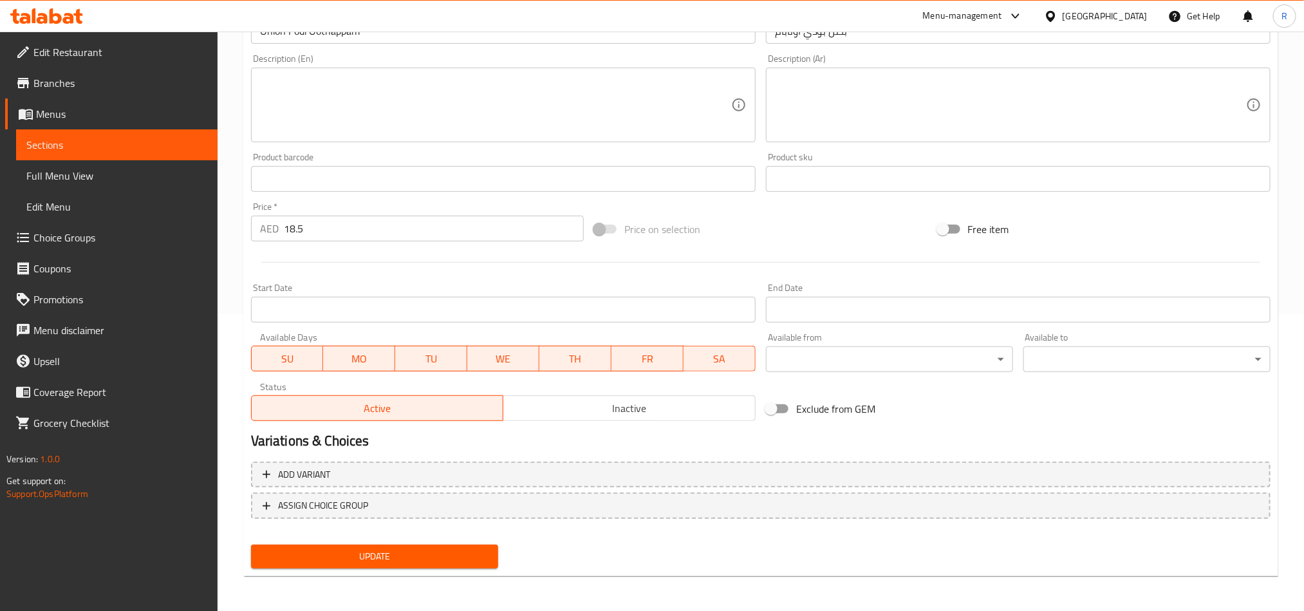
click at [834, 313] on body "​ Menu-management [GEOGRAPHIC_DATA] Get Help R Edit Restaurant Branches Menus S…" at bounding box center [652, 23] width 1304 height 579
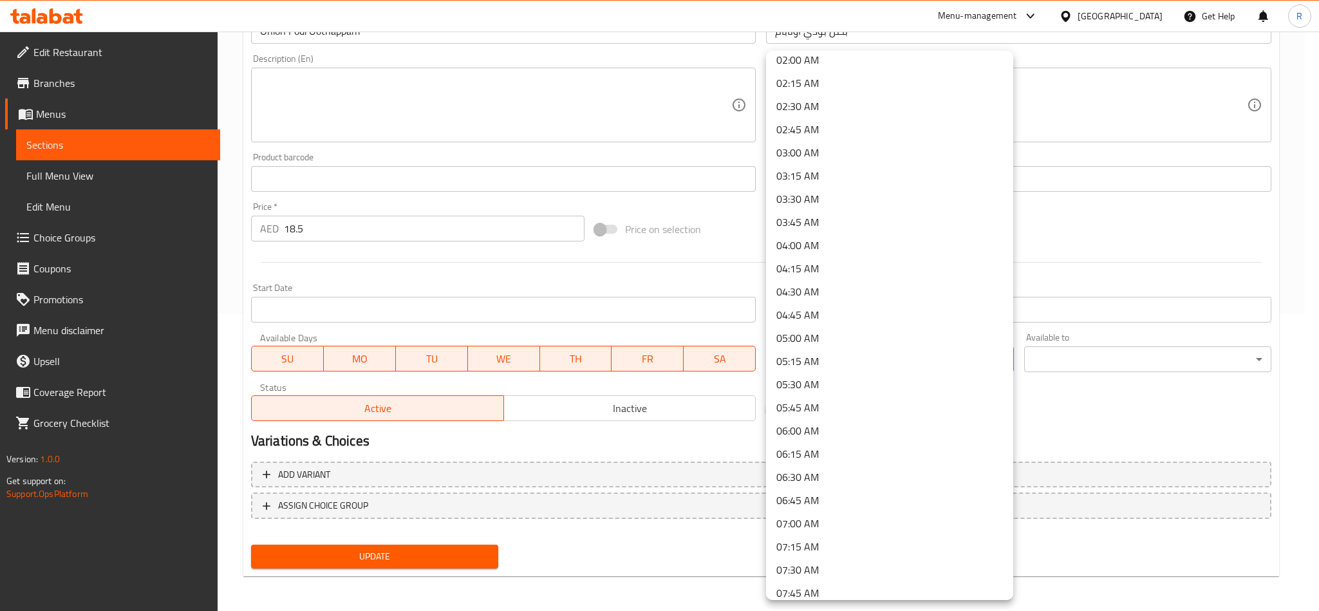
scroll to position [290, 0]
click at [823, 466] on li "07:30 AM" at bounding box center [889, 472] width 247 height 23
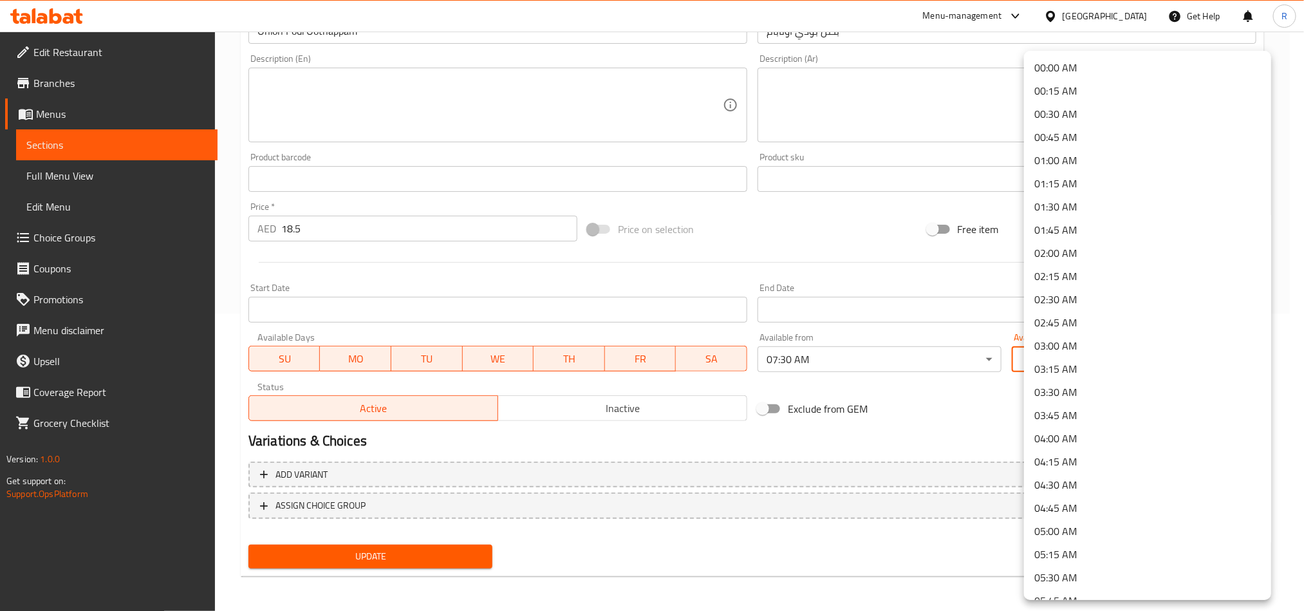
click at [1073, 313] on body "​ Menu-management [GEOGRAPHIC_DATA] Get Help R Edit Restaurant Branches Menus S…" at bounding box center [652, 23] width 1304 height 579
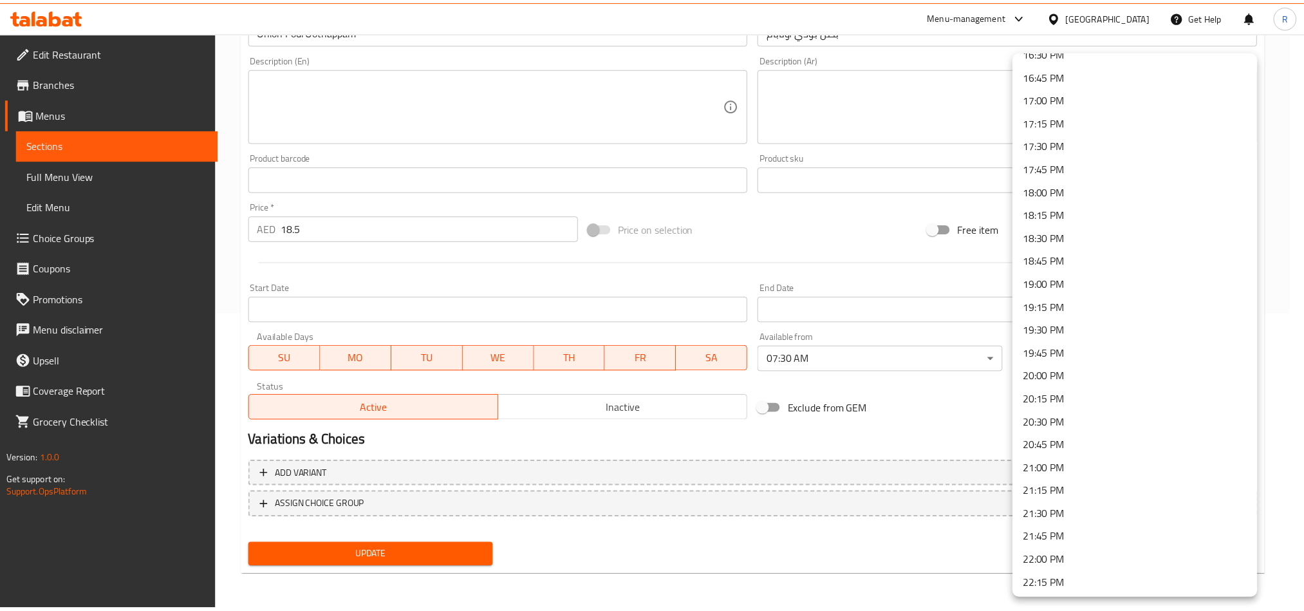
scroll to position [1707, 0]
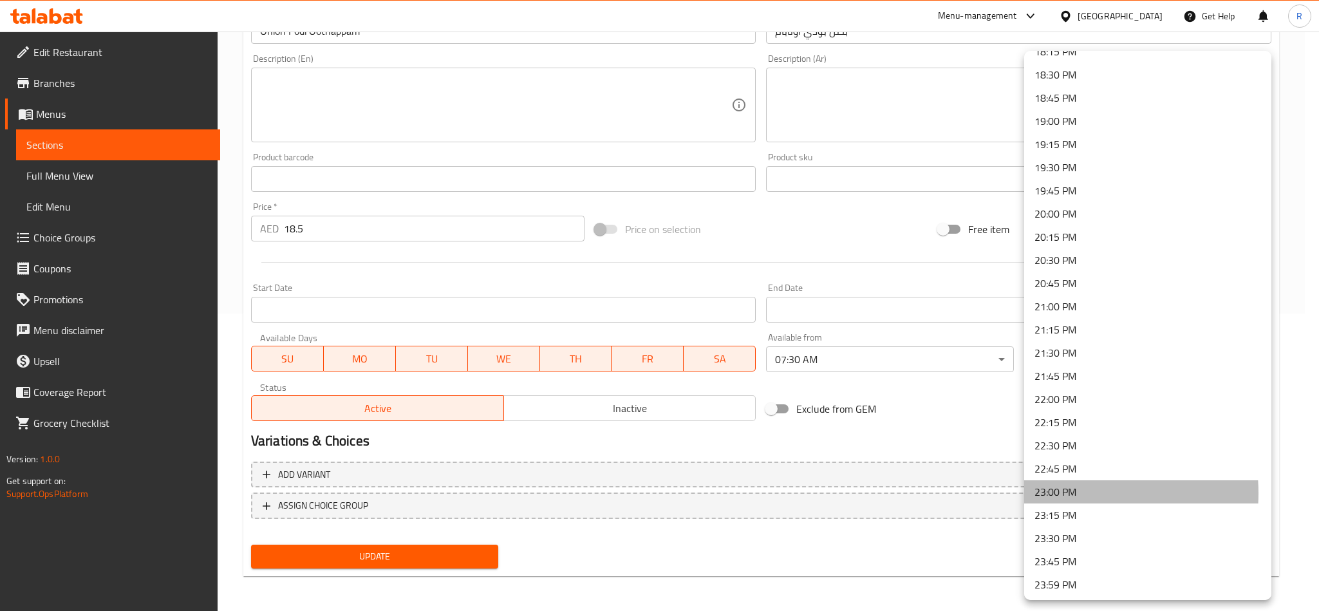
click at [1070, 492] on li "23:00 PM" at bounding box center [1147, 491] width 247 height 23
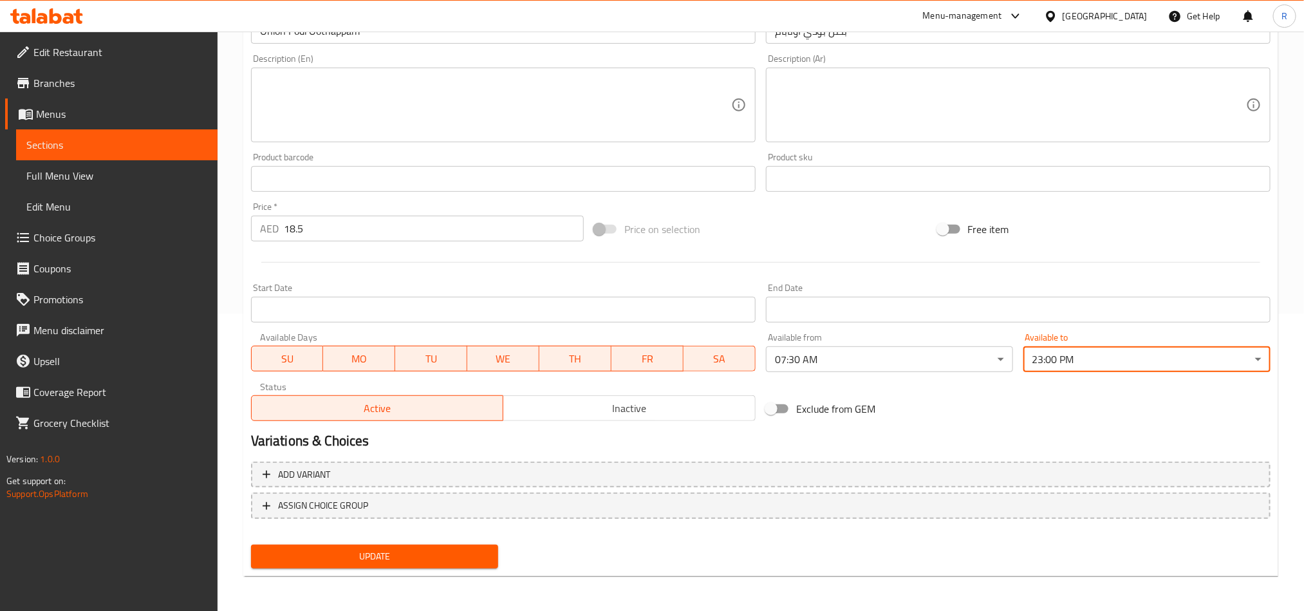
click at [415, 548] on span "Update" at bounding box center [374, 556] width 227 height 16
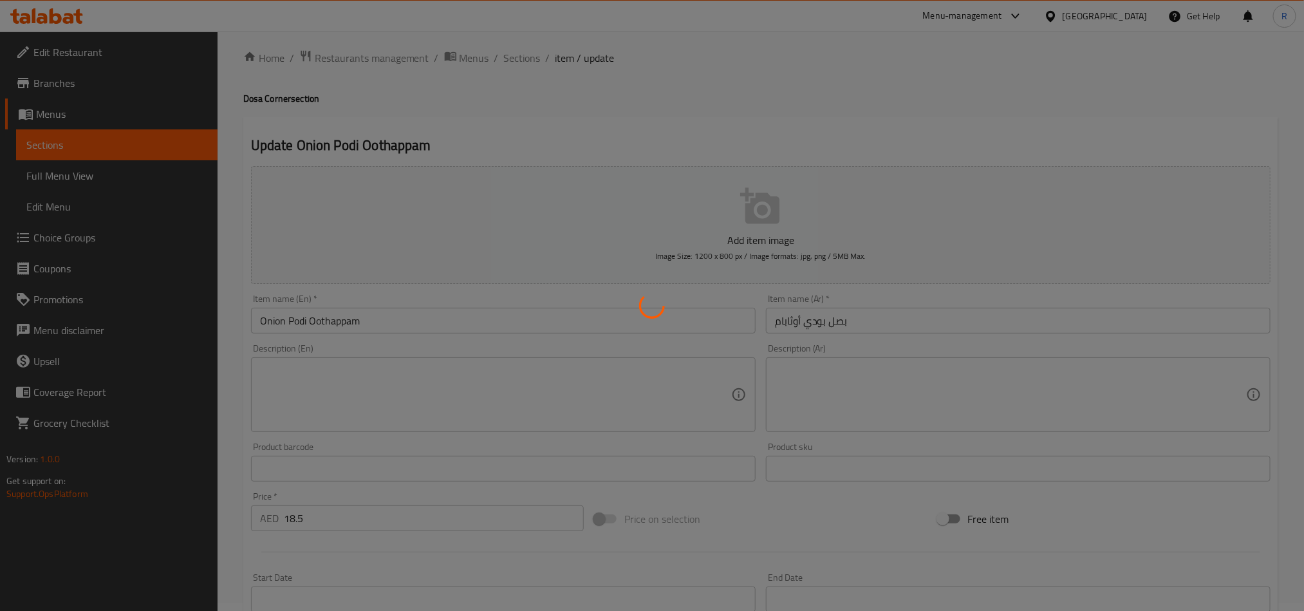
scroll to position [0, 0]
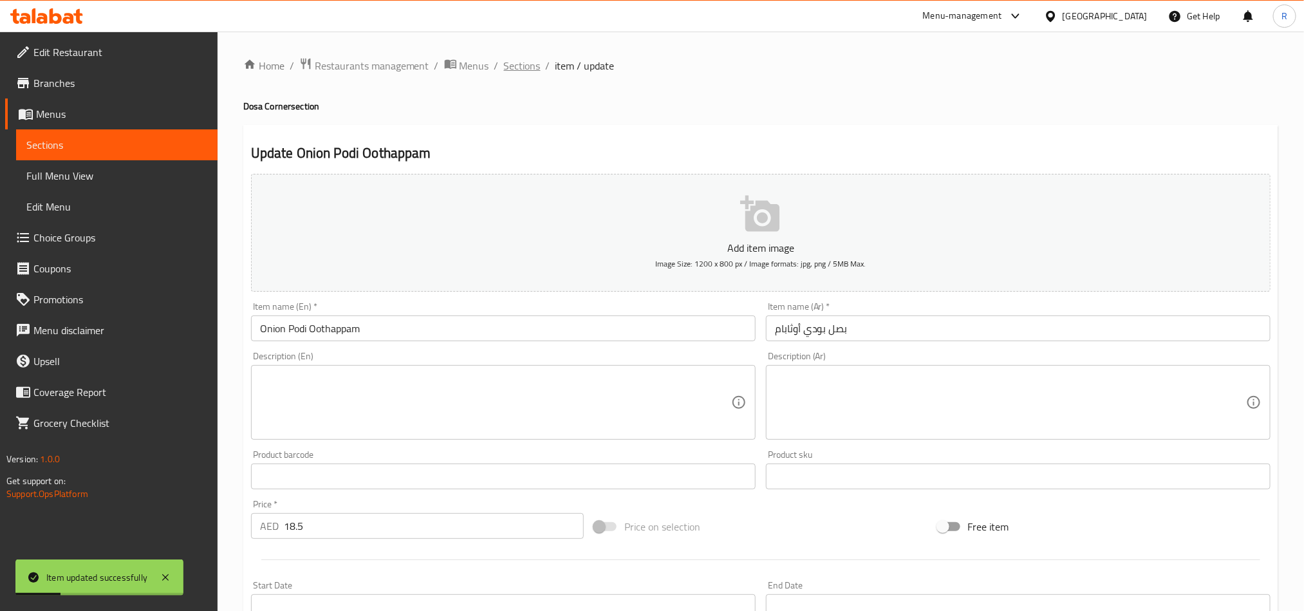
click at [515, 64] on span "Sections" at bounding box center [522, 65] width 37 height 15
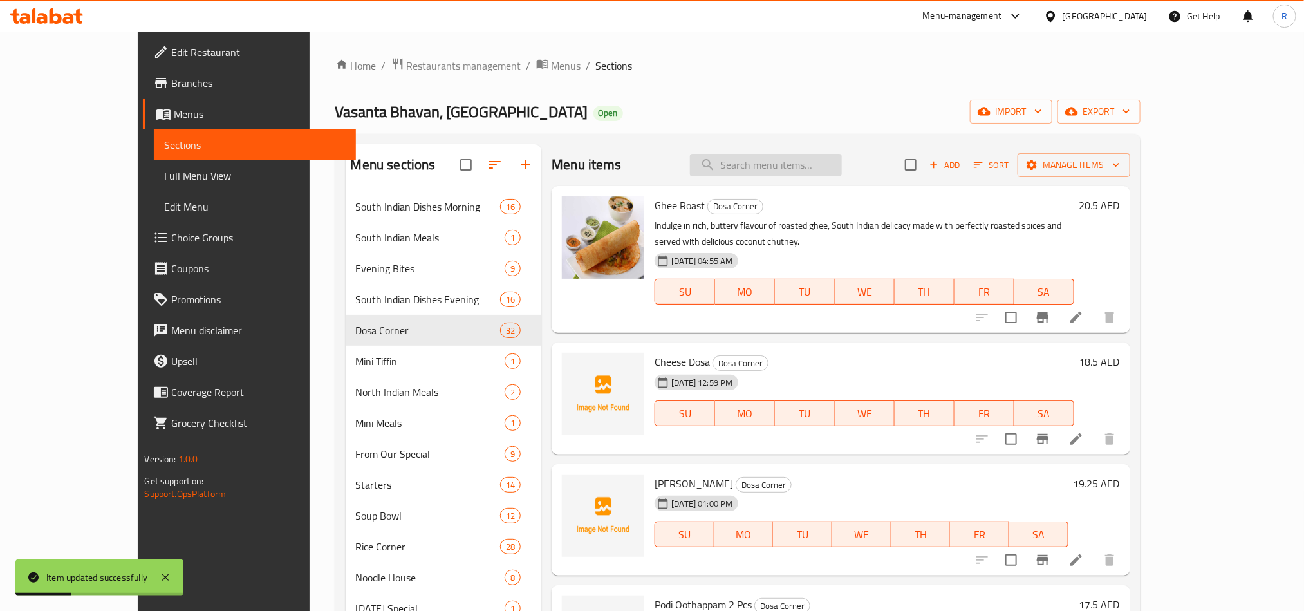
click at [805, 167] on input "search" at bounding box center [766, 165] width 152 height 23
paste input "Podi Oothappam (2 Pcs)"
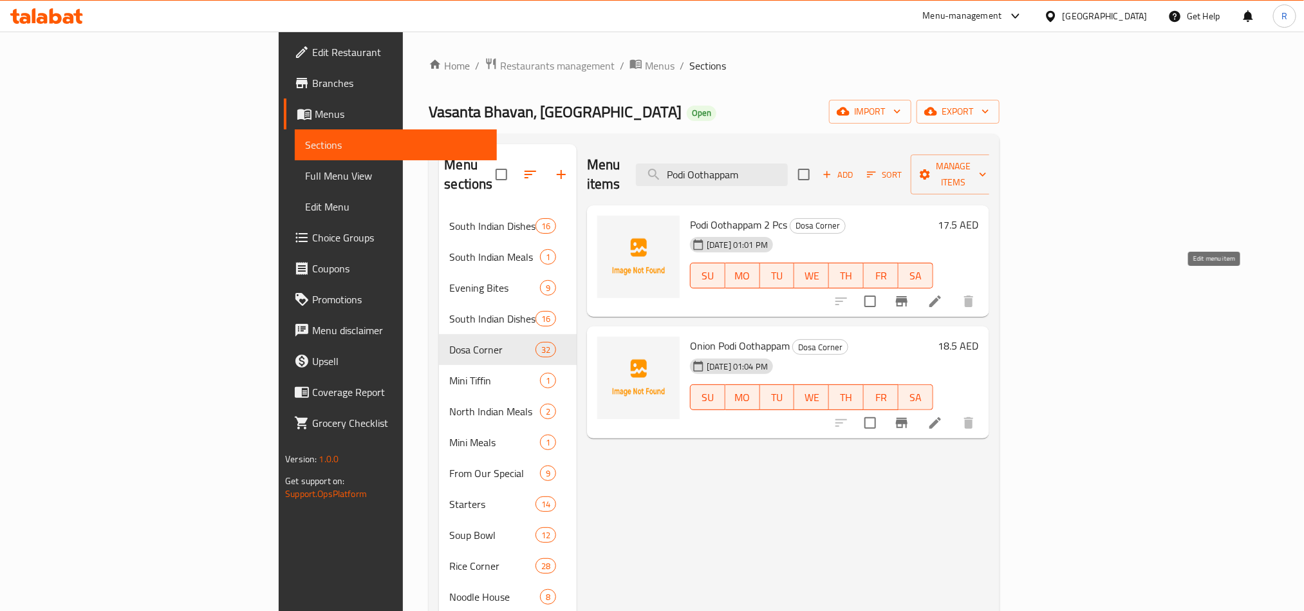
type input "Podi Oothappam"
click at [943, 293] on icon at bounding box center [934, 300] width 15 height 15
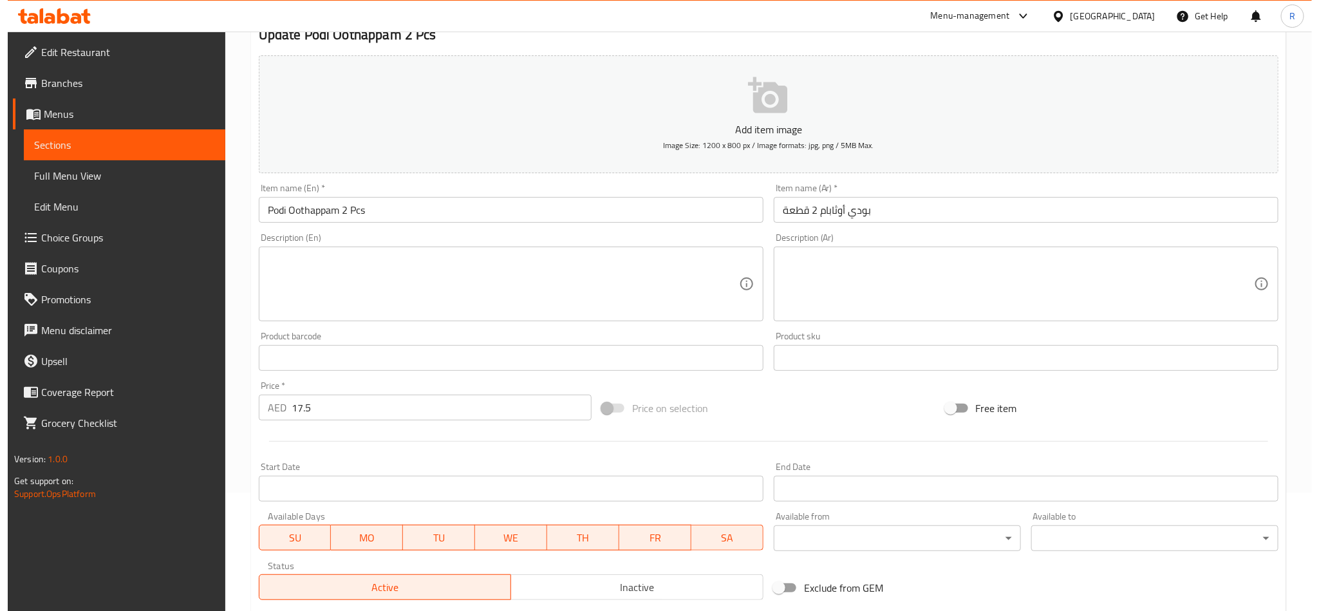
scroll to position [297, 0]
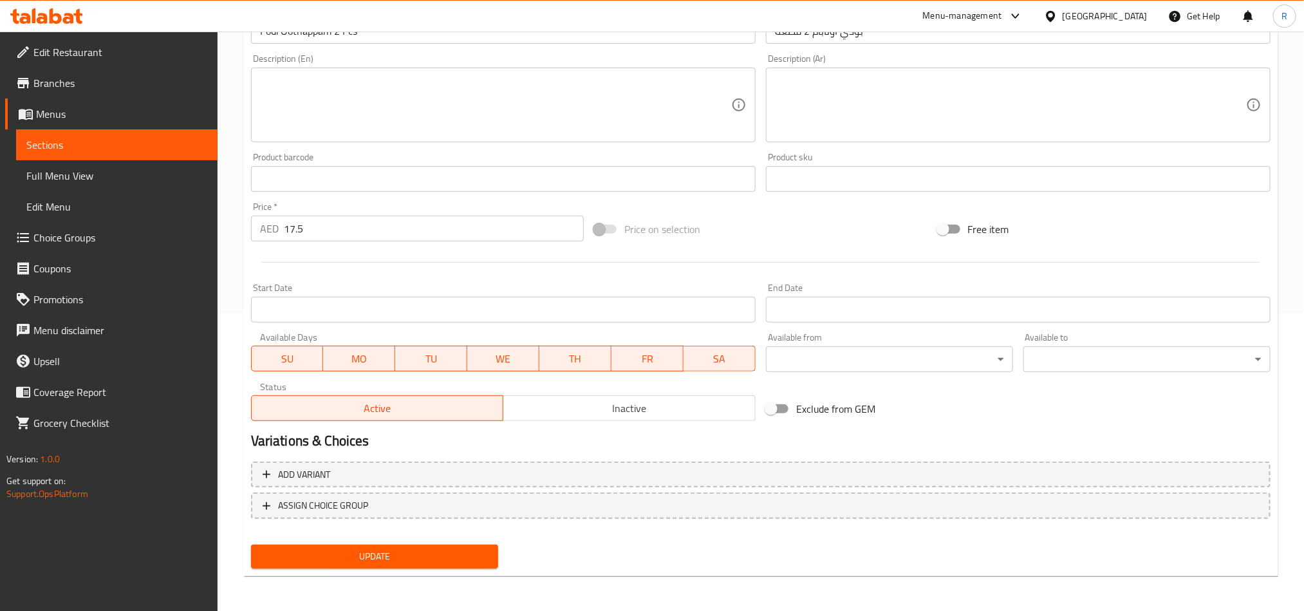
click at [876, 313] on body "​ Menu-management [GEOGRAPHIC_DATA] Get Help R Edit Restaurant Branches Menus S…" at bounding box center [652, 23] width 1304 height 579
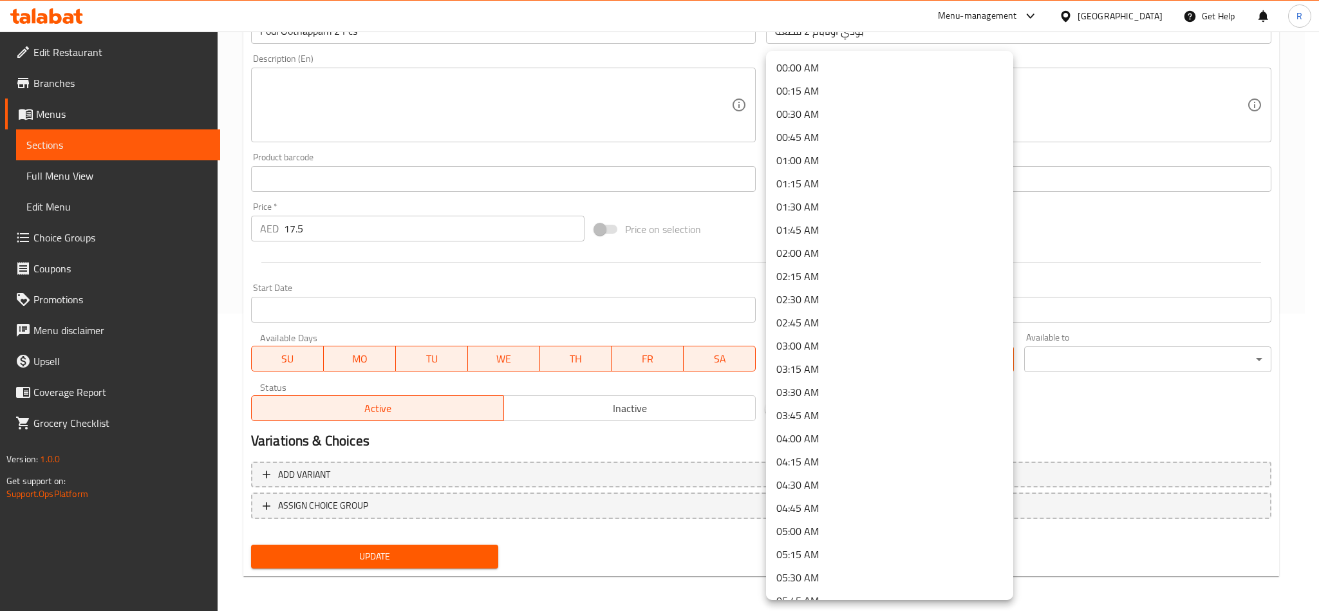
scroll to position [290, 0]
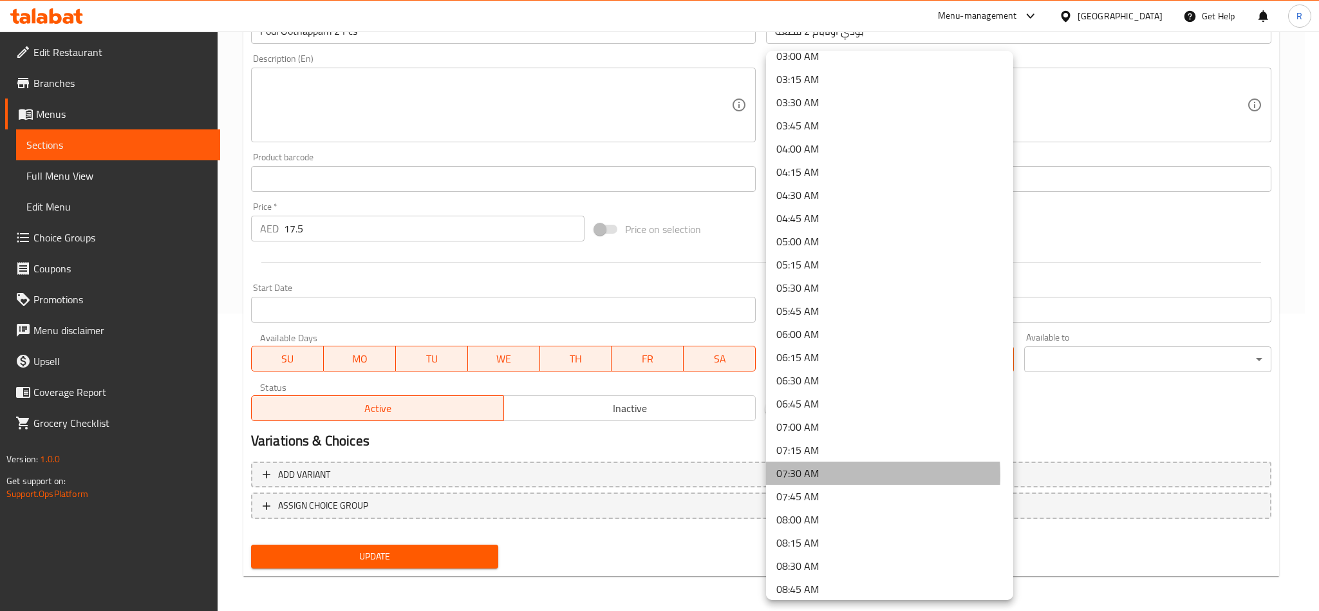
click at [819, 475] on li "07:30 AM" at bounding box center [889, 472] width 247 height 23
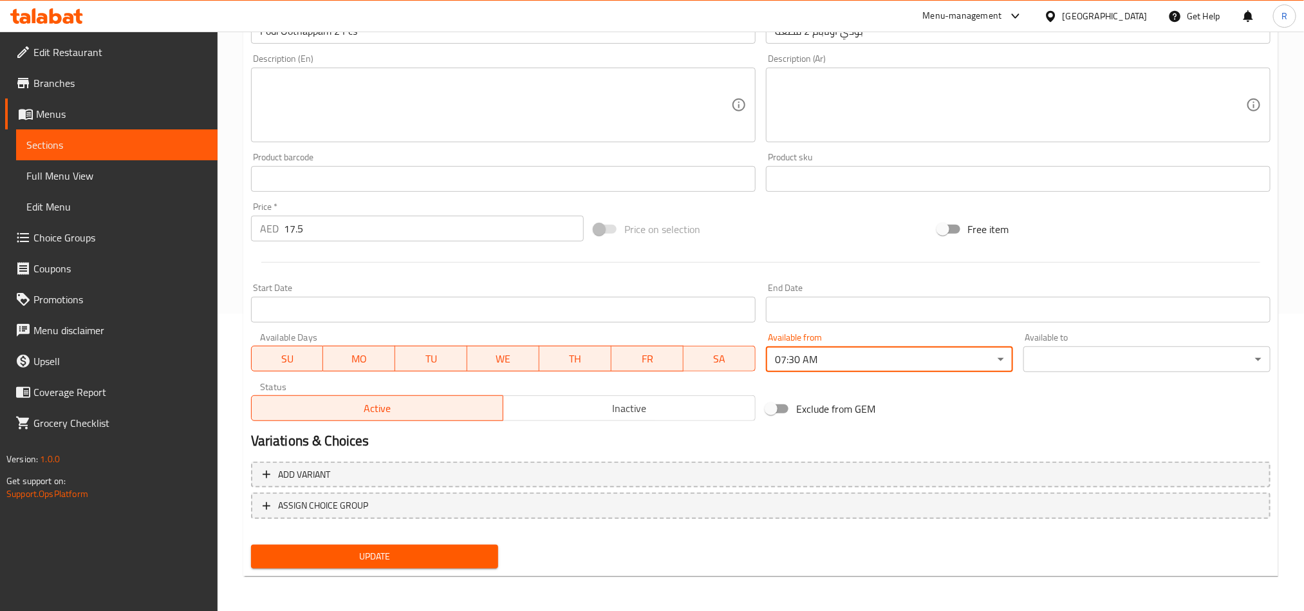
click at [1062, 313] on body "​ Menu-management [GEOGRAPHIC_DATA] Get Help R Edit Restaurant Branches Menus S…" at bounding box center [652, 23] width 1304 height 579
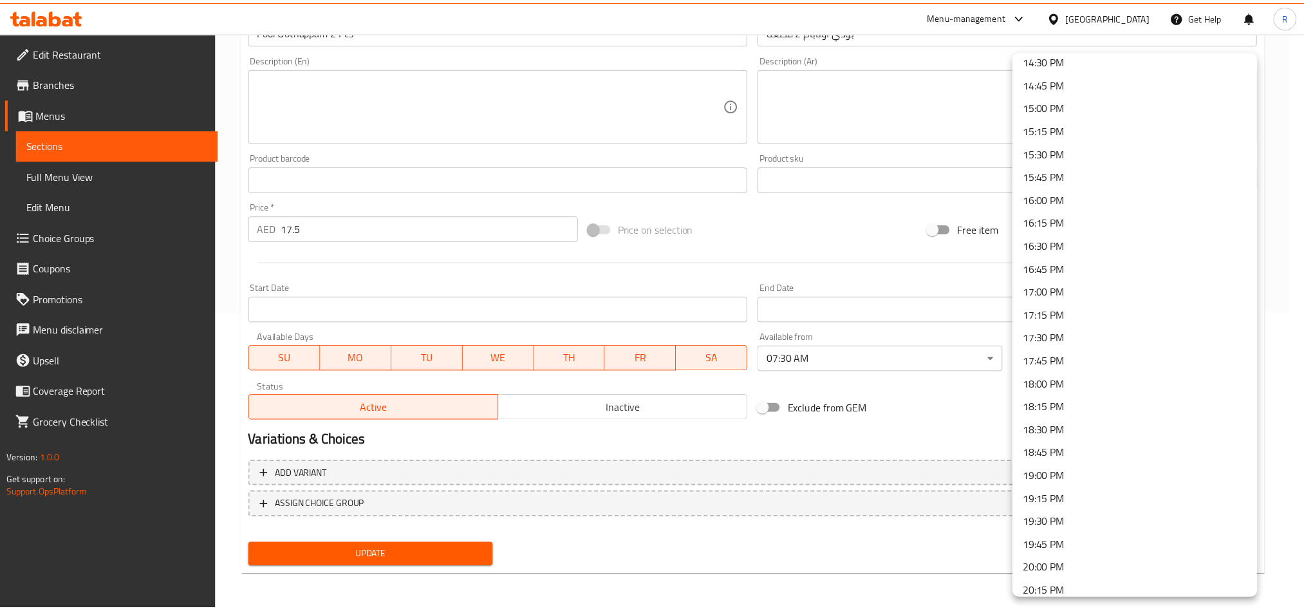
scroll to position [1707, 0]
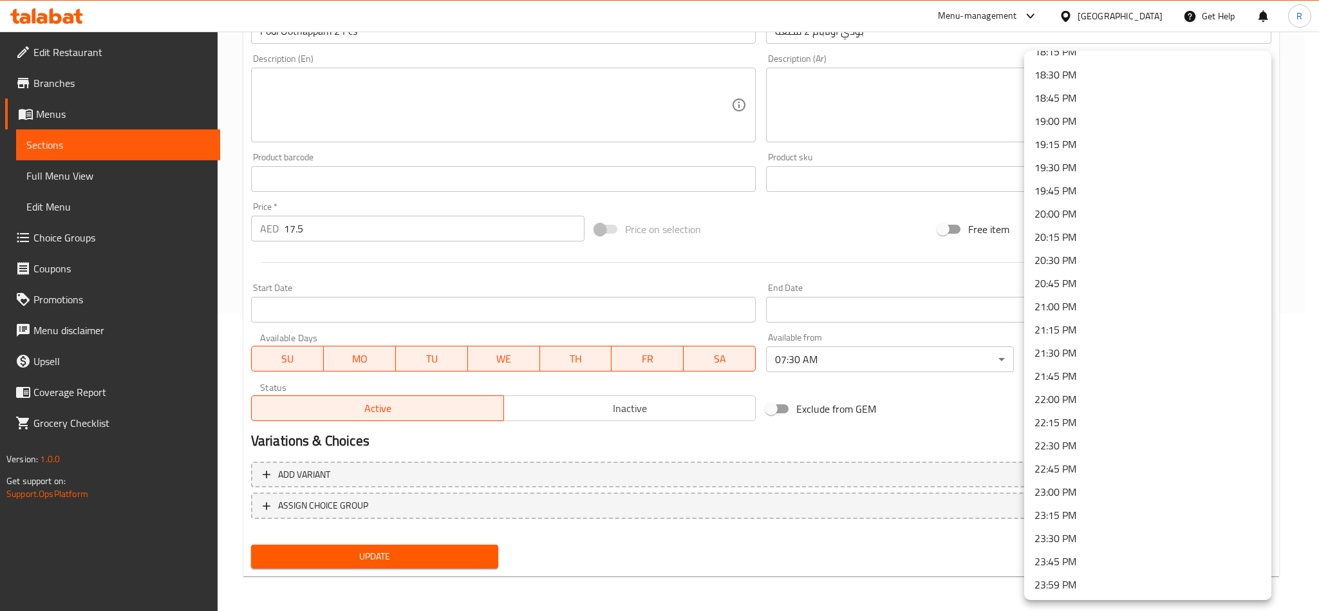
click at [1069, 498] on li "23:00 PM" at bounding box center [1147, 491] width 247 height 23
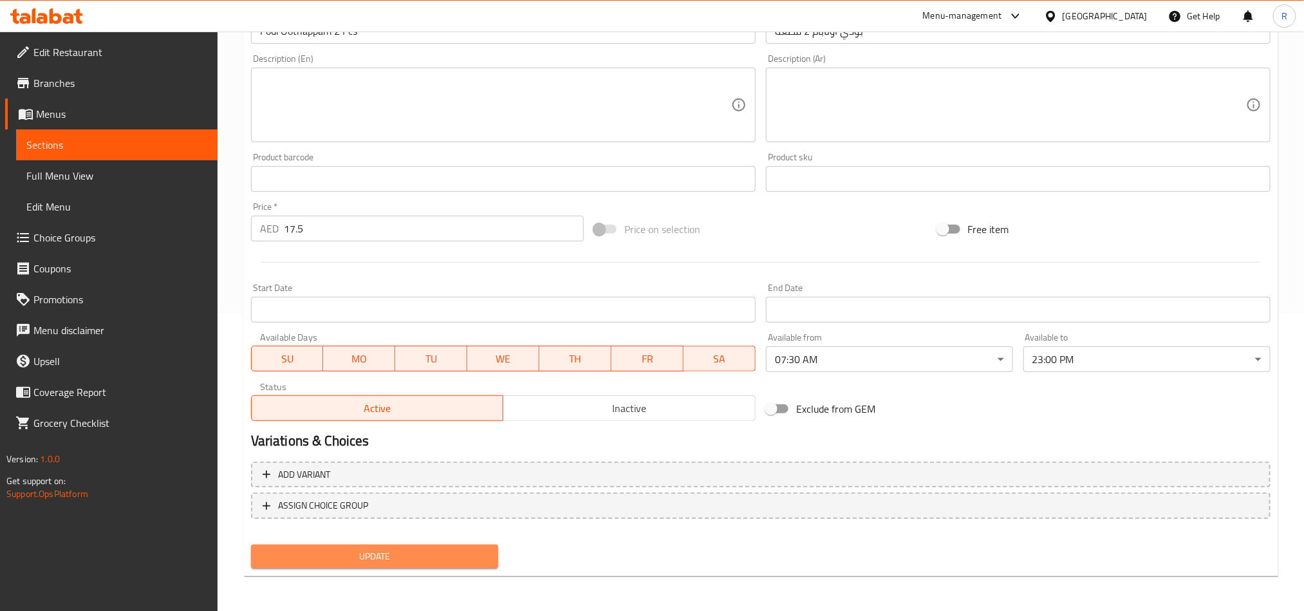
click at [423, 553] on span "Update" at bounding box center [374, 556] width 227 height 16
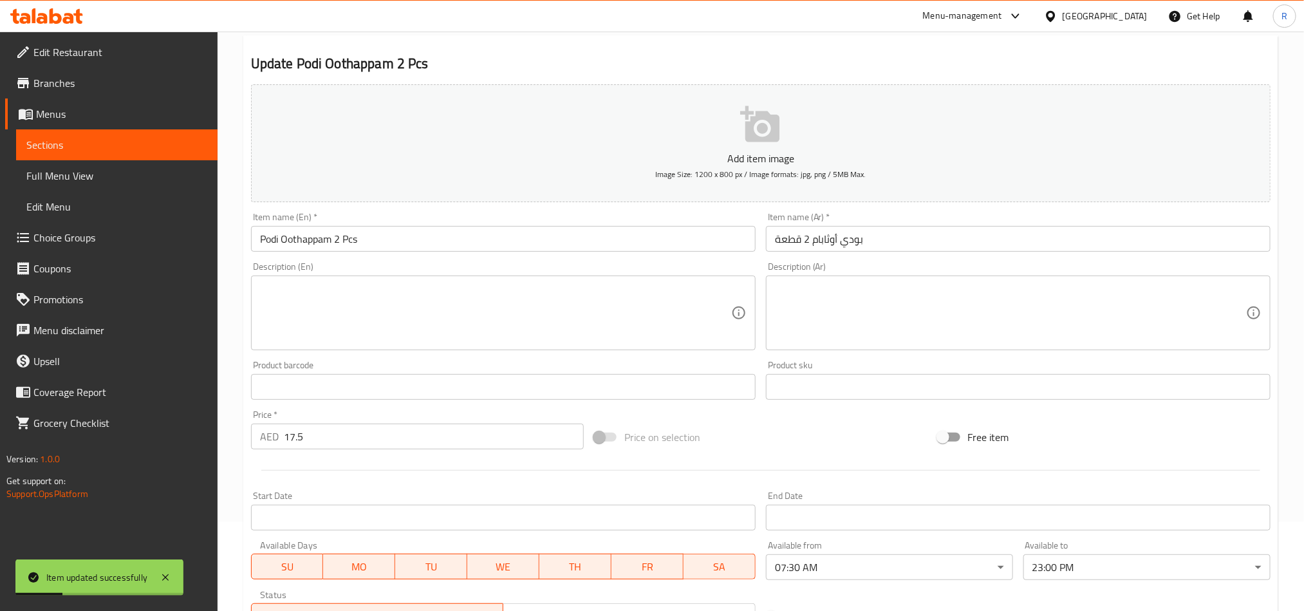
scroll to position [0, 0]
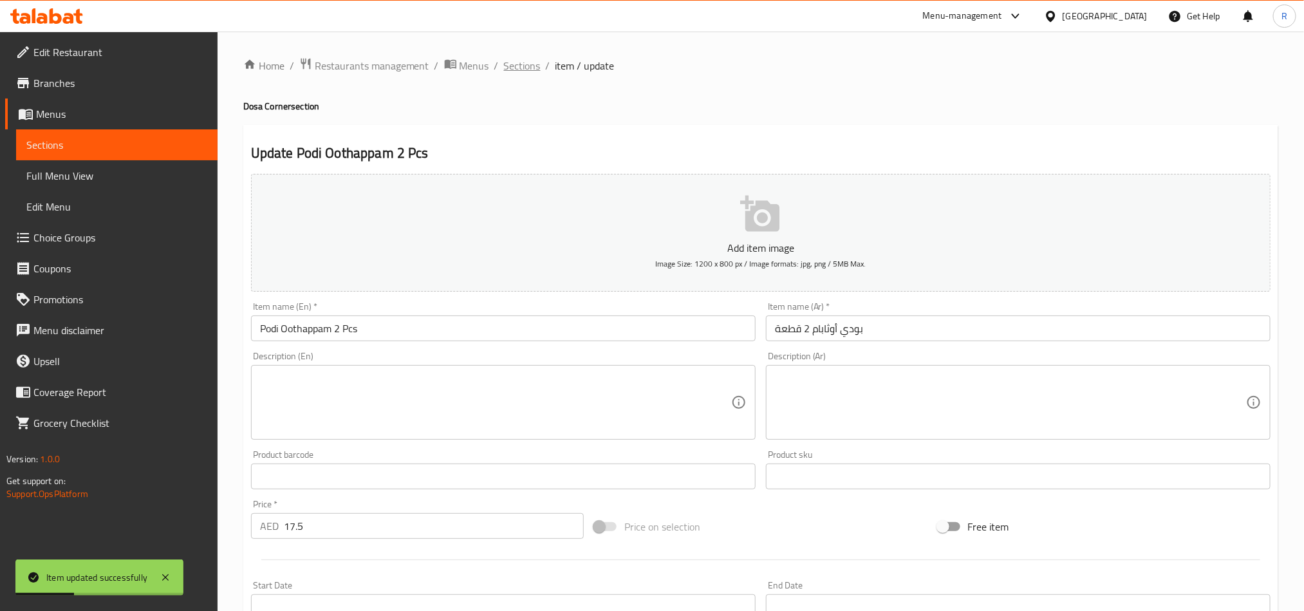
click at [518, 60] on span "Sections" at bounding box center [522, 65] width 37 height 15
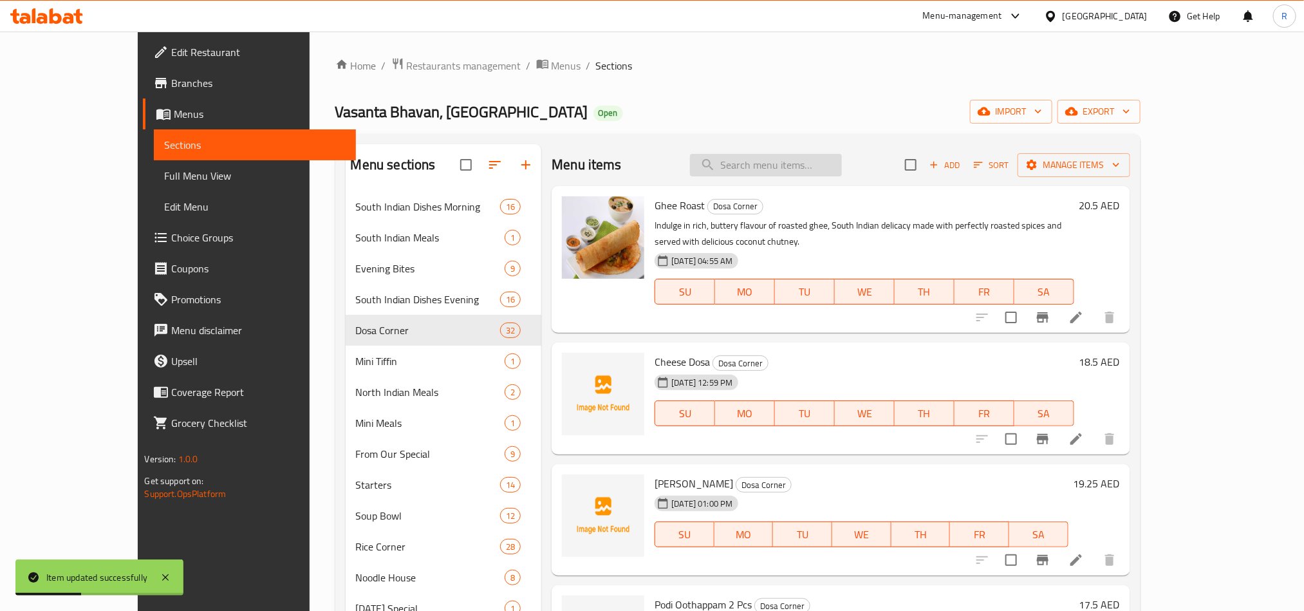
click at [796, 164] on input "search" at bounding box center [766, 165] width 152 height 23
paste input "[PERSON_NAME]"
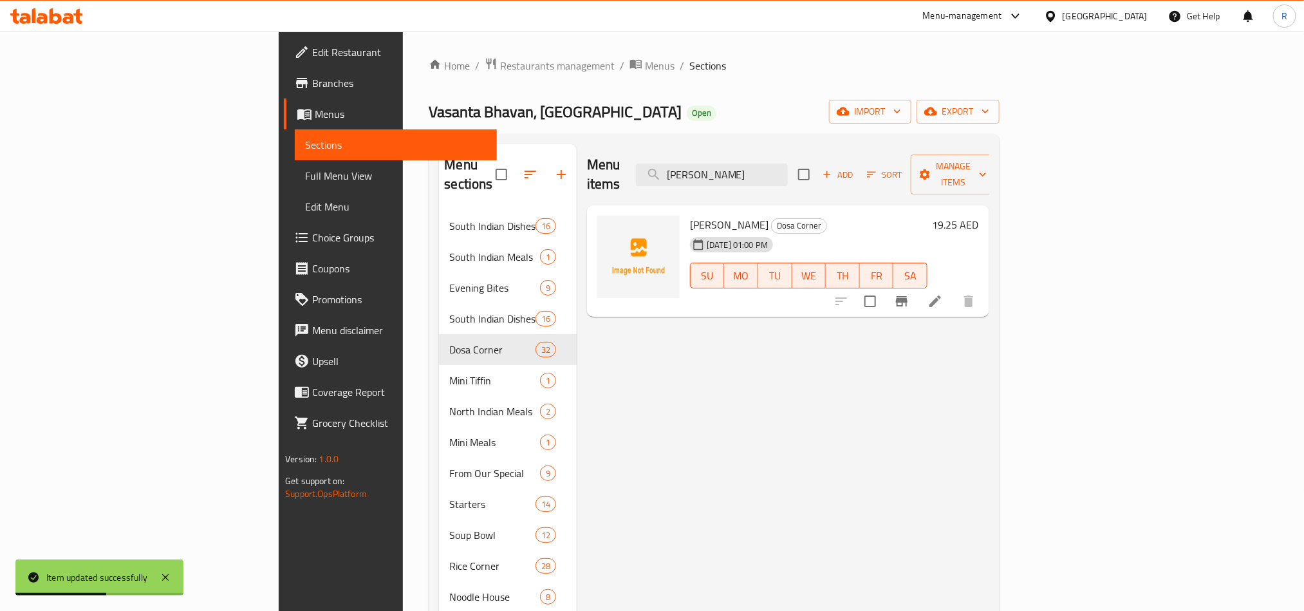
type input "[PERSON_NAME]"
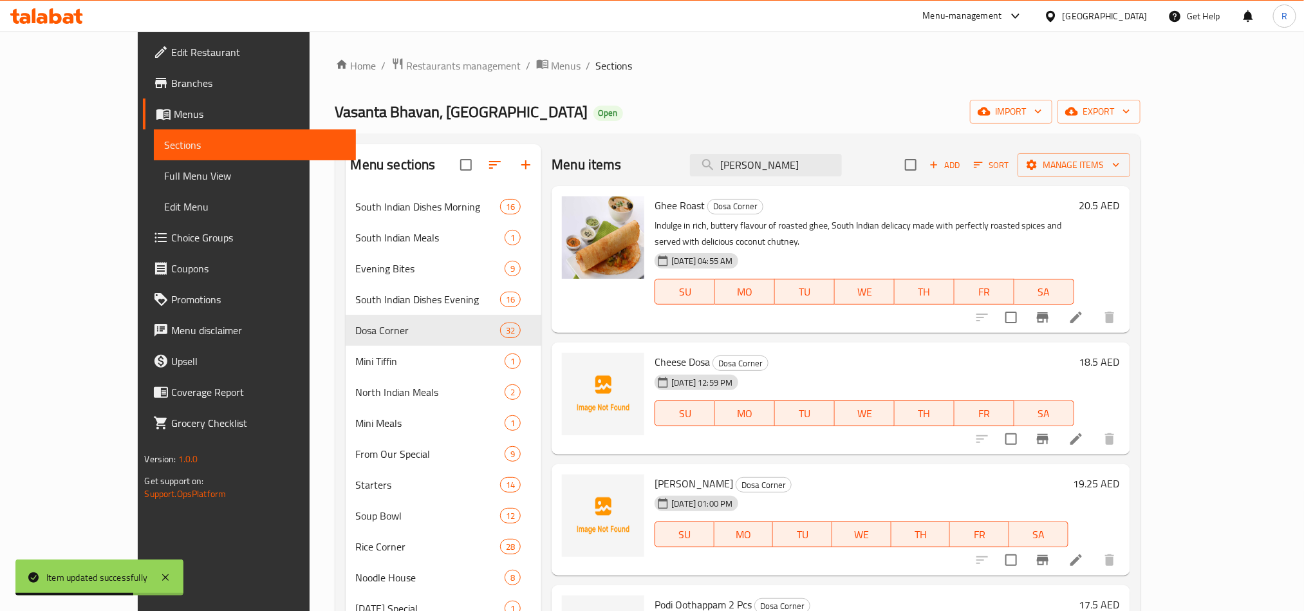
click at [893, 168] on div "Menu items Ghee Rava Dosa Add Sort Manage items" at bounding box center [840, 165] width 578 height 42
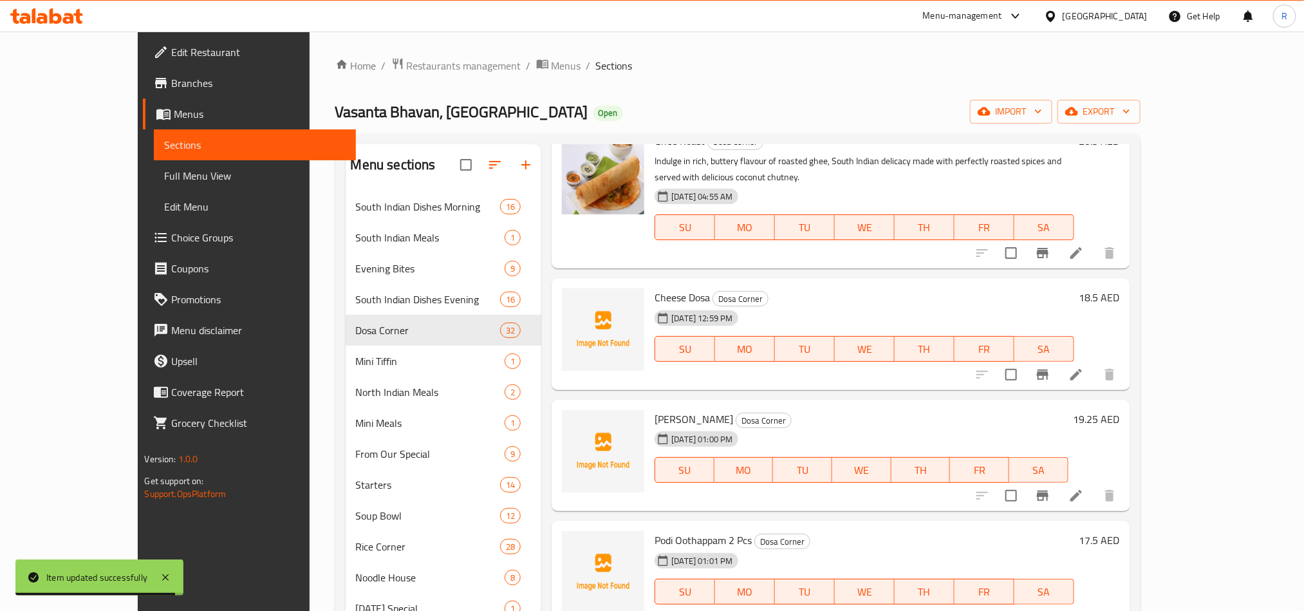
scroll to position [97, 0]
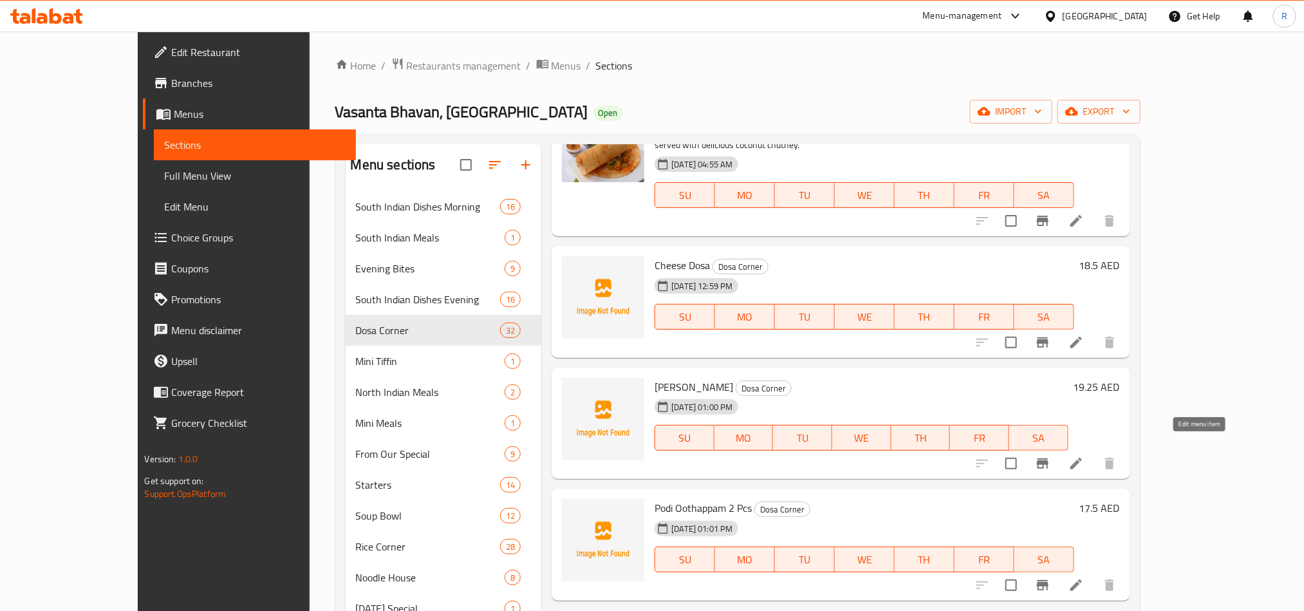
click at [1084, 456] on icon at bounding box center [1075, 463] width 15 height 15
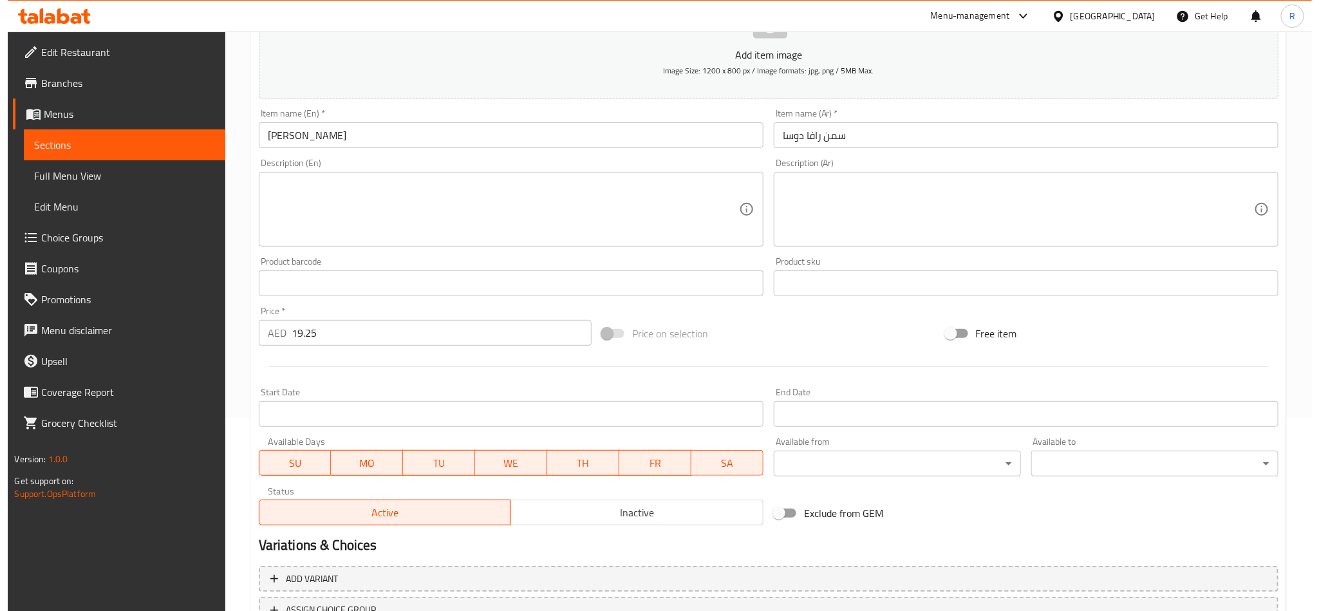
scroll to position [297, 0]
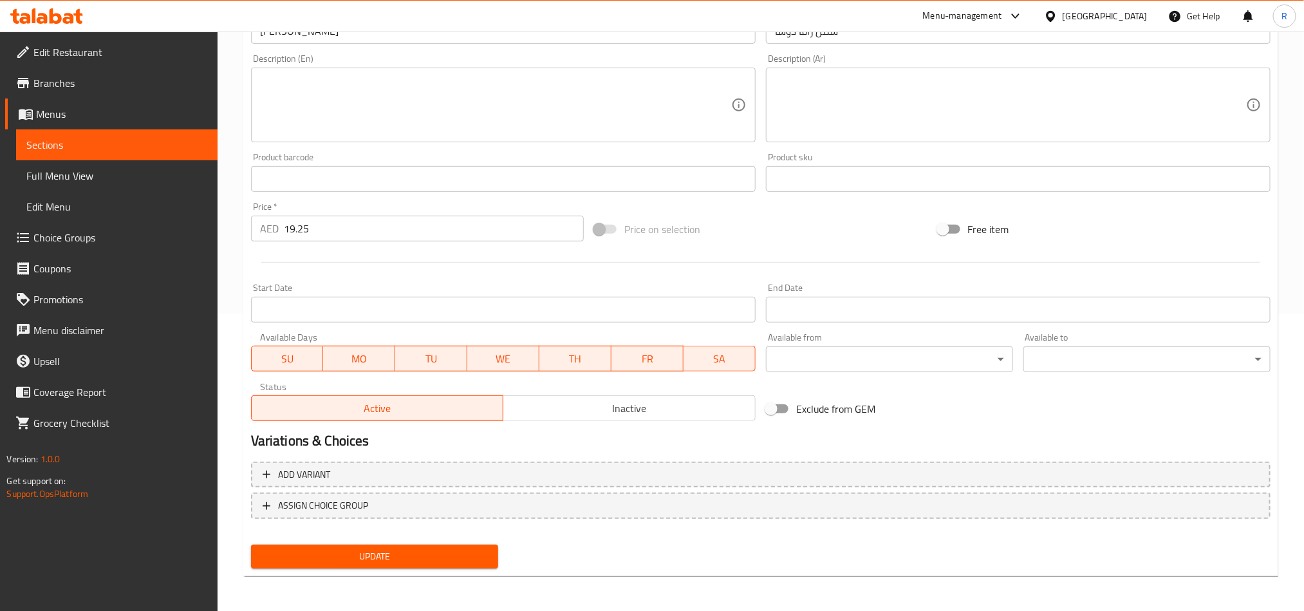
click at [830, 313] on body "​ Menu-management [GEOGRAPHIC_DATA] Get Help R Edit Restaurant Branches Menus S…" at bounding box center [652, 23] width 1304 height 579
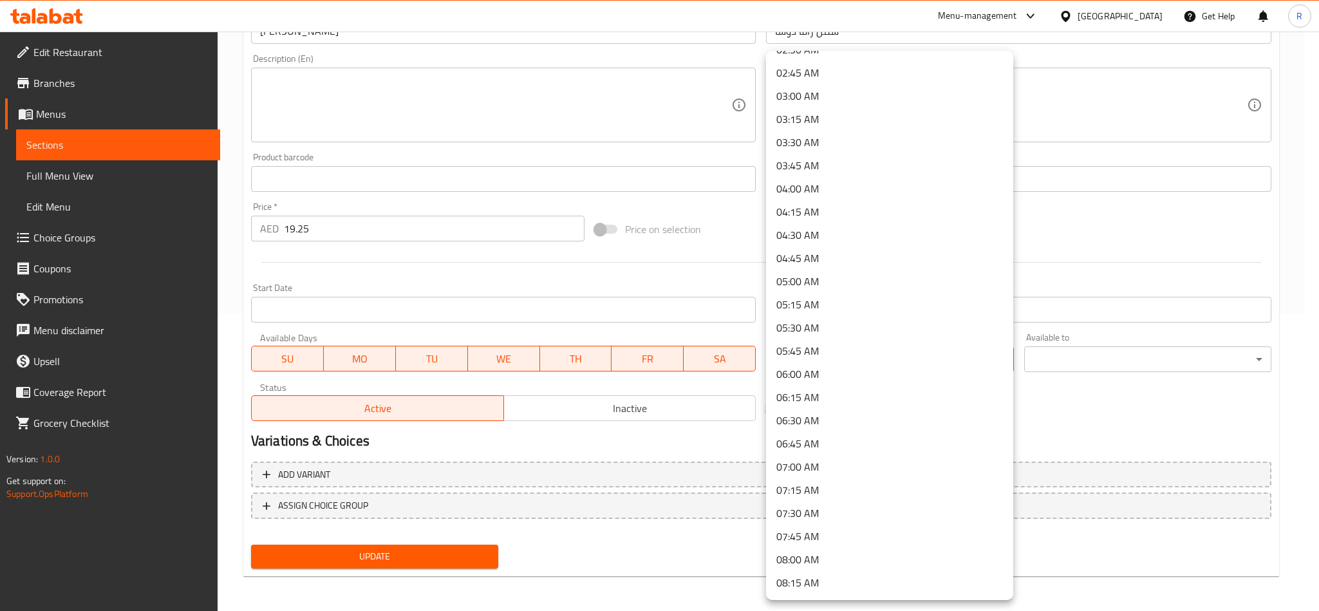
scroll to position [290, 0]
click at [815, 469] on li "07:30 AM" at bounding box center [889, 472] width 247 height 23
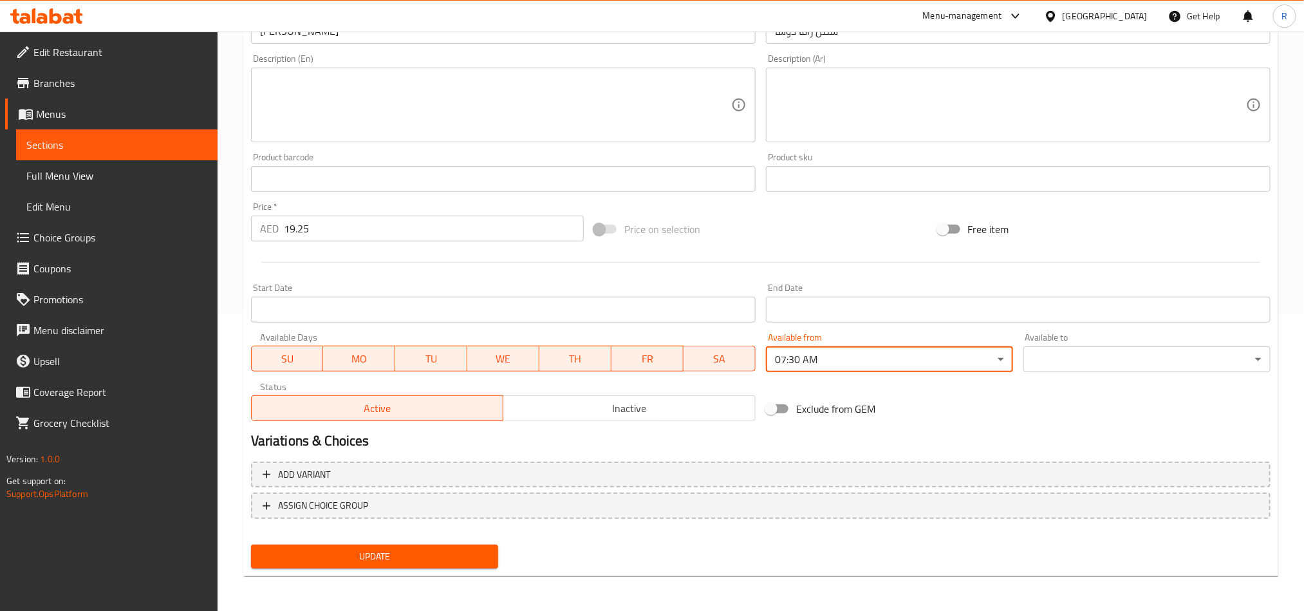
click at [1089, 313] on body "​ Menu-management [GEOGRAPHIC_DATA] Get Help R Edit Restaurant Branches Menus S…" at bounding box center [652, 23] width 1304 height 579
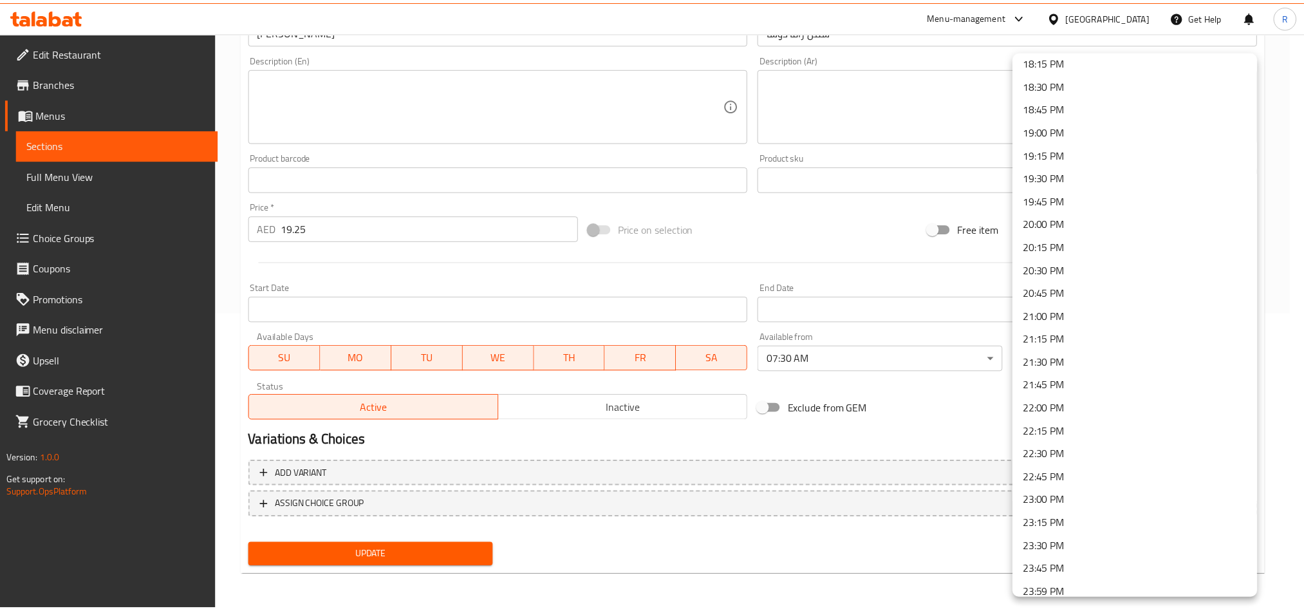
scroll to position [1707, 0]
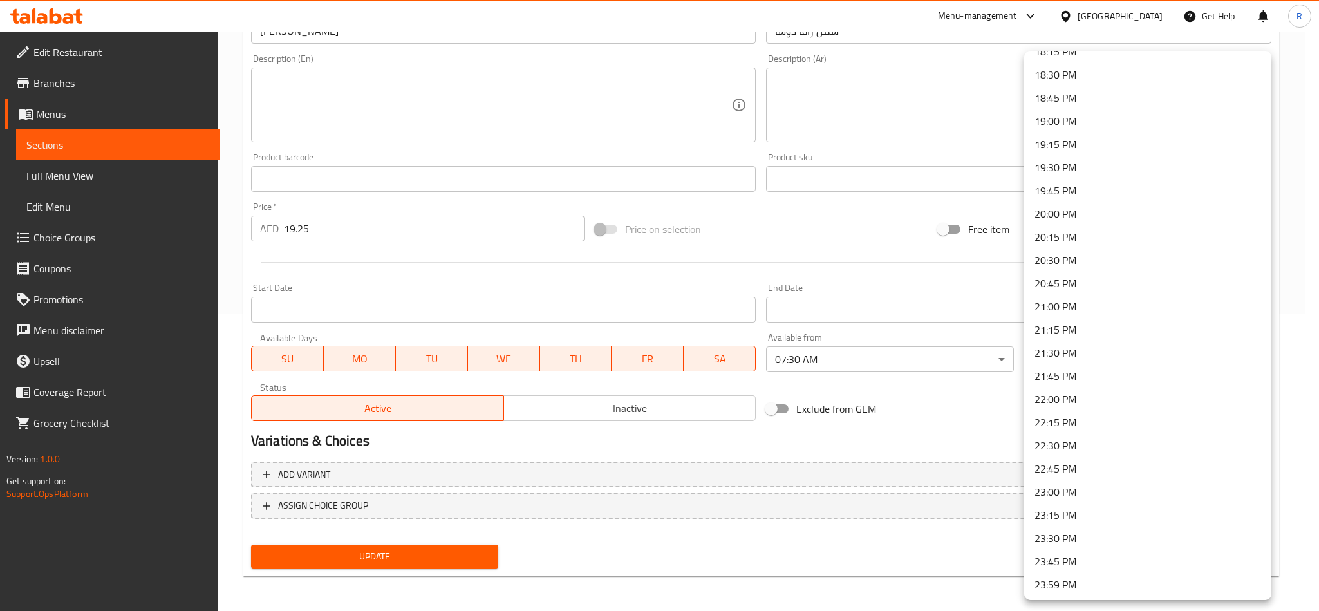
click at [1072, 495] on li "23:00 PM" at bounding box center [1147, 491] width 247 height 23
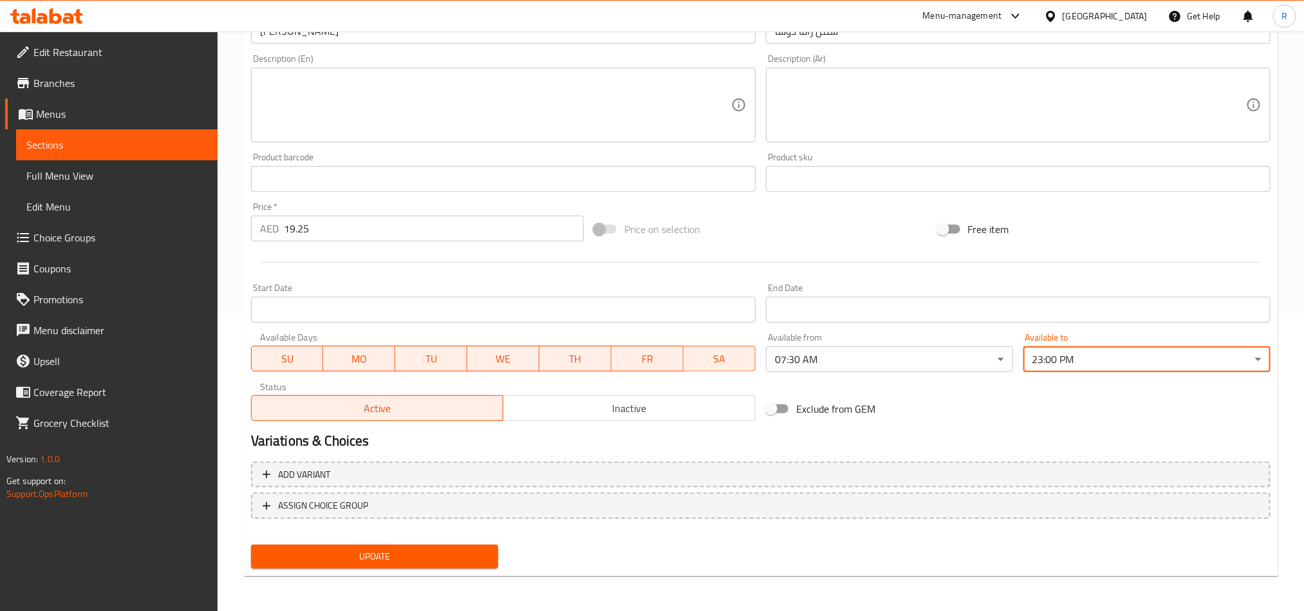
click at [467, 554] on span "Update" at bounding box center [374, 556] width 227 height 16
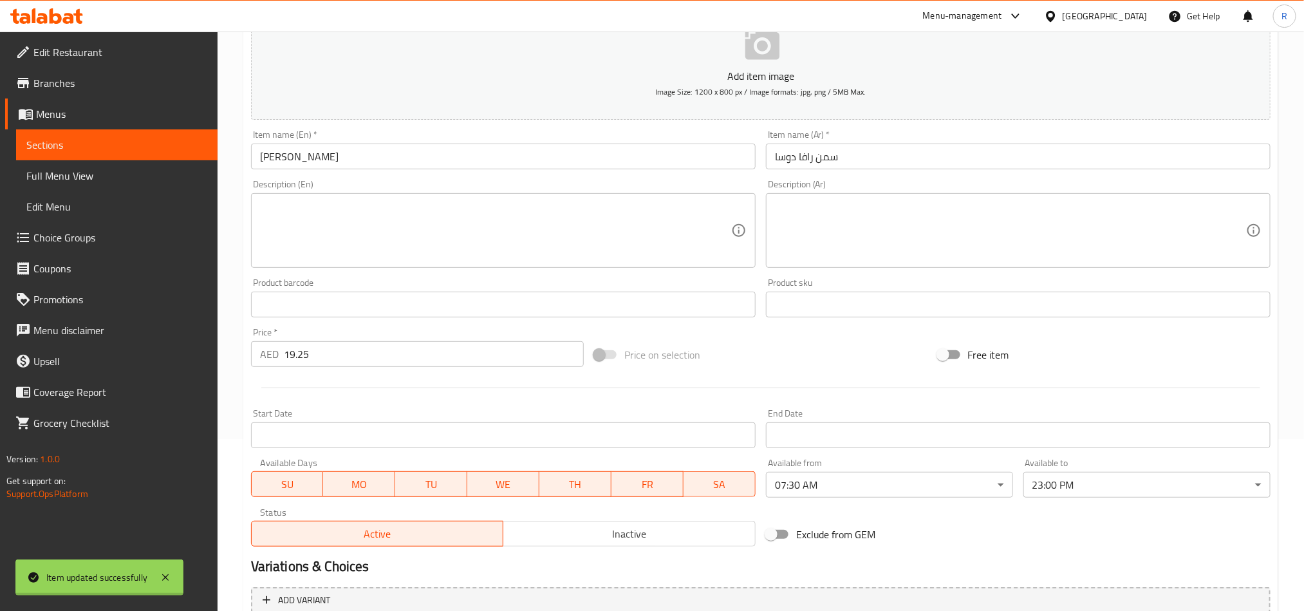
scroll to position [0, 0]
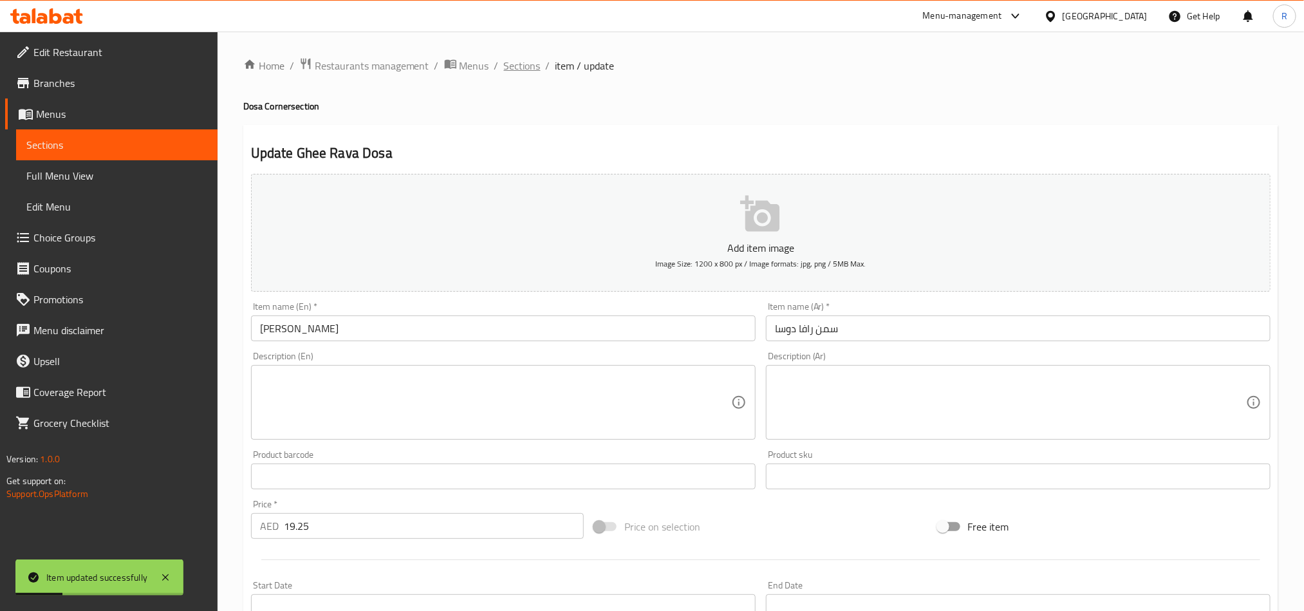
click at [515, 62] on span "Sections" at bounding box center [522, 65] width 37 height 15
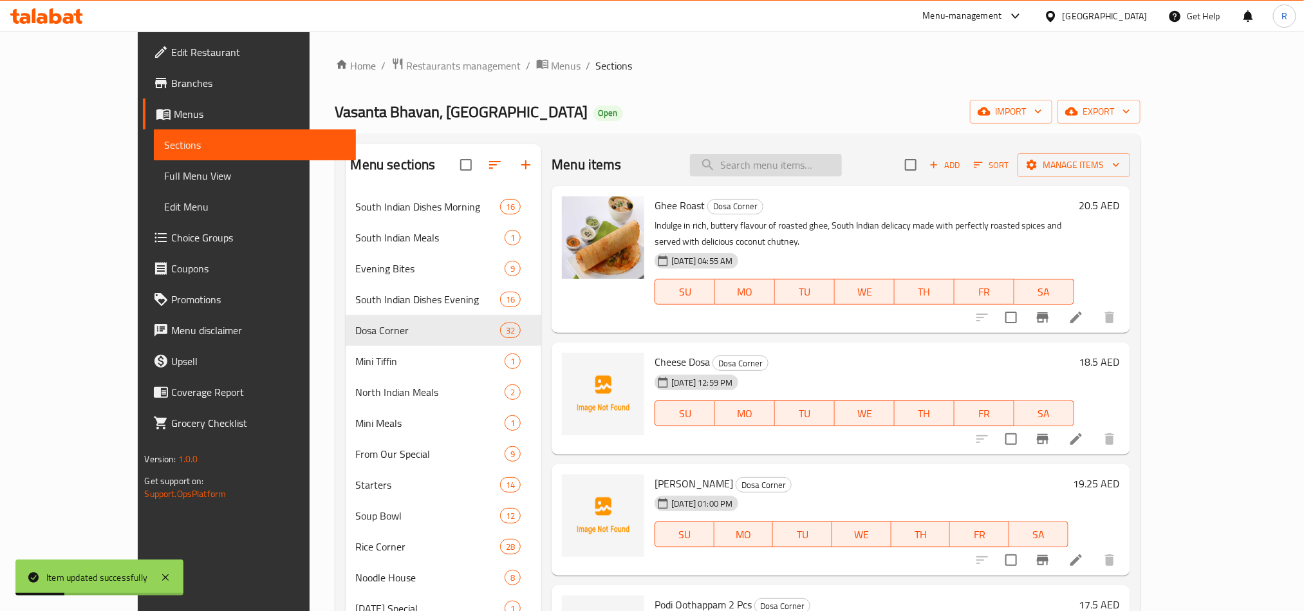
click at [786, 163] on input "search" at bounding box center [766, 165] width 152 height 23
paste input "Cheese [PERSON_NAME]"
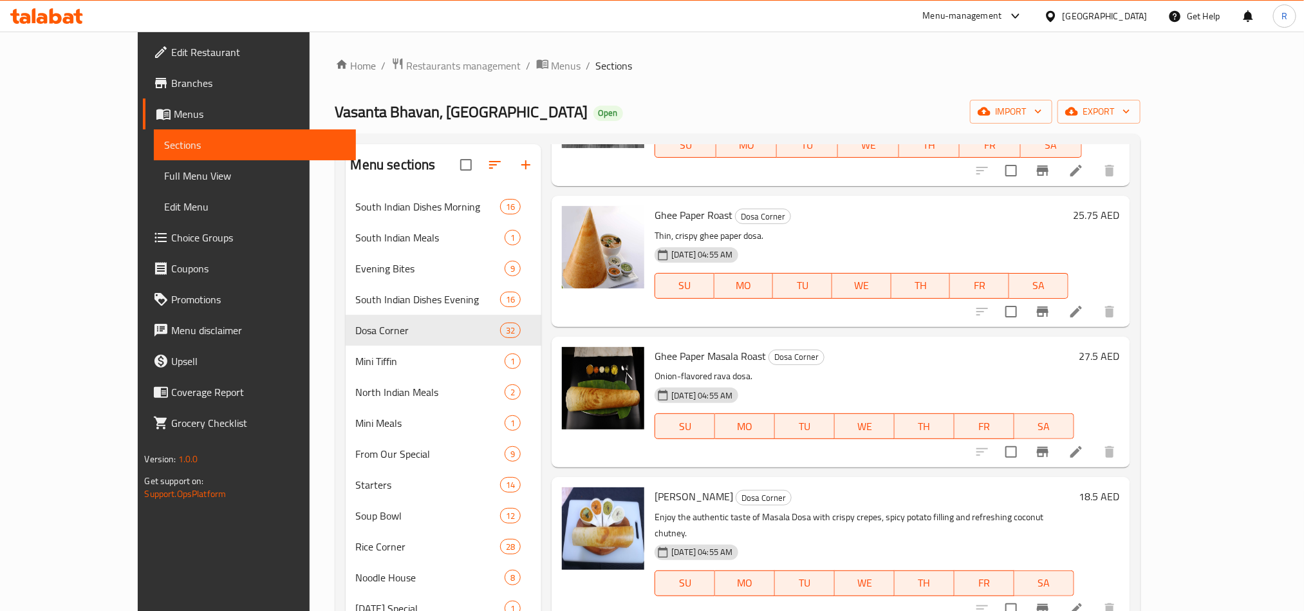
scroll to position [772, 0]
type input "Chees"
